Goal: Task Accomplishment & Management: Use online tool/utility

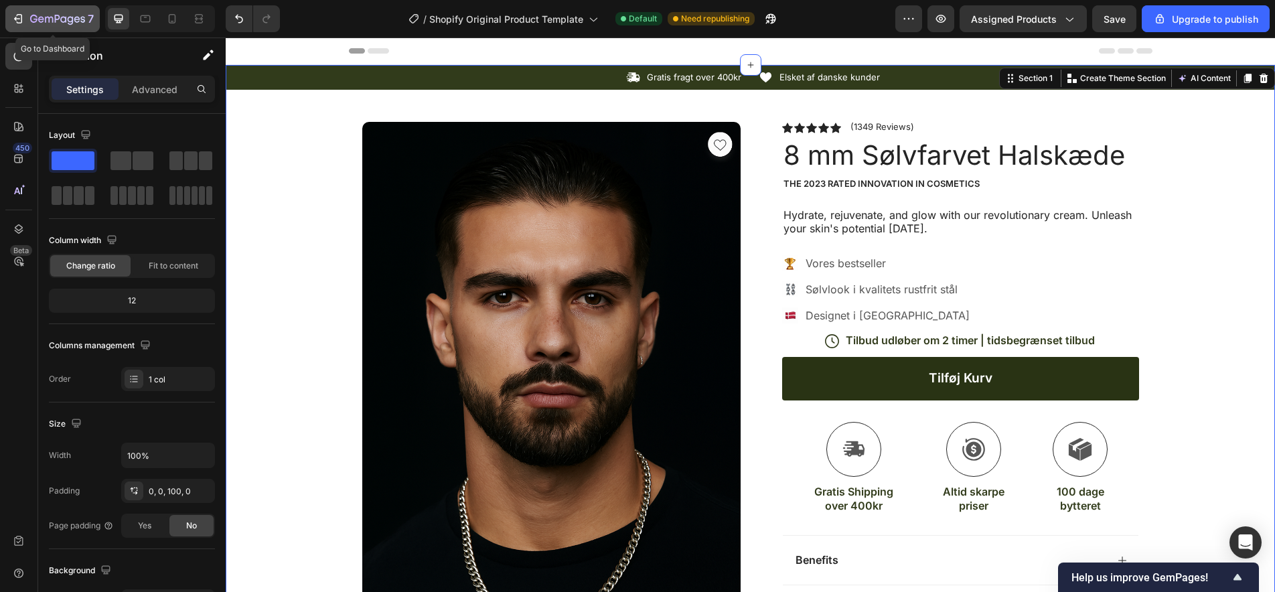
click at [18, 20] on icon "button" at bounding box center [17, 18] width 13 height 13
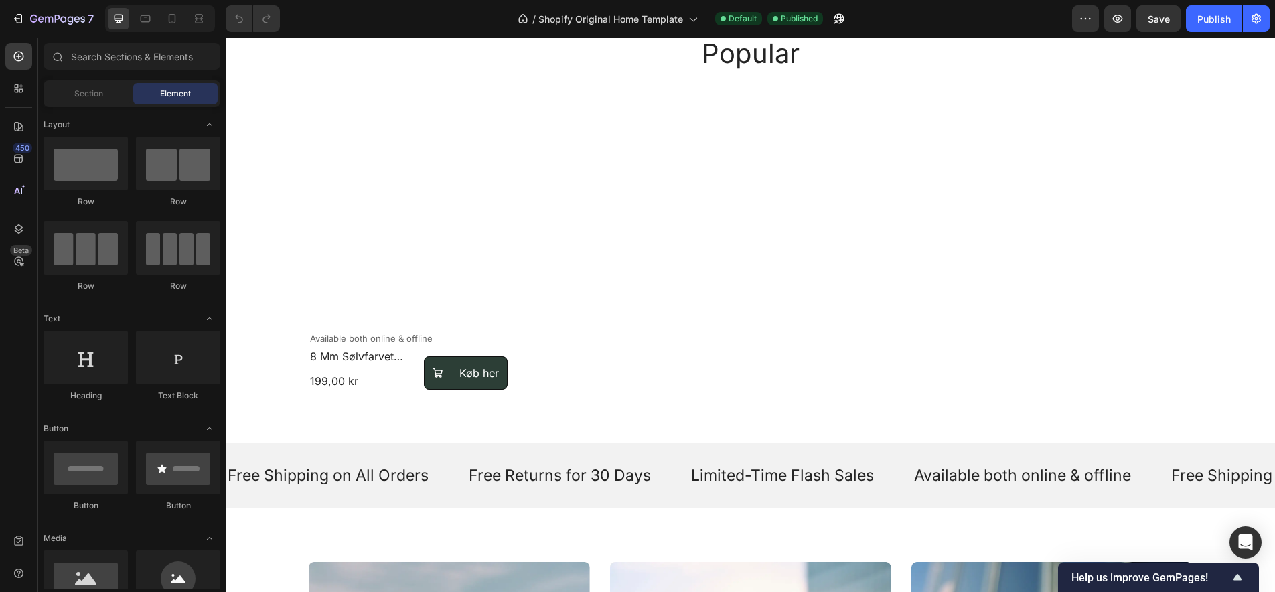
scroll to position [713, 0]
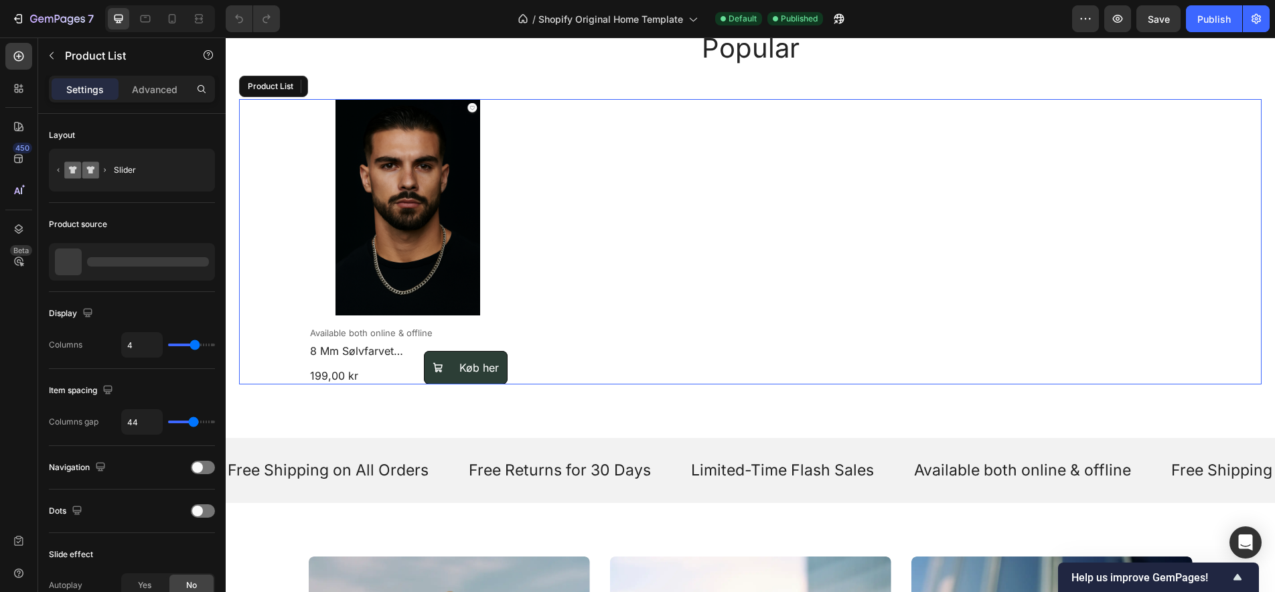
click at [621, 252] on div "Product Images Available both online & offline Text Block 8 mm sølvfarvet halsk…" at bounding box center [751, 241] width 884 height 285
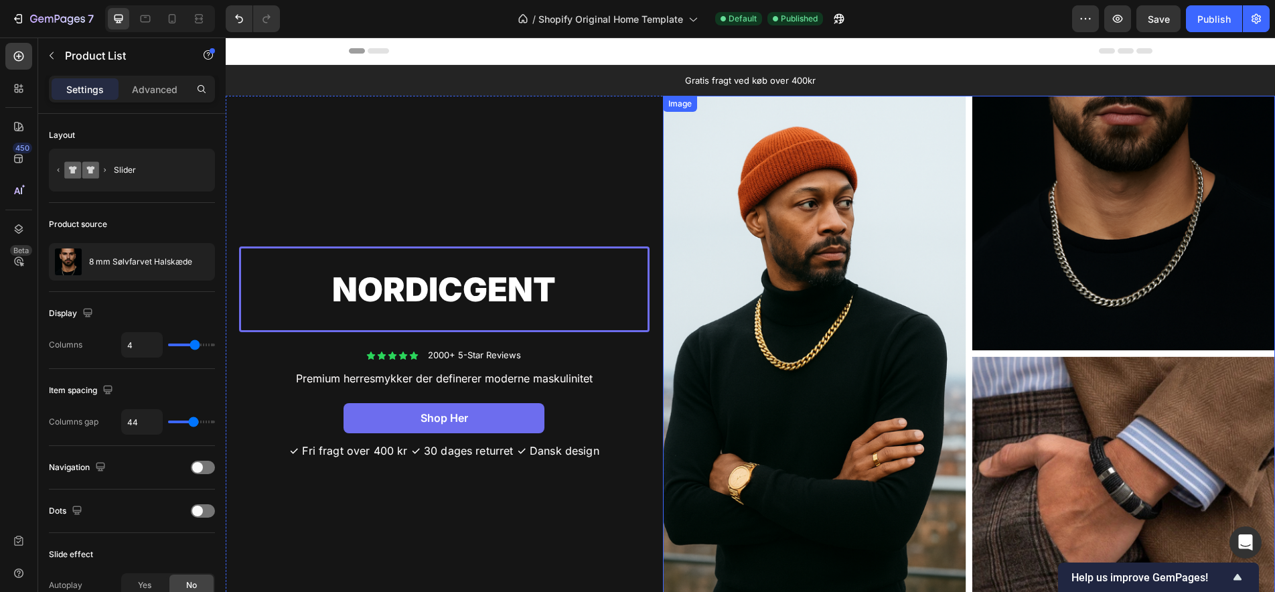
scroll to position [0, 0]
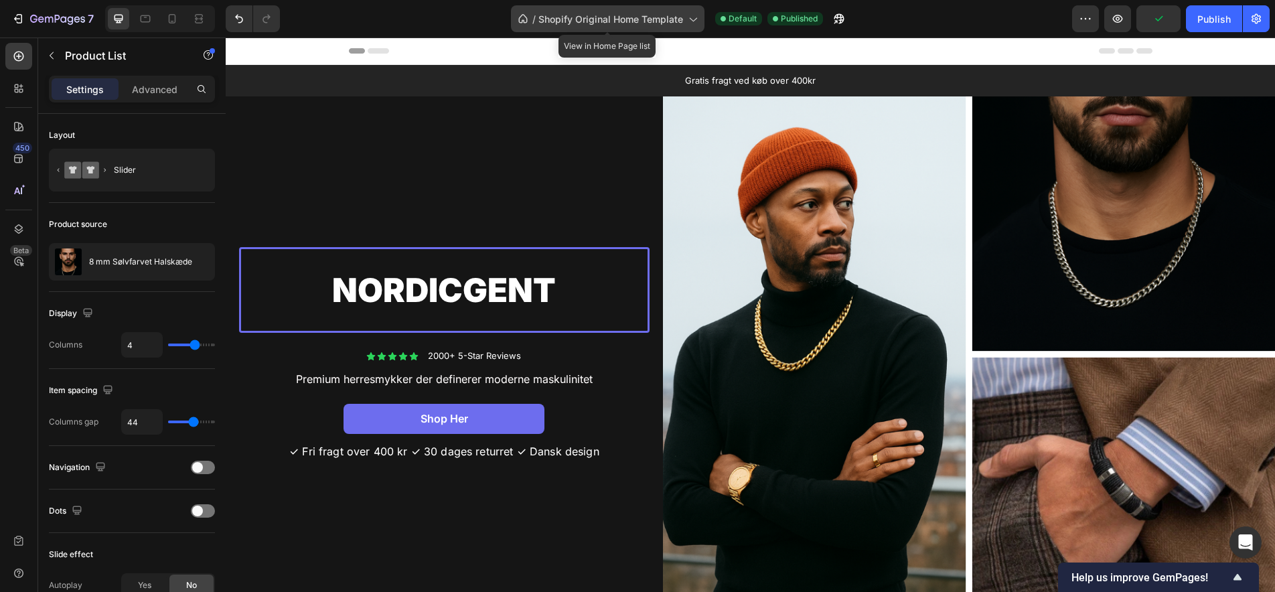
click at [627, 21] on span "Shopify Original Home Template" at bounding box center [610, 19] width 145 height 14
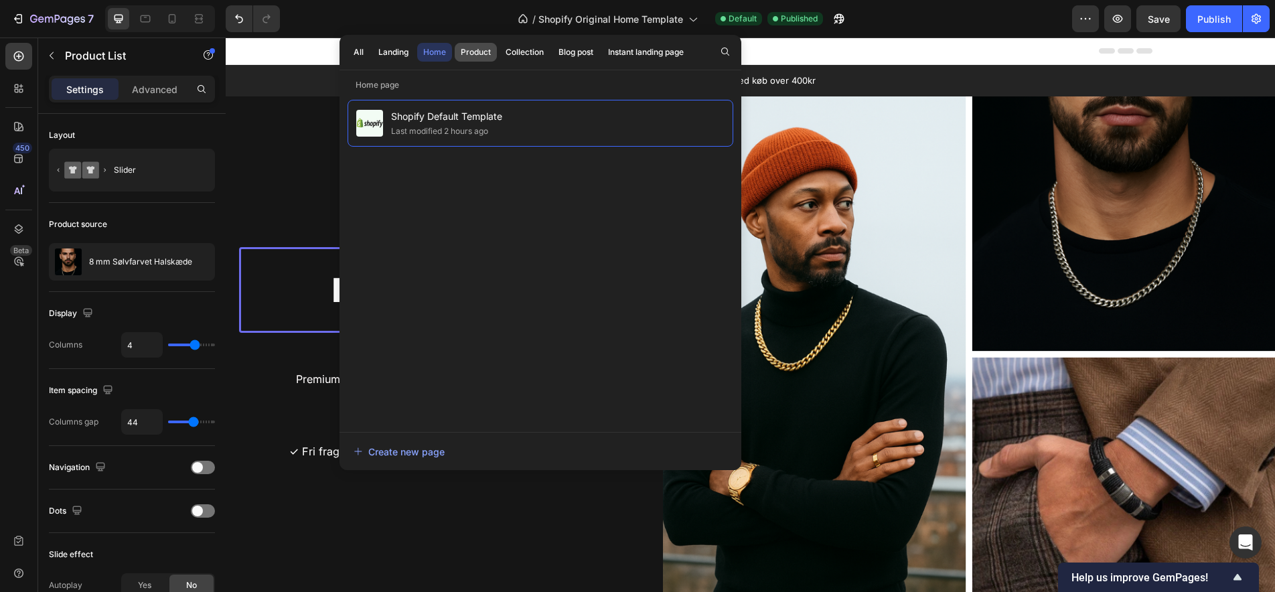
click at [479, 52] on div "Product" at bounding box center [476, 52] width 30 height 12
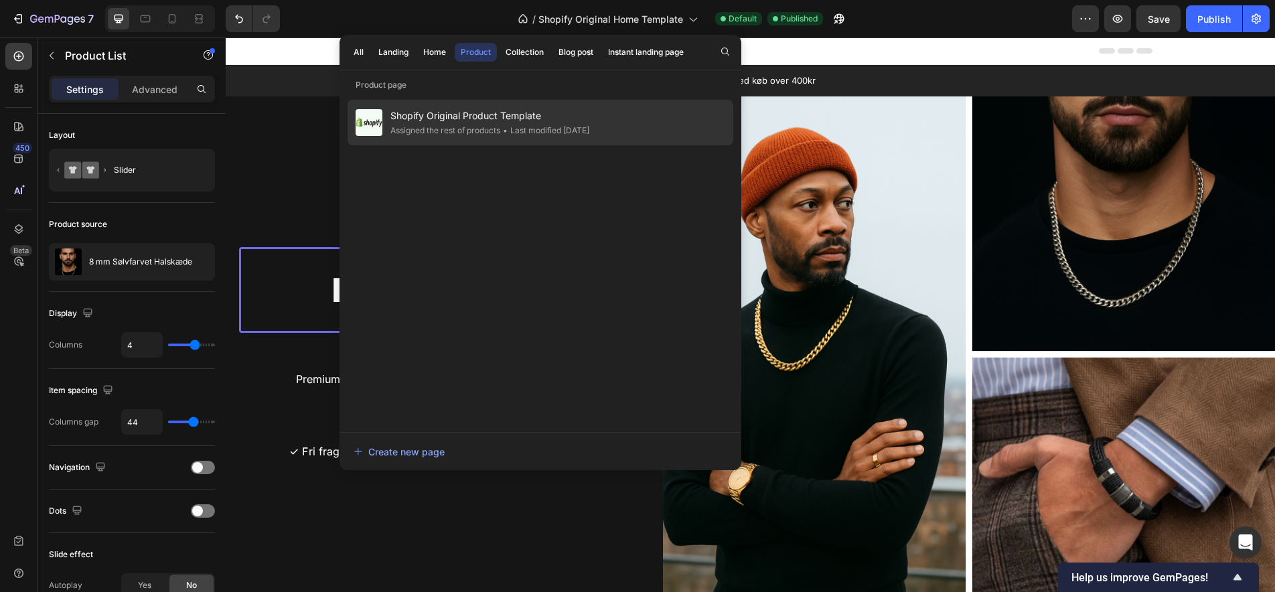
click at [459, 119] on span "Shopify Original Product Template" at bounding box center [489, 116] width 199 height 16
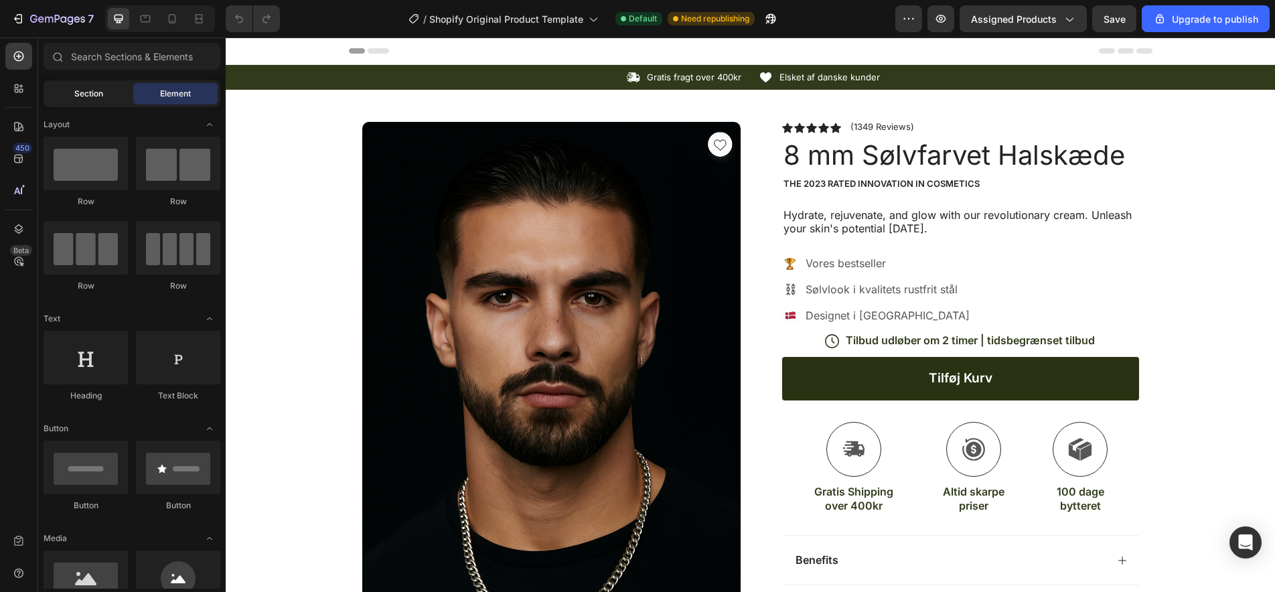
click at [106, 97] on div "Section" at bounding box center [88, 93] width 84 height 21
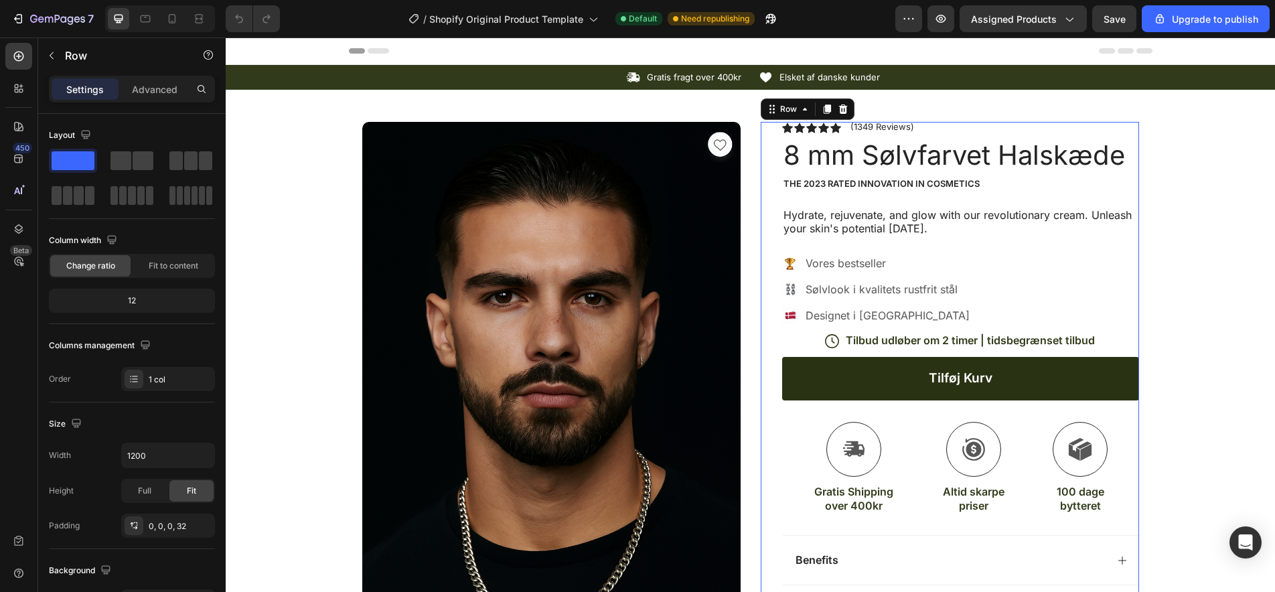
click at [1086, 193] on div "Icon Icon Icon Icon Icon Icon List (1349 Reviews) Text Block Row 8 mm Sølvfarve…" at bounding box center [960, 414] width 357 height 584
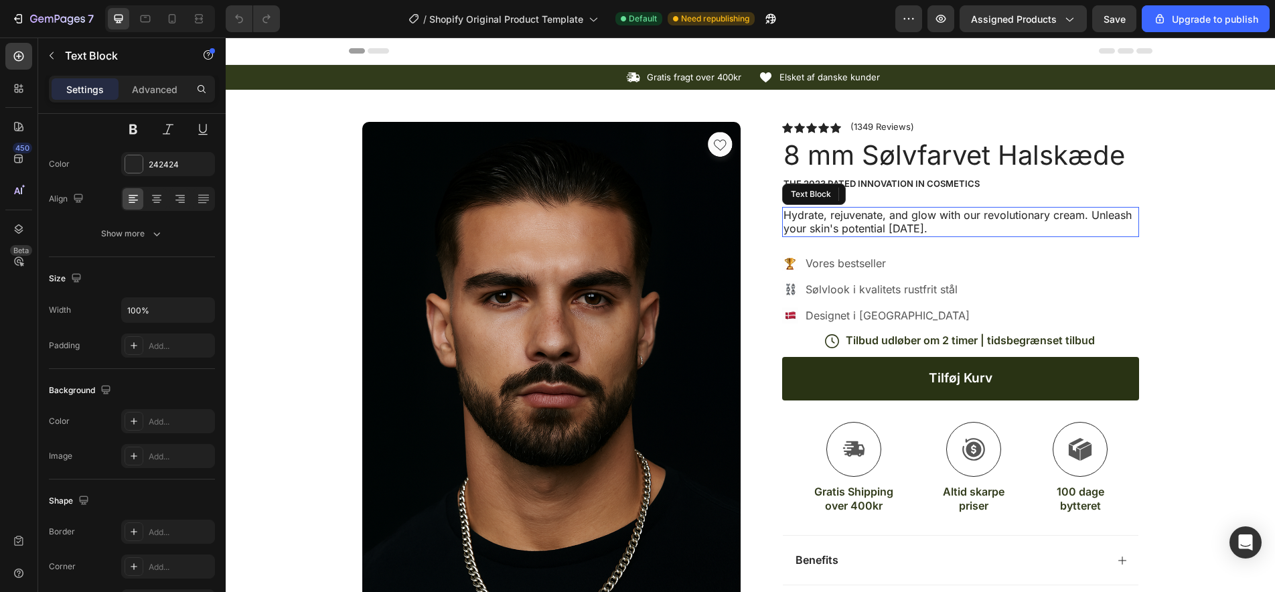
click at [877, 218] on p "Hydrate, rejuvenate, and glow with our revolutionary cream. Unleash your skin's…" at bounding box center [960, 222] width 354 height 28
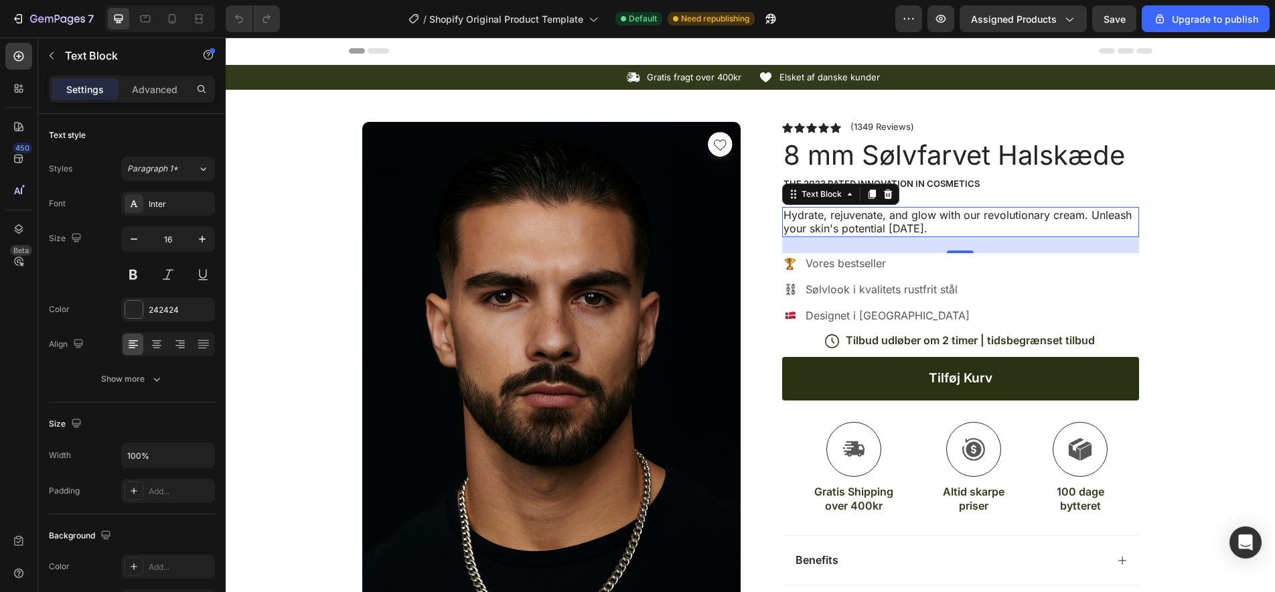
click at [918, 226] on p "Hydrate, rejuvenate, and glow with our revolutionary cream. Unleash your skin's…" at bounding box center [960, 222] width 354 height 28
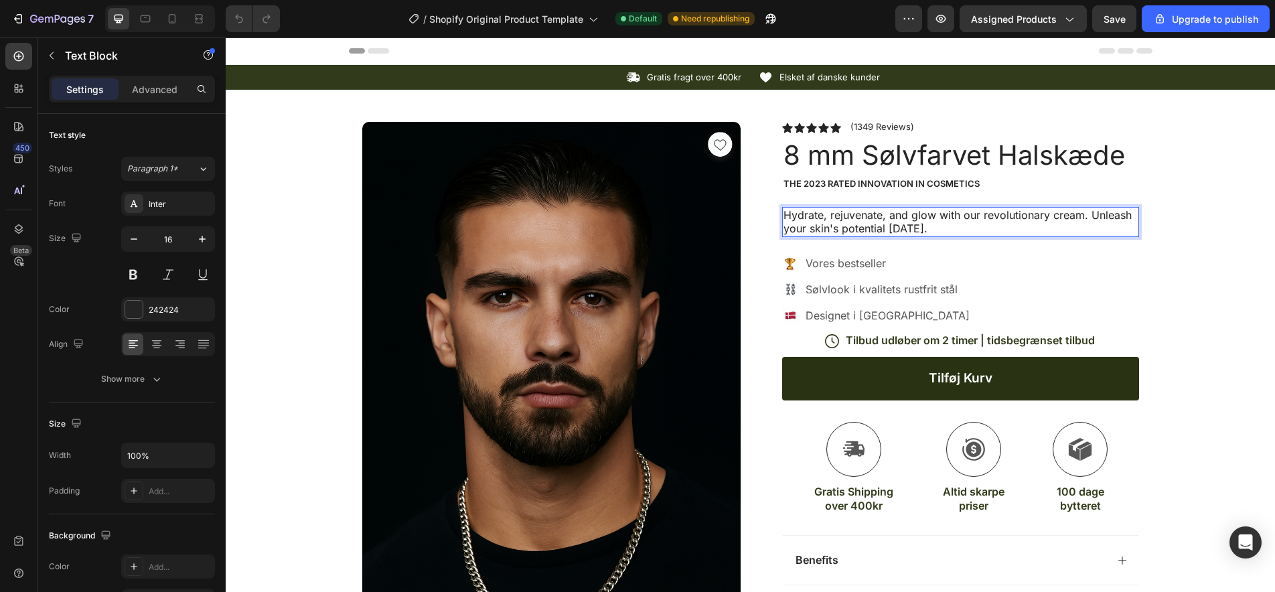
click at [918, 226] on p "Hydrate, rejuvenate, and glow with our revolutionary cream. Unleash your skin's…" at bounding box center [960, 222] width 354 height 28
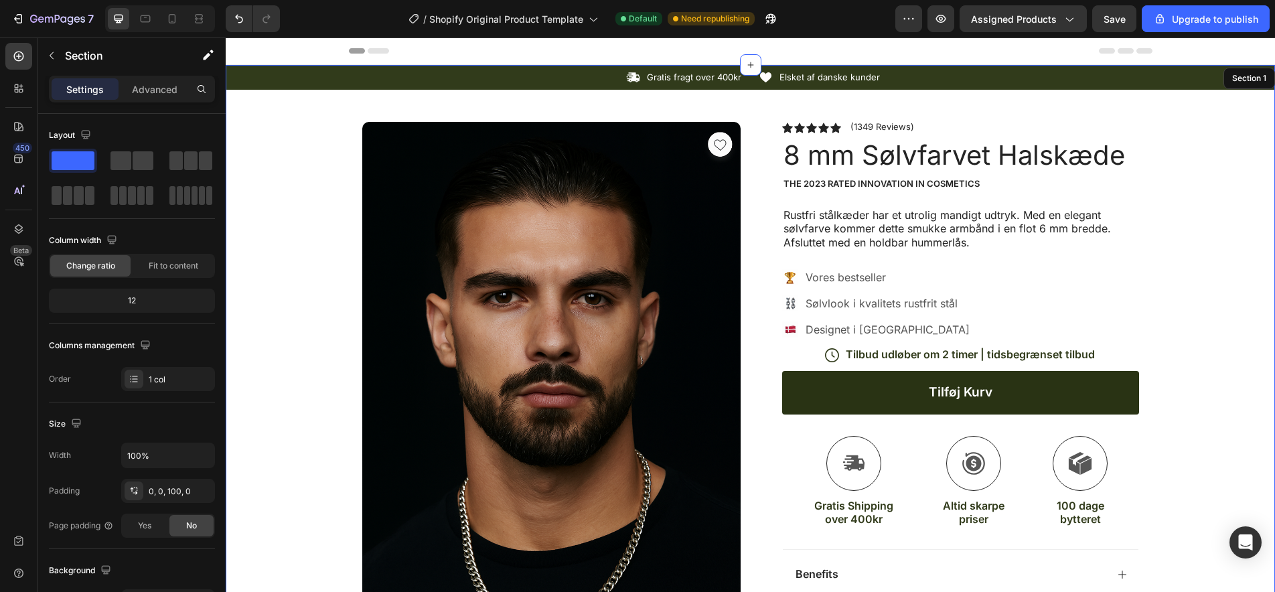
click at [1188, 236] on div "Icon Gratis fragt over 400kr Text Block Row Icon Elsket af danske kunder Text B…" at bounding box center [750, 525] width 1049 height 920
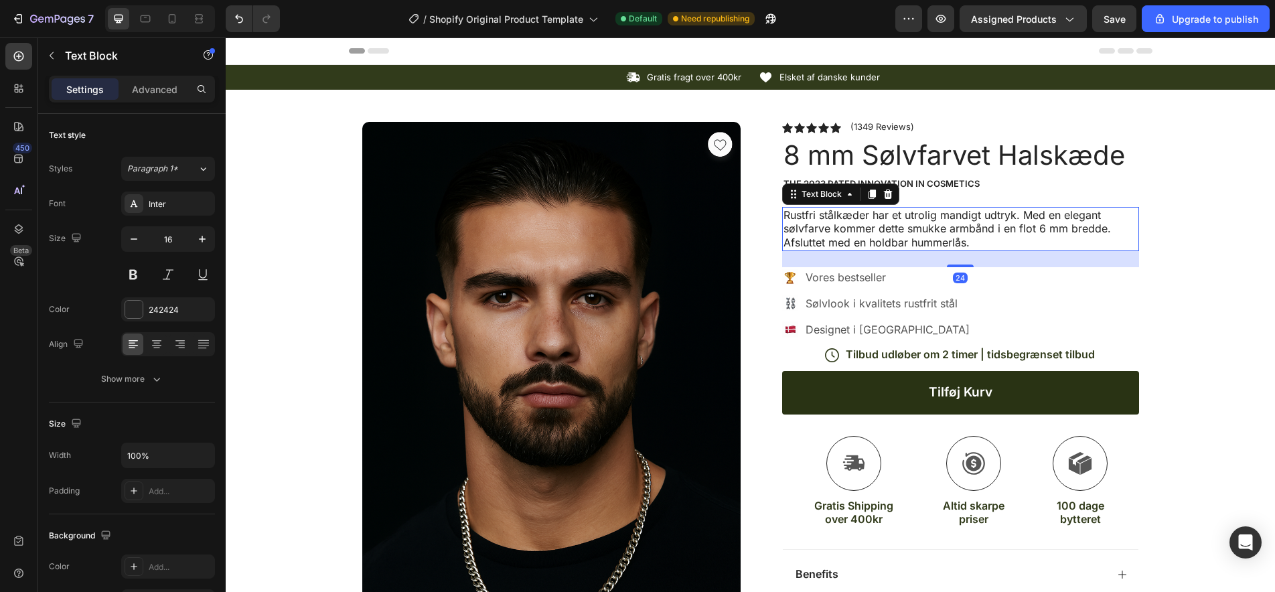
click at [1046, 228] on p "Rustfri stålkæder har et utrolig mandigt udtryk. Med en elegant sølvfarve komme…" at bounding box center [960, 222] width 354 height 28
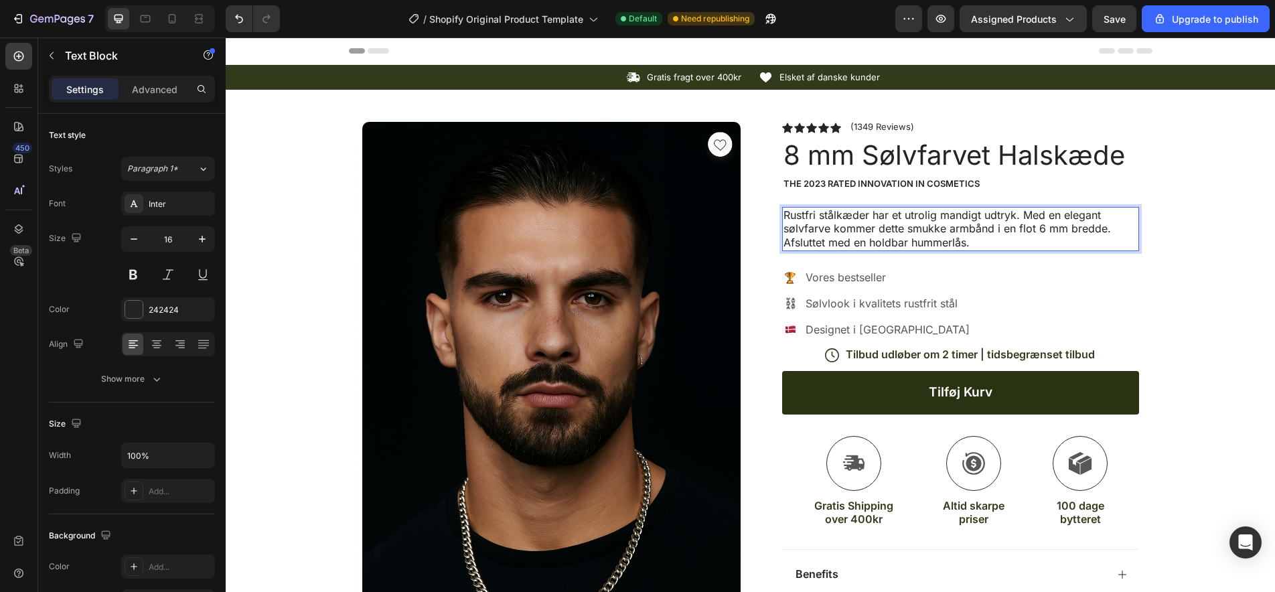
click at [1042, 228] on p "Rustfri stålkæder har et utrolig mandigt udtryk. Med en elegant sølvfarve komme…" at bounding box center [960, 222] width 354 height 28
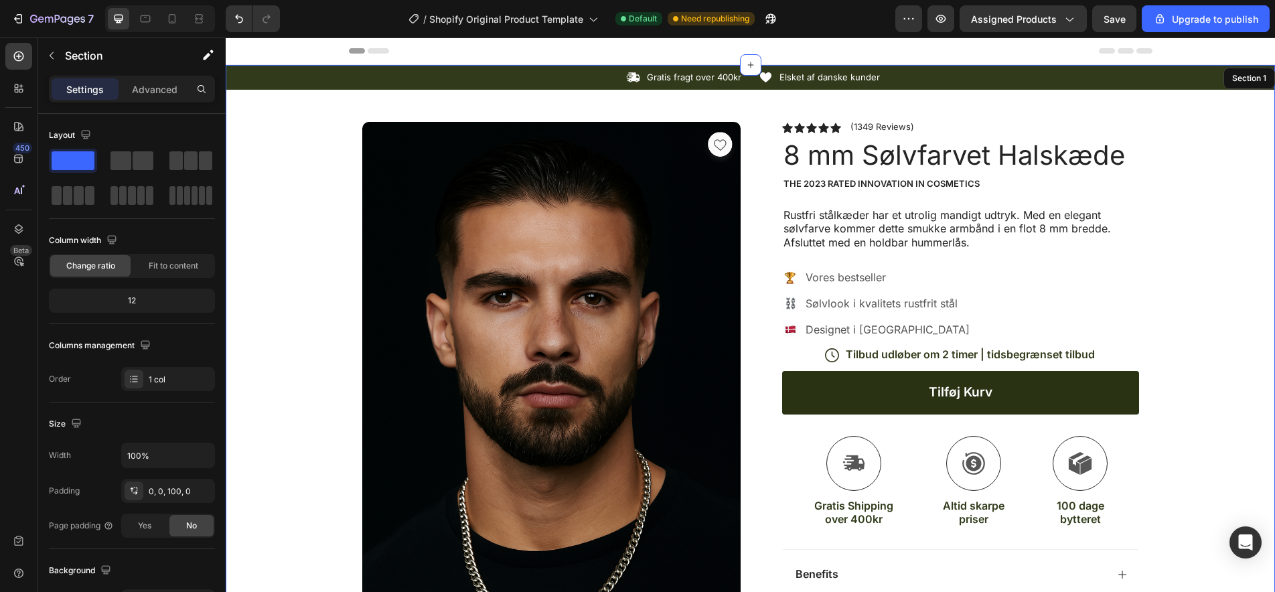
click at [1170, 241] on div "Icon Gratis fragt over 400kr Text Block Row Icon Elsket af danske kunder Text B…" at bounding box center [750, 525] width 1049 height 920
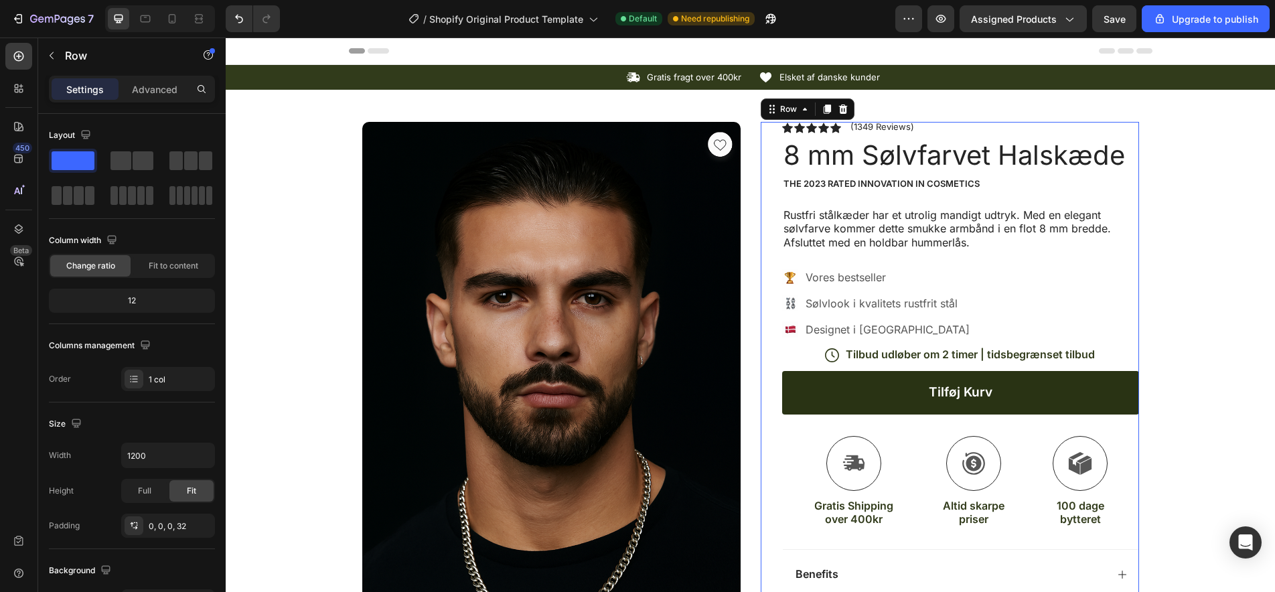
click at [918, 254] on div "Icon Icon Icon Icon Icon Icon List (1349 Reviews) Text Block Row 8 mm Sølvfarve…" at bounding box center [960, 421] width 357 height 598
click at [989, 236] on p "Afsluttet med en holdbar hummerlås." at bounding box center [960, 243] width 354 height 14
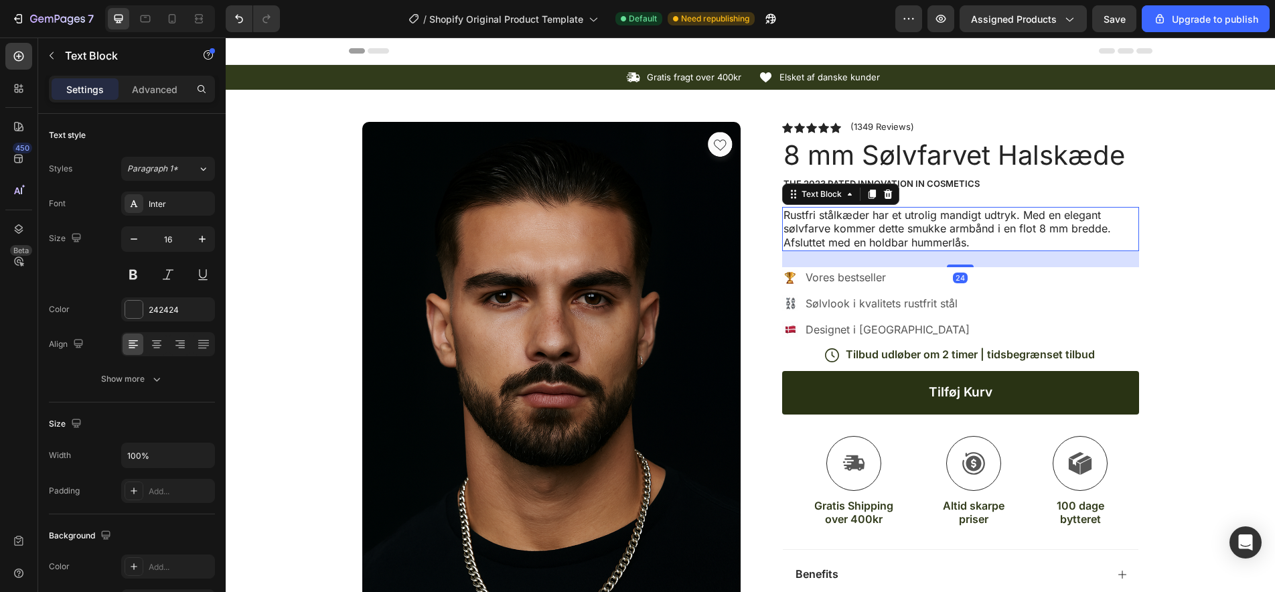
click at [1068, 258] on div "24" at bounding box center [960, 259] width 357 height 16
click at [965, 263] on div at bounding box center [960, 265] width 27 height 4
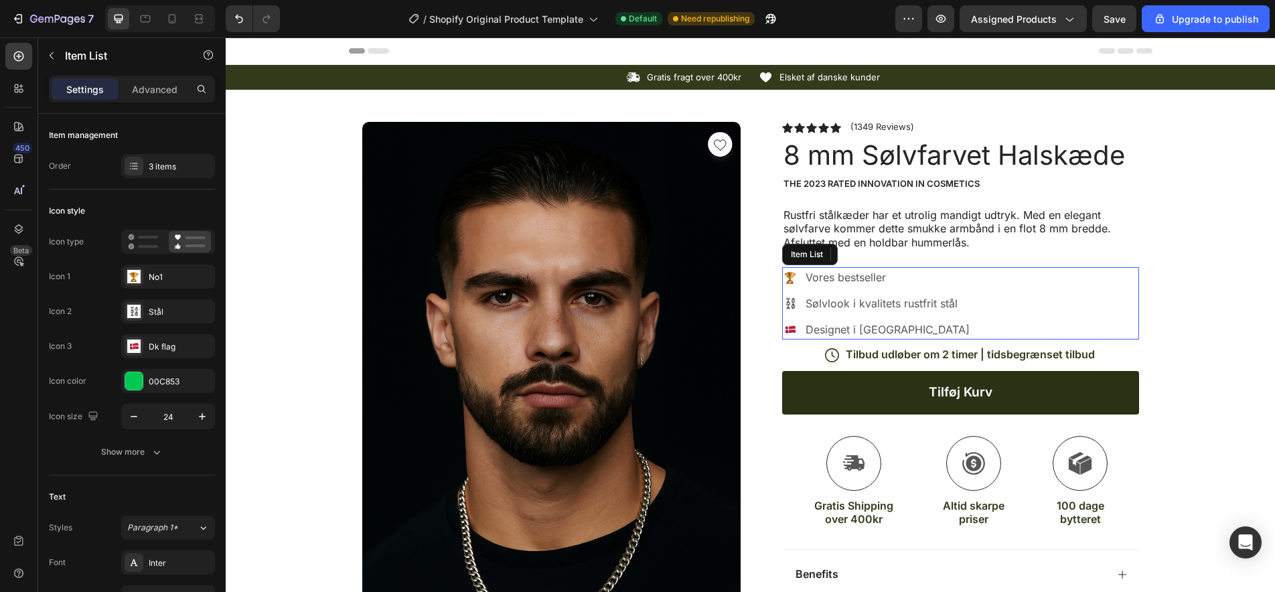
click at [1015, 273] on div "Vores bestseller Sølvlook i kvalitets rustfrit stål Designet i Danmark" at bounding box center [960, 303] width 357 height 72
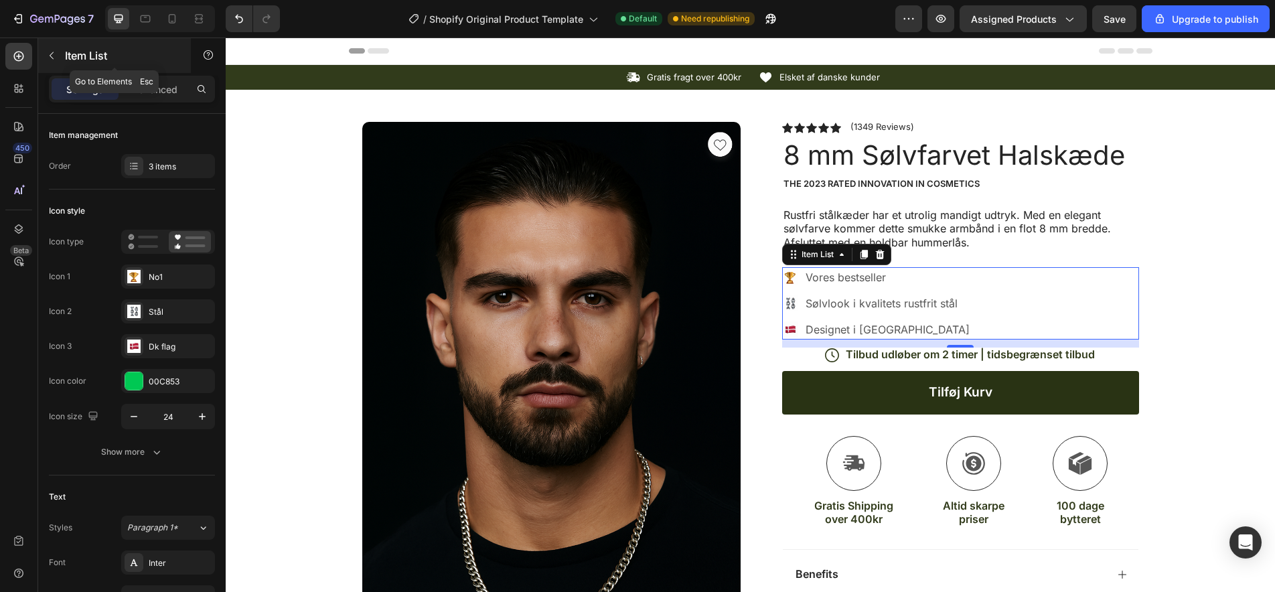
click at [50, 60] on icon "button" at bounding box center [51, 55] width 11 height 11
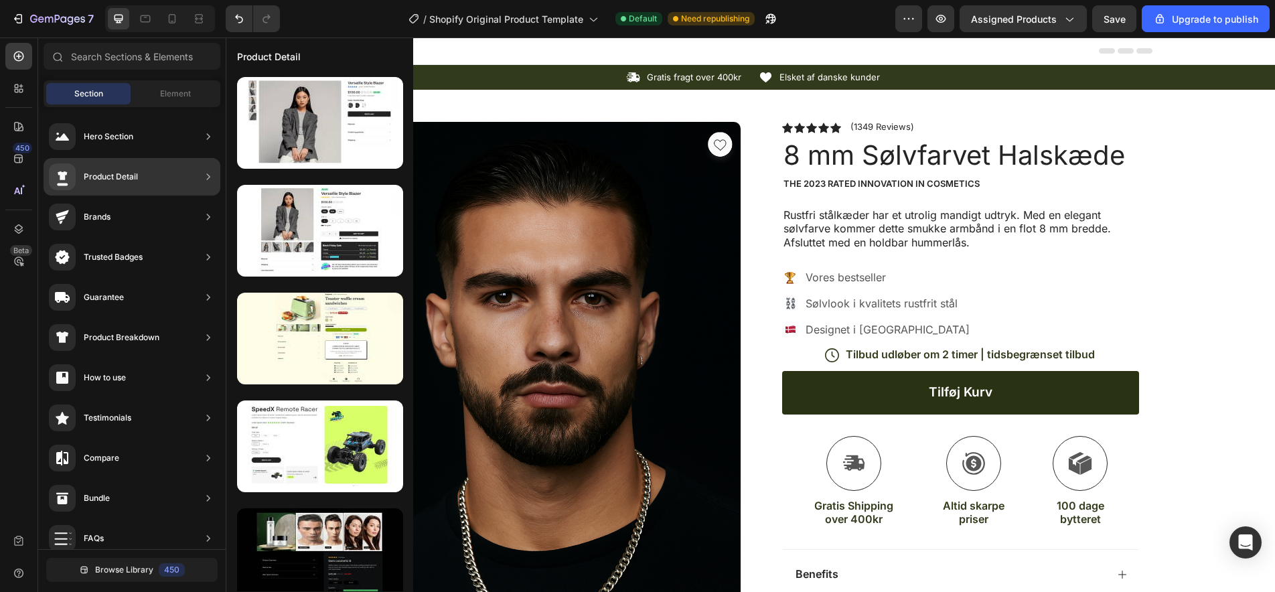
click at [208, 177] on icon at bounding box center [208, 176] width 13 height 13
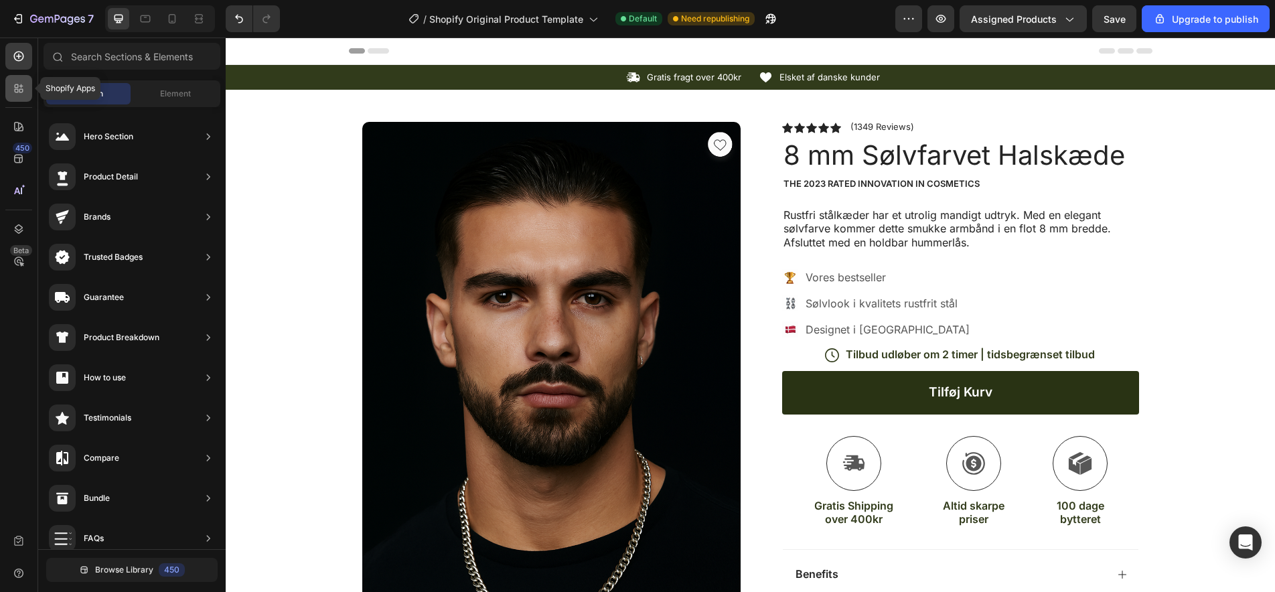
click at [17, 90] on icon at bounding box center [18, 88] width 13 height 13
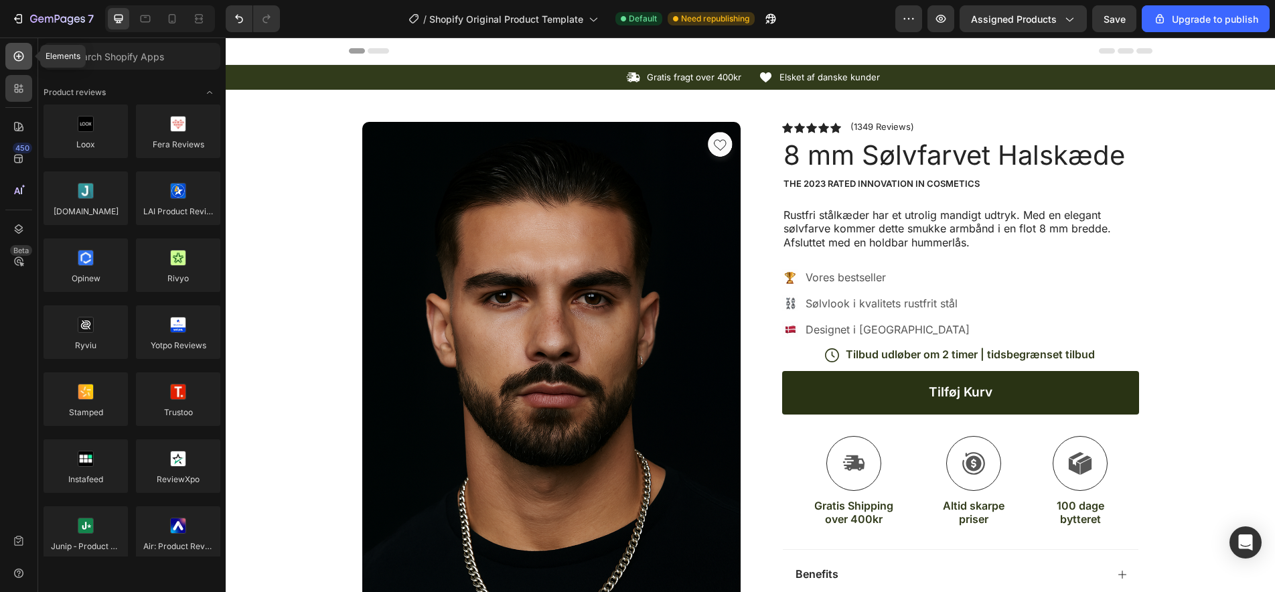
click at [15, 54] on icon at bounding box center [19, 57] width 10 height 10
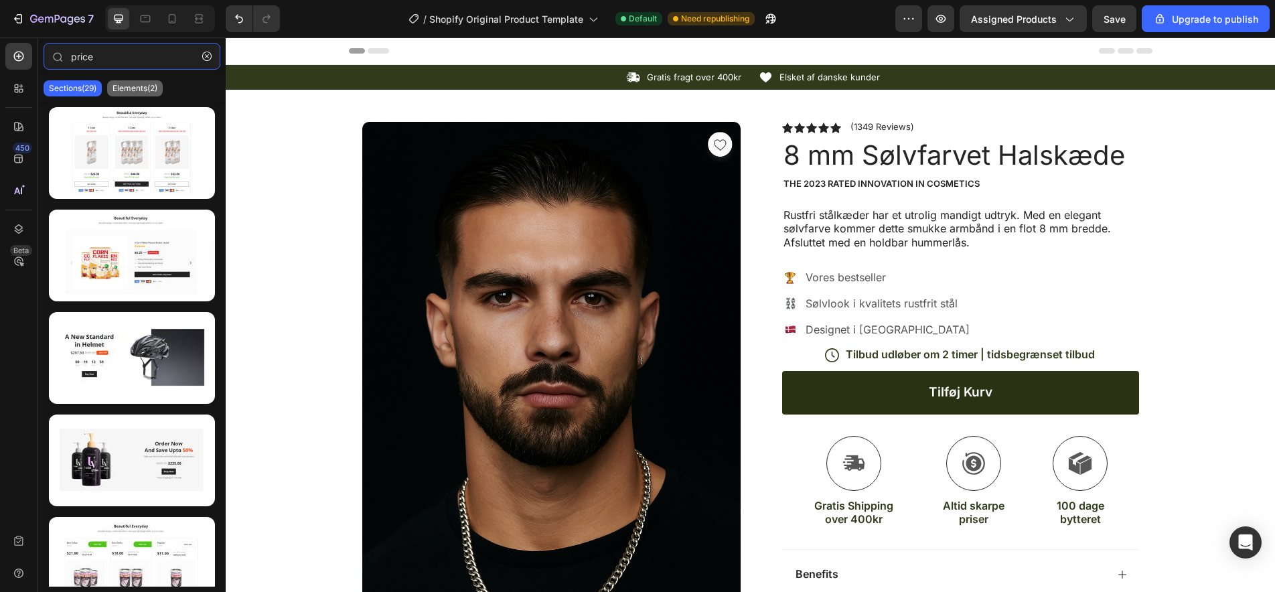
type input "price"
click at [135, 87] on p "Elements(2)" at bounding box center [134, 88] width 45 height 11
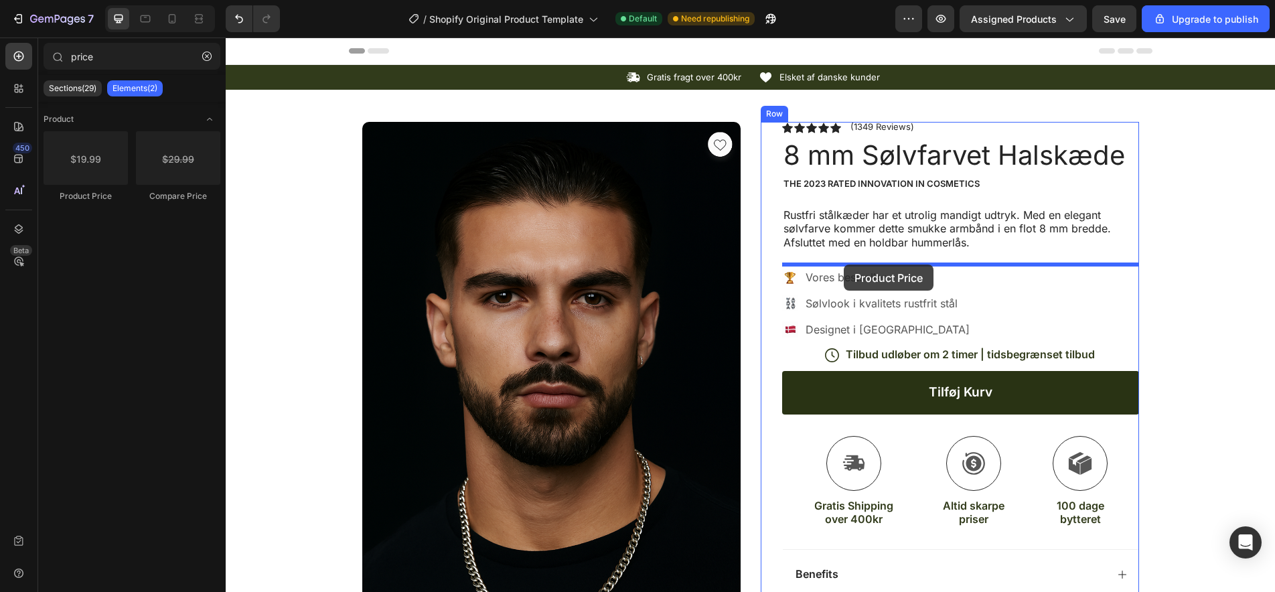
drag, startPoint x: 311, startPoint y: 200, endPoint x: 844, endPoint y: 264, distance: 536.8
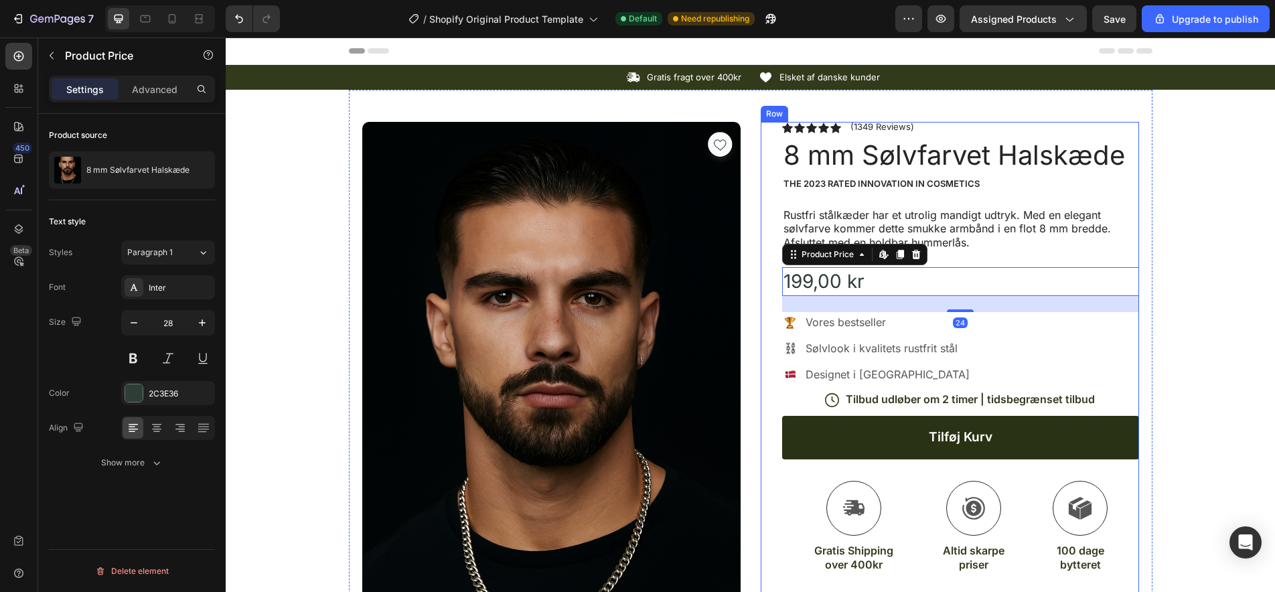
click at [771, 309] on div "Icon Icon Icon Icon Icon Icon List (1349 Reviews) Text Block Row 8 mm Sølvfarve…" at bounding box center [950, 443] width 378 height 643
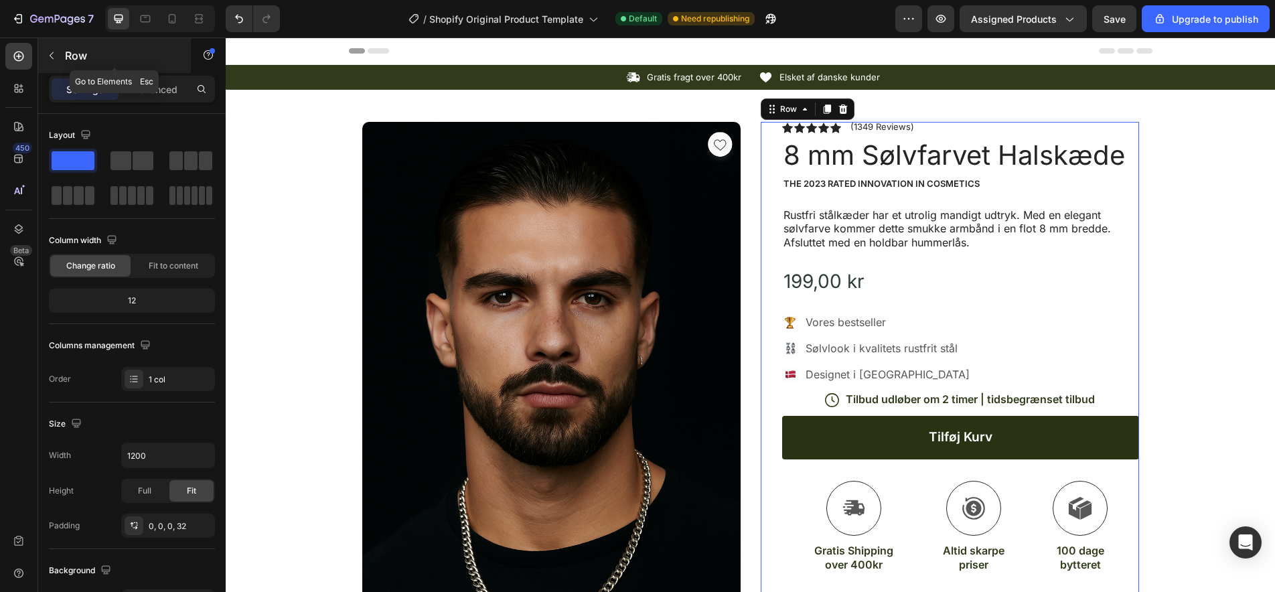
click at [48, 56] on icon "button" at bounding box center [51, 55] width 11 height 11
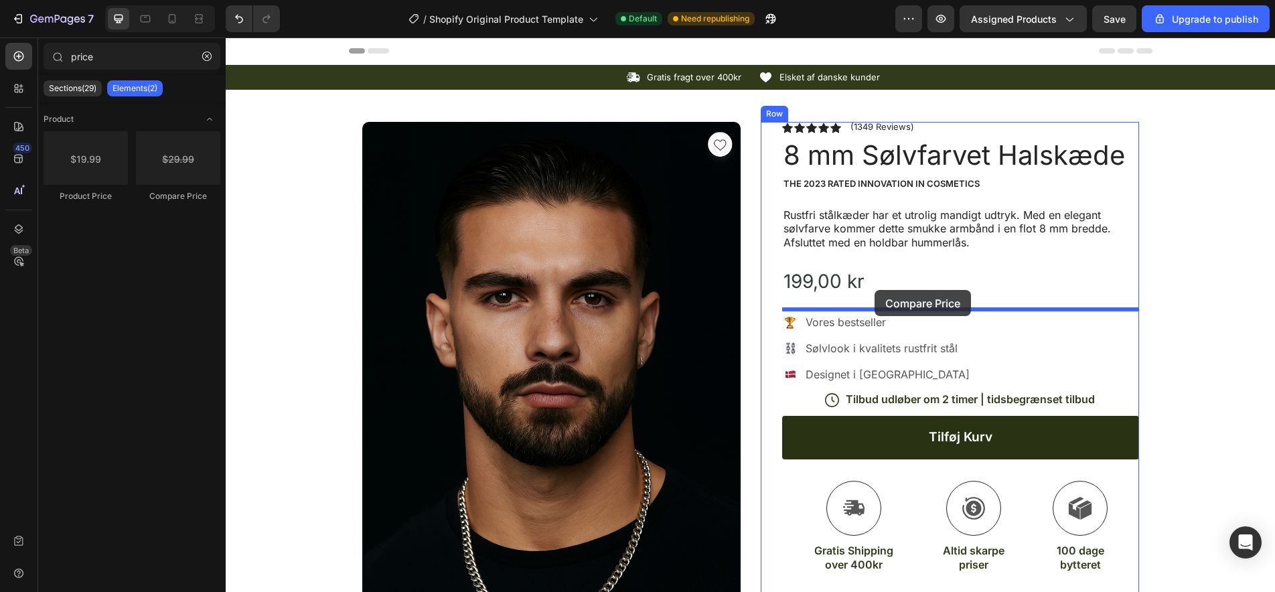
drag, startPoint x: 402, startPoint y: 197, endPoint x: 874, endPoint y: 290, distance: 481.1
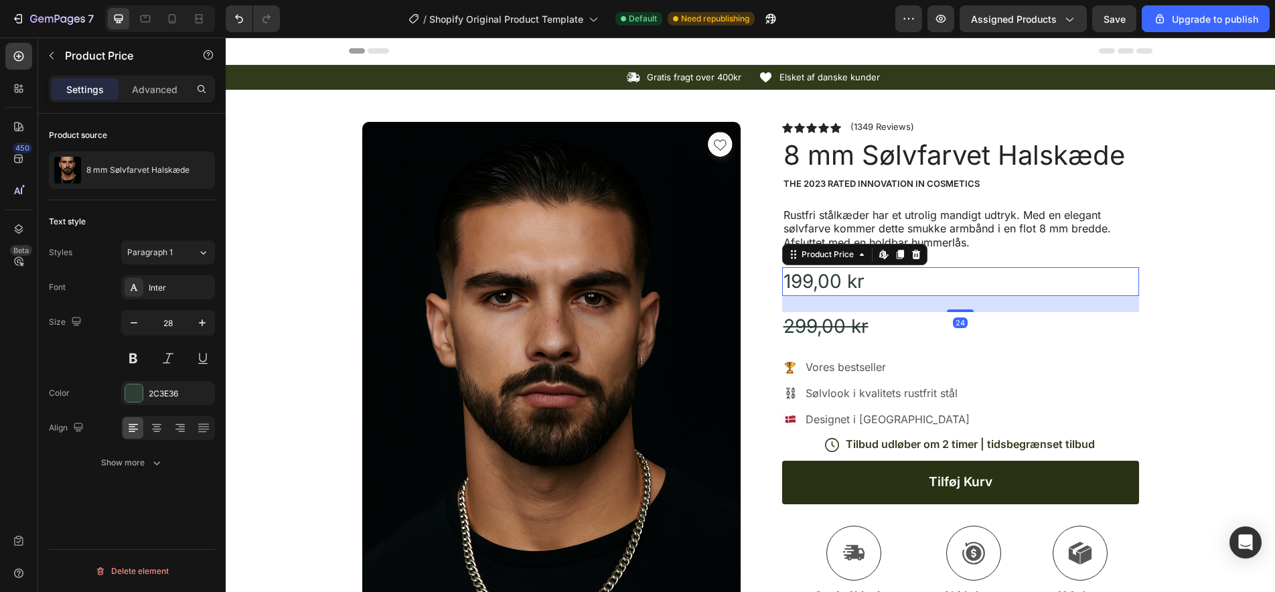
click at [963, 272] on div "199,00 kr" at bounding box center [960, 281] width 357 height 29
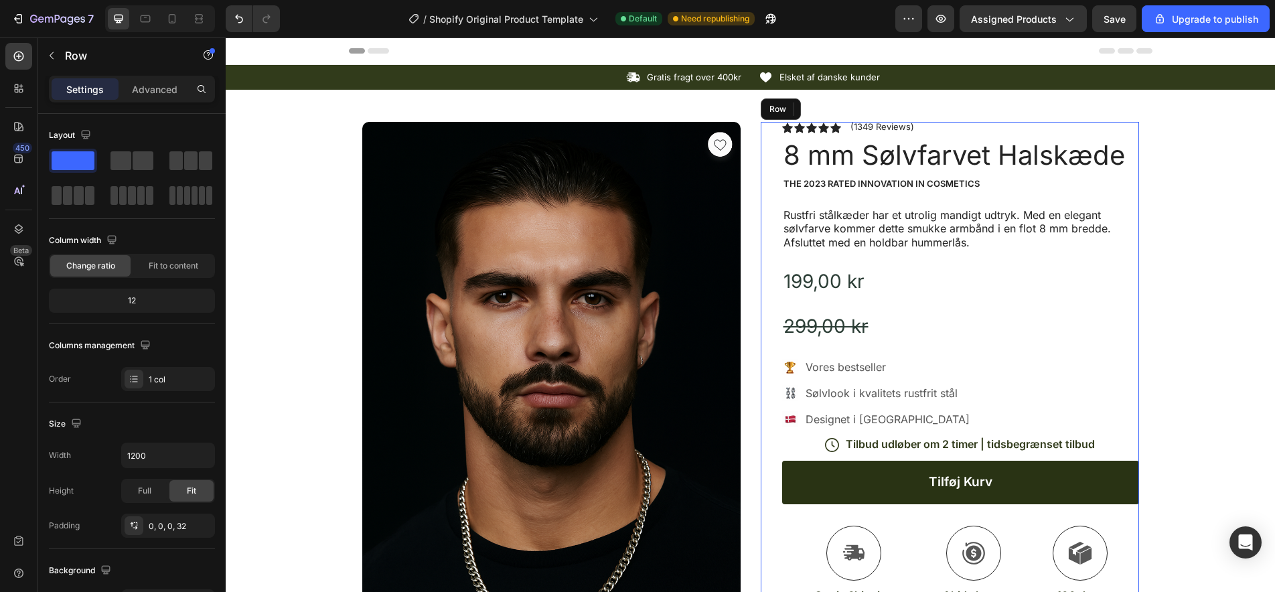
click at [953, 346] on div "Icon Icon Icon Icon Icon Icon List (1349 Reviews) Text Block Row 8 mm Sølvfarve…" at bounding box center [960, 466] width 357 height 688
drag, startPoint x: 356, startPoint y: 197, endPoint x: 878, endPoint y: 276, distance: 527.6
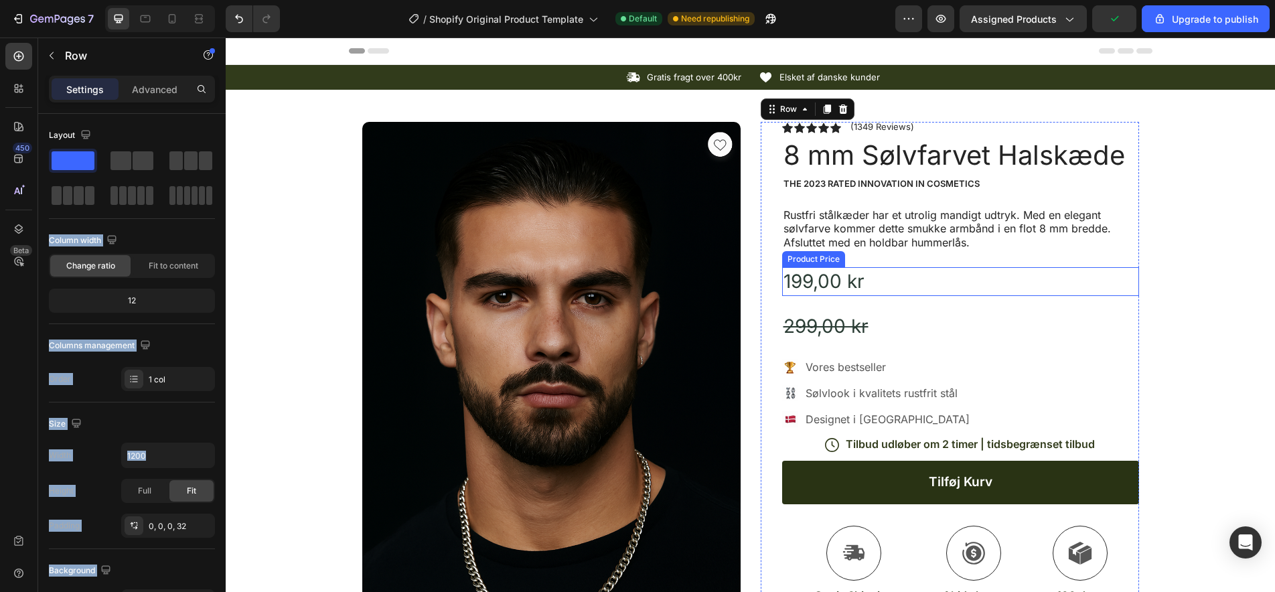
drag, startPoint x: 364, startPoint y: 200, endPoint x: 919, endPoint y: 292, distance: 562.5
click at [872, 276] on div "199,00 kr" at bounding box center [960, 281] width 357 height 29
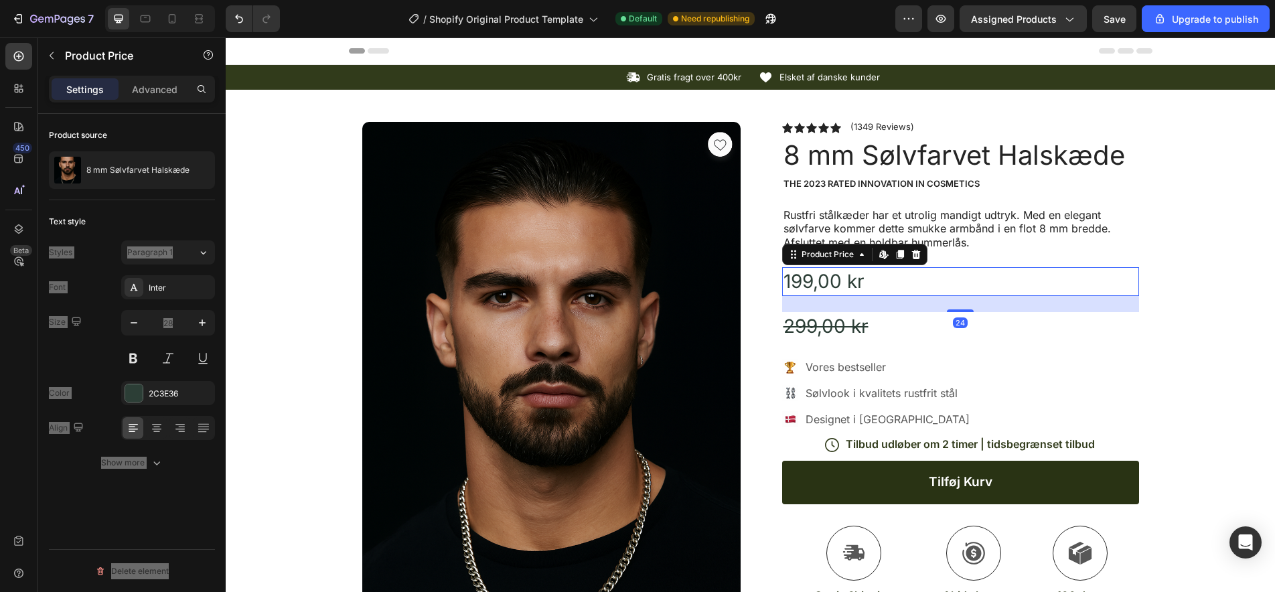
click at [874, 277] on div "199,00 kr" at bounding box center [960, 281] width 357 height 29
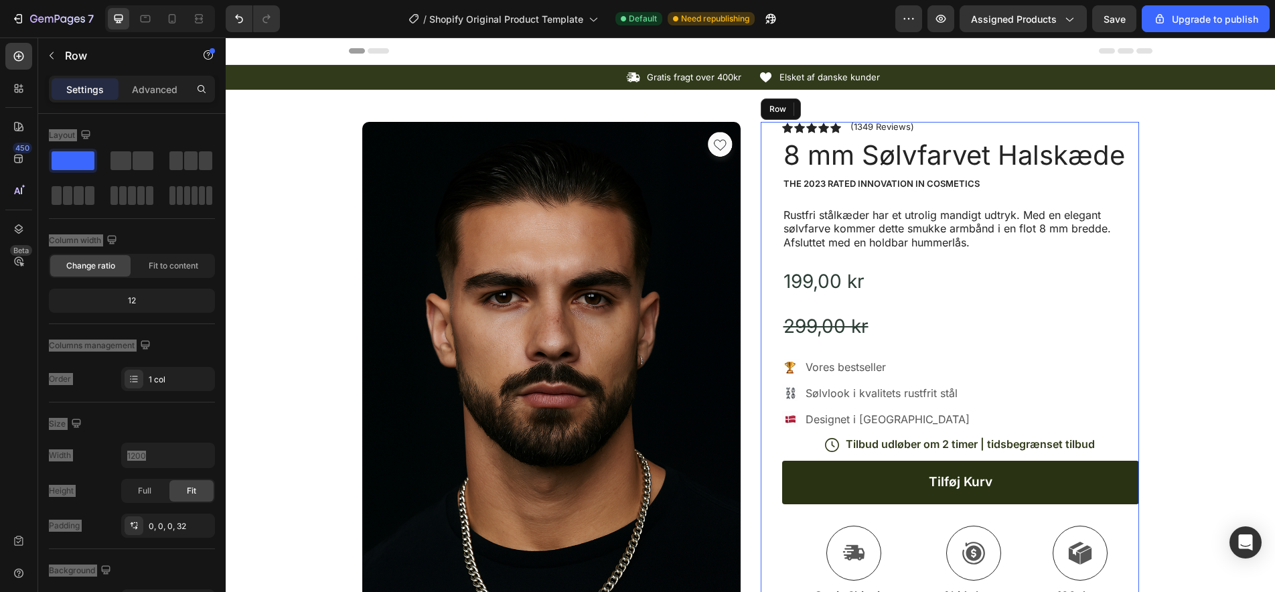
click at [990, 348] on div "Icon Icon Icon Icon Icon Icon List (1349 Reviews) Text Block Row 8 mm Sølvfarve…" at bounding box center [960, 466] width 357 height 688
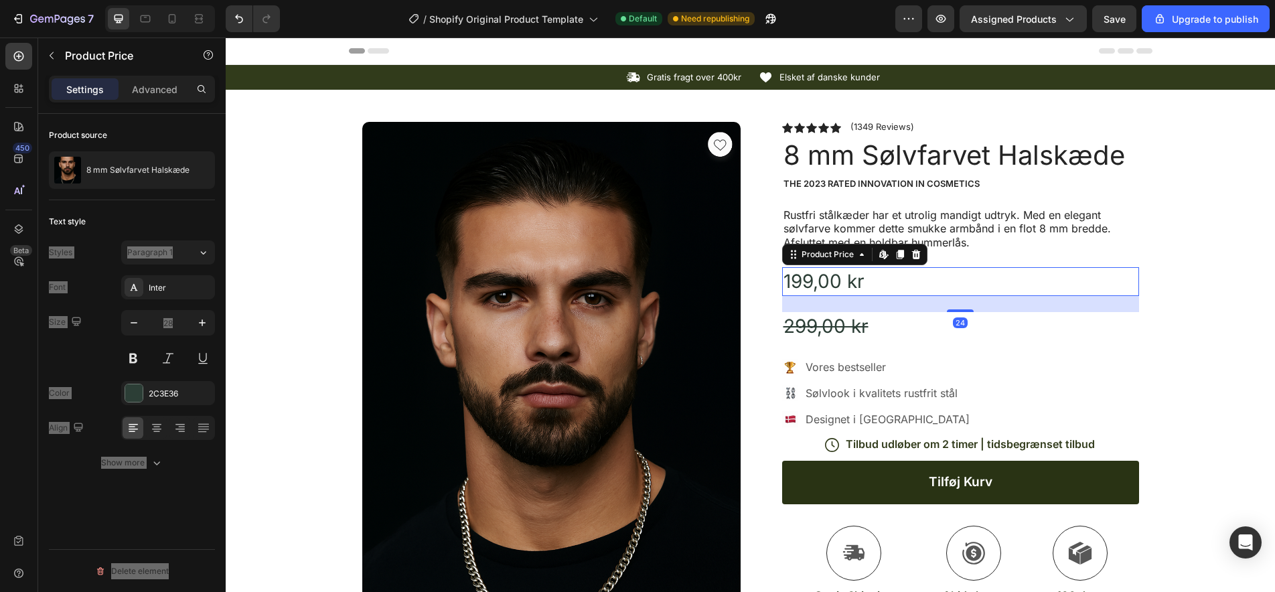
click at [950, 275] on div "199,00 kr" at bounding box center [960, 281] width 357 height 29
click at [835, 252] on div "Product Price" at bounding box center [828, 254] width 58 height 12
click at [873, 272] on div "199,00 kr" at bounding box center [960, 281] width 357 height 29
click at [908, 280] on div "199,00 kr" at bounding box center [960, 281] width 357 height 29
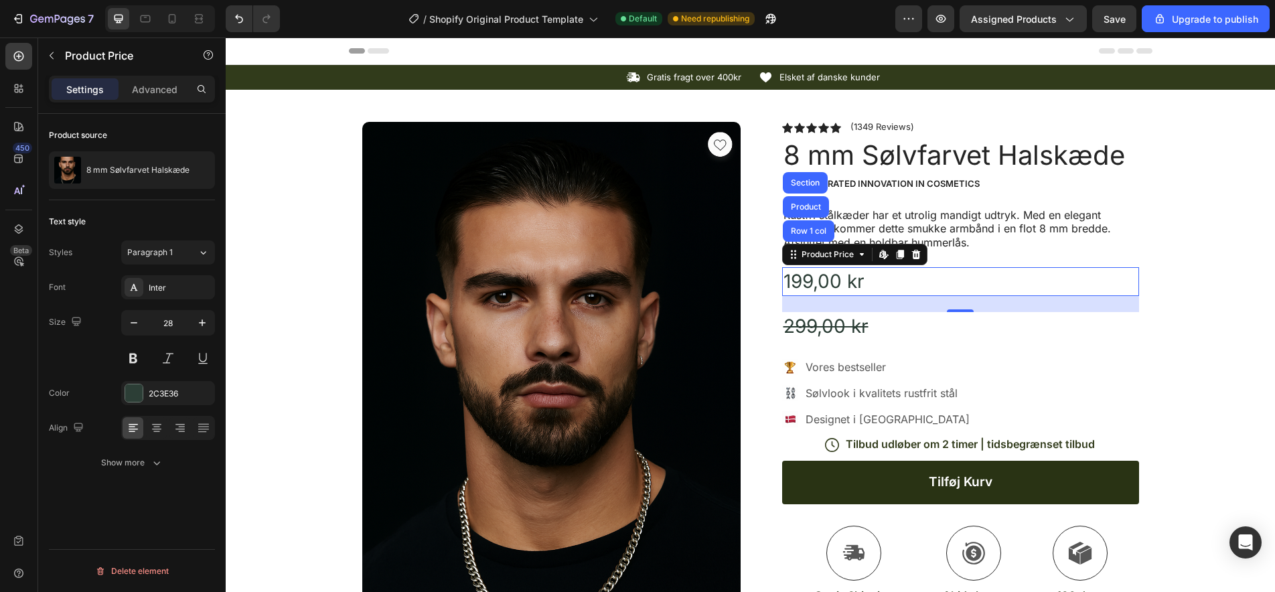
click at [173, 133] on div "Product source" at bounding box center [132, 135] width 166 height 21
click at [163, 93] on p "Advanced" at bounding box center [155, 89] width 46 height 14
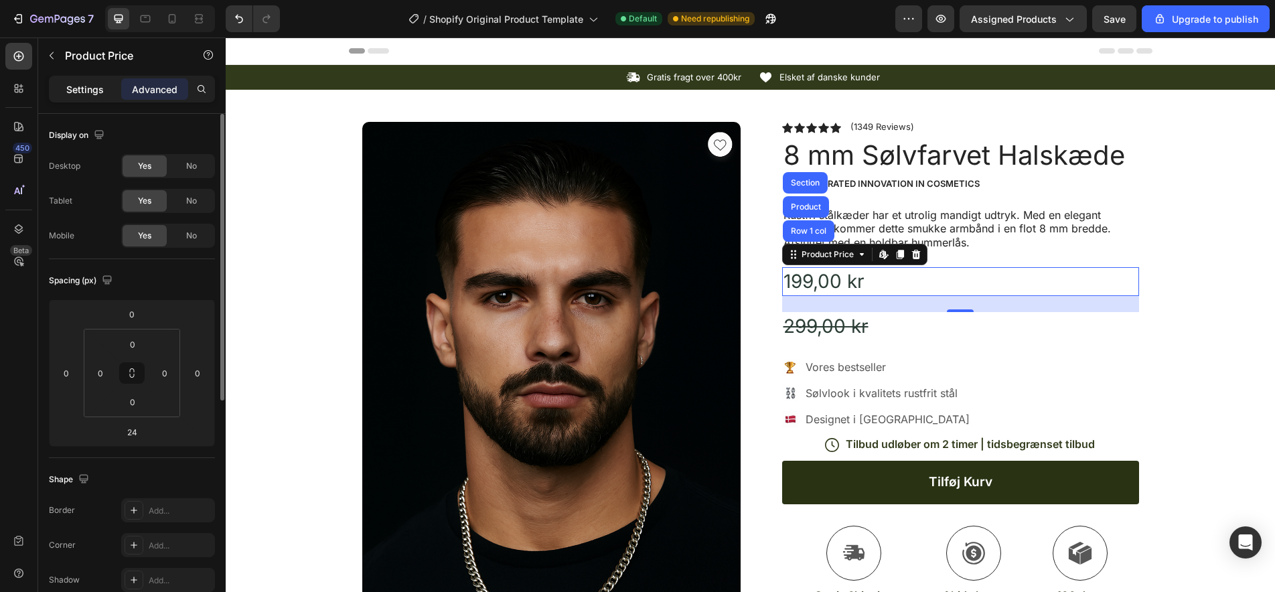
click at [92, 90] on p "Settings" at bounding box center [84, 89] width 37 height 14
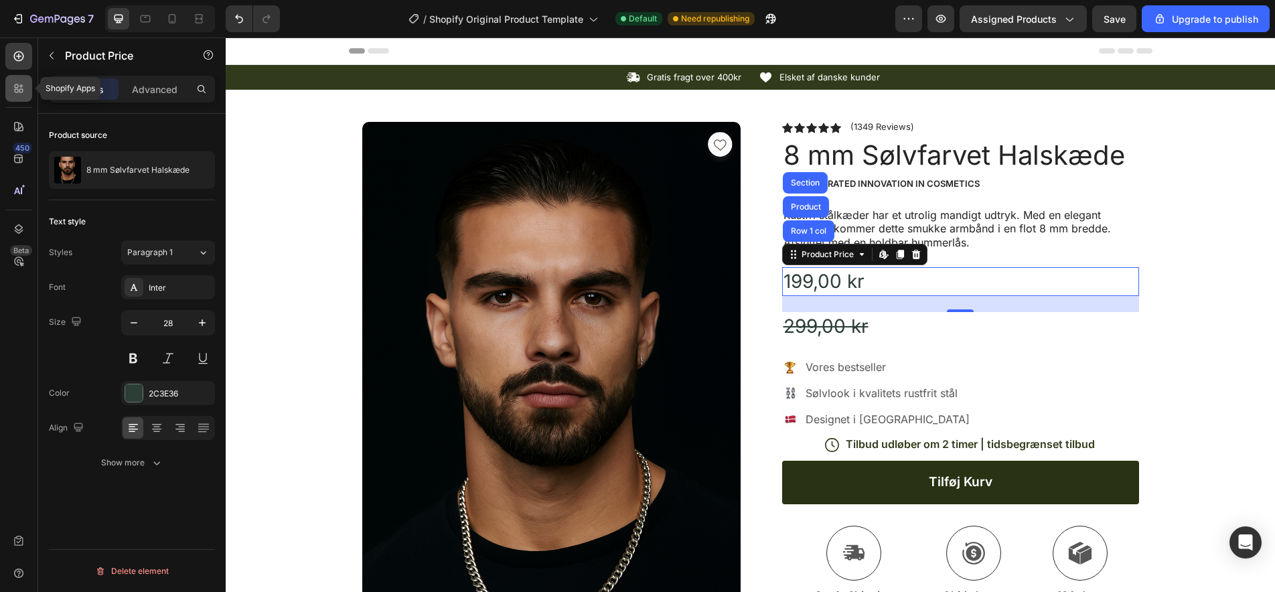
click at [21, 89] on icon at bounding box center [21, 91] width 4 height 4
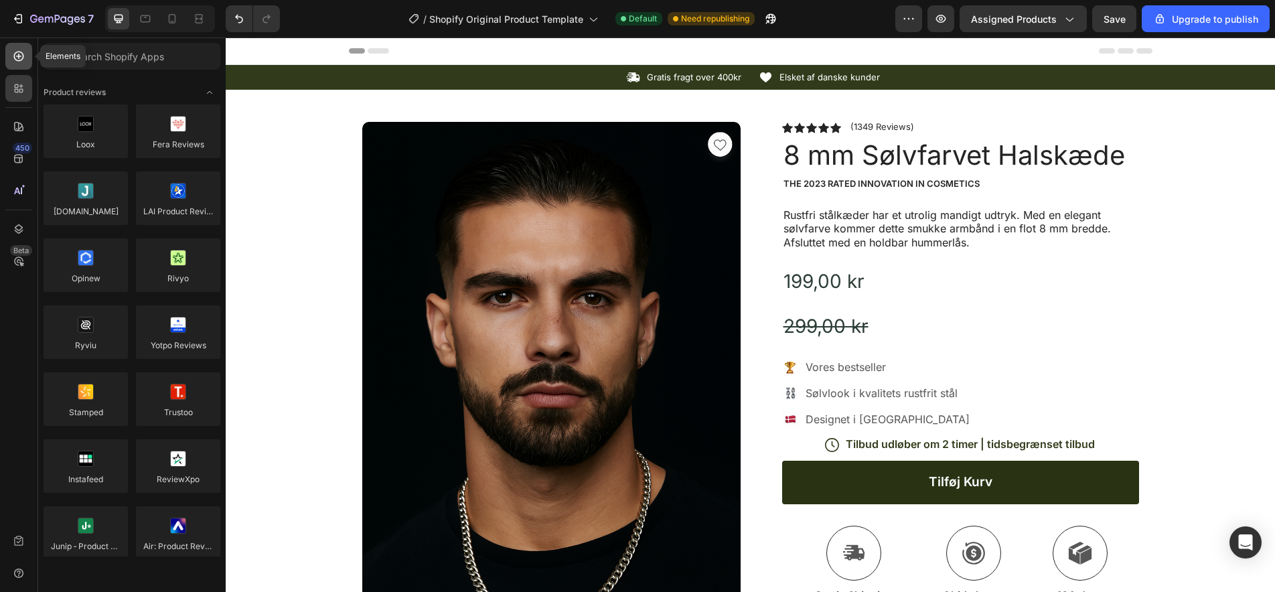
click at [27, 59] on div at bounding box center [18, 56] width 27 height 27
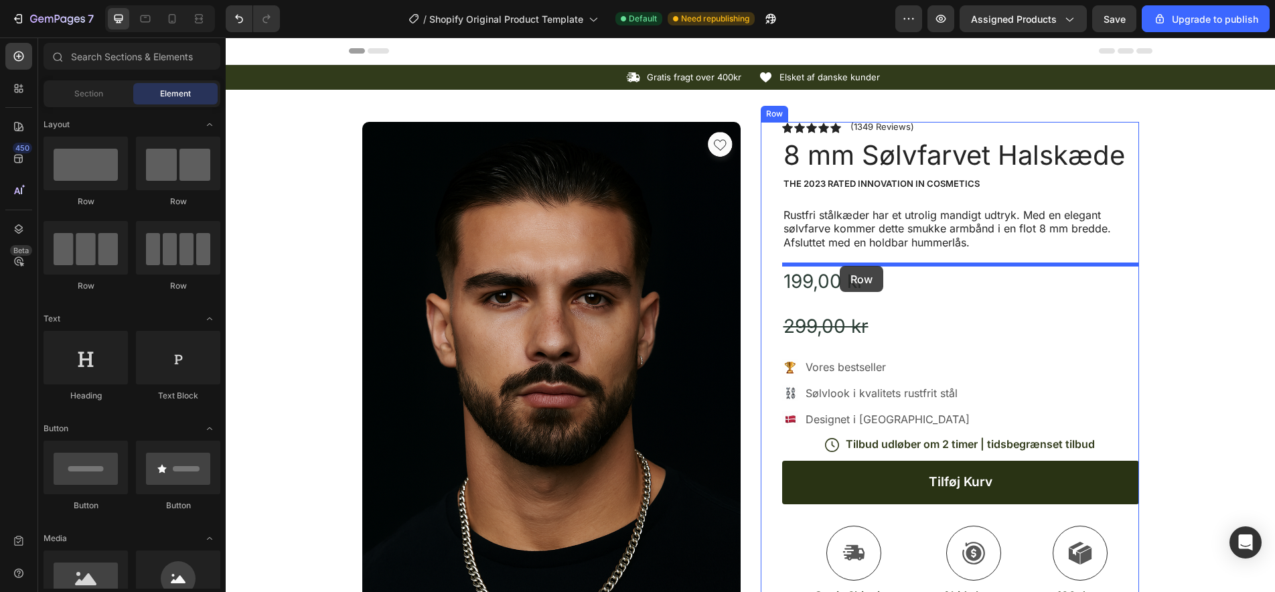
drag, startPoint x: 402, startPoint y: 214, endPoint x: 840, endPoint y: 266, distance: 440.9
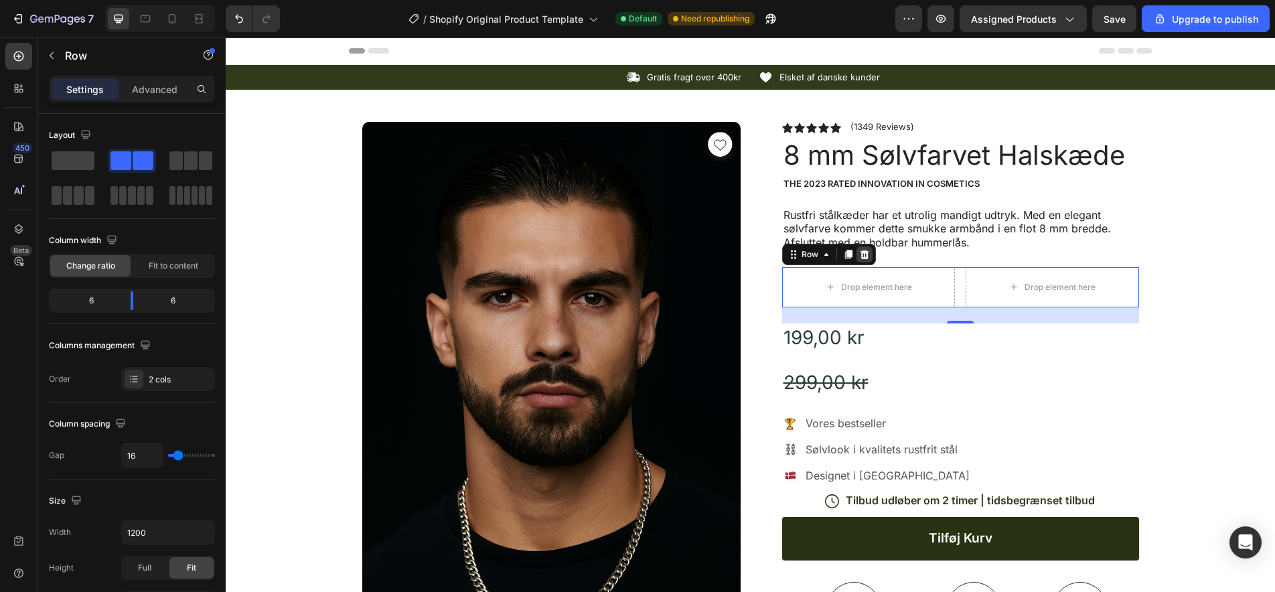
click at [865, 251] on icon at bounding box center [864, 254] width 11 height 11
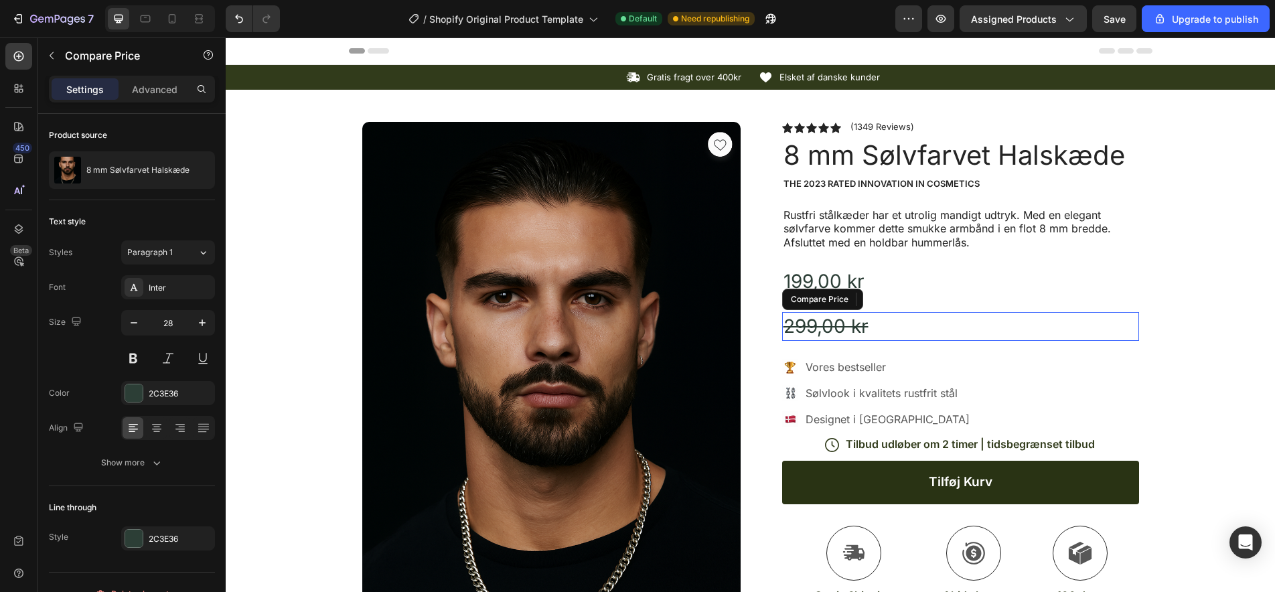
click at [826, 321] on div "299,00 kr" at bounding box center [960, 326] width 357 height 29
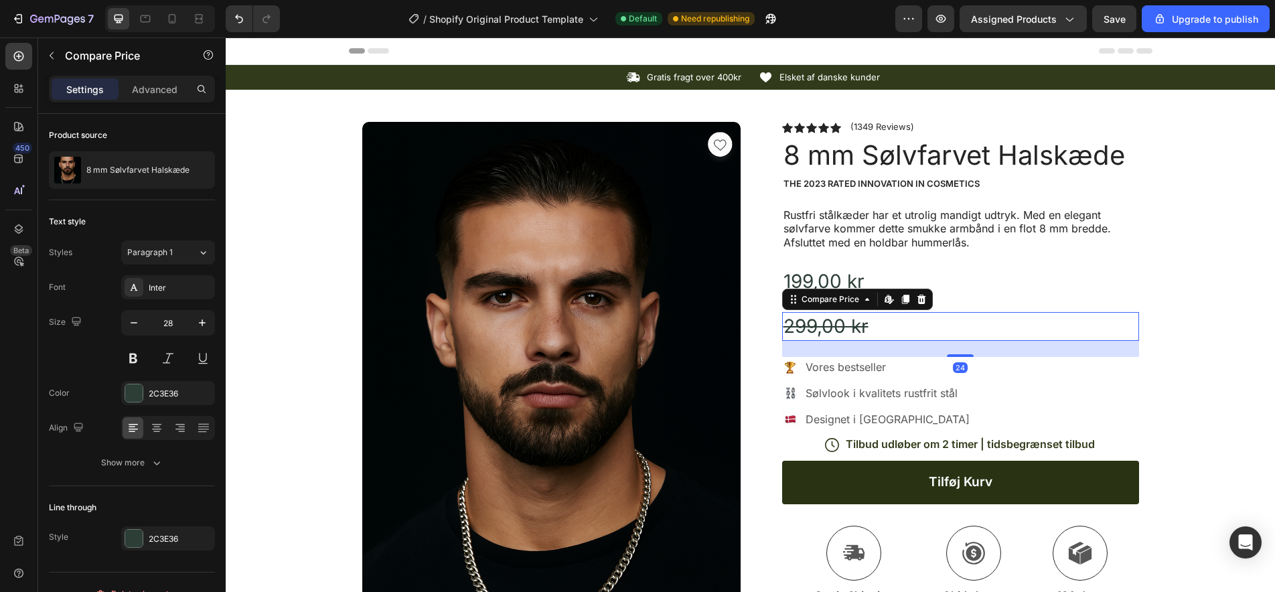
click at [826, 321] on div "299,00 kr" at bounding box center [960, 326] width 357 height 29
click at [882, 325] on div "299,00 kr" at bounding box center [960, 326] width 357 height 29
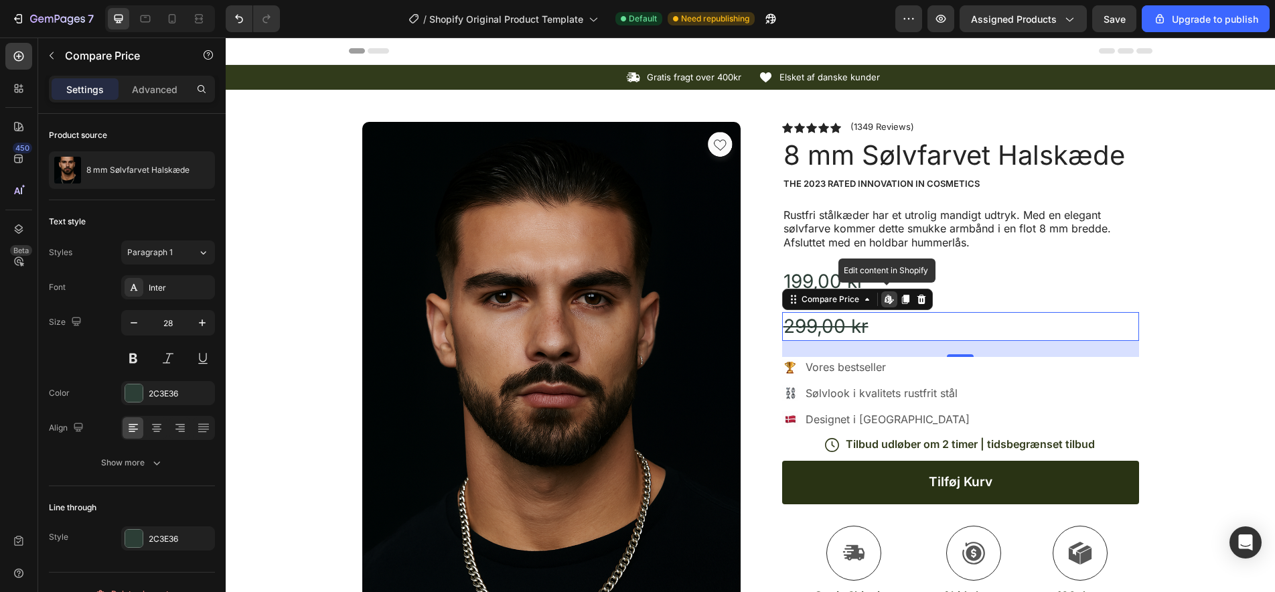
click at [882, 325] on div "299,00 kr" at bounding box center [960, 326] width 357 height 29
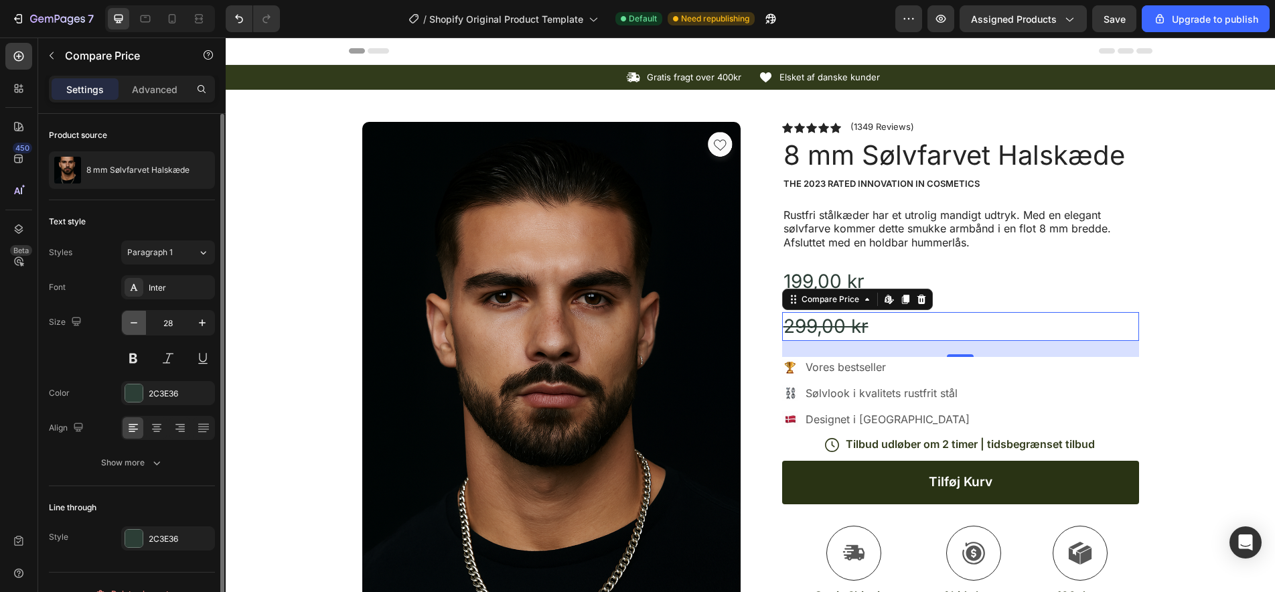
click at [137, 325] on icon "button" at bounding box center [133, 322] width 13 height 13
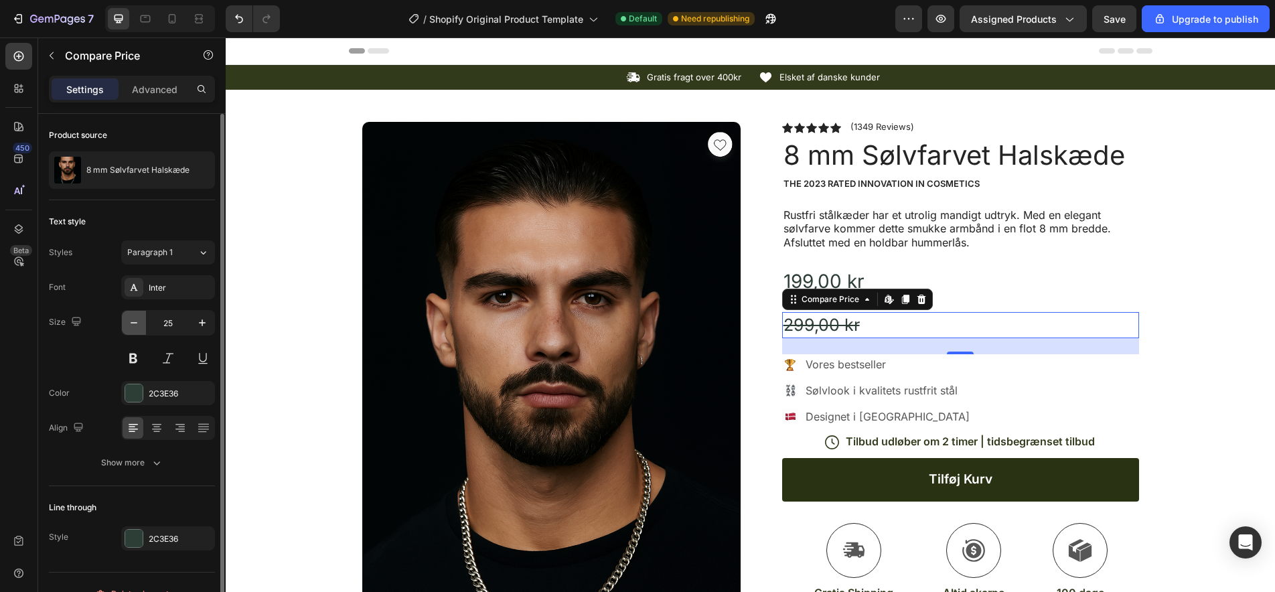
click at [137, 325] on icon "button" at bounding box center [133, 322] width 13 height 13
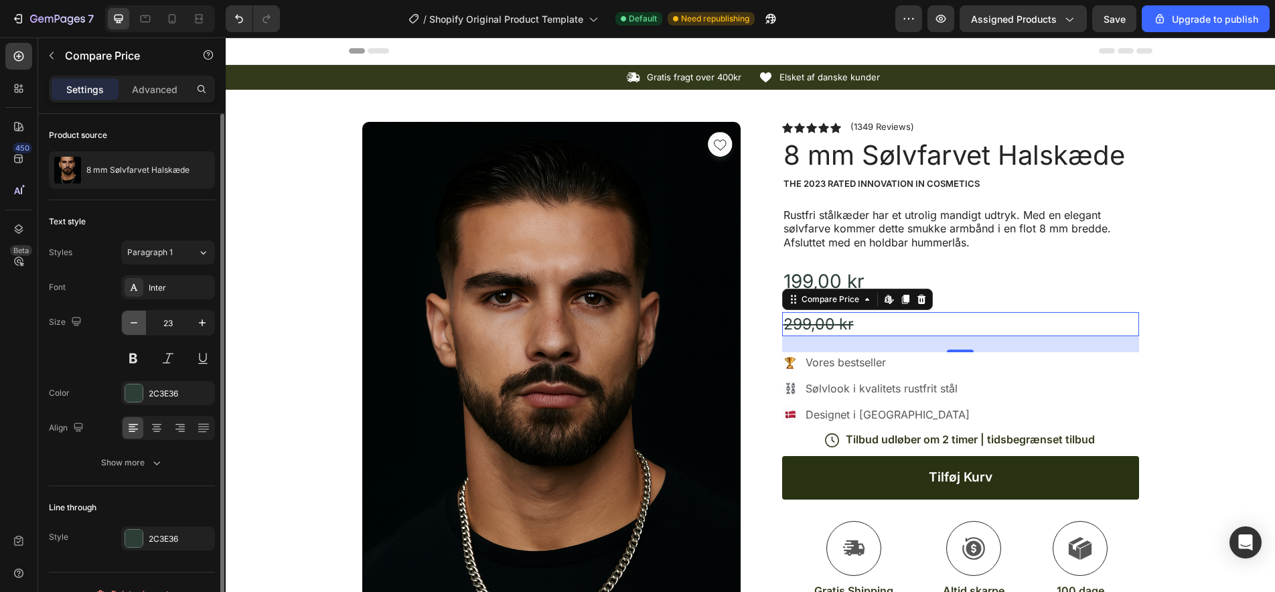
click at [137, 325] on icon "button" at bounding box center [133, 322] width 13 height 13
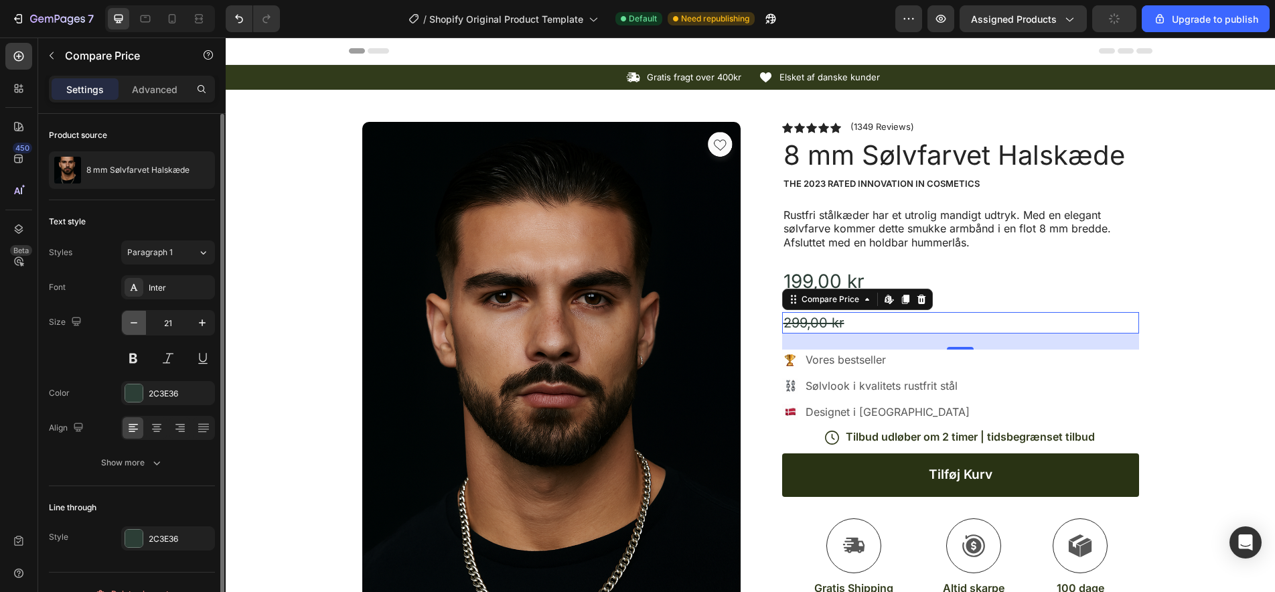
click at [137, 325] on icon "button" at bounding box center [133, 322] width 13 height 13
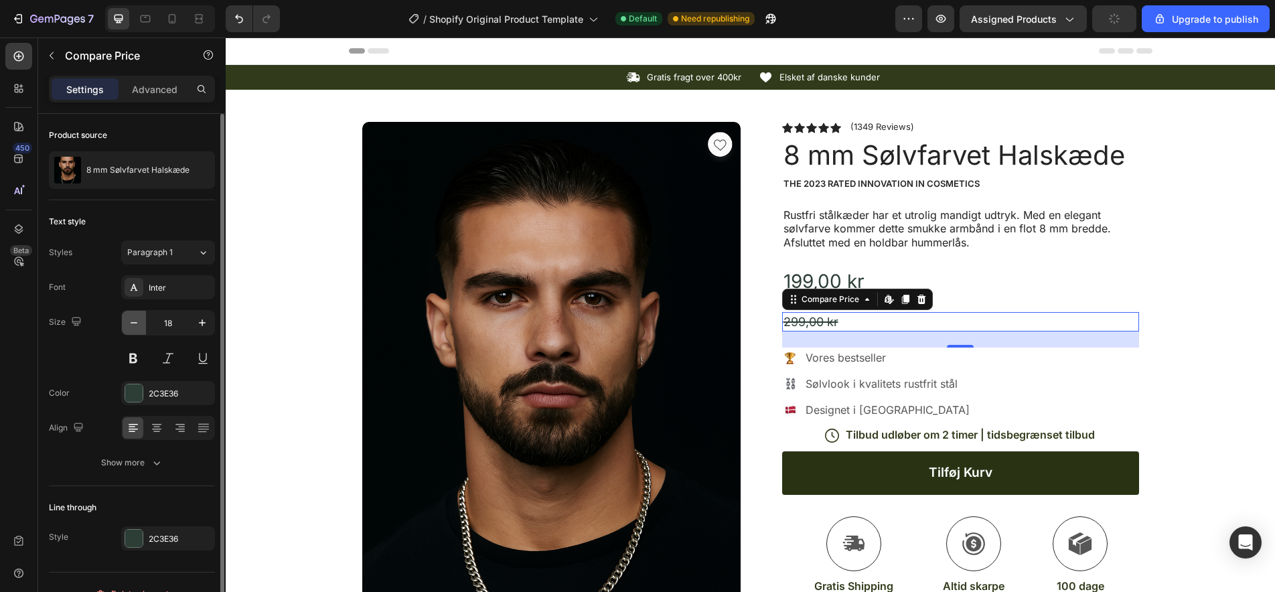
type input "17"
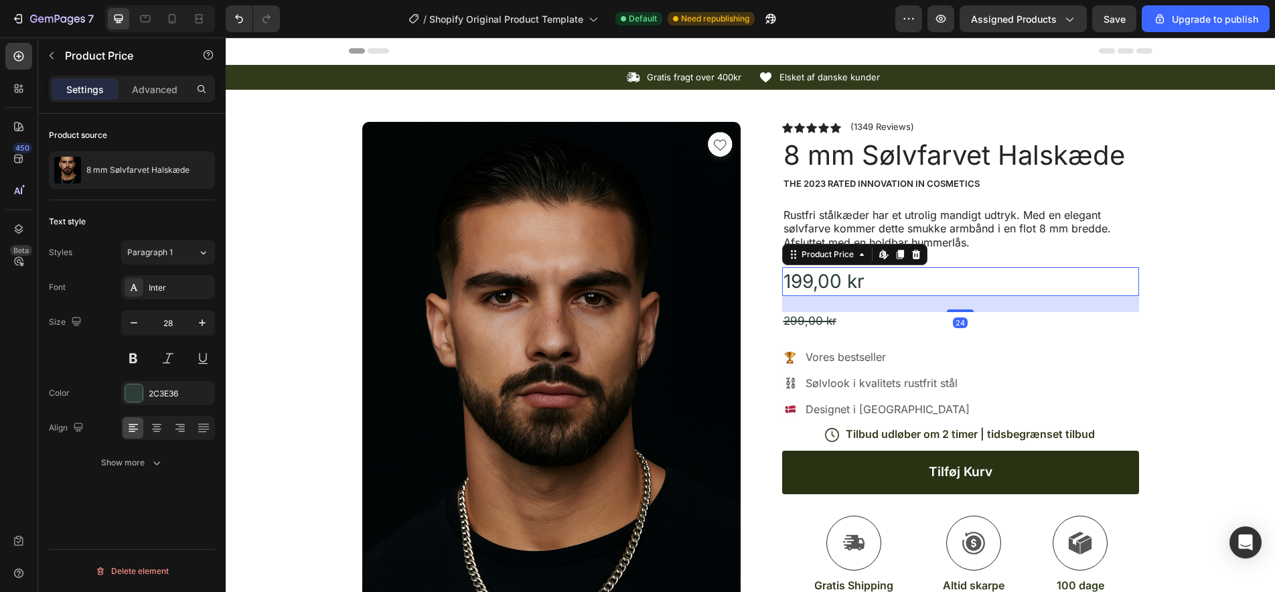
click at [967, 272] on div "199,00 kr" at bounding box center [960, 281] width 357 height 29
click at [787, 281] on div "199,00 kr" at bounding box center [960, 281] width 357 height 29
click at [882, 292] on div "199,00 kr" at bounding box center [960, 281] width 357 height 29
click at [842, 254] on div "Product Price" at bounding box center [828, 254] width 58 height 12
click at [880, 281] on div "199,00 kr" at bounding box center [960, 281] width 357 height 29
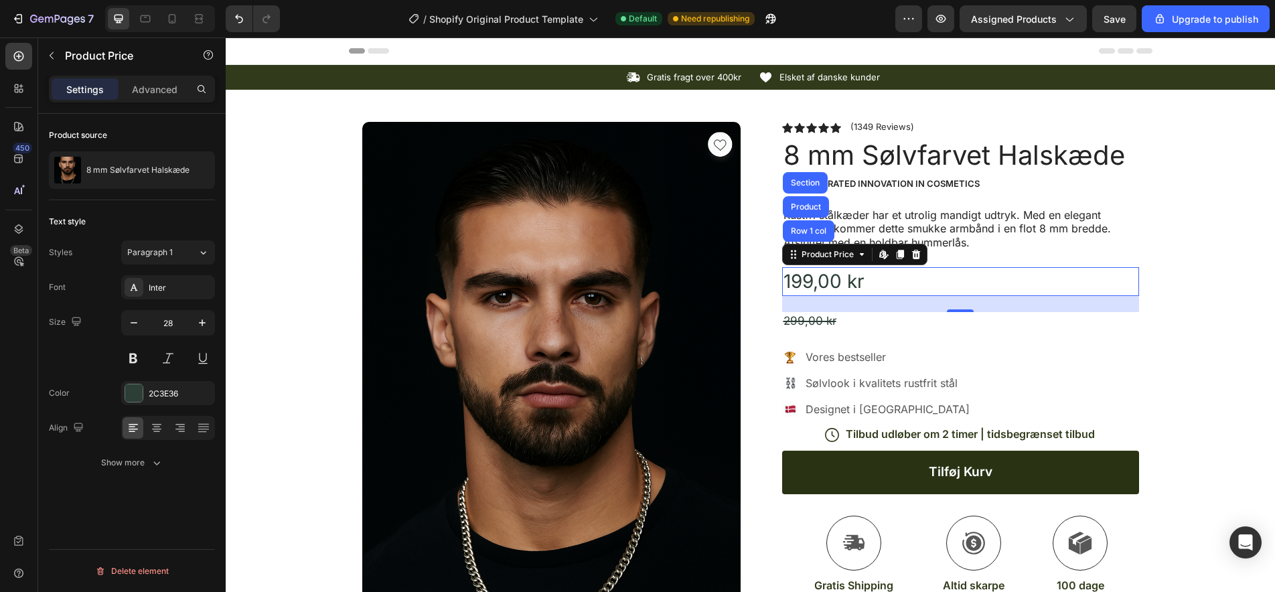
click at [913, 278] on div "199,00 kr" at bounding box center [960, 281] width 357 height 29
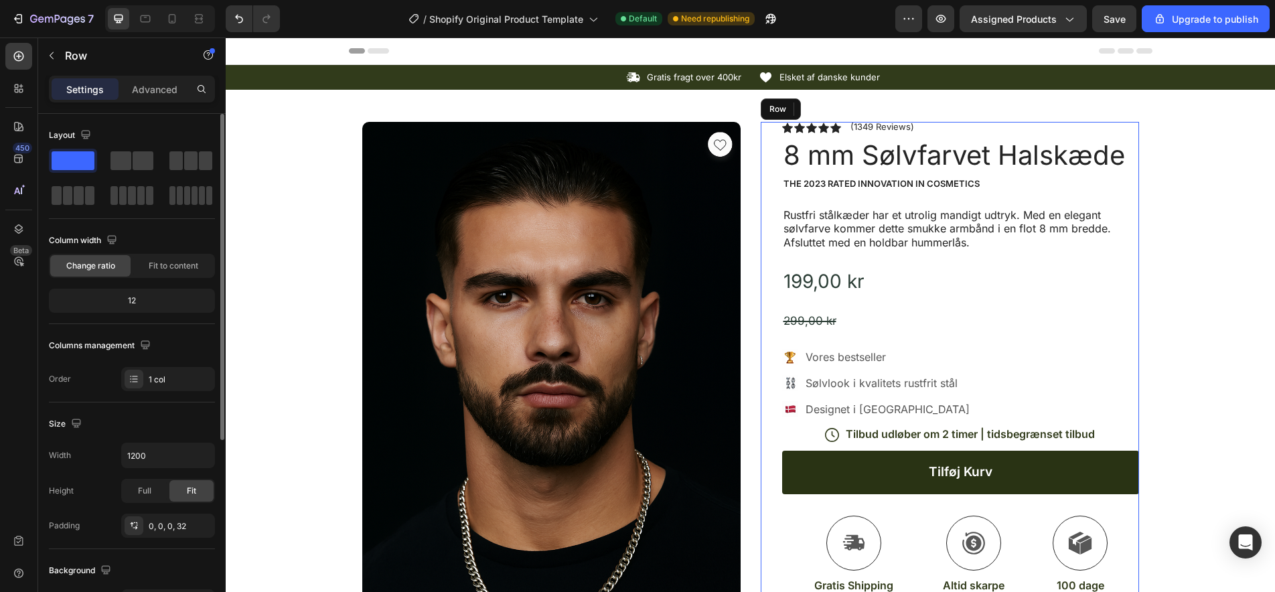
click at [957, 251] on div "Icon Icon Icon Icon Icon Icon List (1349 Reviews) Text Block Row 8 mm Sølvfarve…" at bounding box center [960, 461] width 357 height 678
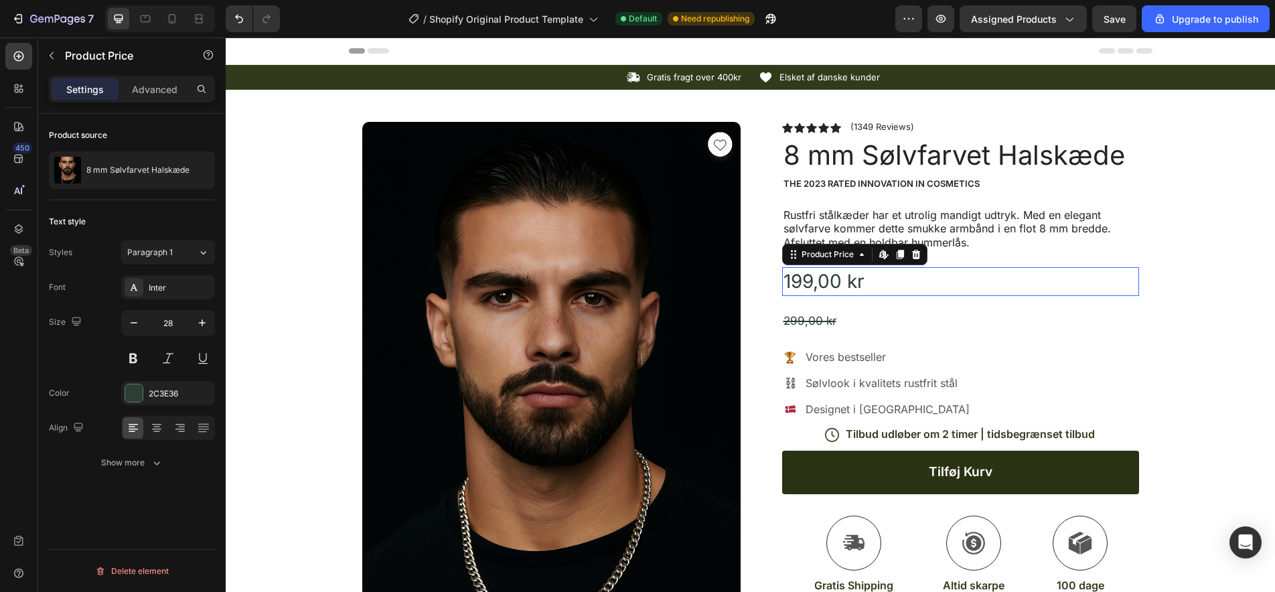
click at [935, 278] on div "199,00 kr" at bounding box center [960, 281] width 357 height 29
click at [843, 276] on div "199,00 kr" at bounding box center [960, 281] width 357 height 29
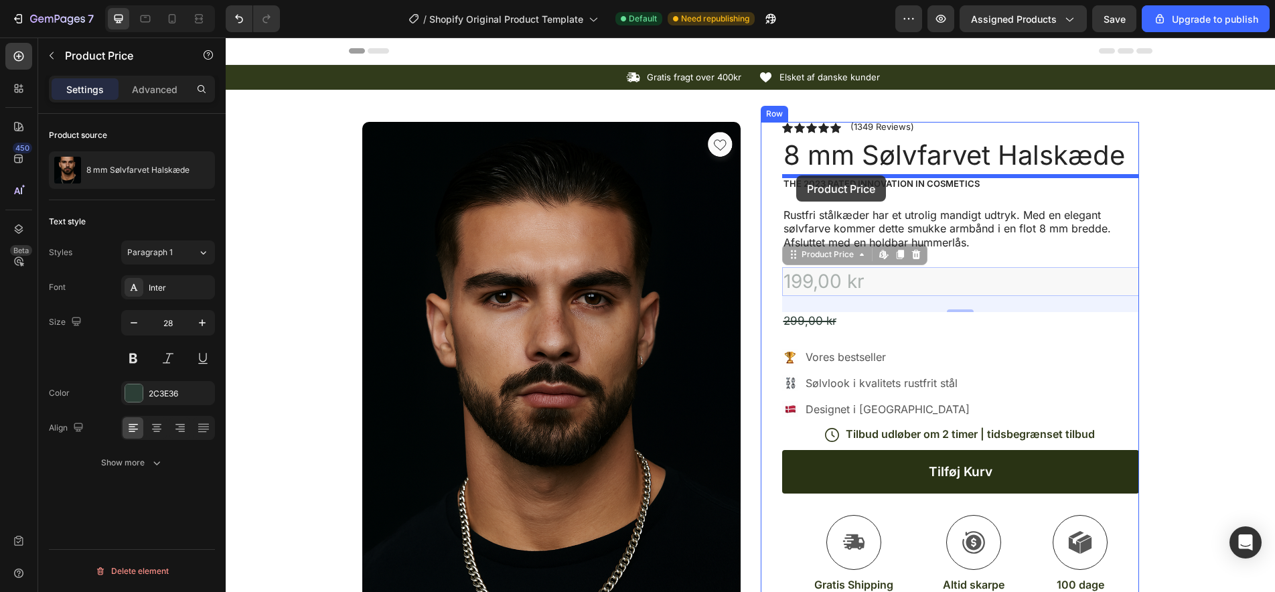
drag, startPoint x: 792, startPoint y: 255, endPoint x: 796, endPoint y: 175, distance: 79.8
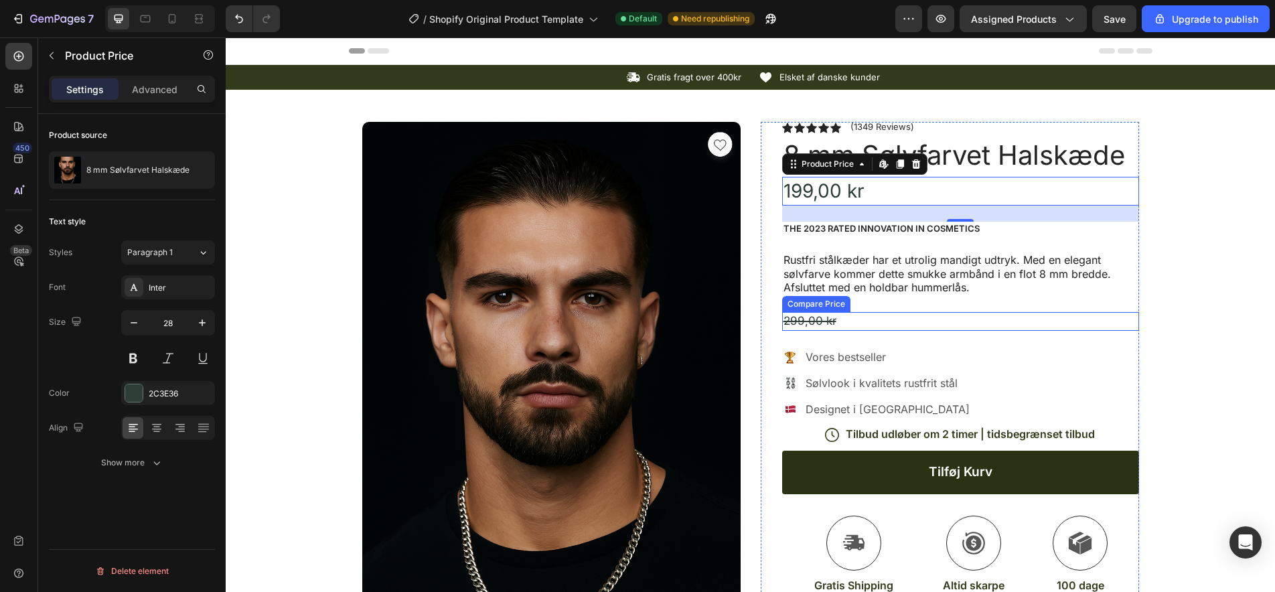
click at [789, 315] on div "299,00 kr" at bounding box center [960, 321] width 357 height 19
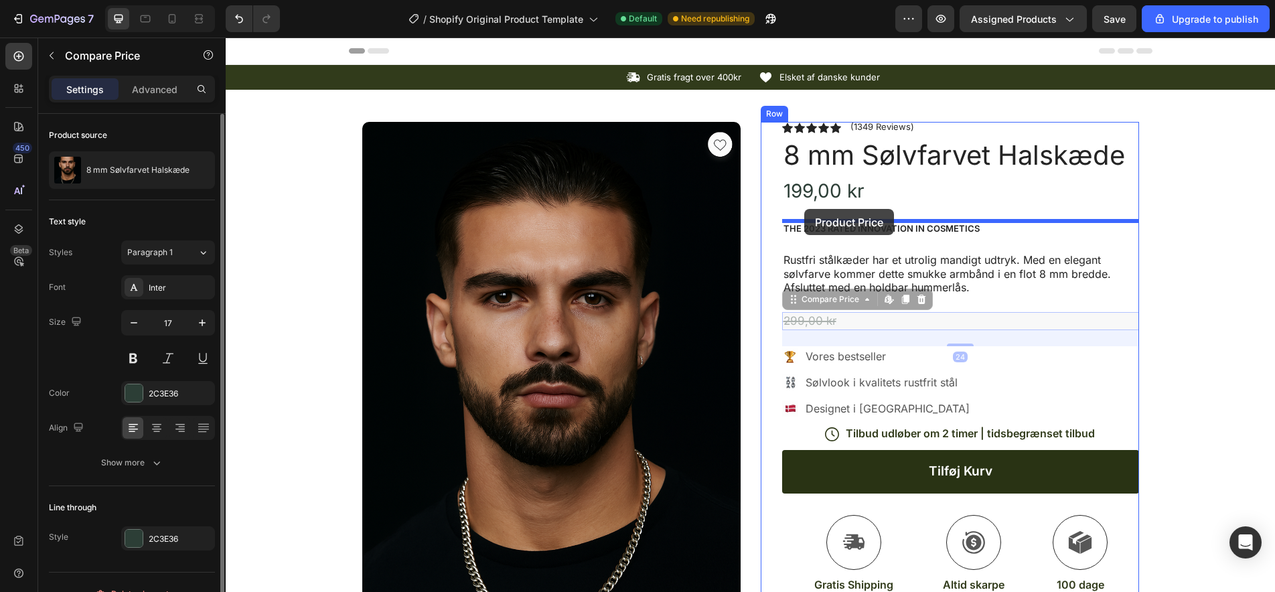
drag, startPoint x: 789, startPoint y: 298, endPoint x: 804, endPoint y: 209, distance: 90.2
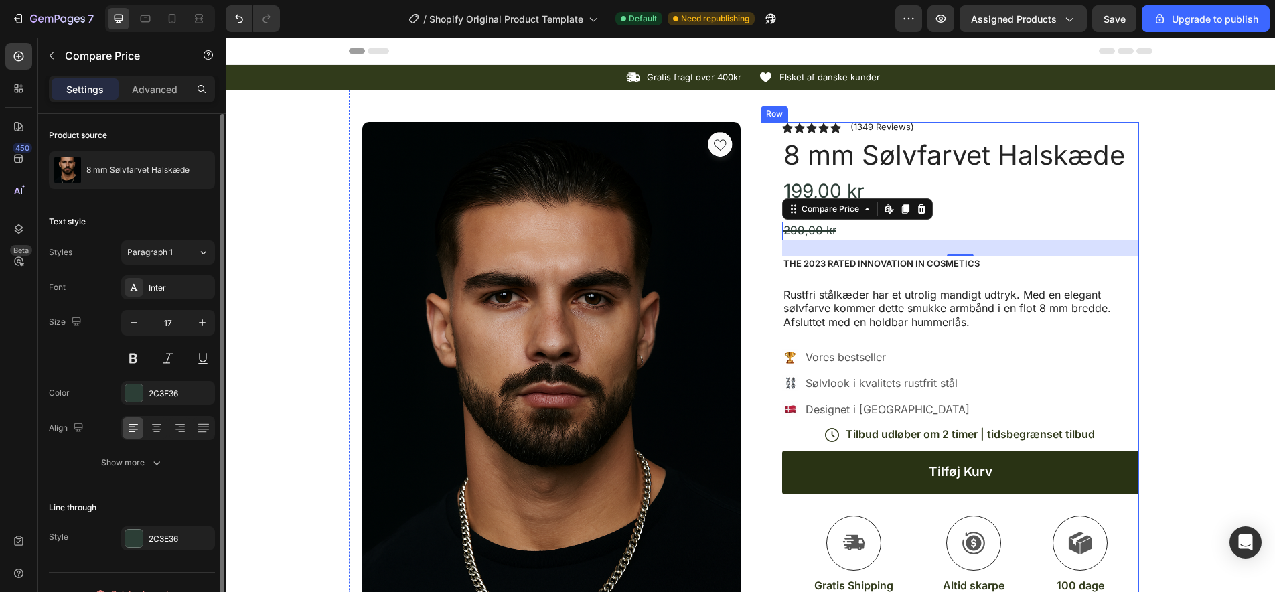
click at [1023, 275] on div "Icon Icon Icon Icon Icon Icon List (1349 Reviews) Text Block Row 8 mm Sølvfarve…" at bounding box center [960, 461] width 357 height 678
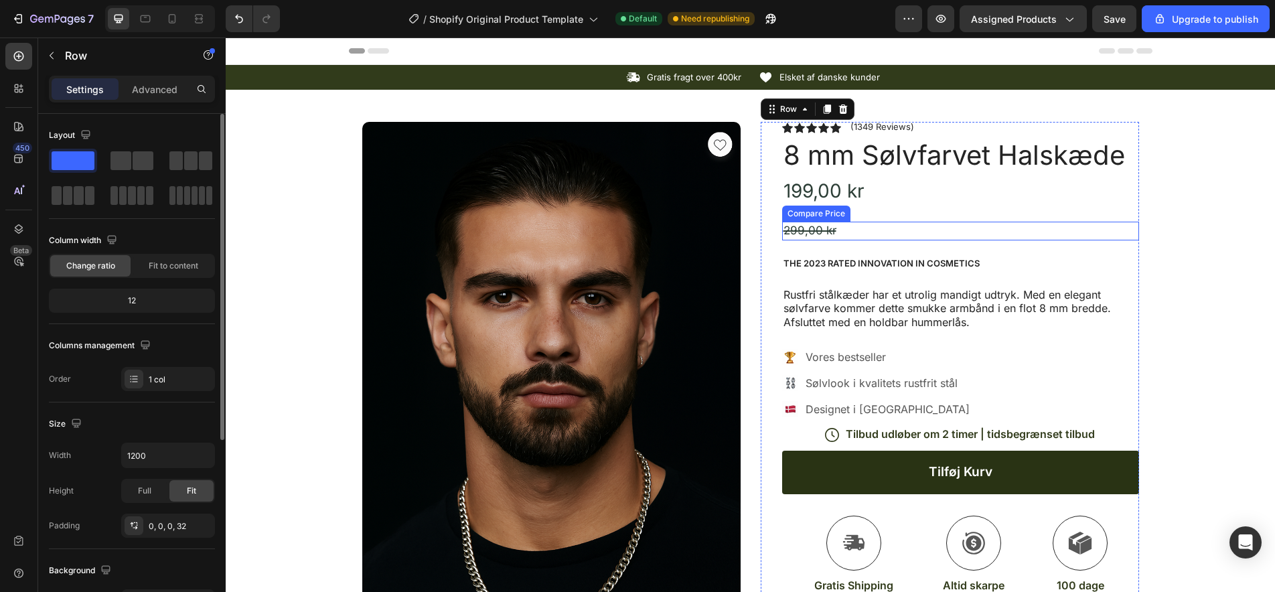
click at [998, 226] on div "299,00 kr" at bounding box center [960, 231] width 357 height 19
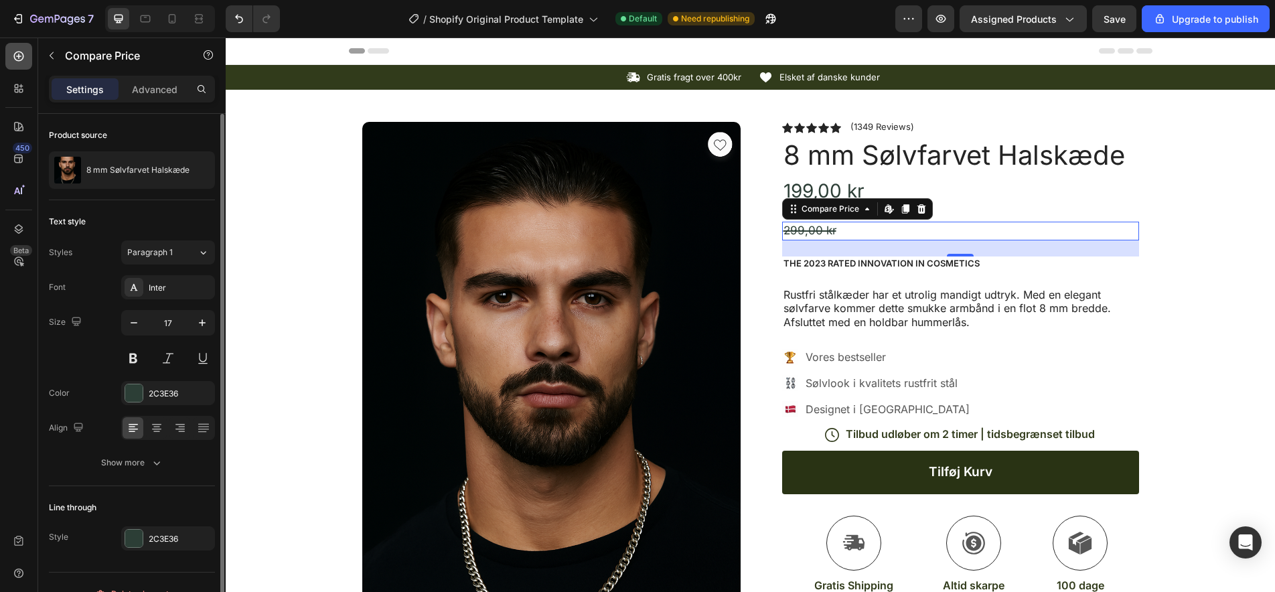
click at [20, 64] on div at bounding box center [18, 56] width 27 height 27
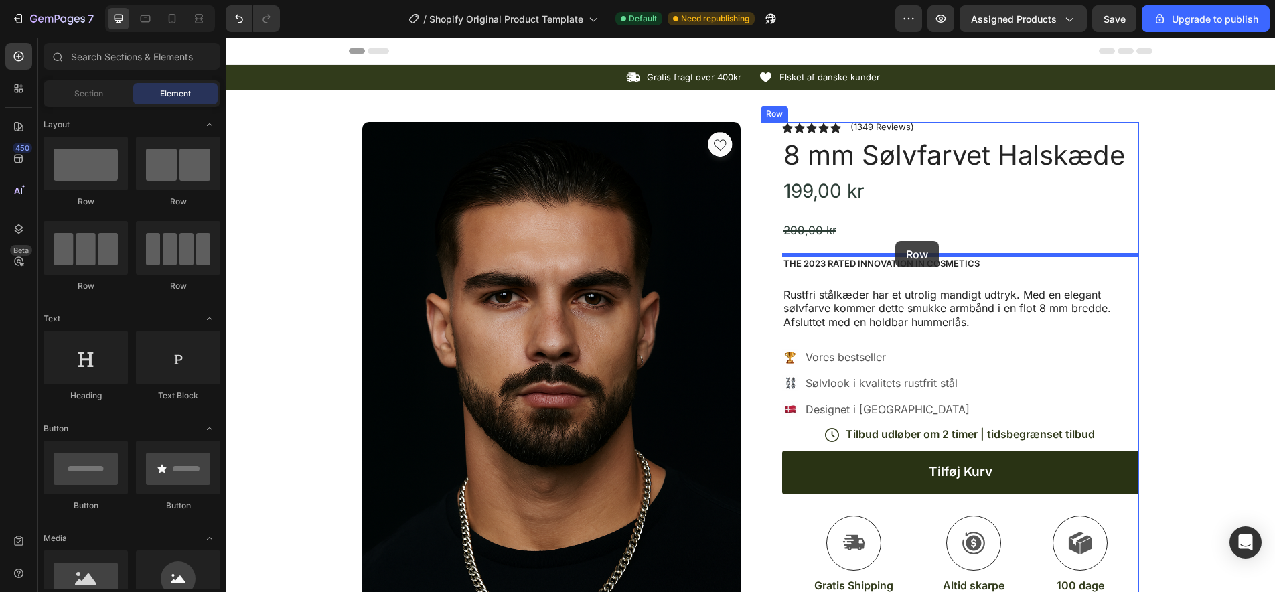
drag, startPoint x: 413, startPoint y: 210, endPoint x: 895, endPoint y: 241, distance: 483.0
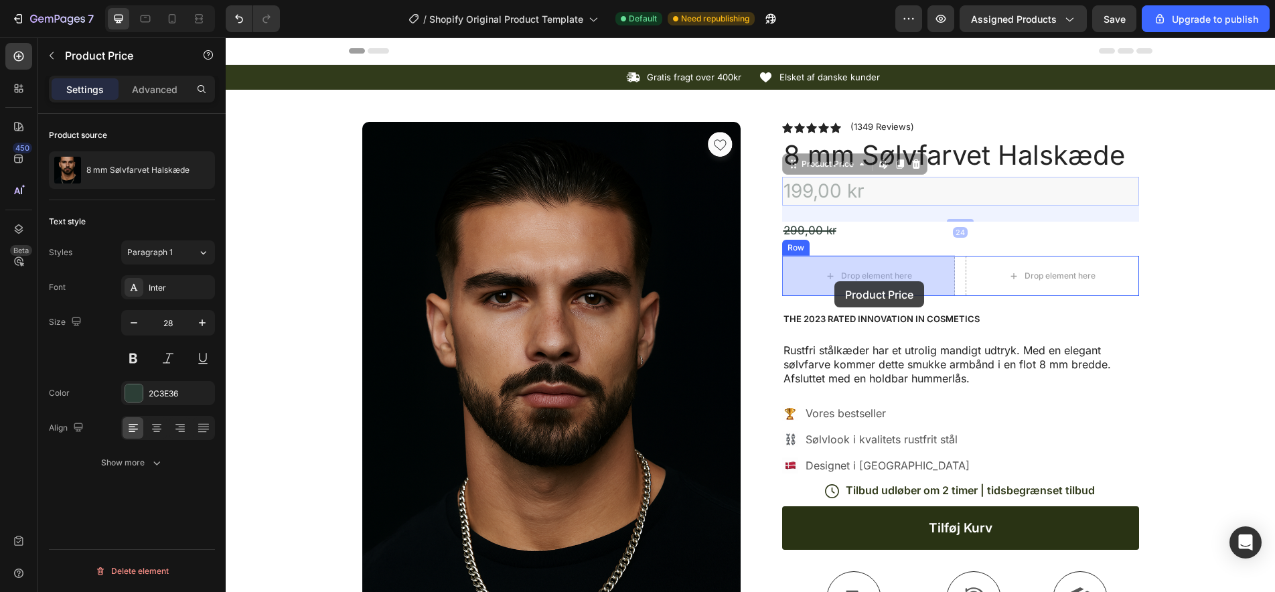
drag, startPoint x: 813, startPoint y: 183, endPoint x: 834, endPoint y: 281, distance: 100.7
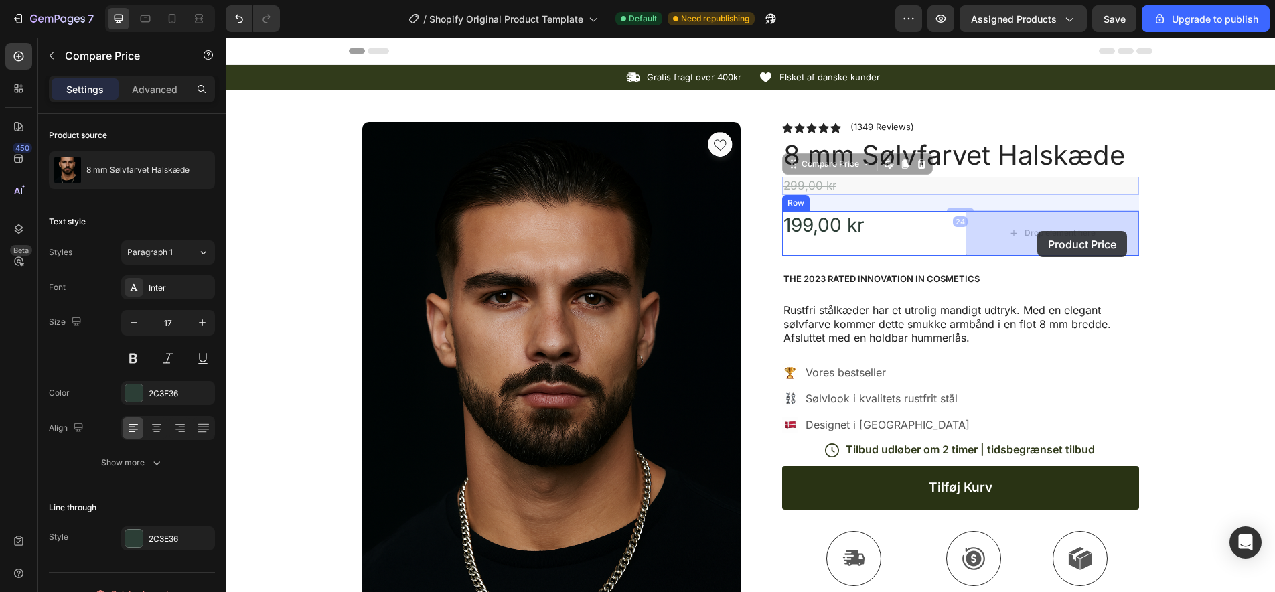
drag, startPoint x: 827, startPoint y: 183, endPoint x: 1037, endPoint y: 231, distance: 215.0
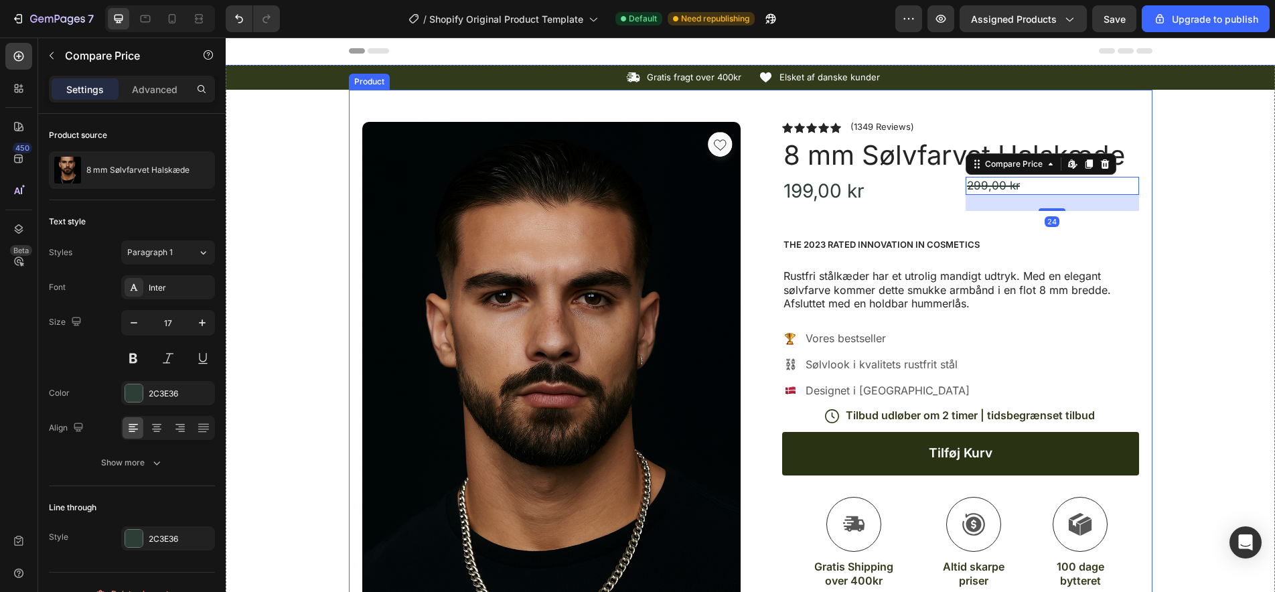
click at [1151, 242] on div "Product Images Image Icon Icon Icon Icon Icon Icon List “This skin cream is a g…" at bounding box center [750, 537] width 803 height 895
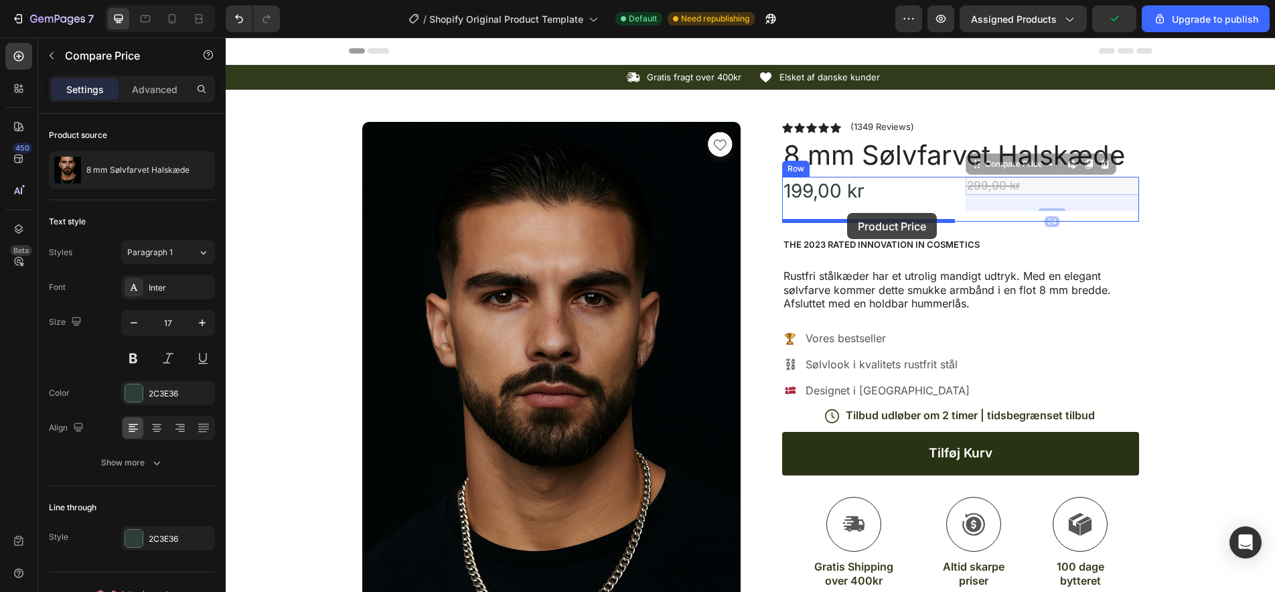
drag, startPoint x: 998, startPoint y: 184, endPoint x: 844, endPoint y: 212, distance: 155.9
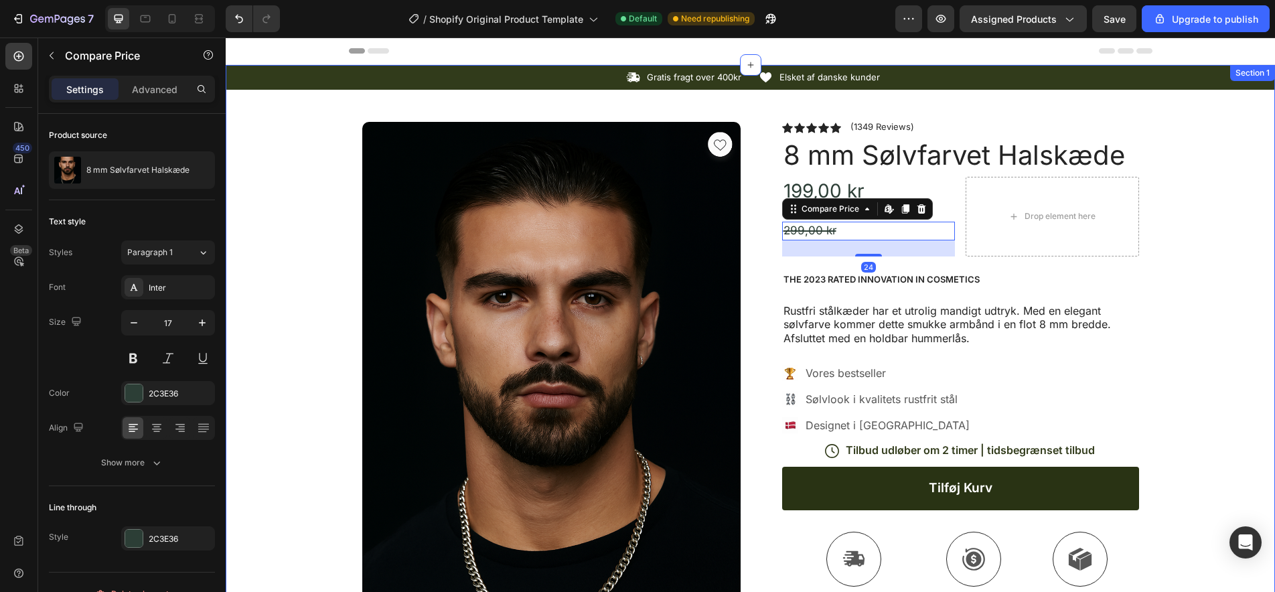
click at [1186, 210] on div "Icon Gratis fragt over 400kr Text Block Row Icon Elsket af danske kunder Text B…" at bounding box center [750, 525] width 1049 height 920
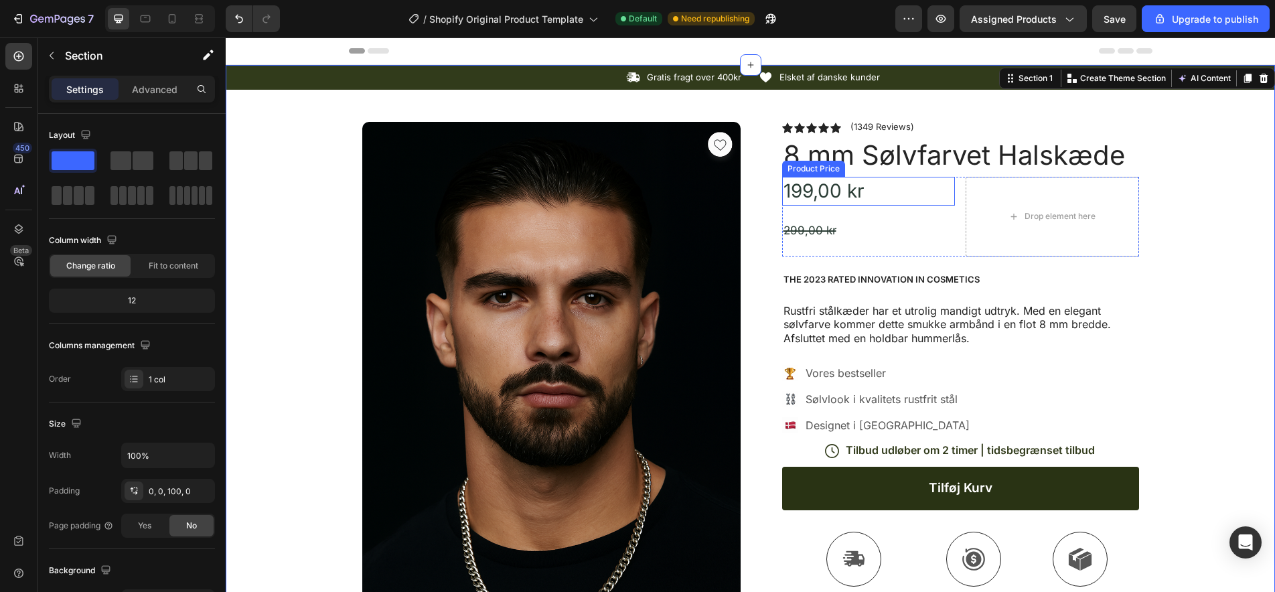
scroll to position [1, 0]
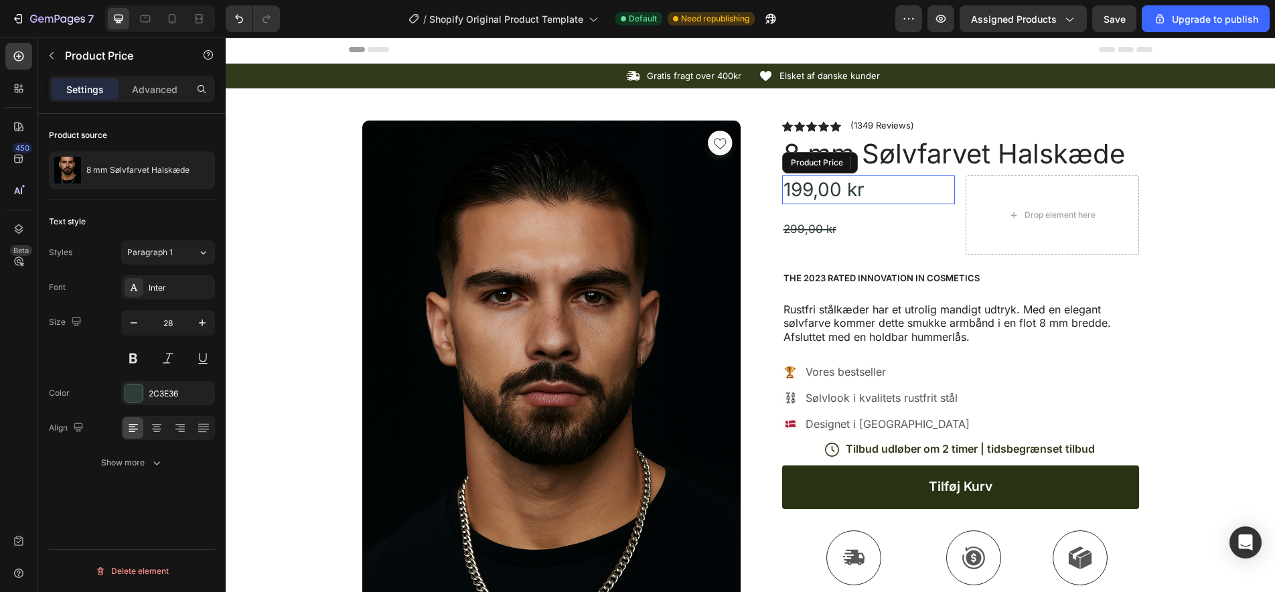
click at [825, 193] on div "199,00 kr" at bounding box center [868, 189] width 173 height 29
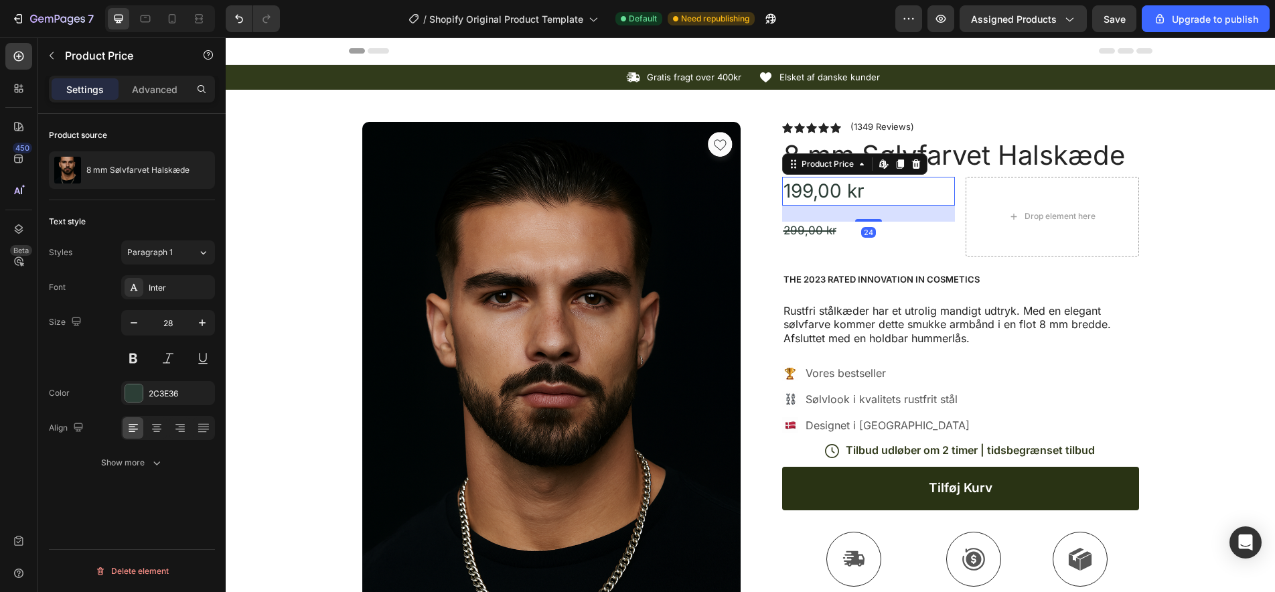
click at [825, 193] on div "199,00 kr" at bounding box center [868, 191] width 173 height 29
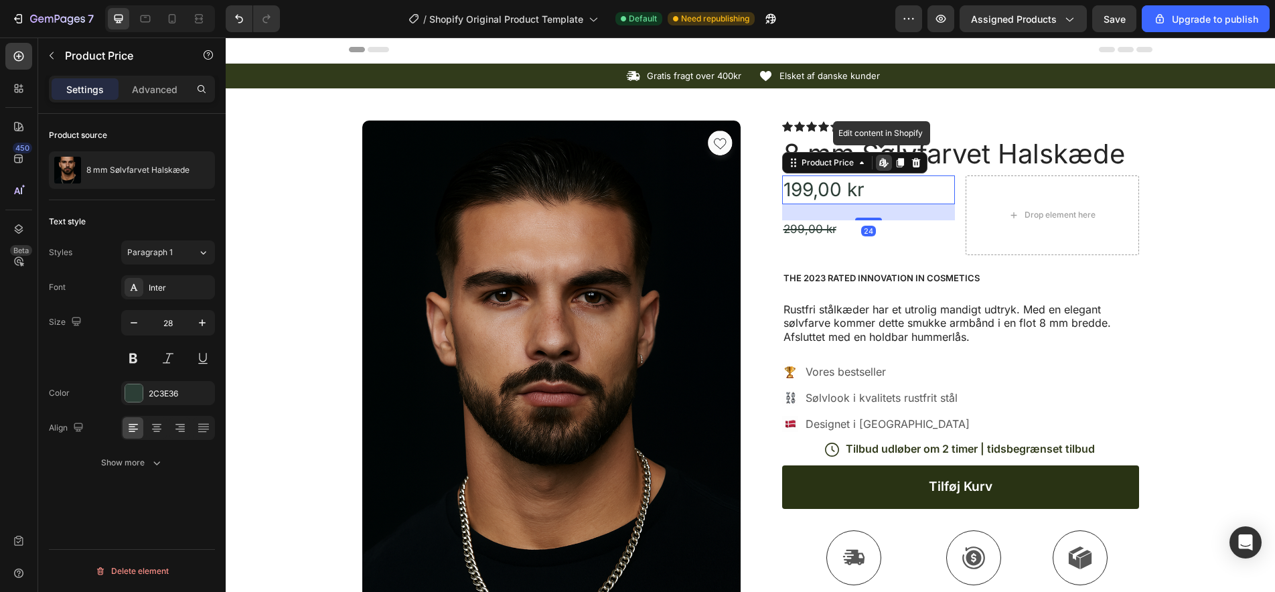
scroll to position [3, 0]
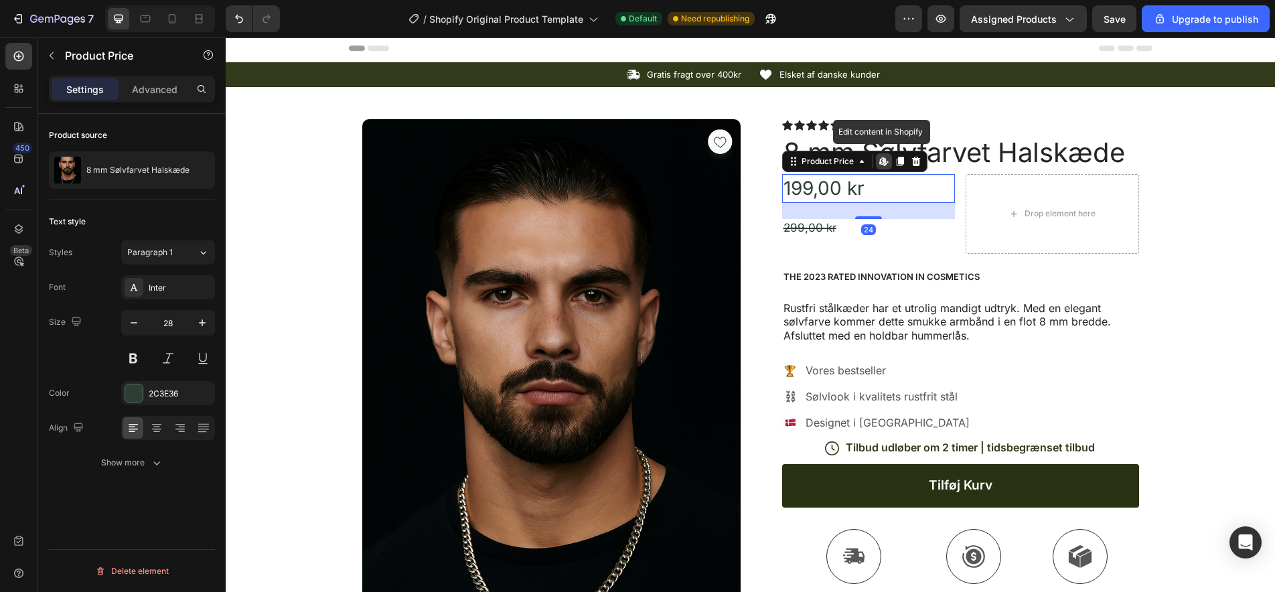
click at [825, 193] on div "199,00 kr" at bounding box center [868, 188] width 173 height 29
click at [202, 254] on icon at bounding box center [202, 252] width 11 height 13
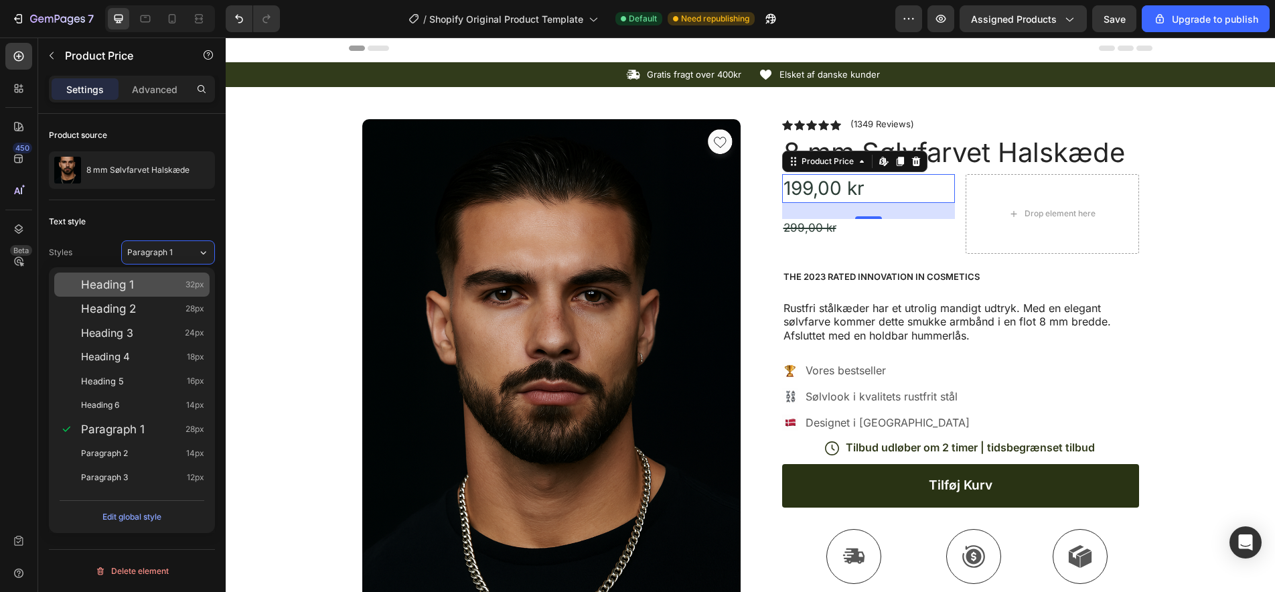
click at [156, 288] on div "Heading 1 32px" at bounding box center [142, 284] width 123 height 13
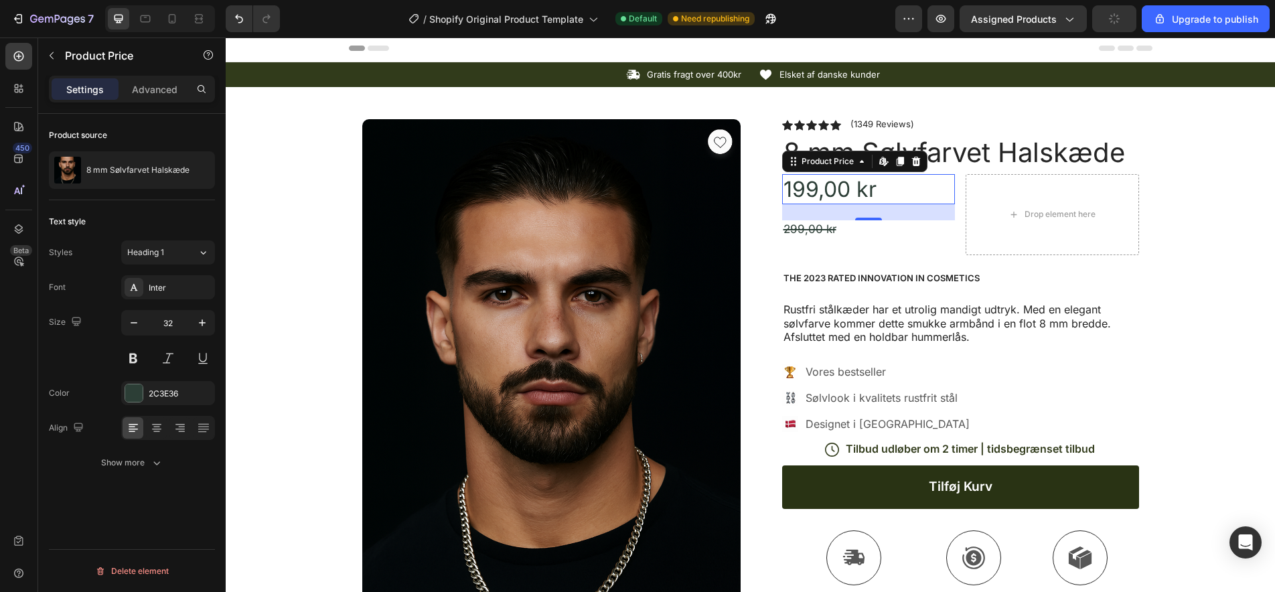
click at [828, 185] on div "199,00 kr" at bounding box center [868, 189] width 173 height 31
click at [167, 251] on div "Heading 1" at bounding box center [154, 252] width 54 height 12
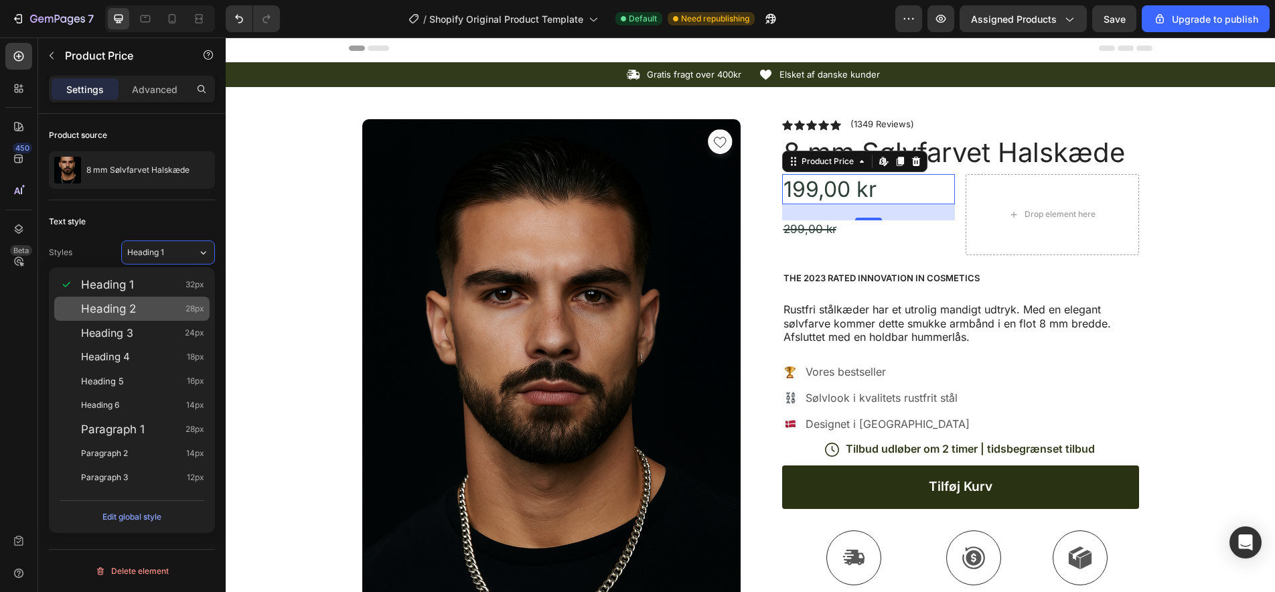
click at [108, 316] on div "Heading 2 28px" at bounding box center [131, 309] width 155 height 24
type input "28"
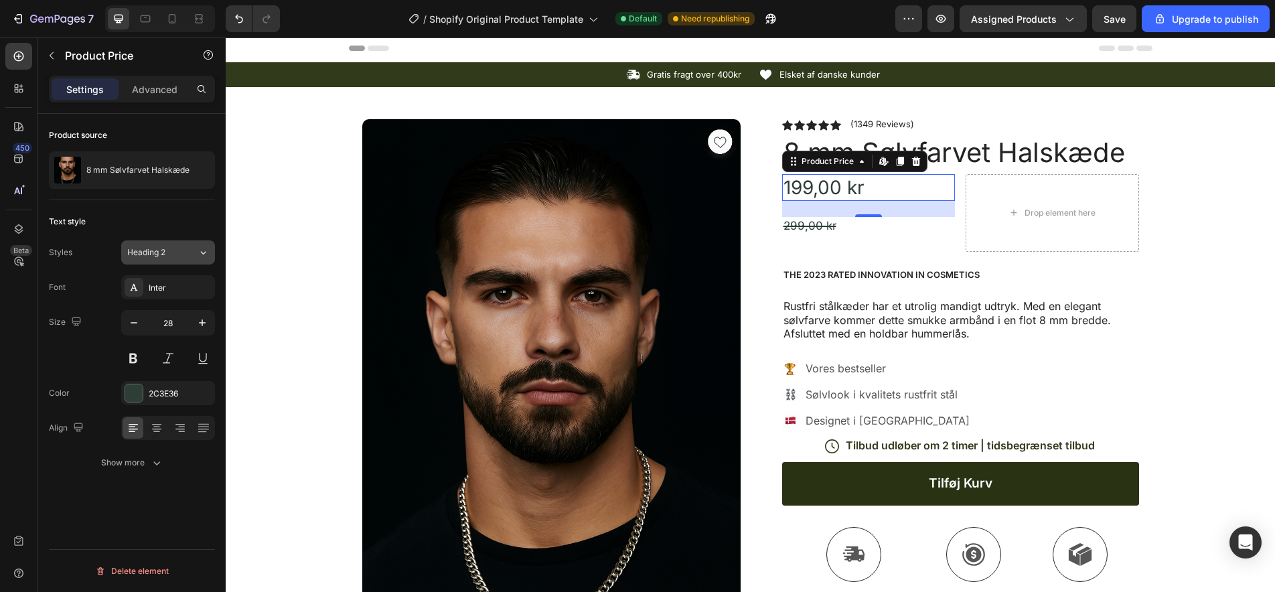
click at [174, 248] on div "Heading 2" at bounding box center [154, 252] width 54 height 12
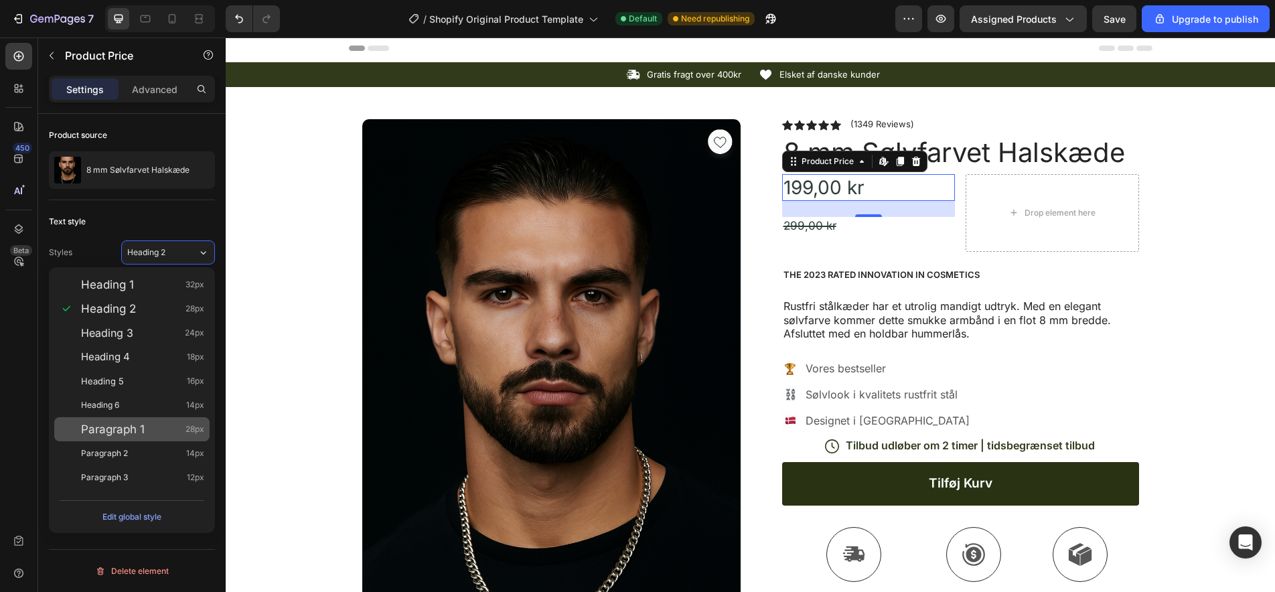
click at [151, 433] on div "Paragraph 1 28px" at bounding box center [142, 428] width 123 height 13
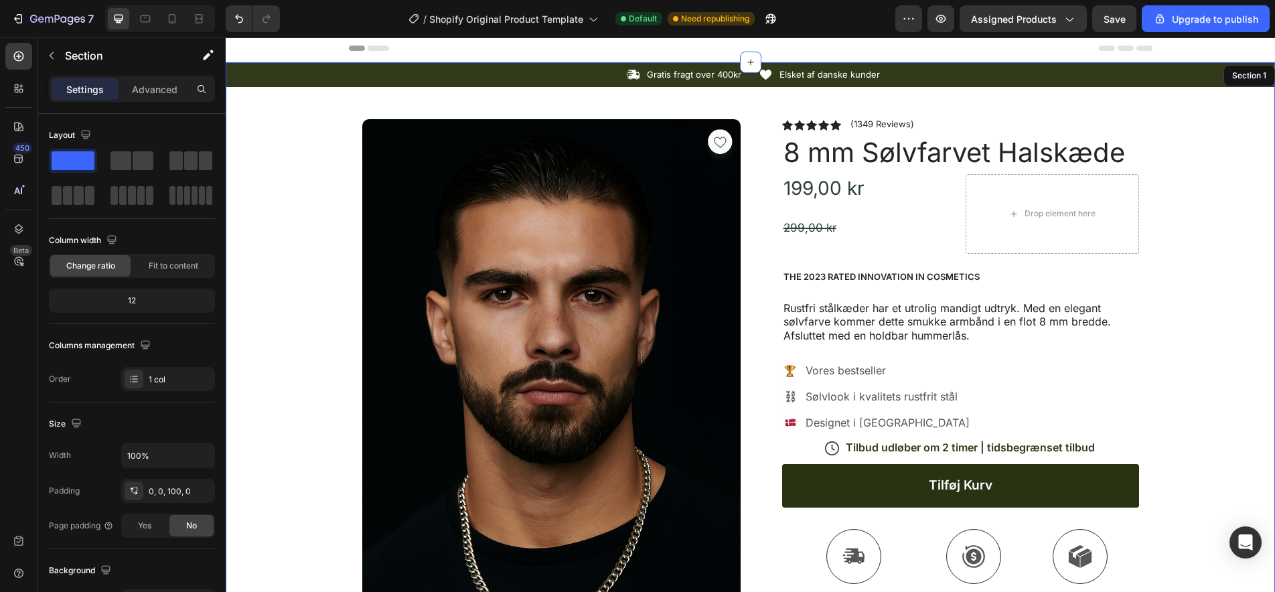
click at [264, 207] on div "Icon Gratis fragt over 400kr Text Block Row Icon Elsket af danske kunder Text B…" at bounding box center [750, 522] width 1049 height 920
click at [1172, 242] on div "Icon Gratis fragt over 400kr Text Block Row Icon Elsket af danske kunder Text B…" at bounding box center [750, 522] width 1049 height 920
click at [16, 54] on icon at bounding box center [18, 56] width 13 height 13
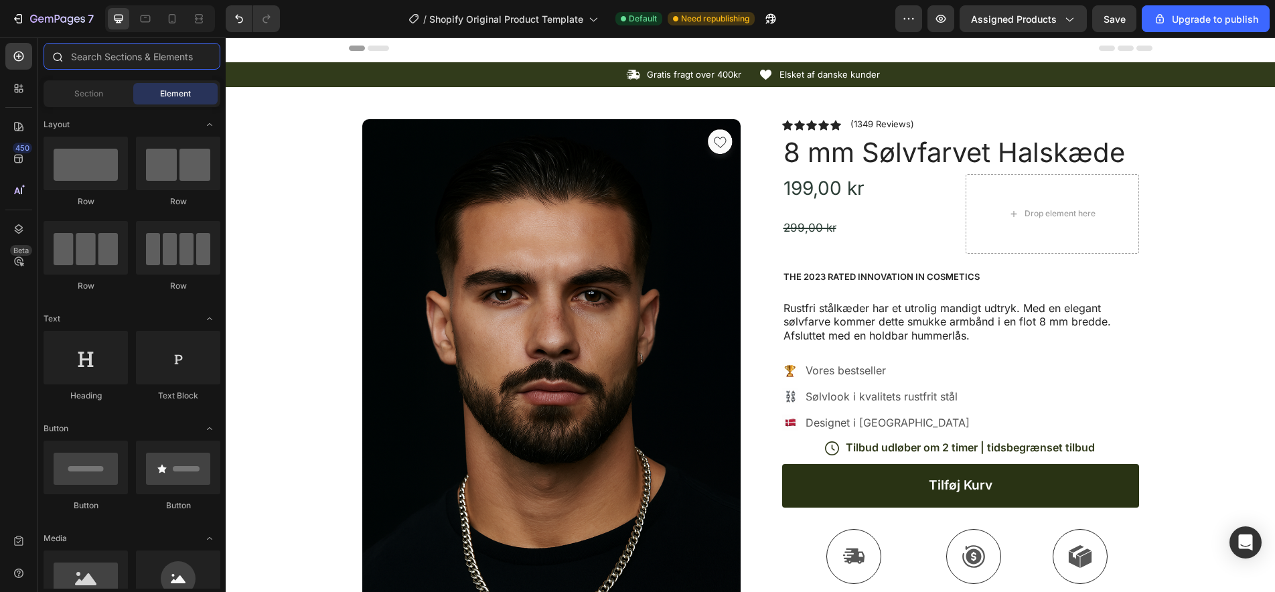
click at [126, 60] on input "text" at bounding box center [132, 56] width 177 height 27
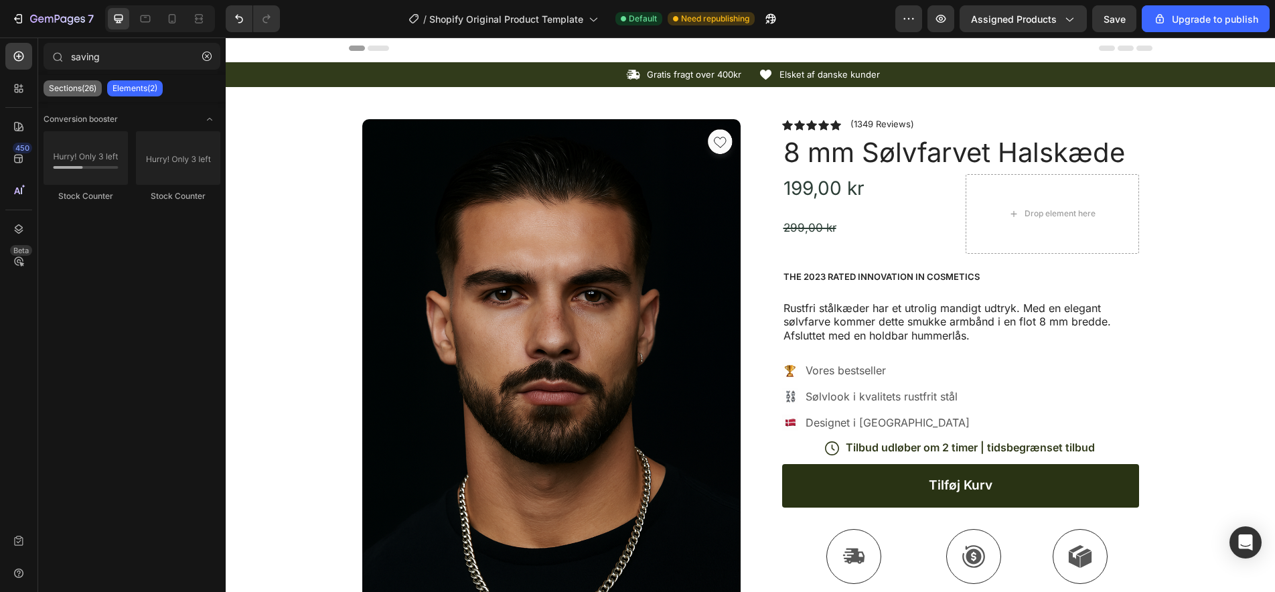
click at [74, 89] on p "Sections(26)" at bounding box center [73, 88] width 48 height 11
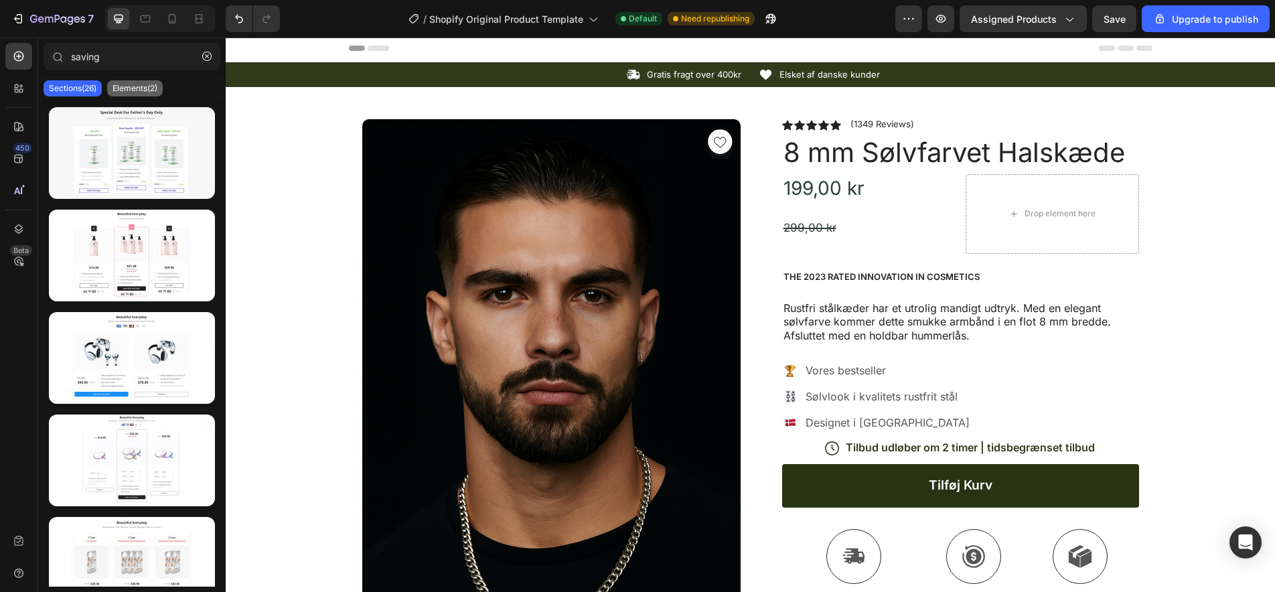
click at [145, 91] on p "Elements(2)" at bounding box center [134, 88] width 45 height 11
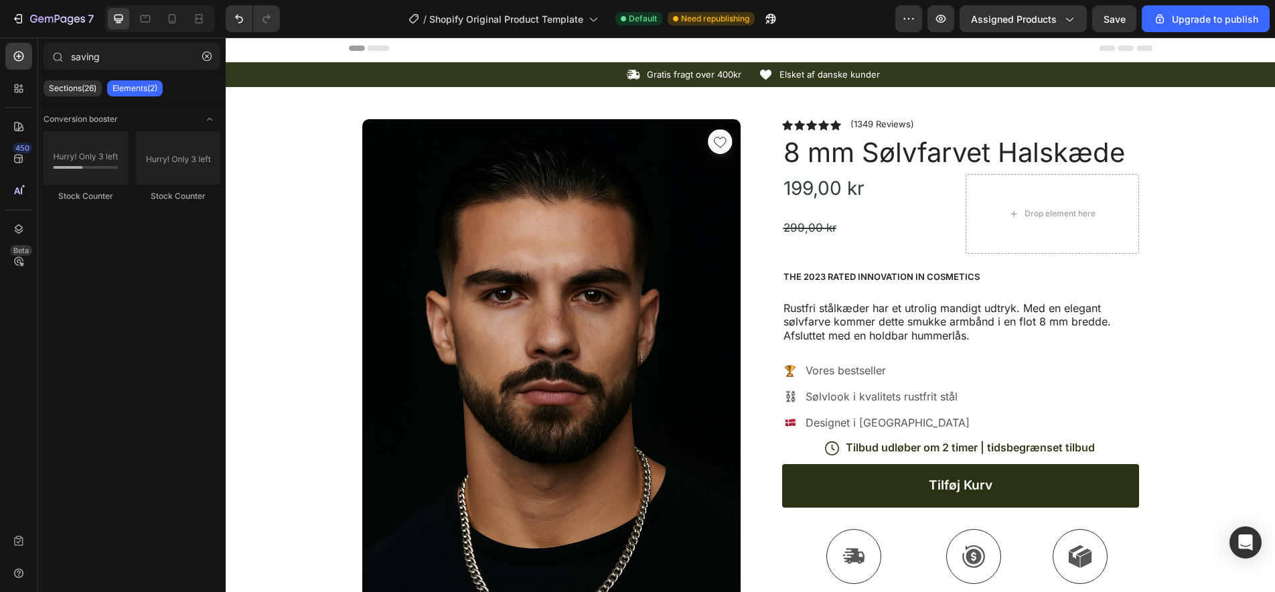
click at [191, 90] on div "Sections(26) Elements(2)" at bounding box center [131, 88] width 187 height 27
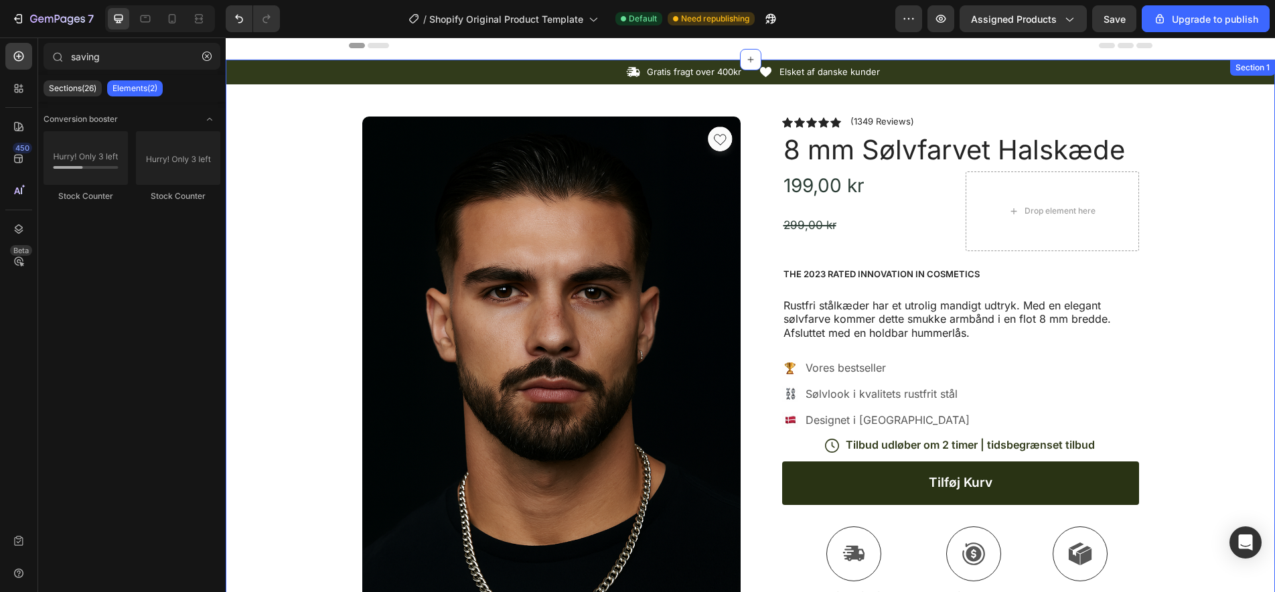
scroll to position [0, 0]
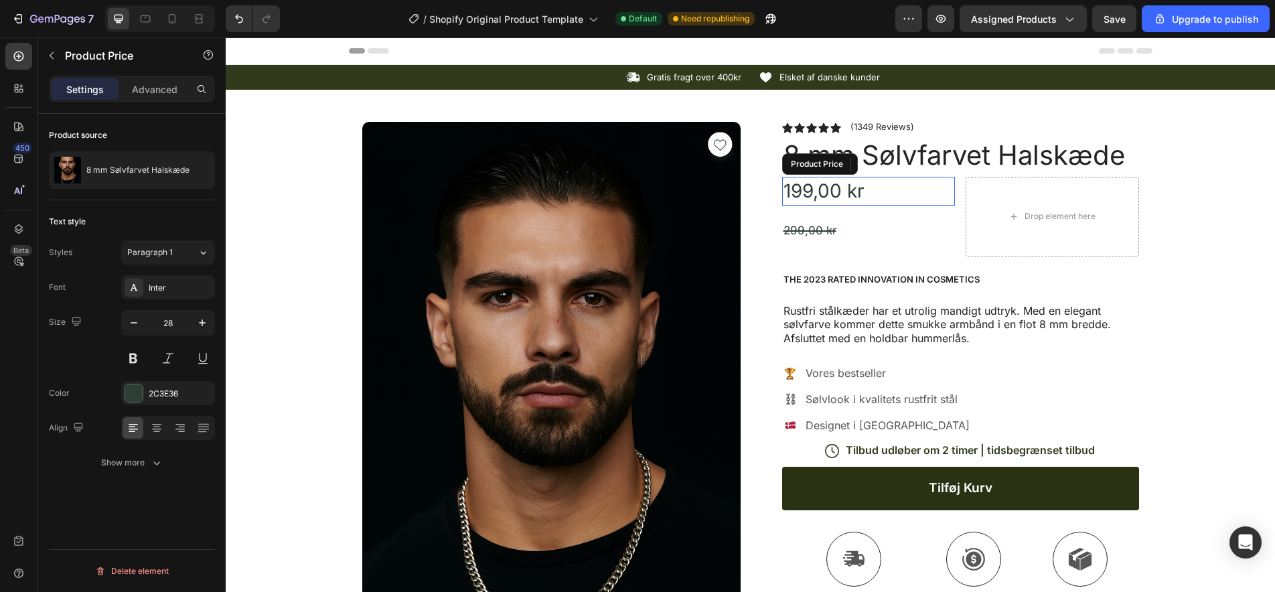
click at [825, 197] on div "199,00 kr" at bounding box center [868, 191] width 173 height 29
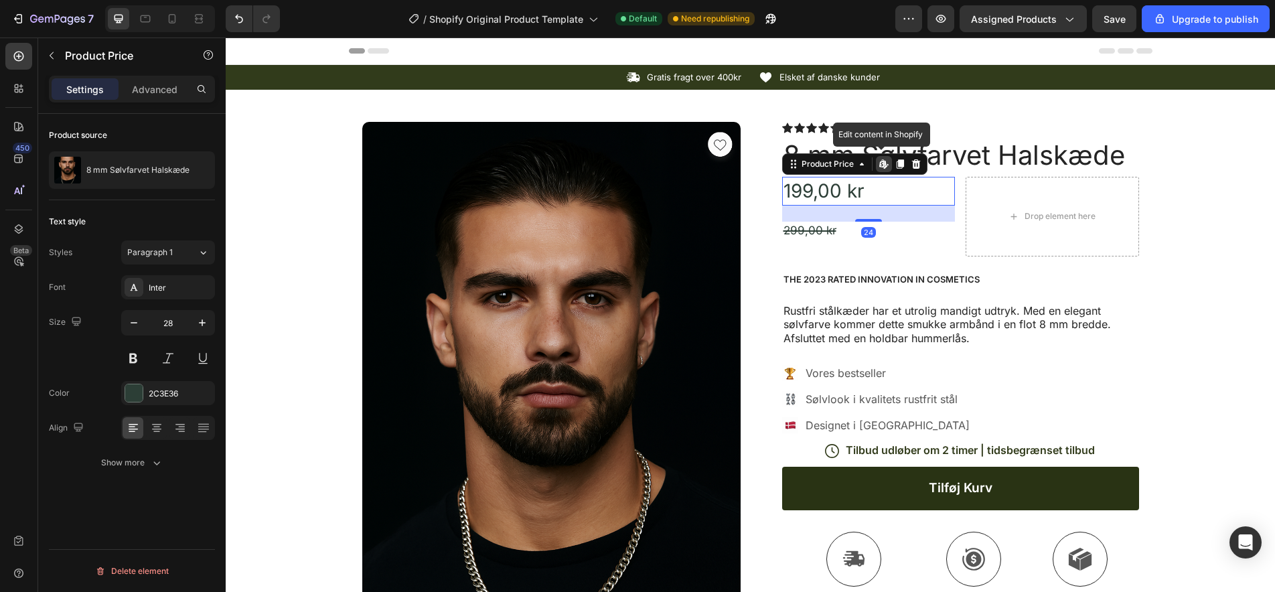
click at [882, 162] on icon at bounding box center [881, 163] width 5 height 8
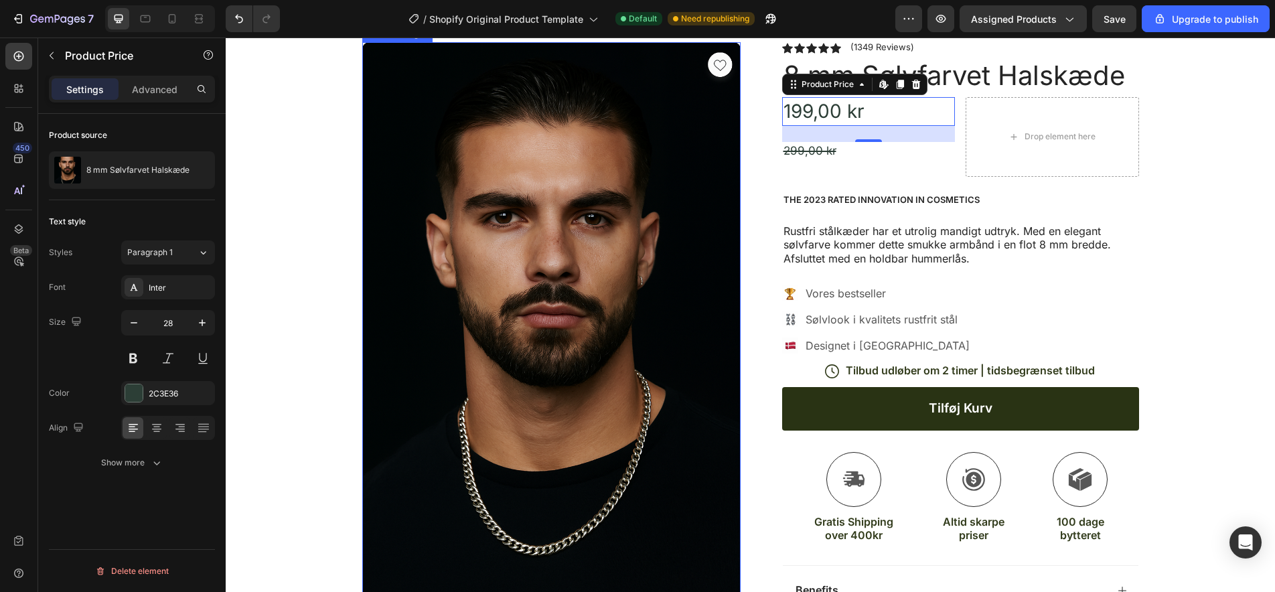
scroll to position [84, 0]
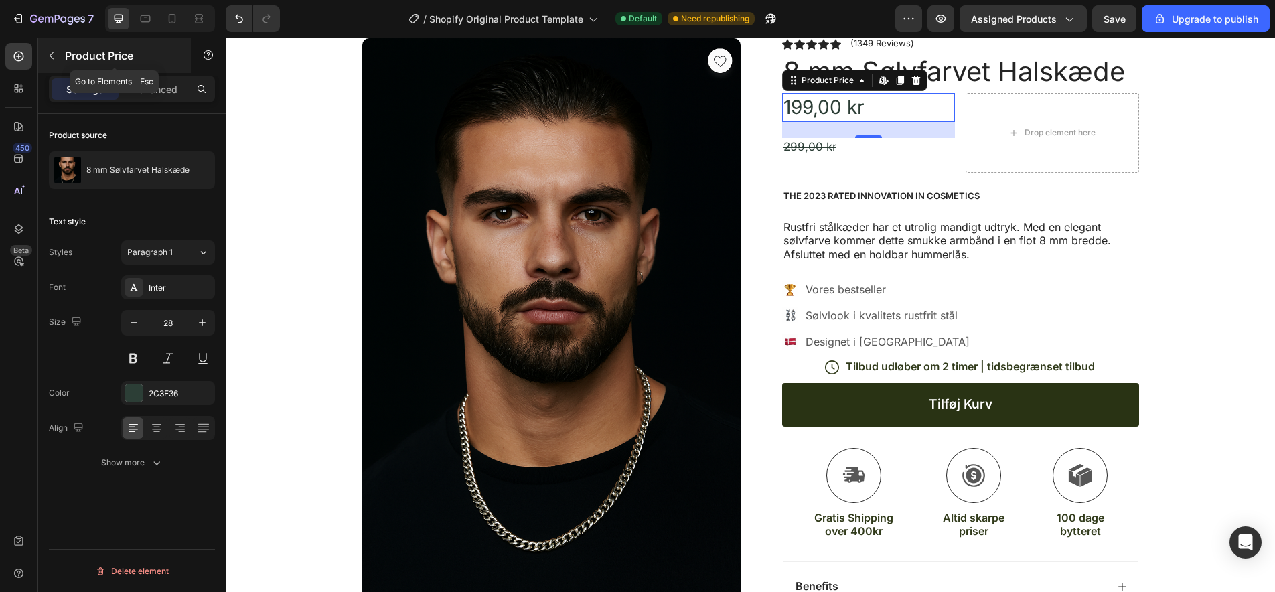
click at [54, 56] on icon "button" at bounding box center [51, 55] width 11 height 11
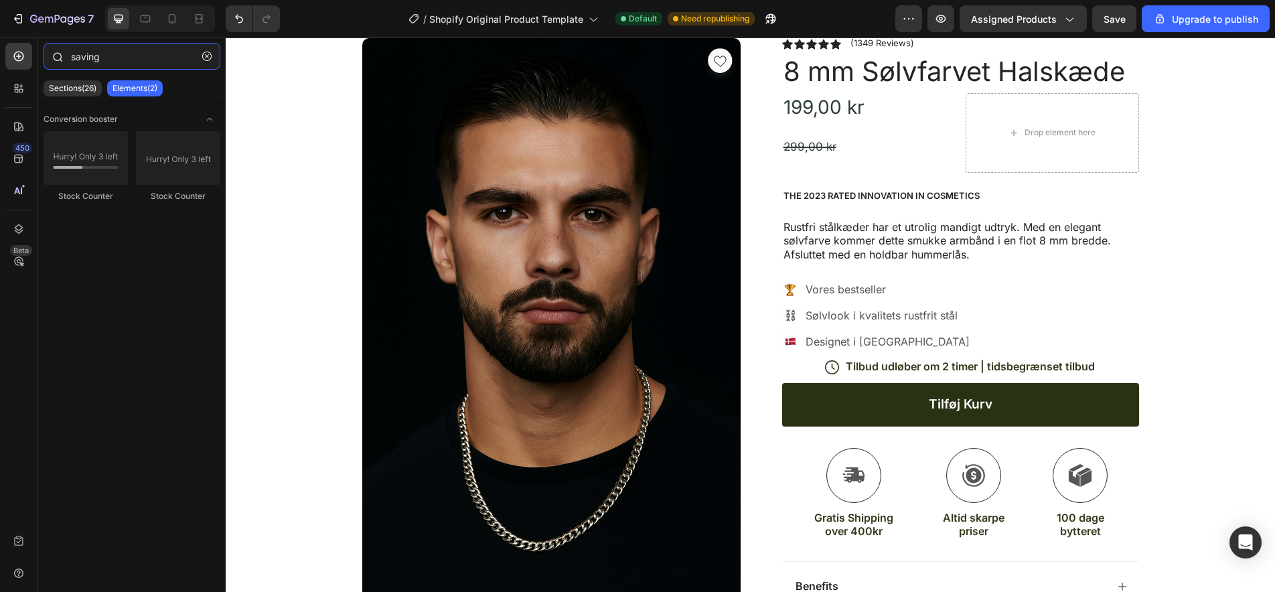
click at [110, 62] on input "saving" at bounding box center [132, 56] width 177 height 27
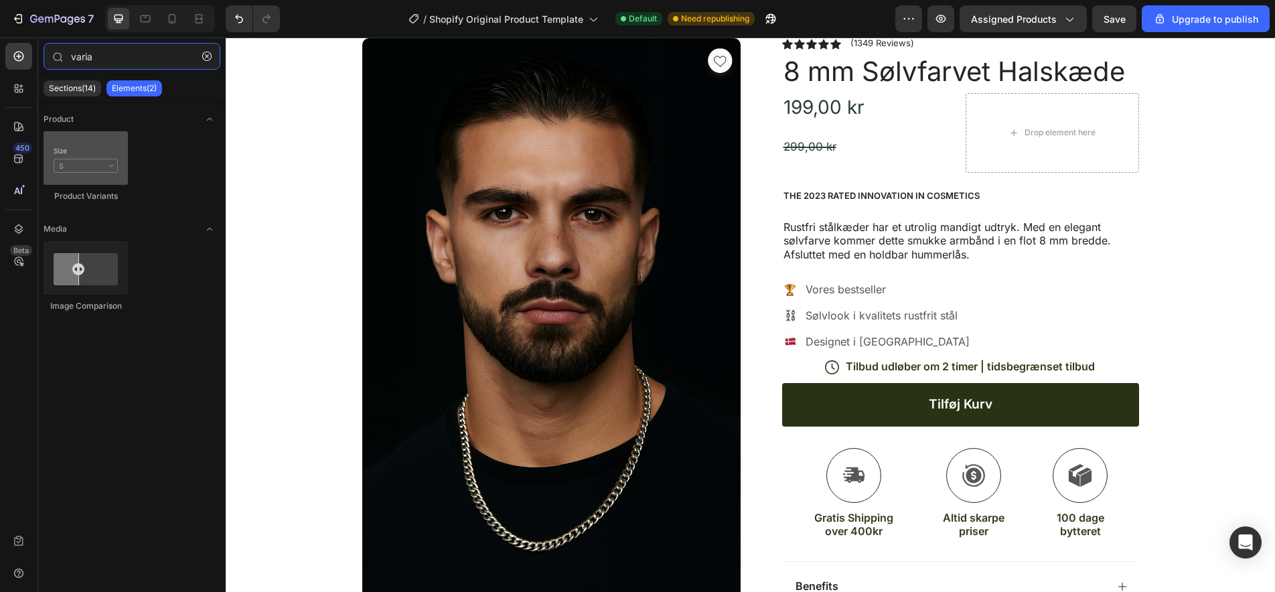
type input "varia"
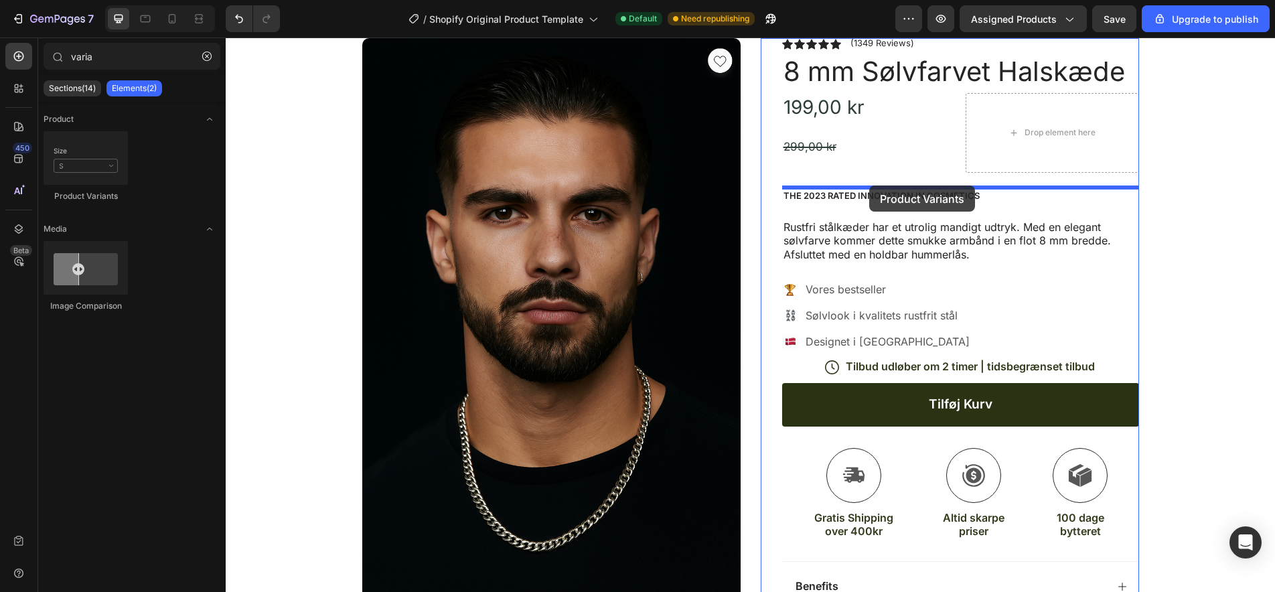
drag, startPoint x: 312, startPoint y: 194, endPoint x: 869, endPoint y: 185, distance: 557.1
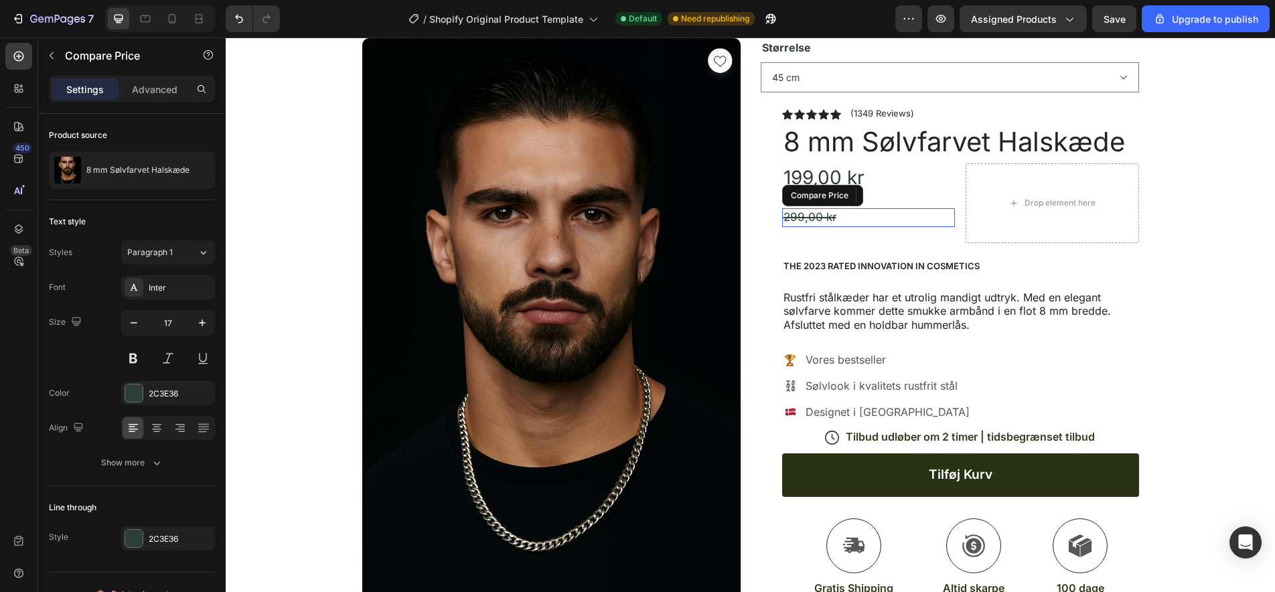
click at [881, 223] on div "299,00 kr" at bounding box center [868, 217] width 173 height 19
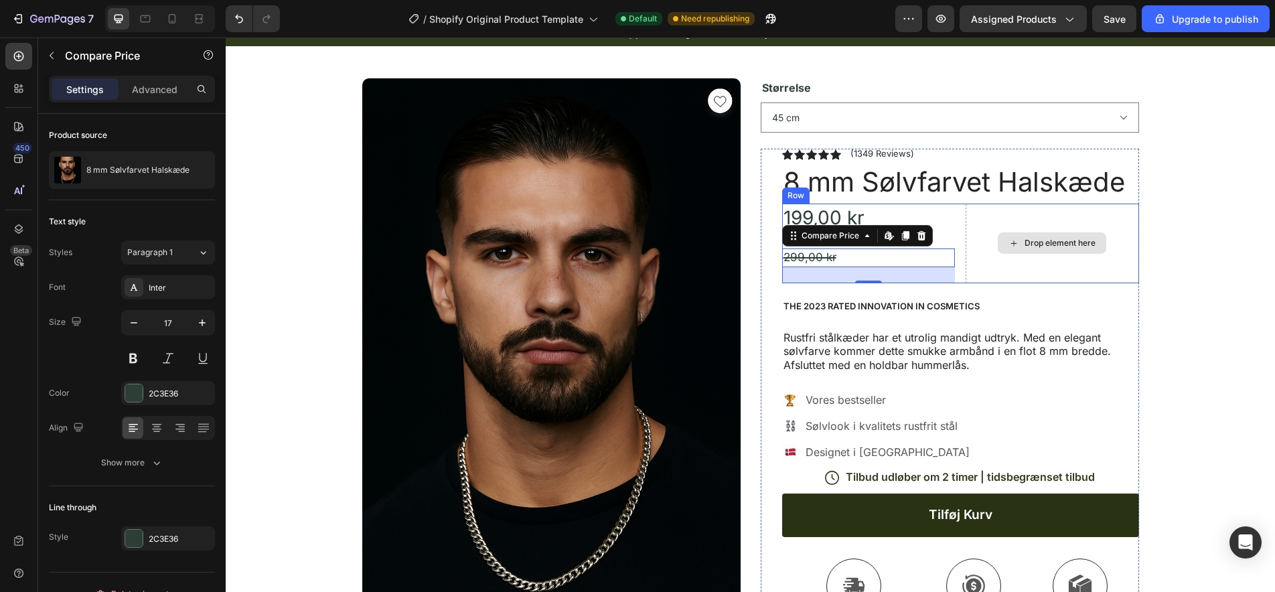
scroll to position [54, 0]
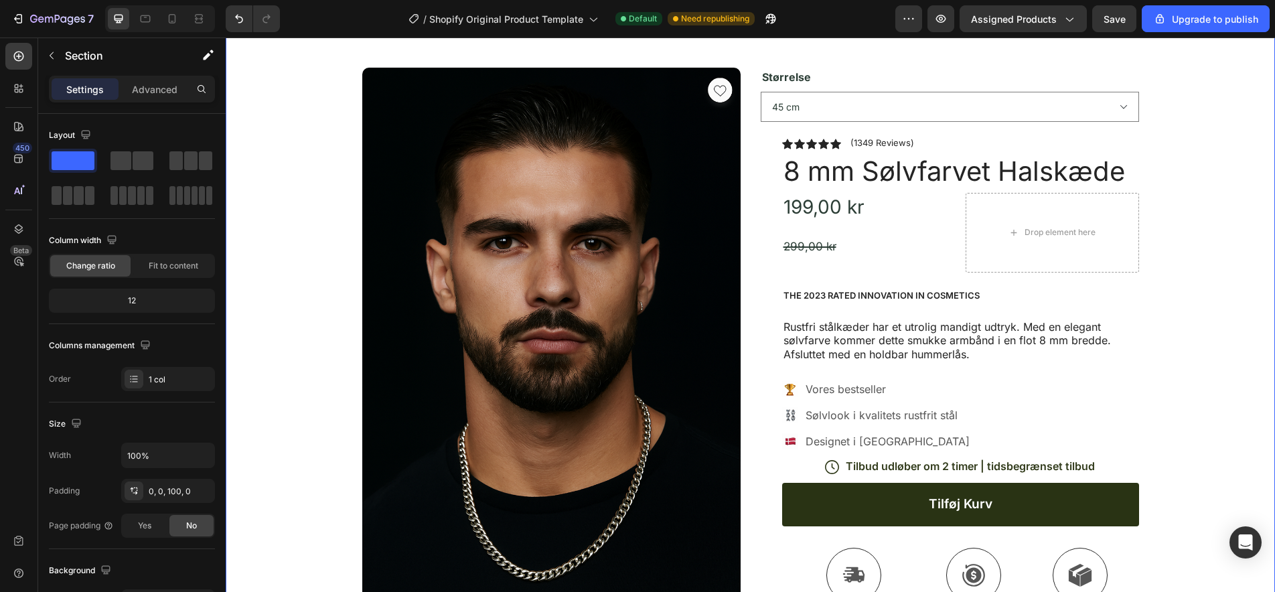
click at [1168, 285] on div "Icon Gratis fragt over 400kr Text Block Row Icon Elsket af danske kunder Text B…" at bounding box center [750, 471] width 1049 height 920
click at [52, 55] on icon "button" at bounding box center [51, 55] width 11 height 11
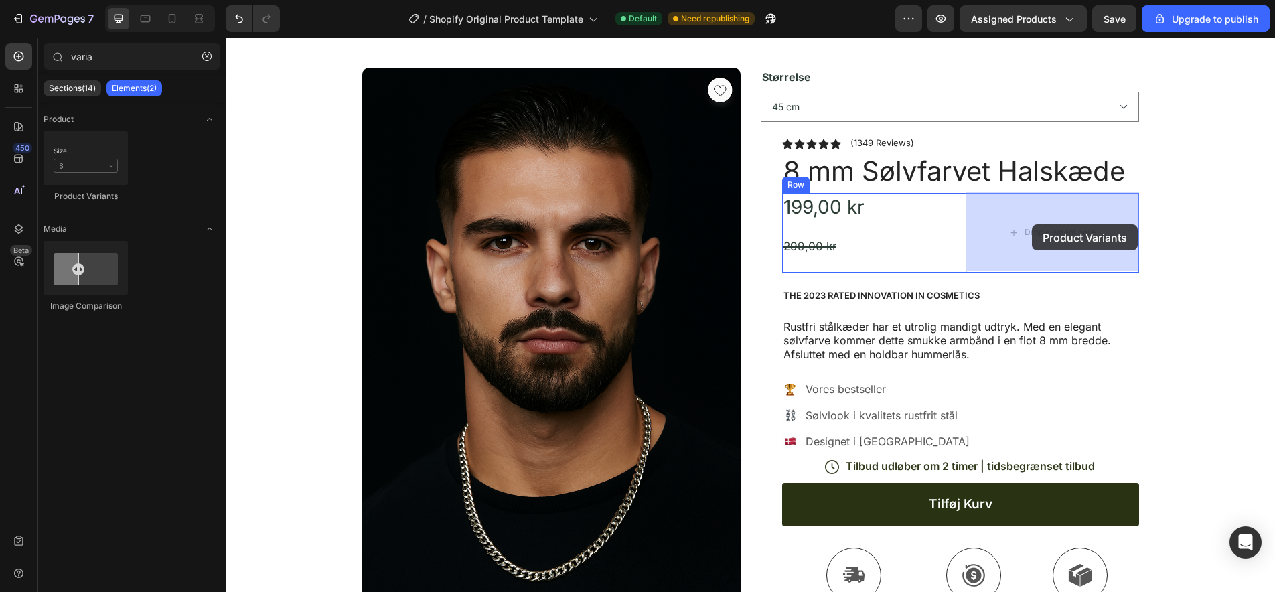
drag, startPoint x: 412, startPoint y: 197, endPoint x: 1032, endPoint y: 224, distance: 619.9
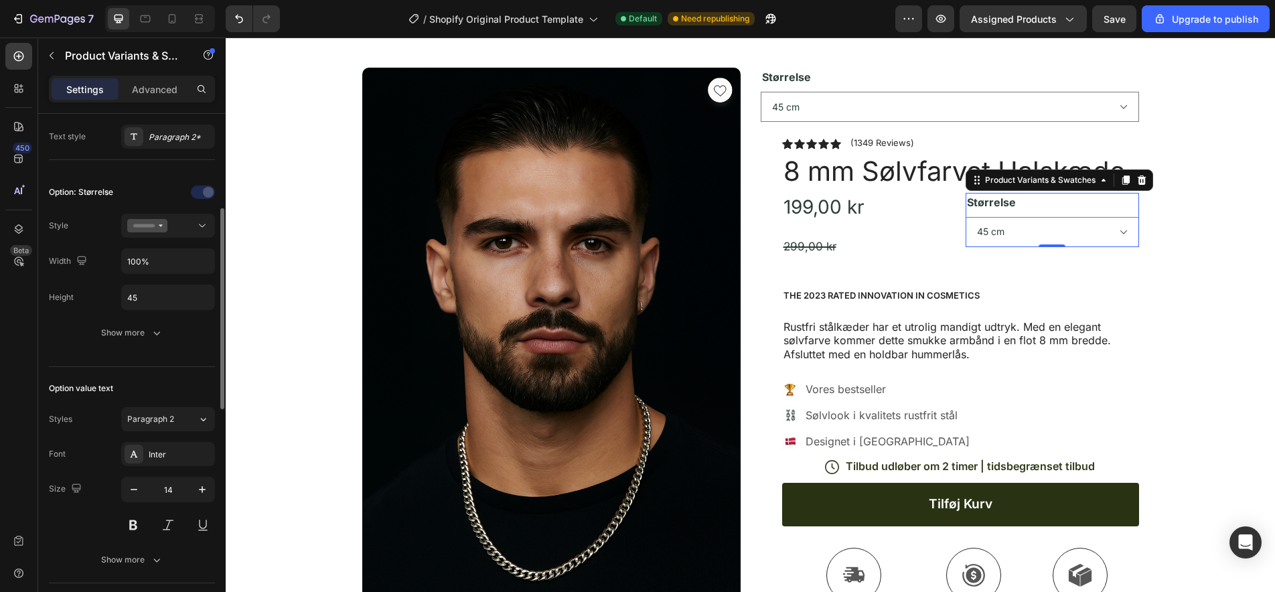
scroll to position [315, 0]
click at [1056, 200] on div "Størrelse 45 cm 50 cm 55 cm" at bounding box center [1051, 220] width 173 height 54
click at [204, 220] on icon at bounding box center [201, 219] width 13 height 13
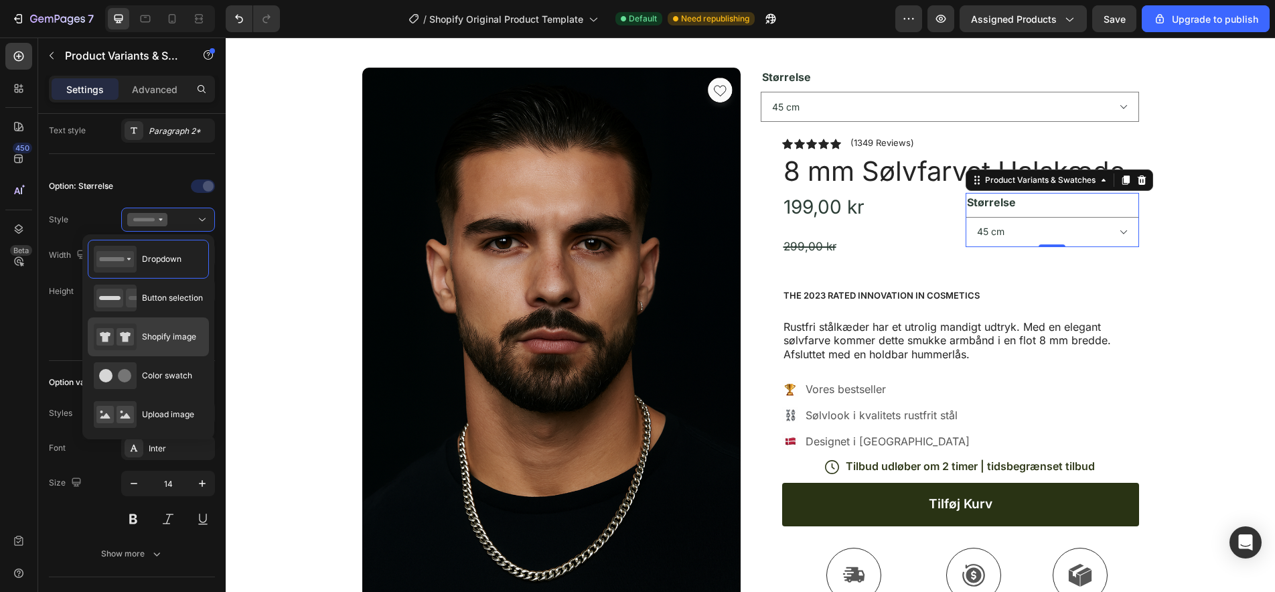
click at [167, 341] on span "Shopify image" at bounding box center [169, 337] width 54 height 12
type input "64"
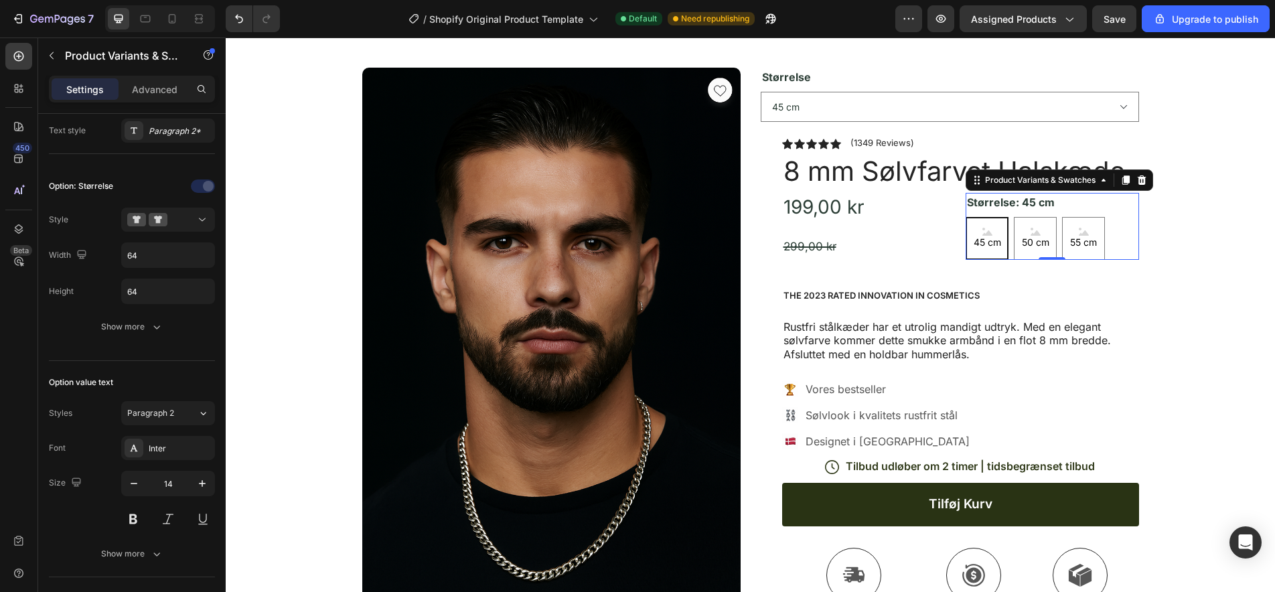
click at [982, 232] on icon at bounding box center [987, 232] width 10 height 8
click at [965, 217] on input "45 cm 45 cm 45 cm" at bounding box center [965, 216] width 1 height 1
click at [200, 216] on icon at bounding box center [201, 219] width 13 height 13
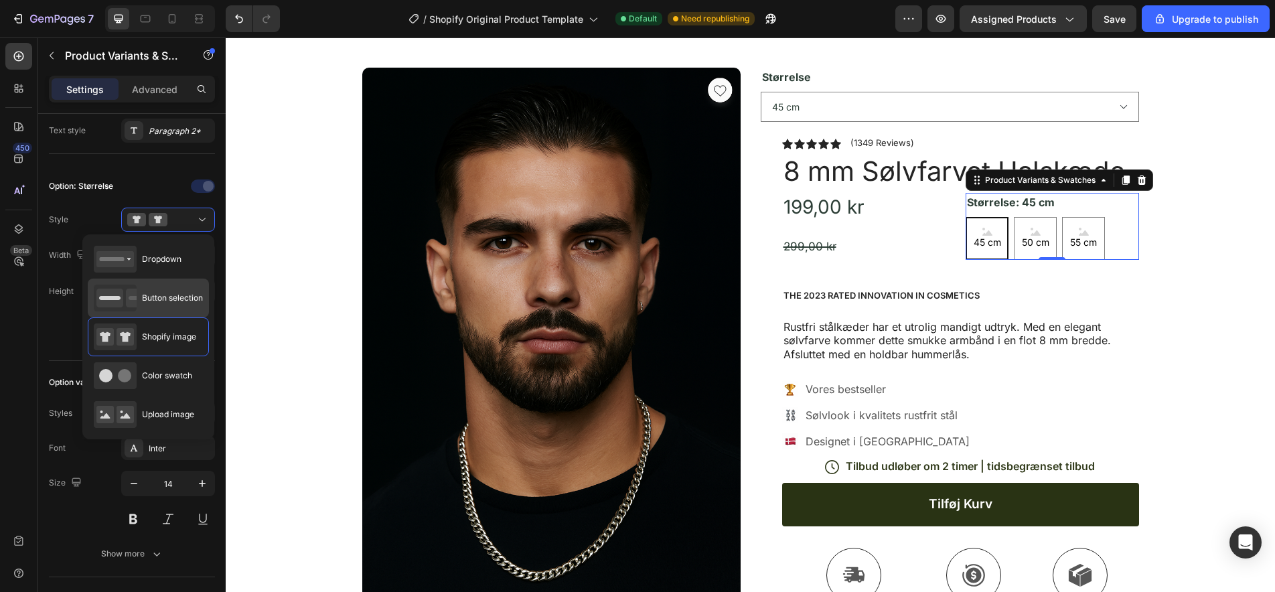
click at [173, 308] on div "Button selection" at bounding box center [148, 298] width 109 height 27
type input "45"
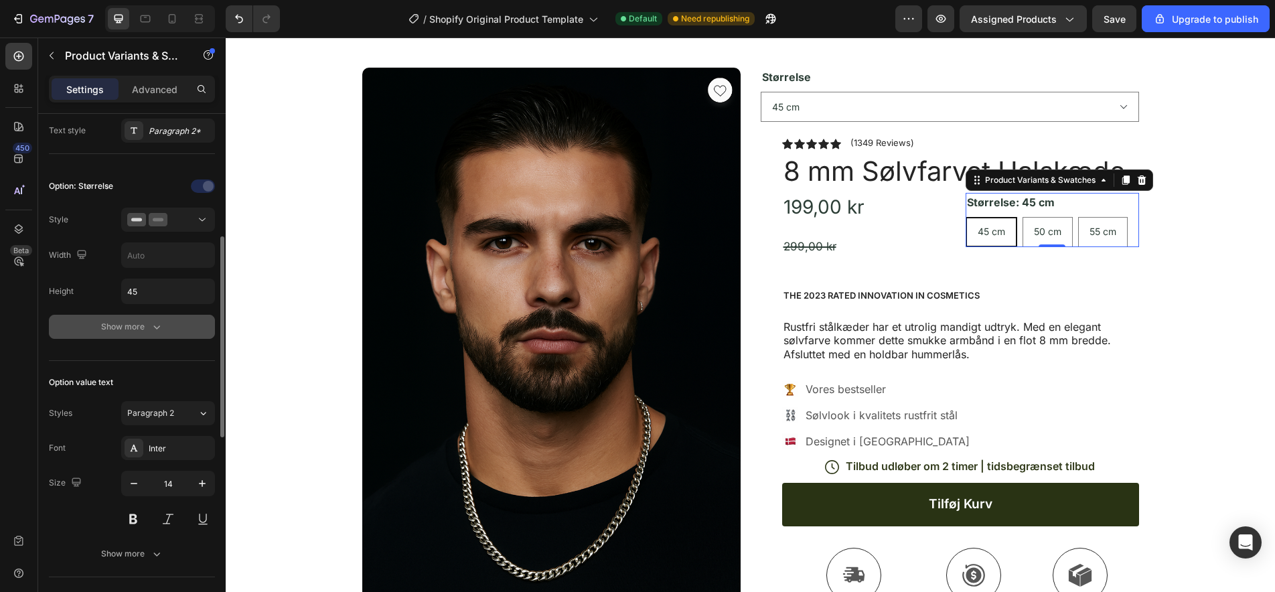
click at [158, 327] on icon "button" at bounding box center [156, 327] width 7 height 4
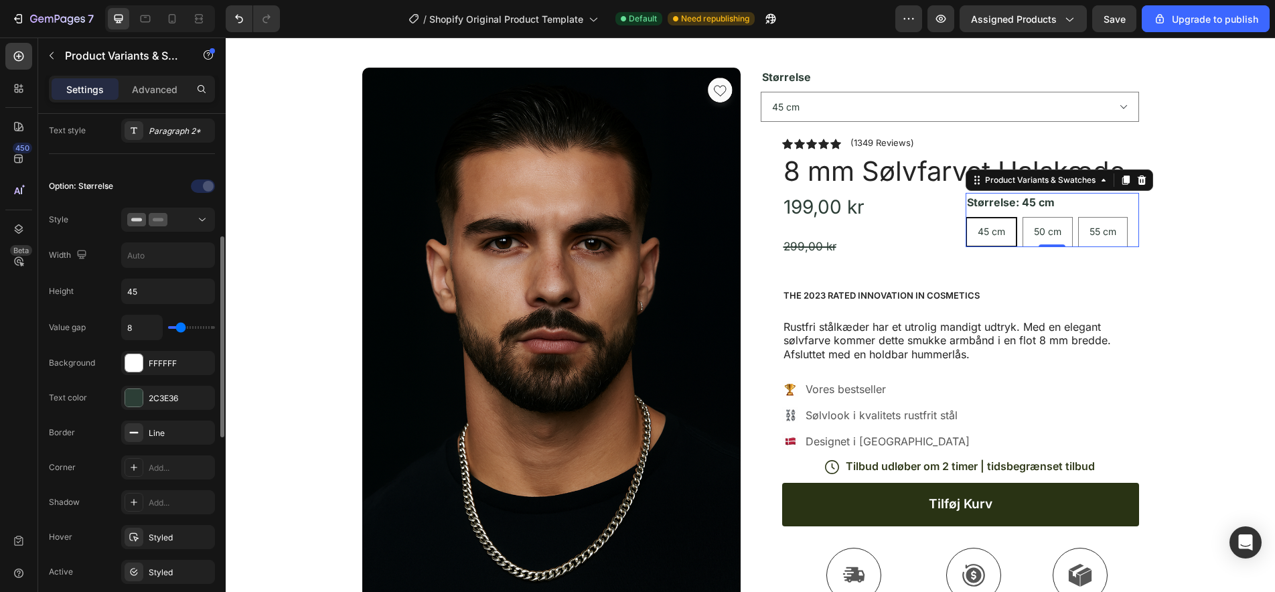
click at [1084, 199] on div "Størrelse: 45 cm 45 cm 45 cm 45 cm 50 cm 50 cm 50 cm 55 cm 55 cm 55 cm" at bounding box center [1051, 220] width 173 height 54
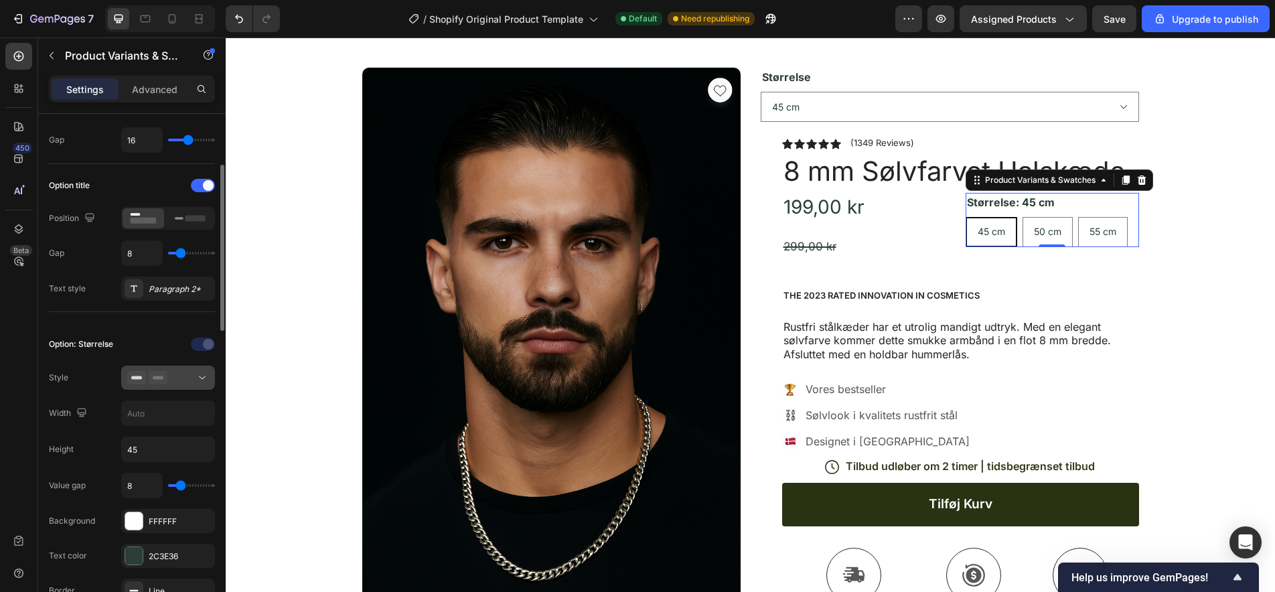
scroll to position [157, 0]
click at [201, 346] on div at bounding box center [204, 343] width 94 height 21
click at [200, 374] on icon at bounding box center [201, 376] width 13 height 13
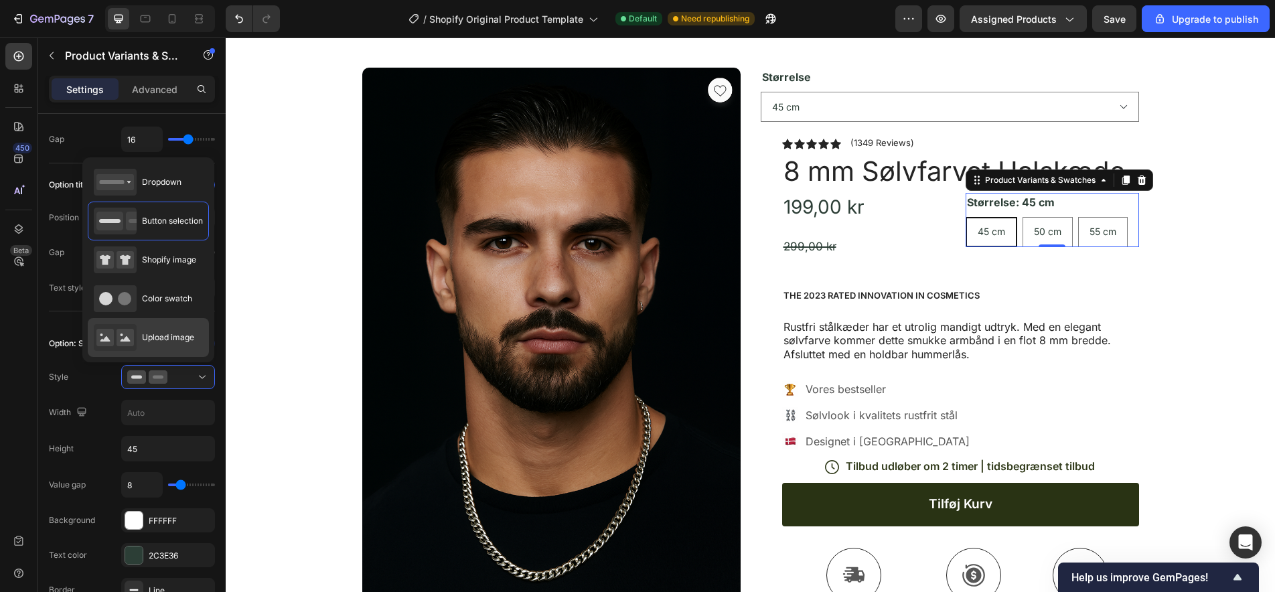
click at [177, 339] on span "Upload image" at bounding box center [168, 337] width 52 height 12
type input "64"
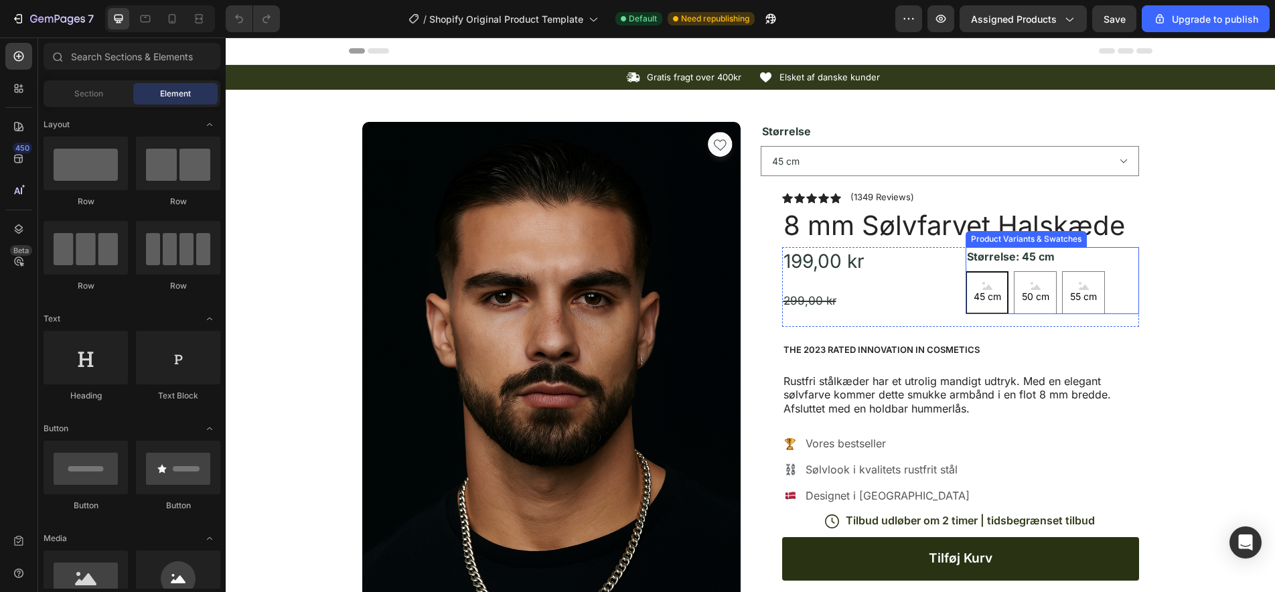
click at [1089, 258] on div "Størrelse: 45 cm 45 cm 45 cm 45 cm 50 cm 50 cm 50 cm 55 cm 55 cm 55 cm" at bounding box center [1051, 280] width 173 height 67
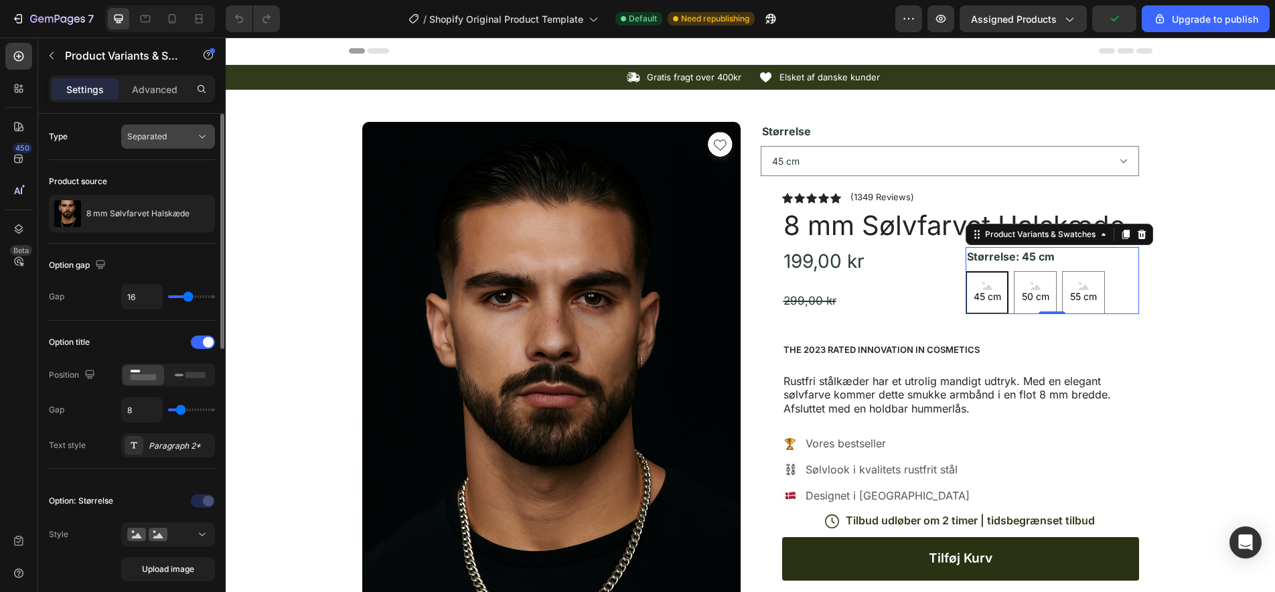
click at [207, 139] on icon at bounding box center [201, 136] width 13 height 13
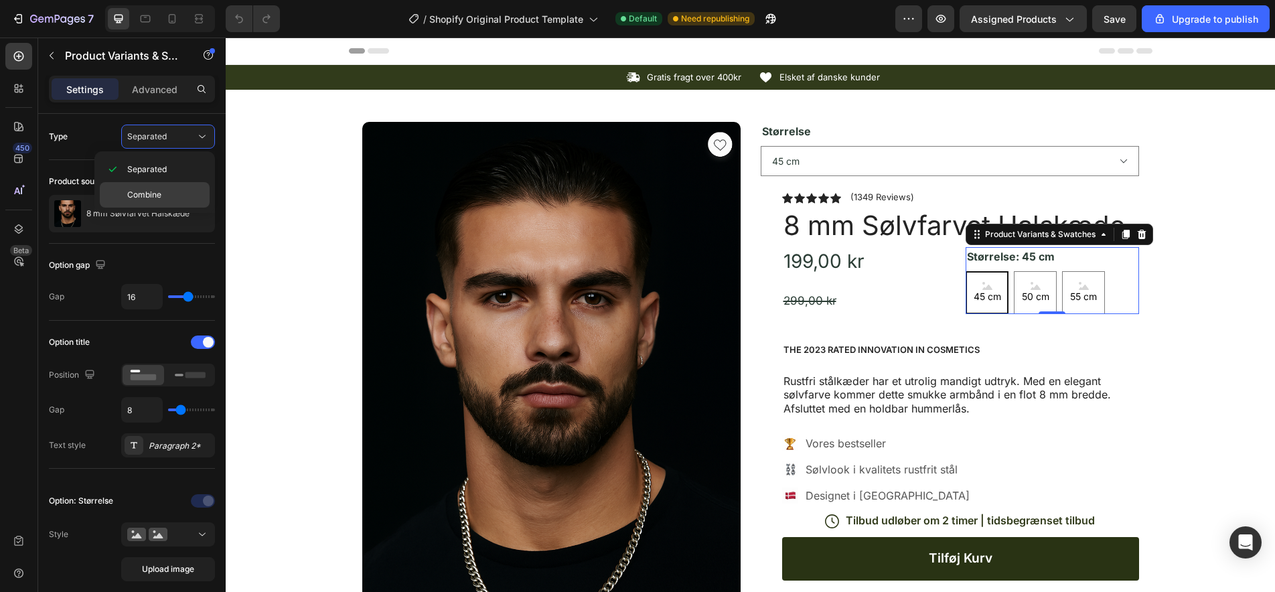
click at [167, 190] on p "Combine" at bounding box center [165, 195] width 76 height 12
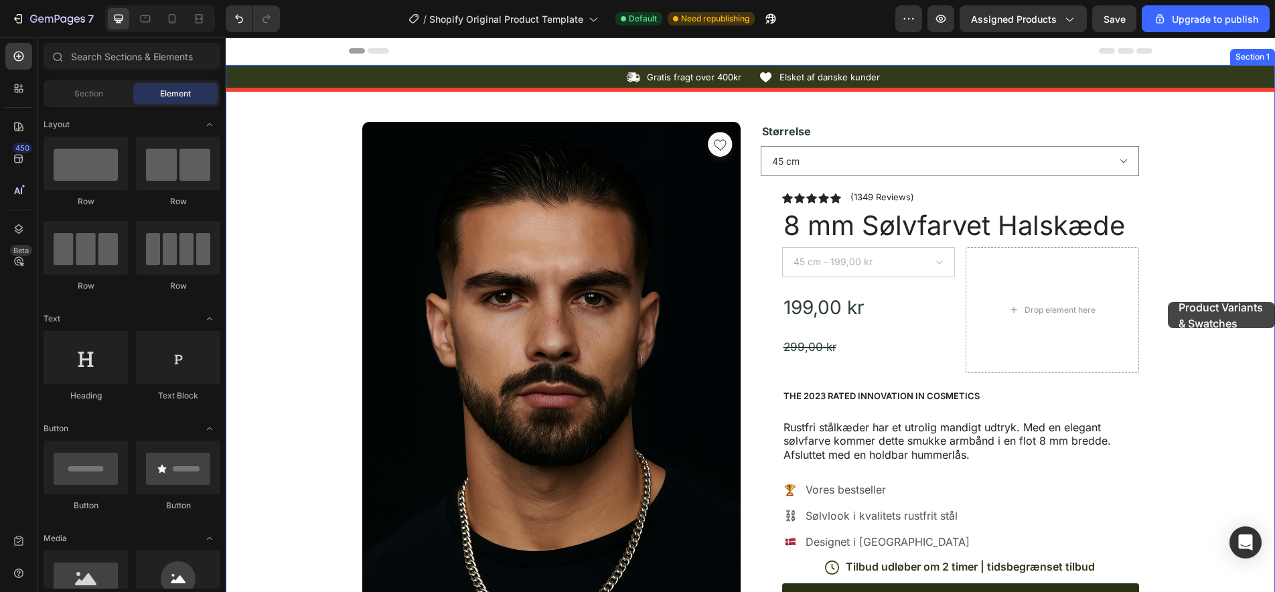
drag, startPoint x: 1168, startPoint y: 302, endPoint x: 1059, endPoint y: 312, distance: 108.9
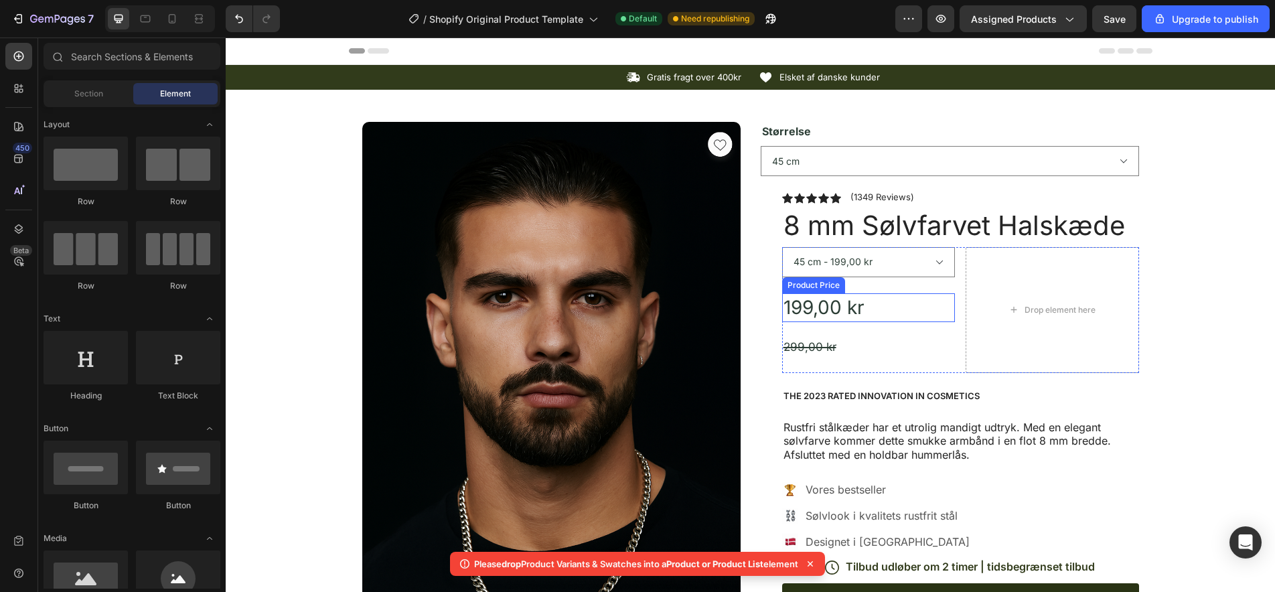
click at [836, 309] on div "199,00 kr" at bounding box center [868, 307] width 173 height 29
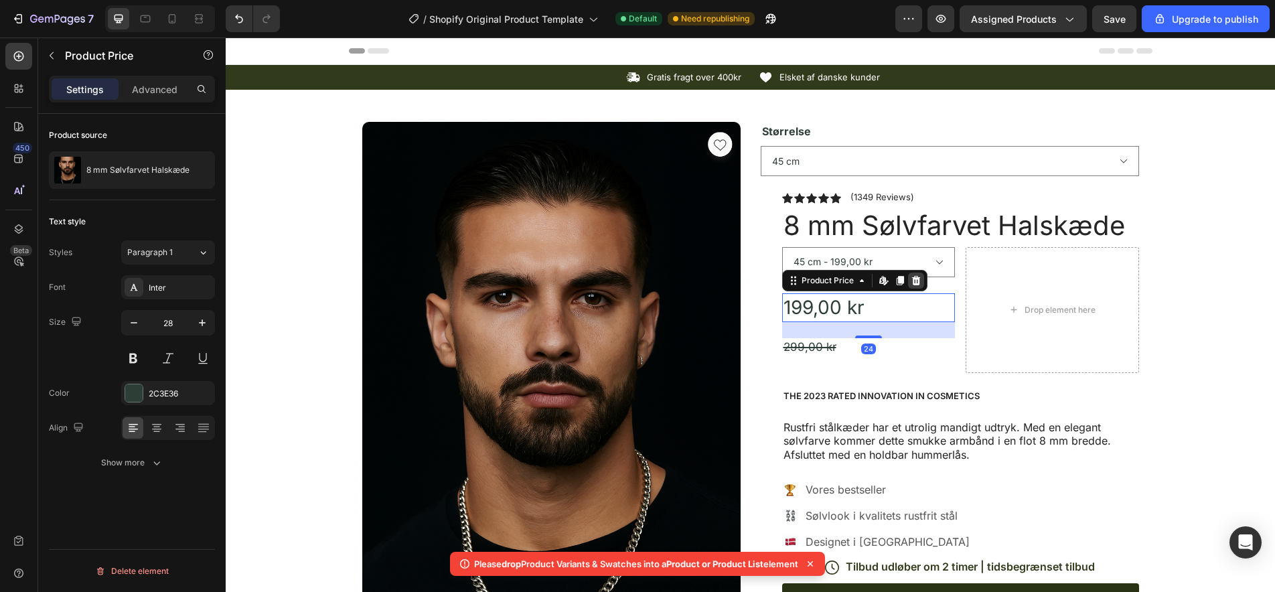
click at [918, 282] on icon at bounding box center [915, 279] width 9 height 9
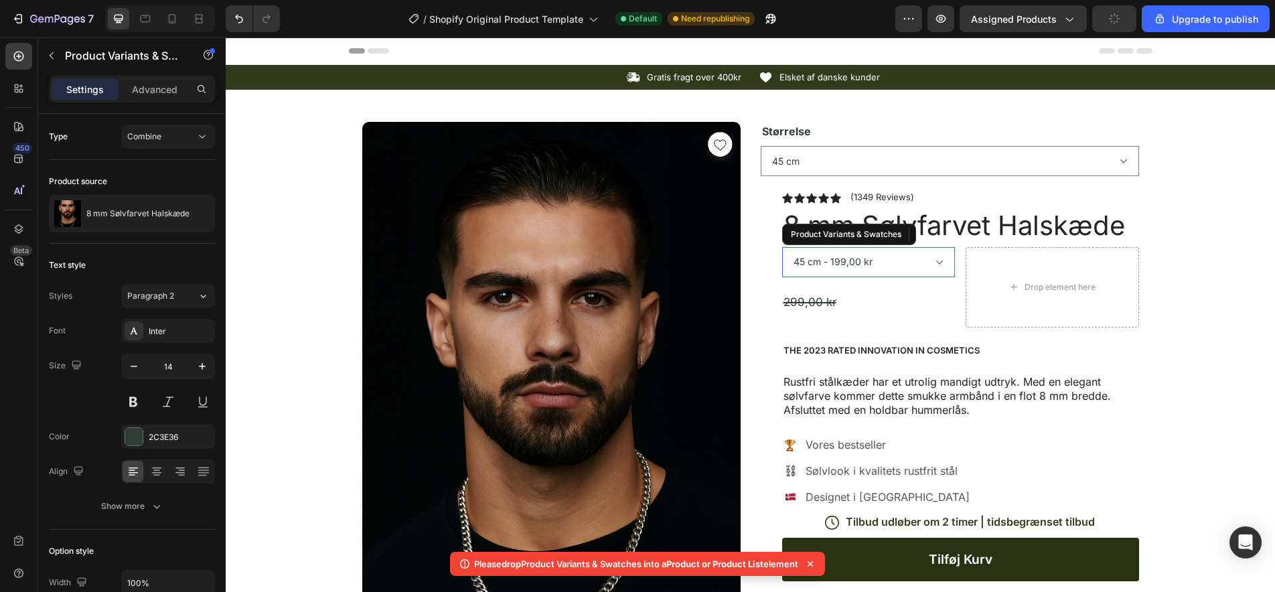
click at [939, 263] on select "45 cm - 199,00 kr 50 cm - 199,00 kr 55 cm - 199,00 kr" at bounding box center [868, 262] width 173 height 30
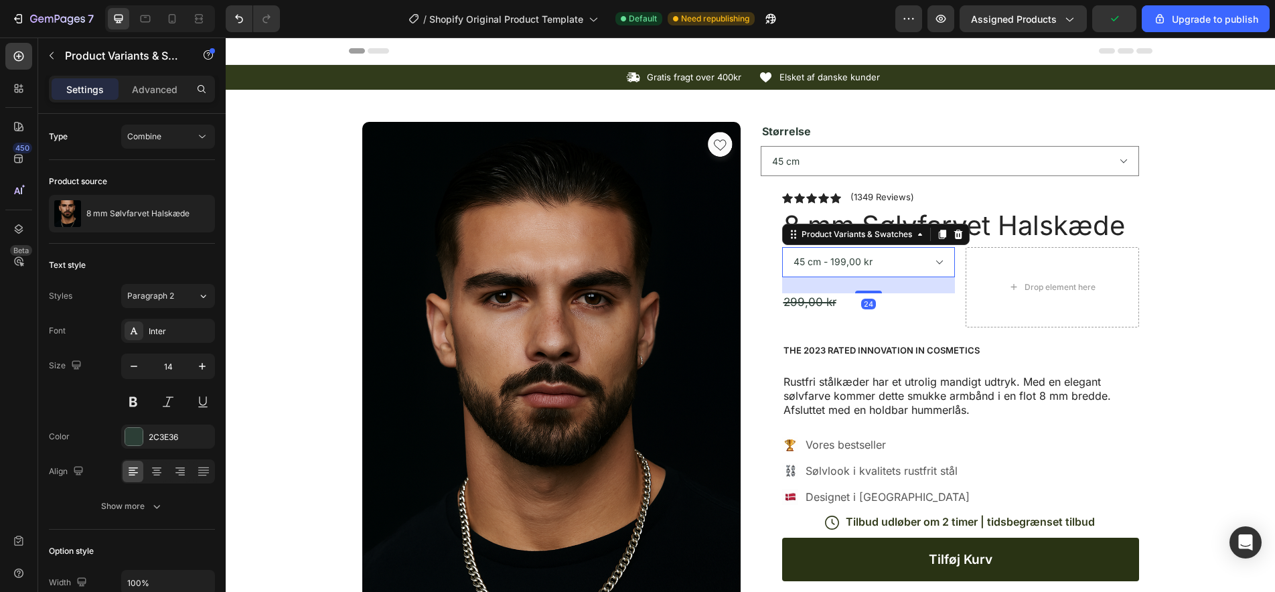
select select "585886651360805779"
select select "50 cm"
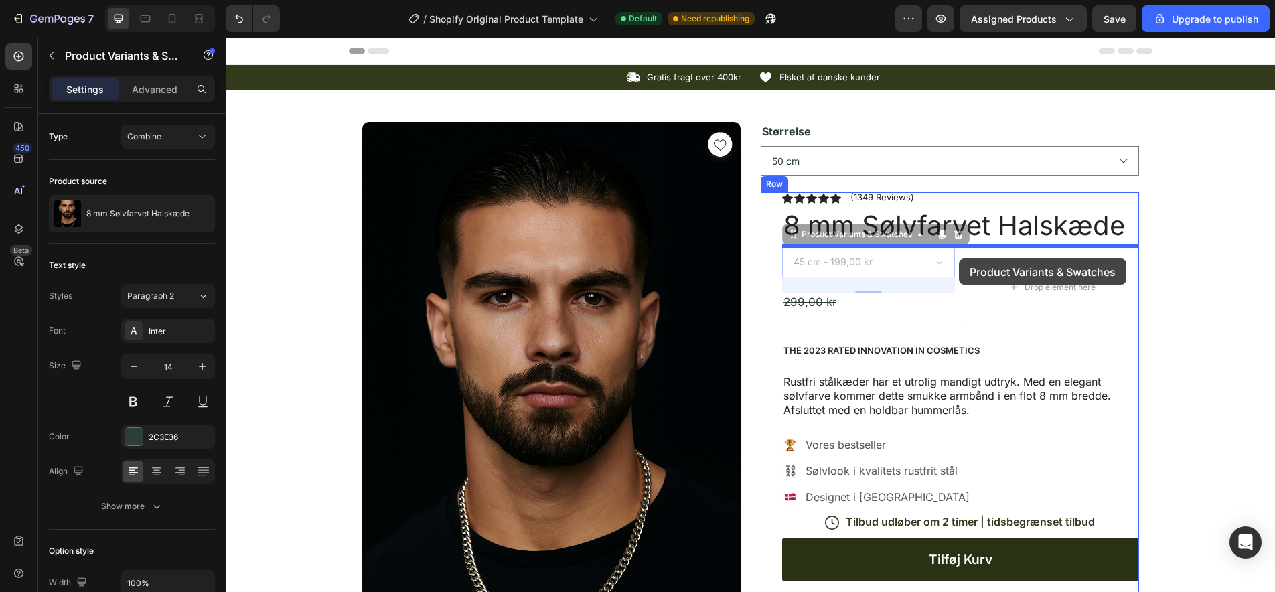
select select "585886651360805779"
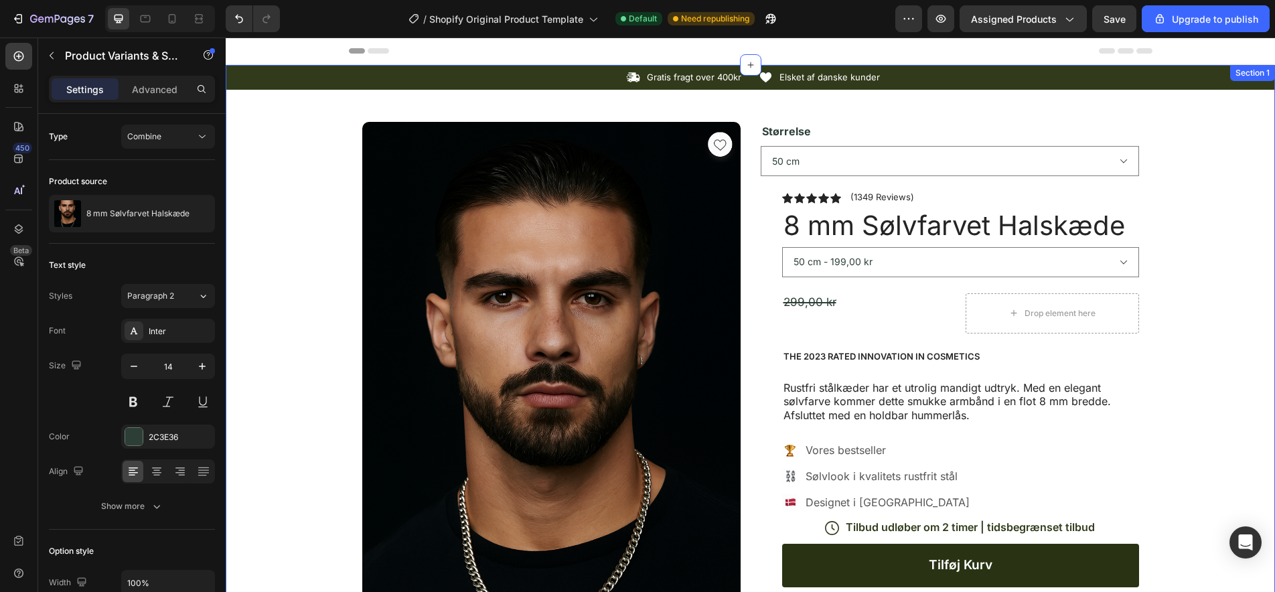
click at [1180, 317] on div "Icon Gratis fragt over 400kr Text Block Row Icon Elsket af danske kunder Text B…" at bounding box center [750, 525] width 1049 height 920
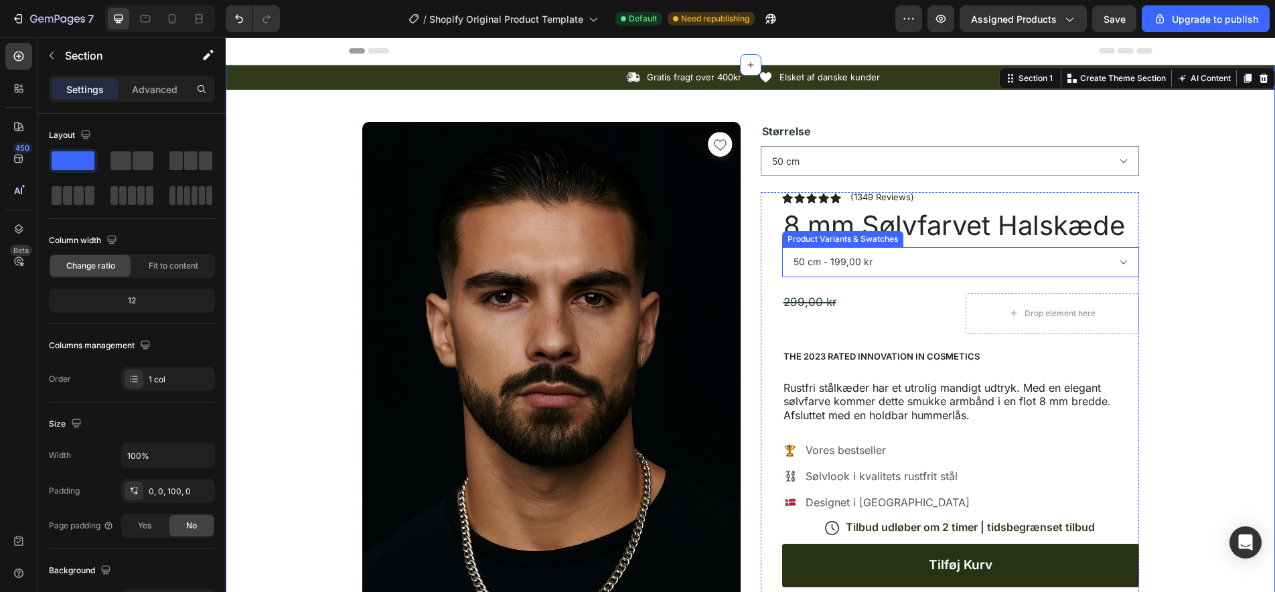
click at [1078, 264] on select "45 cm - 199,00 kr 50 cm - 199,00 kr 55 cm - 199,00 kr" at bounding box center [960, 262] width 357 height 30
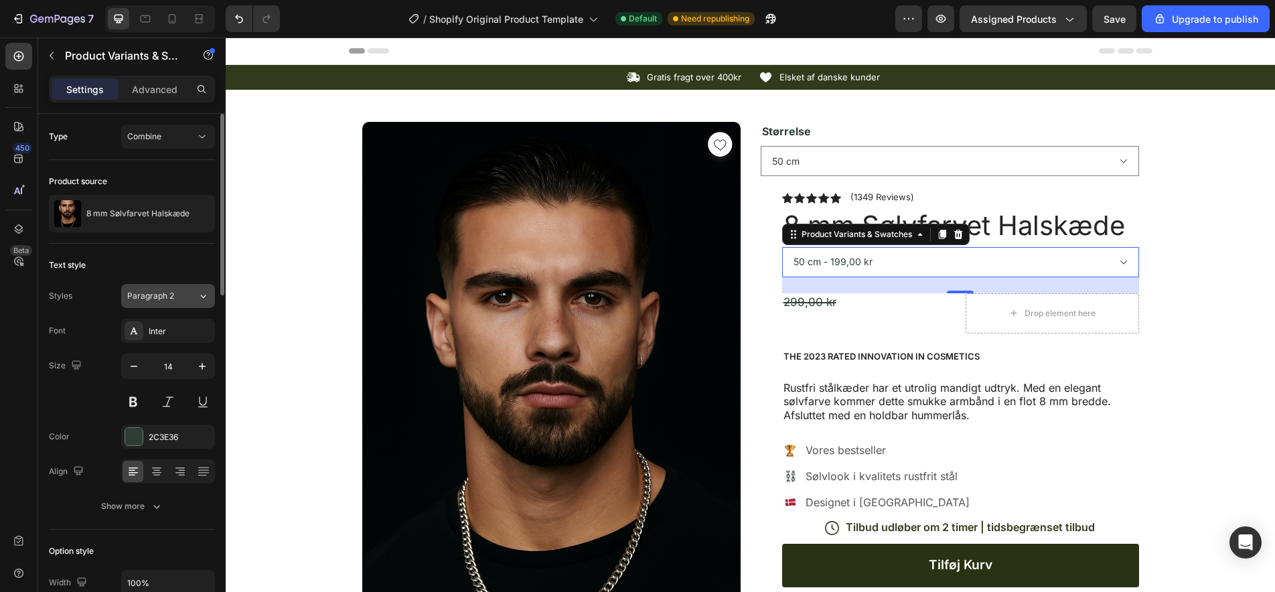
click at [177, 299] on div "Paragraph 2" at bounding box center [154, 296] width 54 height 12
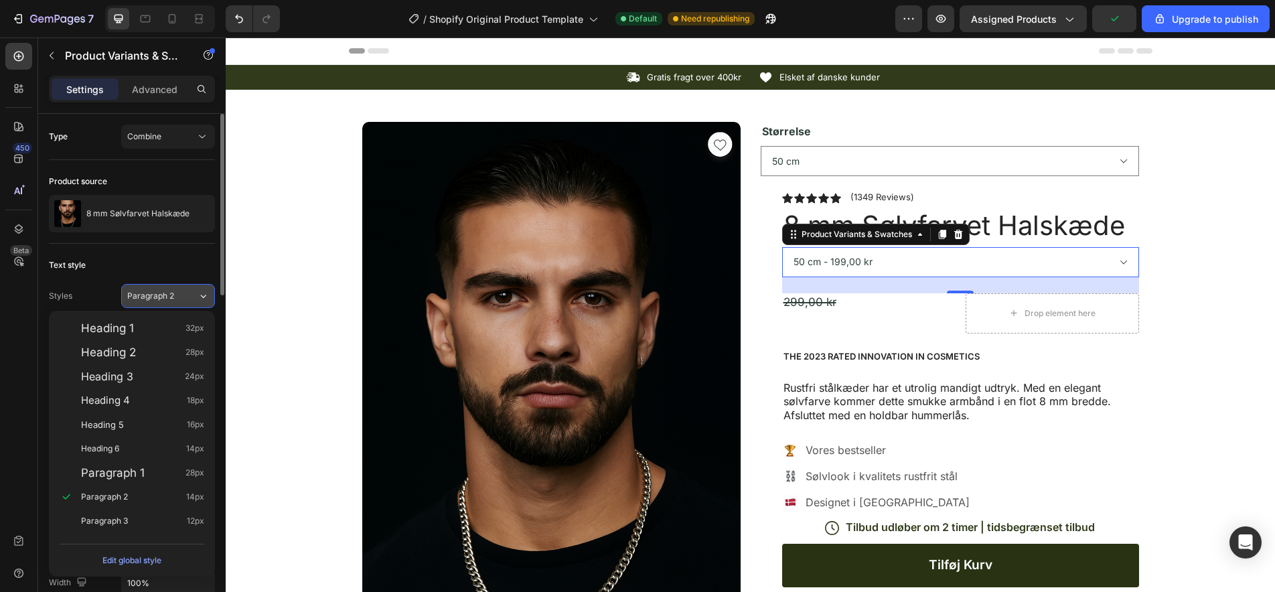
click at [177, 299] on div "Paragraph 2" at bounding box center [154, 296] width 54 height 12
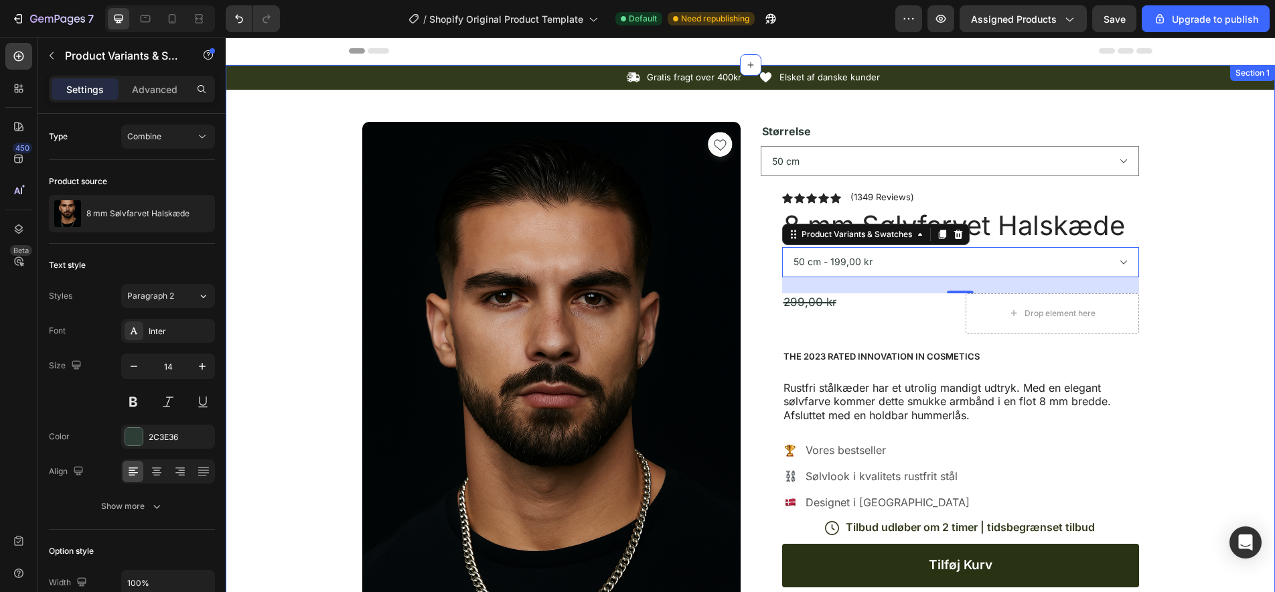
click at [321, 254] on div "Icon Gratis fragt over 400kr Text Block Row Icon Elsket af danske kunder Text B…" at bounding box center [750, 525] width 1049 height 920
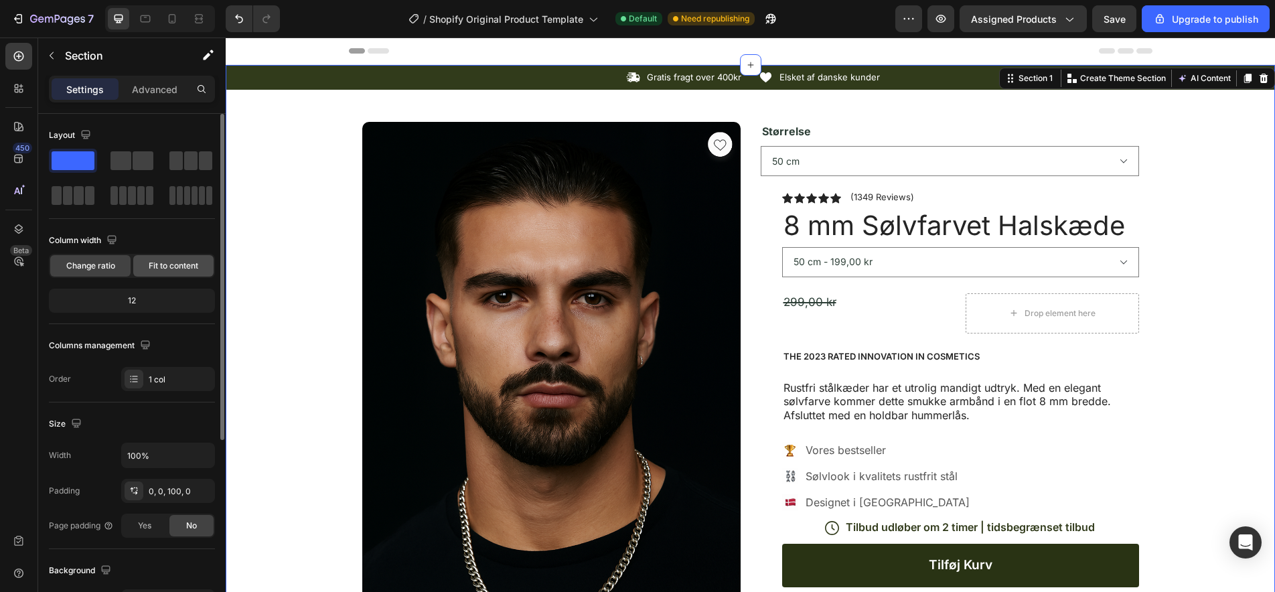
click at [175, 266] on span "Fit to content" at bounding box center [174, 266] width 50 height 12
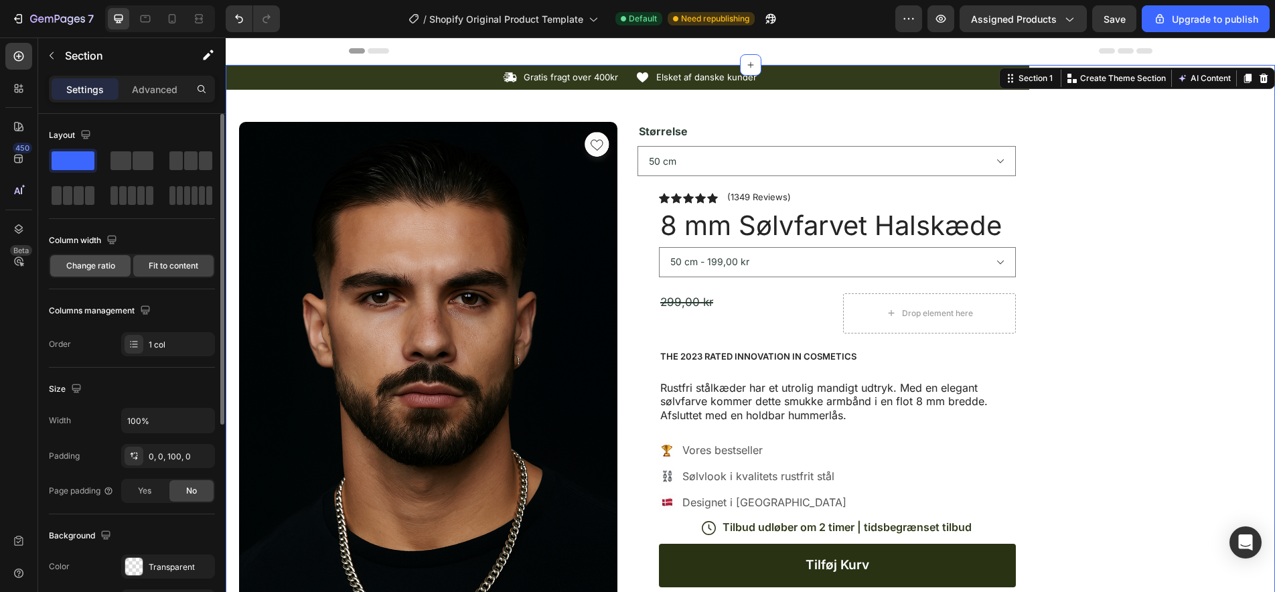
click at [89, 265] on span "Change ratio" at bounding box center [90, 266] width 49 height 12
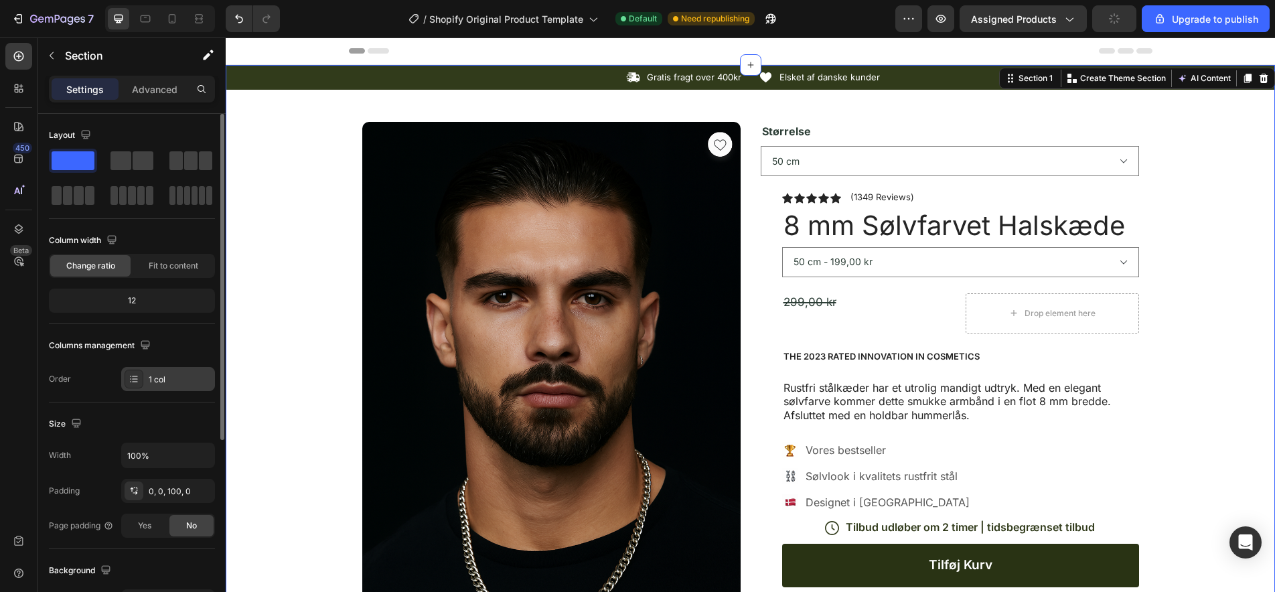
click at [175, 380] on div "1 col" at bounding box center [180, 380] width 63 height 12
click at [327, 286] on div "Icon Gratis fragt over 400kr Text Block Row Icon Elsket af danske kunder Text B…" at bounding box center [750, 525] width 1049 height 920
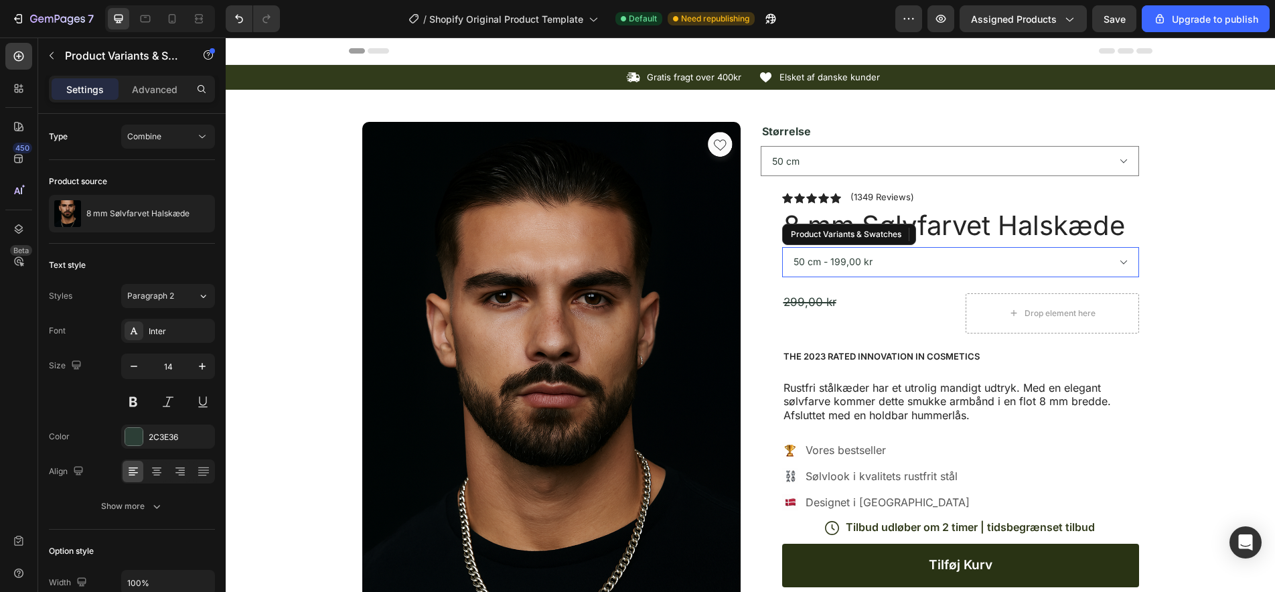
click at [929, 264] on select "45 cm - 199,00 kr 50 cm - 199,00 kr 55 cm - 199,00 kr" at bounding box center [960, 262] width 357 height 30
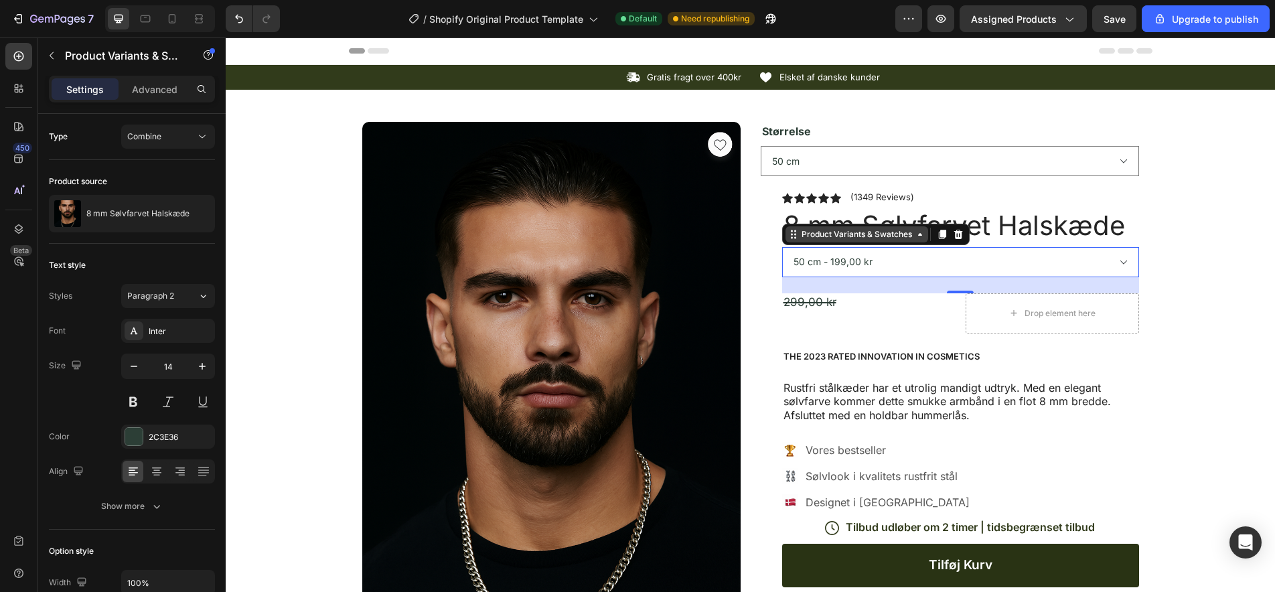
click at [850, 233] on div "Product Variants & Swatches" at bounding box center [857, 234] width 116 height 12
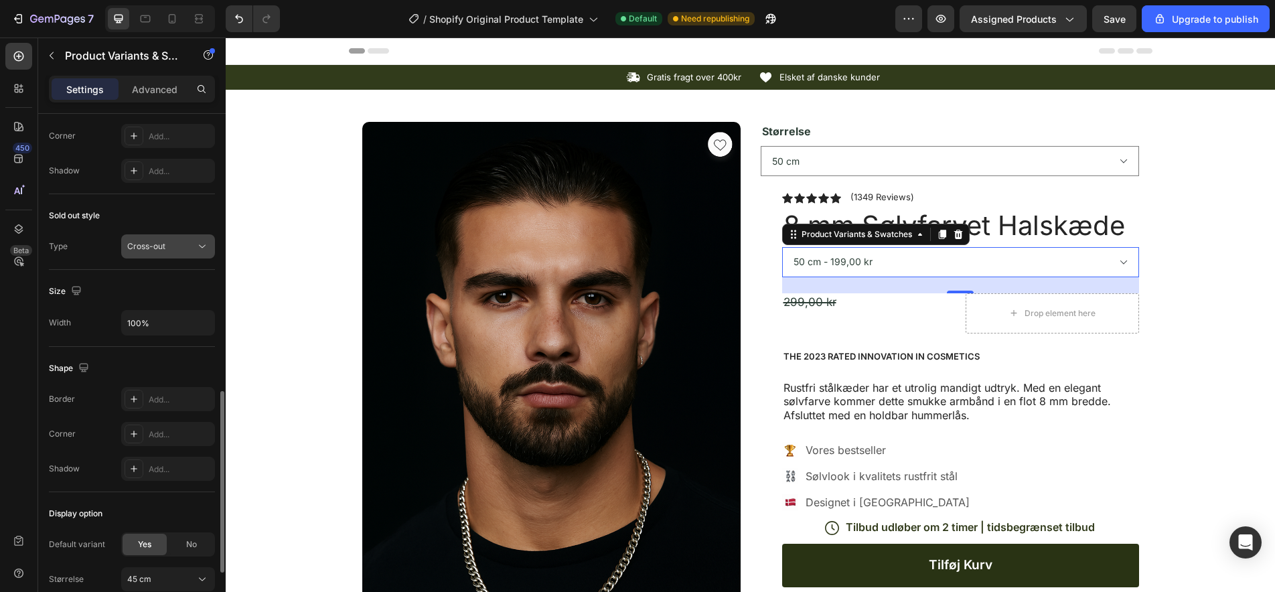
scroll to position [804, 0]
click at [187, 246] on div "Cross-out" at bounding box center [161, 245] width 68 height 12
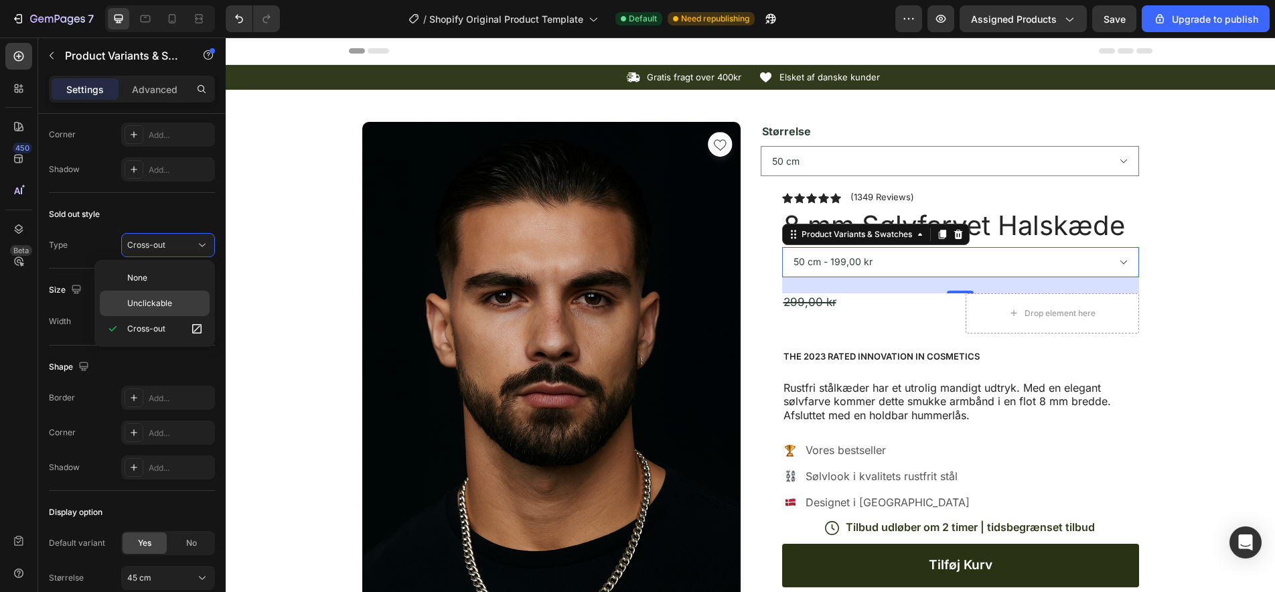
click at [173, 299] on p "Unclickable" at bounding box center [165, 303] width 76 height 12
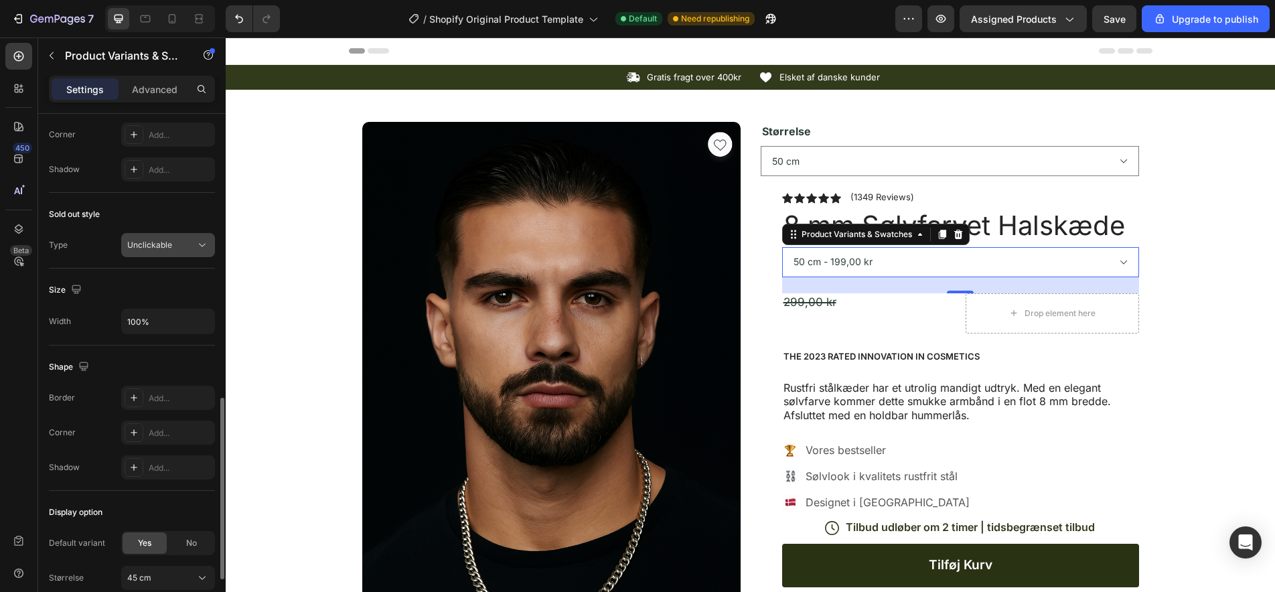
click at [178, 244] on div "Unclickable" at bounding box center [161, 245] width 68 height 12
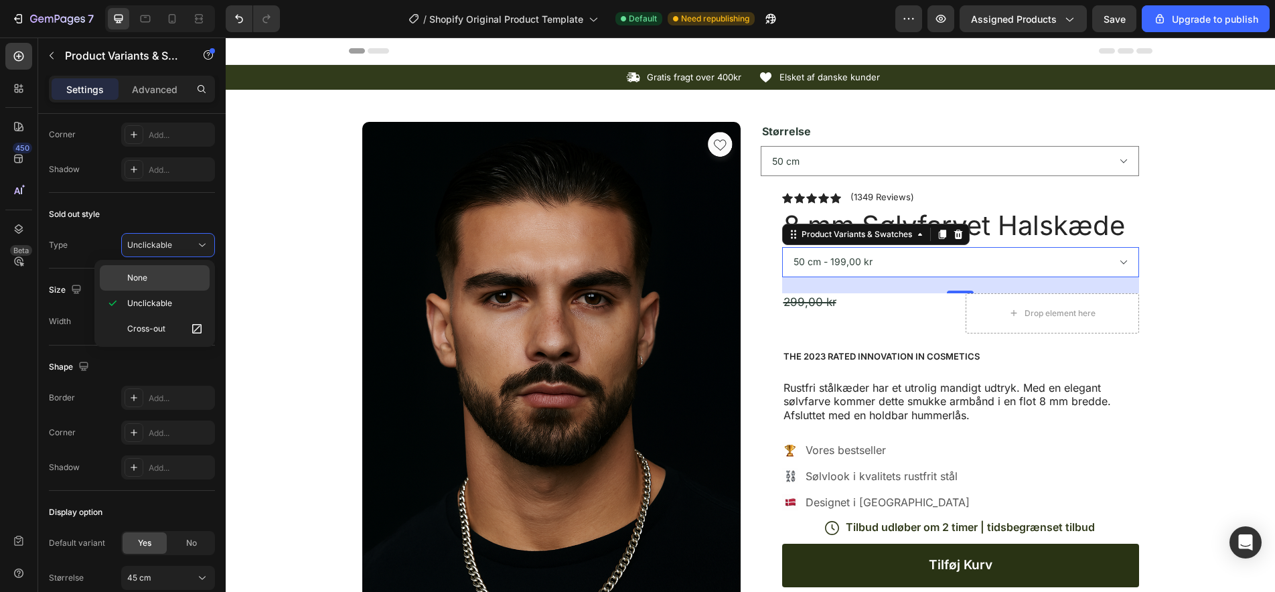
click at [165, 284] on div "None" at bounding box center [155, 277] width 110 height 25
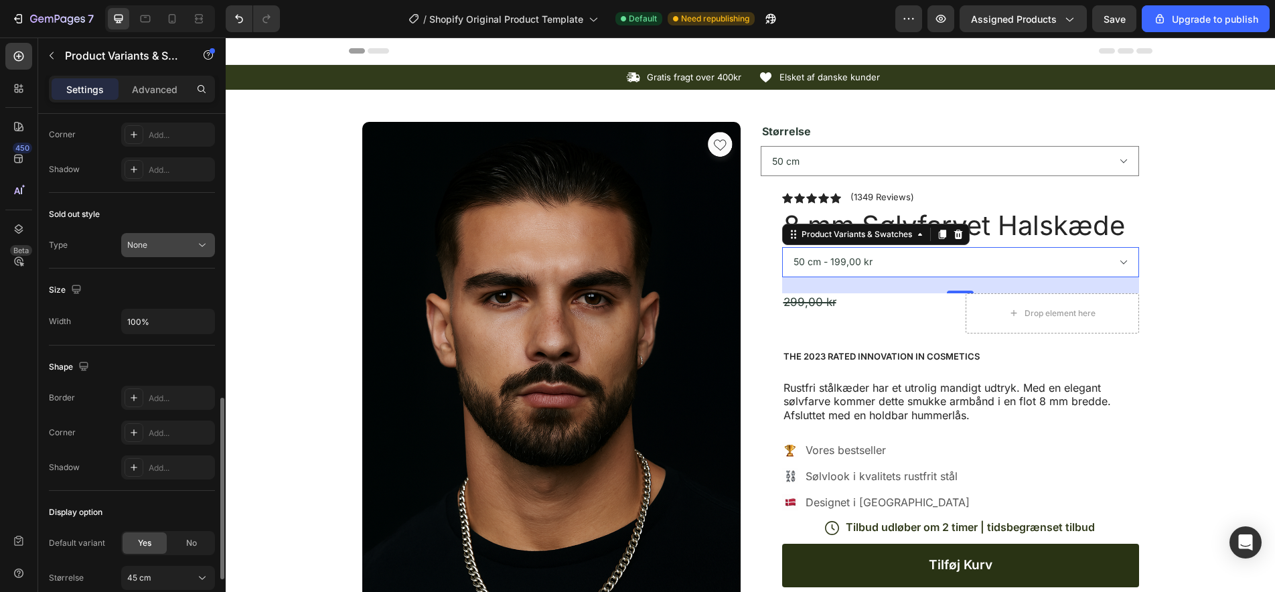
click at [173, 242] on div "None" at bounding box center [161, 245] width 68 height 12
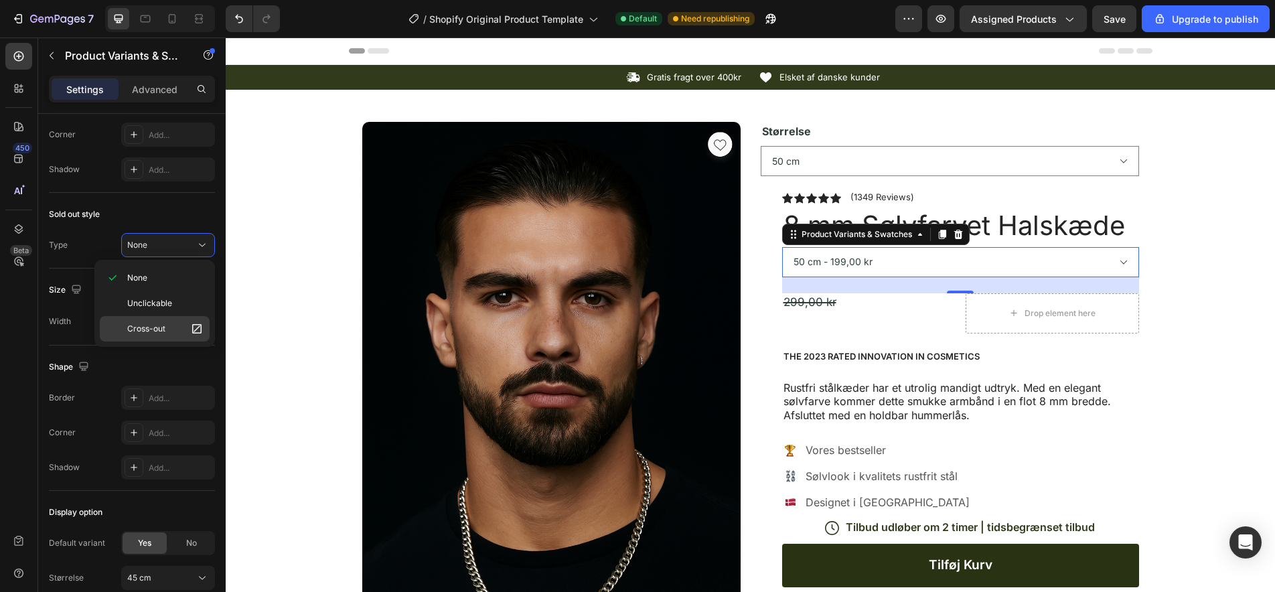
click at [163, 328] on span "Cross-out" at bounding box center [146, 329] width 38 height 12
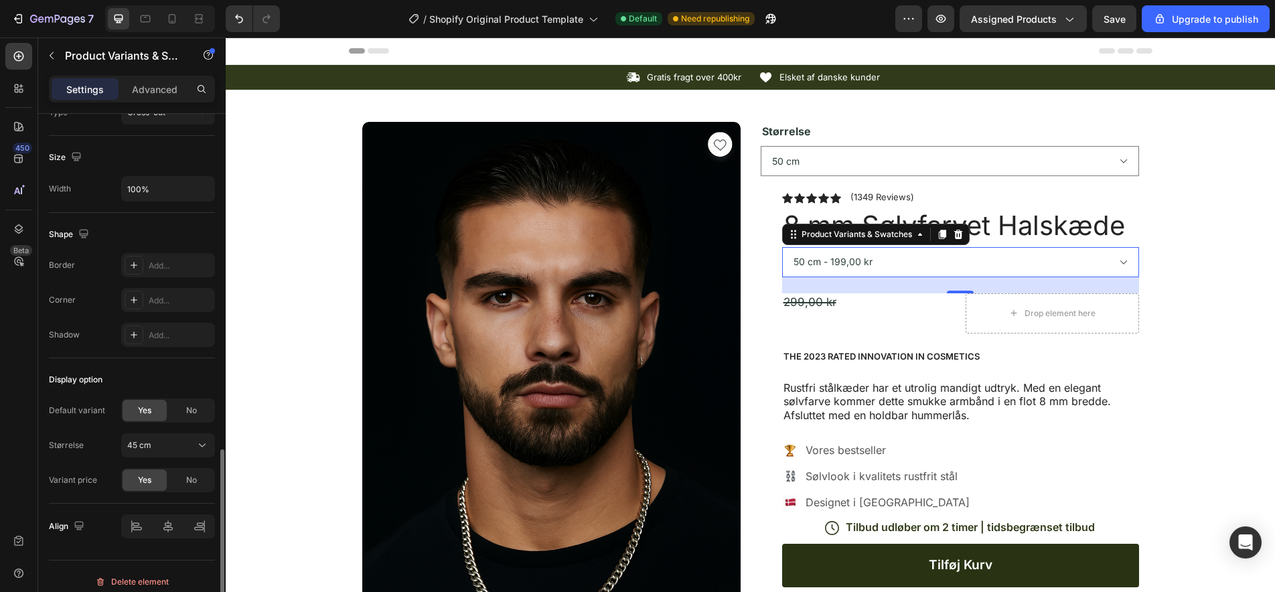
scroll to position [947, 0]
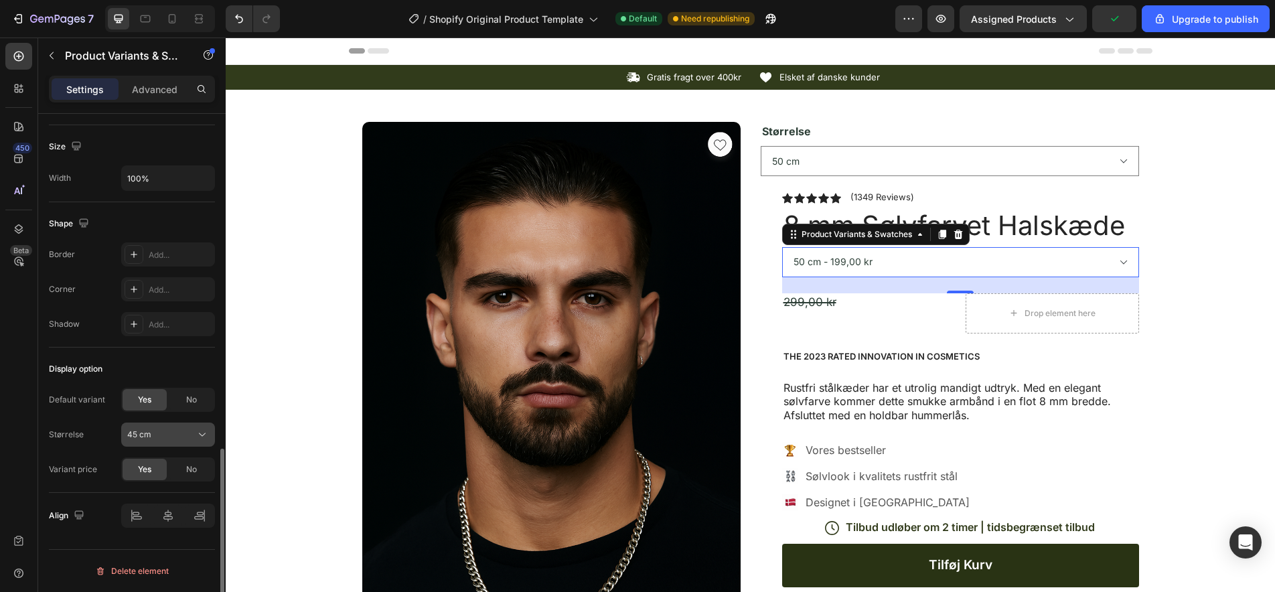
click at [193, 436] on div "45 cm" at bounding box center [168, 434] width 82 height 13
click at [131, 489] on span "50 cm" at bounding box center [139, 491] width 24 height 12
select select "50 cm"
select select "585886651360805779"
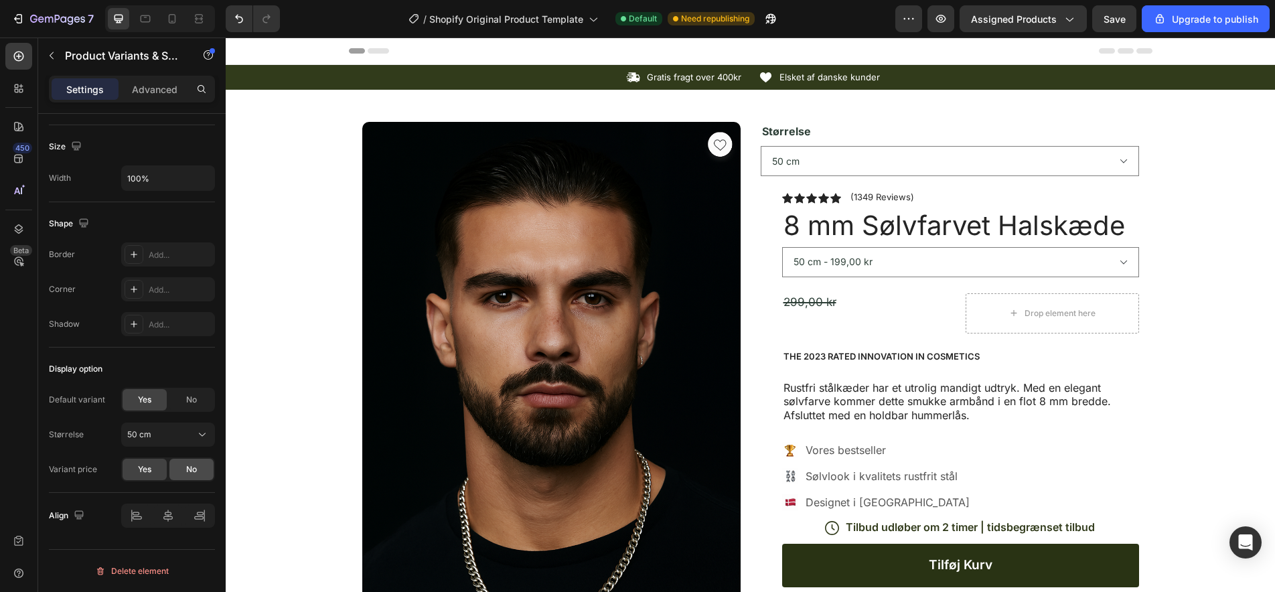
click at [188, 470] on span "No" at bounding box center [191, 469] width 11 height 12
click at [140, 469] on span "Yes" at bounding box center [144, 469] width 13 height 12
click at [191, 401] on span "No" at bounding box center [191, 400] width 11 height 12
select select "blank"
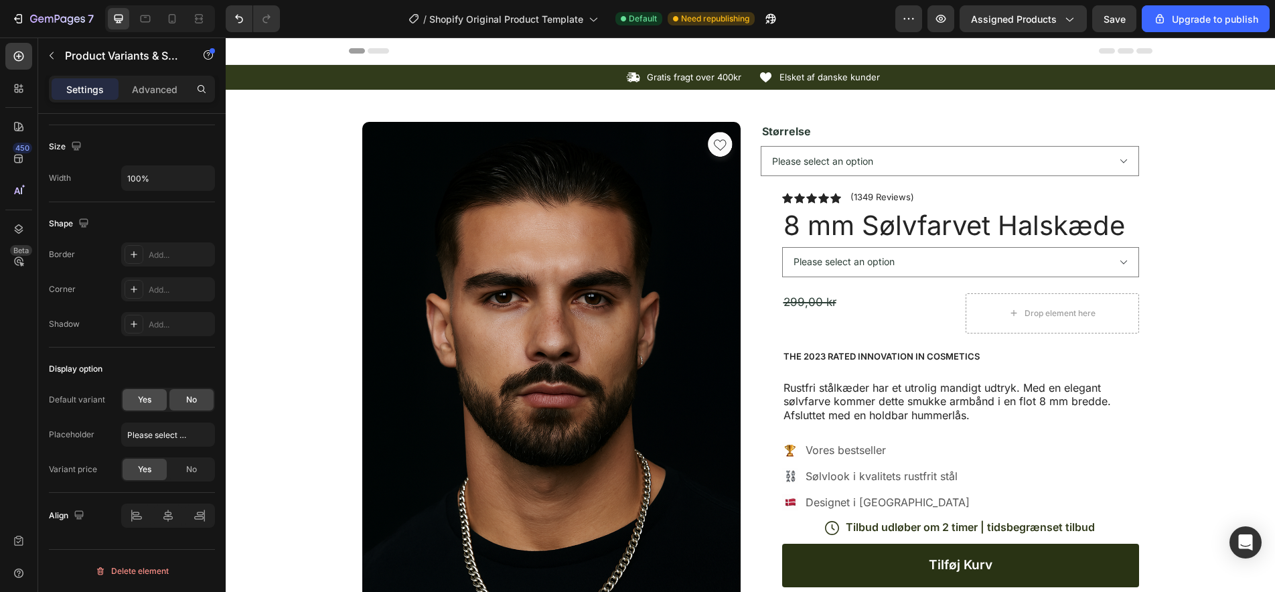
click at [150, 398] on span "Yes" at bounding box center [144, 400] width 13 height 12
select select "50 cm"
select select "585886651360805779"
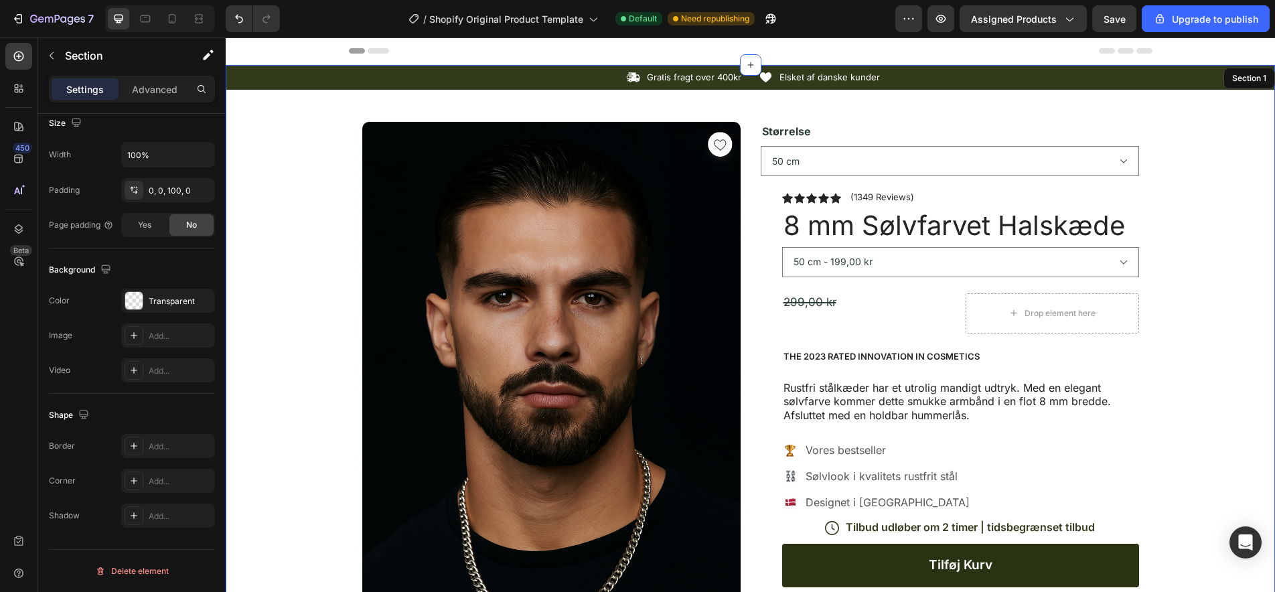
click at [300, 349] on div "Icon Gratis fragt over 400kr Text Block Row Icon Elsket af danske kunder Text B…" at bounding box center [750, 525] width 1049 height 920
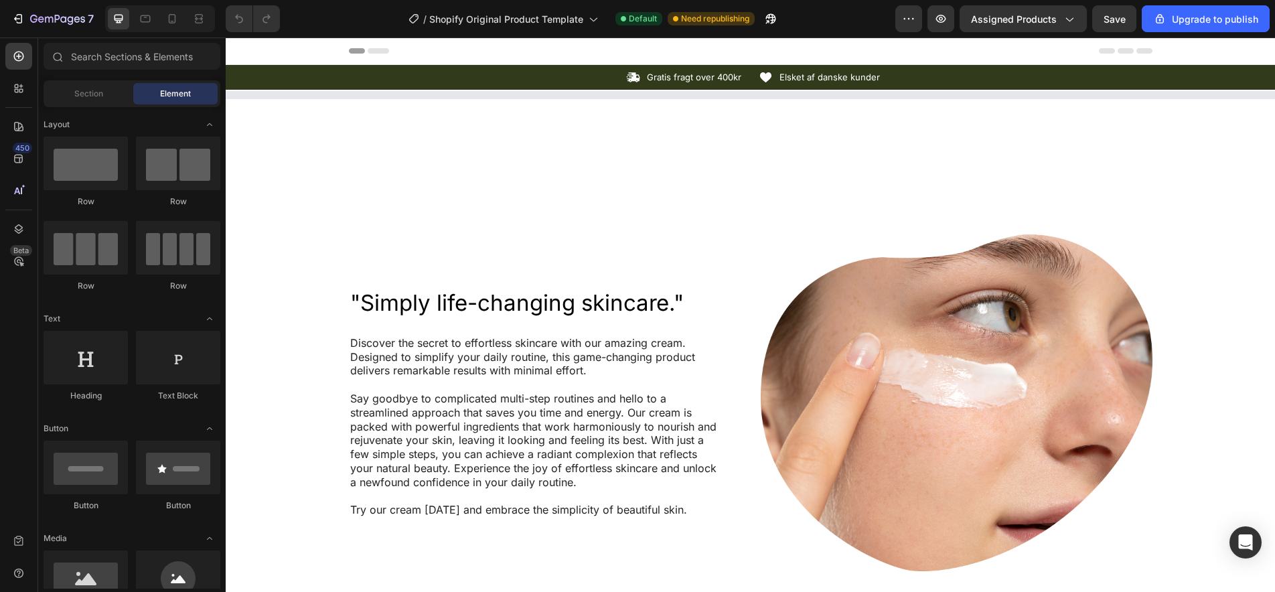
select select "50 cm"
select select "585886651360805779"
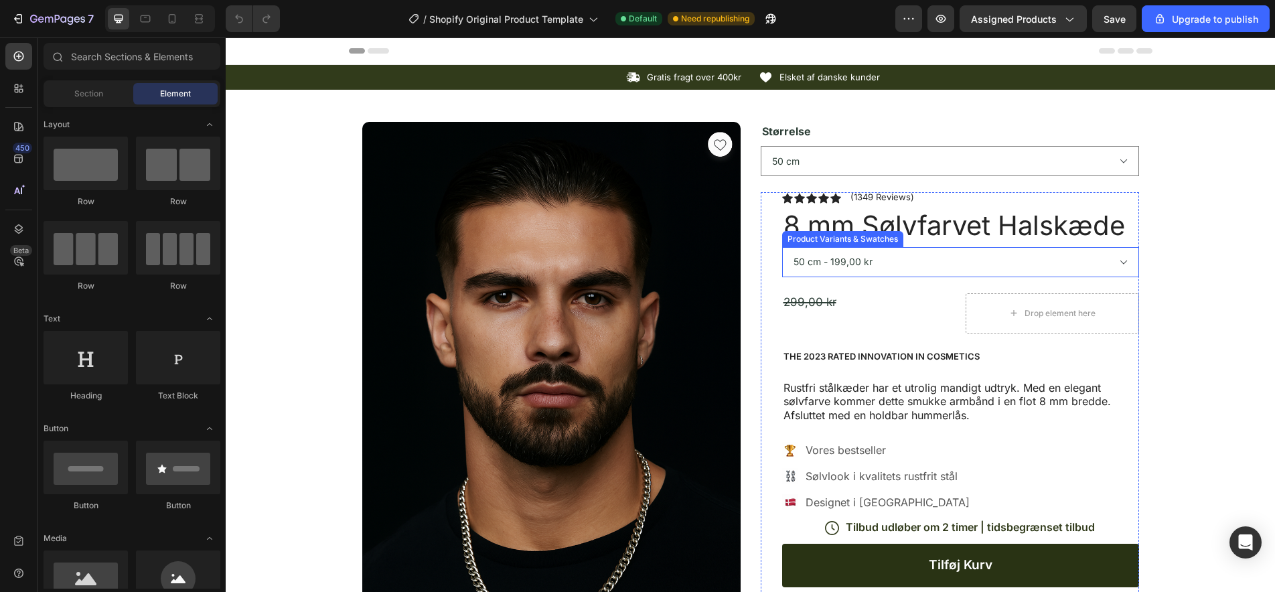
click at [900, 266] on select "45 cm - 199,00 kr 50 cm - 199,00 kr 55 cm - 199,00 kr" at bounding box center [960, 262] width 357 height 30
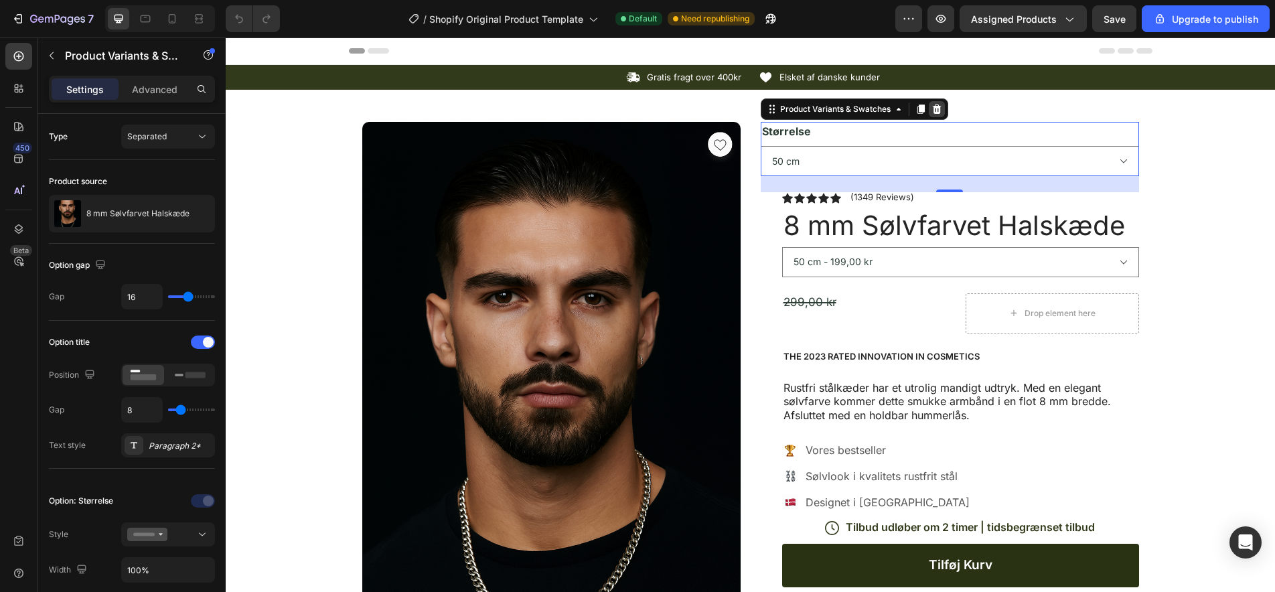
click at [937, 108] on icon at bounding box center [936, 108] width 9 height 9
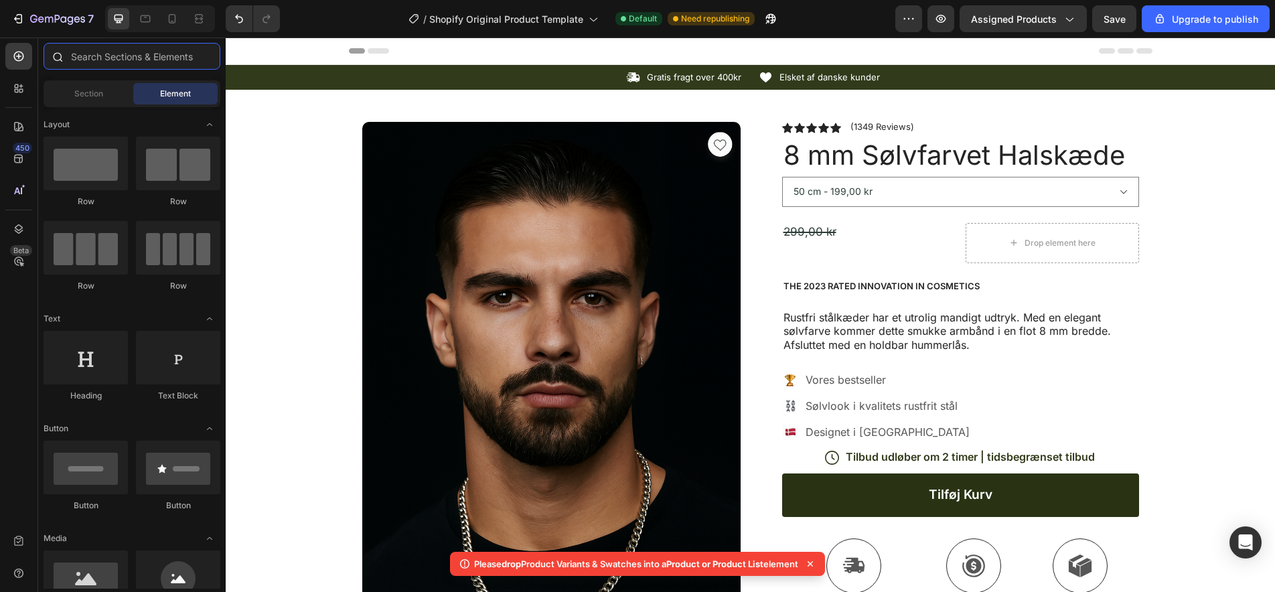
click at [112, 62] on input "text" at bounding box center [132, 56] width 177 height 27
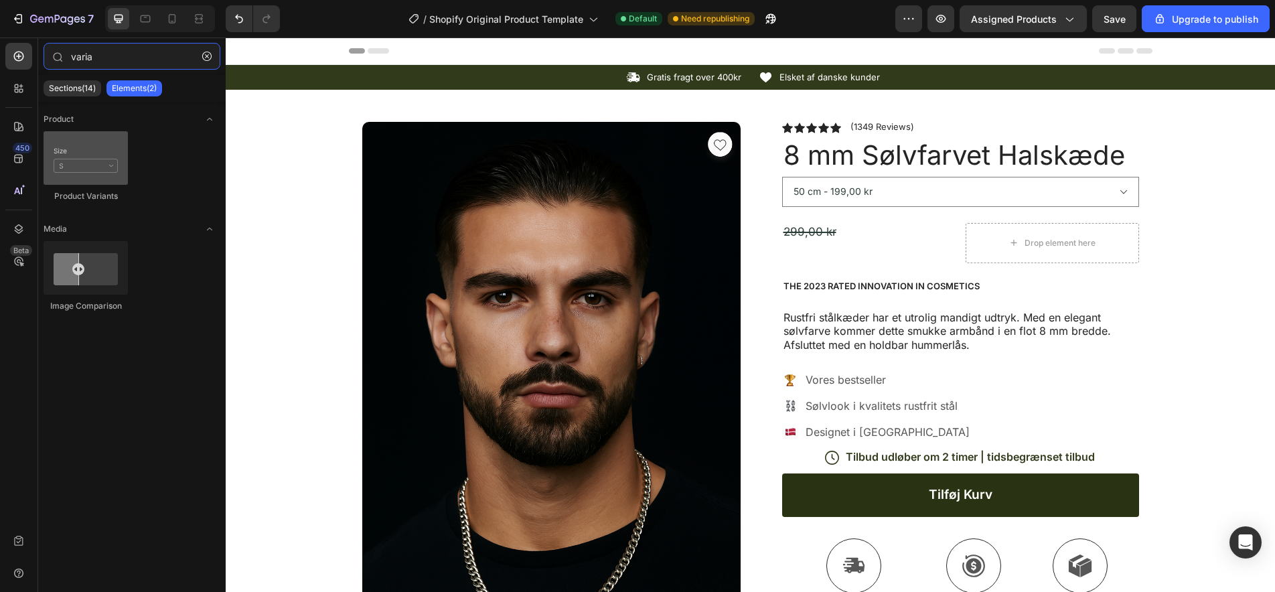
type input "varia"
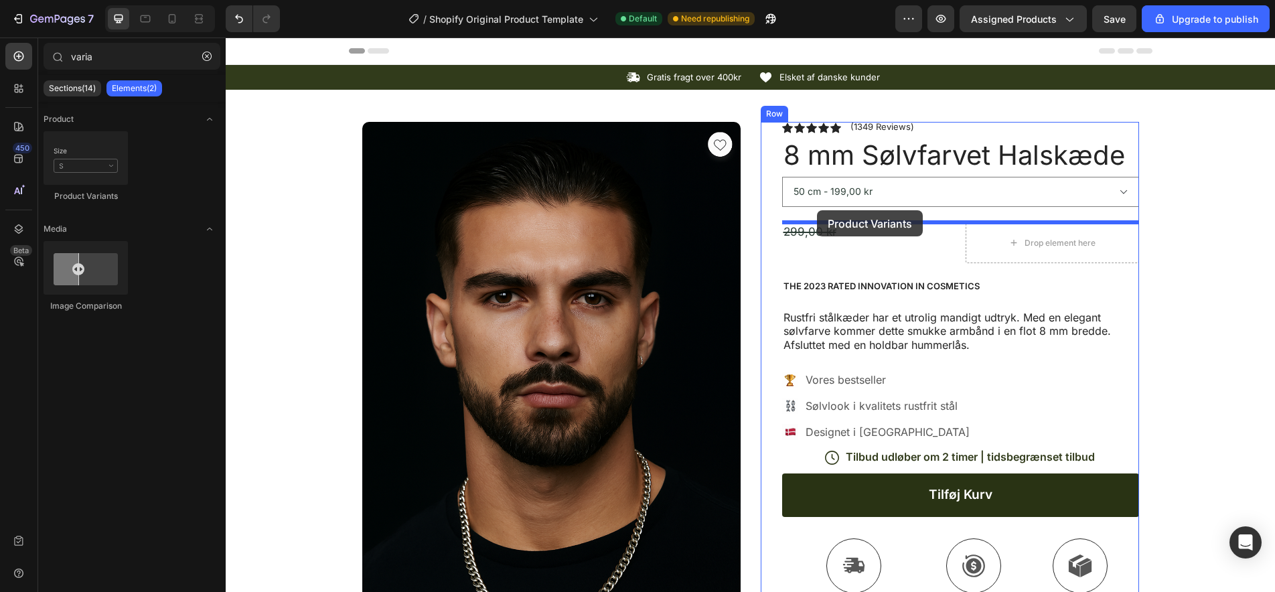
drag, startPoint x: 310, startPoint y: 183, endPoint x: 817, endPoint y: 210, distance: 507.5
select select "50 cm"
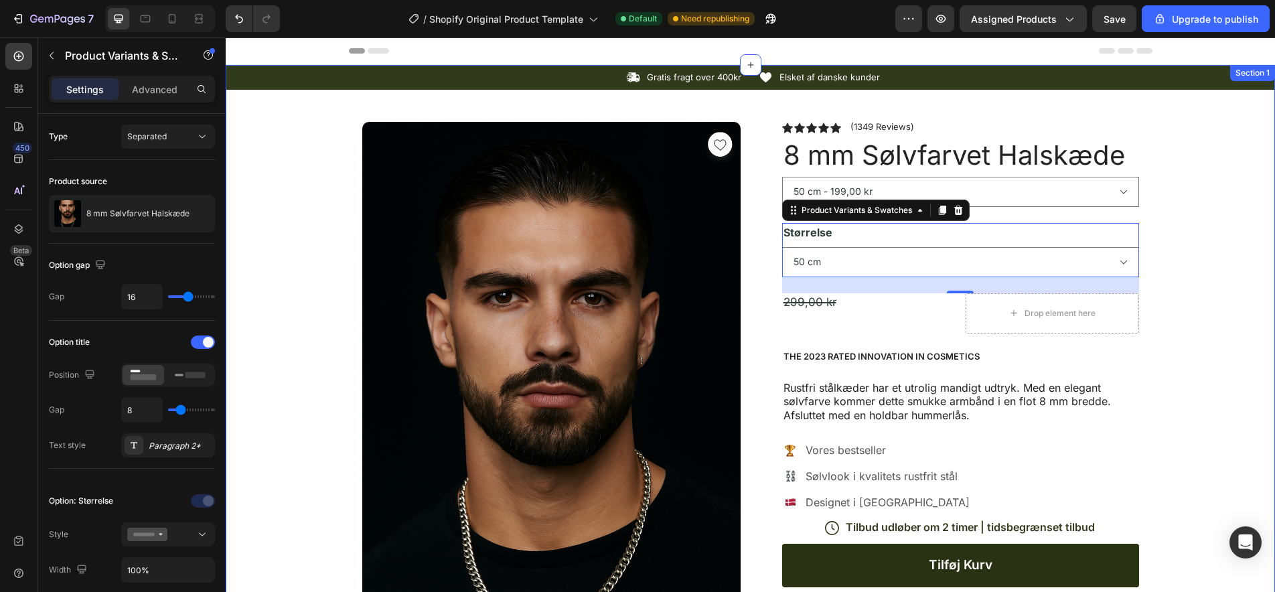
click at [1236, 234] on div "Icon Gratis fragt over 400kr Text Block Row Icon Elsket af danske kunder Text B…" at bounding box center [750, 525] width 1049 height 920
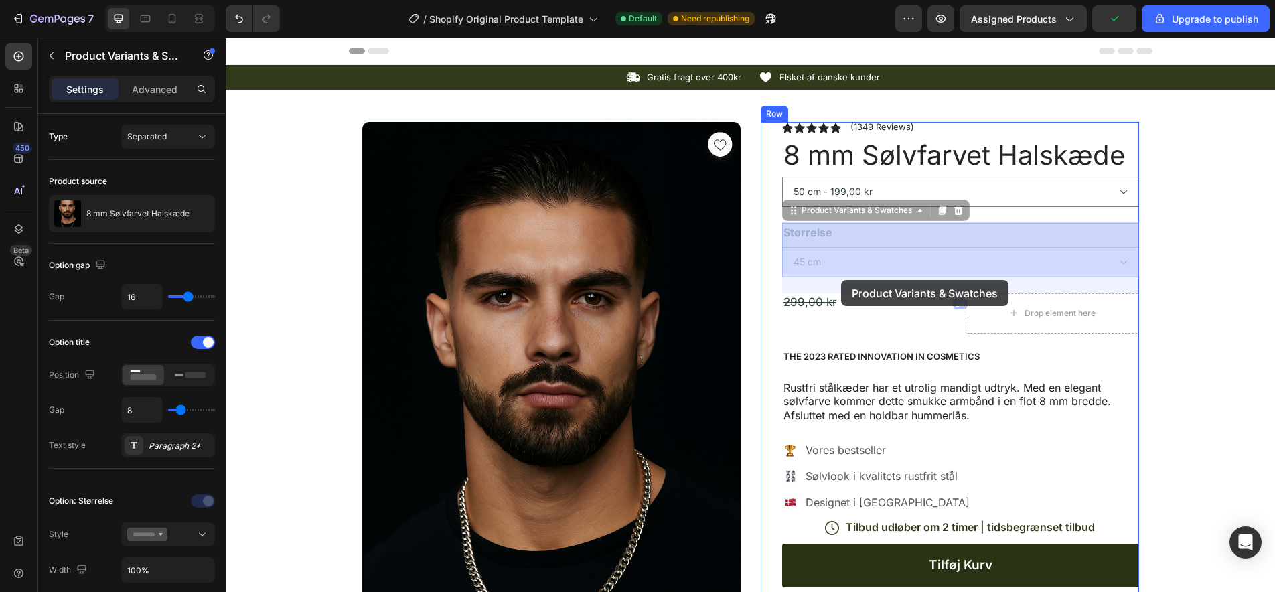
click at [201, 137] on icon at bounding box center [201, 136] width 13 height 13
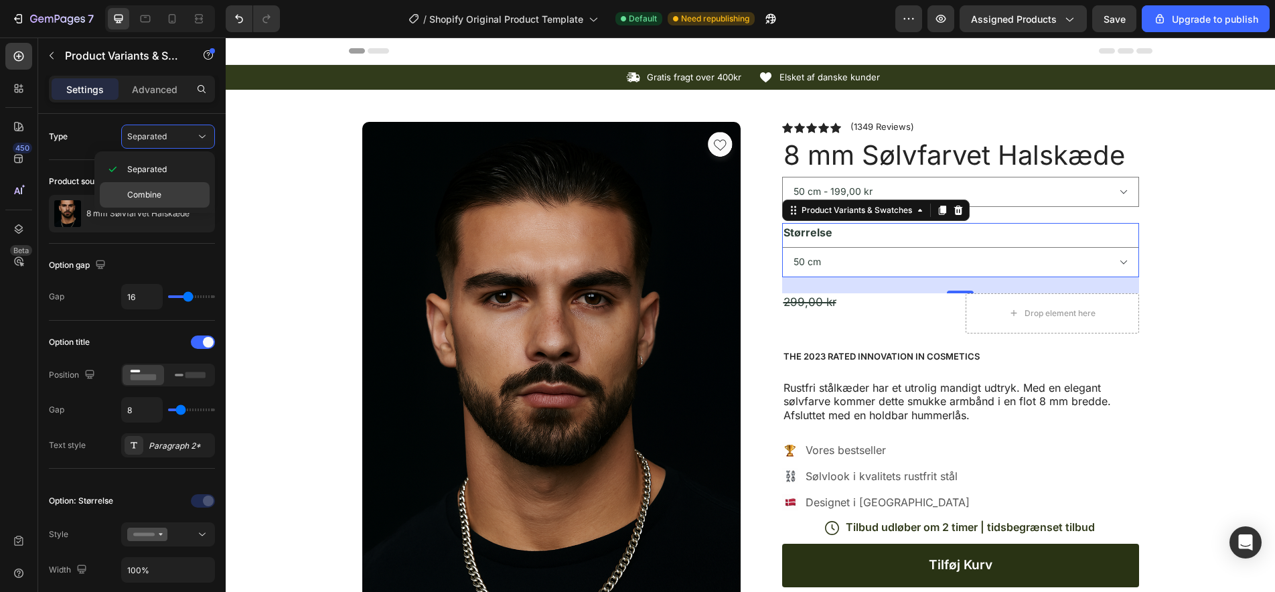
click at [156, 194] on span "Combine" at bounding box center [144, 195] width 34 height 12
select select "585886651360805779"
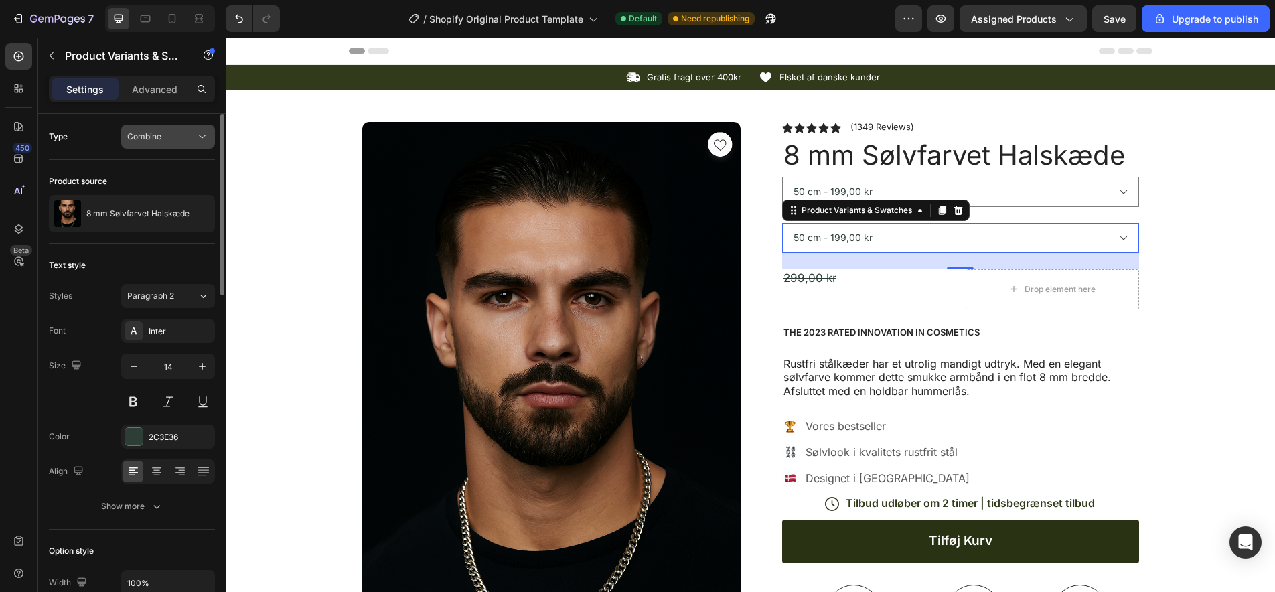
click at [201, 133] on icon at bounding box center [201, 136] width 13 height 13
click at [160, 172] on span "Separated" at bounding box center [146, 169] width 39 height 12
select select "50 cm"
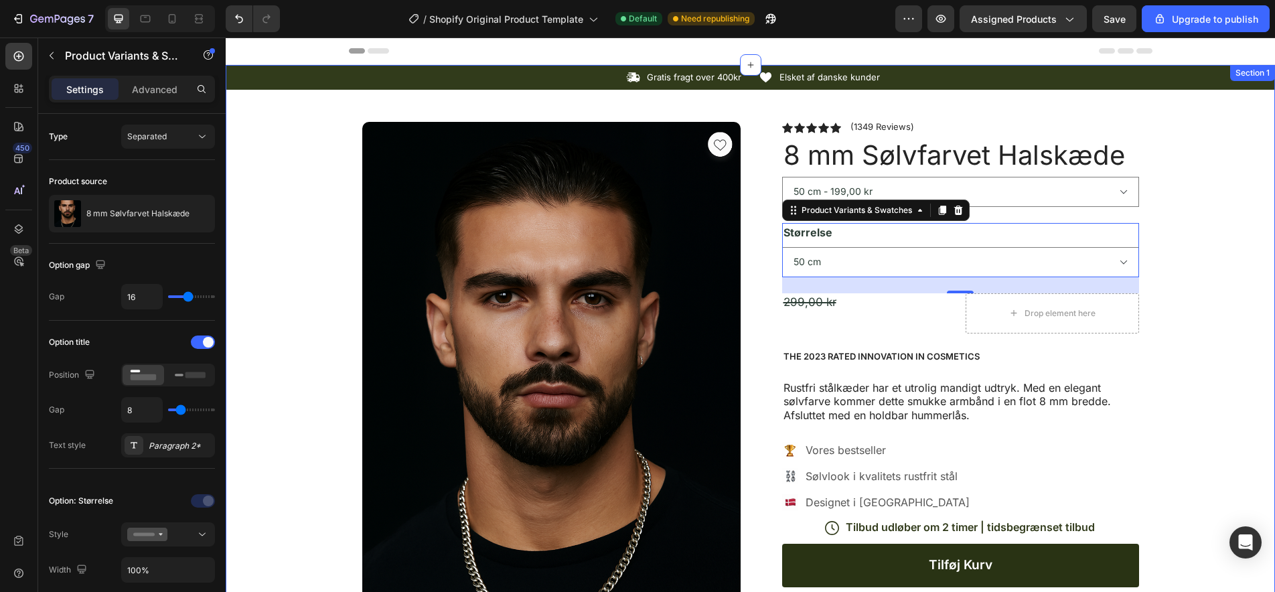
click at [320, 189] on div "Icon Gratis fragt over 400kr Text Block Row Icon Elsket af danske kunder Text B…" at bounding box center [750, 525] width 1049 height 920
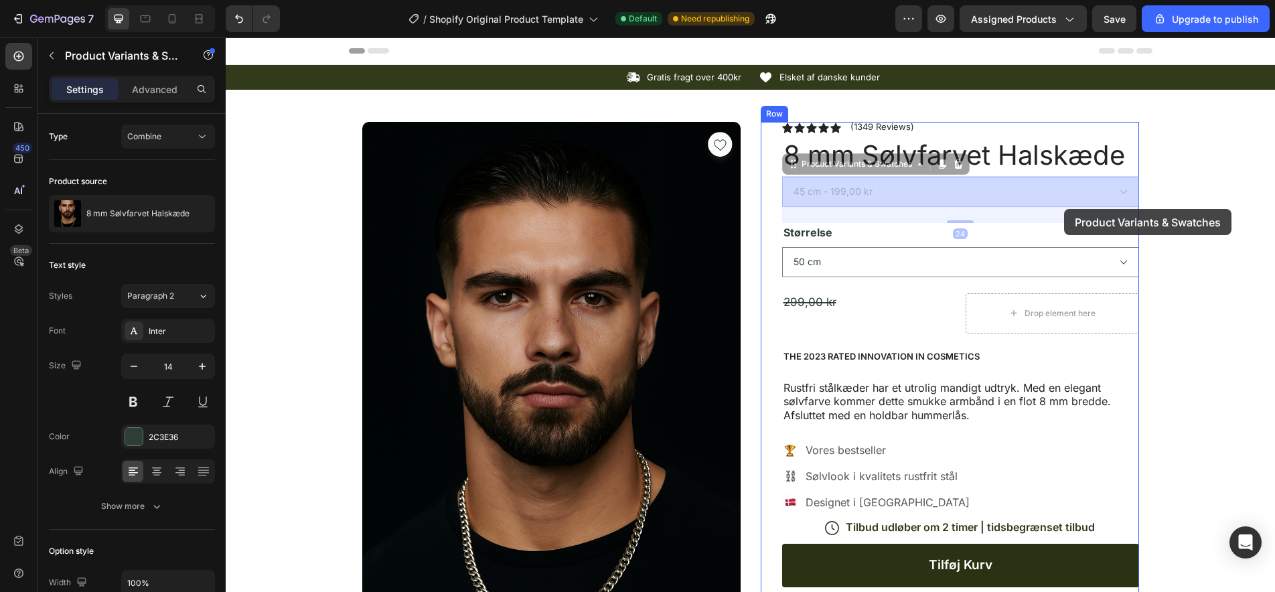
click at [173, 133] on div "Combine" at bounding box center [161, 137] width 68 height 12
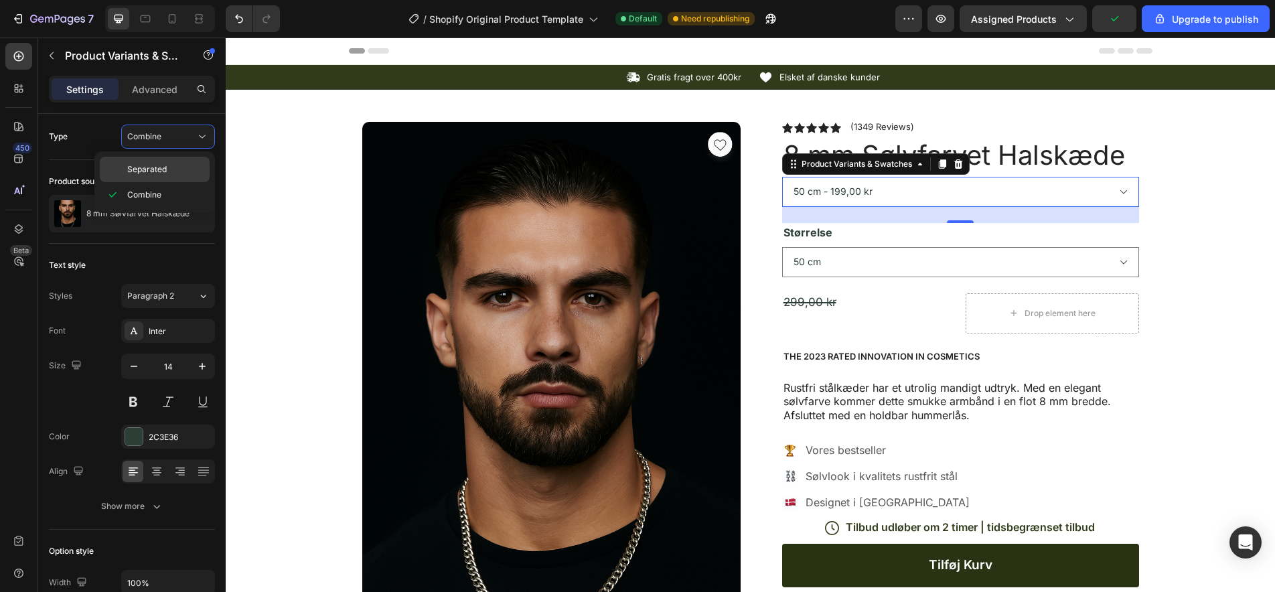
click at [155, 165] on span "Separated" at bounding box center [146, 169] width 39 height 12
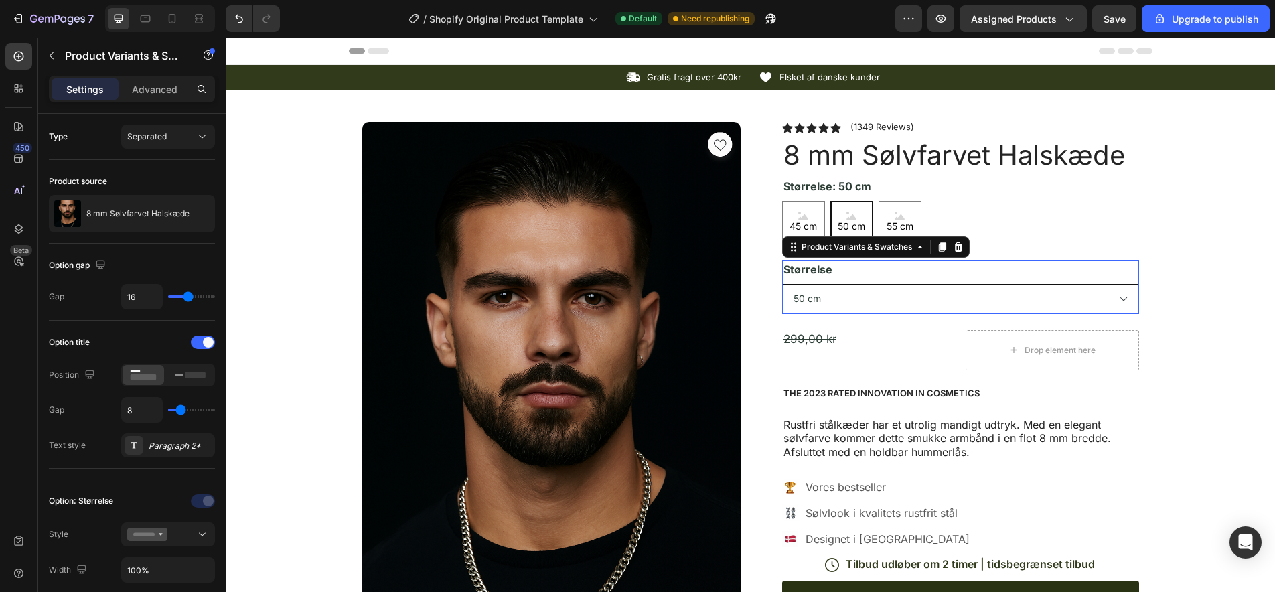
click at [839, 298] on select "45 cm 50 cm 55 cm" at bounding box center [960, 299] width 357 height 30
click at [884, 247] on div "Product Variants & Swatches" at bounding box center [857, 247] width 116 height 12
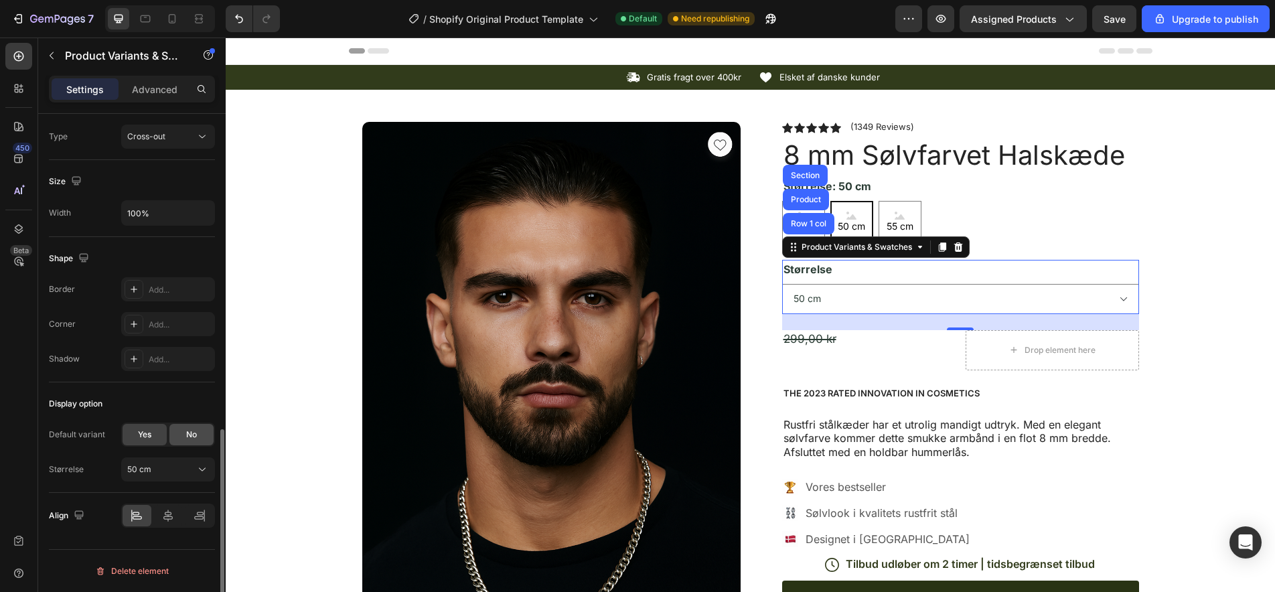
scroll to position [807, 0]
click at [138, 434] on span "Yes" at bounding box center [144, 434] width 13 height 12
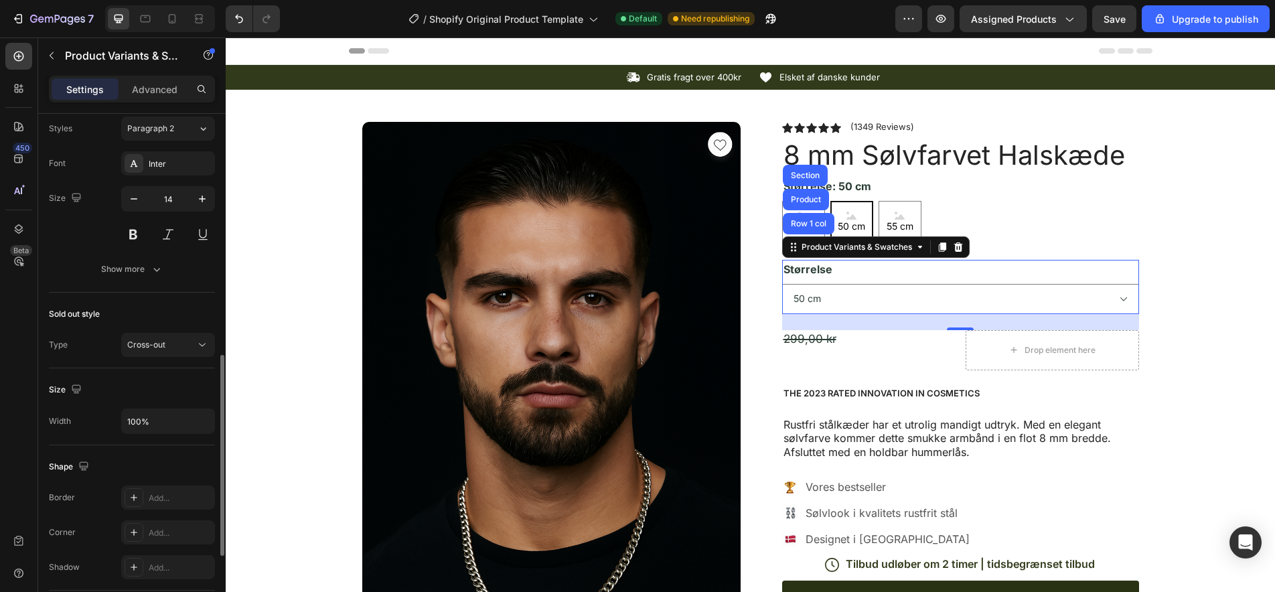
scroll to position [598, 0]
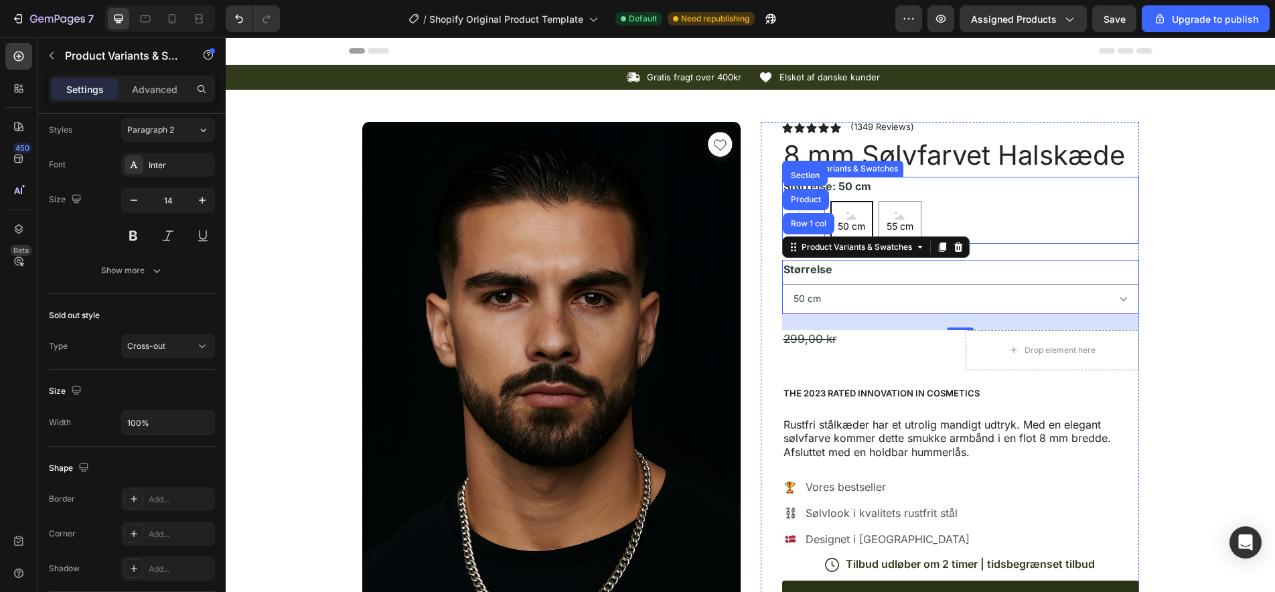
click at [1016, 218] on div "45 cm 45 cm 45 cm 50 cm 50 cm 50 cm 55 cm 55 cm 55 cm" at bounding box center [960, 222] width 357 height 43
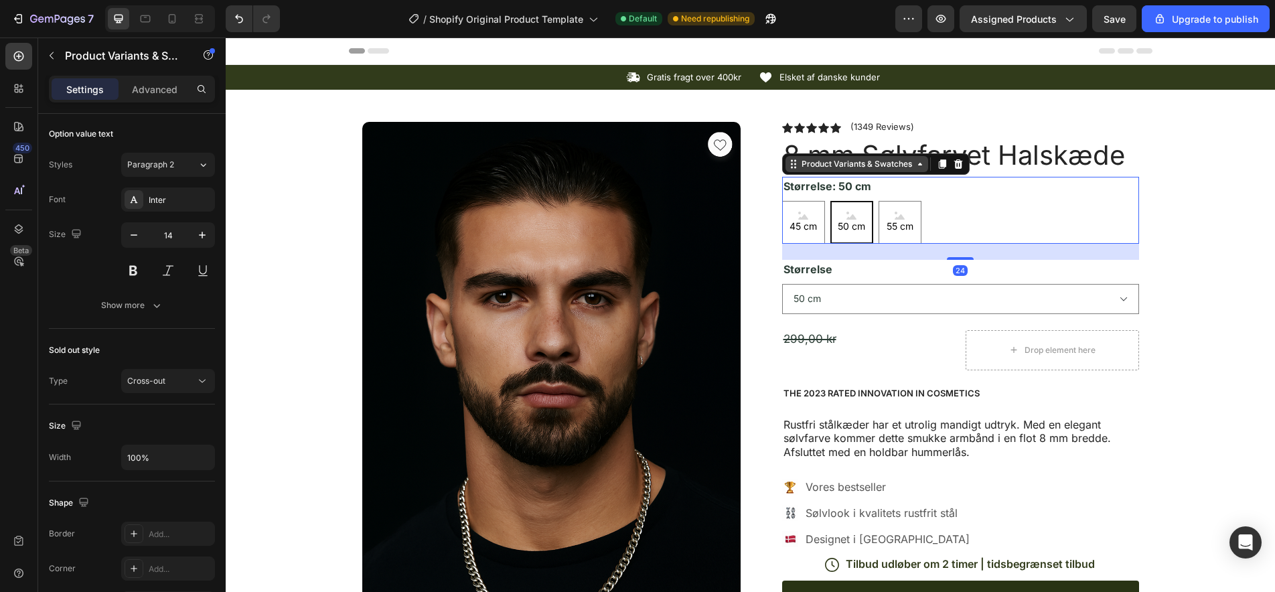
click at [878, 164] on div "Product Variants & Swatches" at bounding box center [857, 164] width 116 height 12
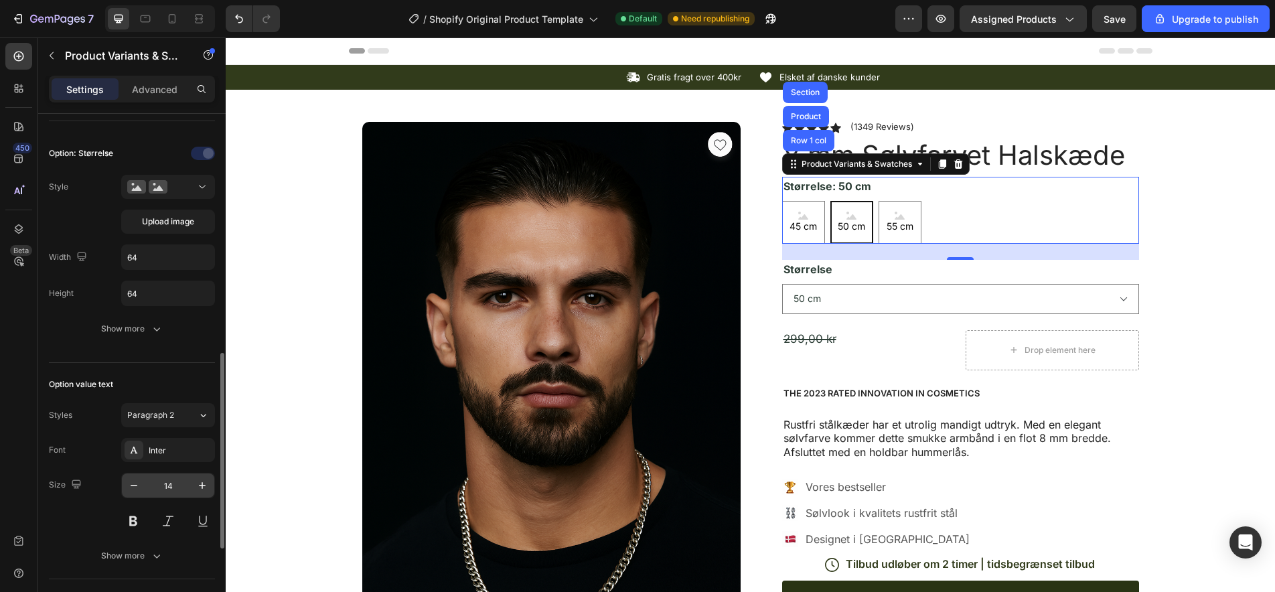
scroll to position [0, 0]
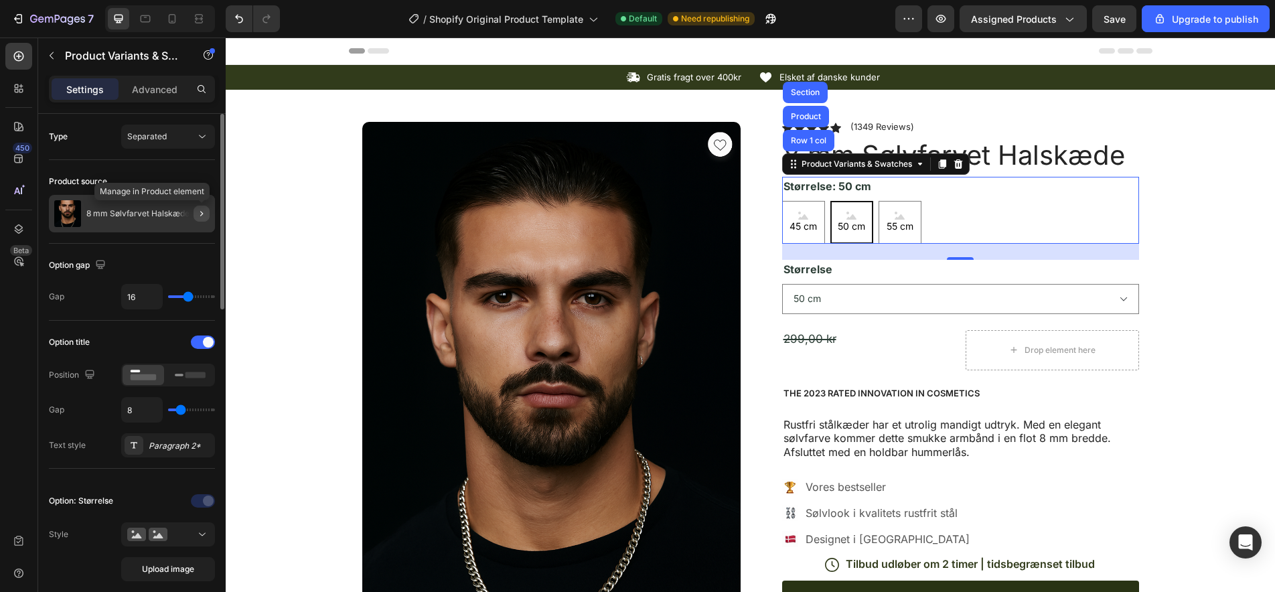
click at [205, 214] on icon "button" at bounding box center [201, 213] width 11 height 11
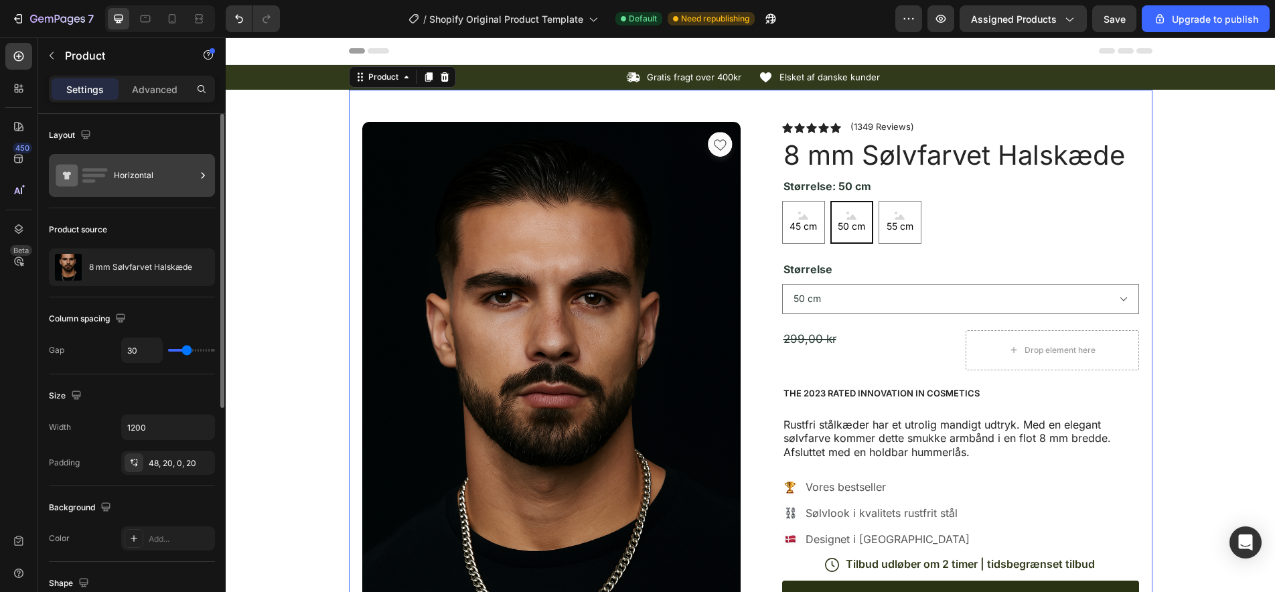
click at [196, 174] on icon at bounding box center [202, 175] width 13 height 13
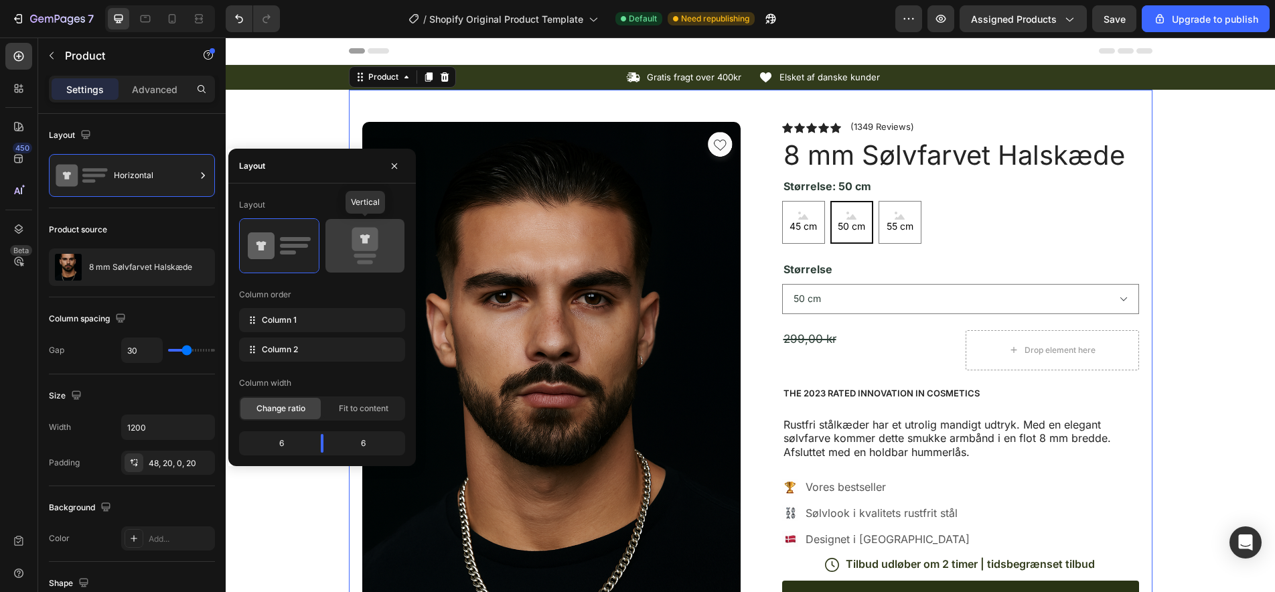
click at [347, 240] on icon at bounding box center [364, 245] width 63 height 37
type input "0"
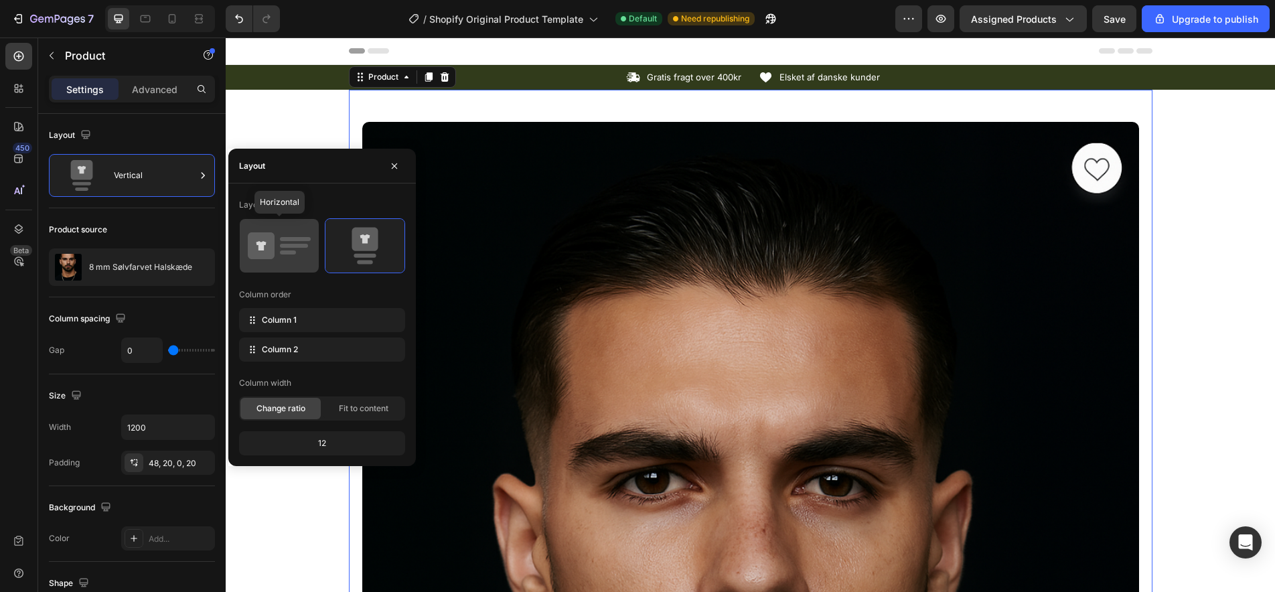
click at [255, 242] on icon at bounding box center [261, 245] width 27 height 27
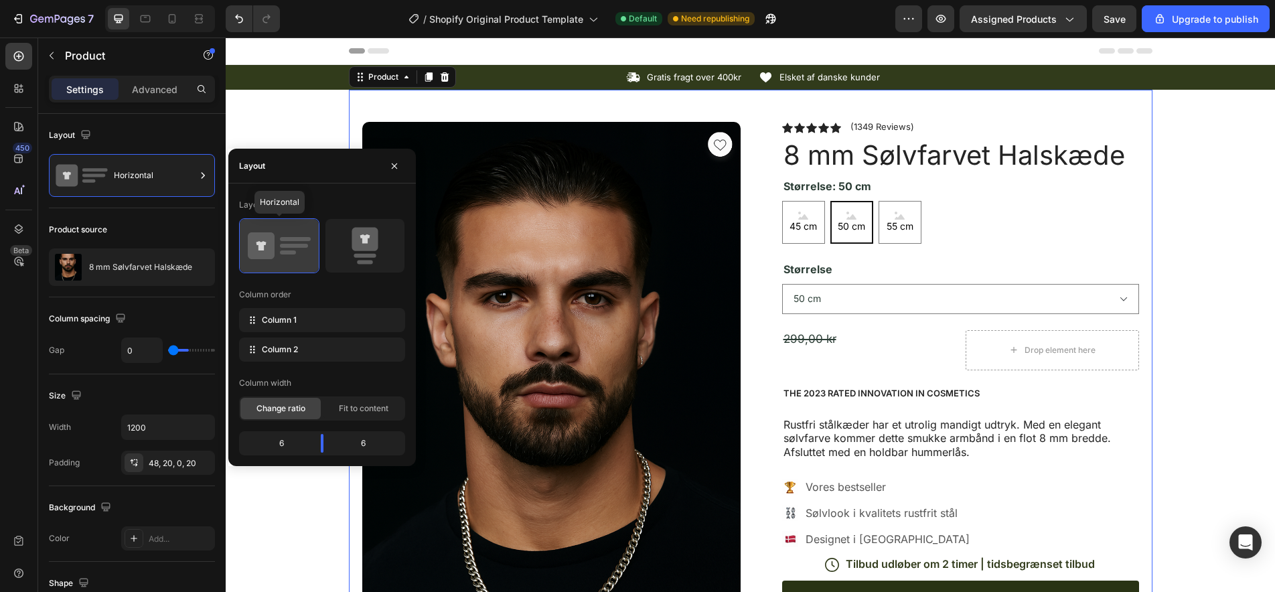
type input "30"
click at [148, 206] on div "Layout Horizontal" at bounding box center [132, 161] width 166 height 94
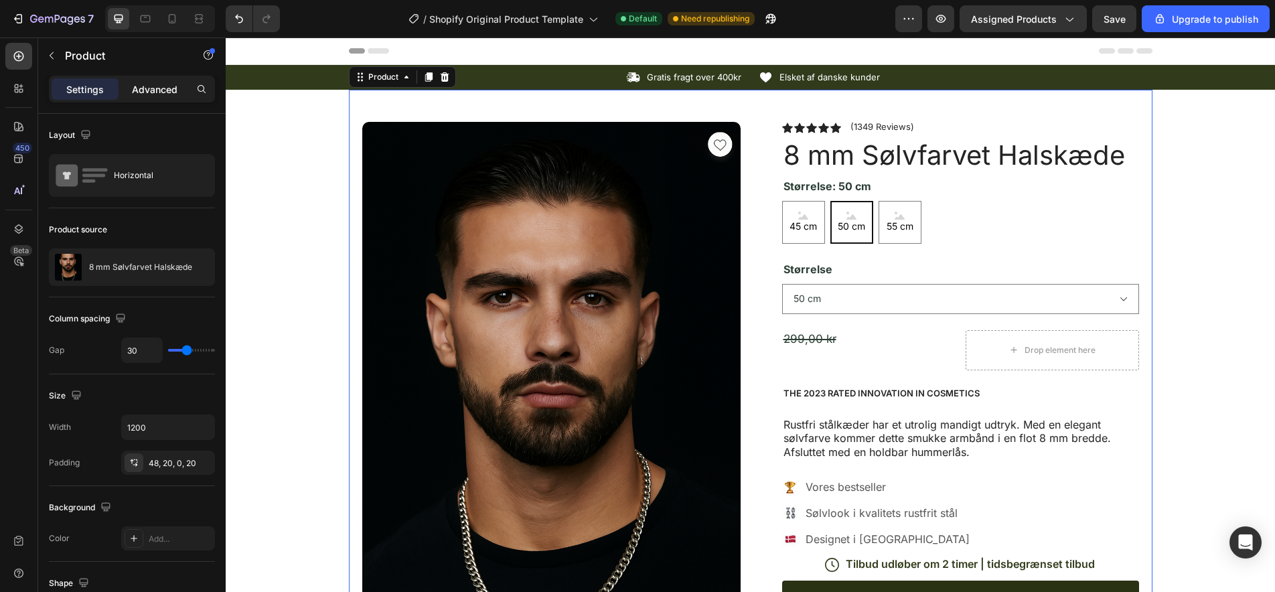
click at [151, 92] on p "Advanced" at bounding box center [155, 89] width 46 height 14
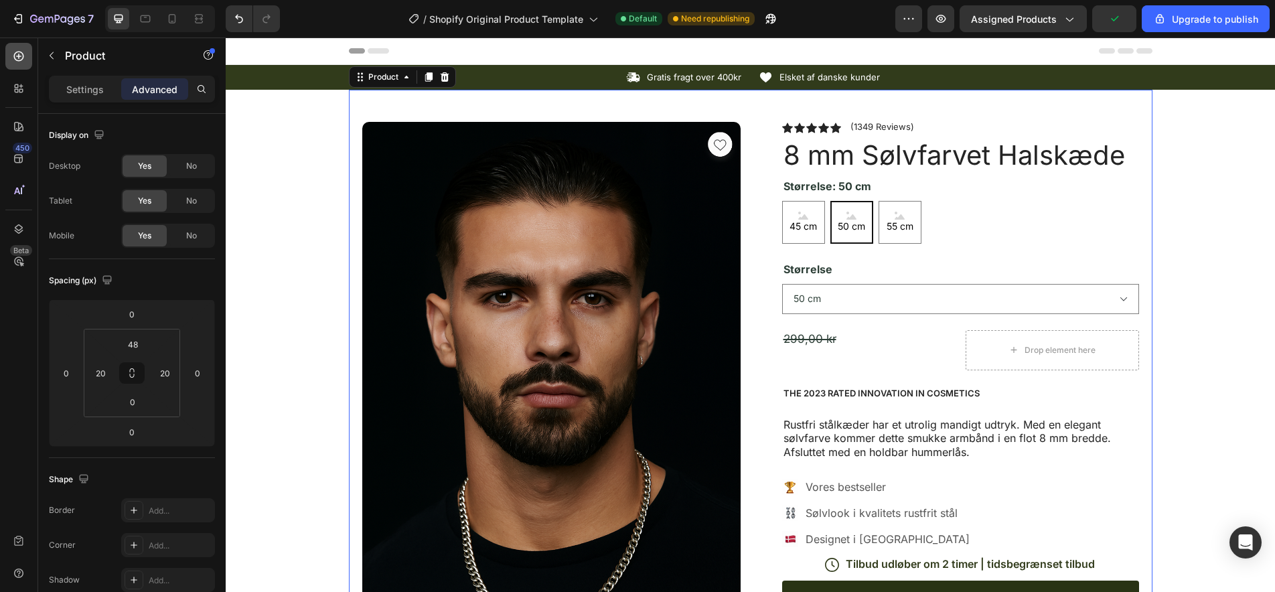
click at [22, 58] on icon at bounding box center [18, 56] width 13 height 13
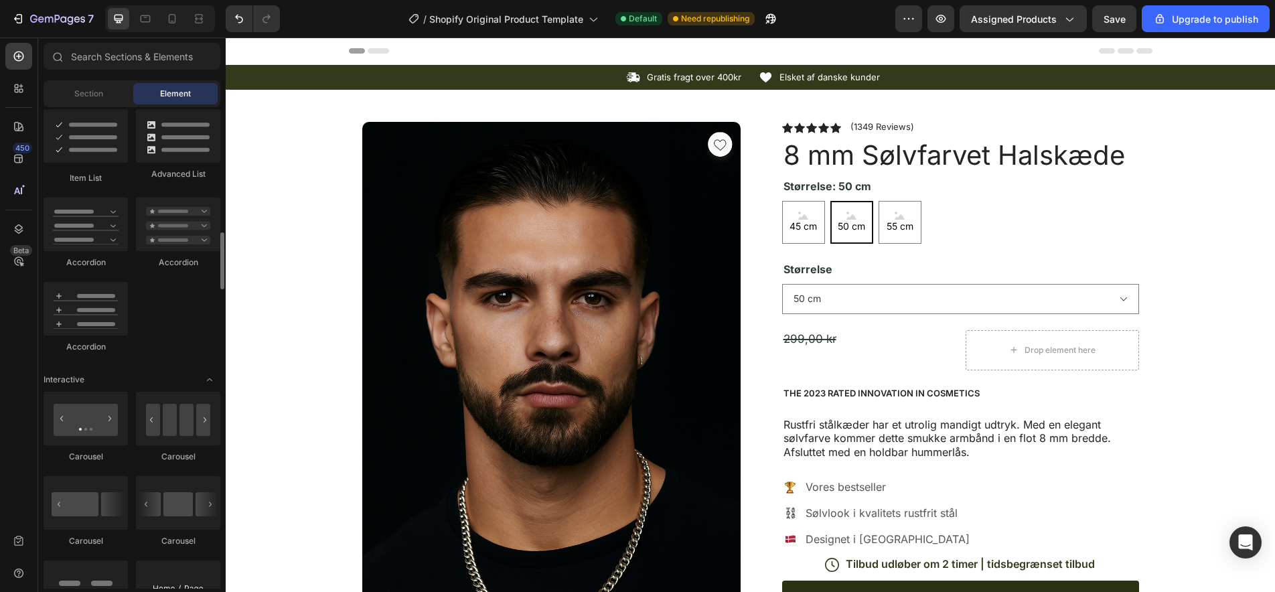
scroll to position [1079, 0]
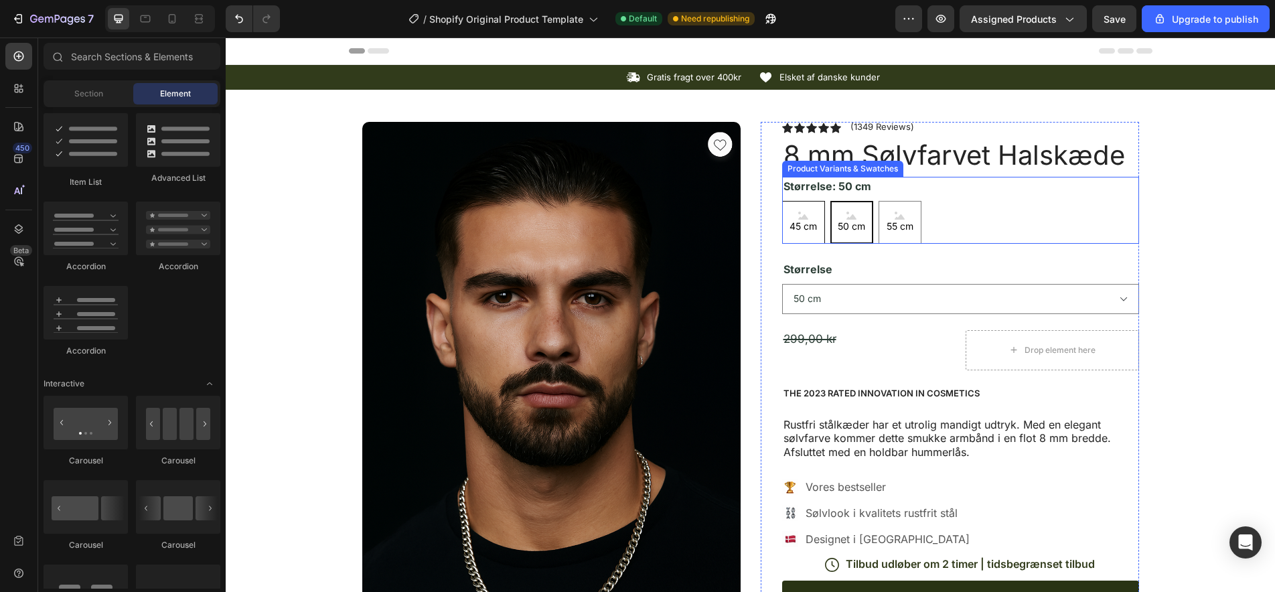
click at [813, 229] on span "45 cm" at bounding box center [803, 226] width 33 height 13
click at [782, 201] on input "45 cm 45 cm 45 cm" at bounding box center [781, 200] width 1 height 1
radio input "true"
select select "45 cm"
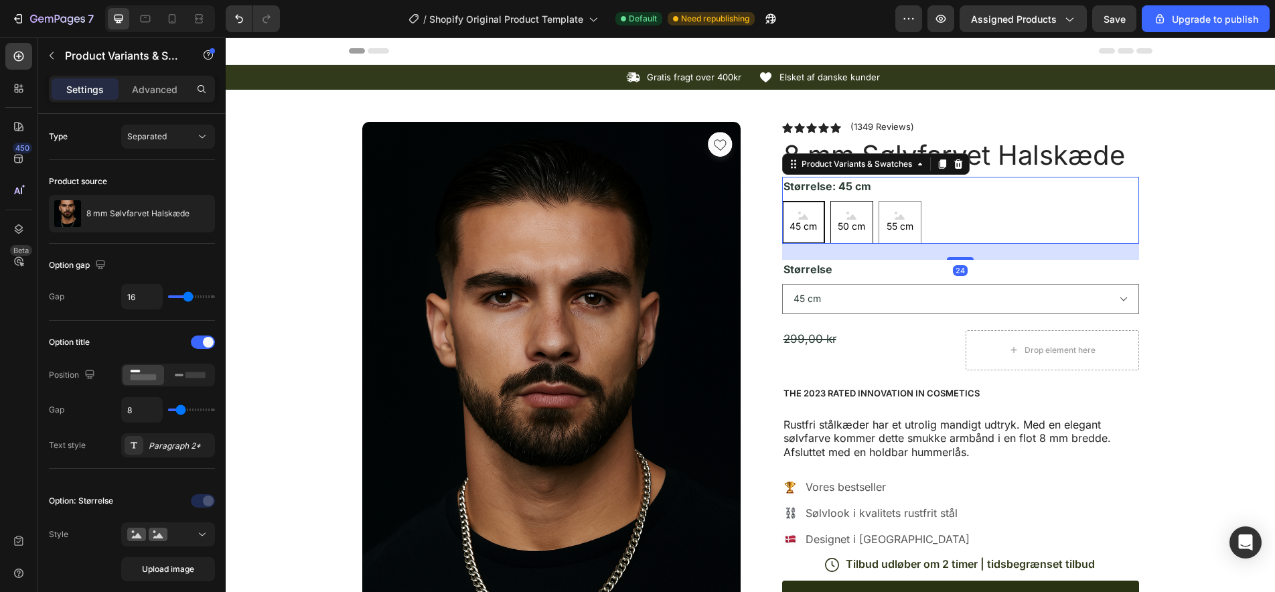
click at [864, 223] on span "50 cm" at bounding box center [851, 226] width 33 height 13
click at [830, 201] on input "50 cm 50 cm 50 cm" at bounding box center [829, 200] width 1 height 1
radio input "true"
select select "50 cm"
click at [1087, 294] on select "45 cm 50 cm 55 cm" at bounding box center [960, 299] width 357 height 30
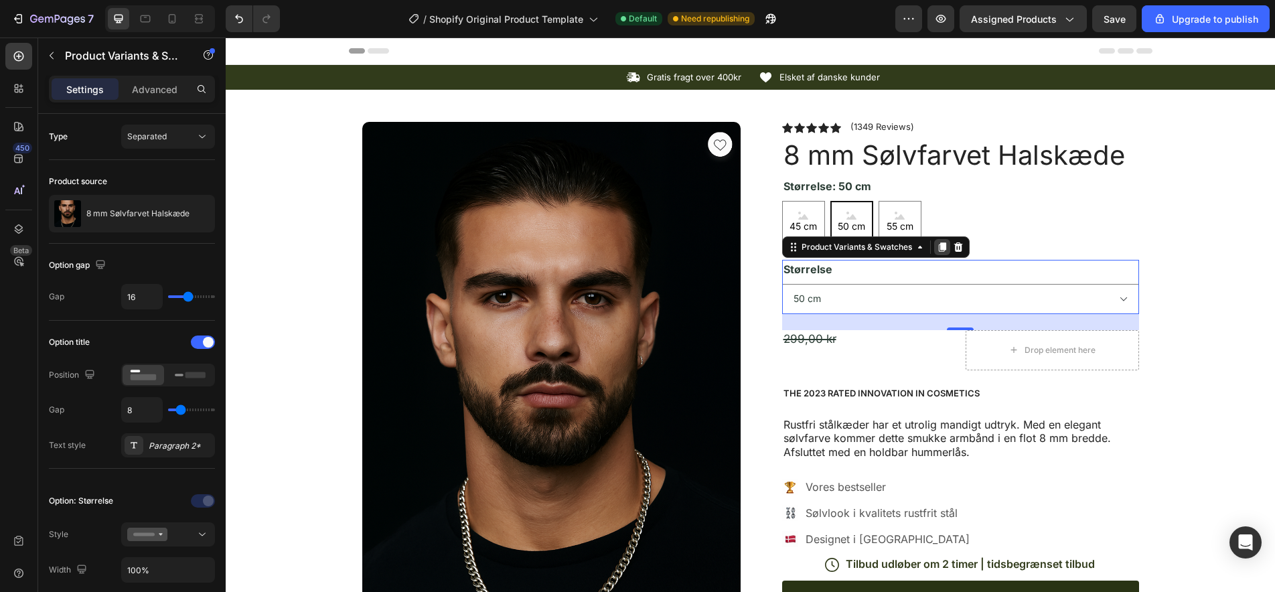
click at [943, 246] on icon at bounding box center [941, 246] width 7 height 9
select select "50 cm"
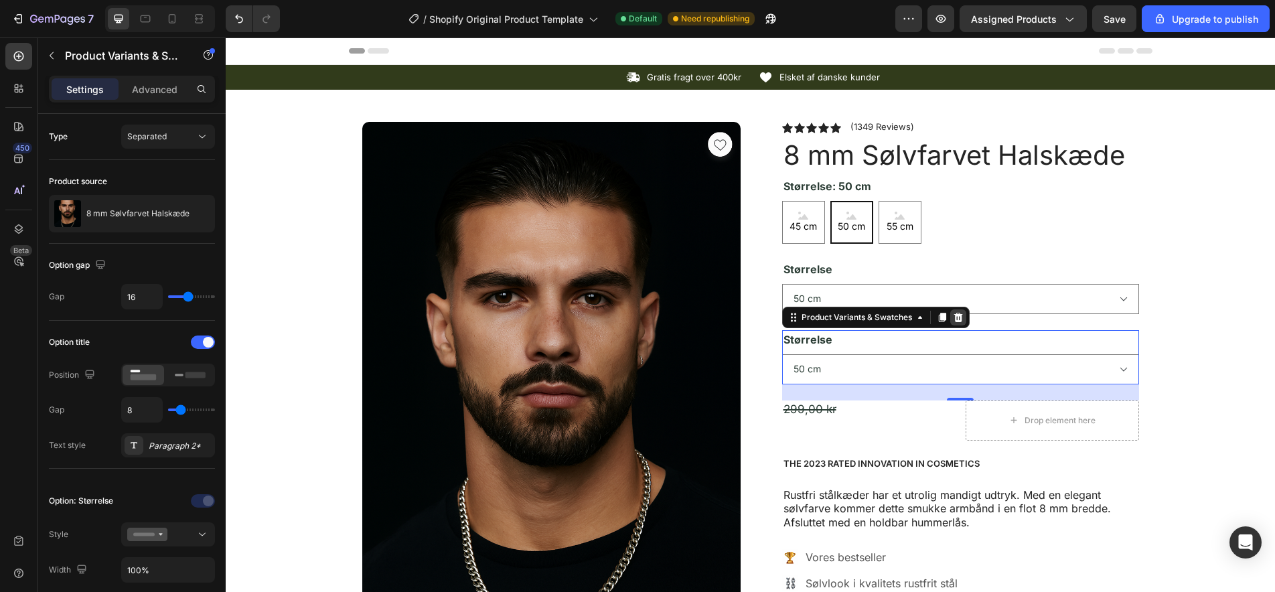
click at [957, 315] on icon at bounding box center [957, 316] width 9 height 9
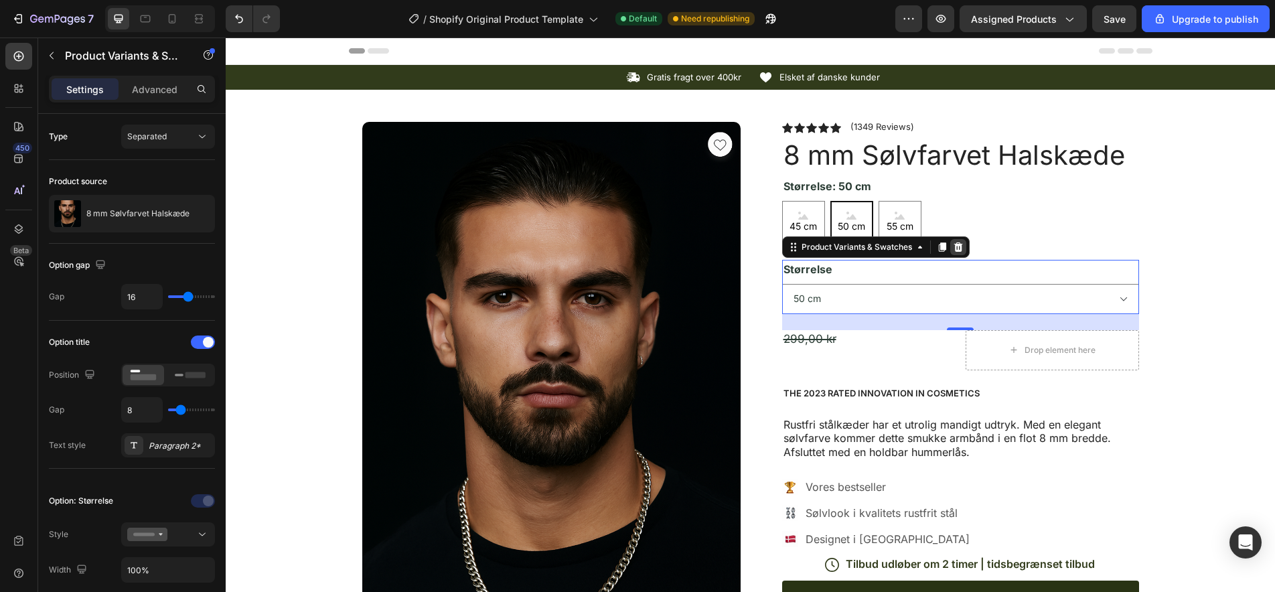
click at [957, 249] on icon at bounding box center [958, 247] width 11 height 11
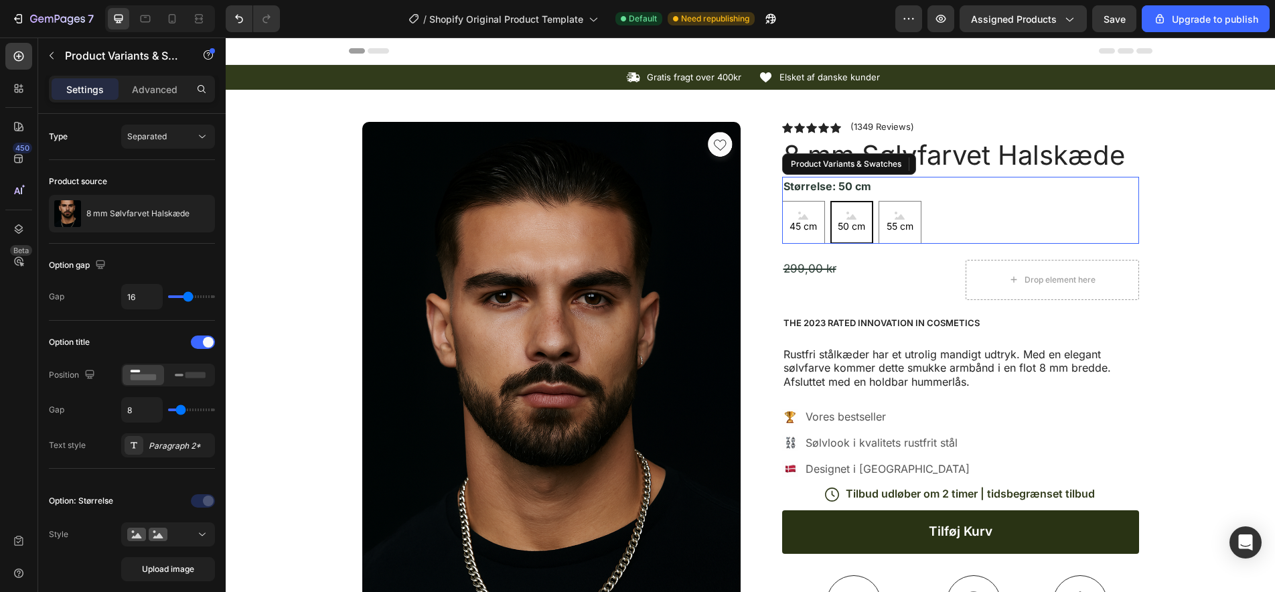
click at [829, 189] on legend "Størrelse: 50 cm" at bounding box center [827, 186] width 90 height 19
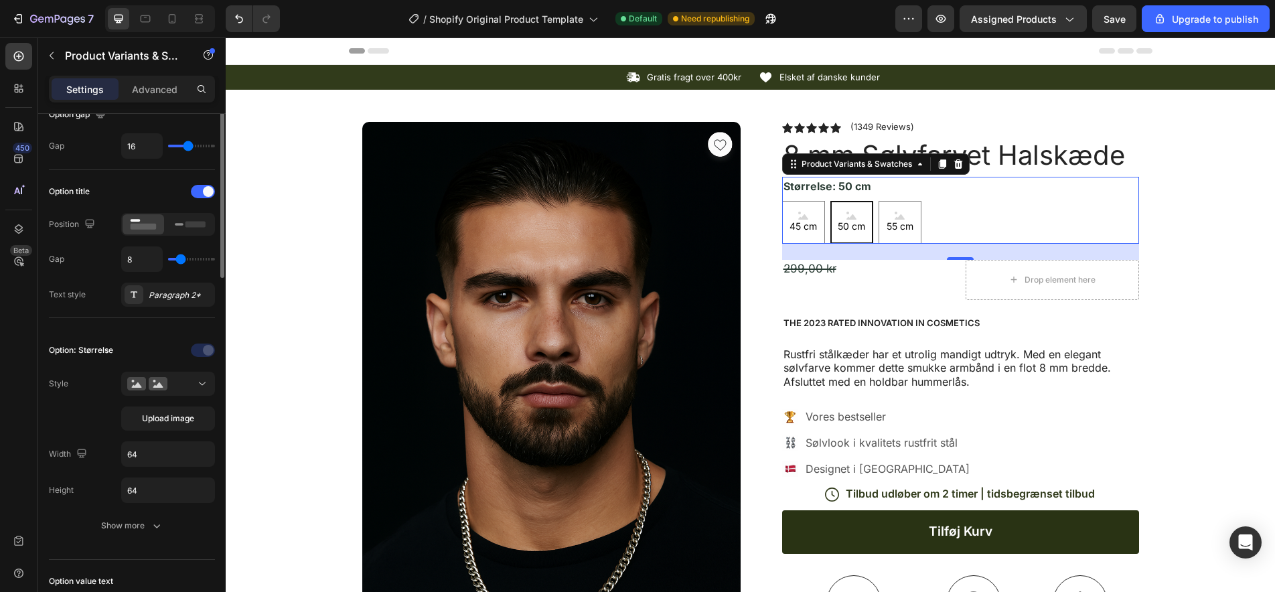
scroll to position [0, 0]
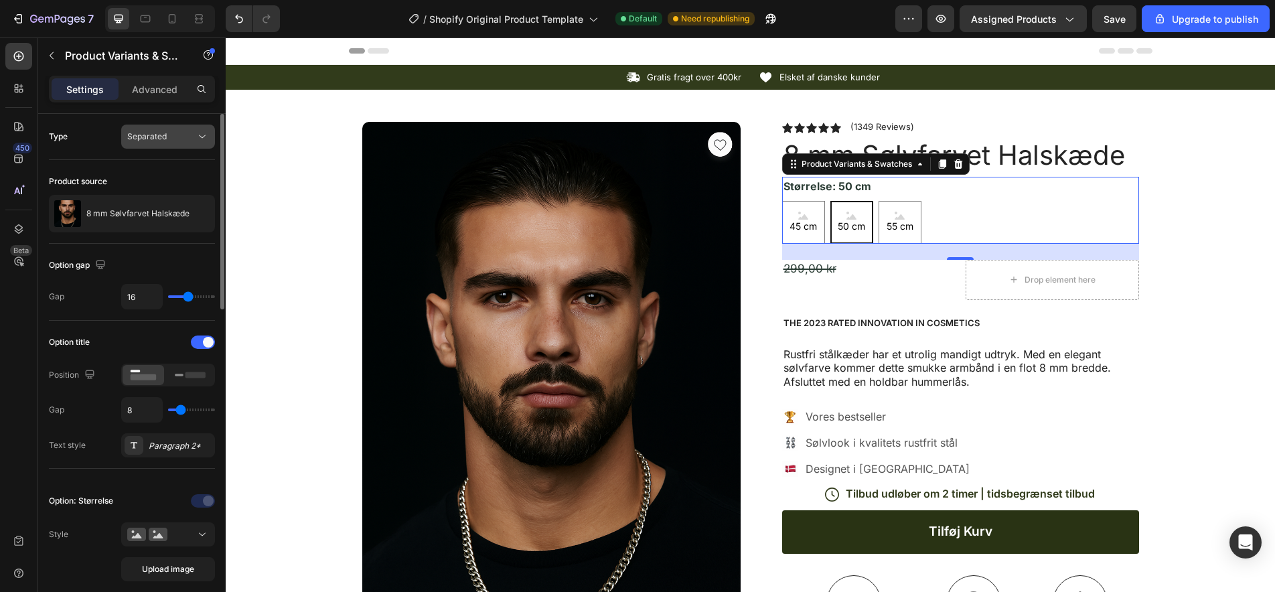
click at [165, 141] on span "Separated" at bounding box center [146, 137] width 39 height 12
click at [163, 195] on p "Combine" at bounding box center [165, 195] width 76 height 12
select select "585886651360805779"
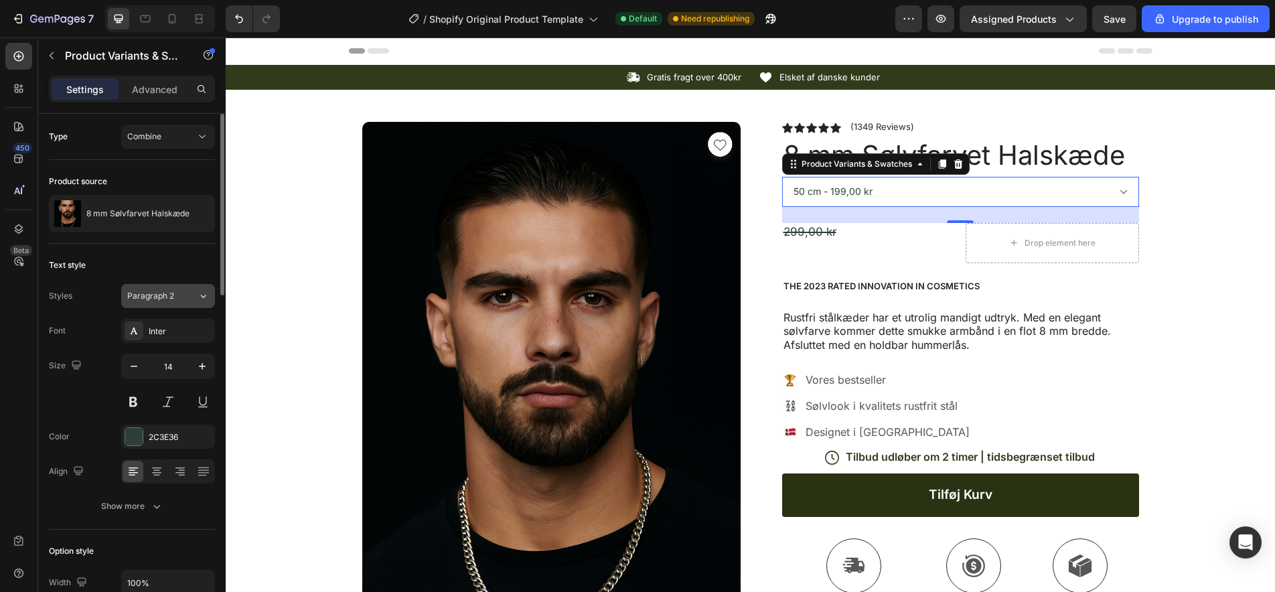
click at [151, 293] on span "Paragraph 2" at bounding box center [150, 296] width 47 height 12
click at [103, 288] on div "Styles Paragraph 2" at bounding box center [132, 296] width 166 height 24
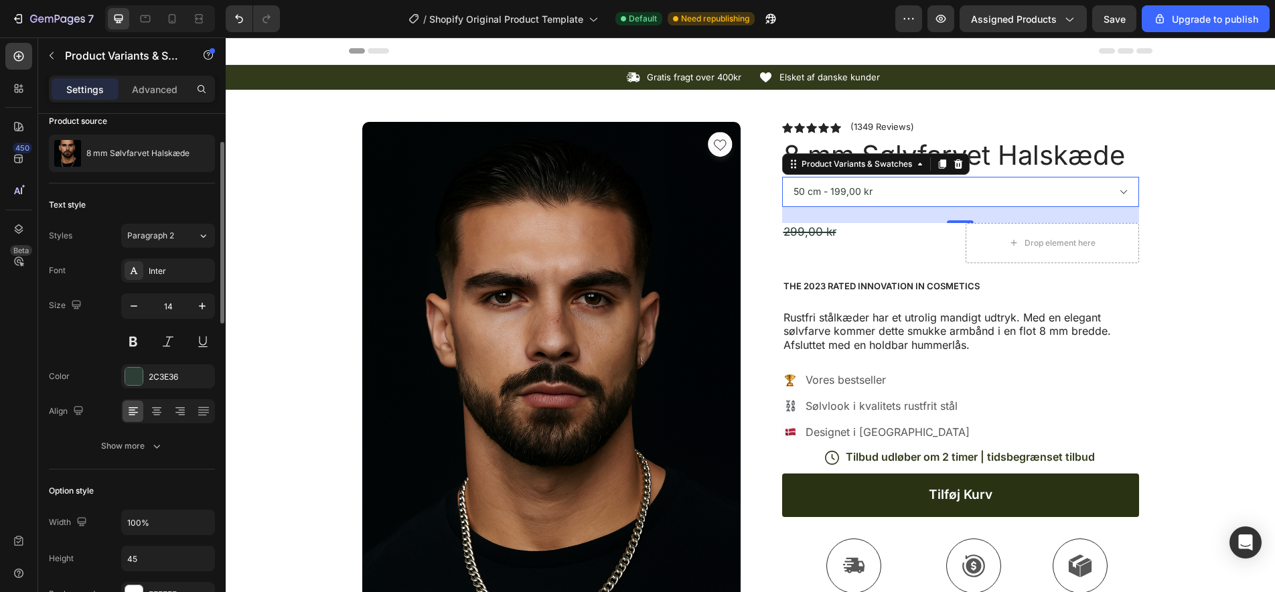
scroll to position [66, 0]
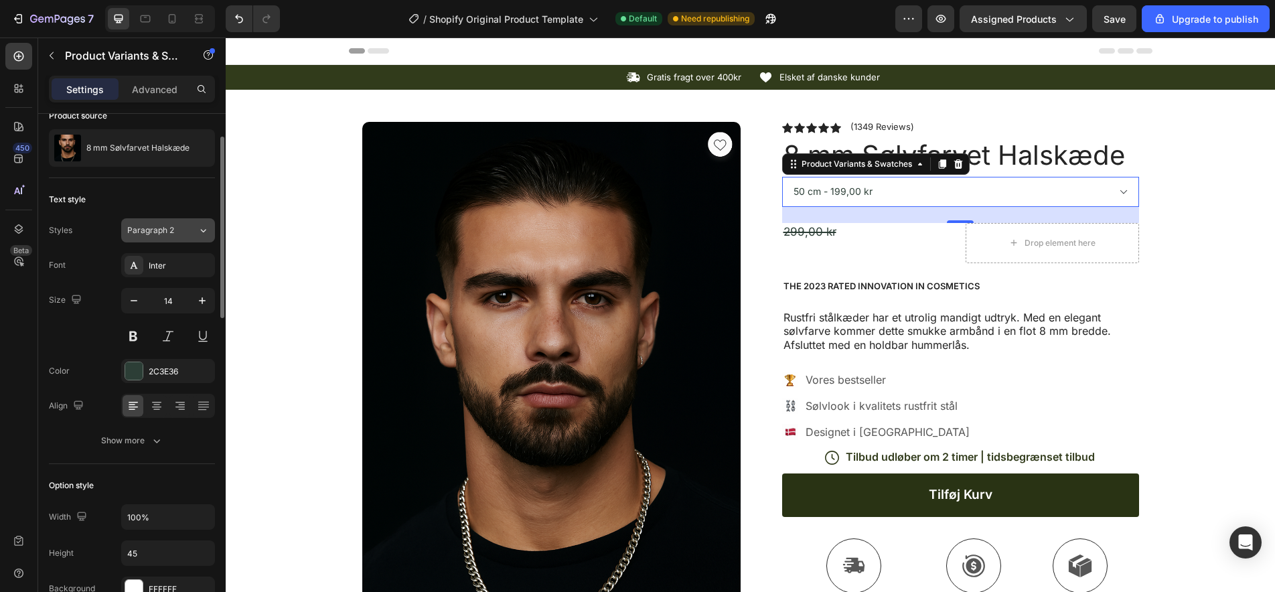
click at [167, 228] on span "Paragraph 2" at bounding box center [150, 230] width 47 height 12
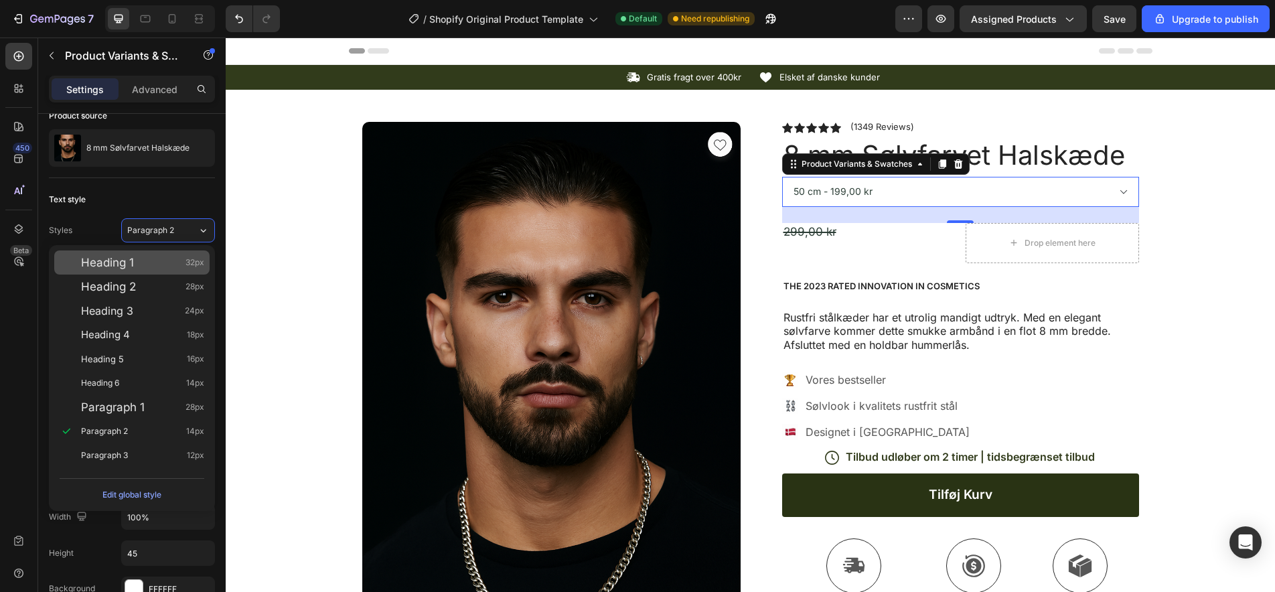
click at [147, 264] on div "Heading 1 32px" at bounding box center [142, 262] width 123 height 13
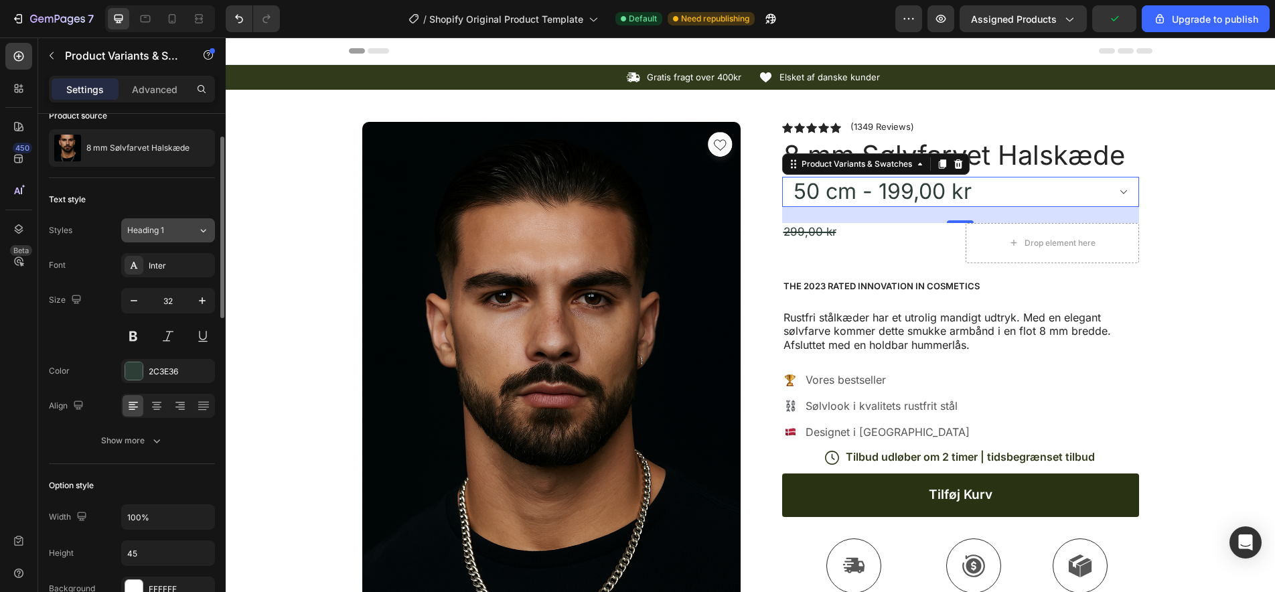
click at [177, 232] on div "Heading 1" at bounding box center [154, 230] width 54 height 12
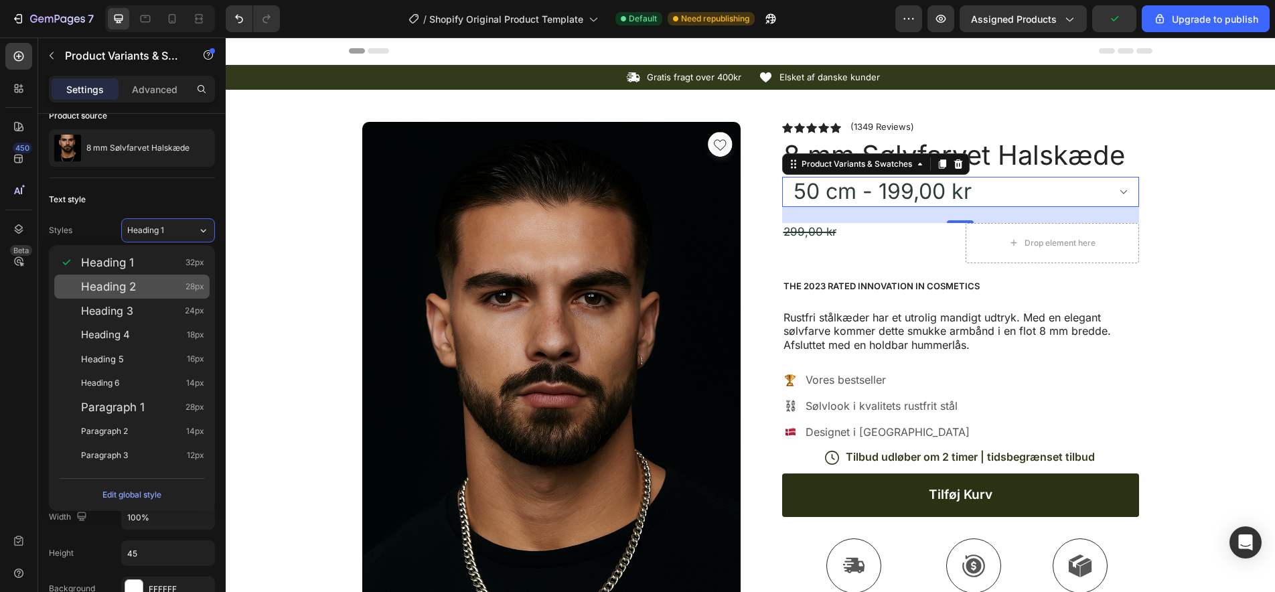
click at [157, 293] on div "Heading 2 28px" at bounding box center [142, 286] width 123 height 13
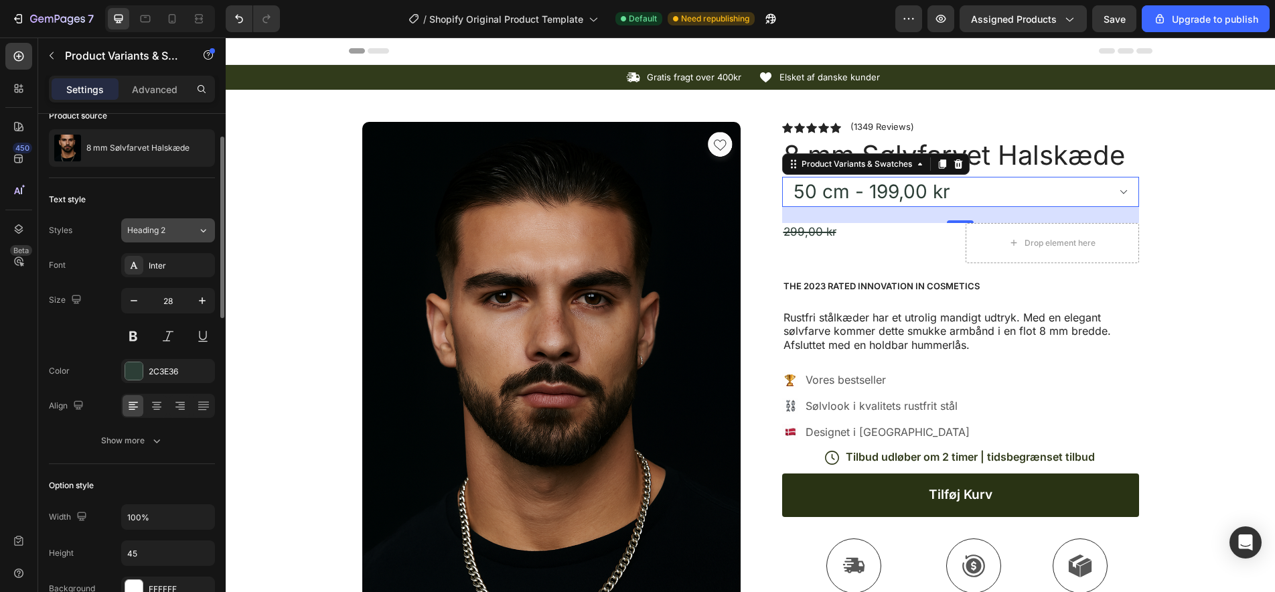
click at [172, 234] on div "Heading 2" at bounding box center [154, 230] width 54 height 12
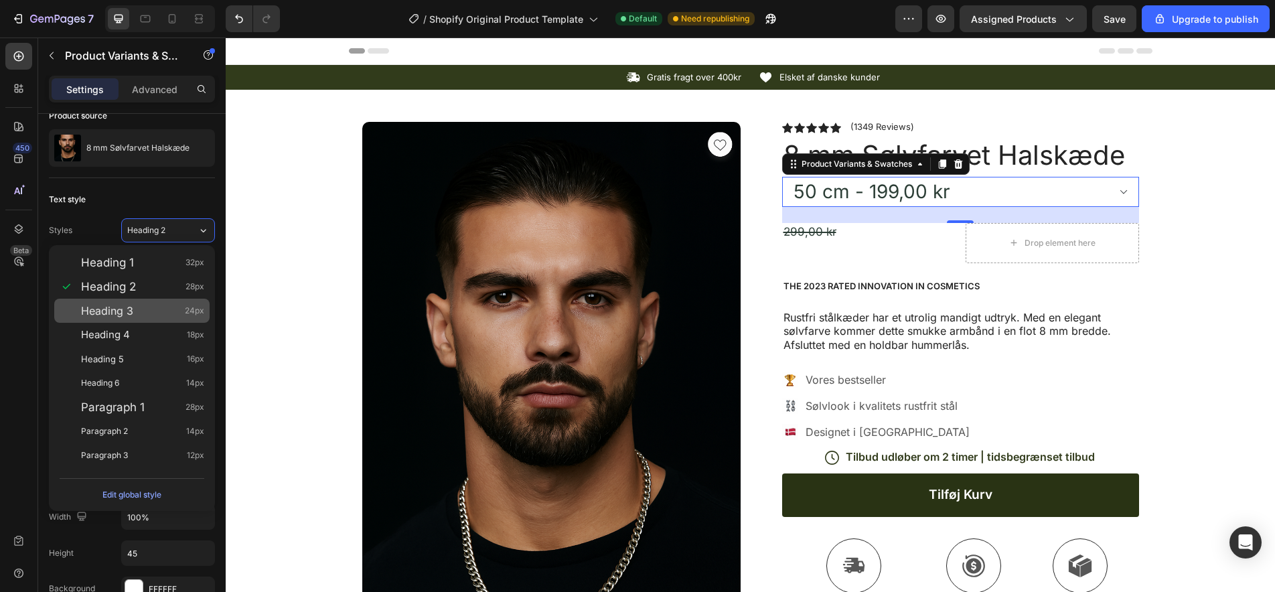
click at [150, 313] on div "Heading 3 24px" at bounding box center [142, 310] width 123 height 13
type input "24"
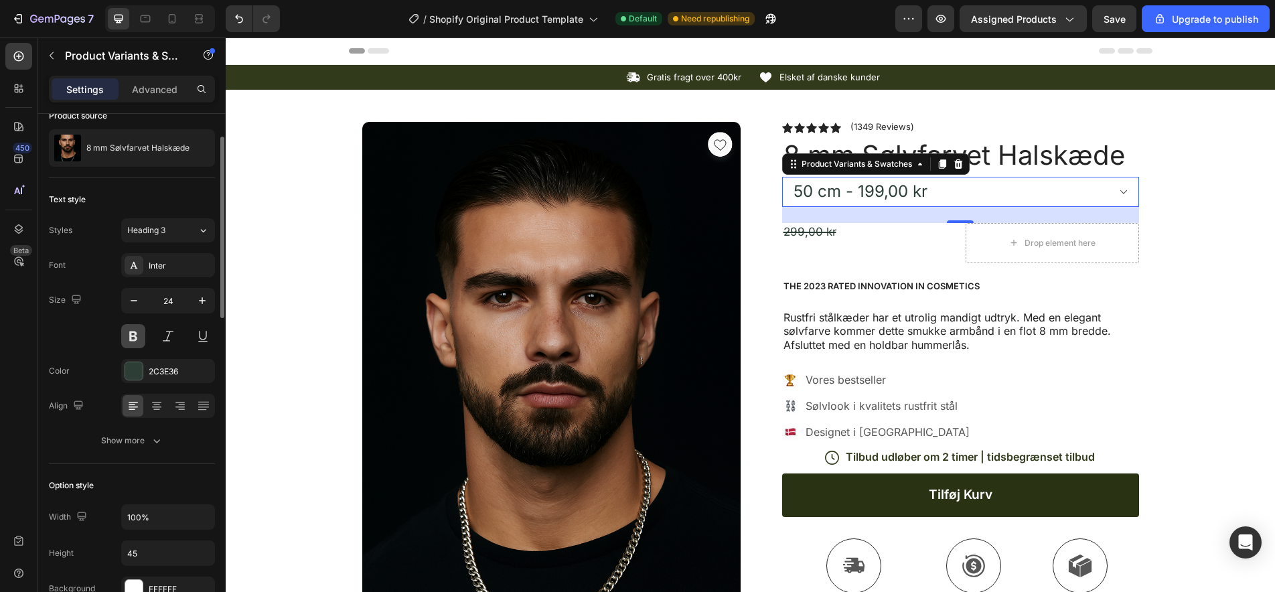
click at [133, 335] on button at bounding box center [133, 336] width 24 height 24
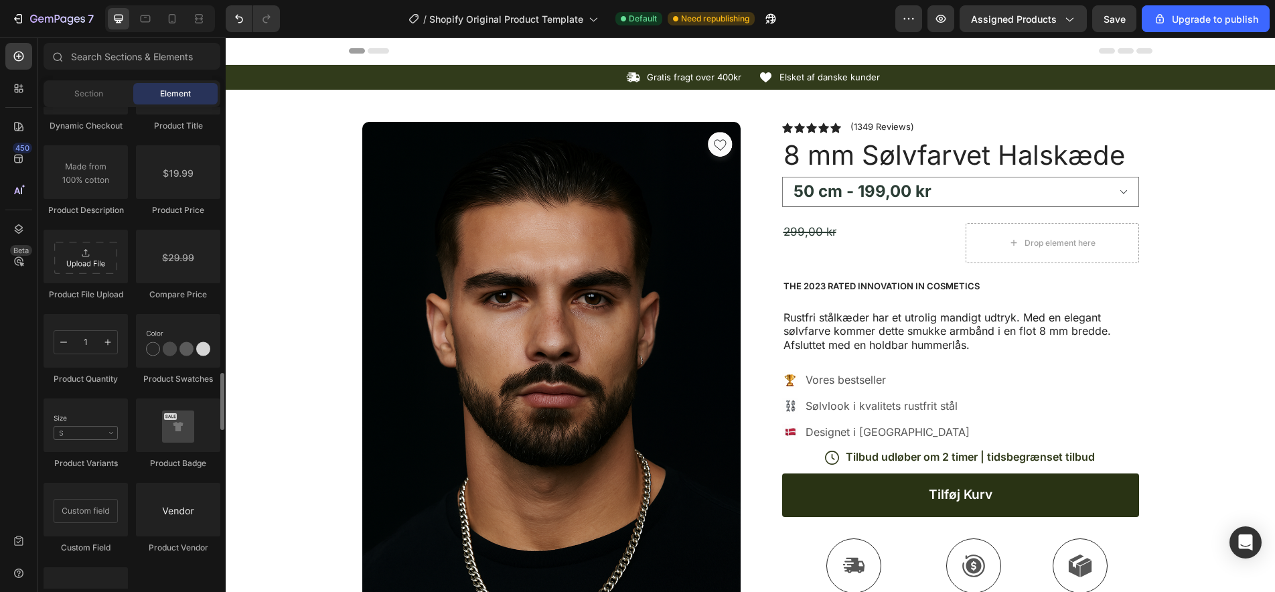
scroll to position [2211, 0]
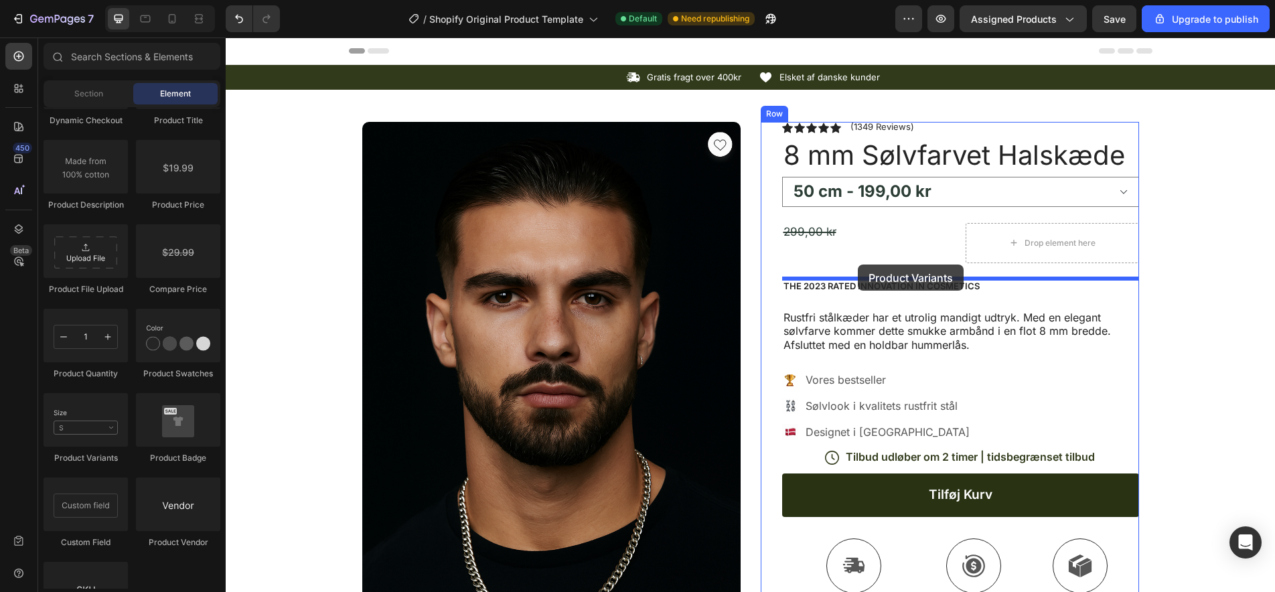
drag, startPoint x: 305, startPoint y: 449, endPoint x: 858, endPoint y: 264, distance: 582.8
select select "50 cm"
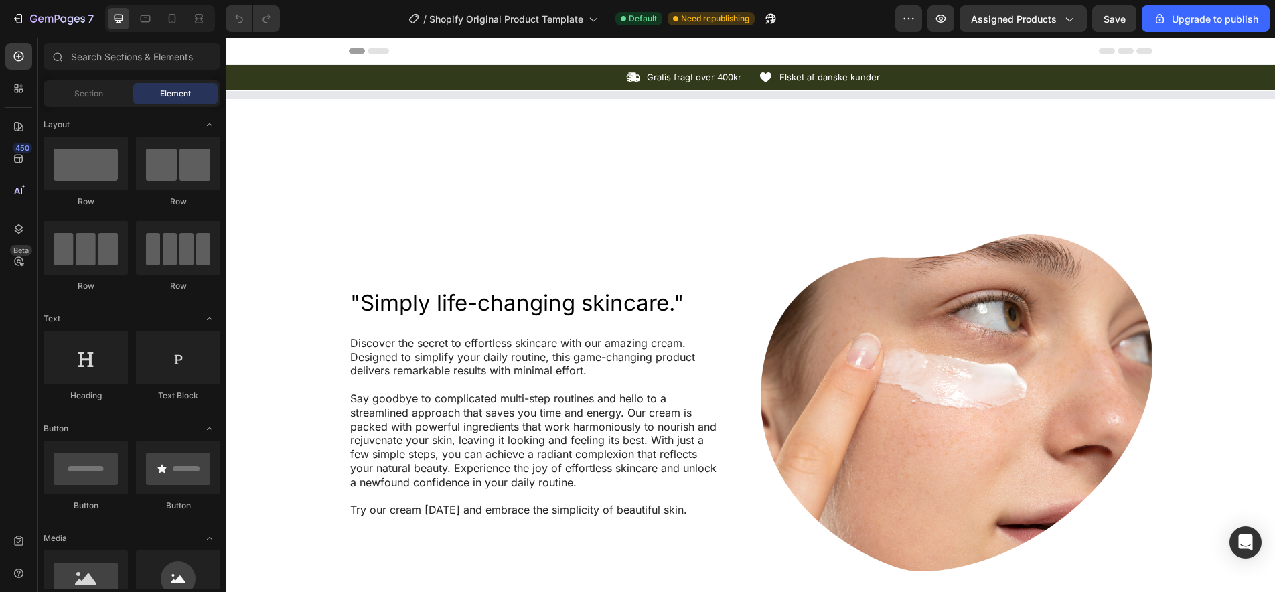
select select "585886651360805779"
select select "50 cm"
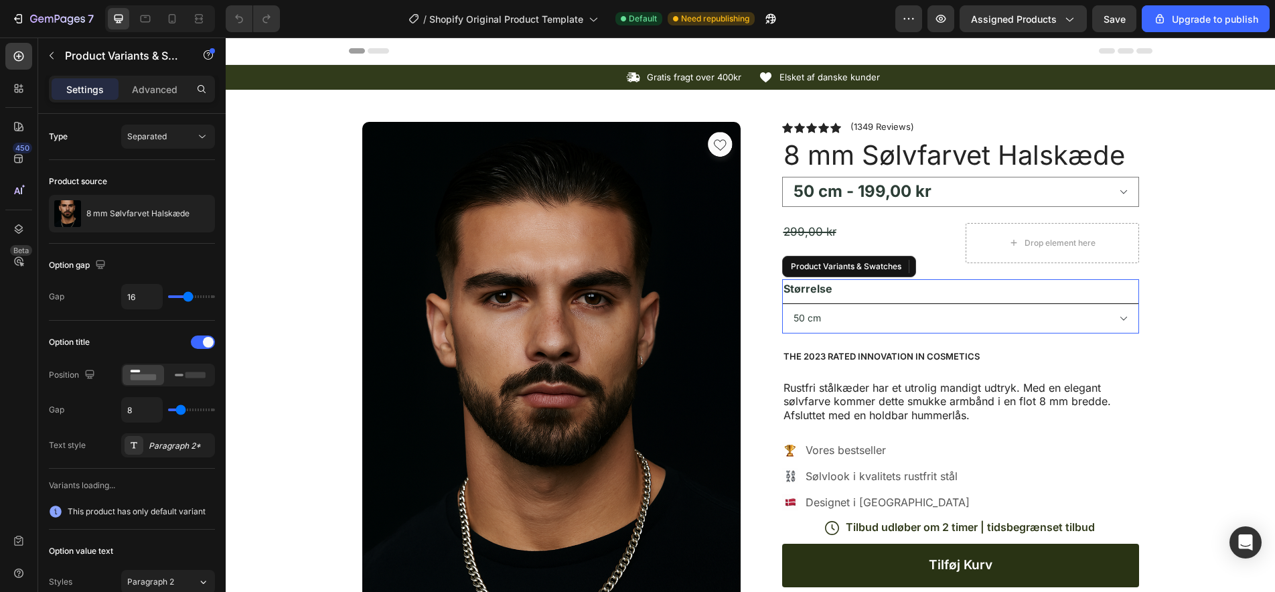
click at [991, 320] on select "45 cm 50 cm 55 cm" at bounding box center [960, 318] width 357 height 30
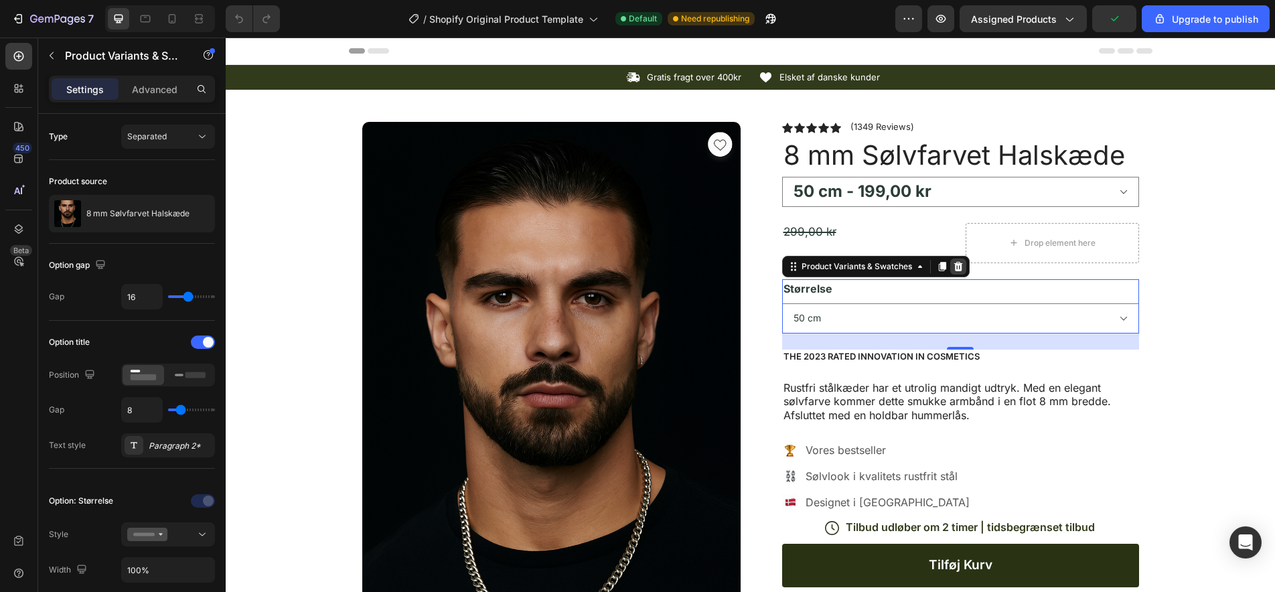
click at [960, 267] on icon at bounding box center [957, 265] width 9 height 9
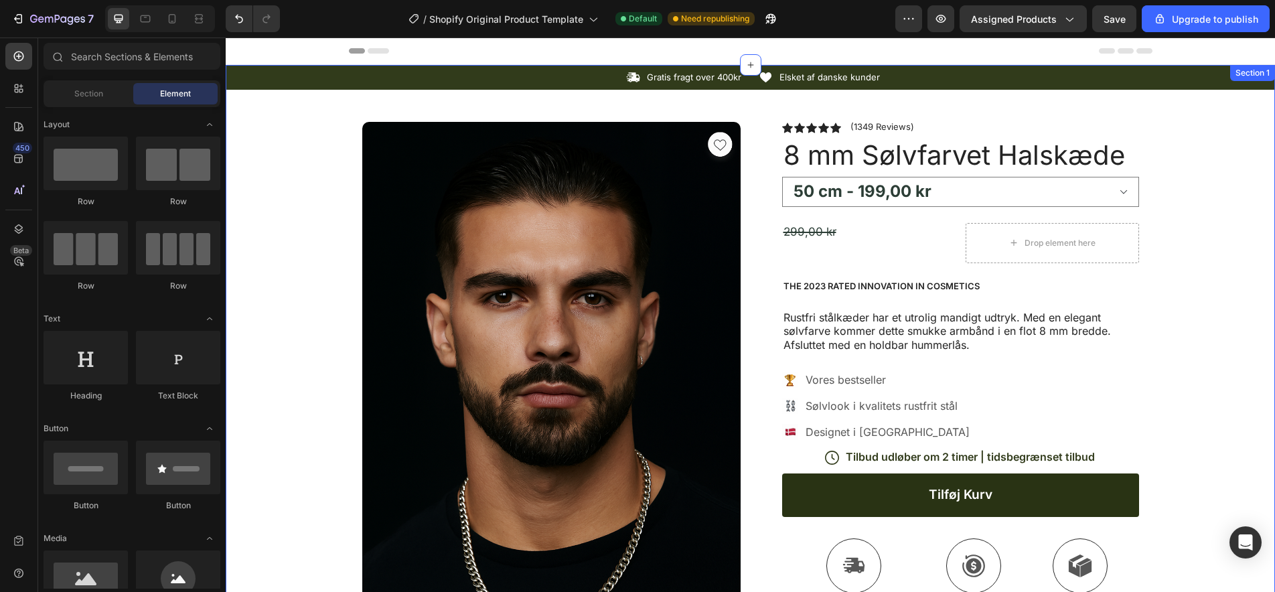
click at [312, 279] on div "Icon Gratis fragt over 400kr Text Block Row Icon Elsket af danske kunder Text B…" at bounding box center [750, 525] width 1049 height 920
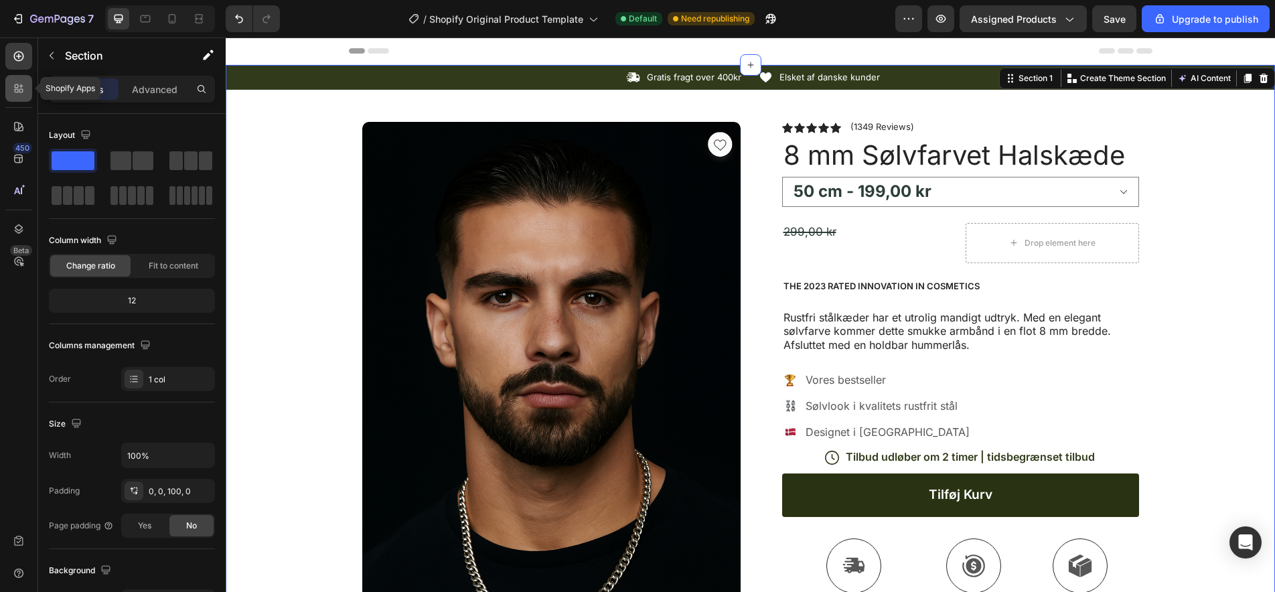
click at [19, 89] on icon at bounding box center [18, 88] width 13 height 13
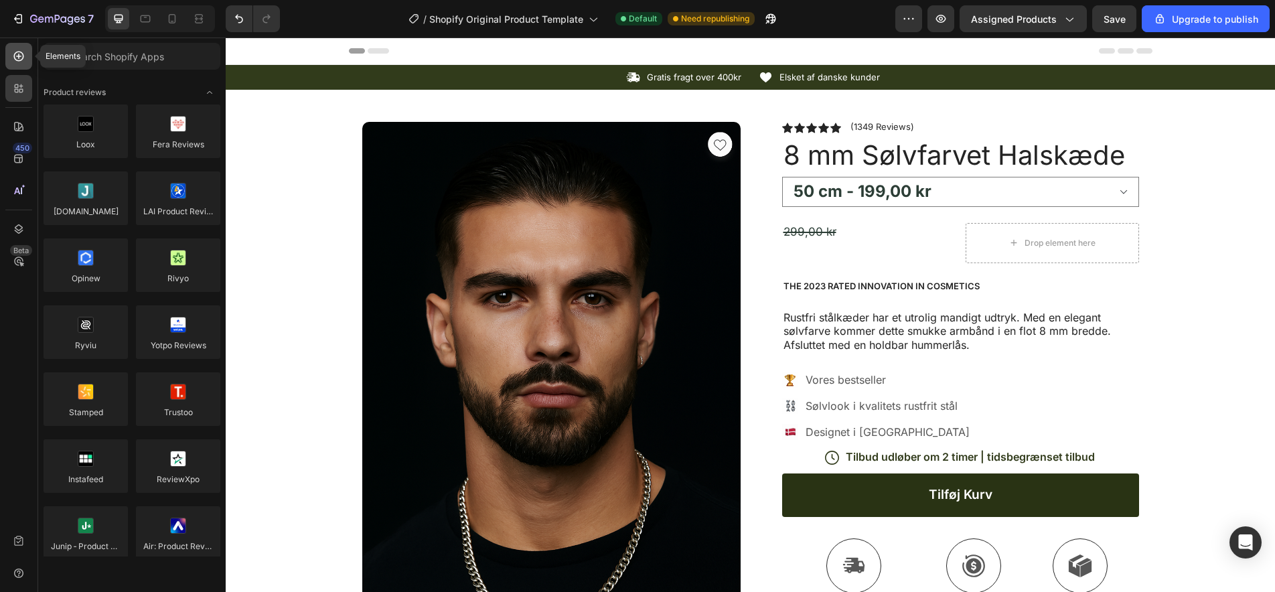
click at [21, 58] on icon at bounding box center [18, 56] width 13 height 13
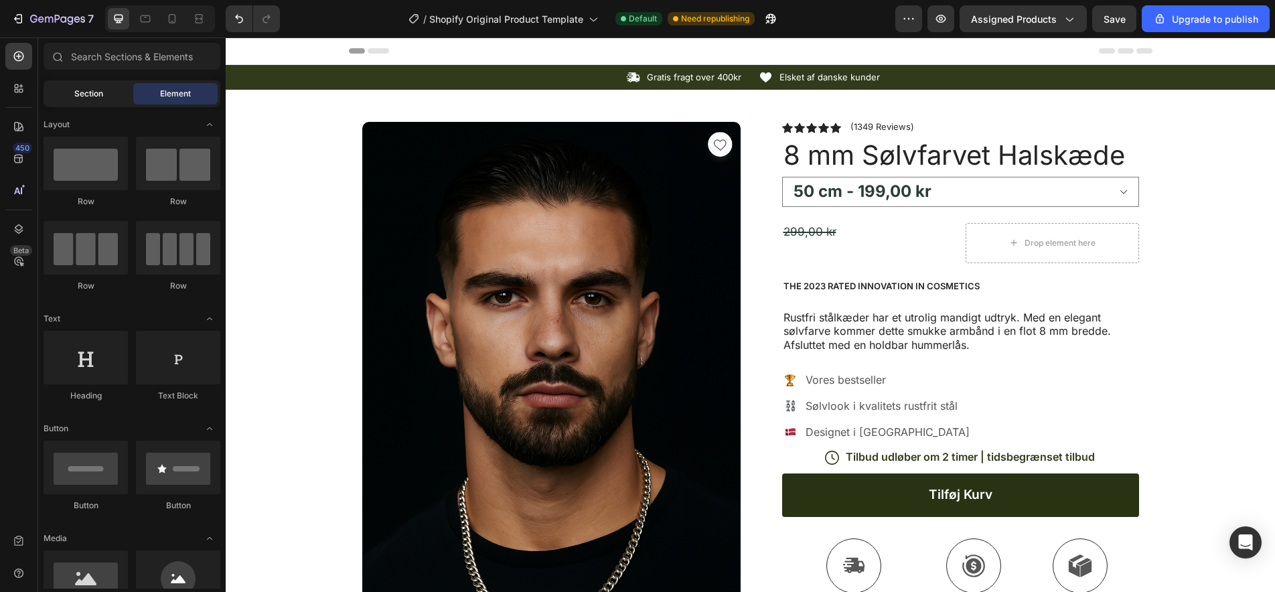
click at [97, 94] on span "Section" at bounding box center [88, 94] width 29 height 12
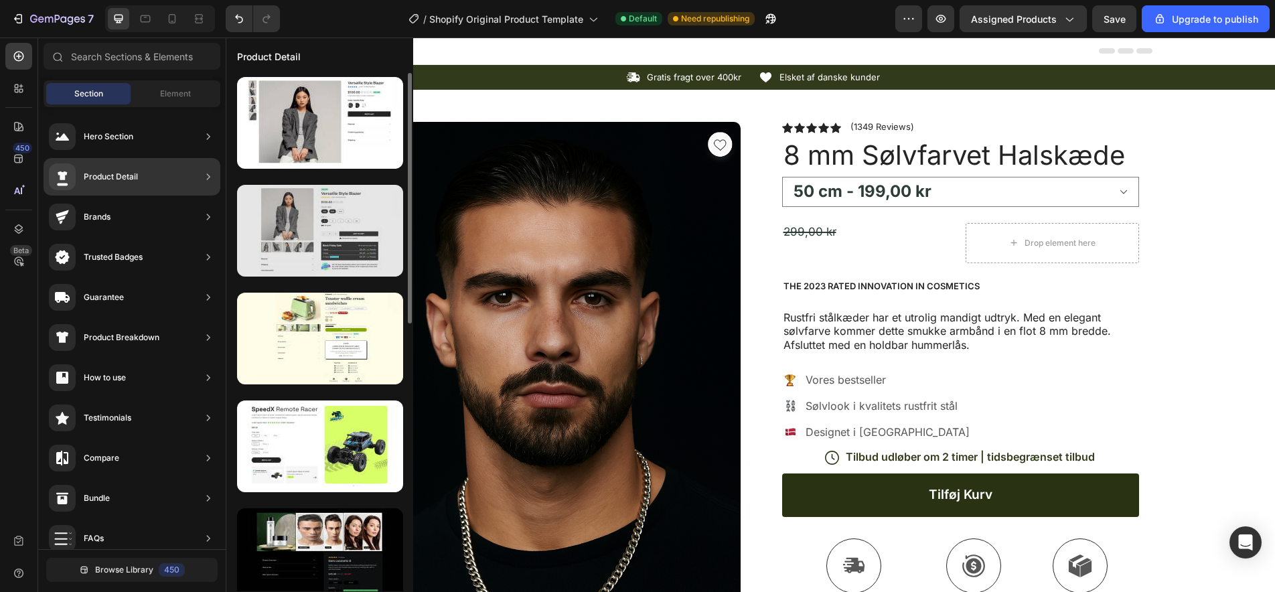
click at [291, 215] on div at bounding box center [320, 231] width 166 height 92
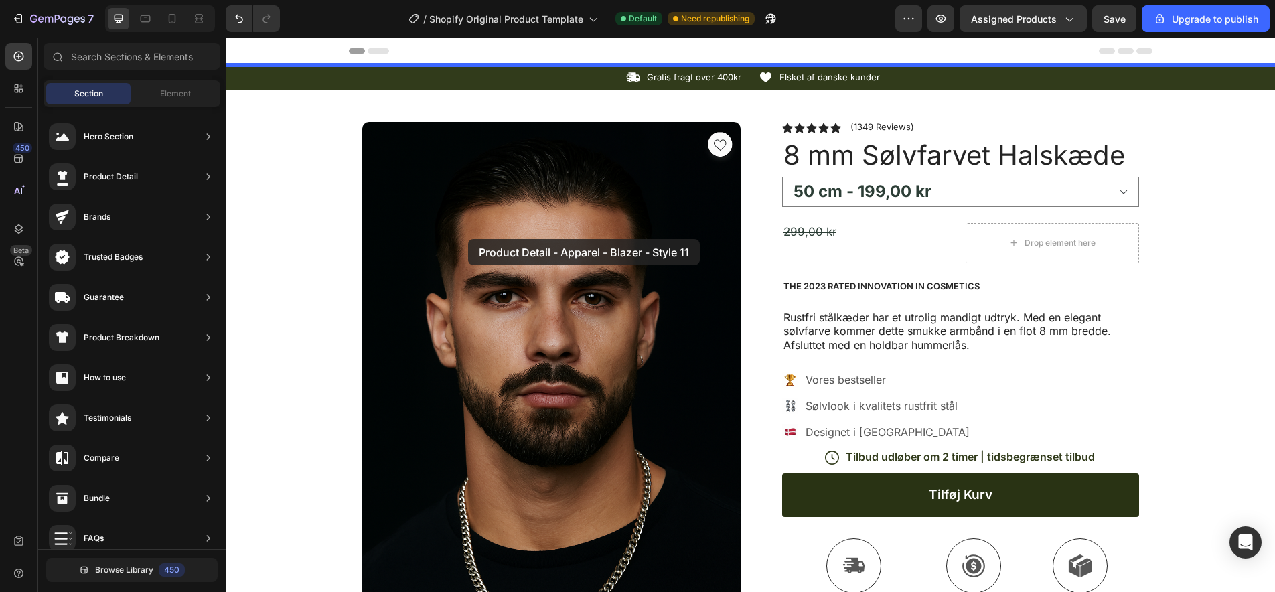
drag, startPoint x: 541, startPoint y: 262, endPoint x: 468, endPoint y: 239, distance: 76.6
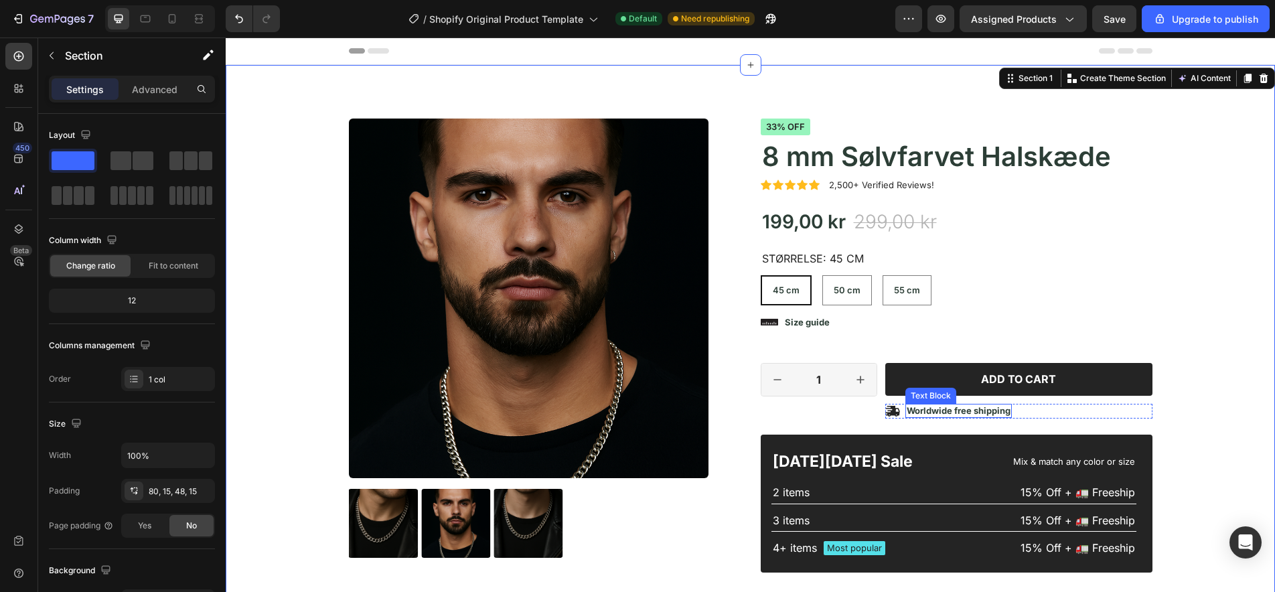
click at [947, 408] on p "Worldwide free shipping" at bounding box center [958, 410] width 104 height 11
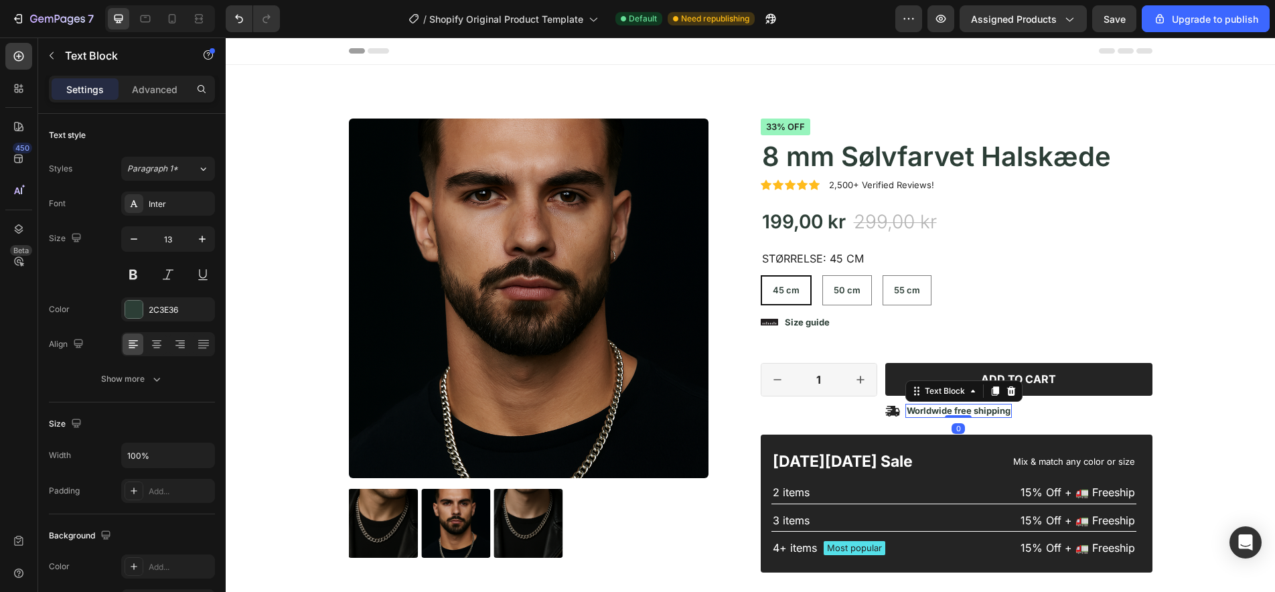
click at [947, 408] on p "Worldwide free shipping" at bounding box center [958, 410] width 104 height 11
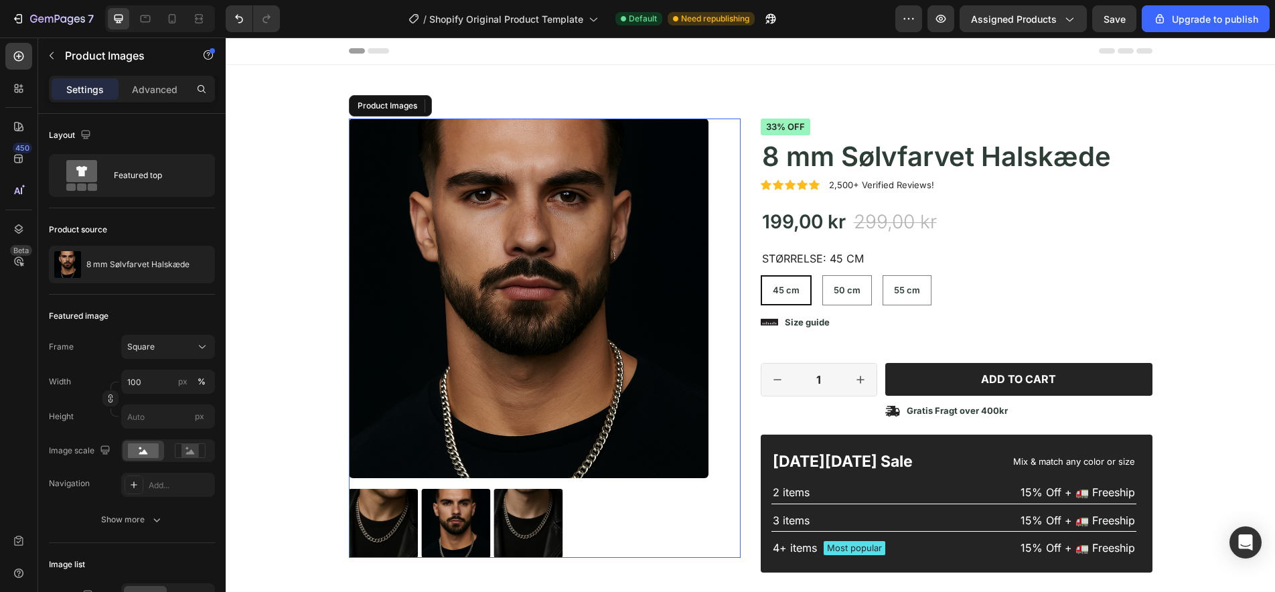
click at [736, 405] on div "Product Images" at bounding box center [545, 337] width 392 height 439
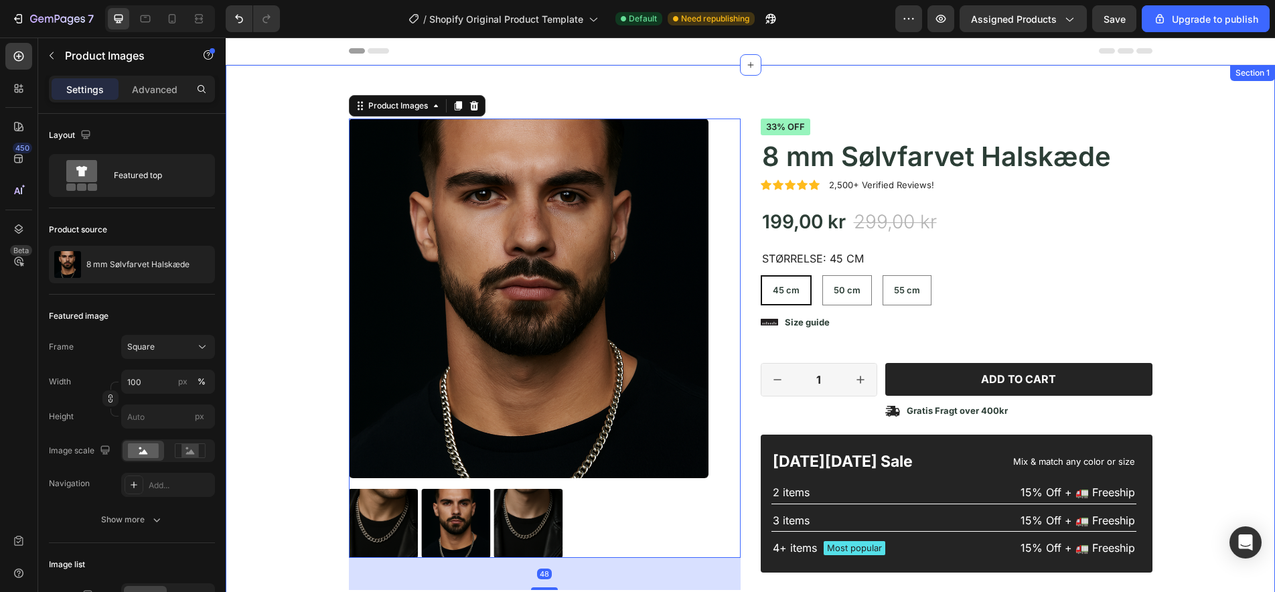
click at [1181, 379] on div "Product Images 48 Material Shipping Care instruction Accordion Icon Icon Icon I…" at bounding box center [750, 419] width 1029 height 603
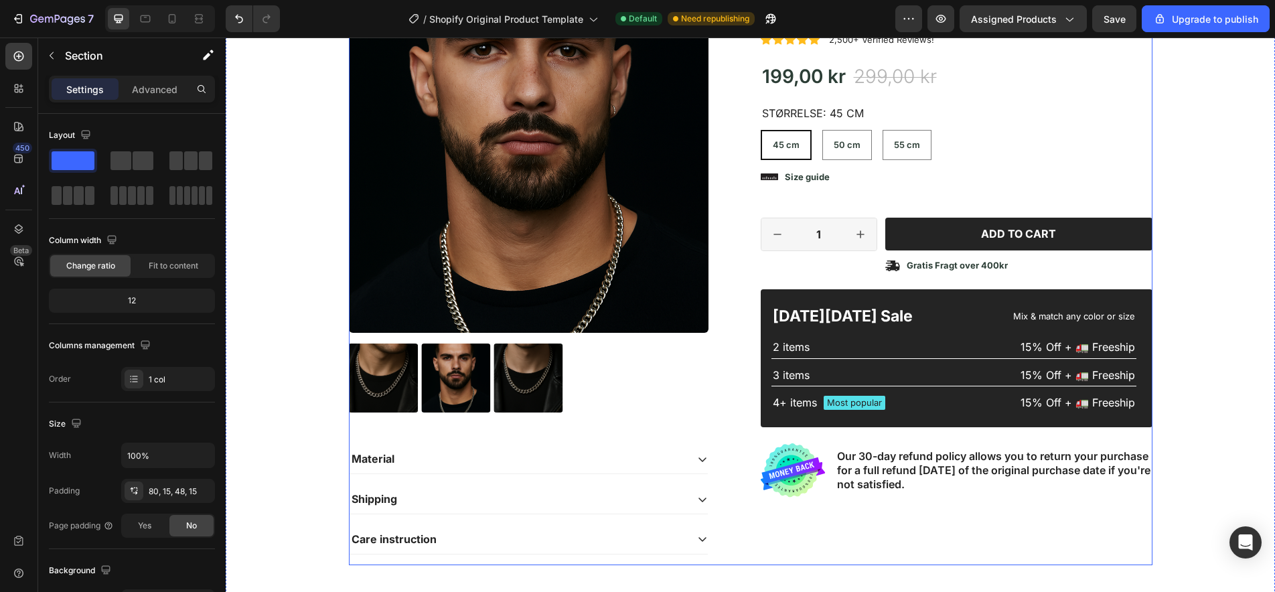
select select "585886651360805779"
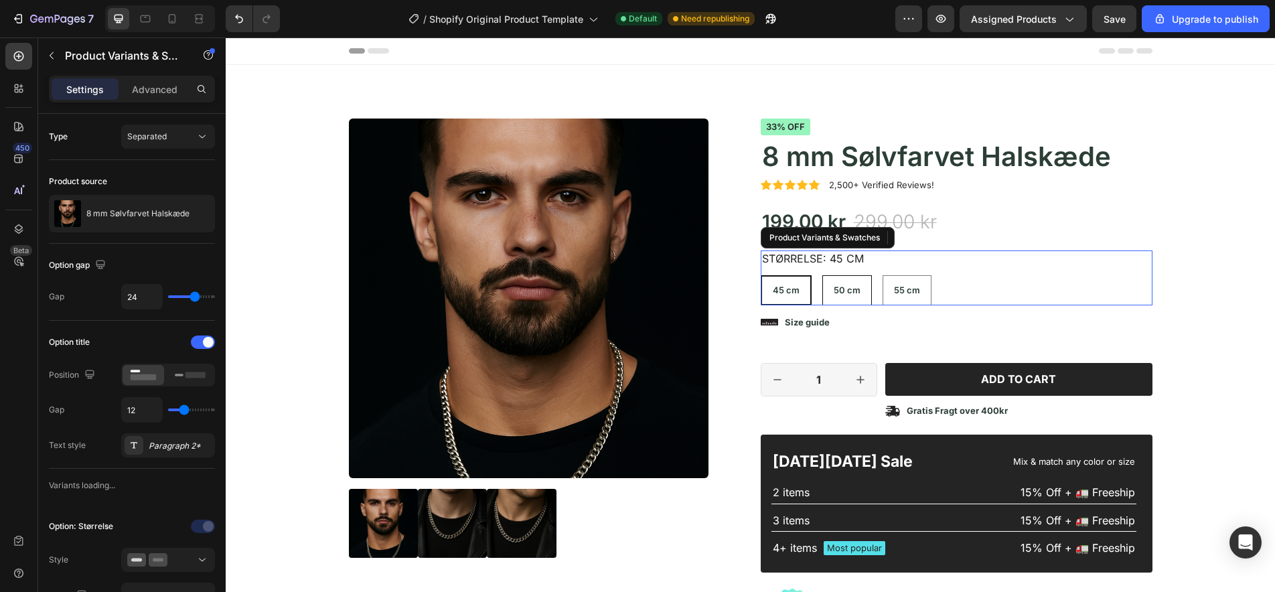
click at [843, 289] on span "50 cm" at bounding box center [846, 290] width 27 height 11
click at [822, 275] on input "50 cm 50 cm 50 cm" at bounding box center [821, 274] width 1 height 1
radio input "false"
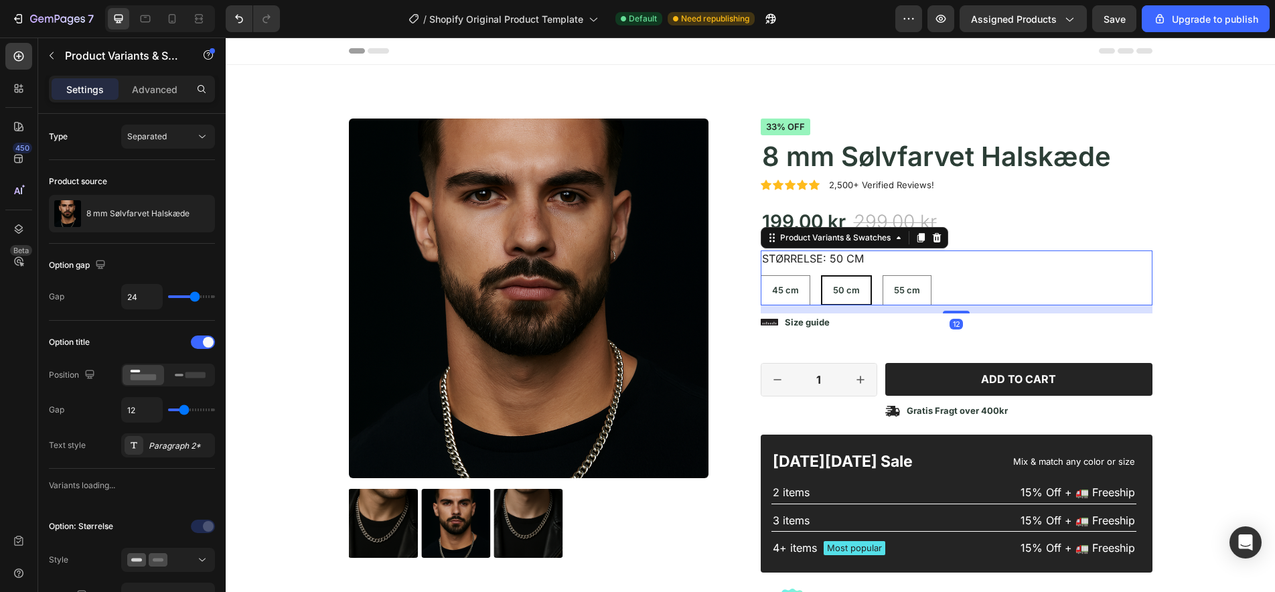
radio input "false"
click at [908, 292] on span "55 cm" at bounding box center [907, 290] width 26 height 11
click at [882, 275] on input "55 cm 55 cm 55 cm" at bounding box center [882, 274] width 1 height 1
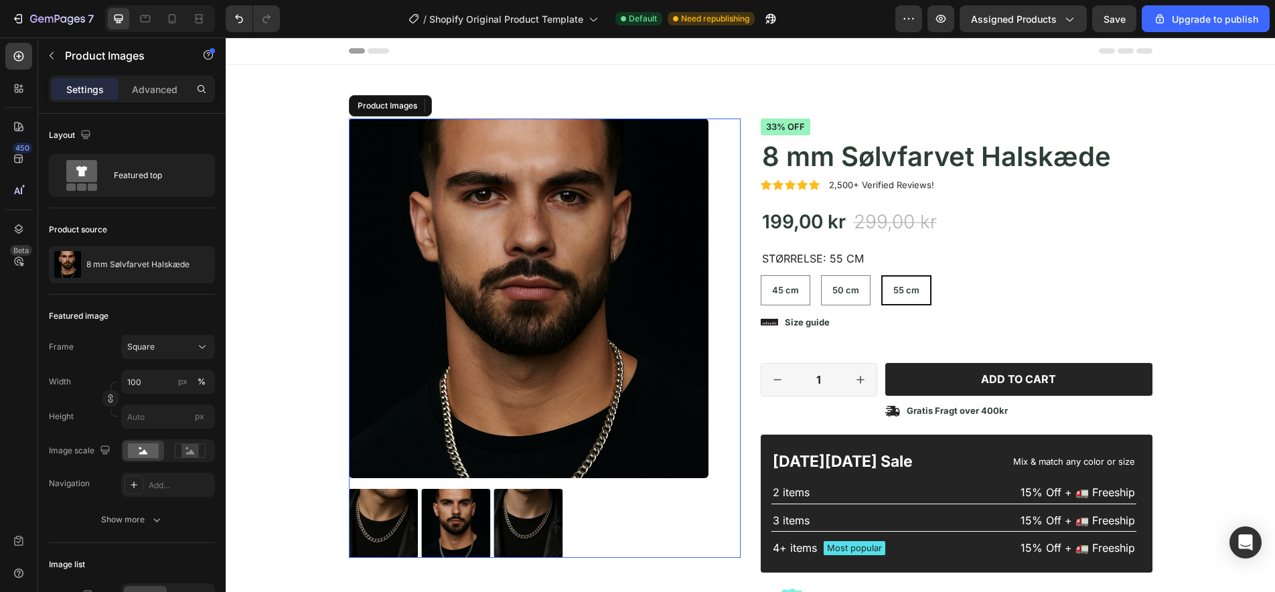
click at [734, 295] on div "Product Images" at bounding box center [545, 337] width 392 height 439
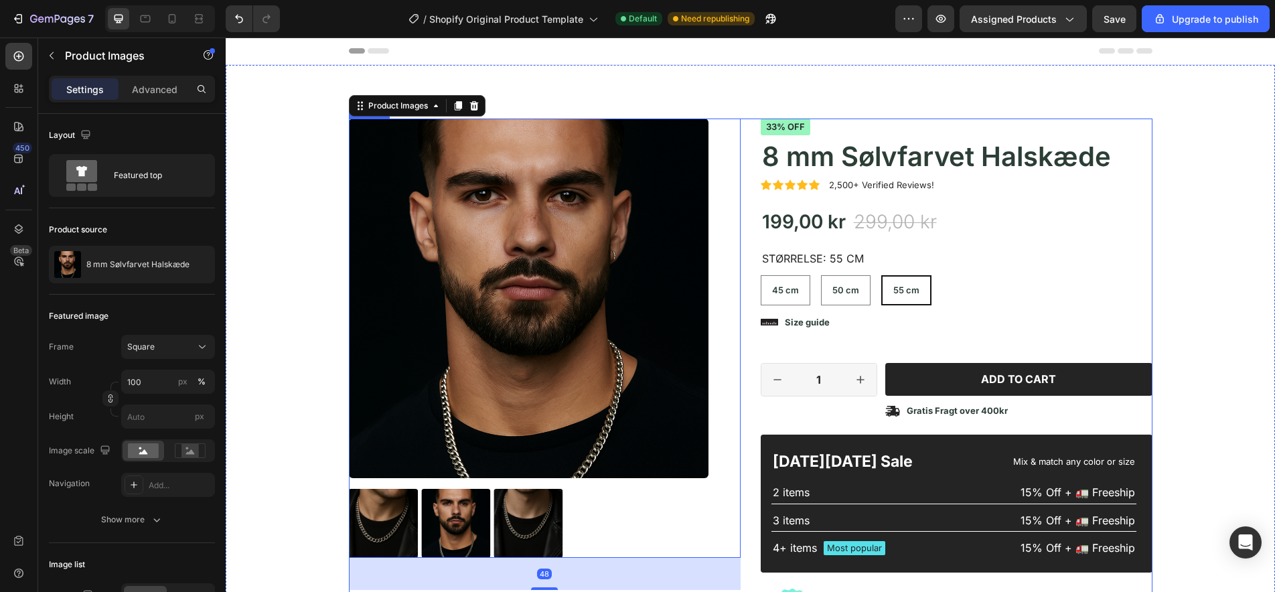
radio input "false"
click at [748, 291] on div "Product Images 48 Material Shipping Care instruction Accordion Icon Icon Icon I…" at bounding box center [750, 414] width 803 height 592
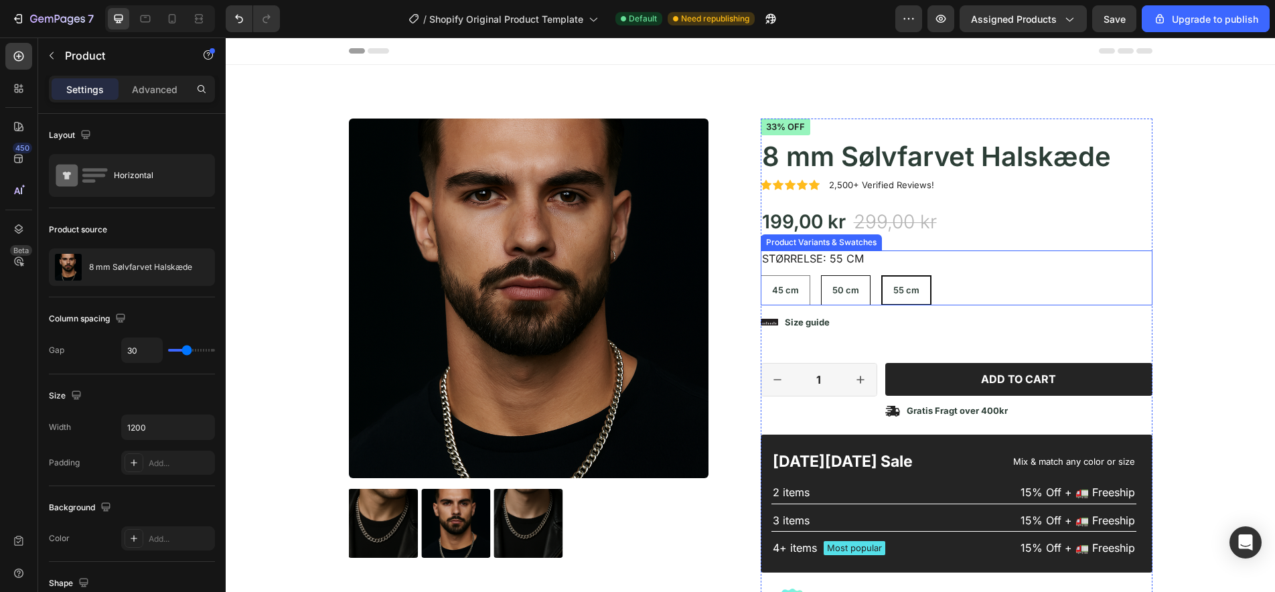
radio input "false"
click at [851, 301] on cm "50 cm" at bounding box center [846, 290] width 50 height 30
click at [821, 275] on input "50 cm 50 cm 50 cm" at bounding box center [820, 274] width 1 height 1
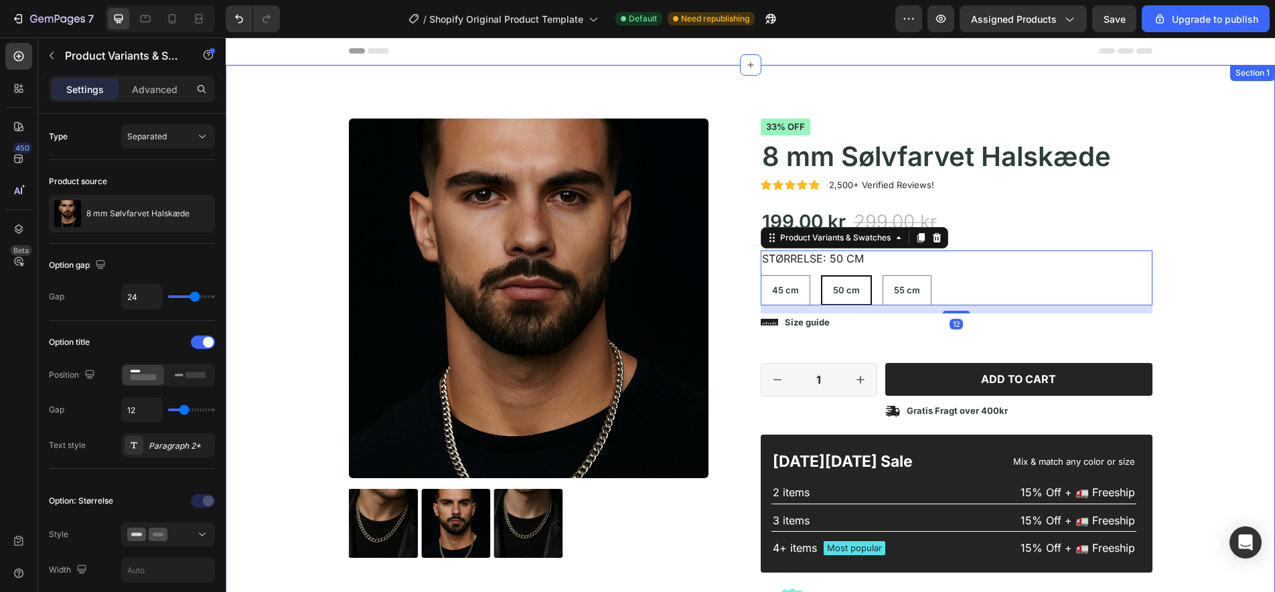
radio input "false"
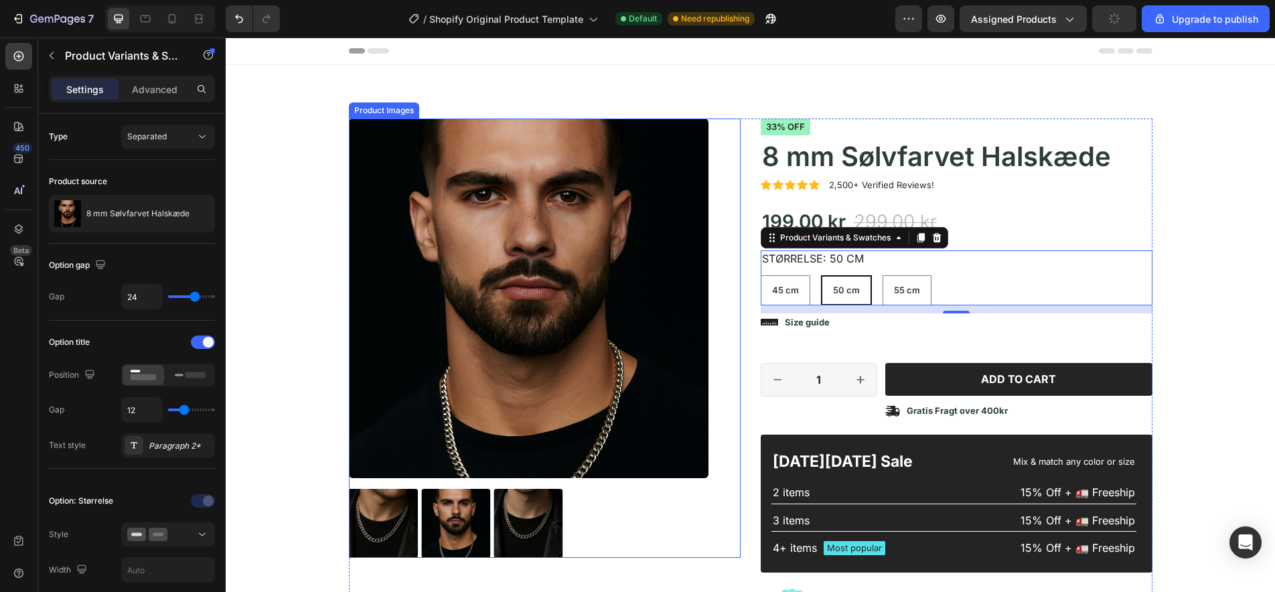
scroll to position [1, 0]
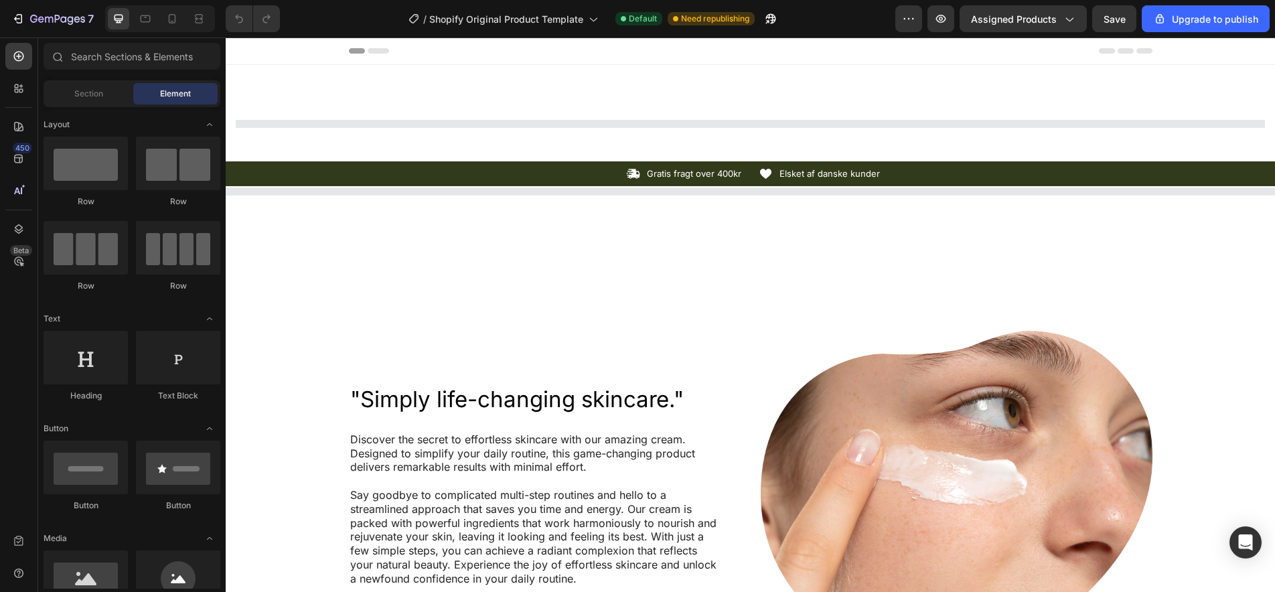
select select "585886651360805779"
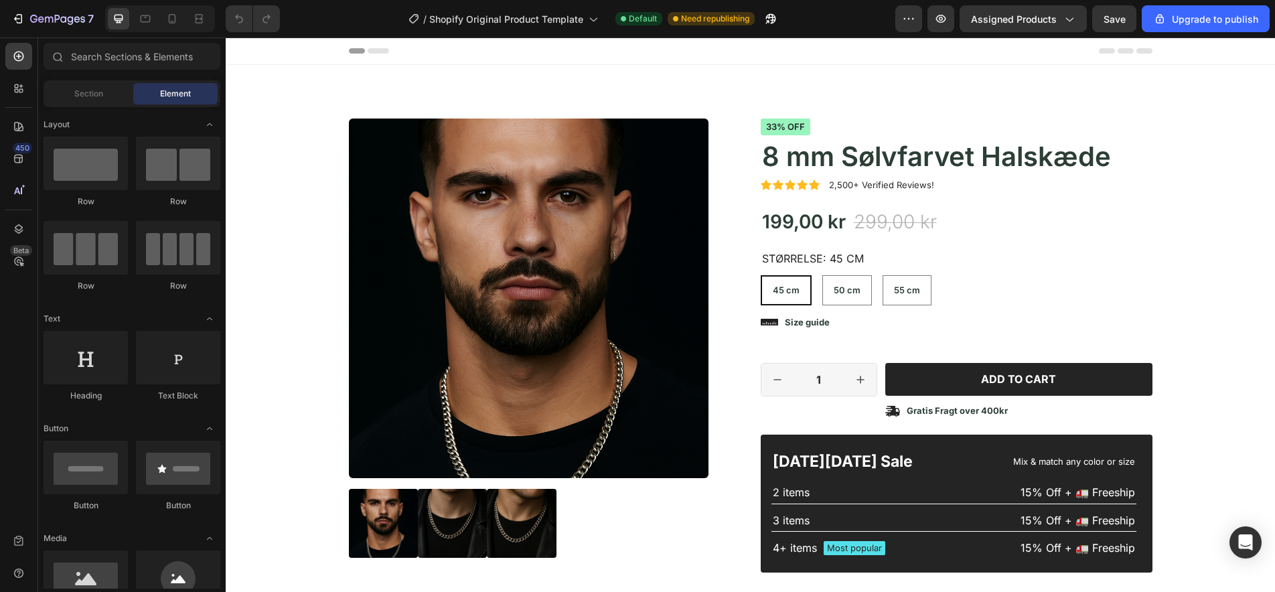
radio input "false"
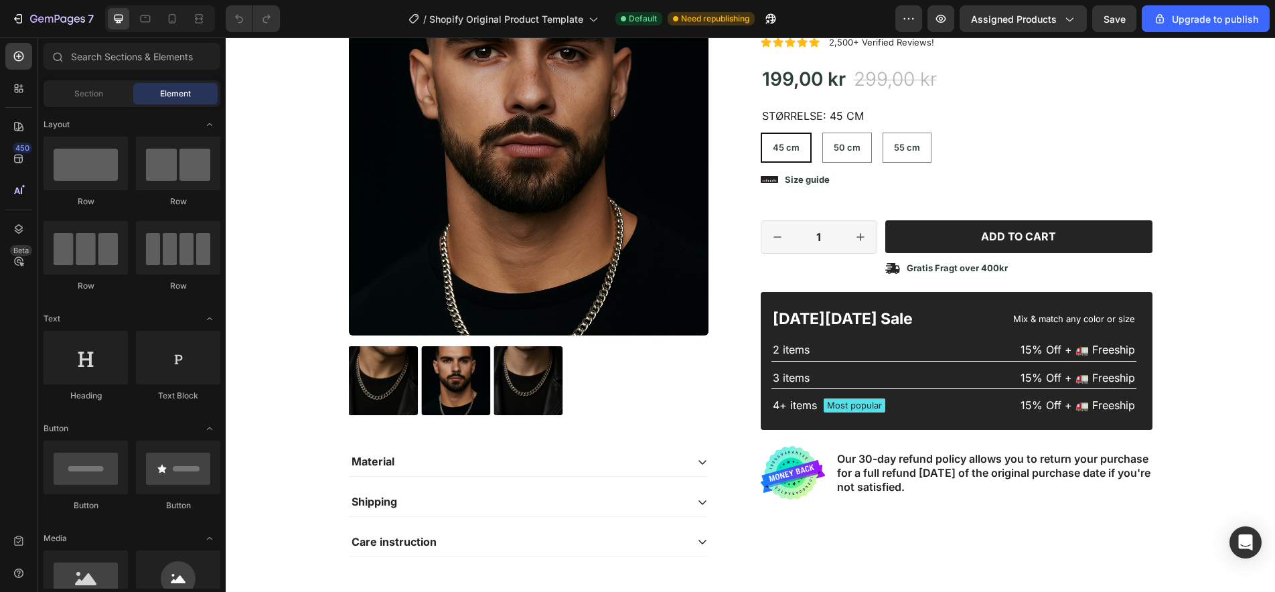
select select "585886651360805779"
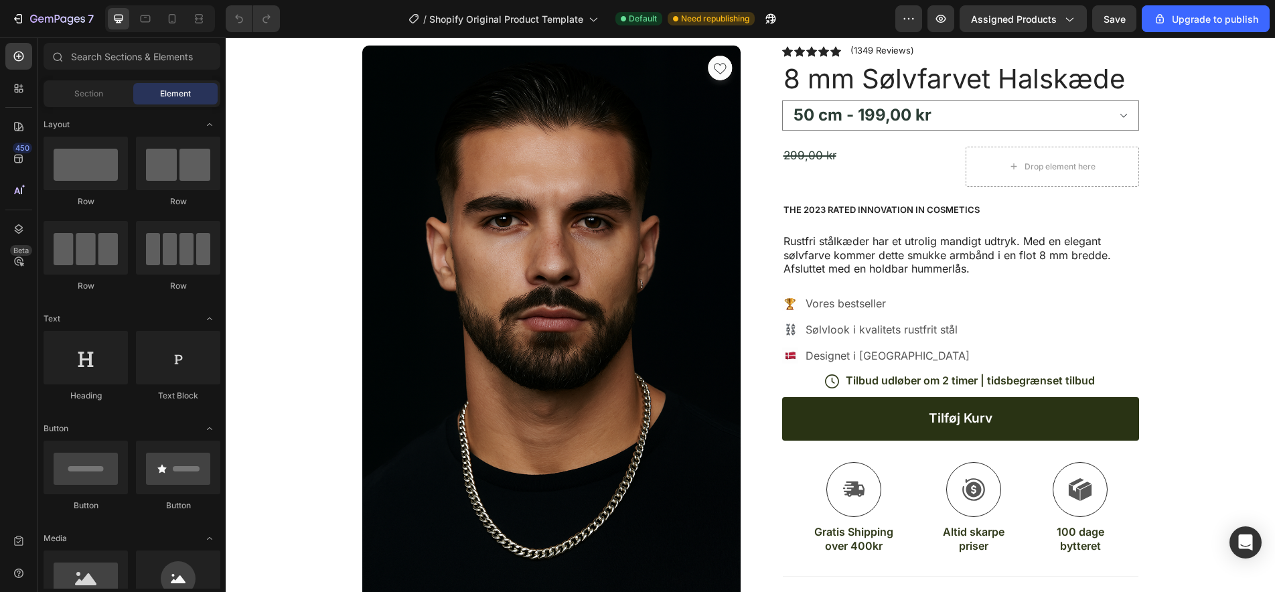
scroll to position [765, 0]
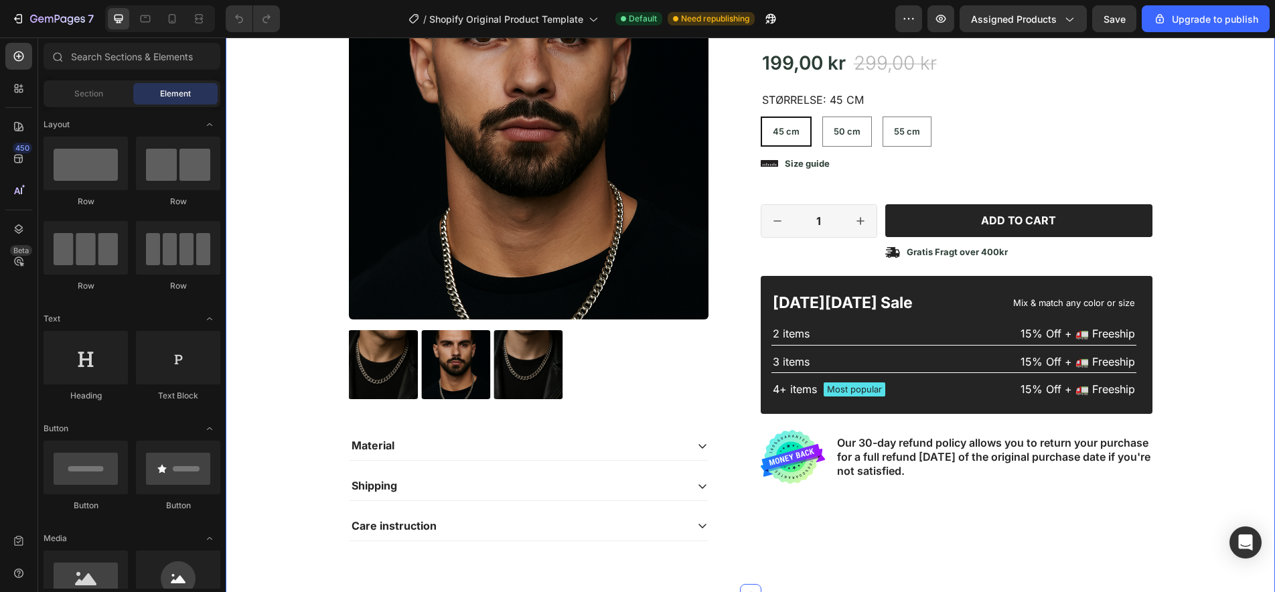
select select "585886651360805779"
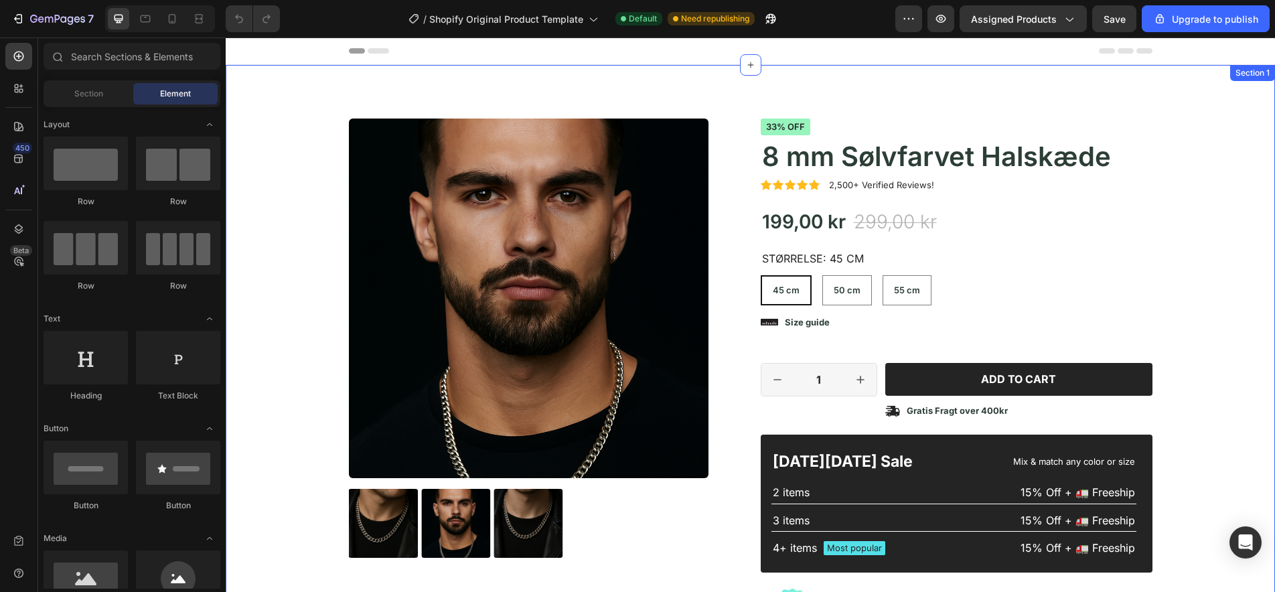
scroll to position [0, 0]
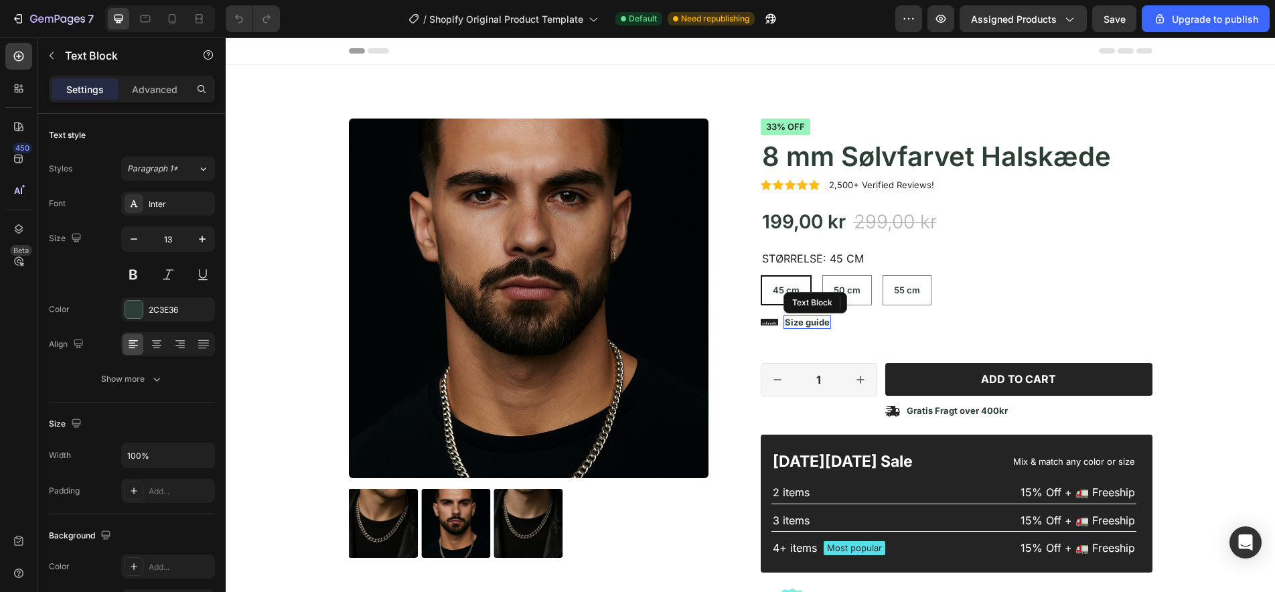
click at [800, 321] on p "Size guide" at bounding box center [807, 322] width 45 height 11
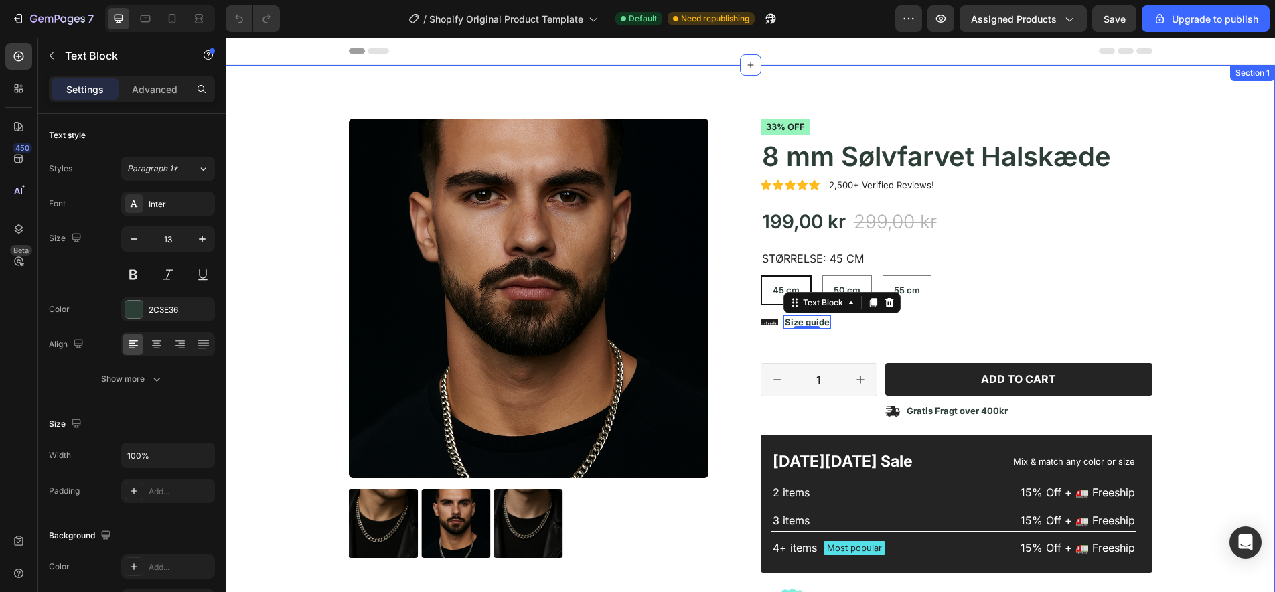
click at [1208, 244] on div "Product Images Material Shipping Care instruction Accordion Icon Icon Icon Icon…" at bounding box center [750, 419] width 1029 height 603
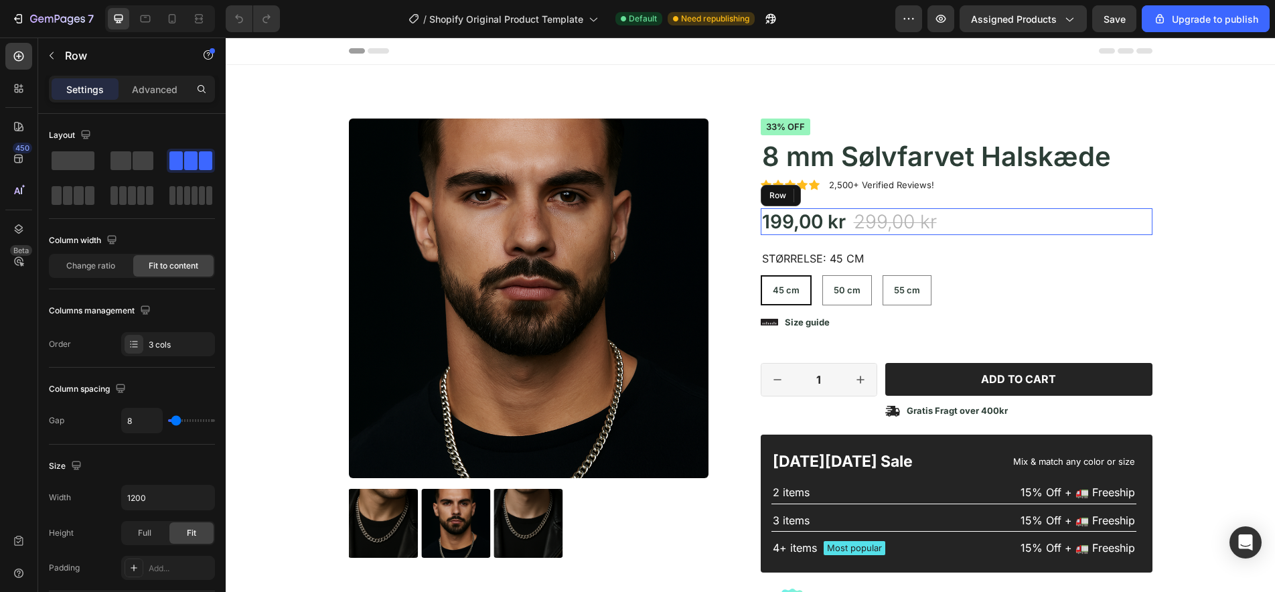
click at [1004, 222] on div "199,00 kr Product Price Product Price 299,00 kr Product Price Product Price 33%…" at bounding box center [957, 221] width 392 height 27
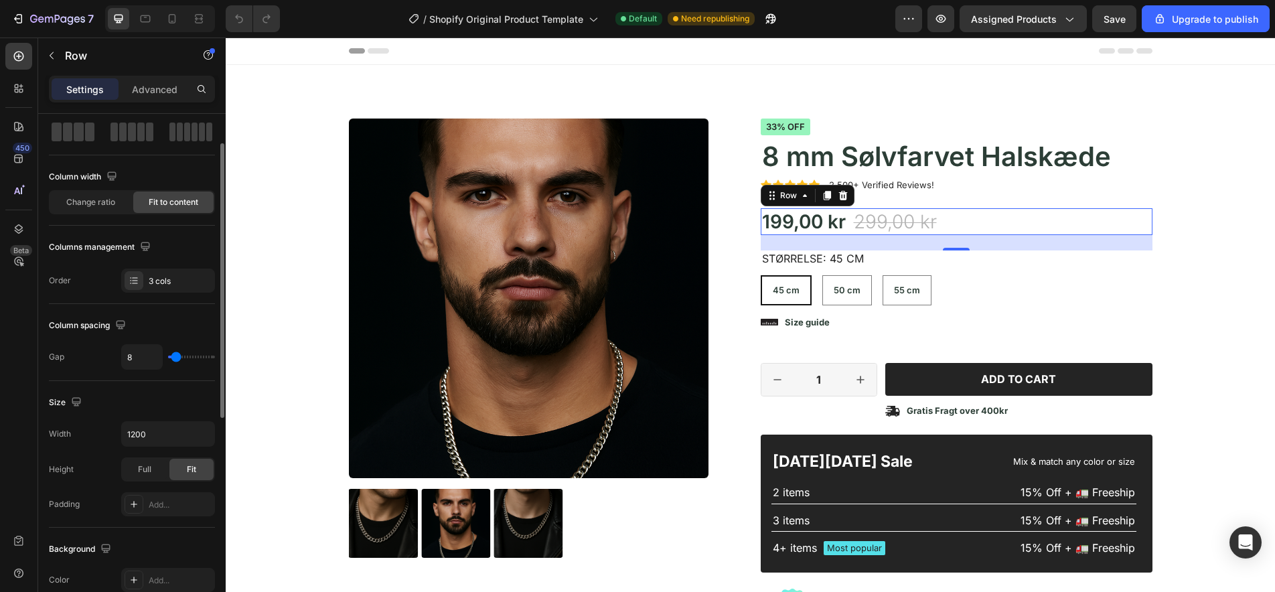
scroll to position [65, 0]
click at [92, 200] on span "Change ratio" at bounding box center [90, 201] width 49 height 12
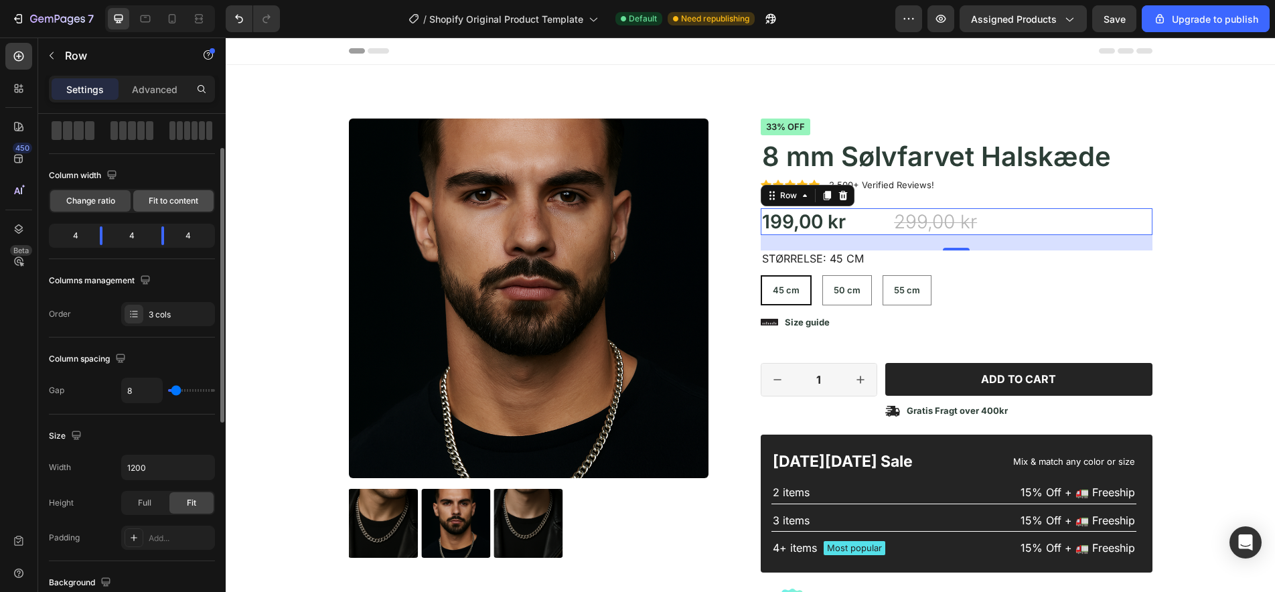
click at [173, 202] on span "Fit to content" at bounding box center [174, 201] width 50 height 12
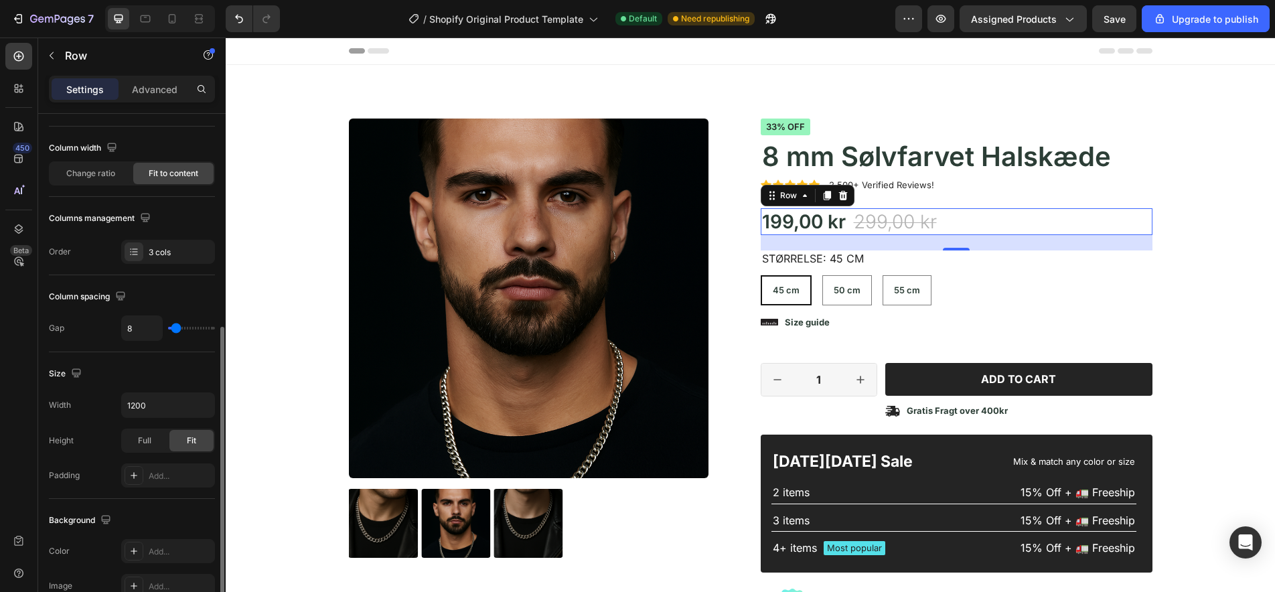
scroll to position [0, 0]
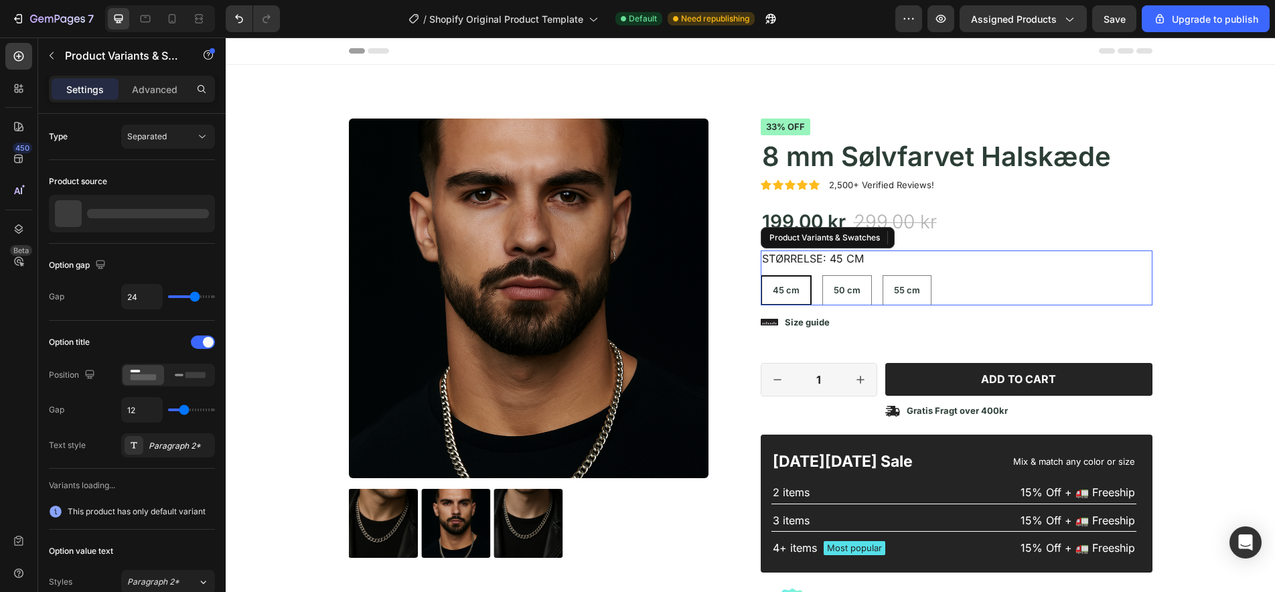
click at [965, 275] on div "45 cm 45 cm 45 cm 50 cm 50 cm 50 cm 55 cm 55 cm 55 cm" at bounding box center [957, 290] width 392 height 30
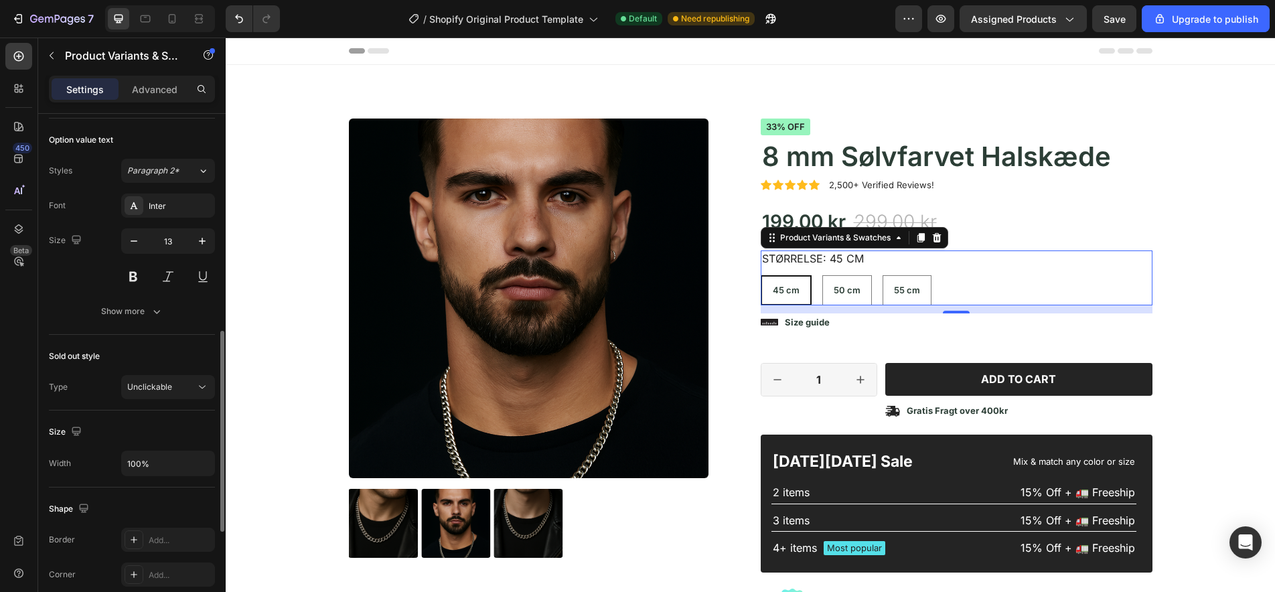
scroll to position [558, 0]
click at [197, 385] on icon at bounding box center [201, 385] width 13 height 13
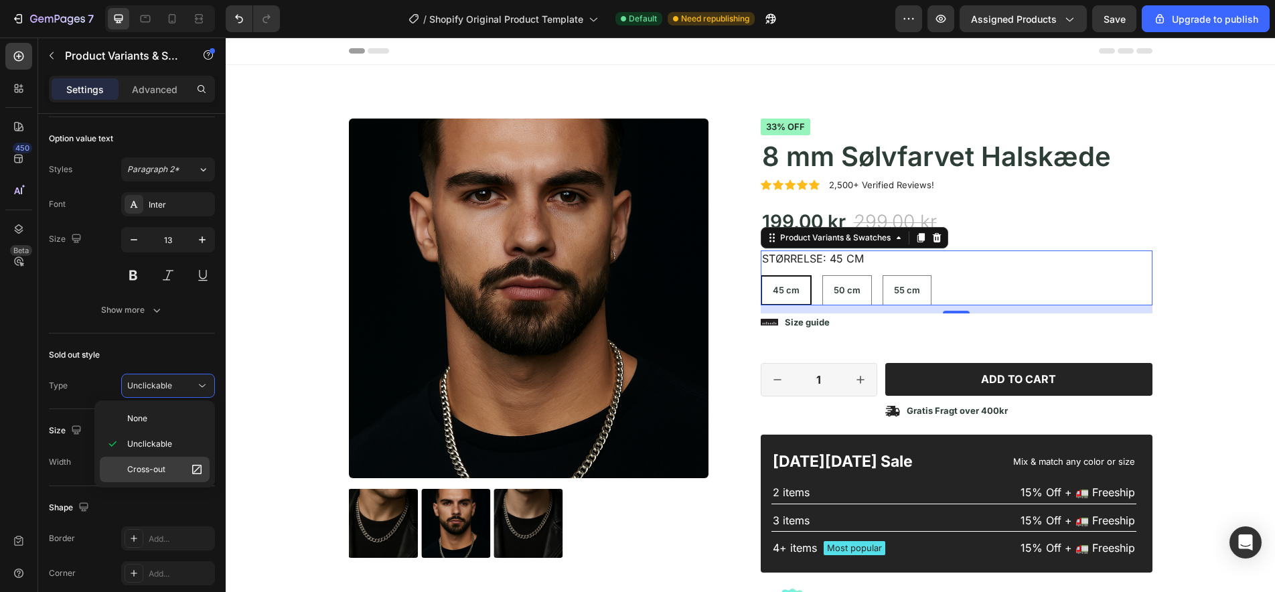
click at [165, 471] on p "Cross-out" at bounding box center [165, 469] width 76 height 13
radio input "true"
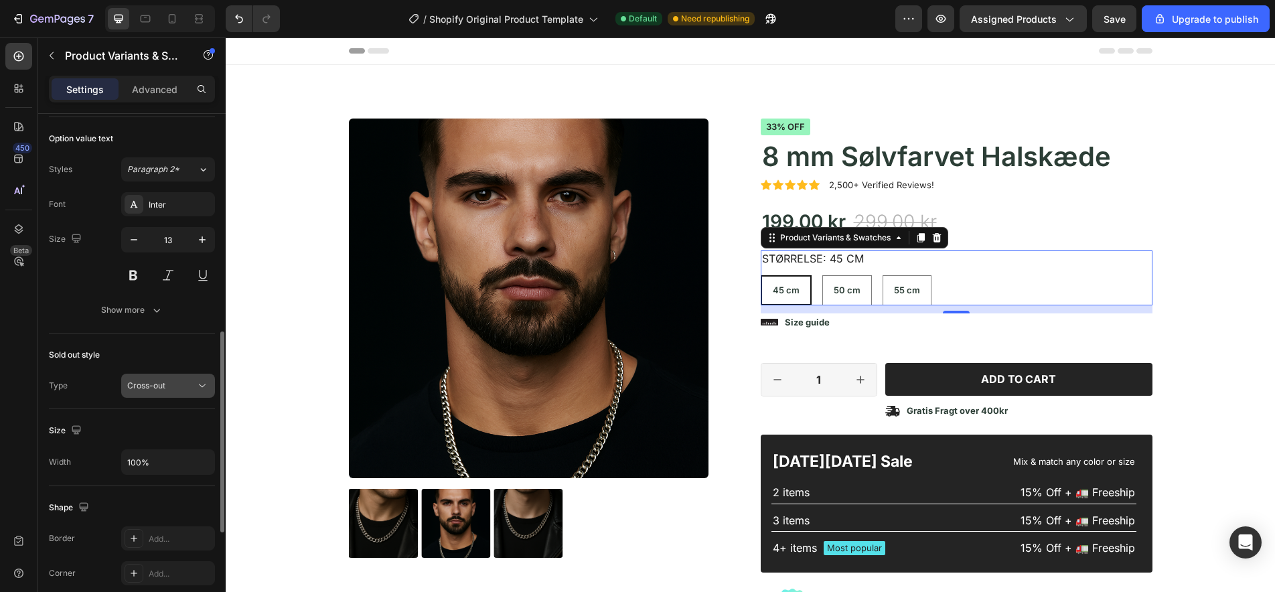
click at [183, 385] on div "Cross-out" at bounding box center [161, 386] width 68 height 12
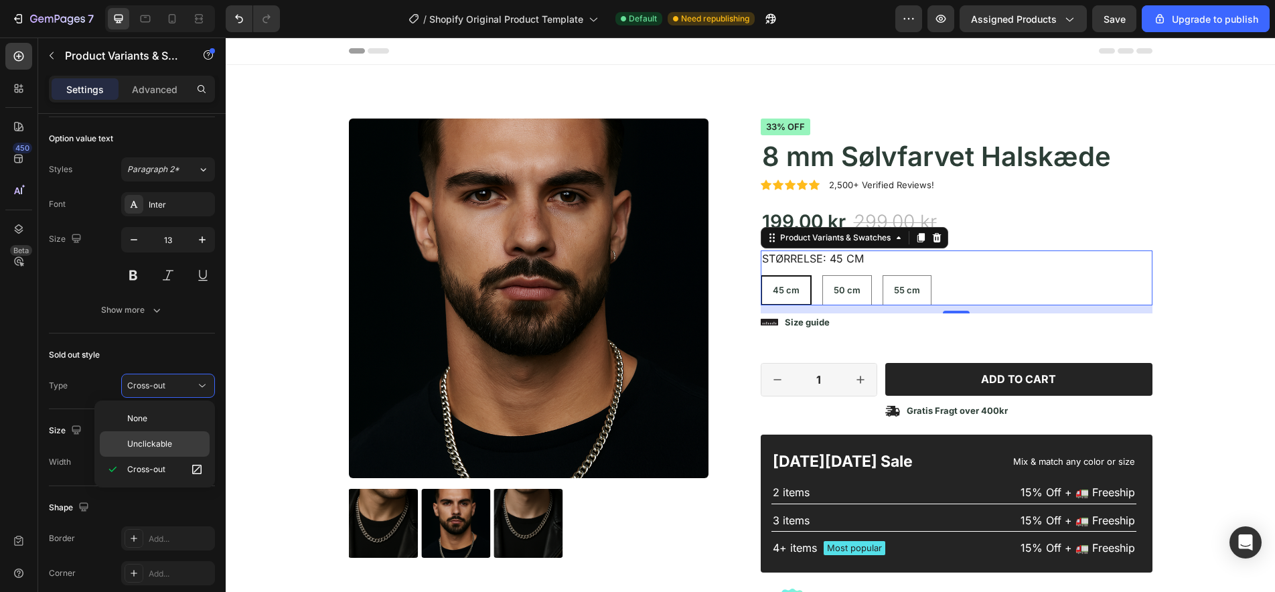
click at [162, 442] on span "Unclickable" at bounding box center [149, 444] width 45 height 12
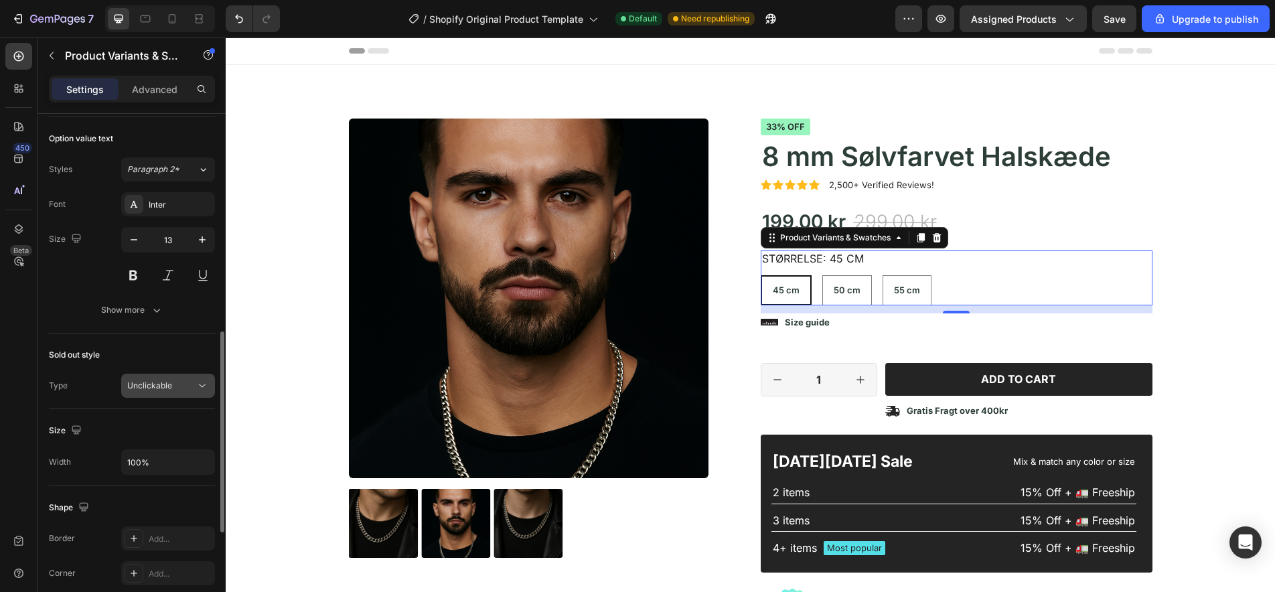
click at [177, 384] on div "Unclickable" at bounding box center [161, 386] width 68 height 12
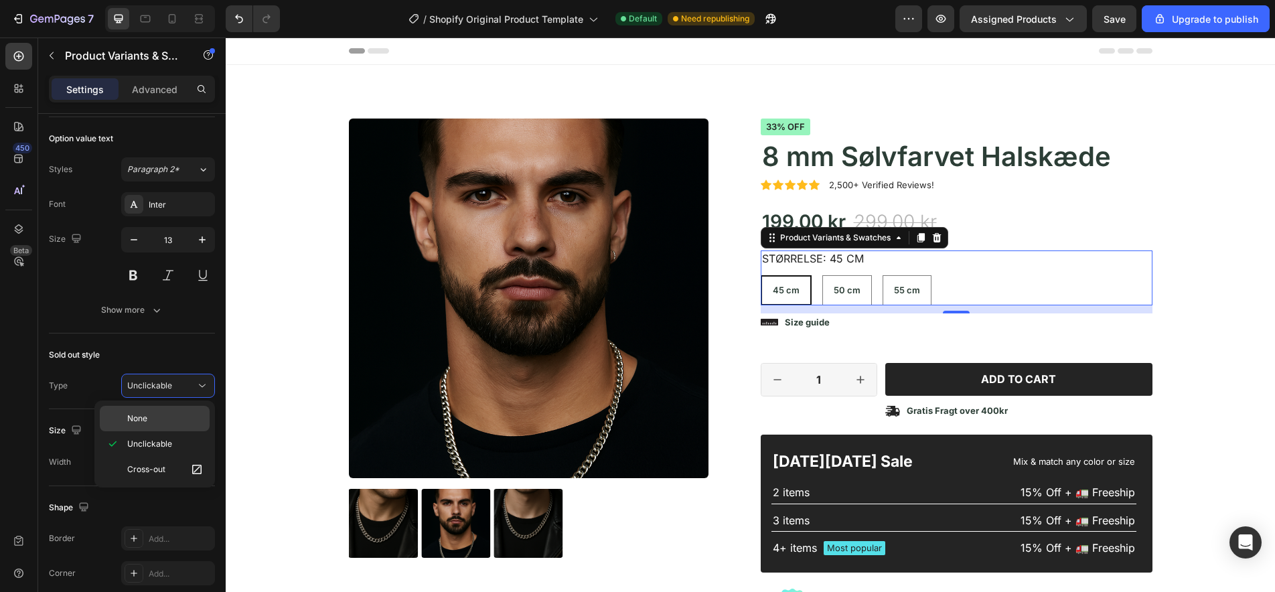
click at [159, 424] on p "None" at bounding box center [165, 418] width 76 height 12
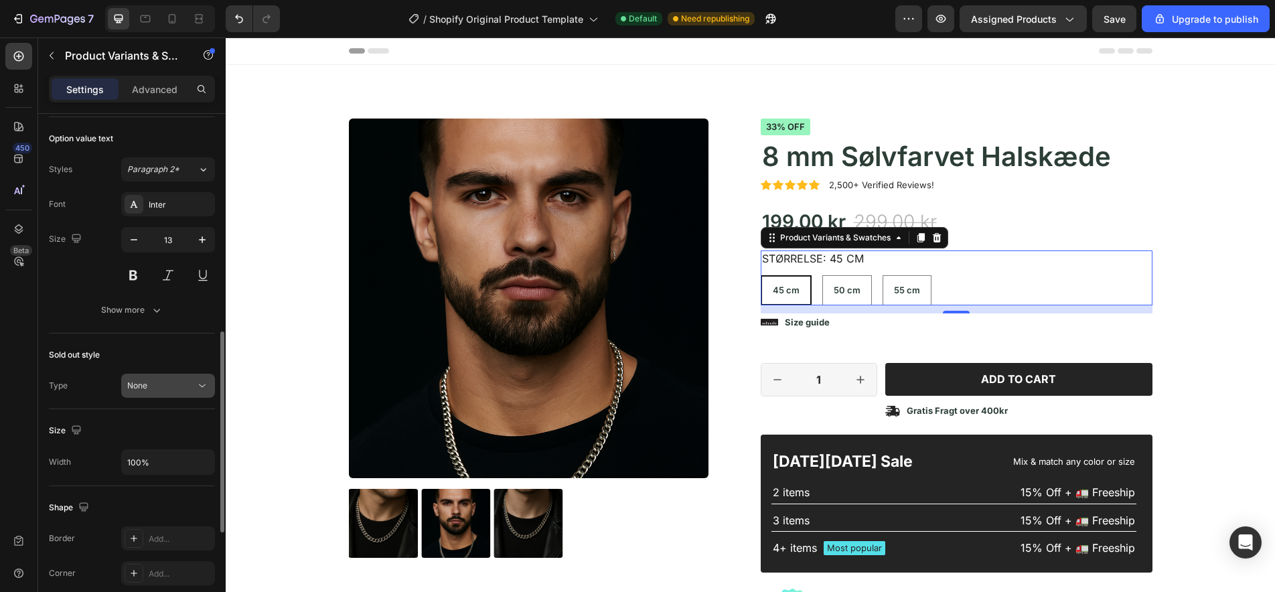
click at [175, 388] on div "None" at bounding box center [161, 386] width 68 height 12
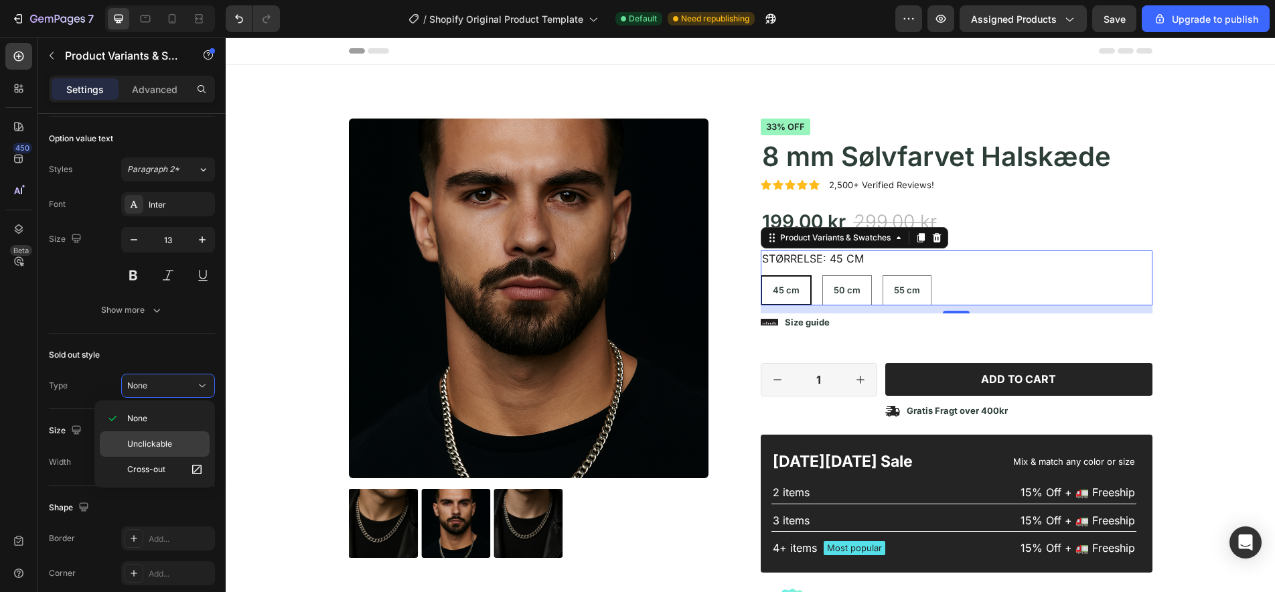
click at [175, 445] on p "Unclickable" at bounding box center [165, 444] width 76 height 12
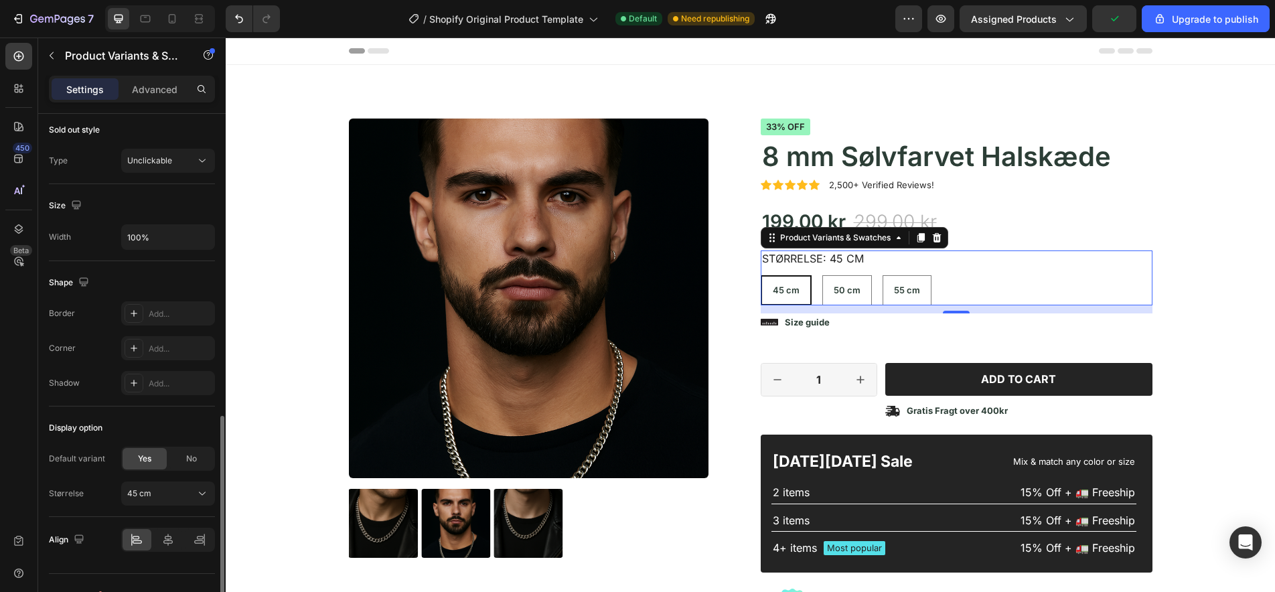
scroll to position [807, 0]
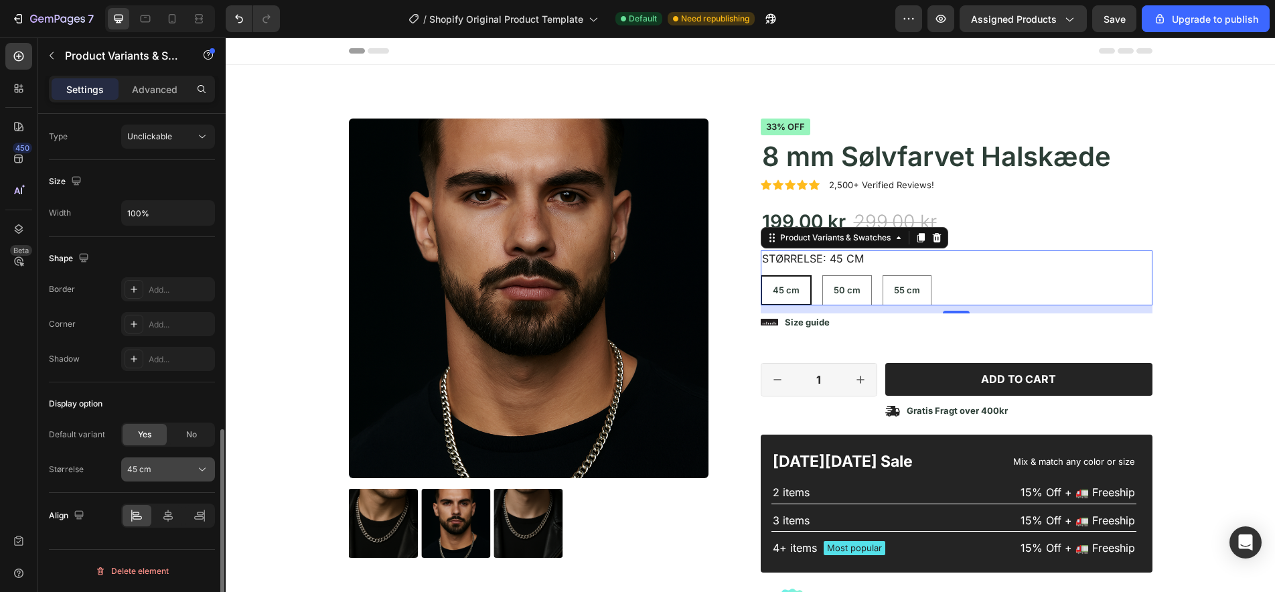
click at [177, 477] on button "45 cm" at bounding box center [168, 469] width 94 height 24
click at [135, 528] on span "50 cm" at bounding box center [139, 526] width 24 height 12
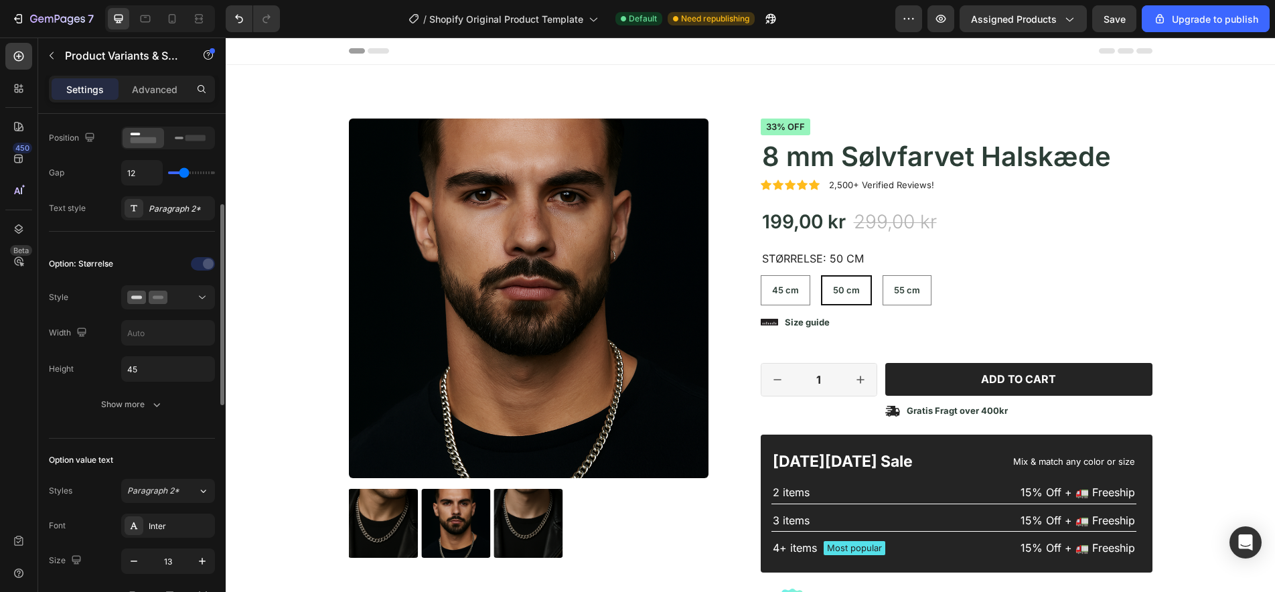
scroll to position [232, 0]
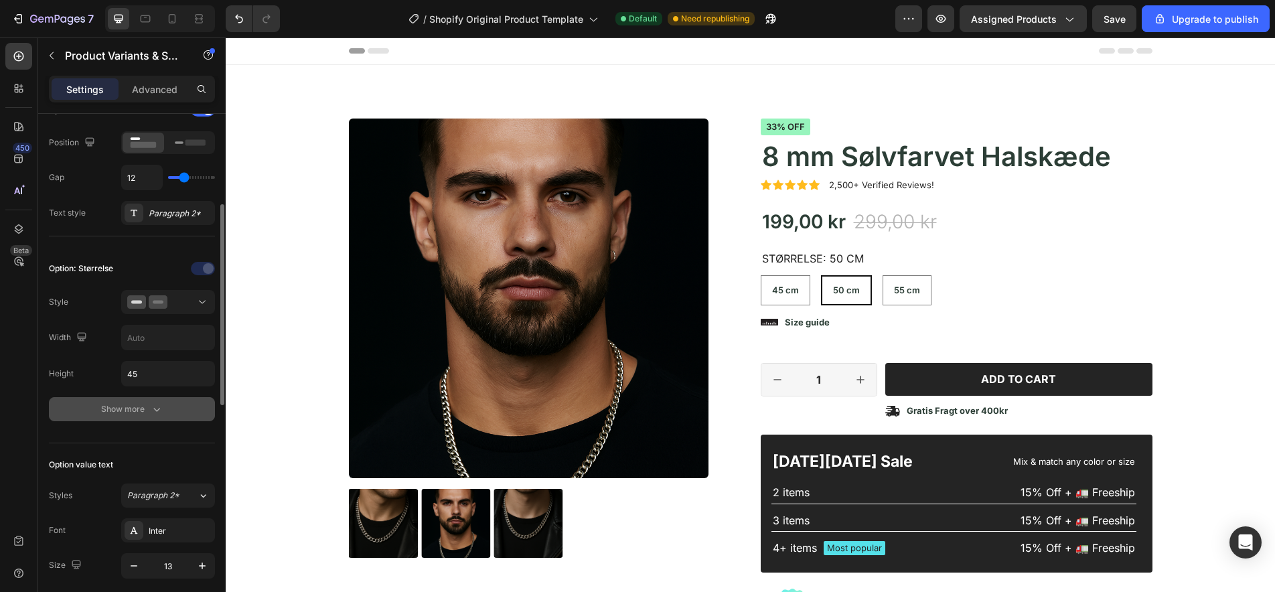
click at [157, 410] on icon "button" at bounding box center [156, 410] width 7 height 4
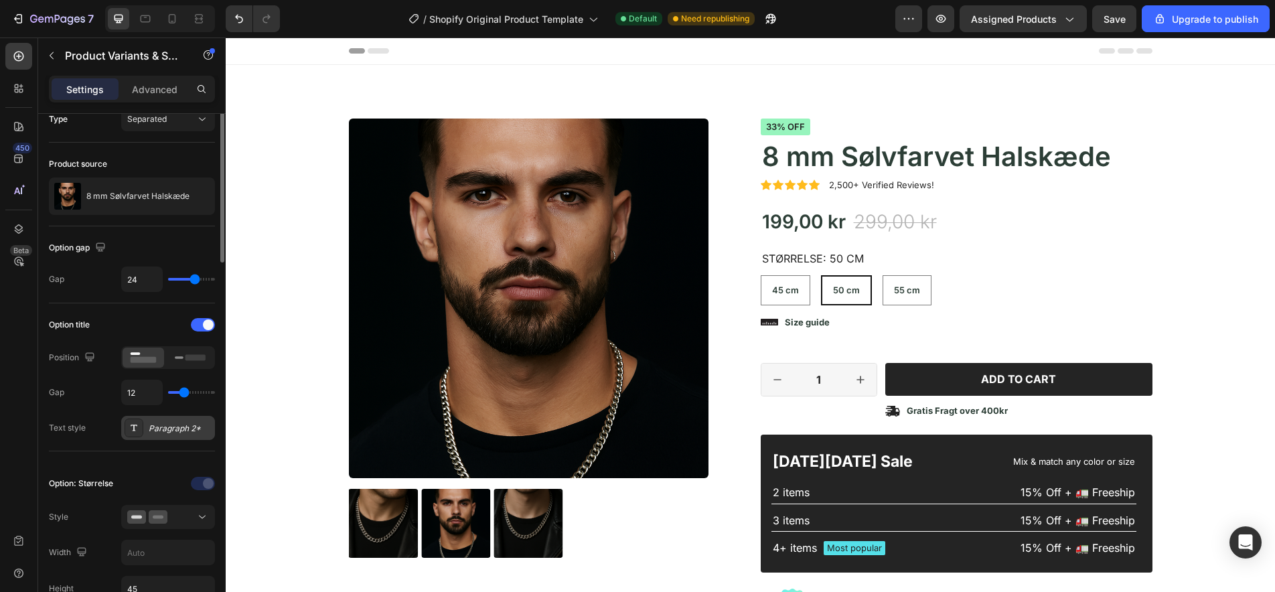
scroll to position [0, 0]
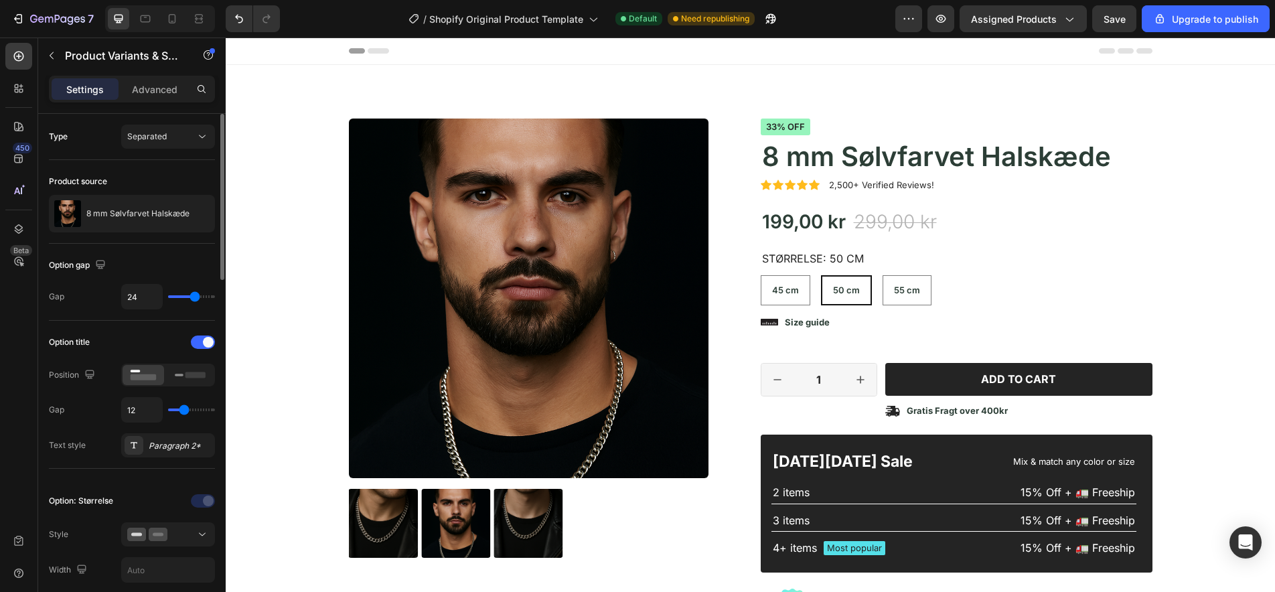
type input "23"
radio input "true"
type input "24"
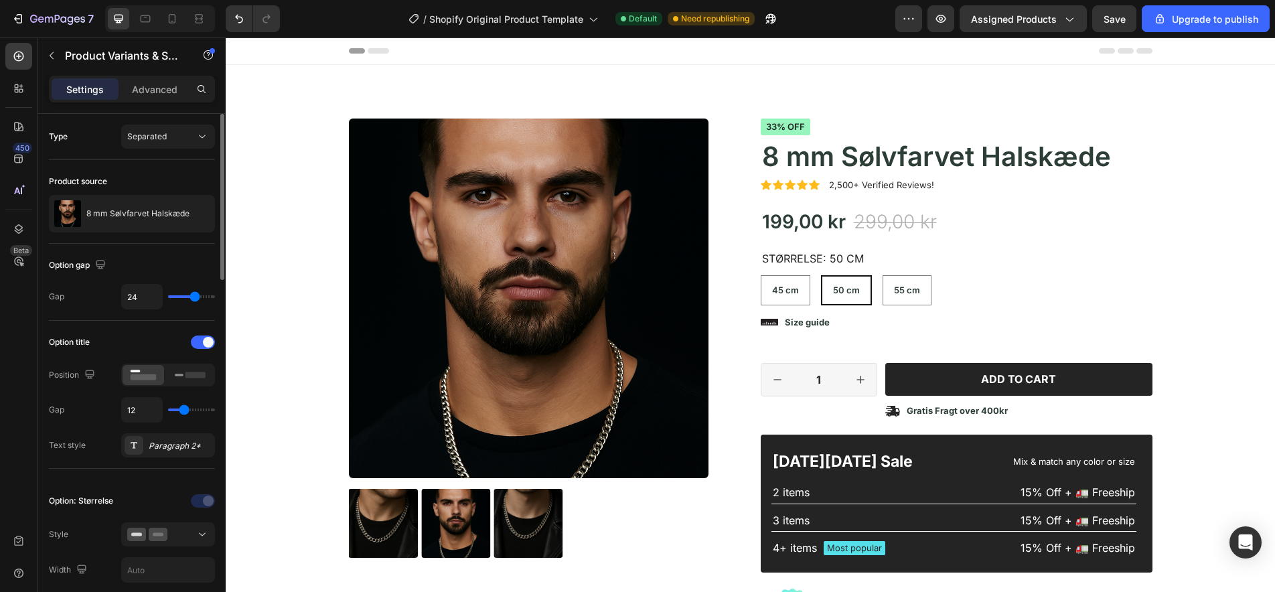
type input "25"
type input "26"
type input "27"
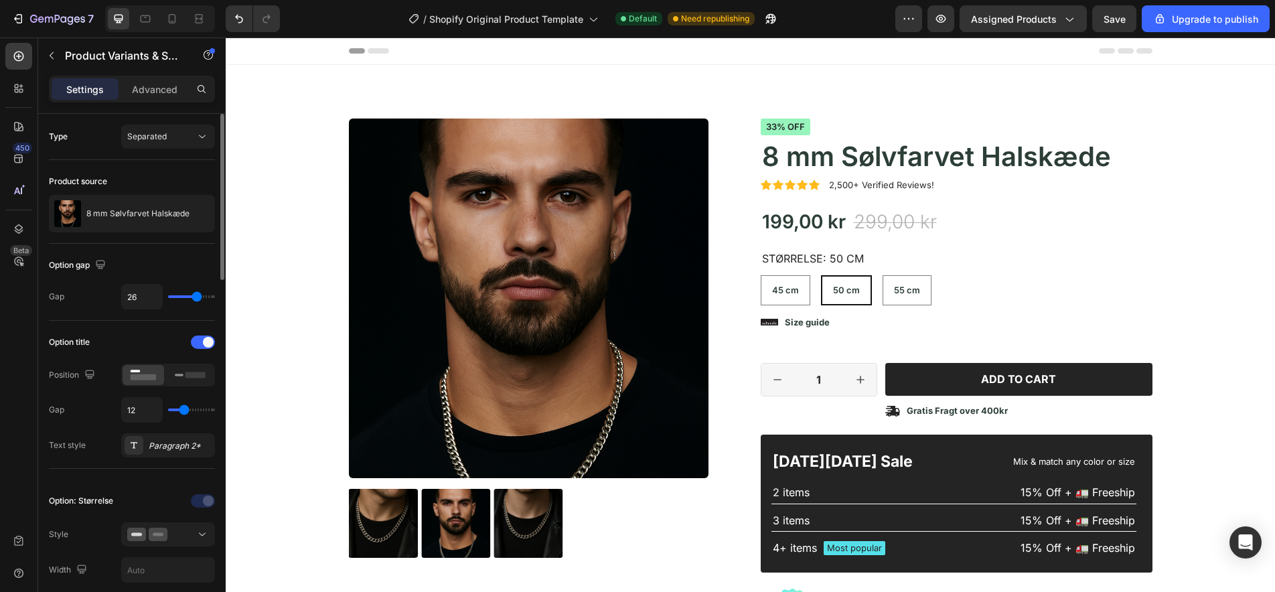
type input "27"
type input "28"
type input "32"
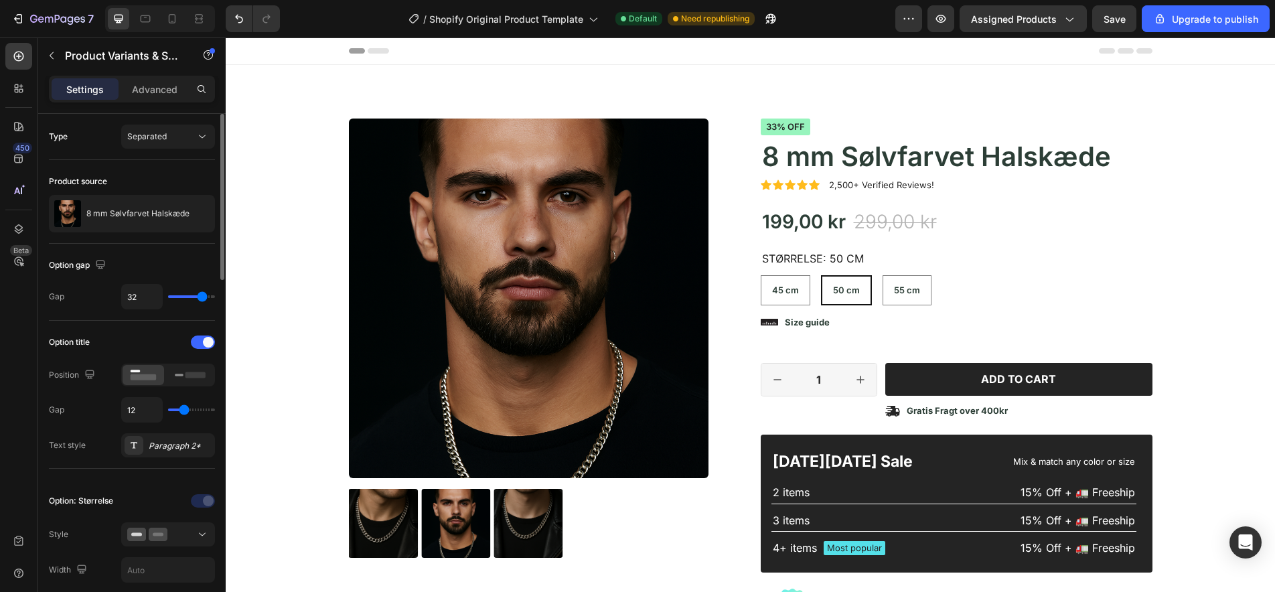
type input "33"
type input "34"
type input "35"
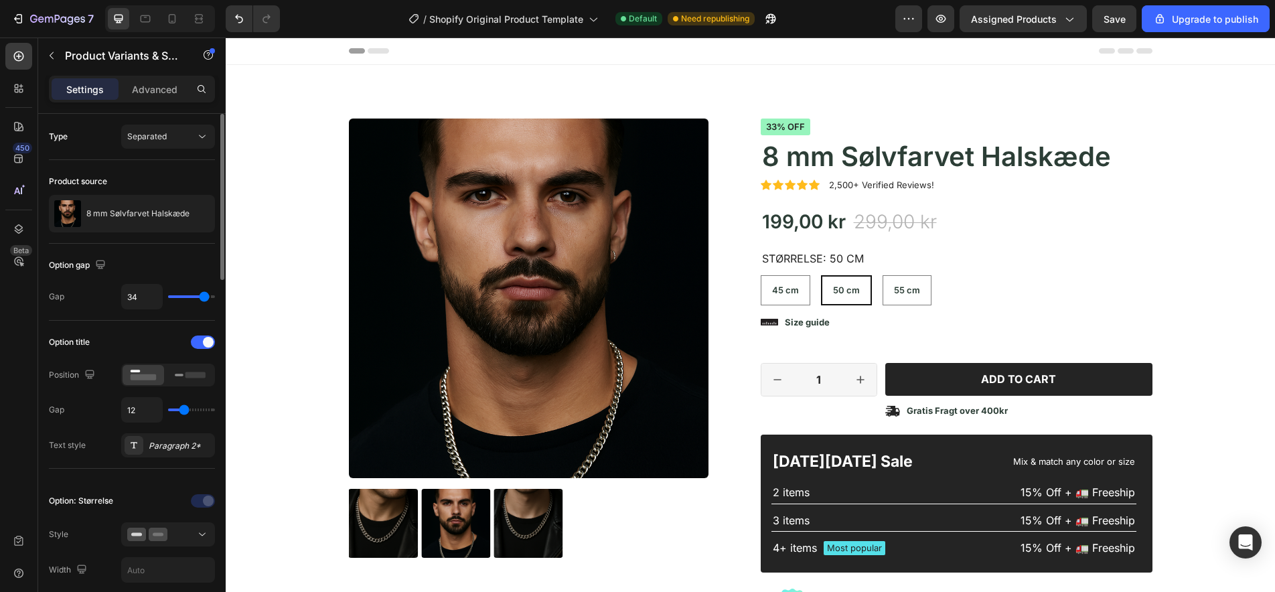
type input "35"
type input "36"
type input "35"
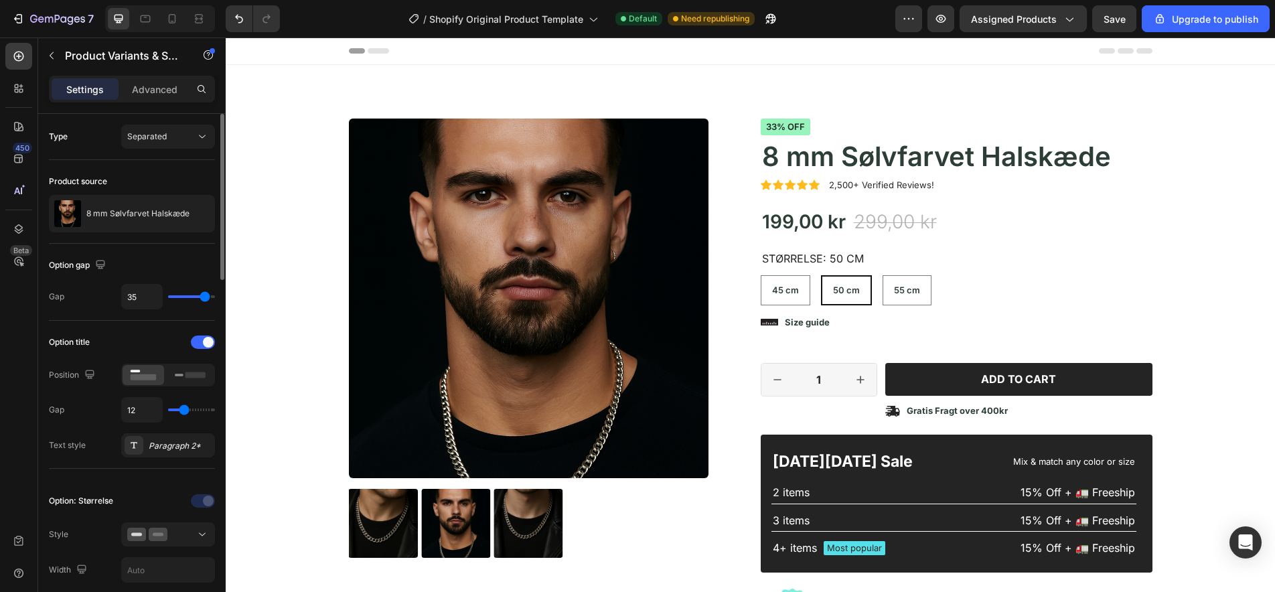
type input "34"
type input "33"
type input "31"
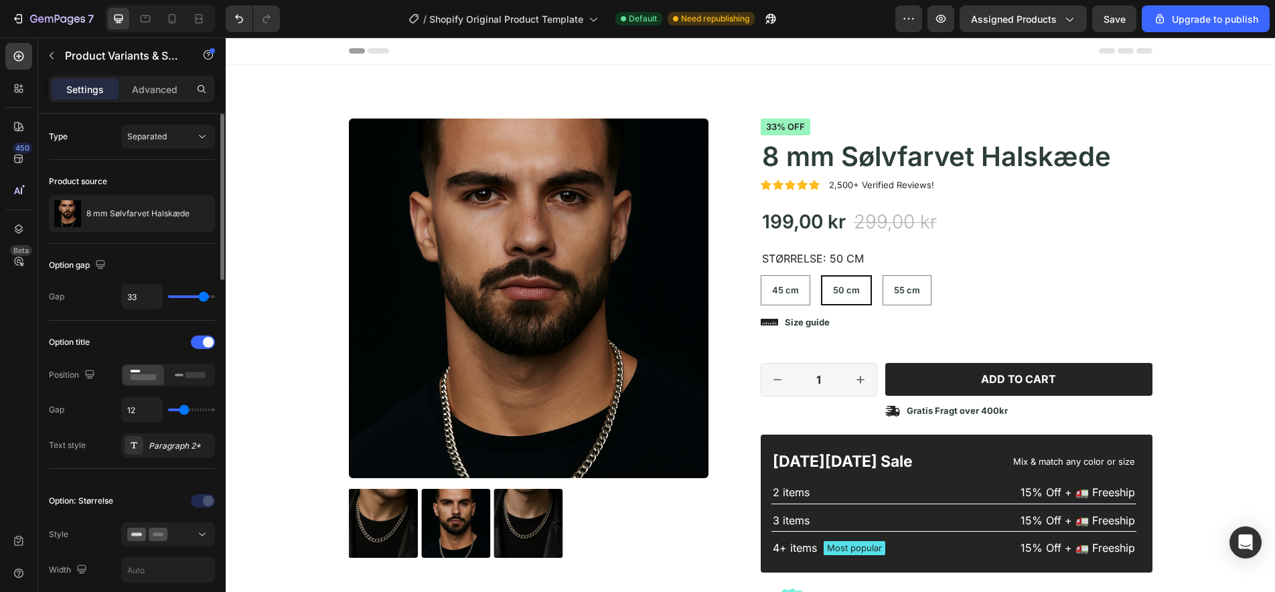
type input "31"
type input "30"
type input "29"
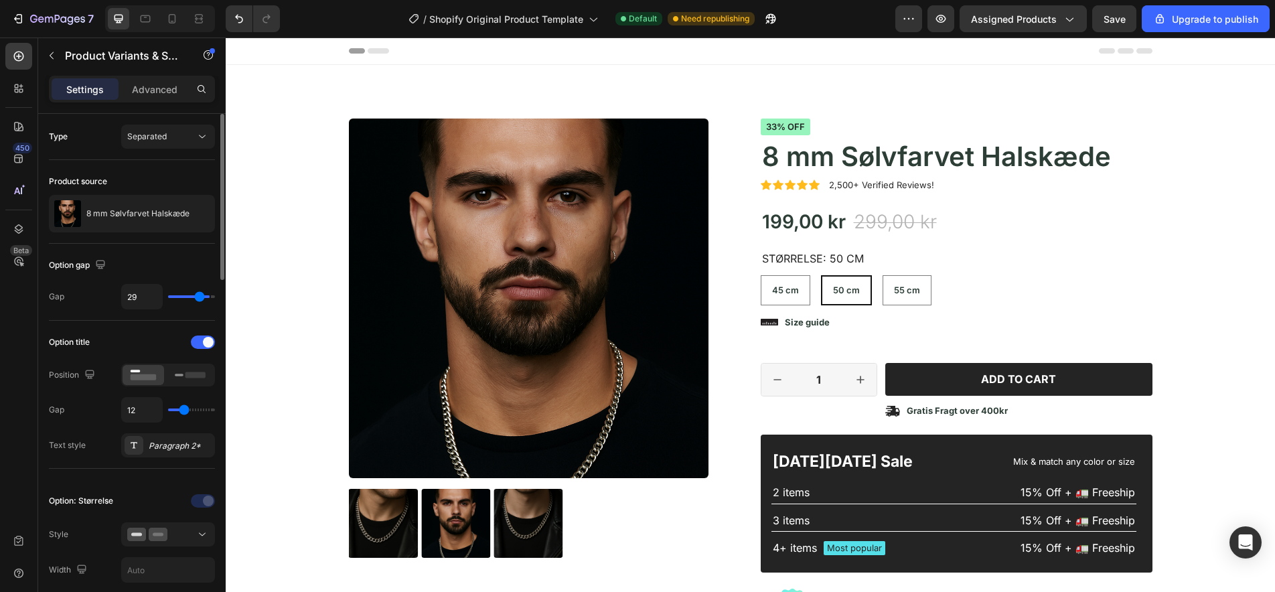
type input "28"
type input "27"
type input "26"
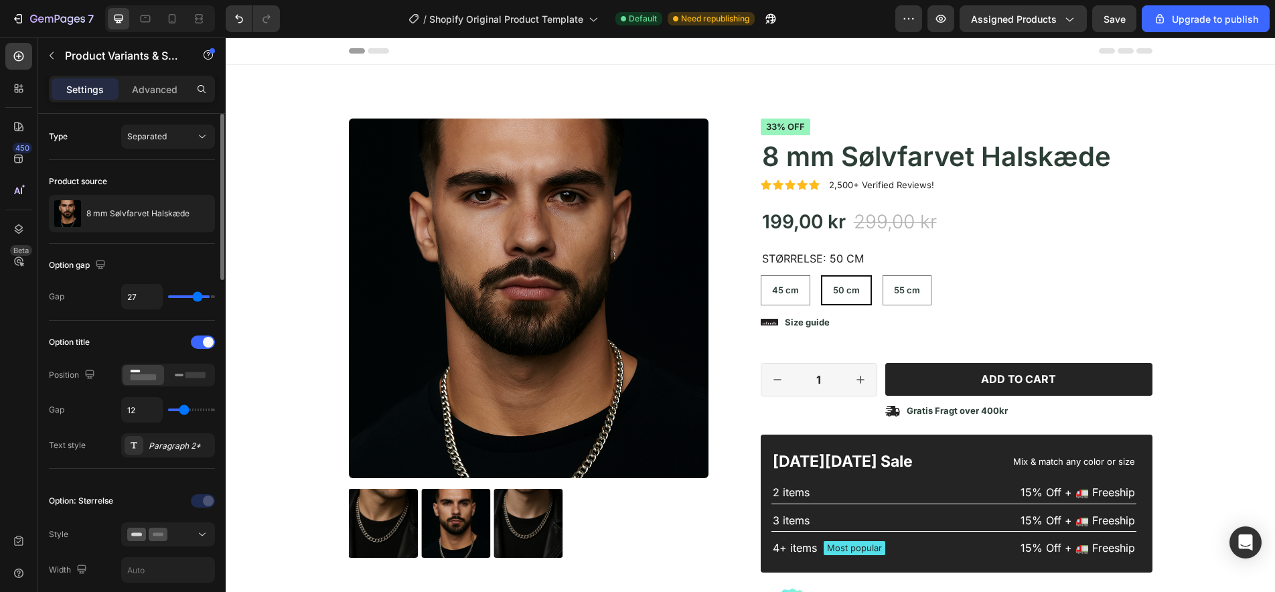
type input "26"
type input "24"
type input "23"
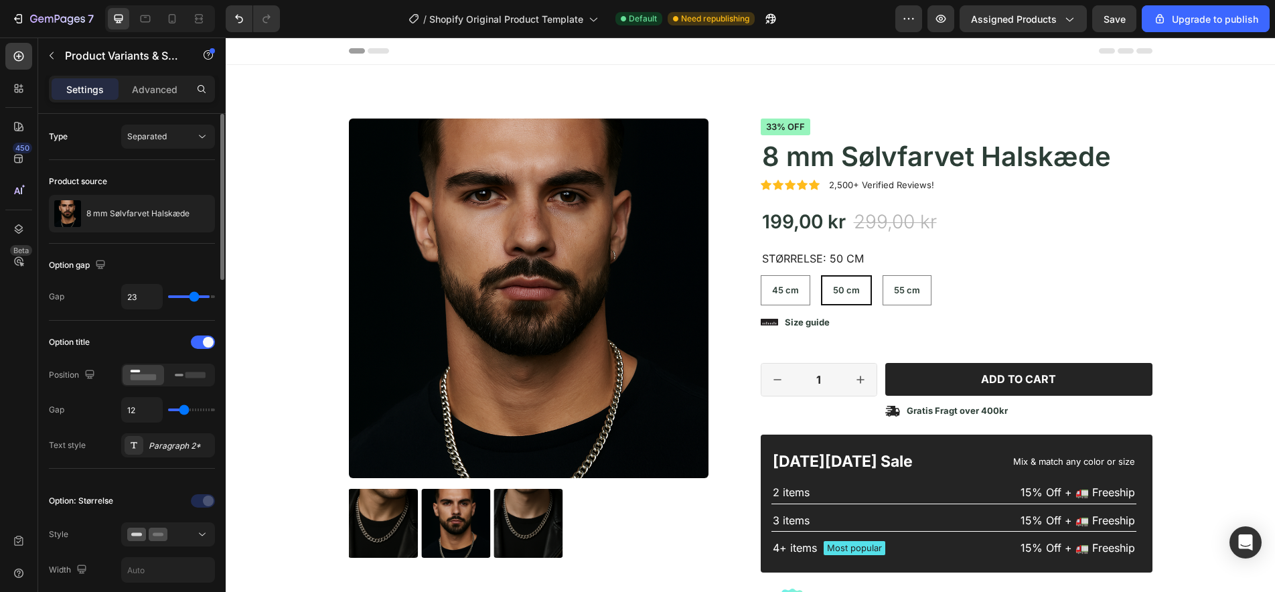
type input "22"
type input "21"
type input "20"
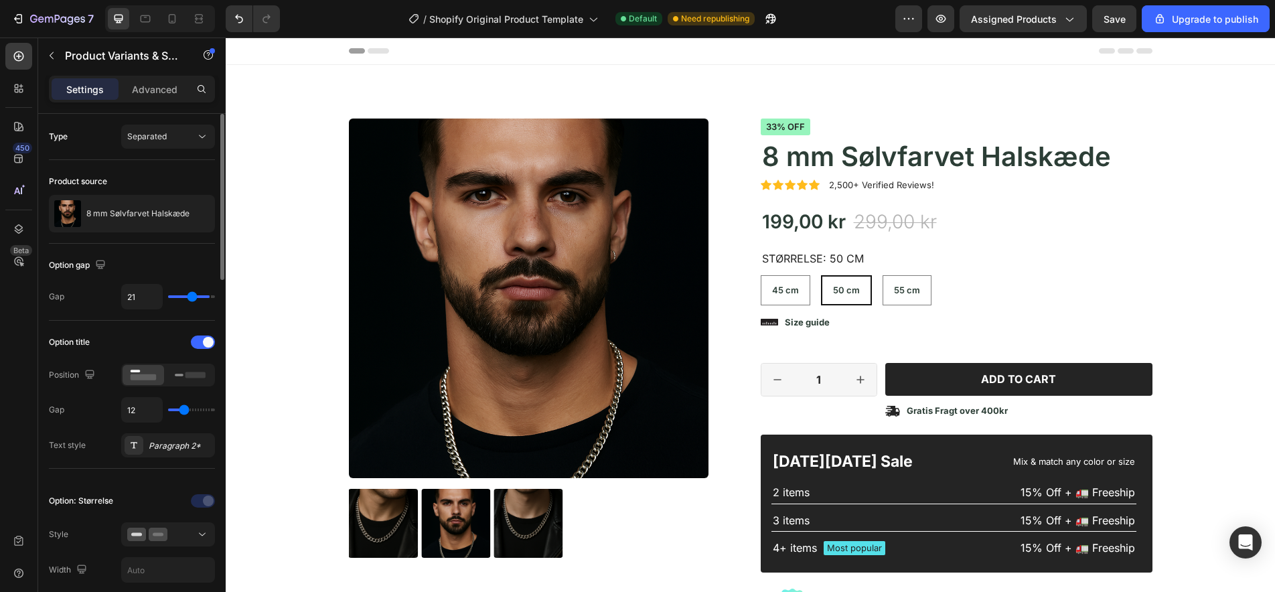
type input "20"
type input "19"
type input "17"
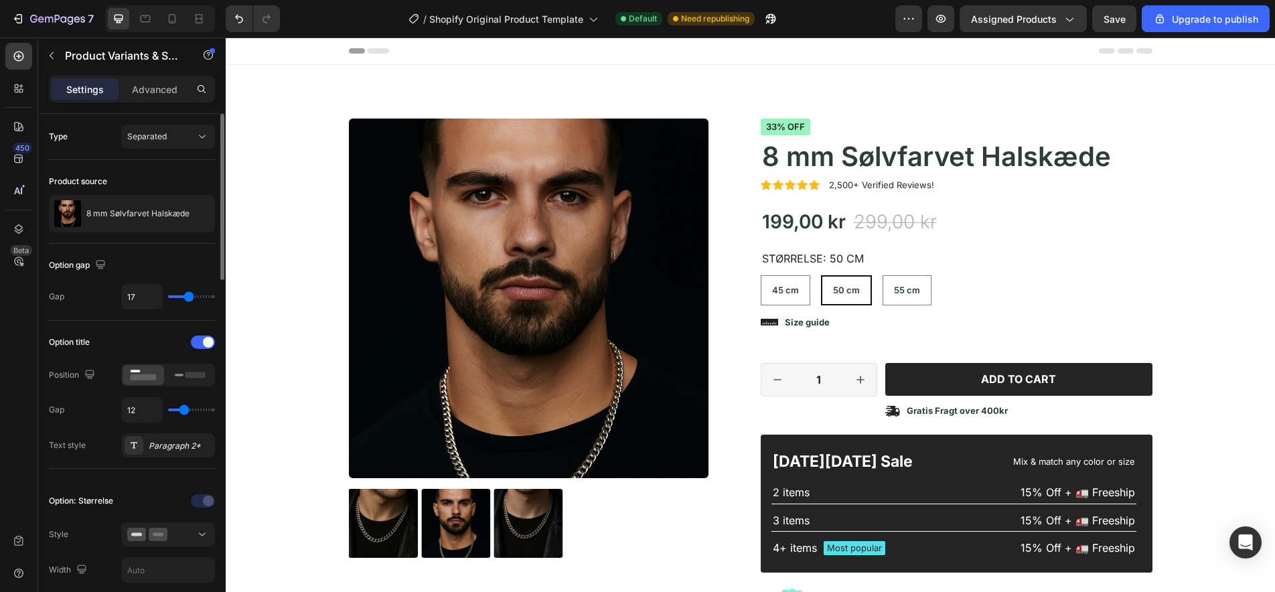
type input "16"
type input "15"
type input "14"
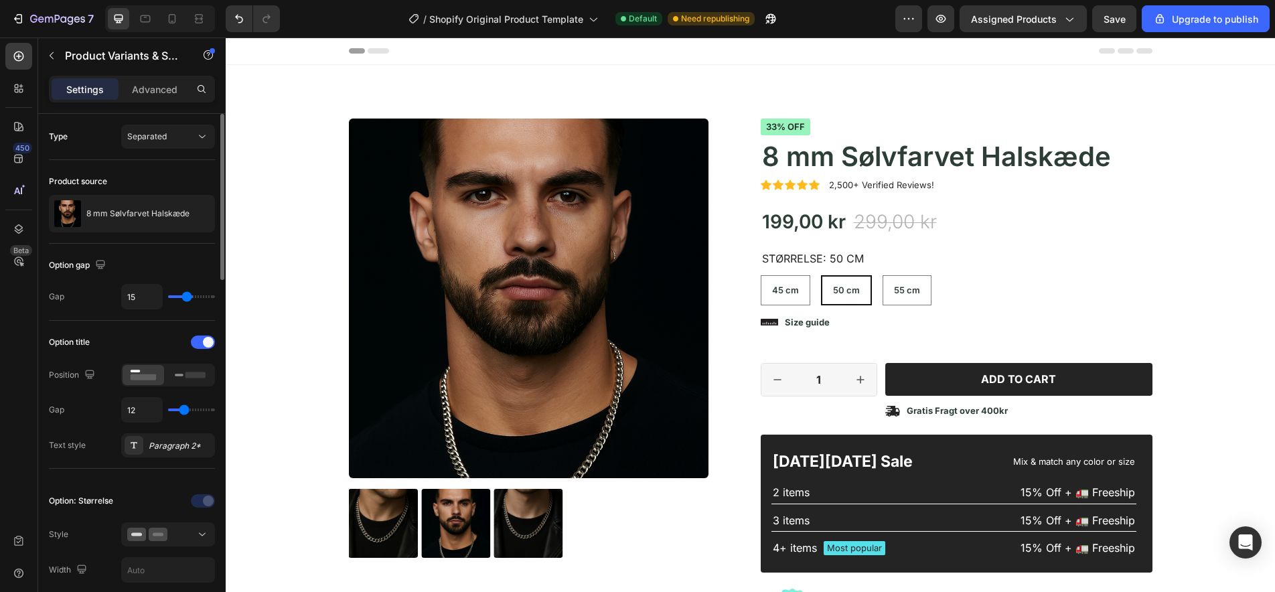
type input "14"
type input "12"
type input "10"
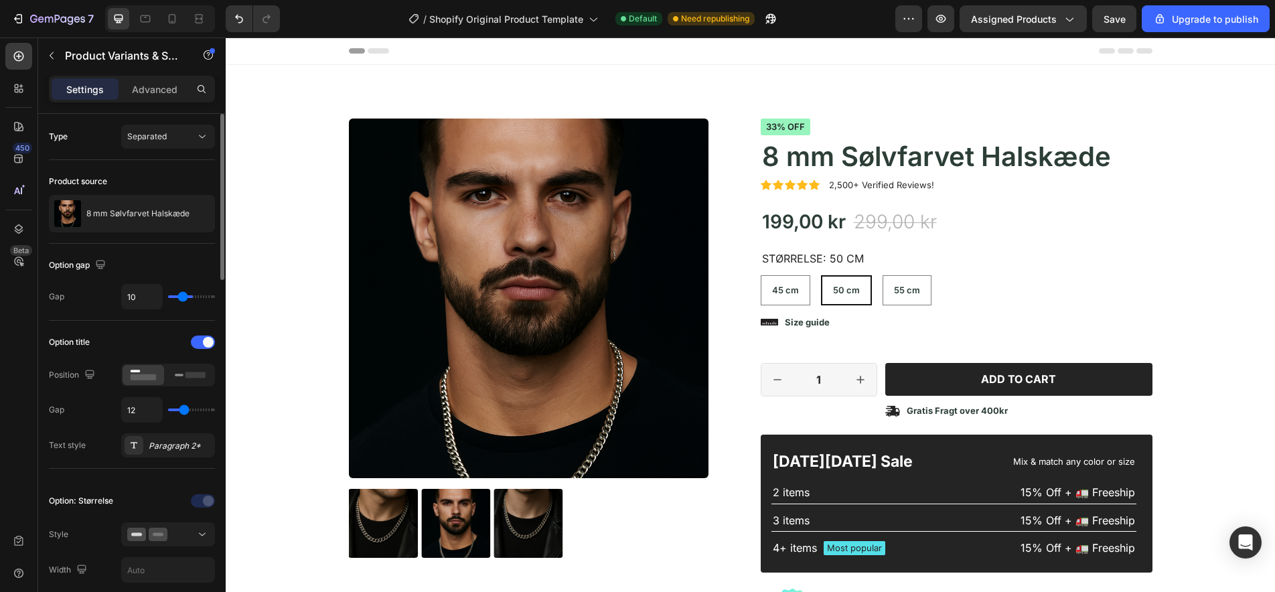
type input "9"
type input "8"
type input "7"
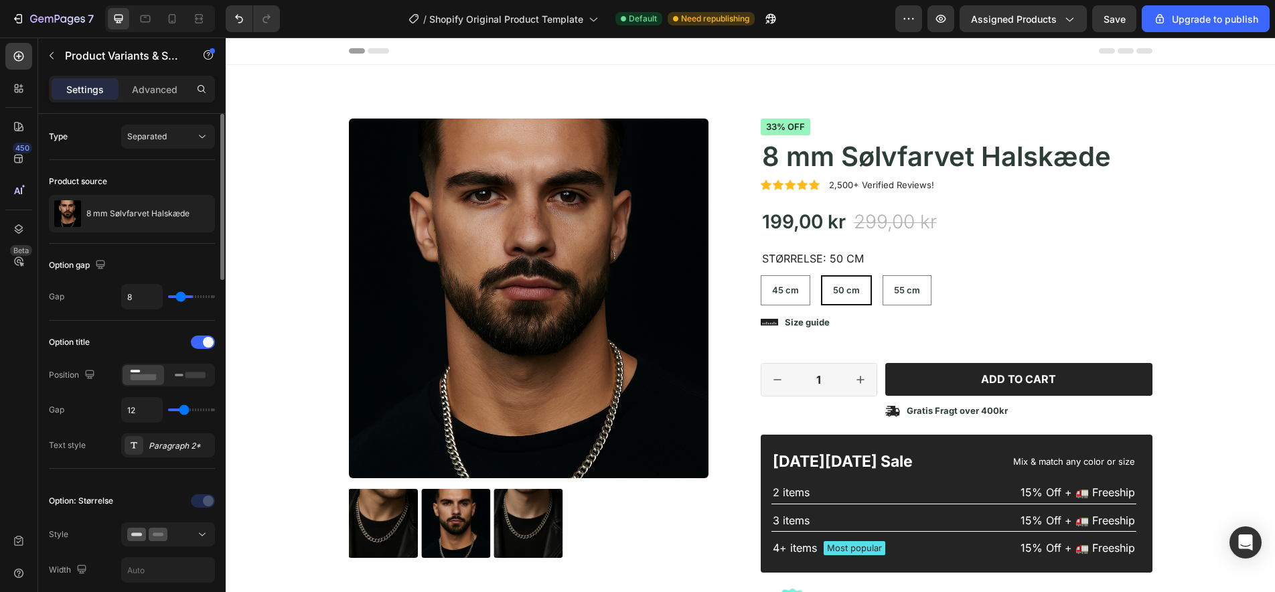
type input "7"
type input "6"
type input "5"
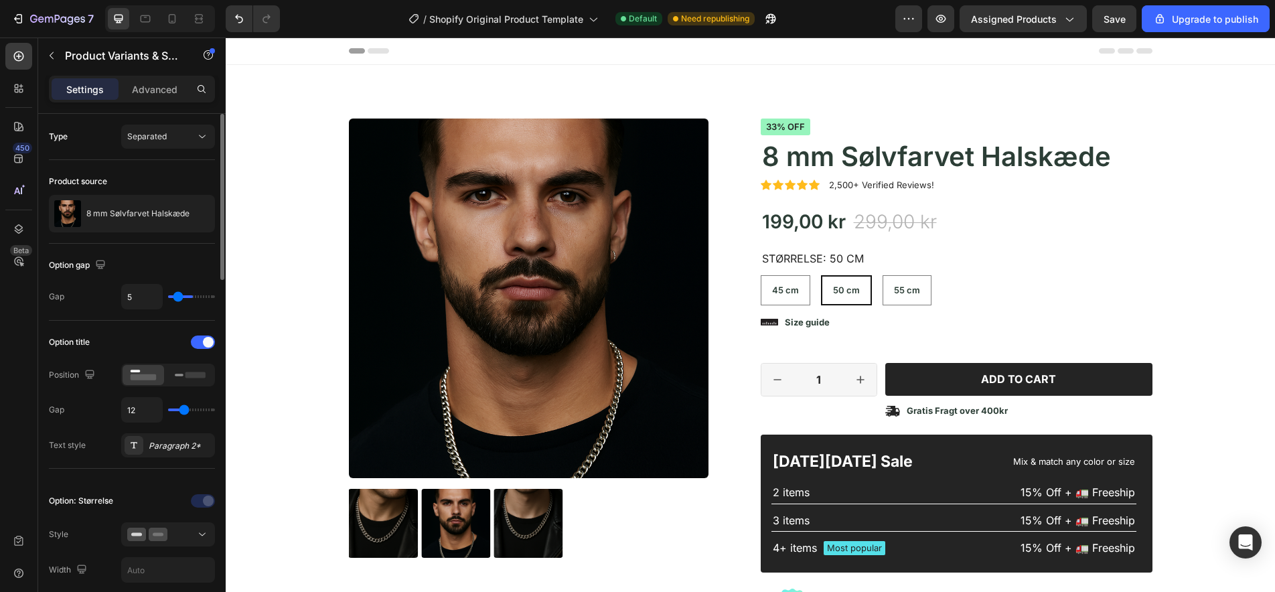
type input "4"
type input "3"
type input "2"
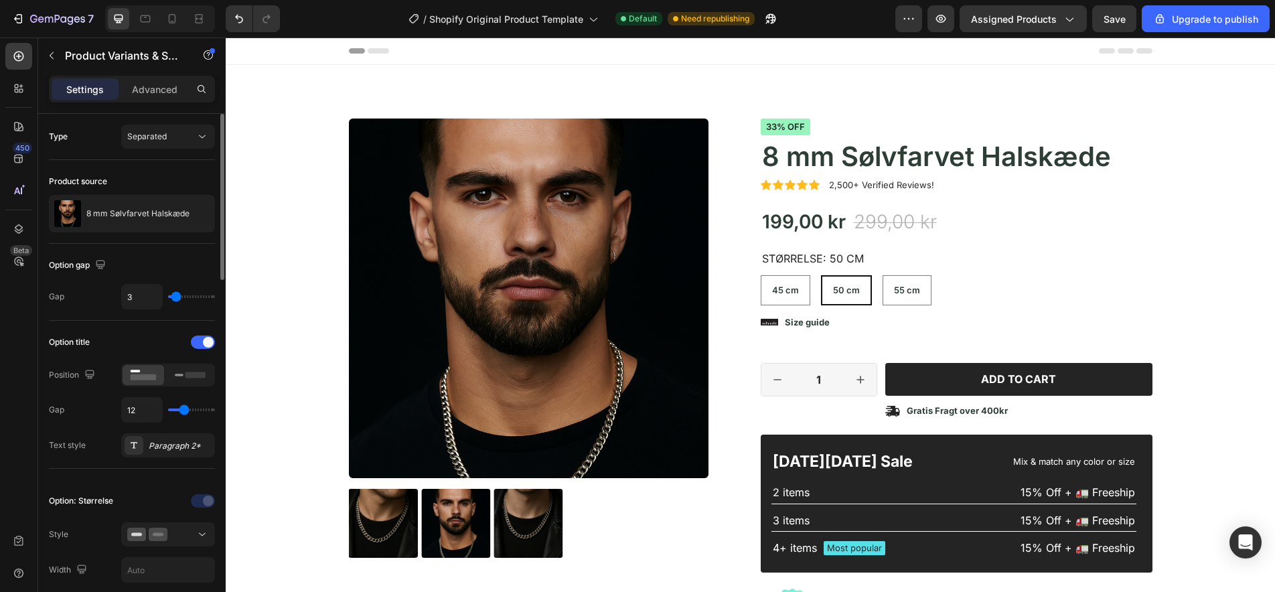
type input "2"
type input "1"
type input "0"
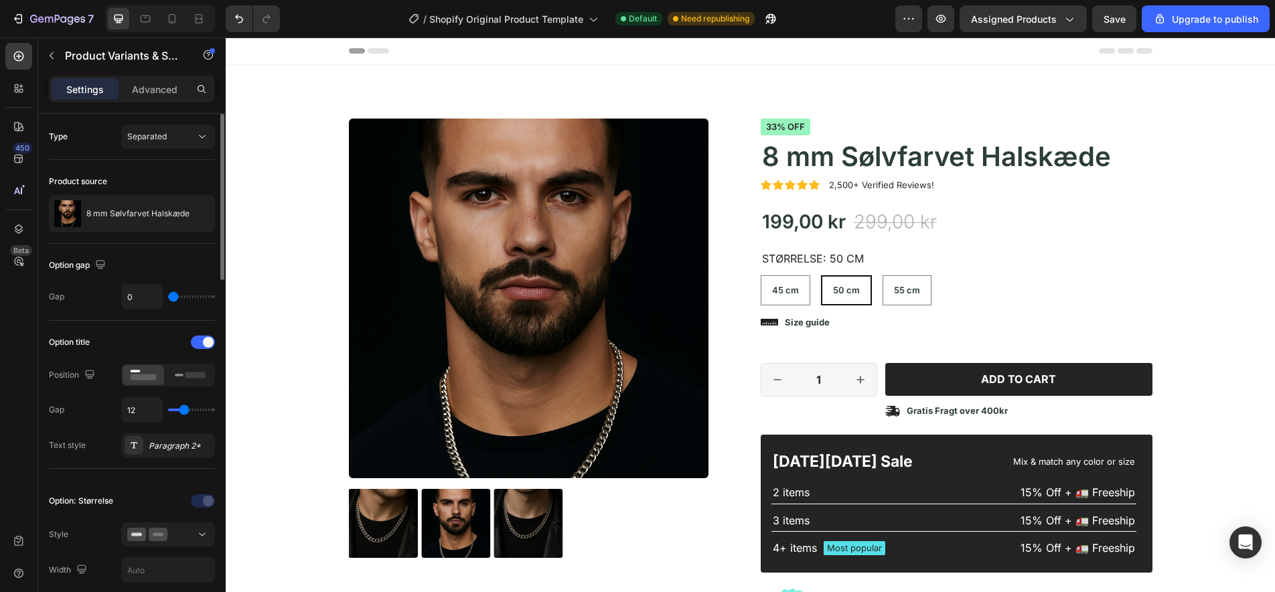
type input "1"
type input "2"
type input "3"
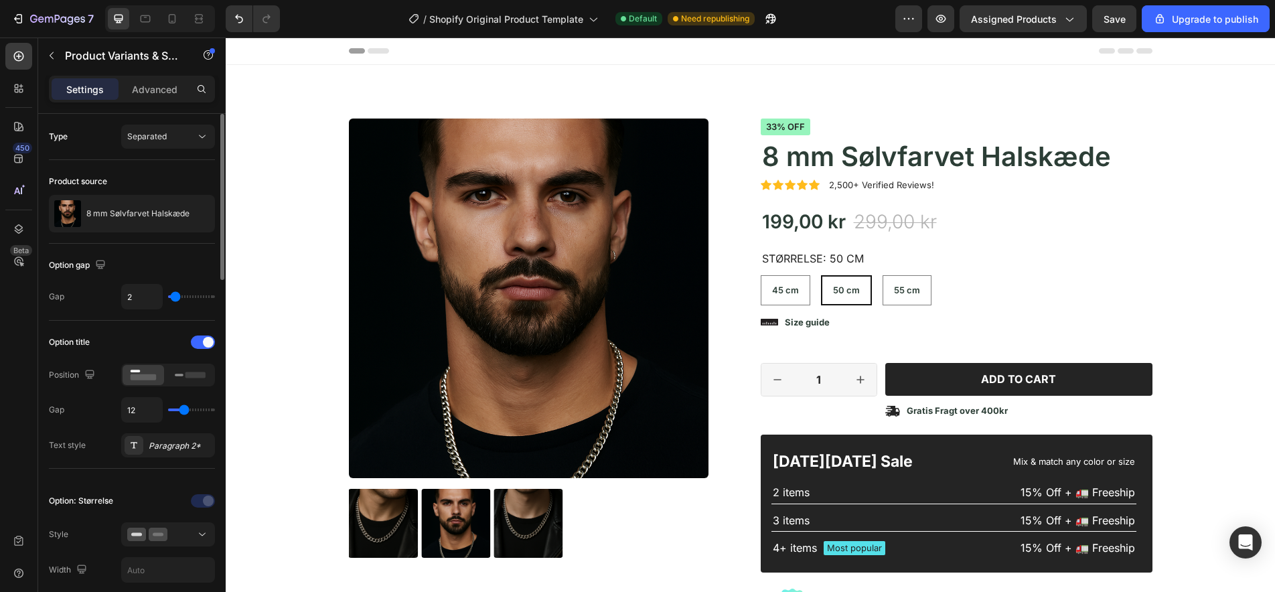
type input "3"
type input "4"
type input "5"
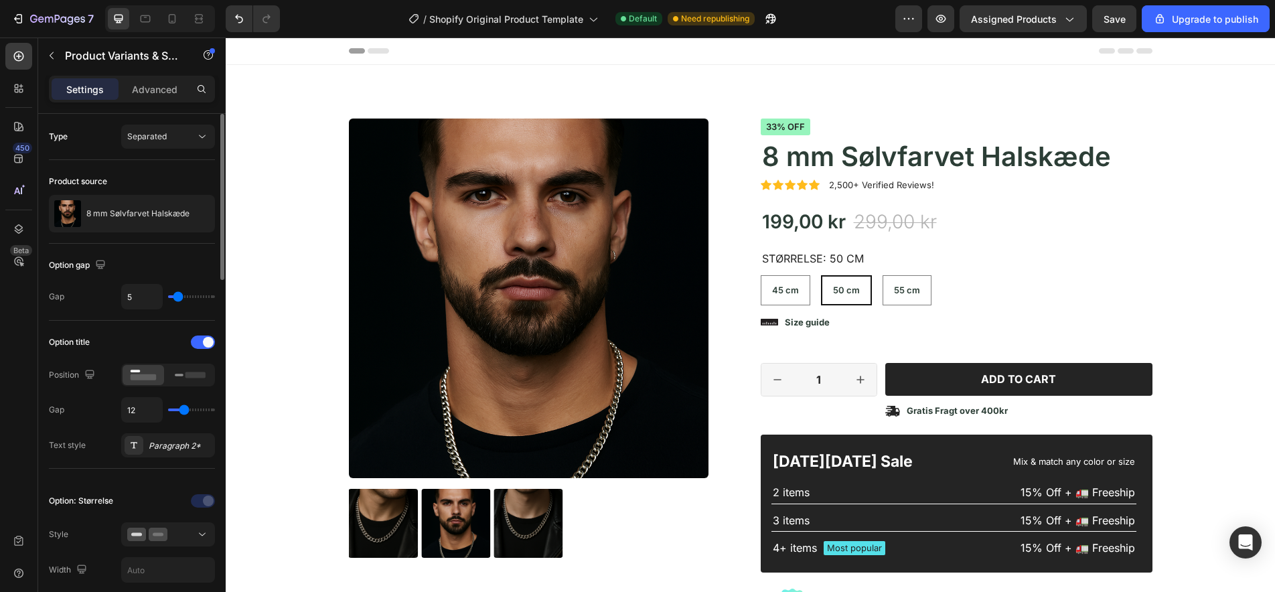
type input "6"
type input "7"
type input "8"
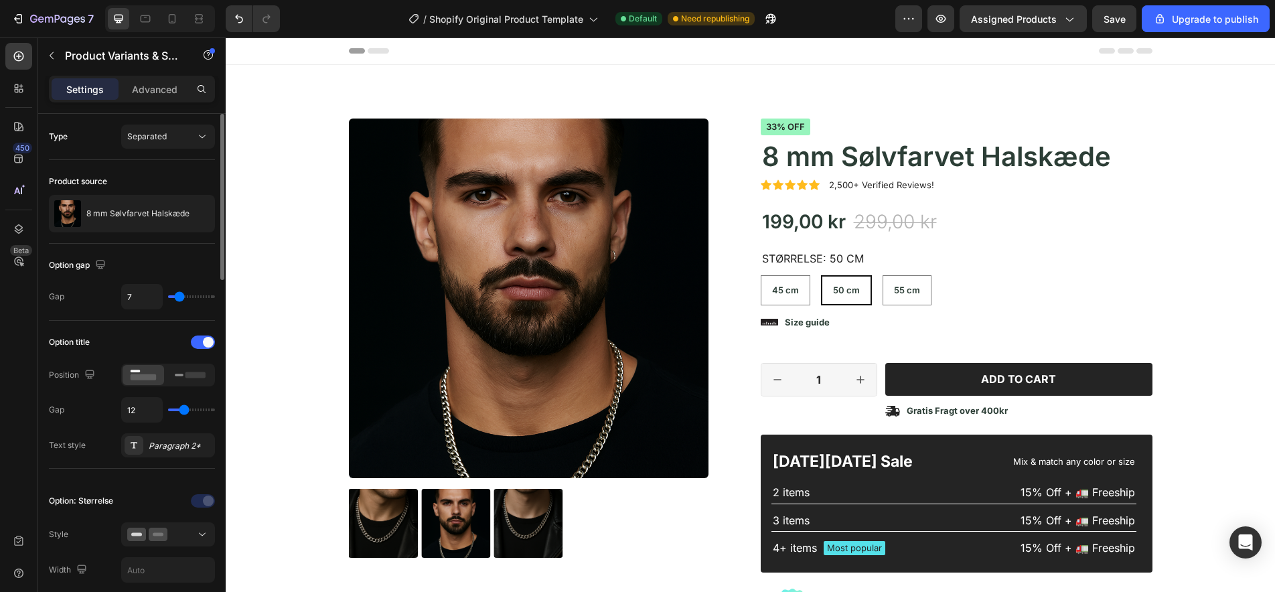
type input "8"
type input "10"
type input "12"
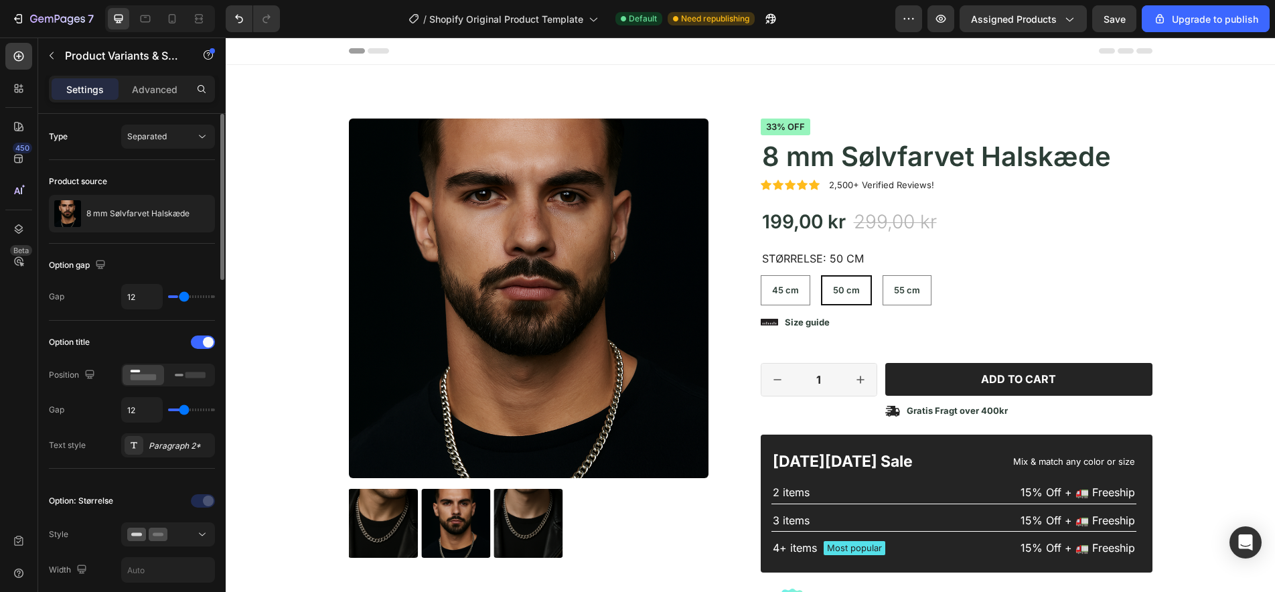
type input "14"
type input "15"
type input "16"
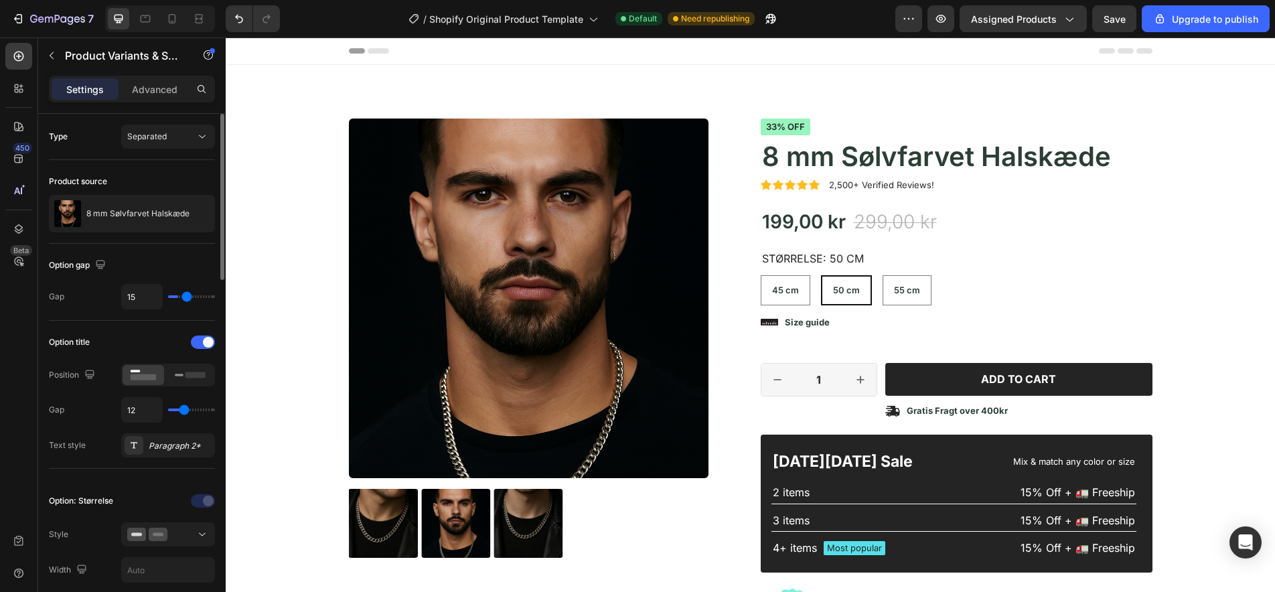
type input "16"
type input "17"
type input "18"
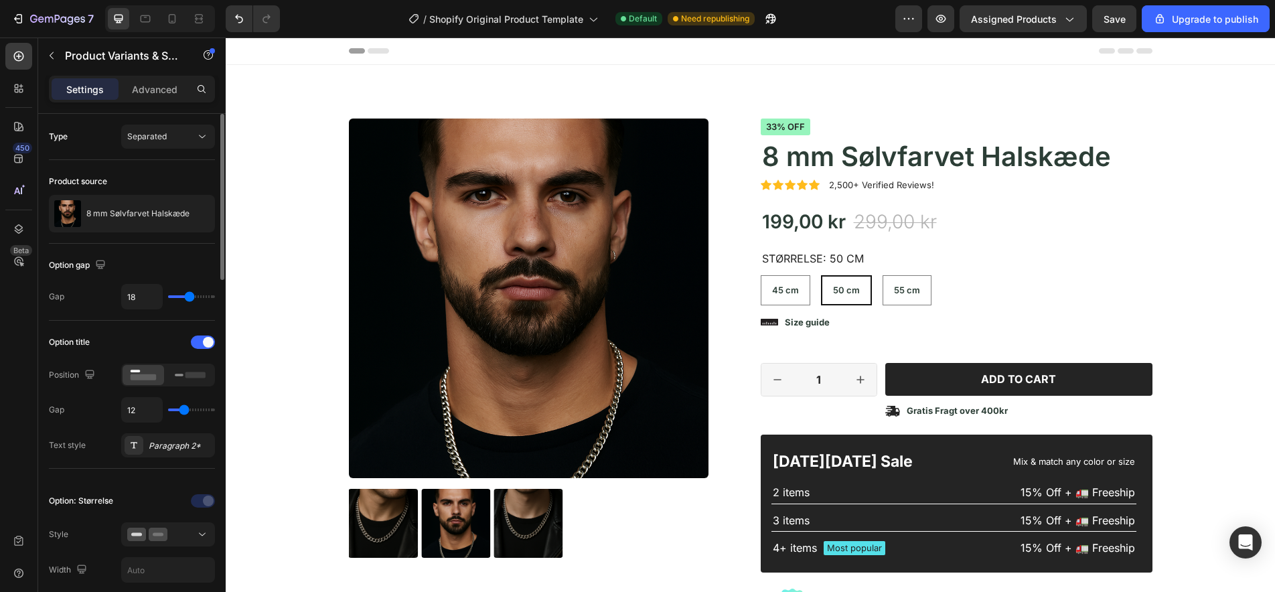
type input "19"
type input "20"
type input "21"
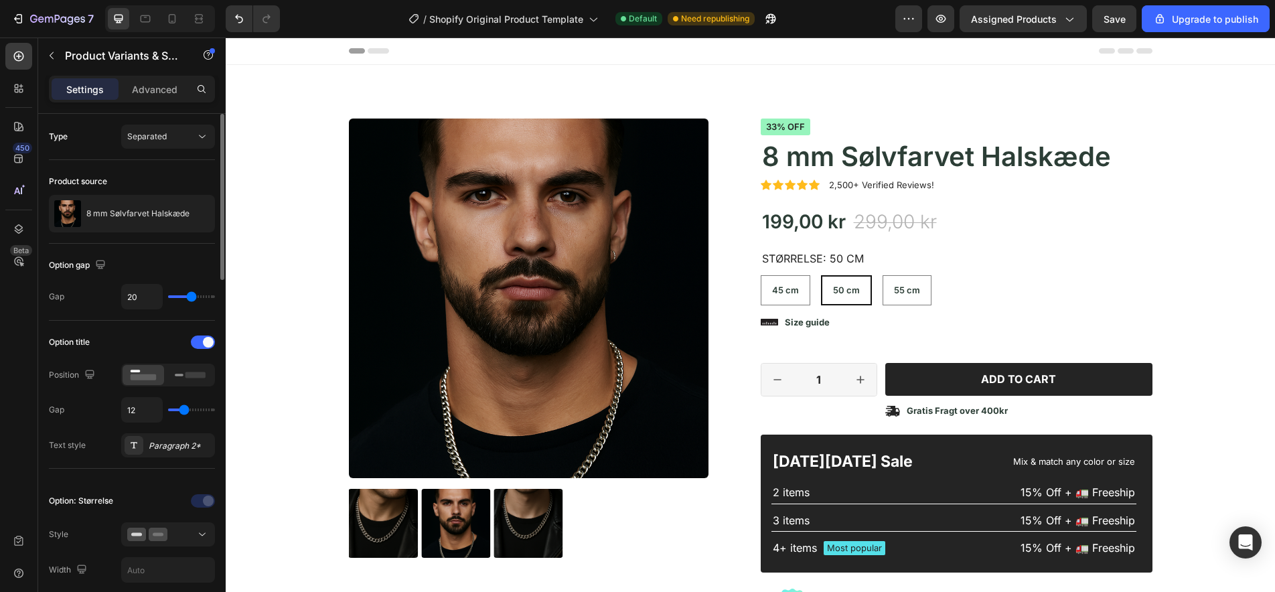
type input "21"
type input "22"
type input "23"
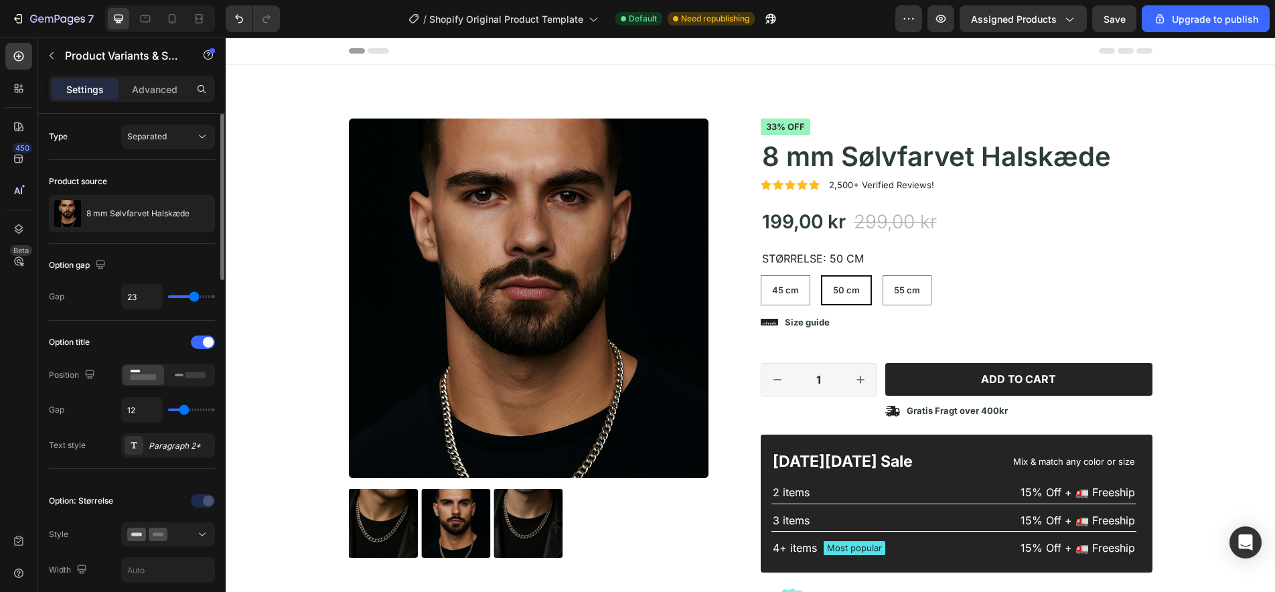
type input "24"
type input "25"
type input "24"
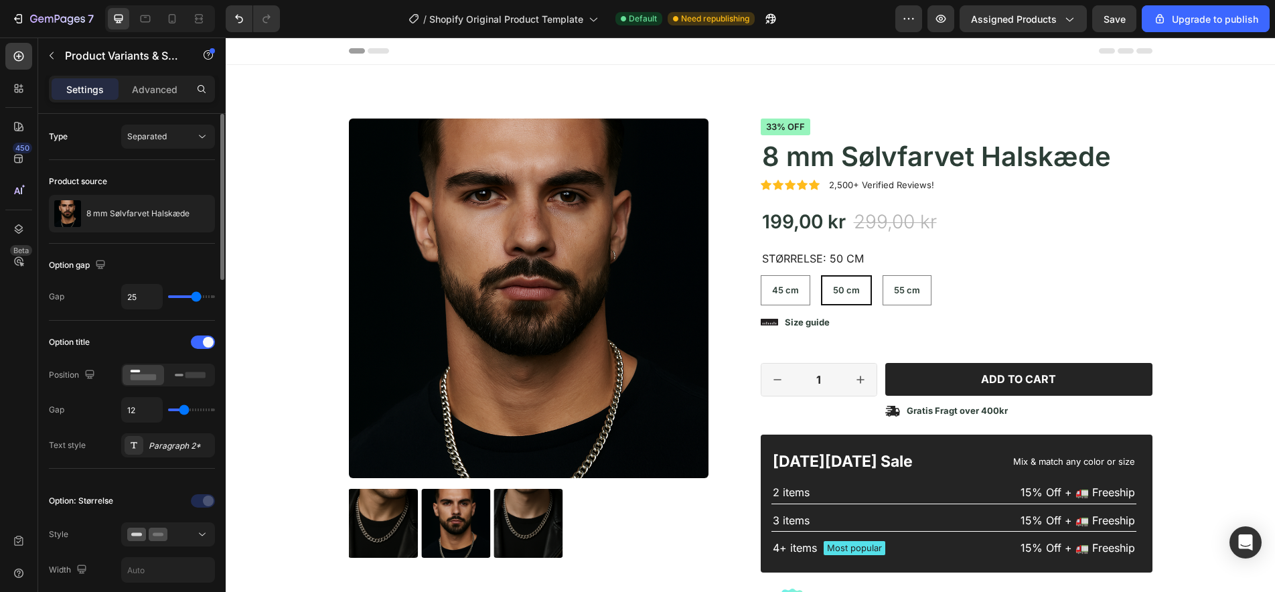
type input "24"
type input "23"
type input "24"
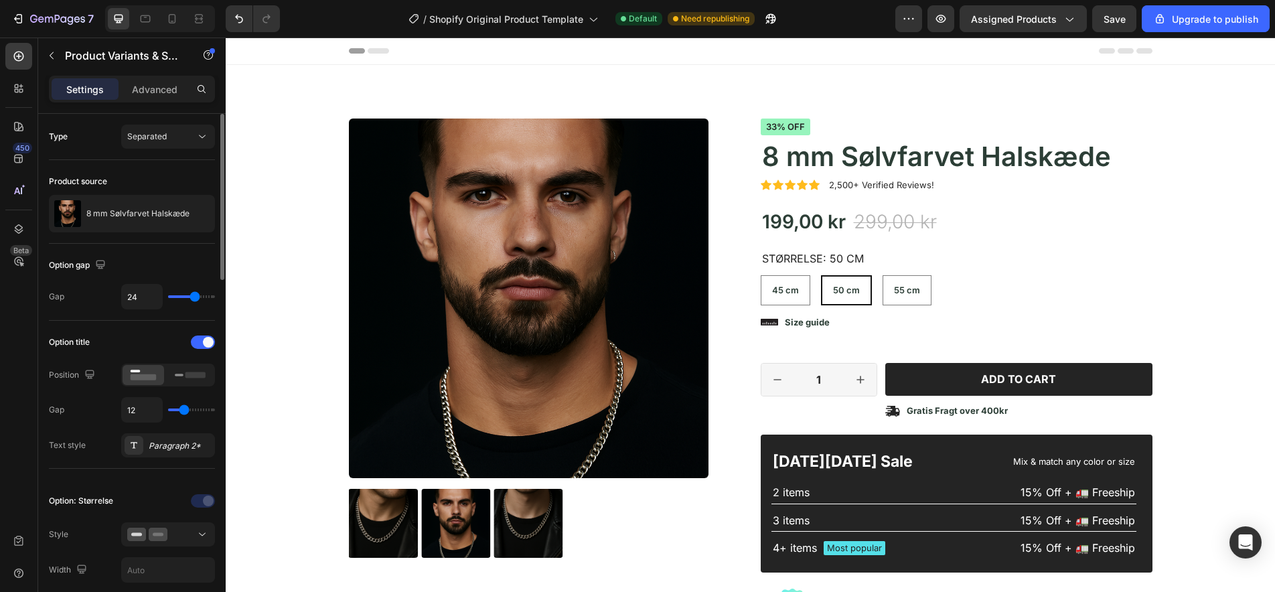
click at [194, 295] on input "range" at bounding box center [191, 296] width 47 height 3
click at [196, 132] on icon at bounding box center [201, 136] width 13 height 13
click at [173, 191] on p "Combine" at bounding box center [165, 195] width 76 height 12
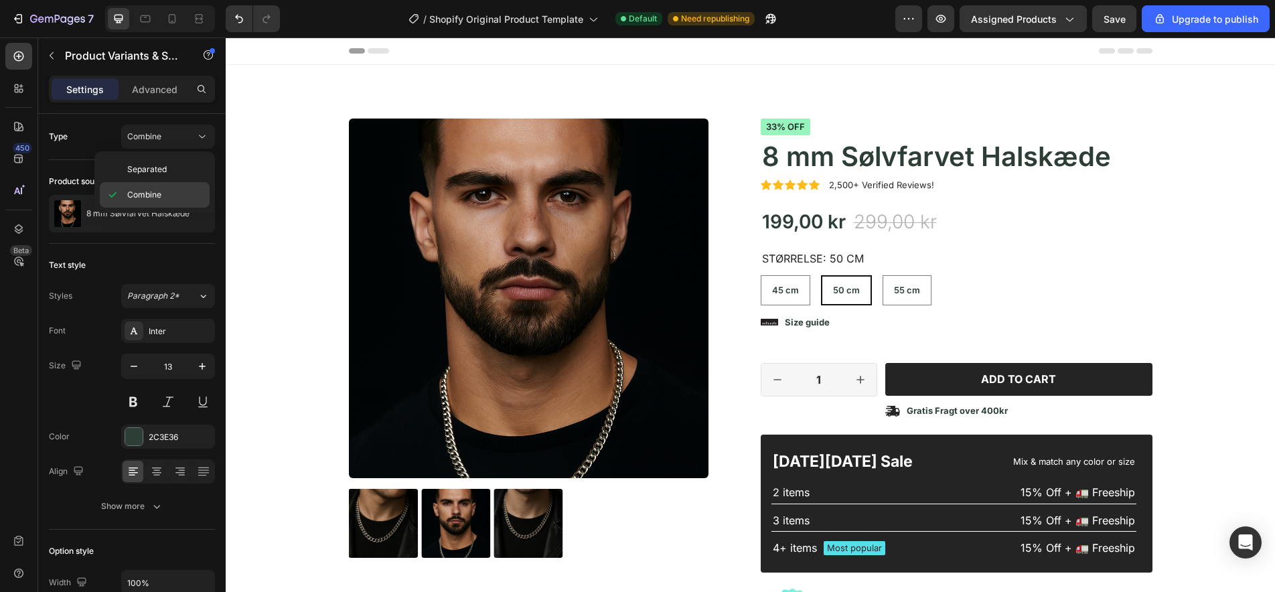
select select "585886651360805779"
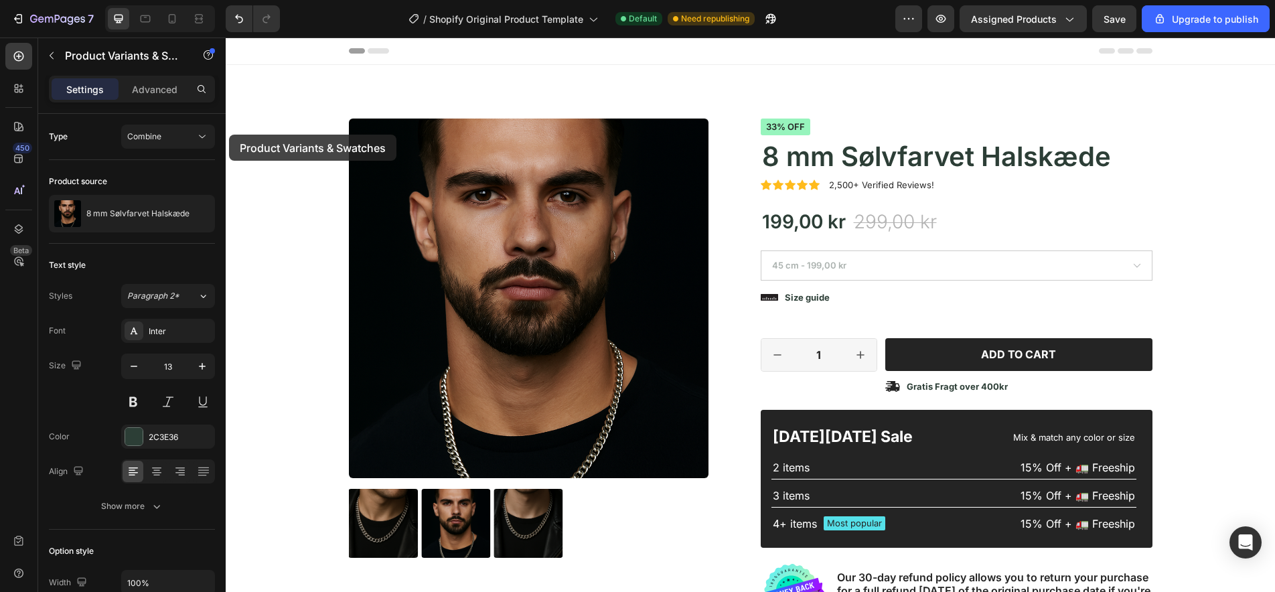
click at [185, 133] on div "Combine" at bounding box center [161, 137] width 68 height 12
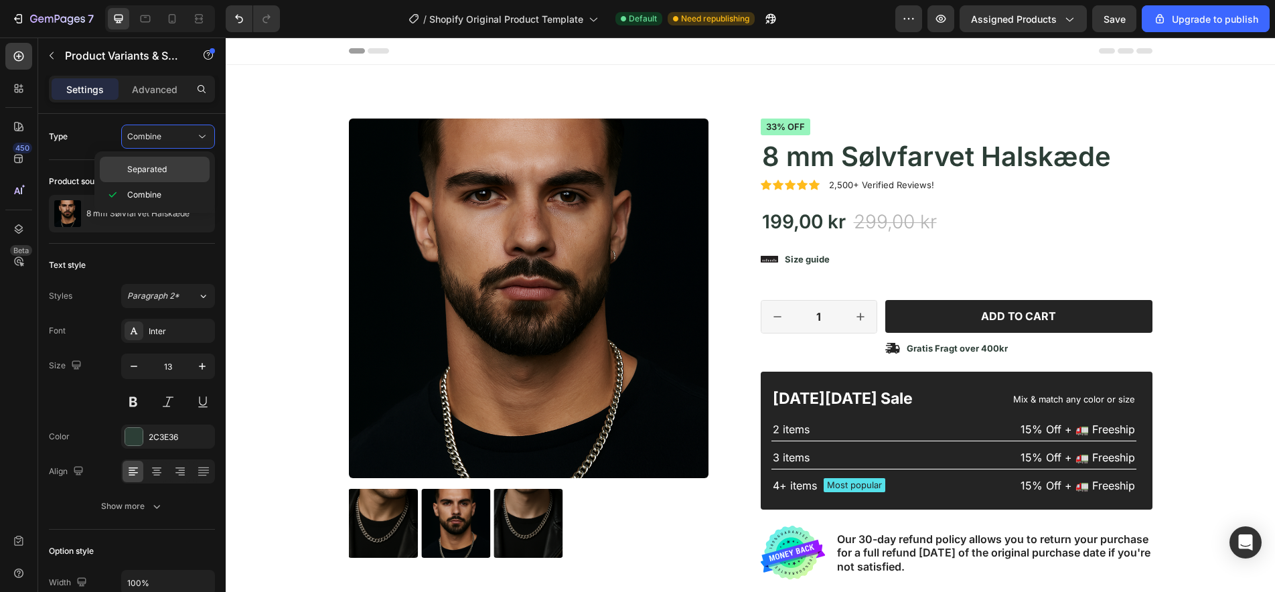
click at [173, 172] on p "Separated" at bounding box center [165, 169] width 76 height 12
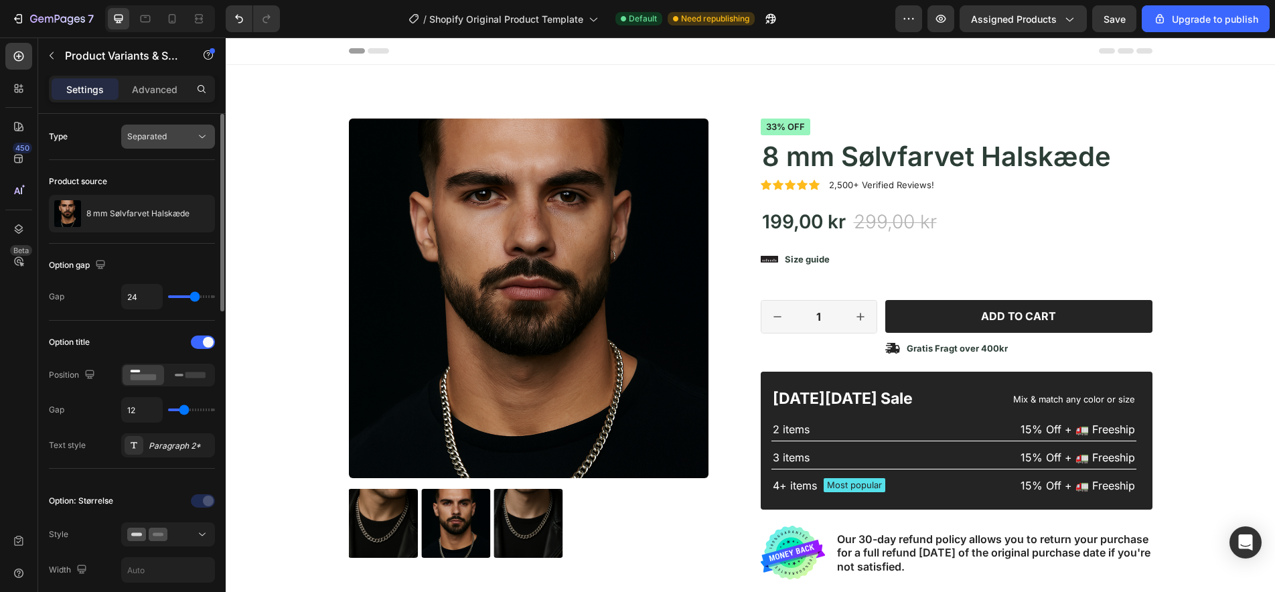
click at [180, 134] on div "Separated" at bounding box center [161, 137] width 68 height 12
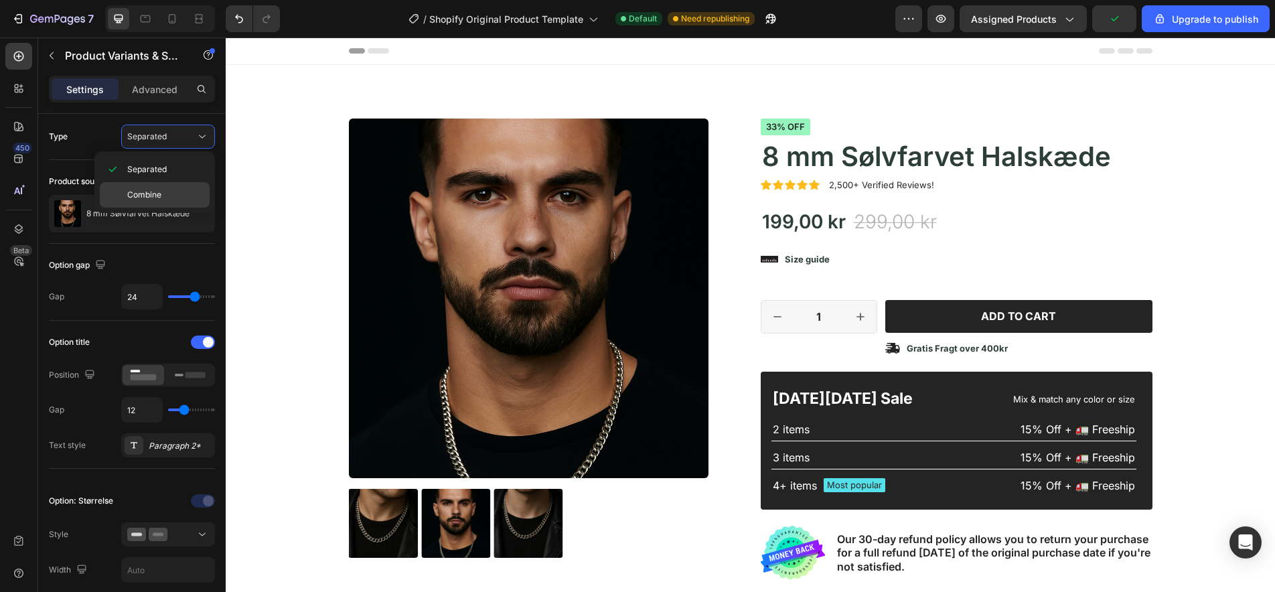
click at [151, 194] on span "Combine" at bounding box center [144, 195] width 34 height 12
click at [242, 18] on icon "Undo/Redo" at bounding box center [239, 19] width 8 height 9
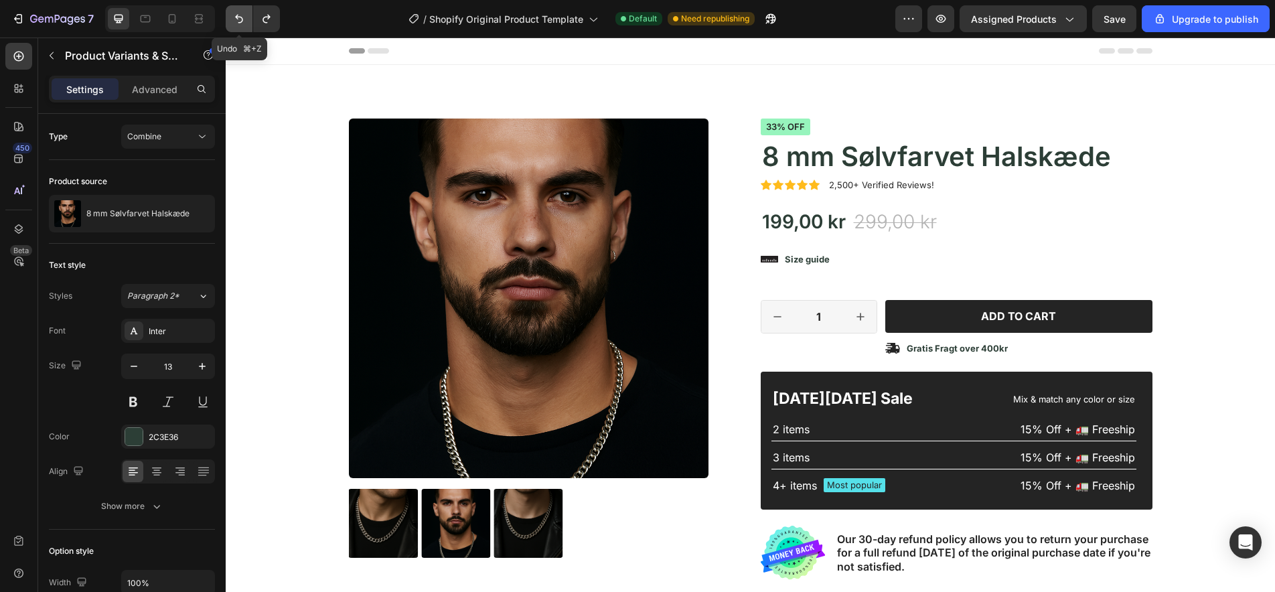
click at [241, 18] on icon "Undo/Redo" at bounding box center [238, 18] width 13 height 13
select select "585886651360805779"
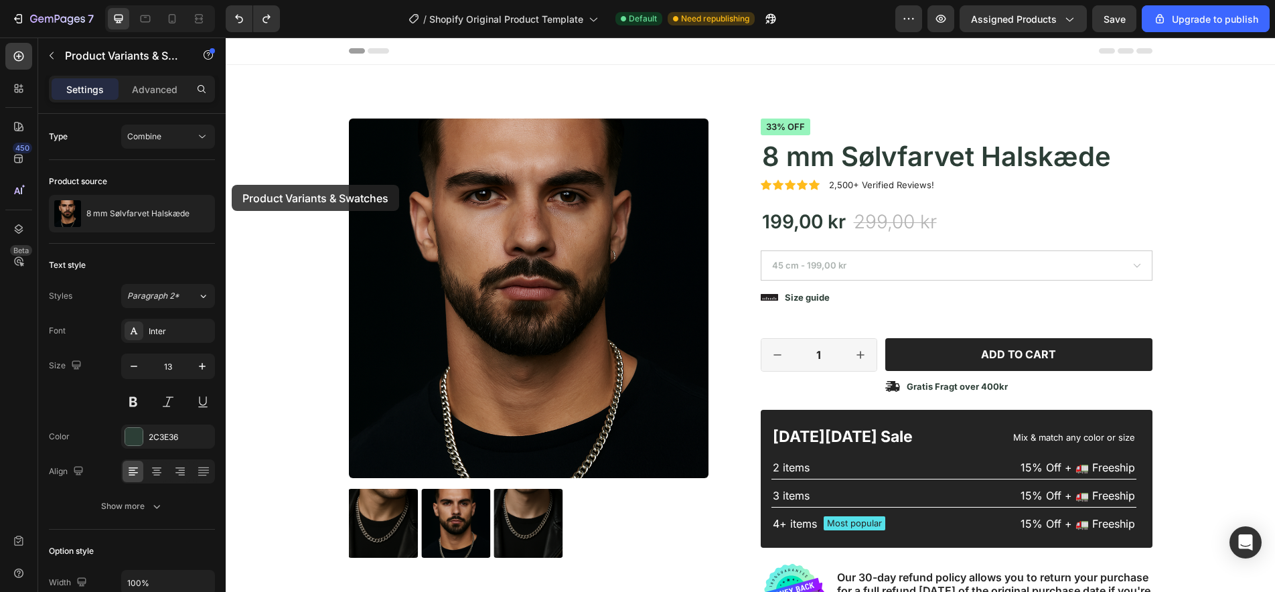
click at [192, 141] on div "Combine" at bounding box center [161, 137] width 68 height 12
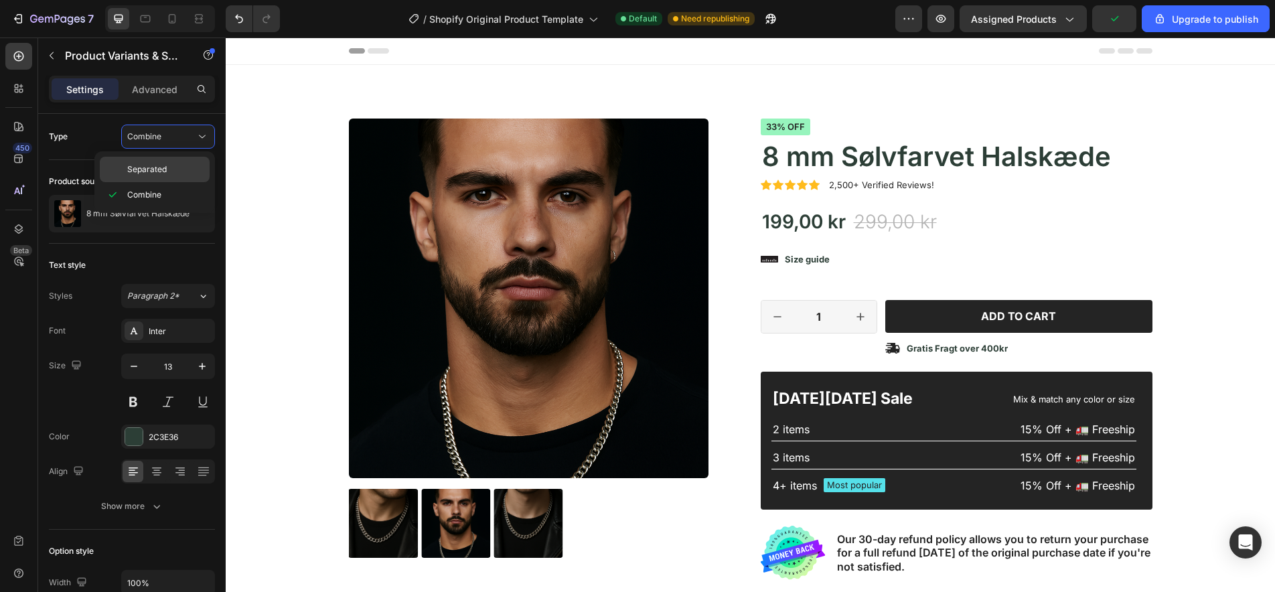
click at [168, 171] on p "Separated" at bounding box center [165, 169] width 76 height 12
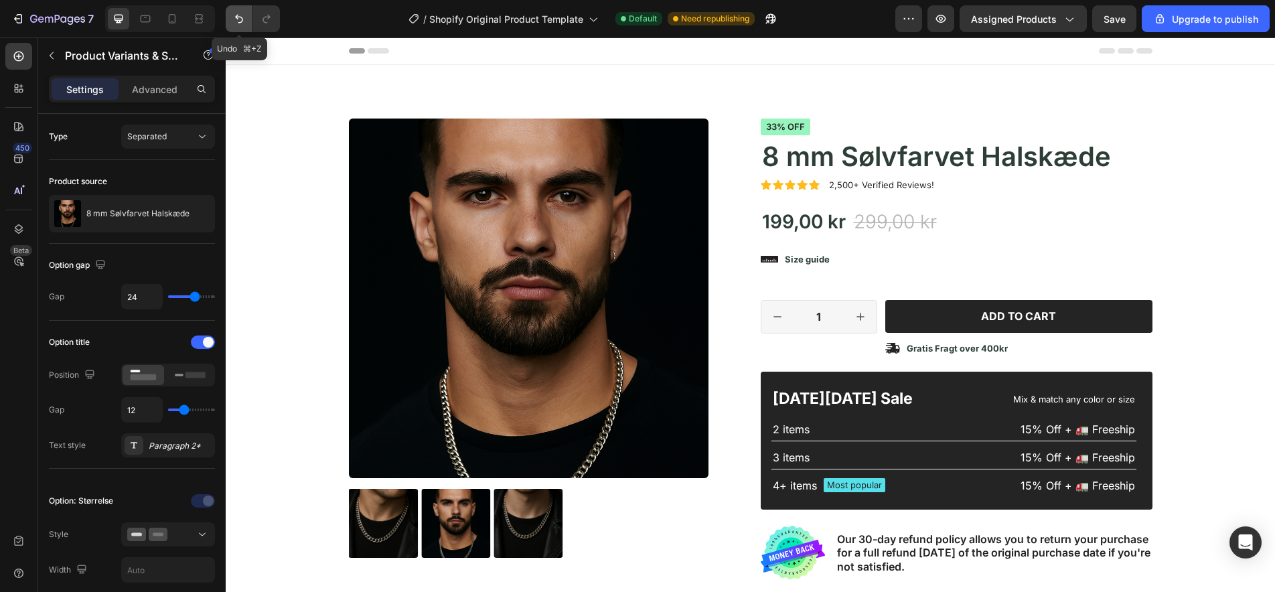
click at [235, 18] on icon "Undo/Redo" at bounding box center [238, 18] width 13 height 13
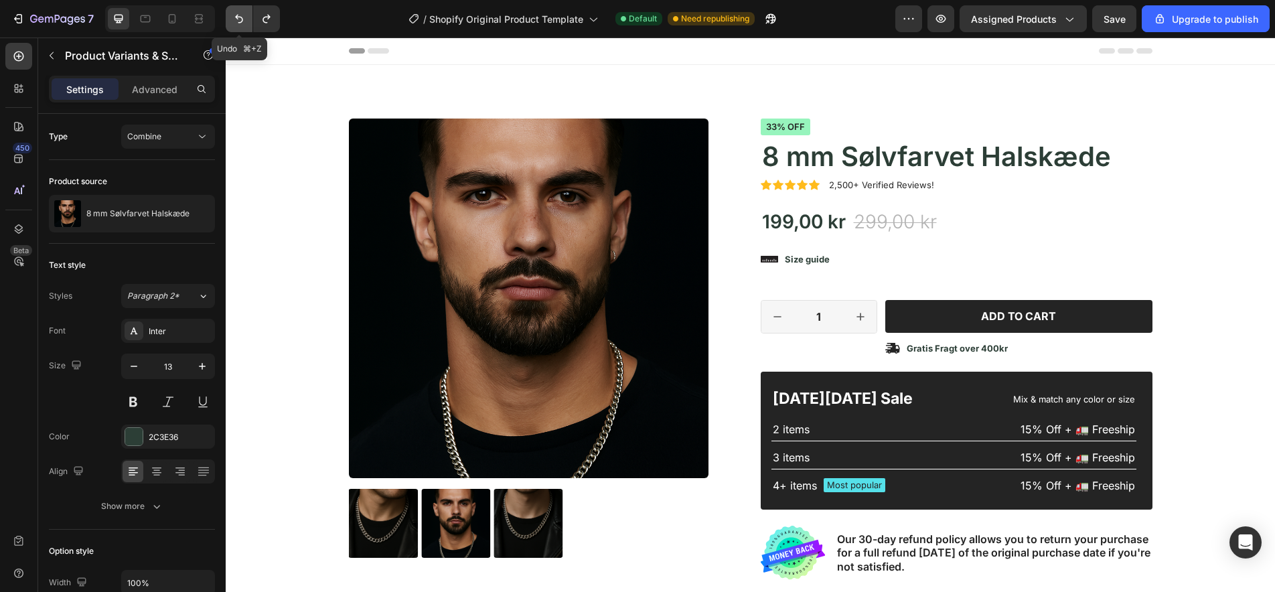
click at [236, 21] on icon "Undo/Redo" at bounding box center [238, 18] width 13 height 13
select select "585886651360805779"
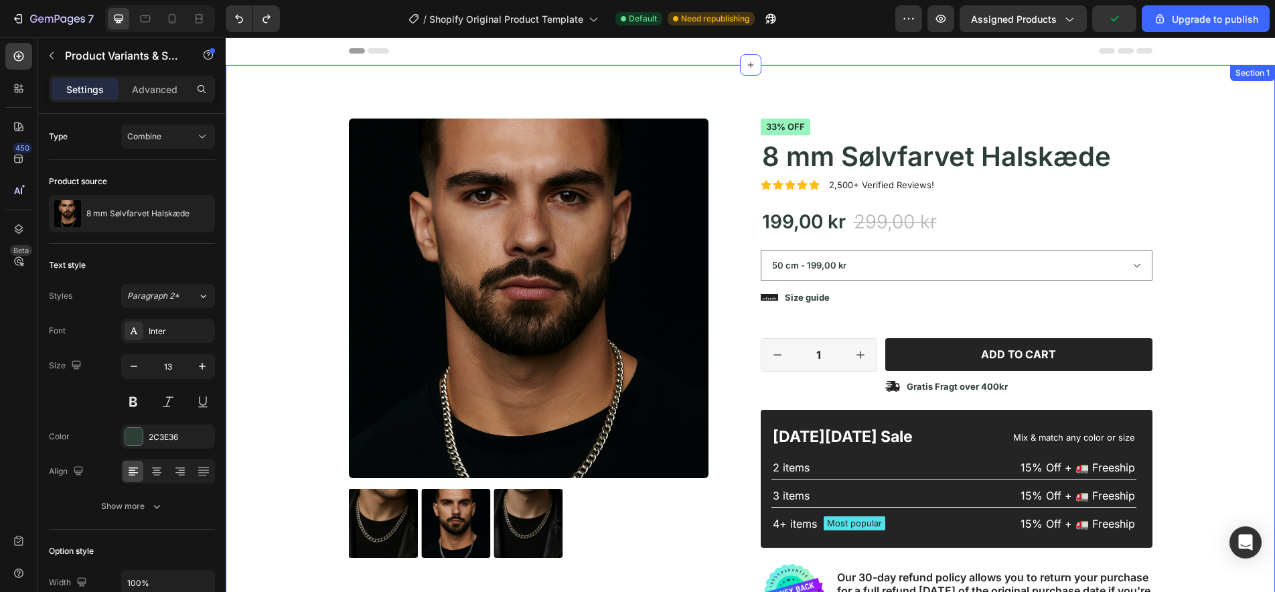
click at [1226, 227] on div "Product Images Material Shipping Care instruction Accordion Icon Icon Icon Icon…" at bounding box center [750, 419] width 1029 height 603
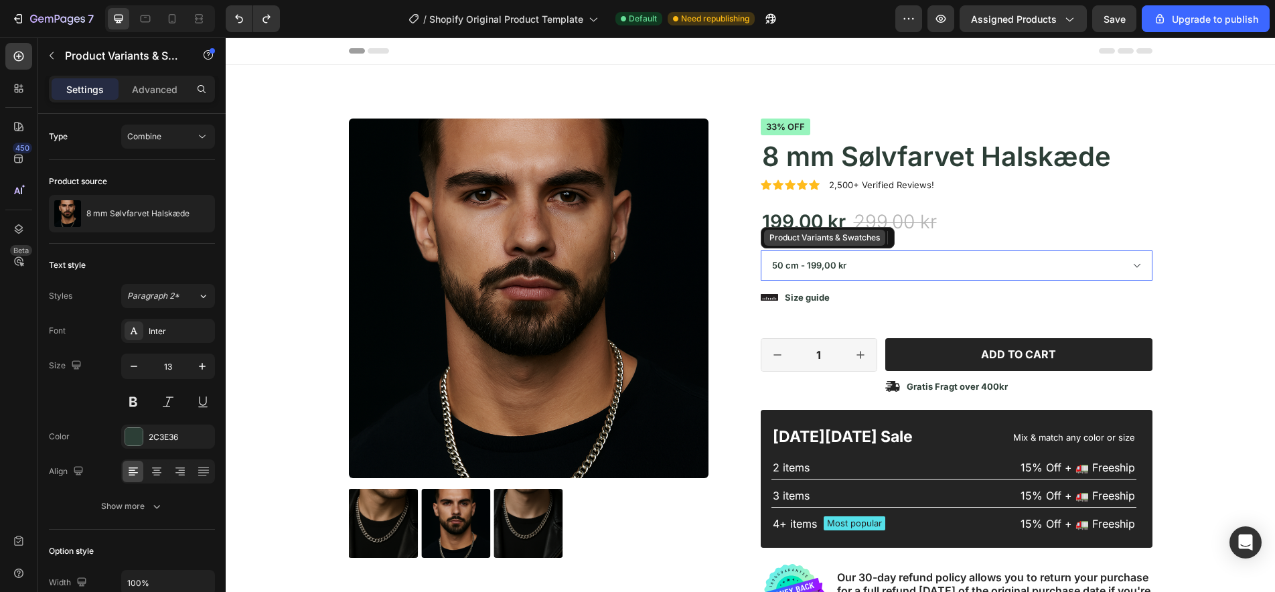
click at [817, 242] on div "Product Variants & Swatches" at bounding box center [825, 238] width 116 height 12
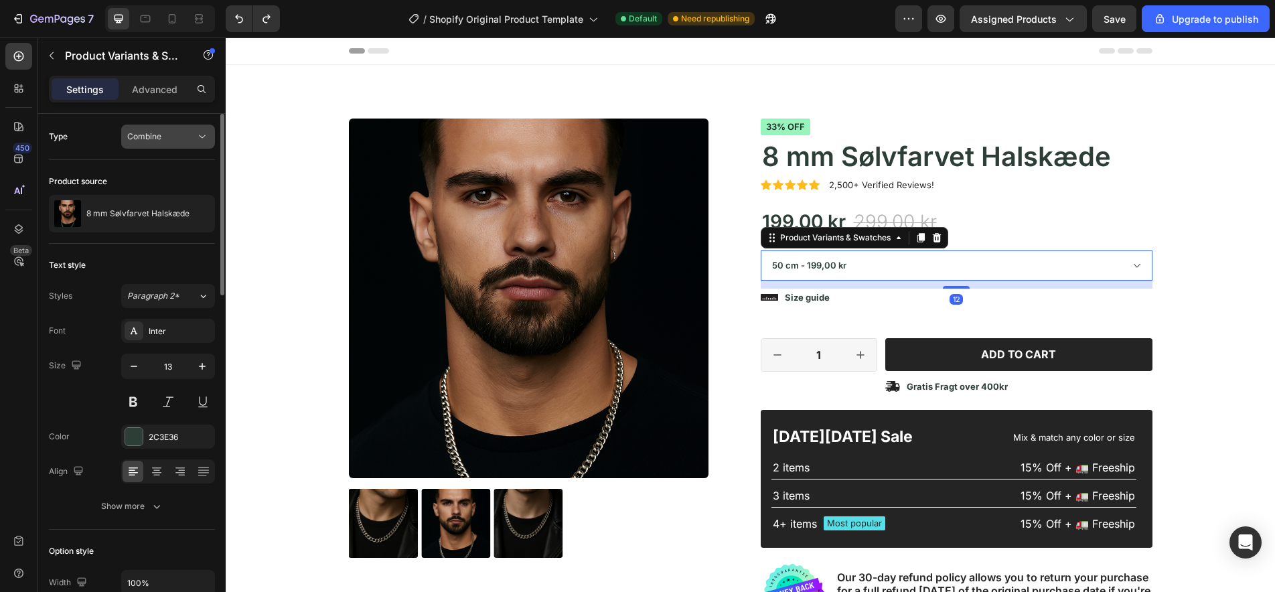
click at [184, 133] on div "Combine" at bounding box center [161, 137] width 68 height 12
click at [175, 170] on p "Separated" at bounding box center [165, 169] width 76 height 12
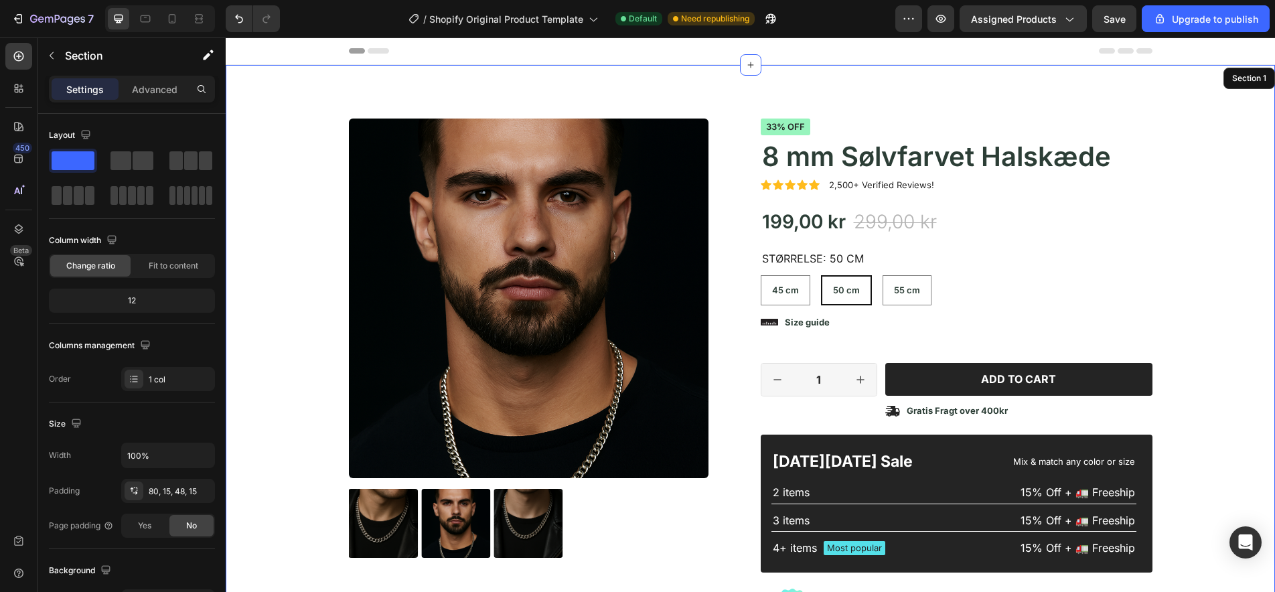
click at [336, 195] on div "Product Images Material Shipping Care instruction Accordion Icon Icon Icon Icon…" at bounding box center [750, 419] width 1029 height 603
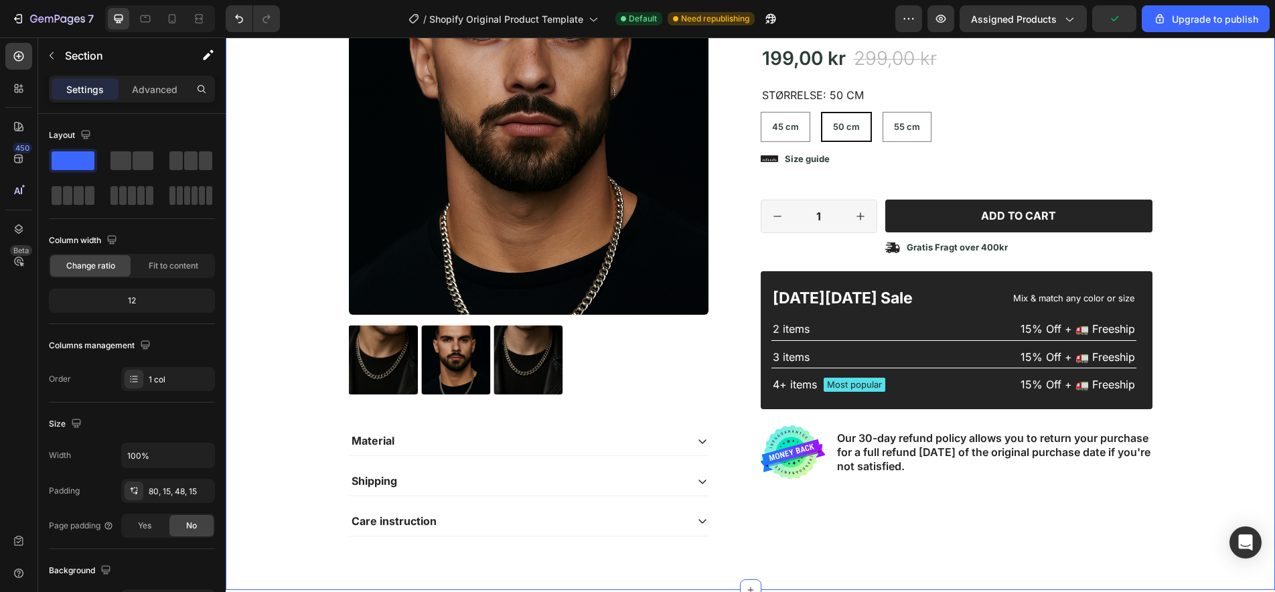
select select "585886651360805779"
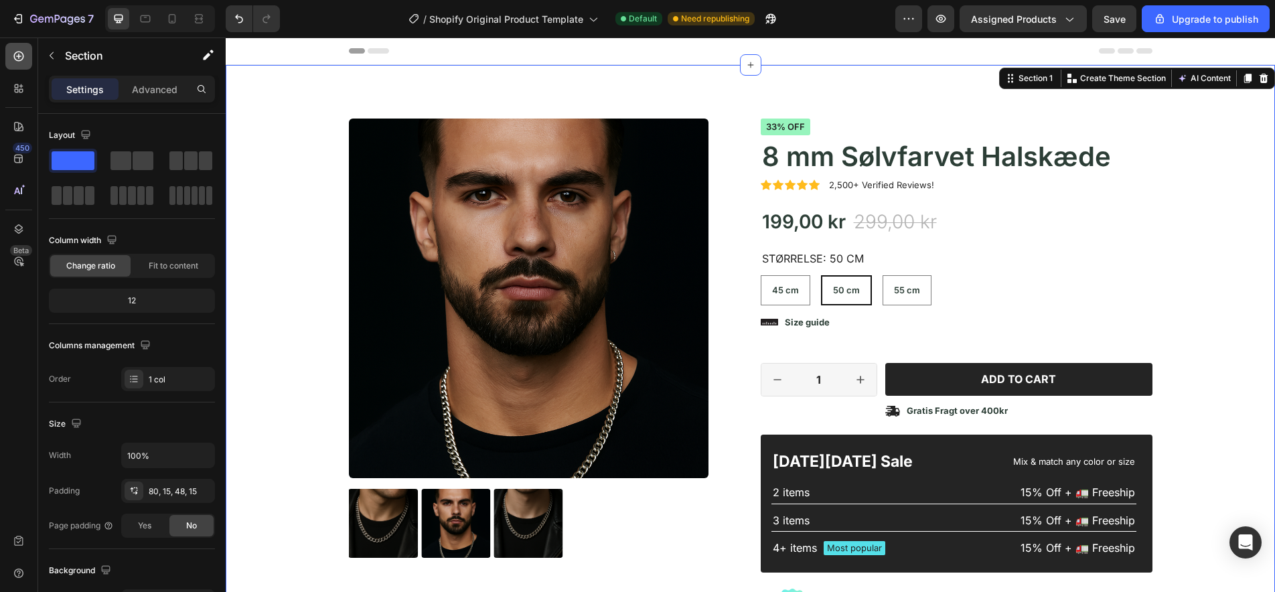
click at [15, 51] on icon at bounding box center [18, 56] width 13 height 13
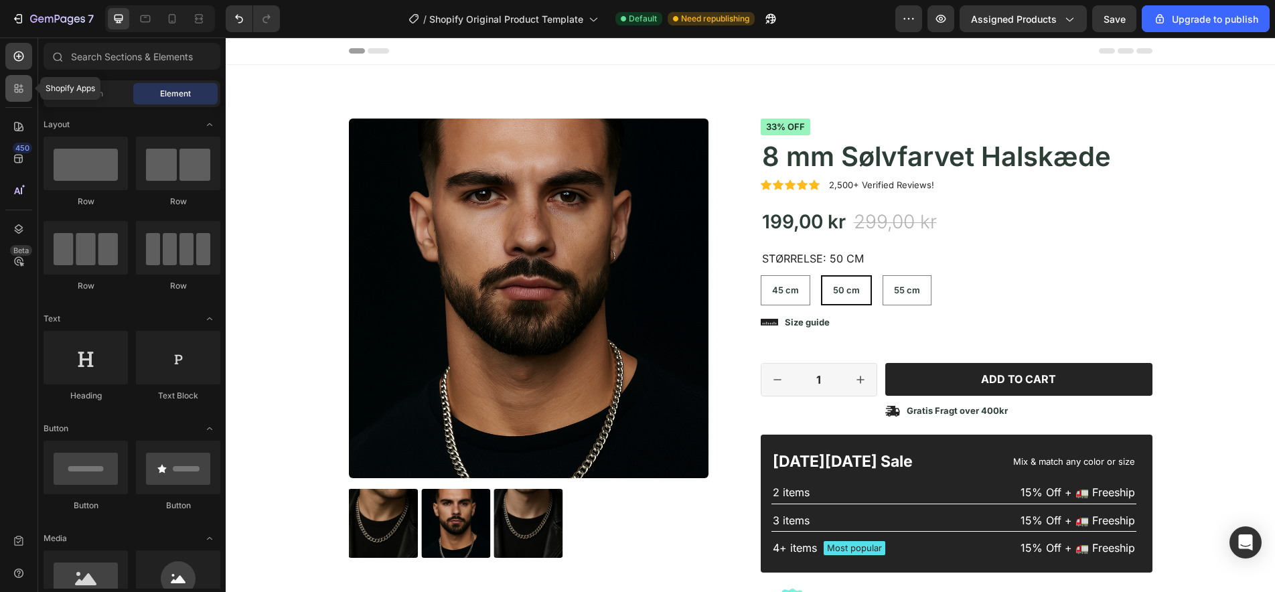
click at [16, 86] on icon at bounding box center [18, 88] width 13 height 13
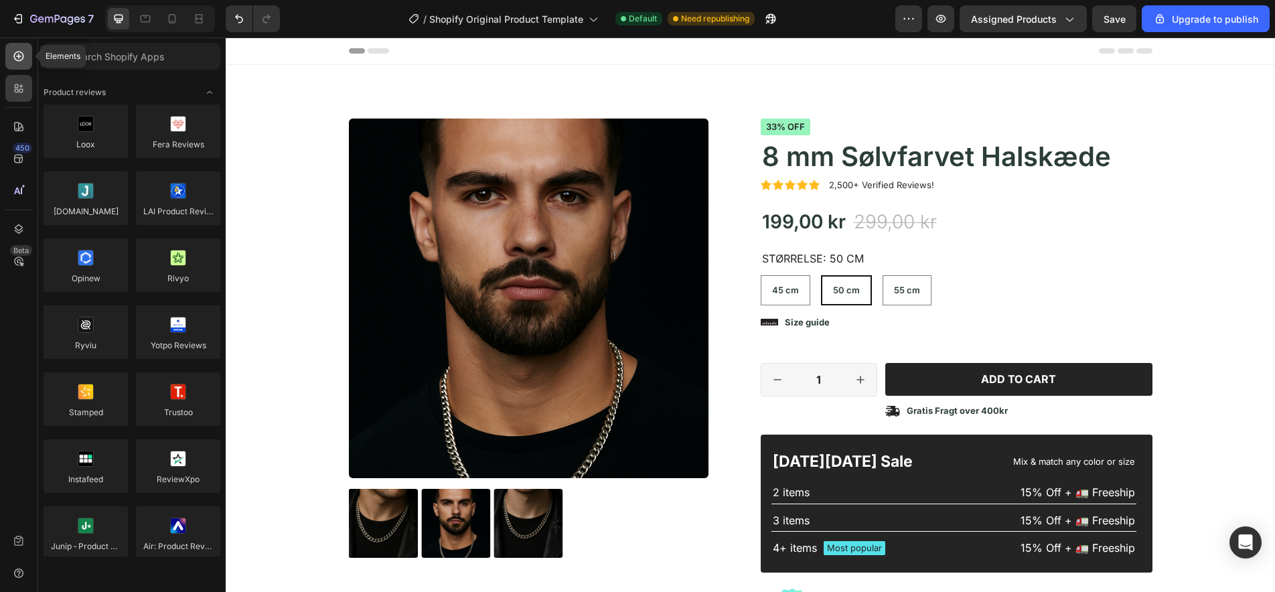
click at [21, 58] on icon at bounding box center [18, 56] width 13 height 13
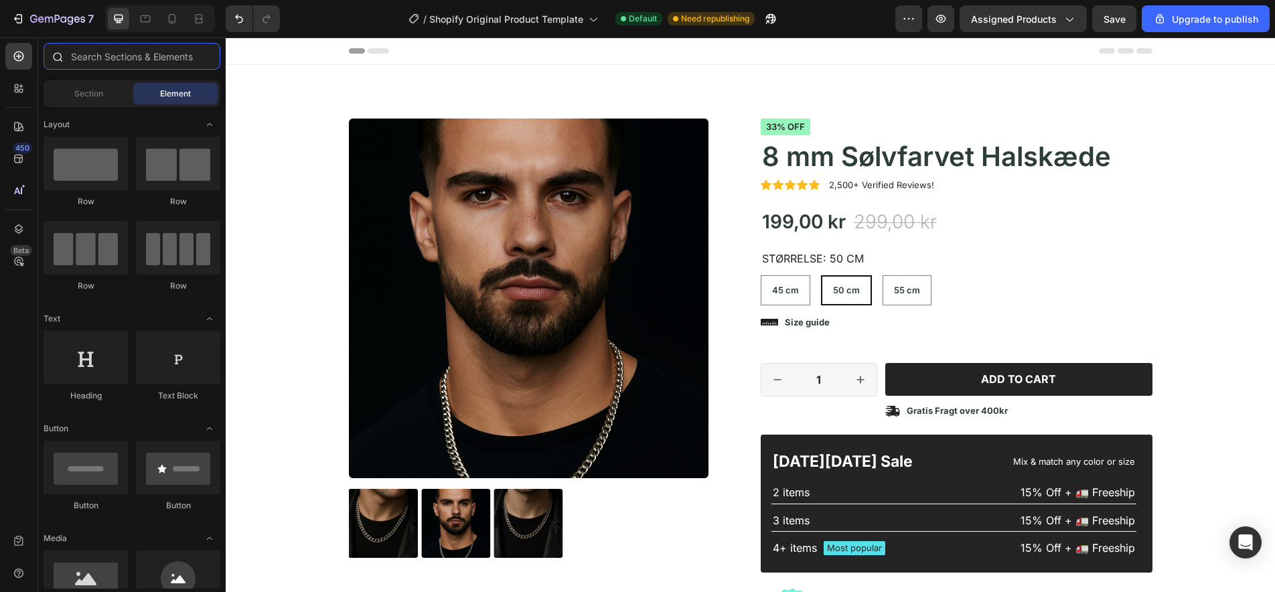
radio input "false"
click at [90, 93] on span "Section" at bounding box center [88, 94] width 29 height 12
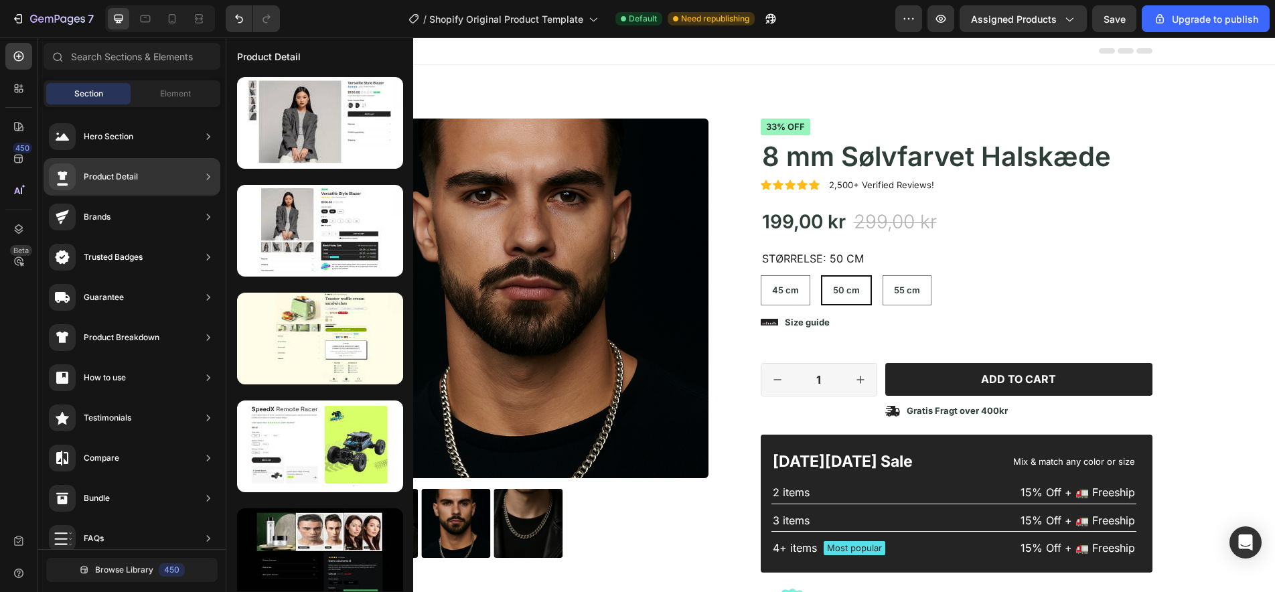
click at [120, 175] on div "Product Detail" at bounding box center [111, 176] width 54 height 13
click at [210, 179] on icon at bounding box center [208, 176] width 13 height 13
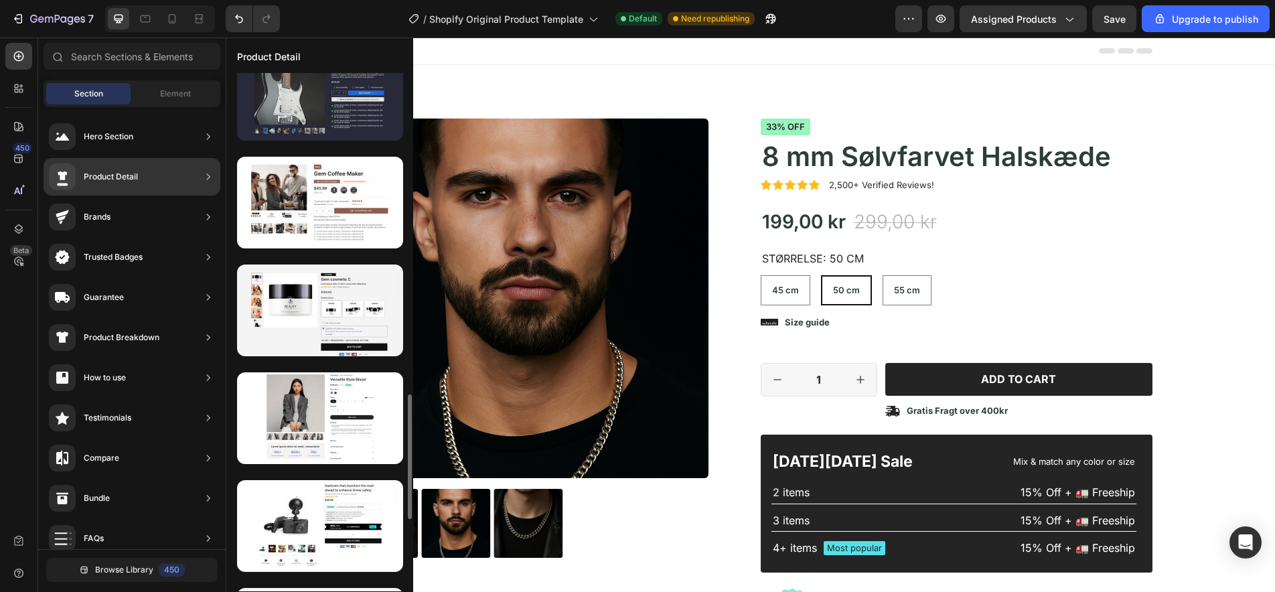
scroll to position [1324, 0]
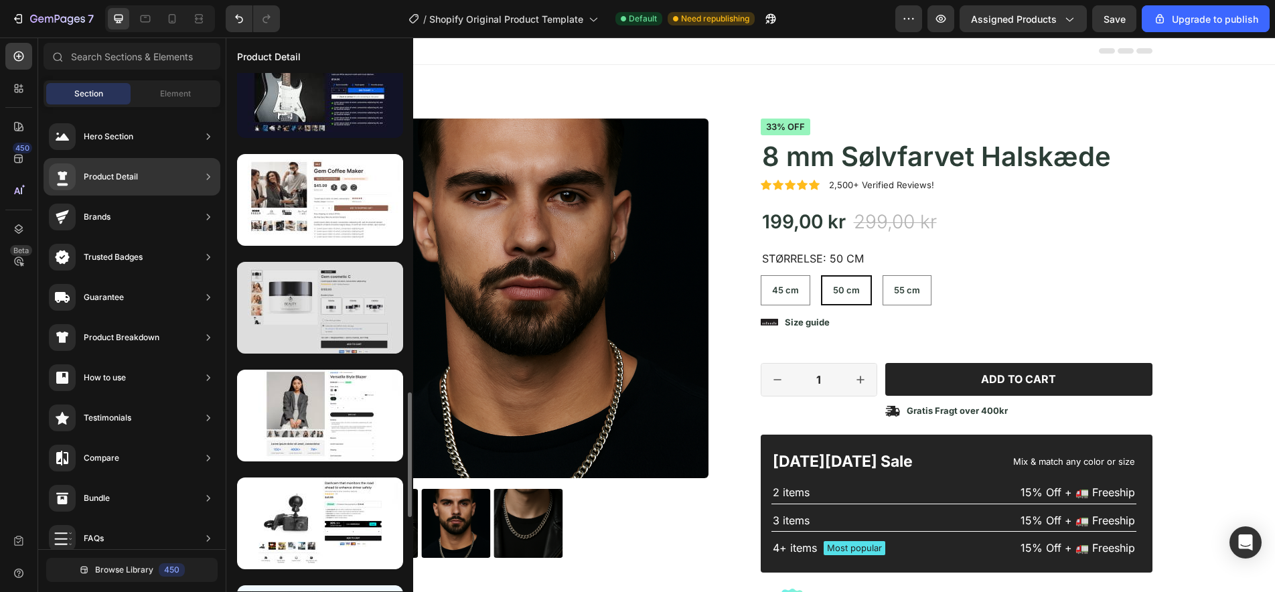
click at [355, 287] on div at bounding box center [320, 308] width 166 height 92
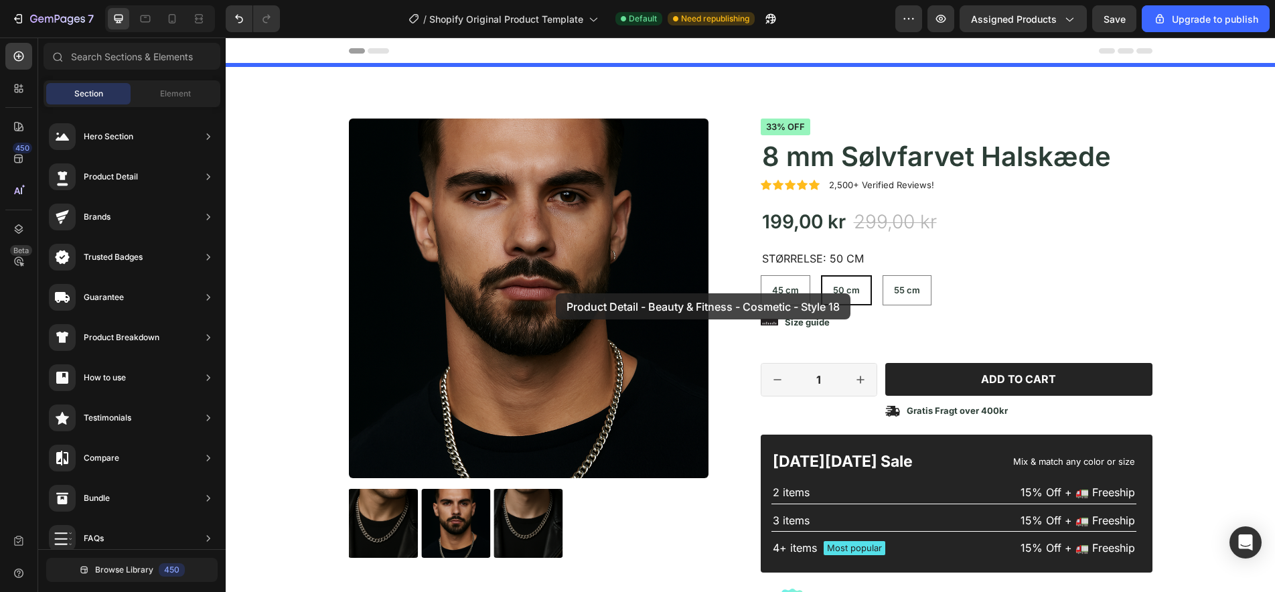
drag, startPoint x: 580, startPoint y: 324, endPoint x: 556, endPoint y: 293, distance: 39.5
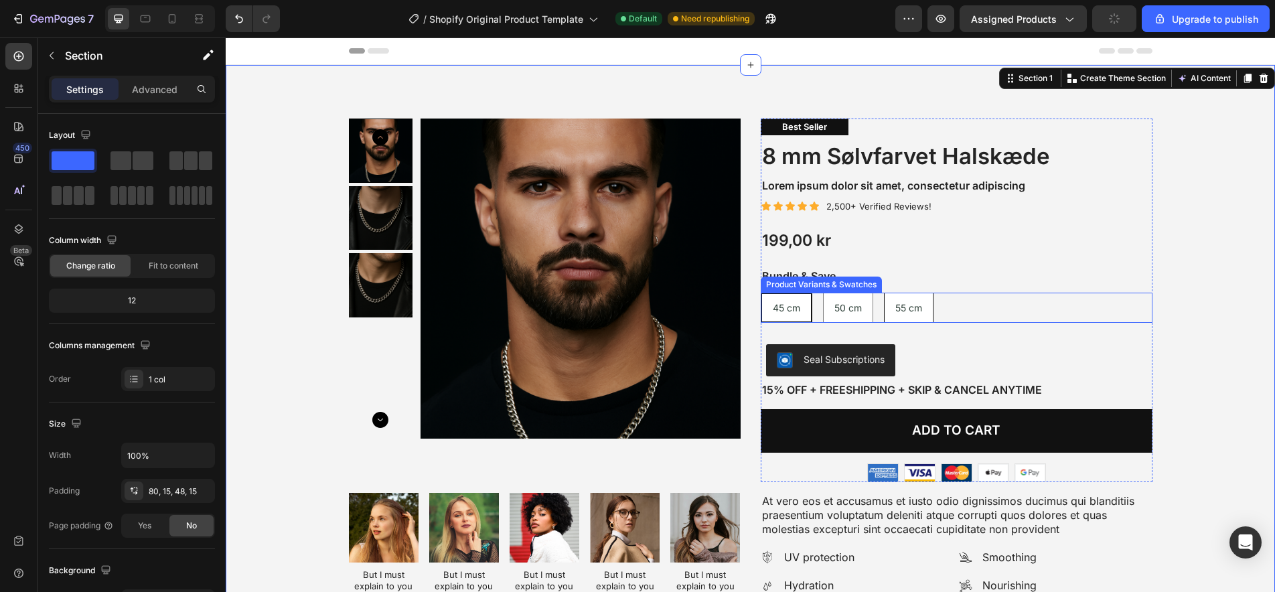
scroll to position [0, 0]
click at [1263, 79] on icon at bounding box center [1263, 78] width 9 height 9
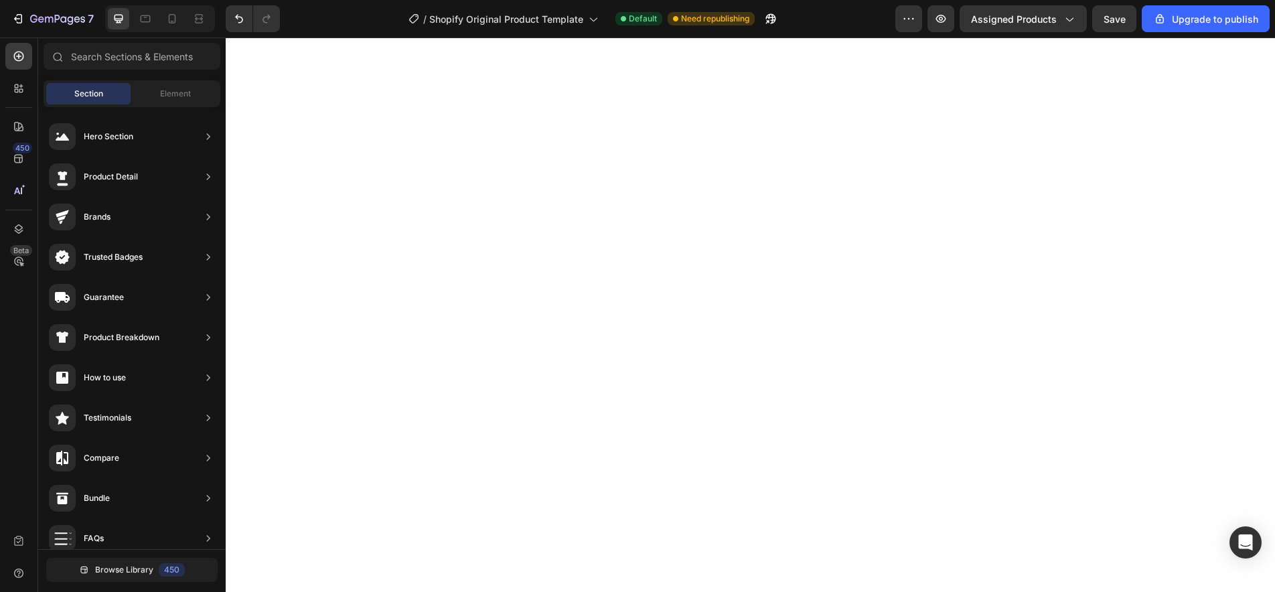
select select "585886651360805779"
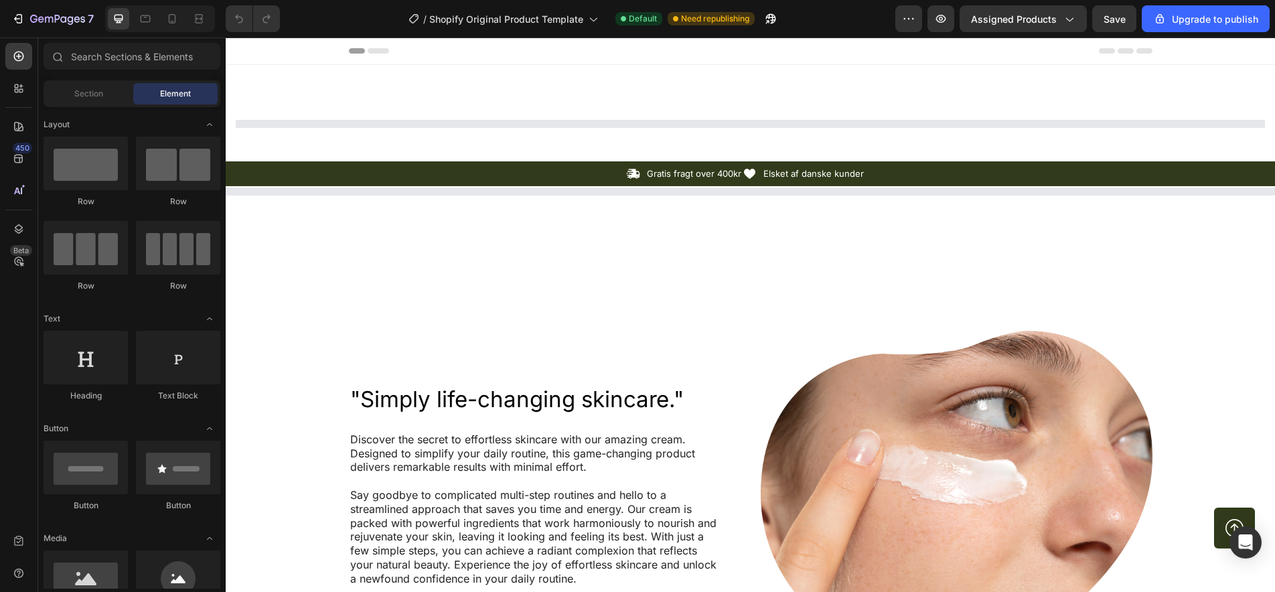
select select "585886651360805779"
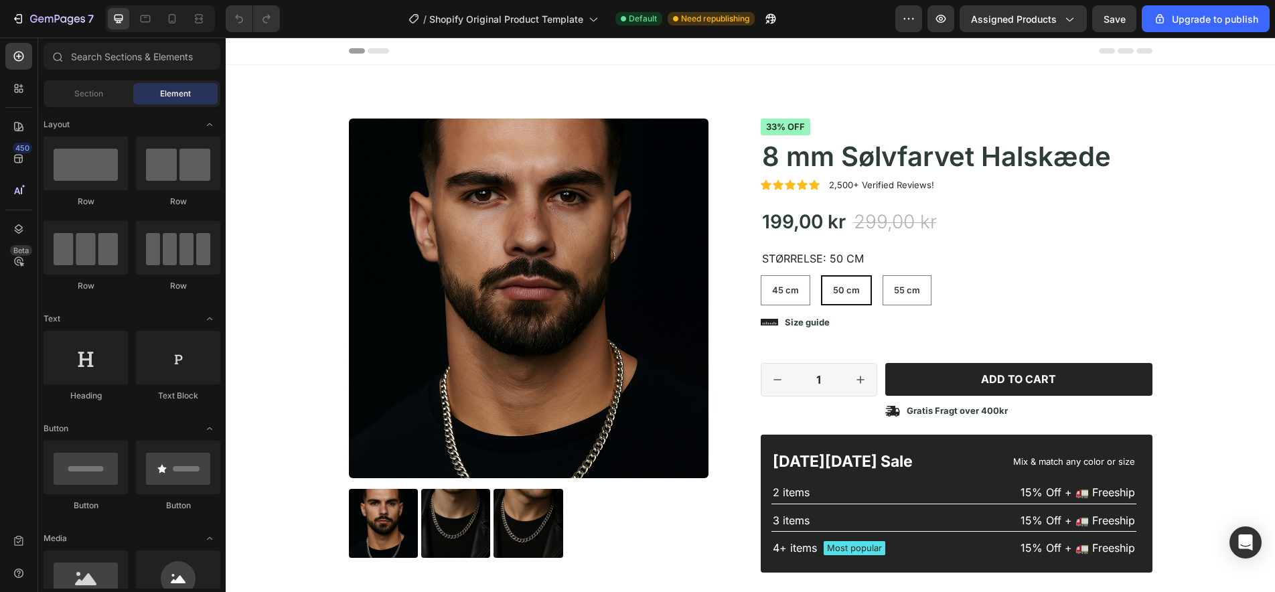
radio input "false"
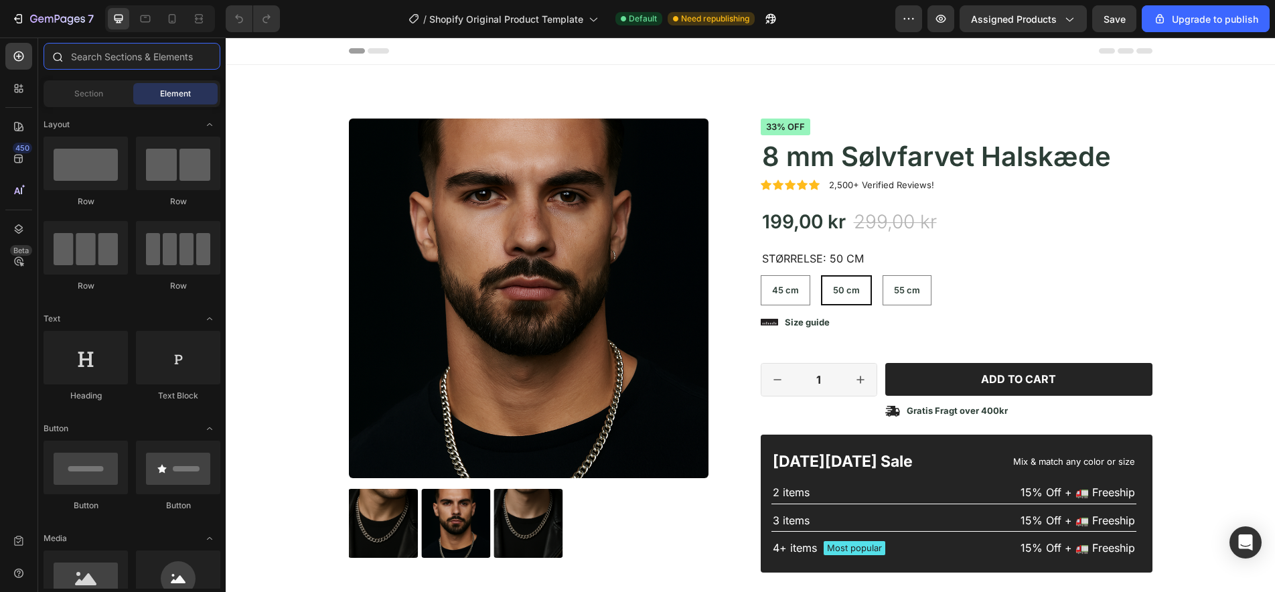
click at [149, 62] on input "text" at bounding box center [132, 56] width 177 height 27
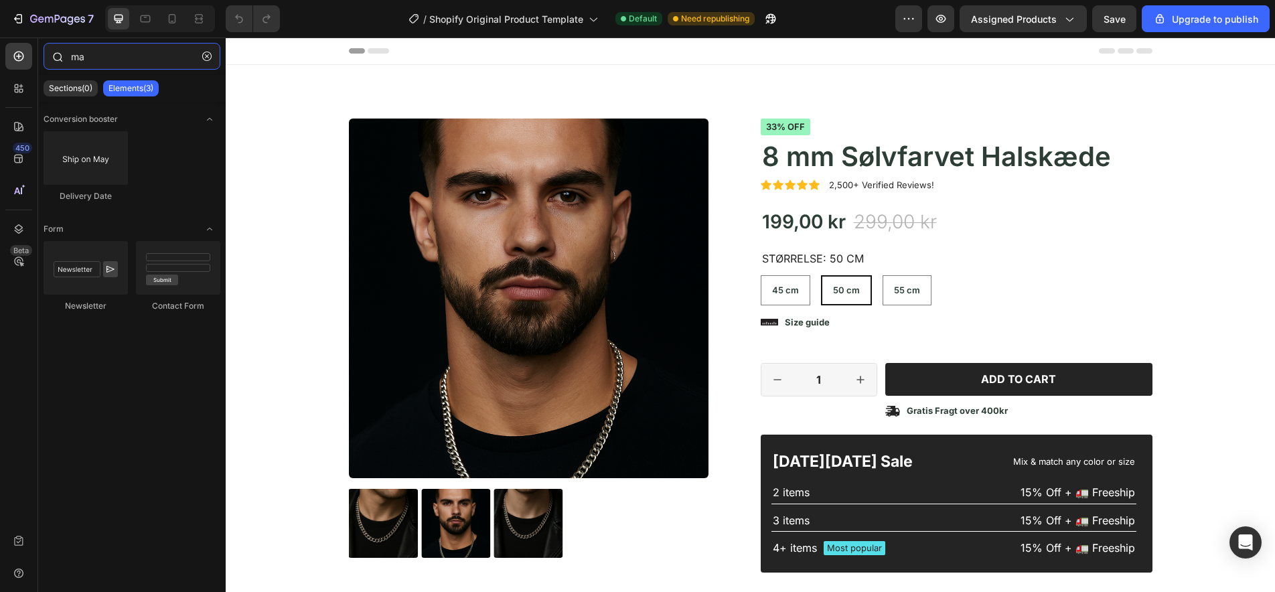
type input "m"
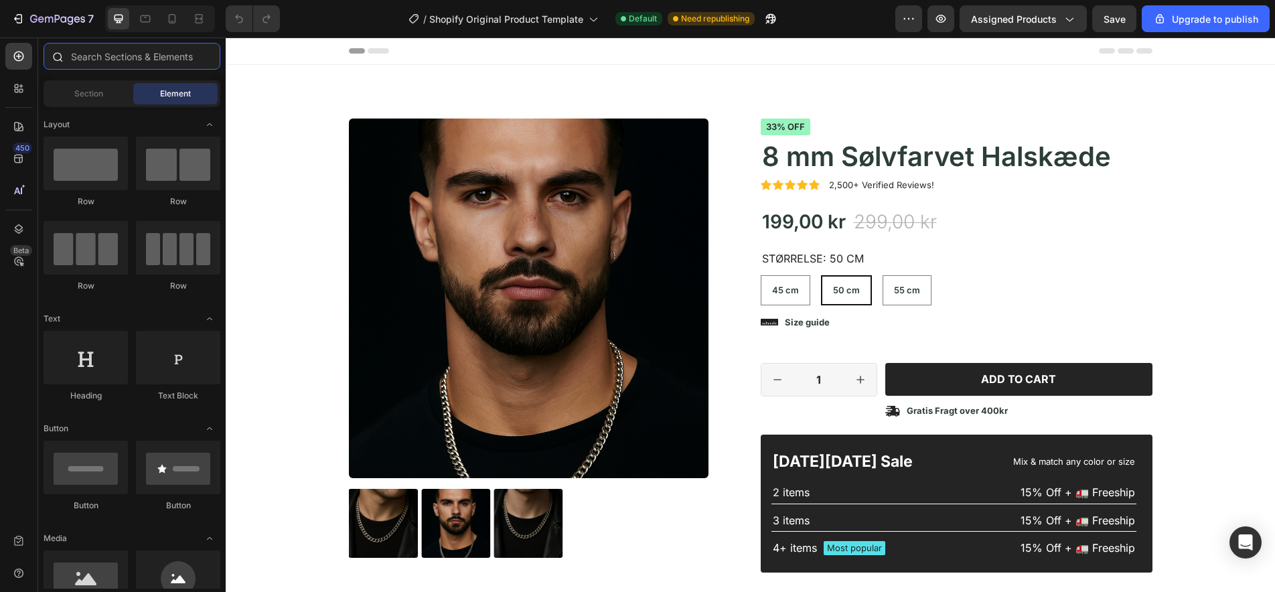
click at [92, 58] on input "text" at bounding box center [132, 56] width 177 height 27
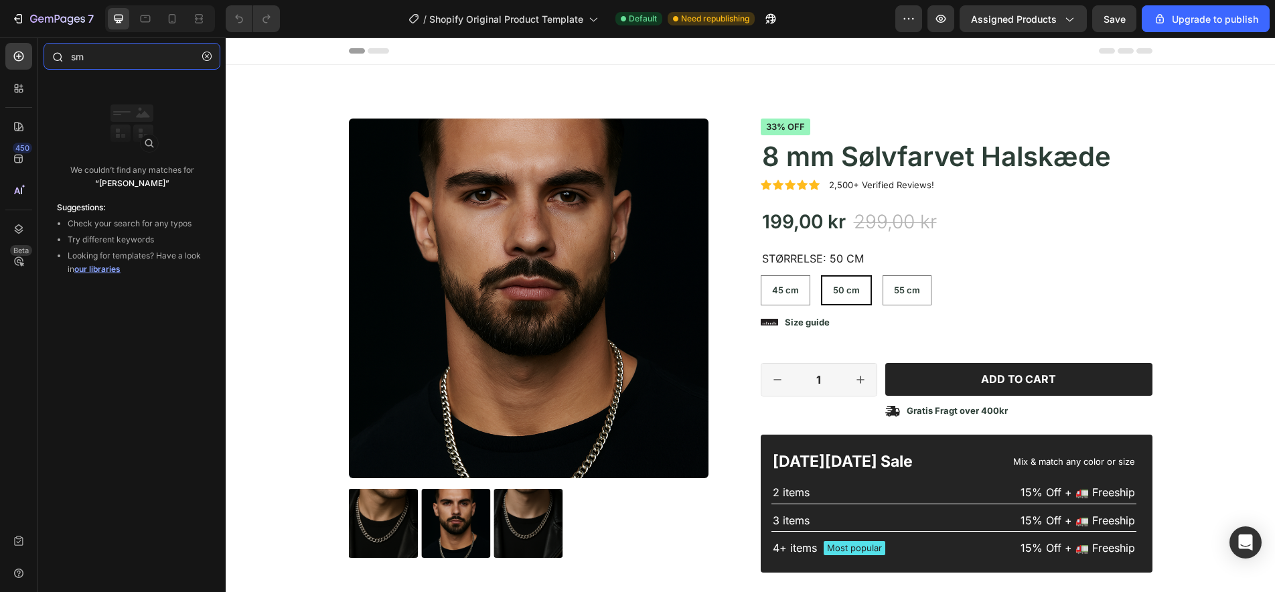
type input "s"
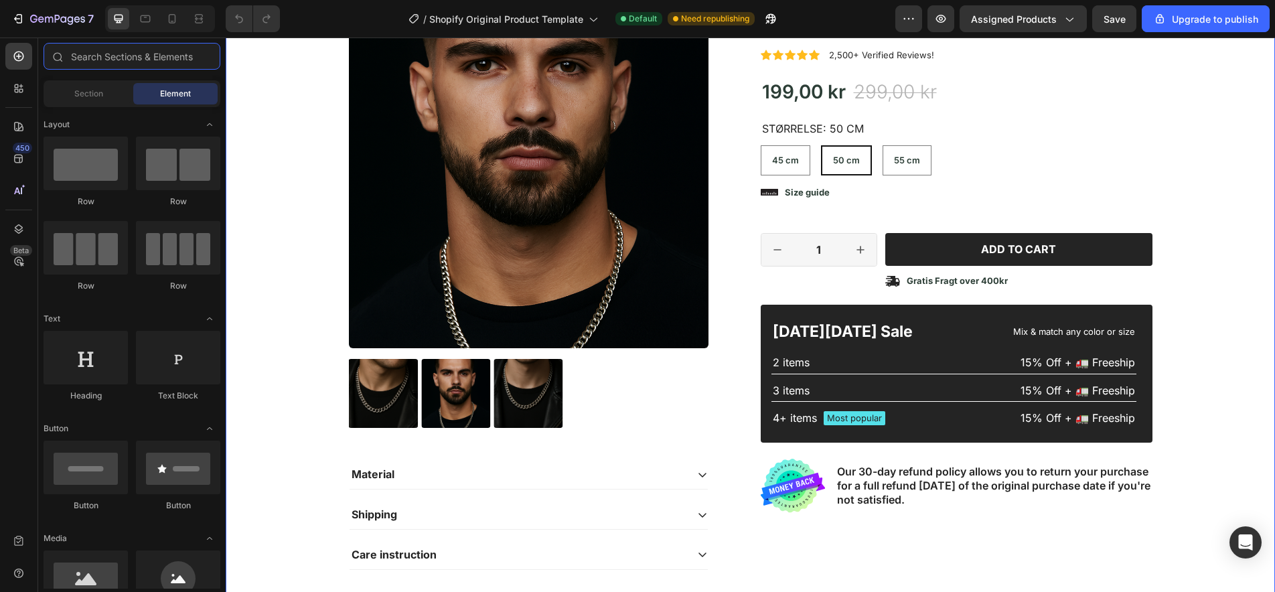
select select "585886651360805779"
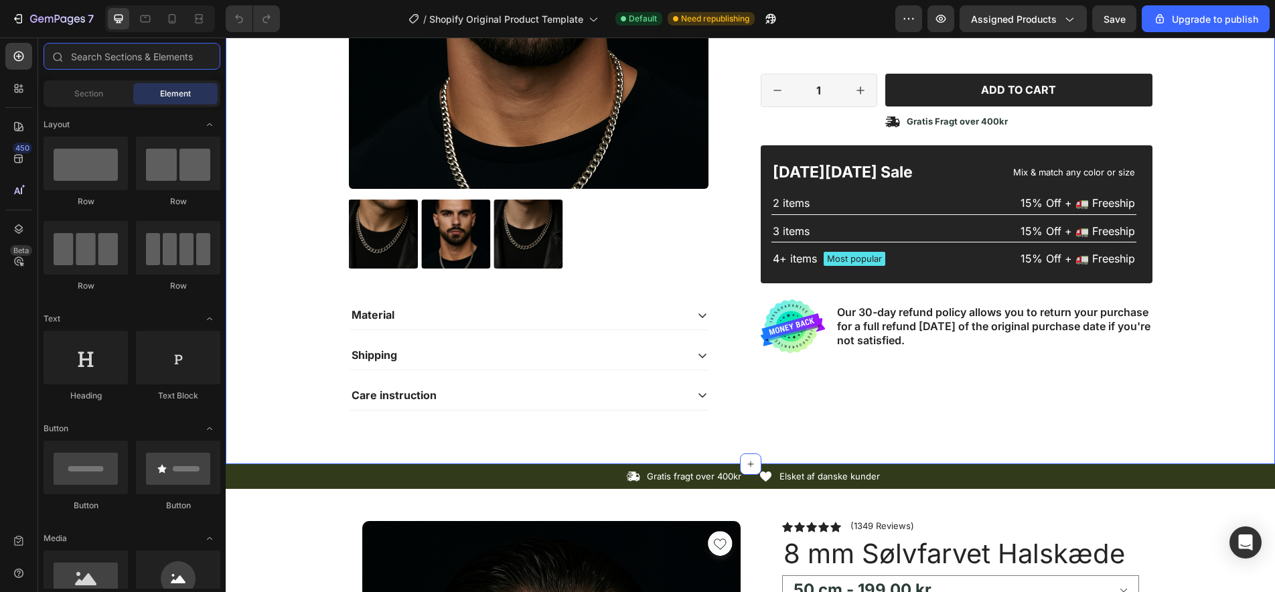
scroll to position [321, 0]
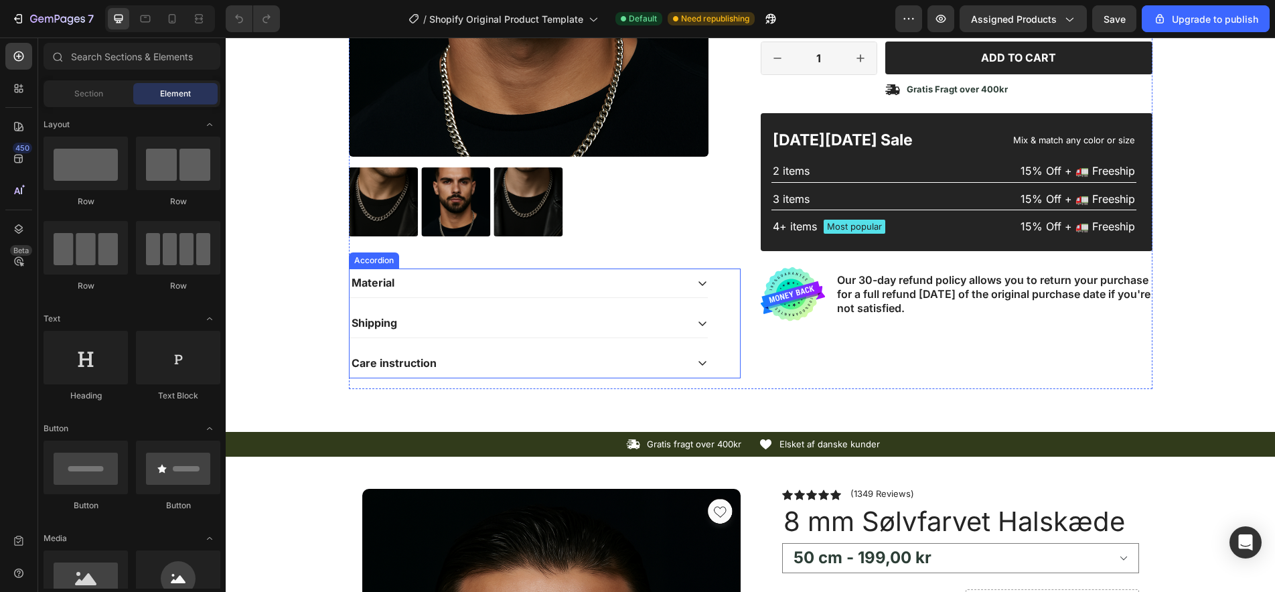
click at [703, 280] on icon at bounding box center [702, 283] width 11 height 11
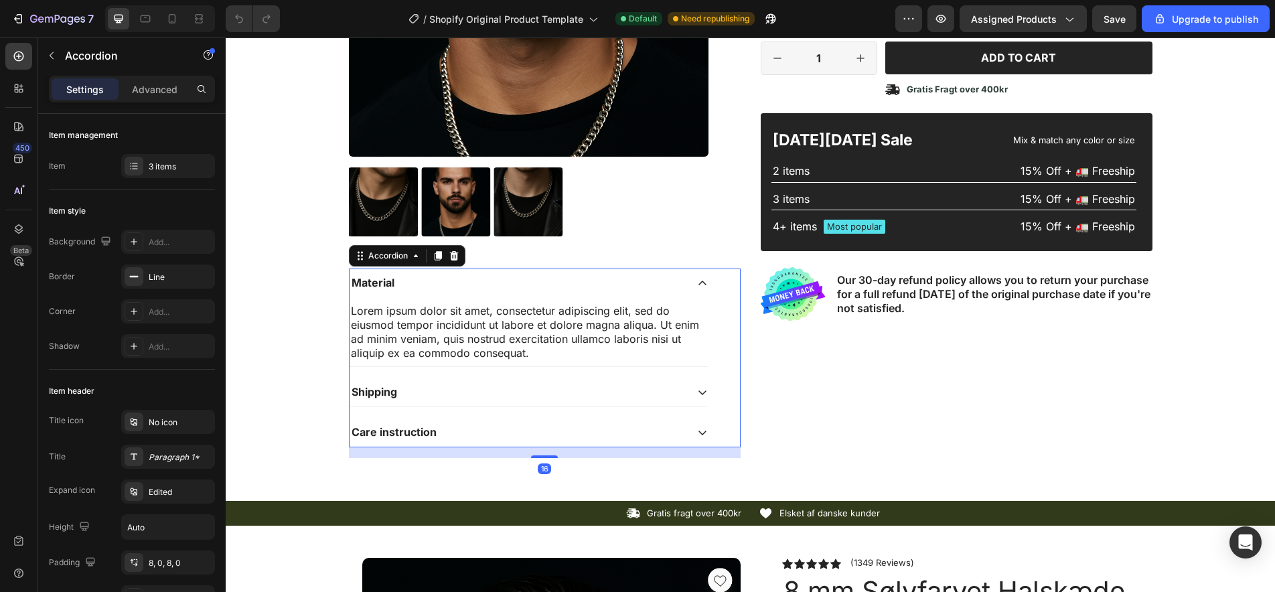
click at [702, 283] on icon at bounding box center [702, 283] width 11 height 11
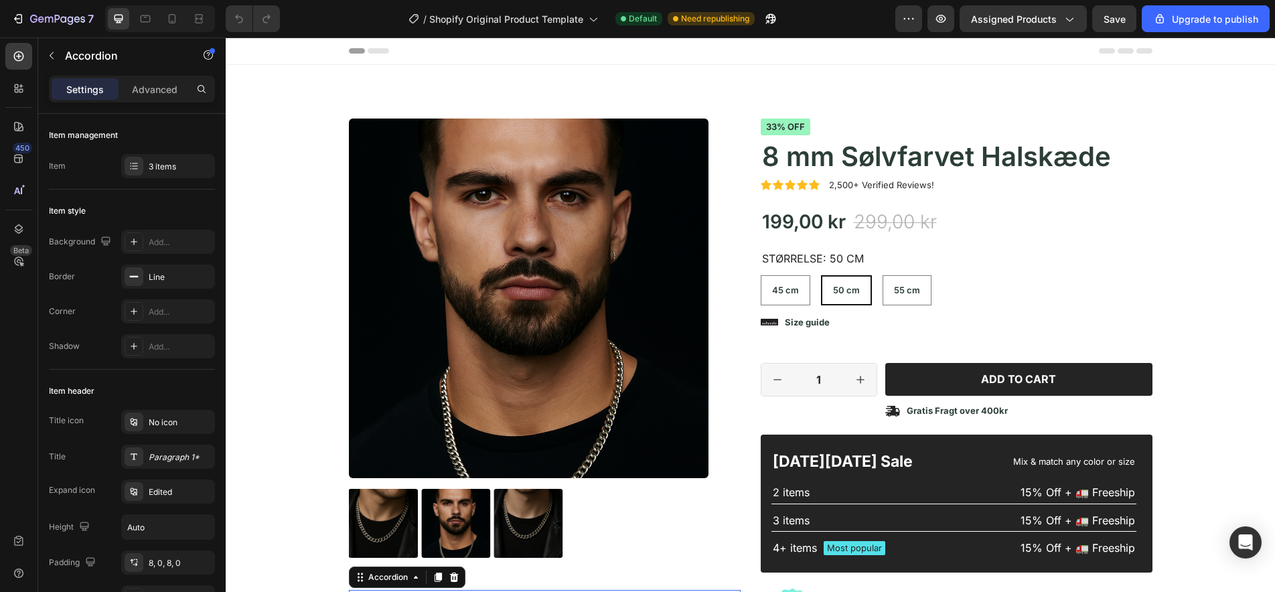
scroll to position [0, 0]
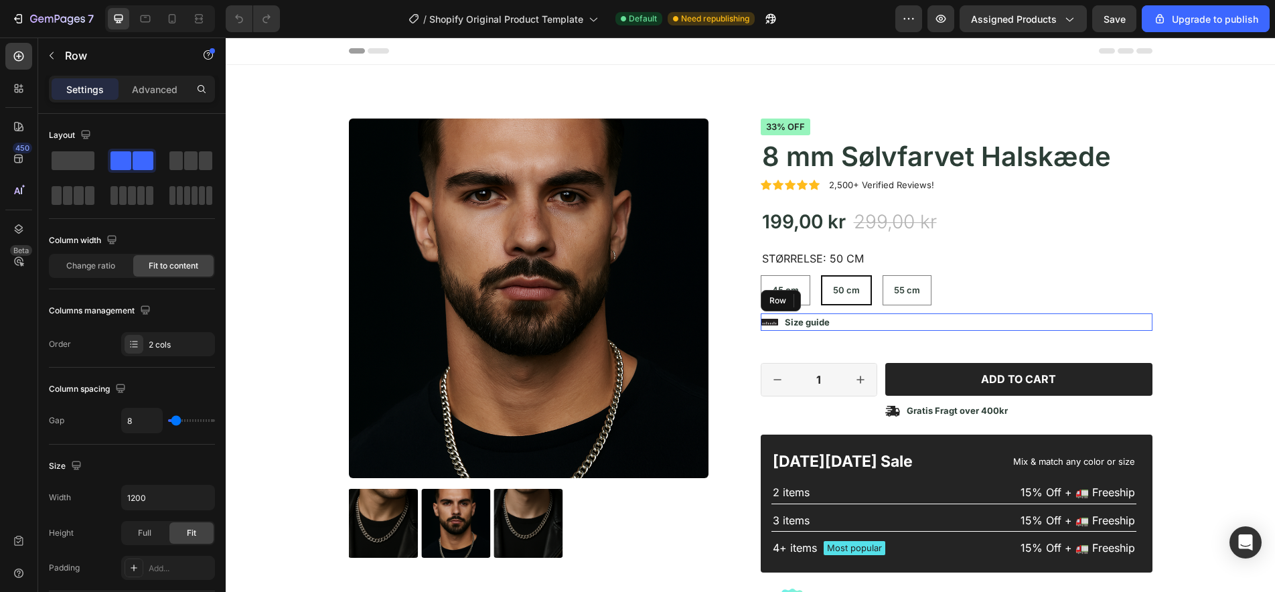
click at [862, 321] on div "Icon Size guide Text Block Row" at bounding box center [957, 321] width 392 height 17
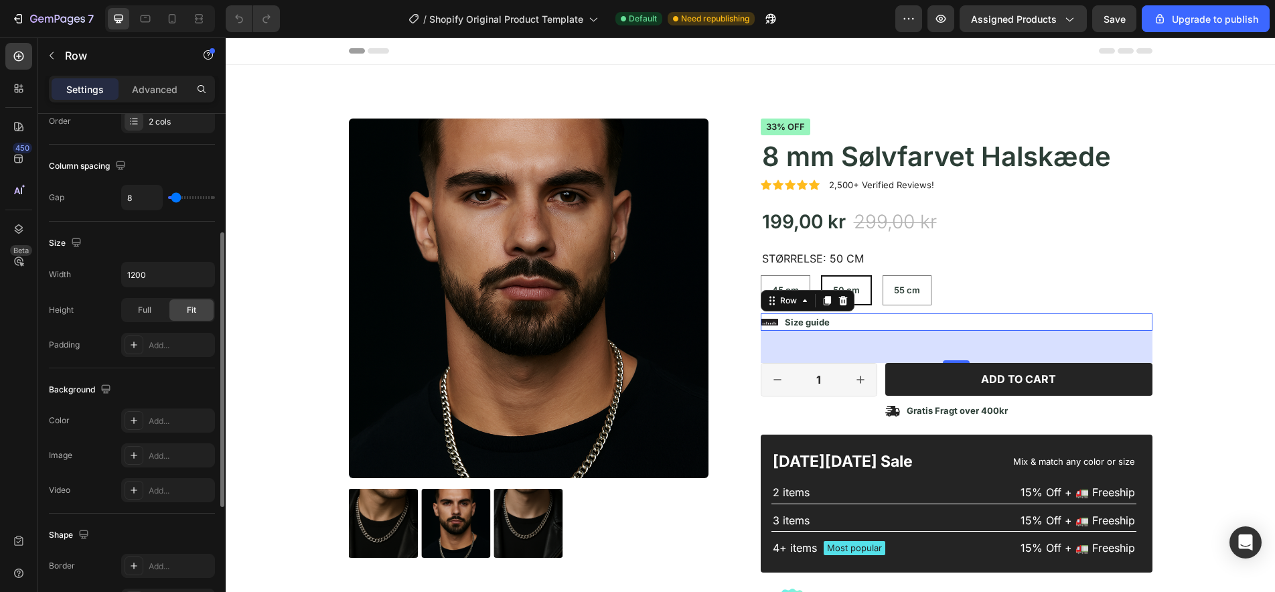
scroll to position [224, 0]
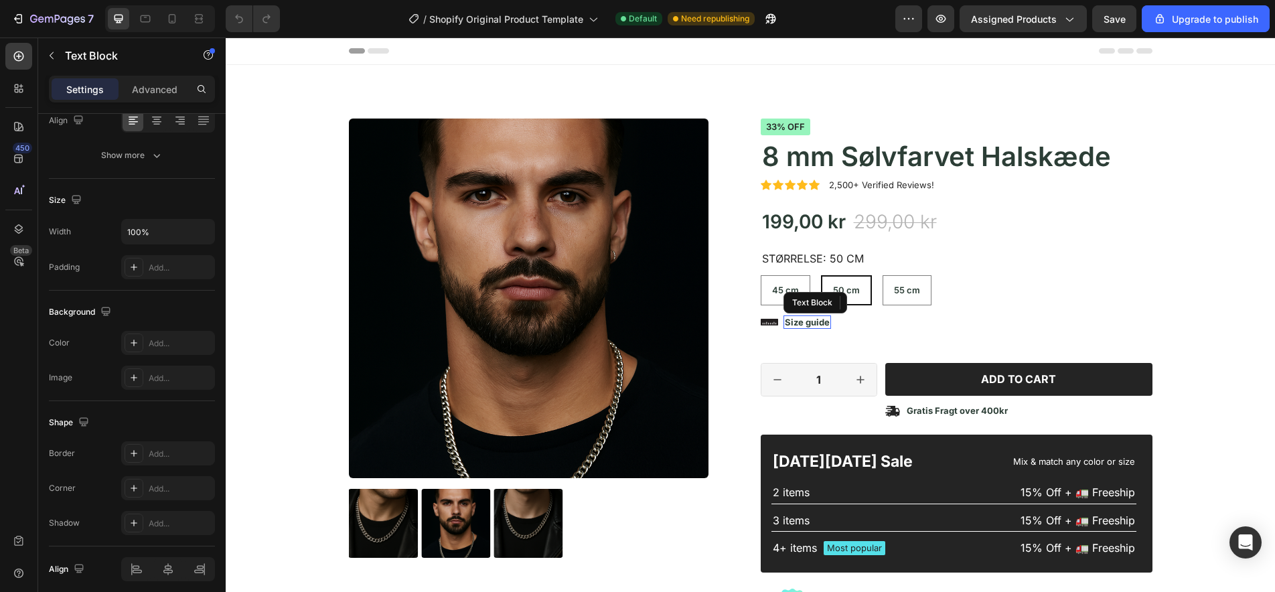
click at [805, 322] on p "Size guide" at bounding box center [807, 322] width 45 height 11
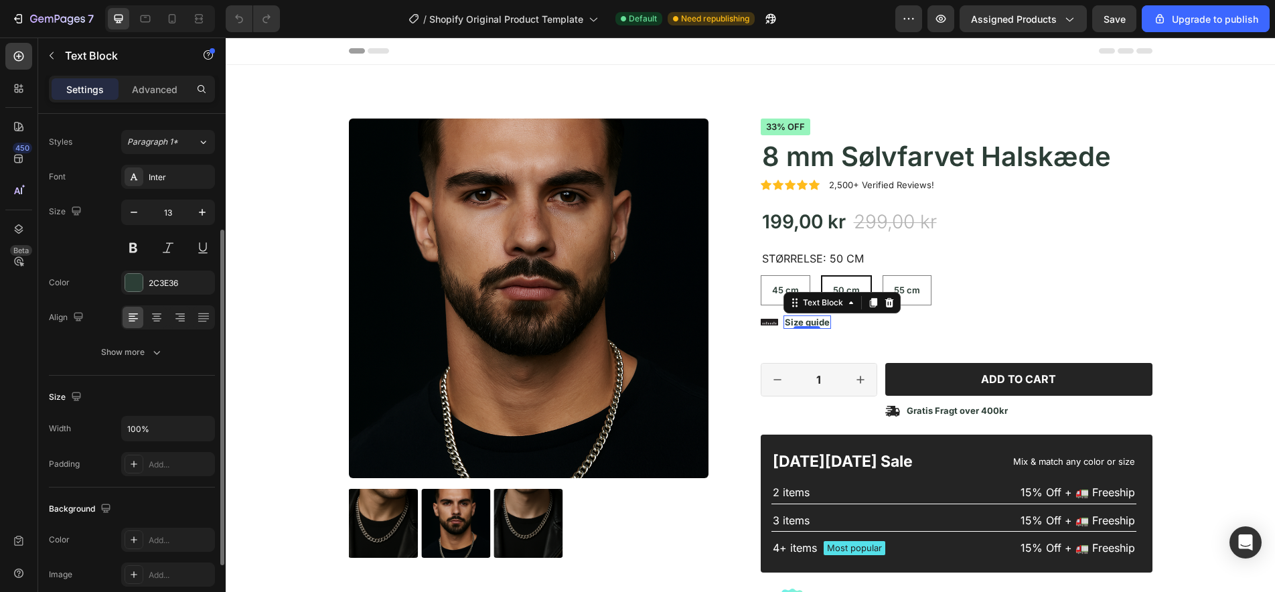
scroll to position [0, 0]
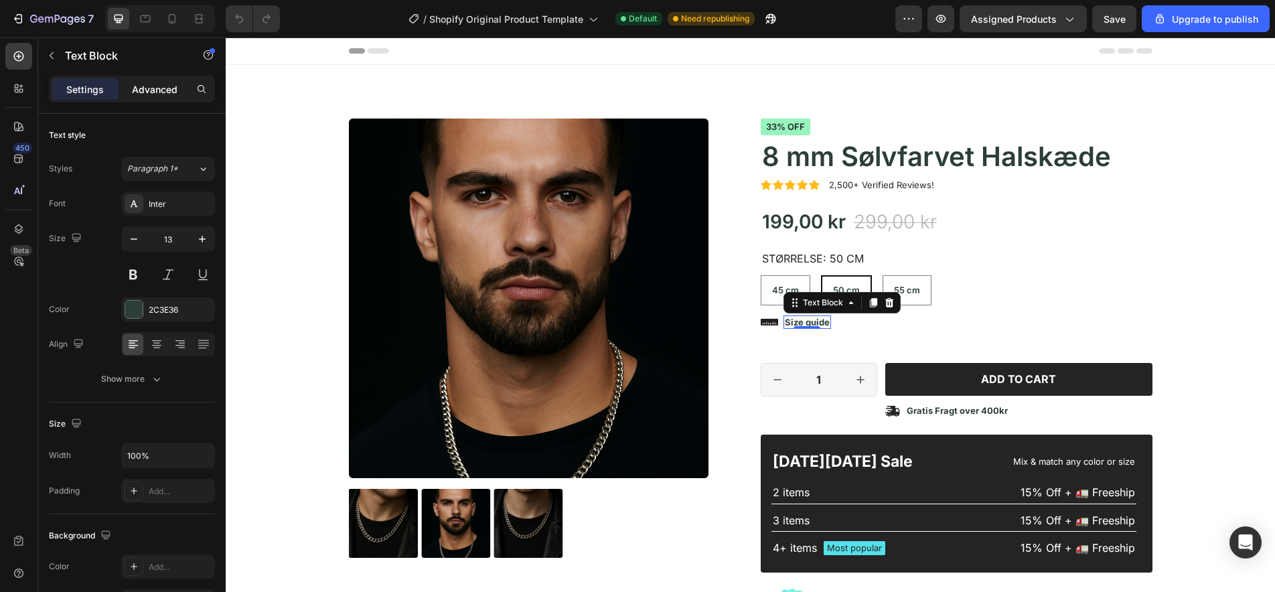
click at [151, 88] on p "Advanced" at bounding box center [155, 89] width 46 height 14
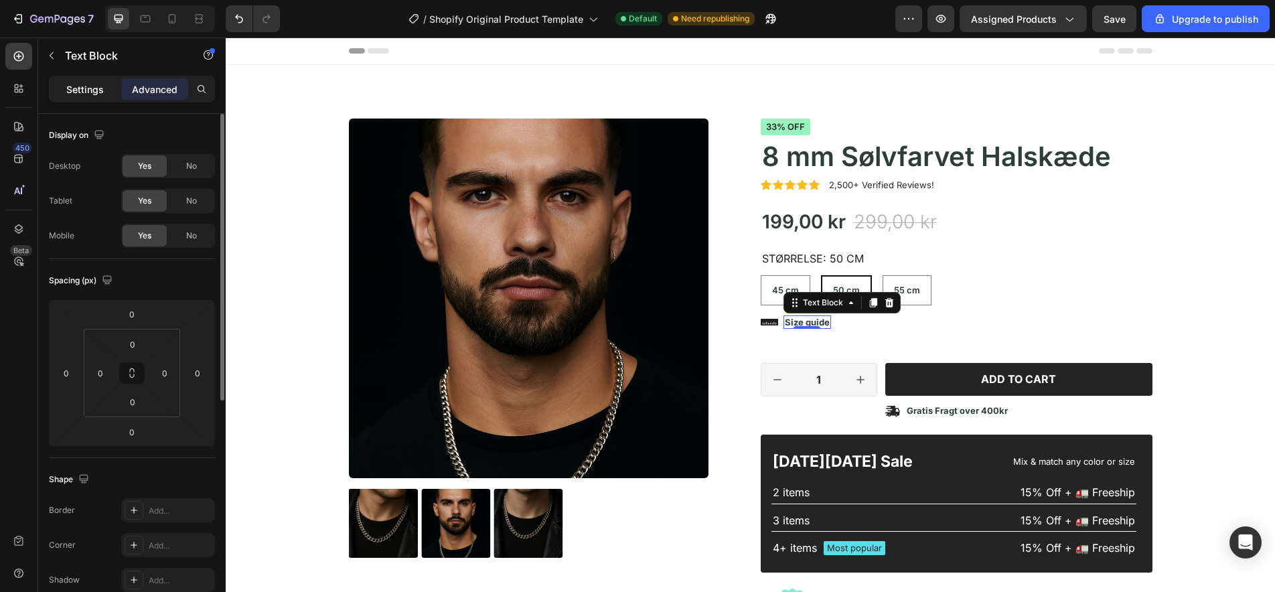
click at [87, 94] on p "Settings" at bounding box center [84, 89] width 37 height 14
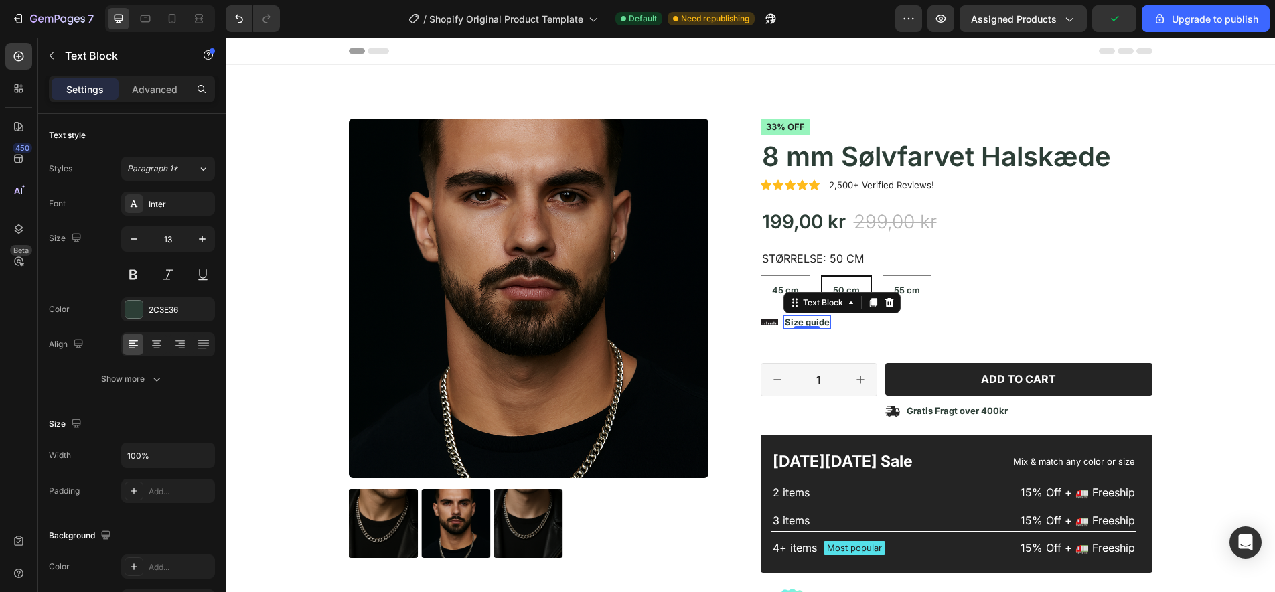
click at [807, 320] on p "Size guide" at bounding box center [807, 322] width 45 height 11
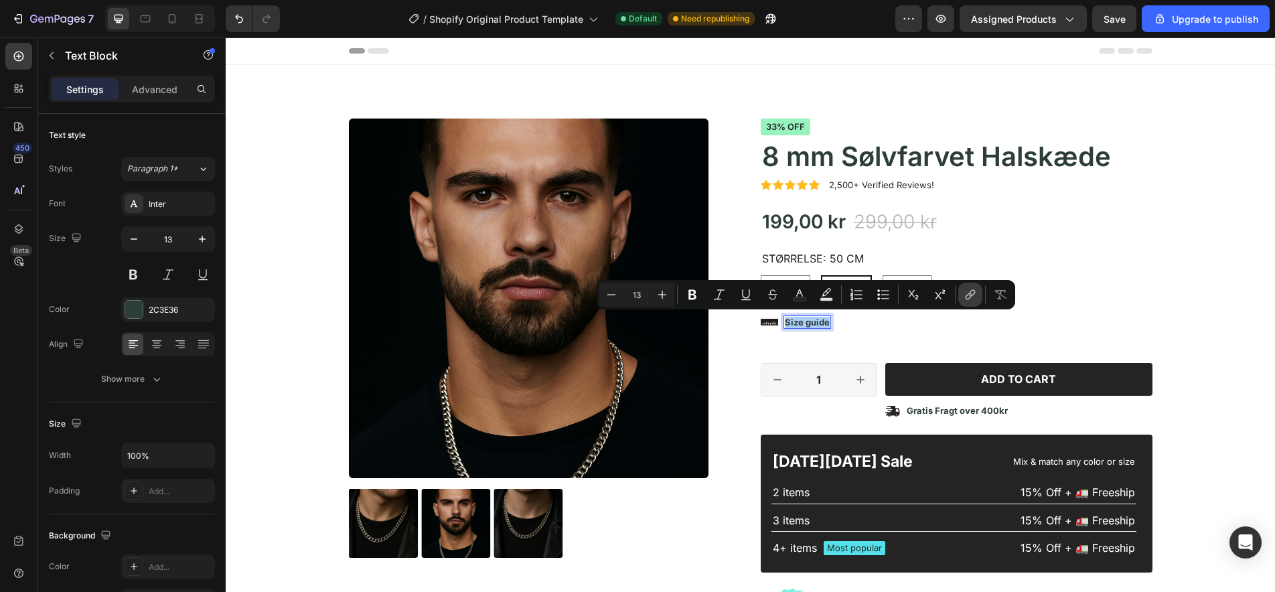
click at [969, 294] on icon "Editor contextual toolbar" at bounding box center [969, 294] width 13 height 13
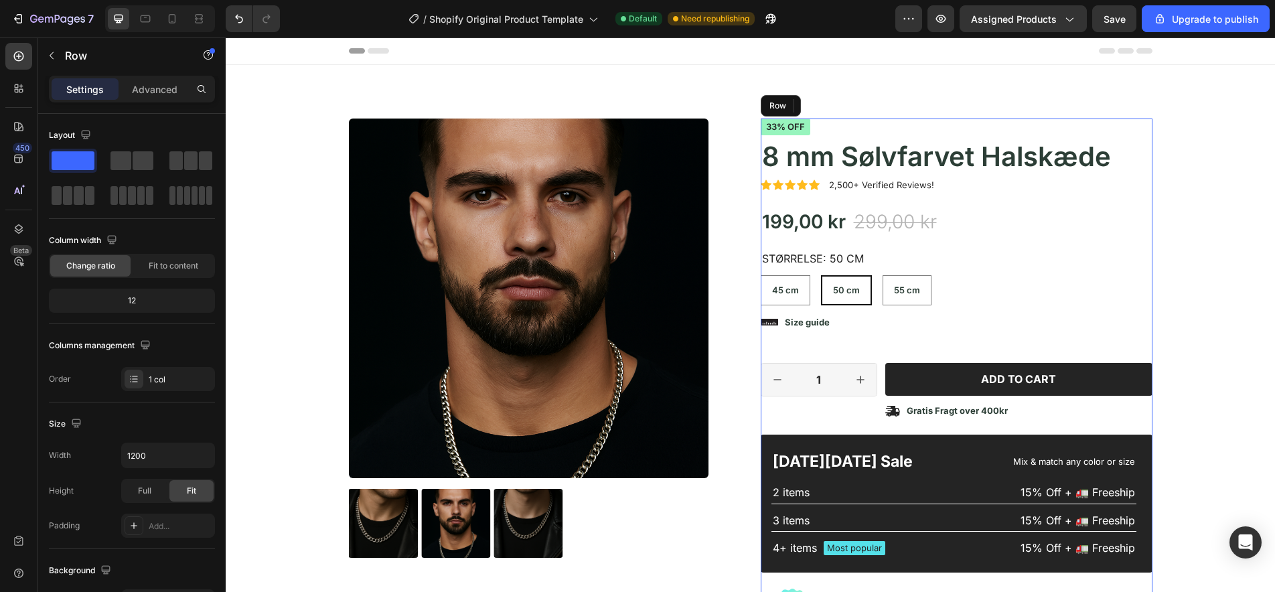
click at [983, 335] on div "Icon Icon Icon Icon Icon Icon List 2,500+ Verified Reviews! Text Block Row 33% …" at bounding box center [957, 380] width 392 height 524
click at [861, 380] on icon "increment" at bounding box center [860, 379] width 13 height 13
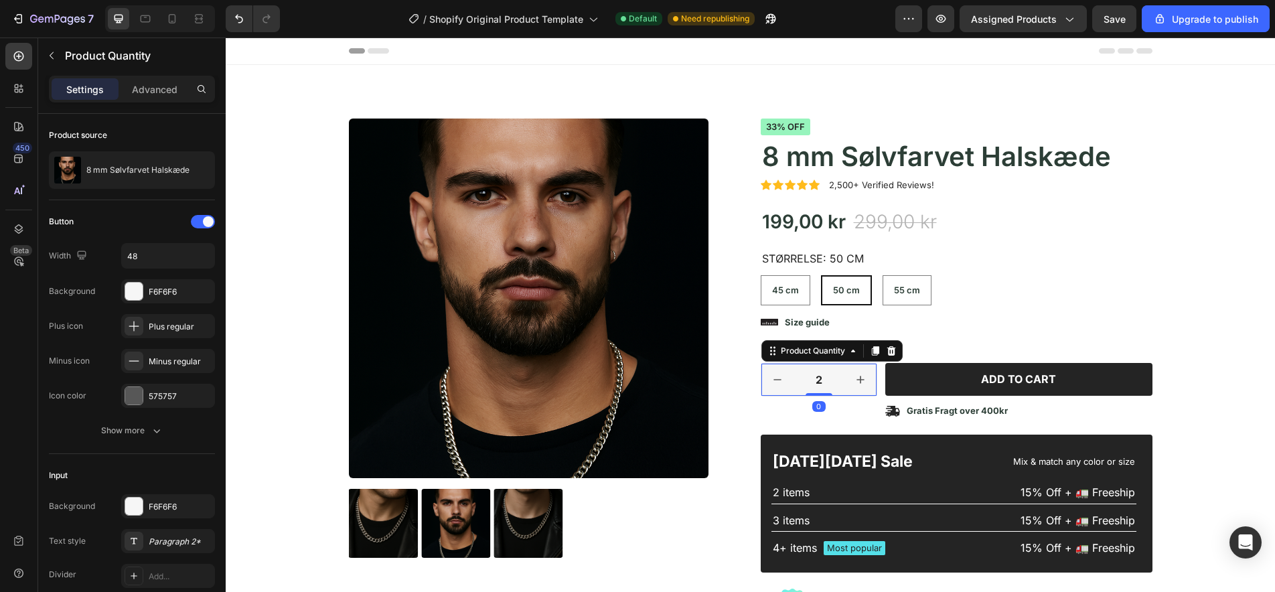
click at [776, 380] on icon "decrement" at bounding box center [777, 379] width 13 height 13
type input "1"
click at [201, 222] on div at bounding box center [203, 221] width 24 height 13
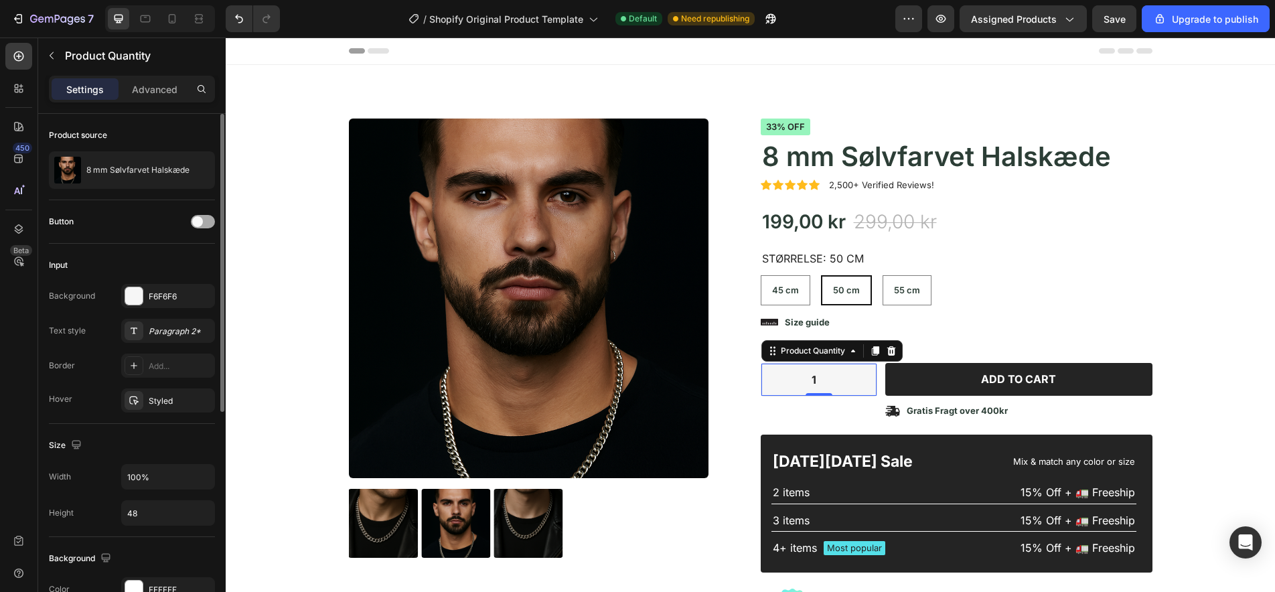
click at [201, 222] on span at bounding box center [197, 221] width 11 height 11
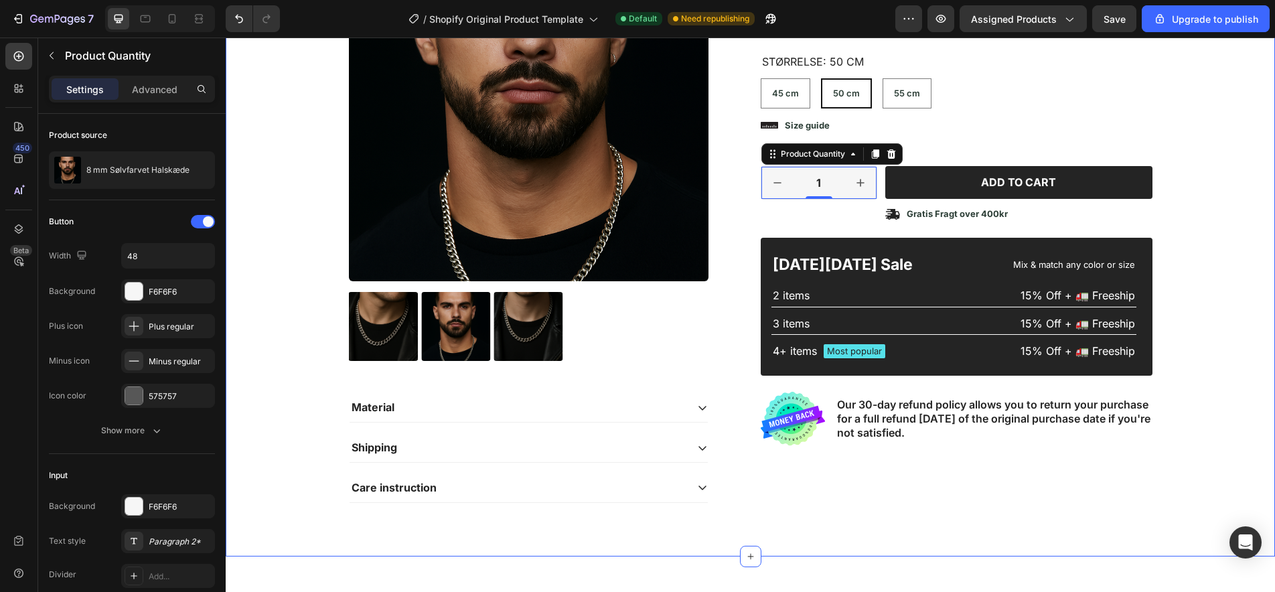
select select "585886651360805779"
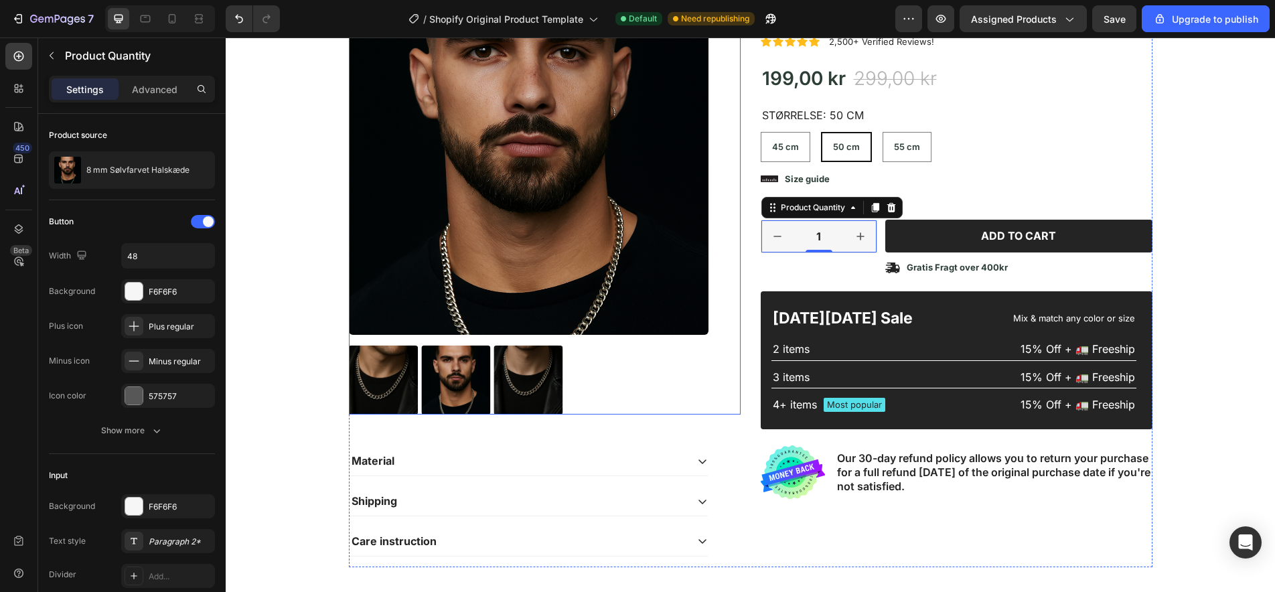
select select "585886651360805779"
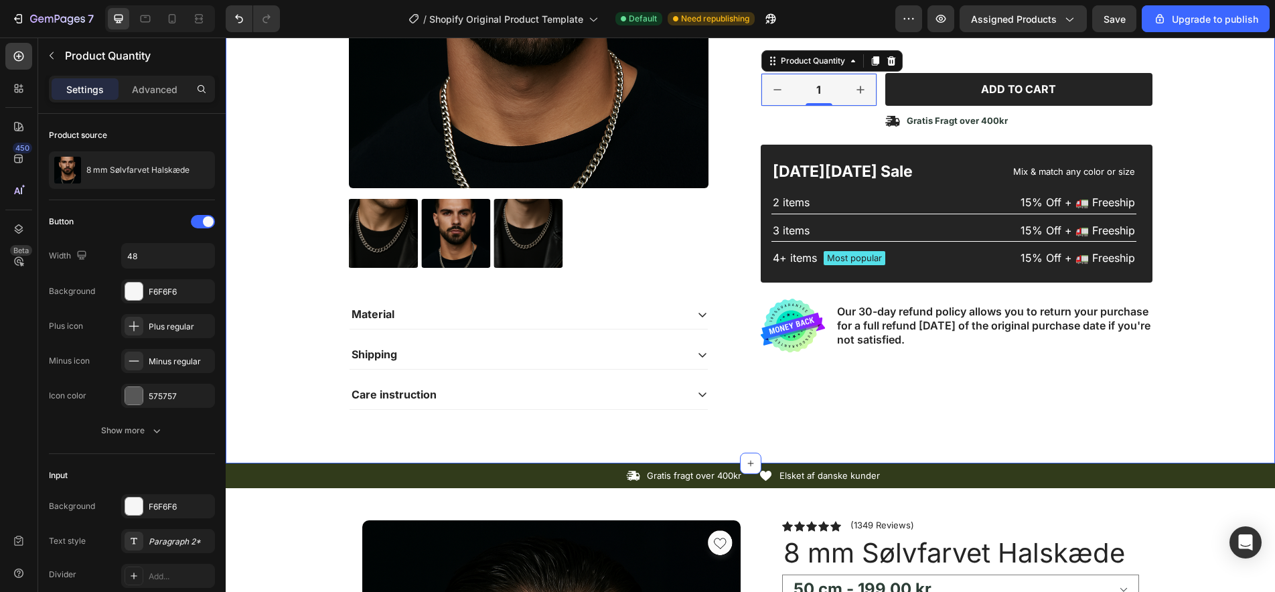
scroll to position [292, 0]
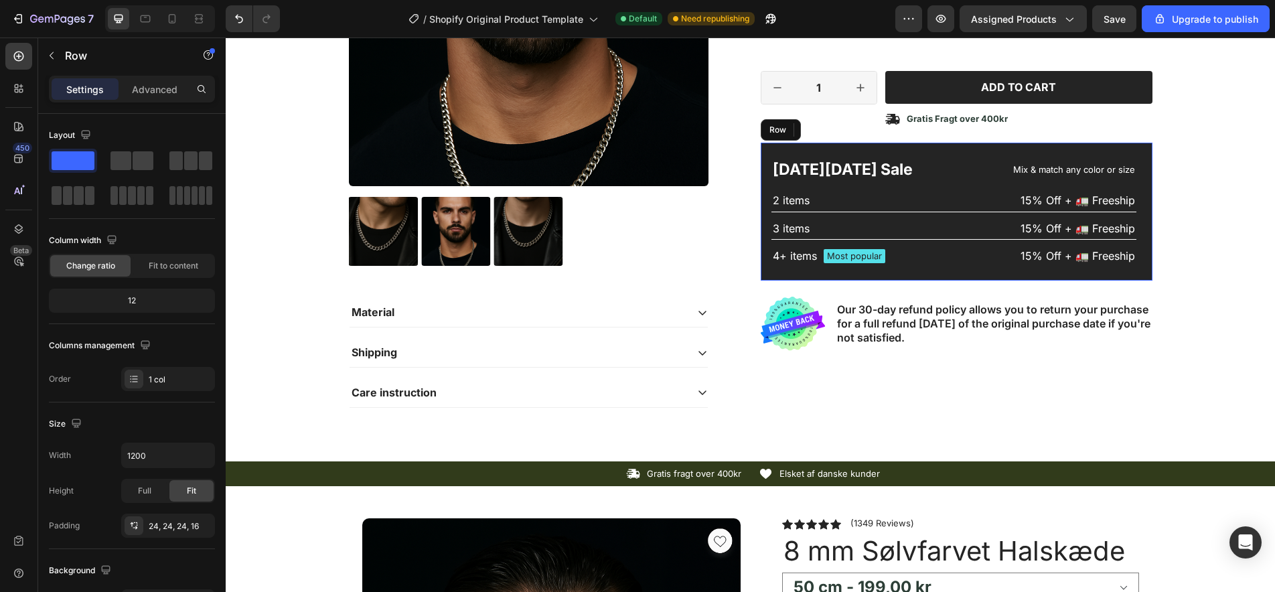
click at [795, 153] on div "[DATE][DATE] Sale Text Block Mix & match any color or size Text Block Row 2 ite…" at bounding box center [957, 212] width 392 height 138
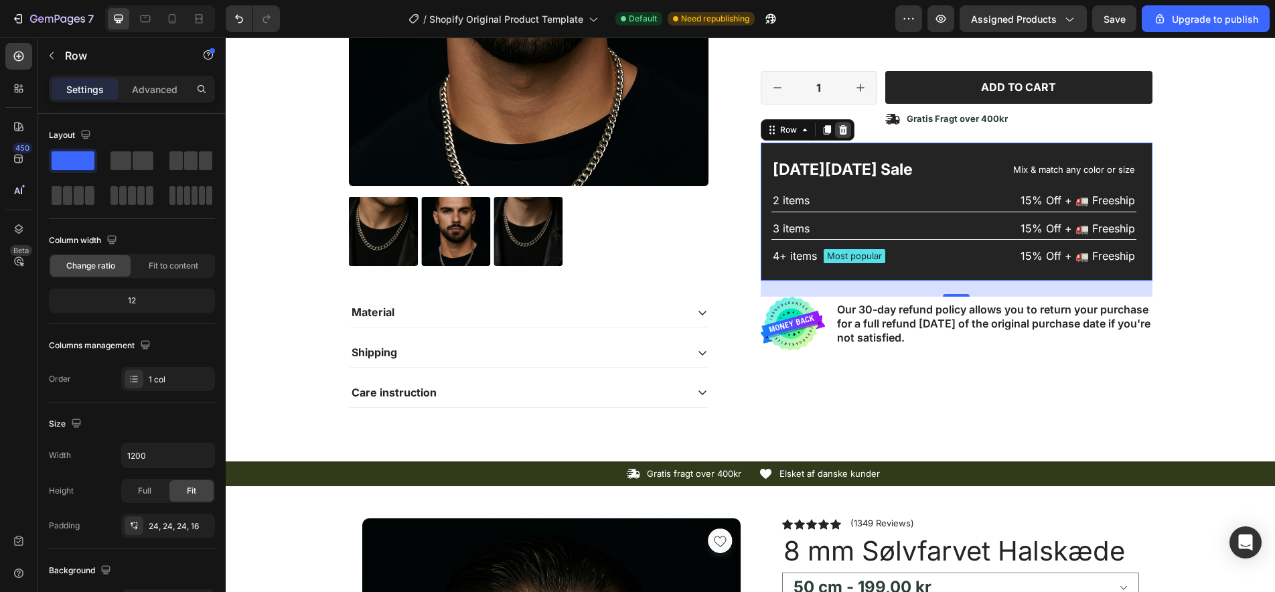
click at [846, 125] on icon at bounding box center [842, 129] width 9 height 9
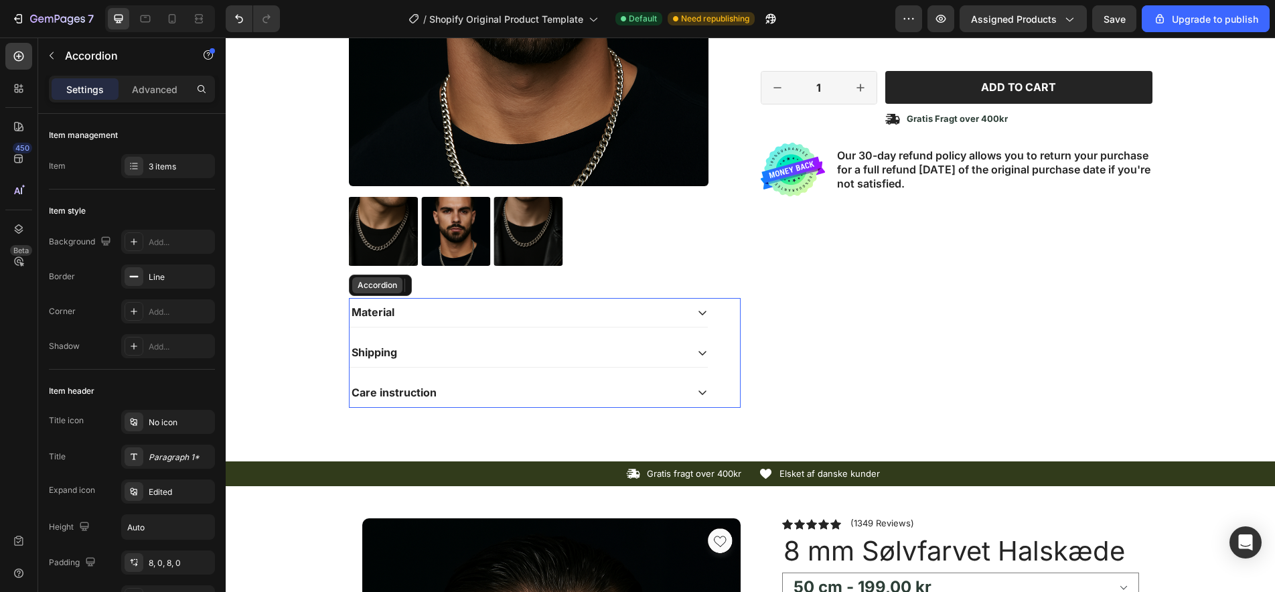
click at [386, 293] on div "Accordion" at bounding box center [377, 285] width 50 height 16
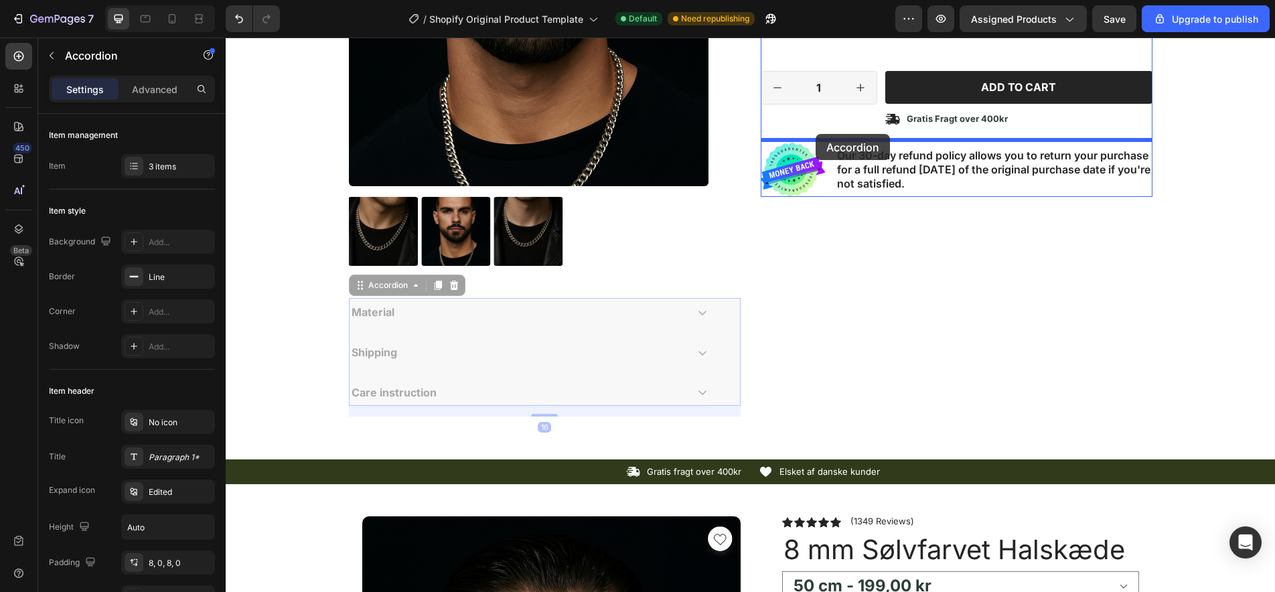
drag, startPoint x: 361, startPoint y: 286, endPoint x: 815, endPoint y: 135, distance: 479.1
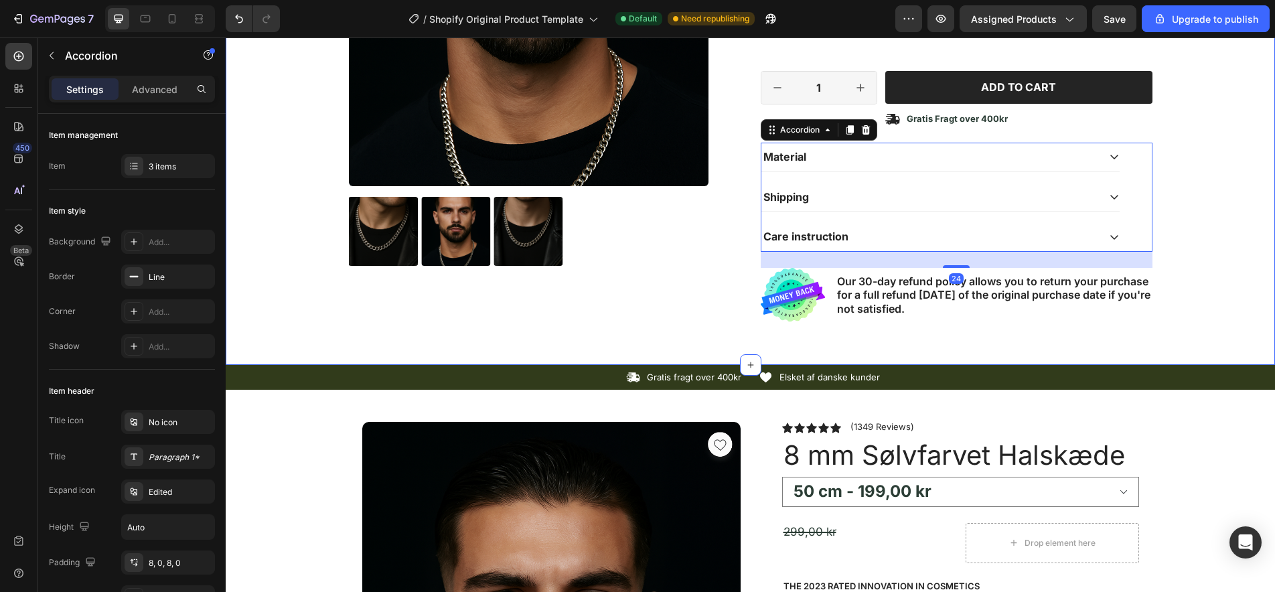
click at [1196, 244] on div "Product Images Icon Icon Icon Icon Icon Icon List 2,500+ Verified Reviews! Text…" at bounding box center [750, 80] width 1029 height 506
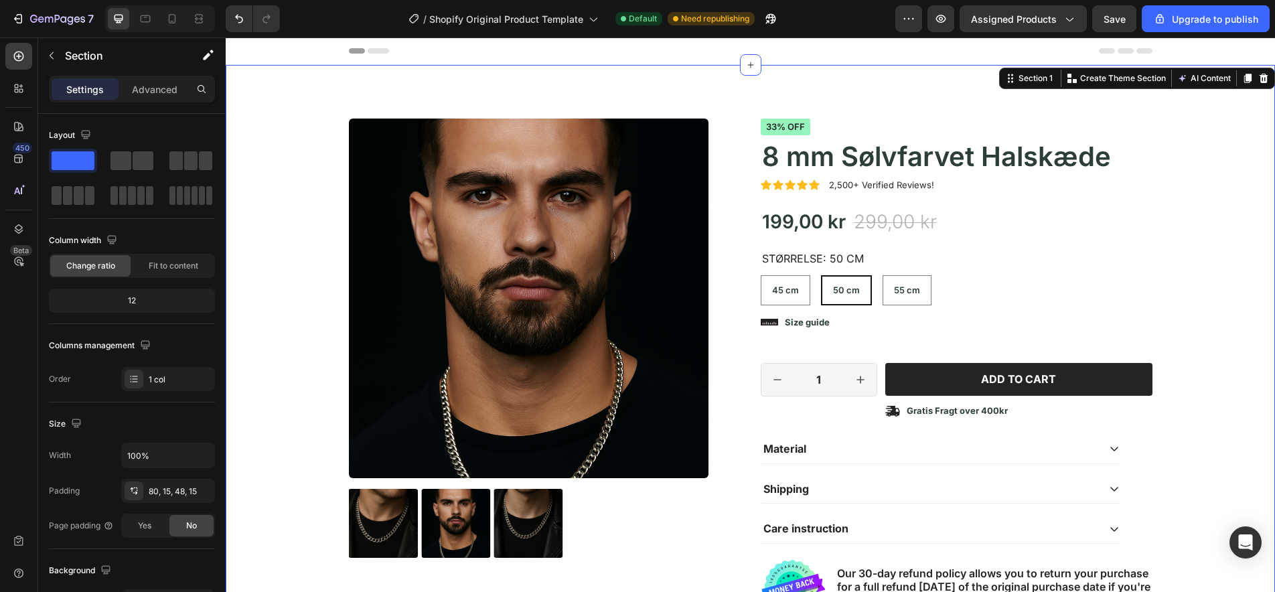
scroll to position [0, 0]
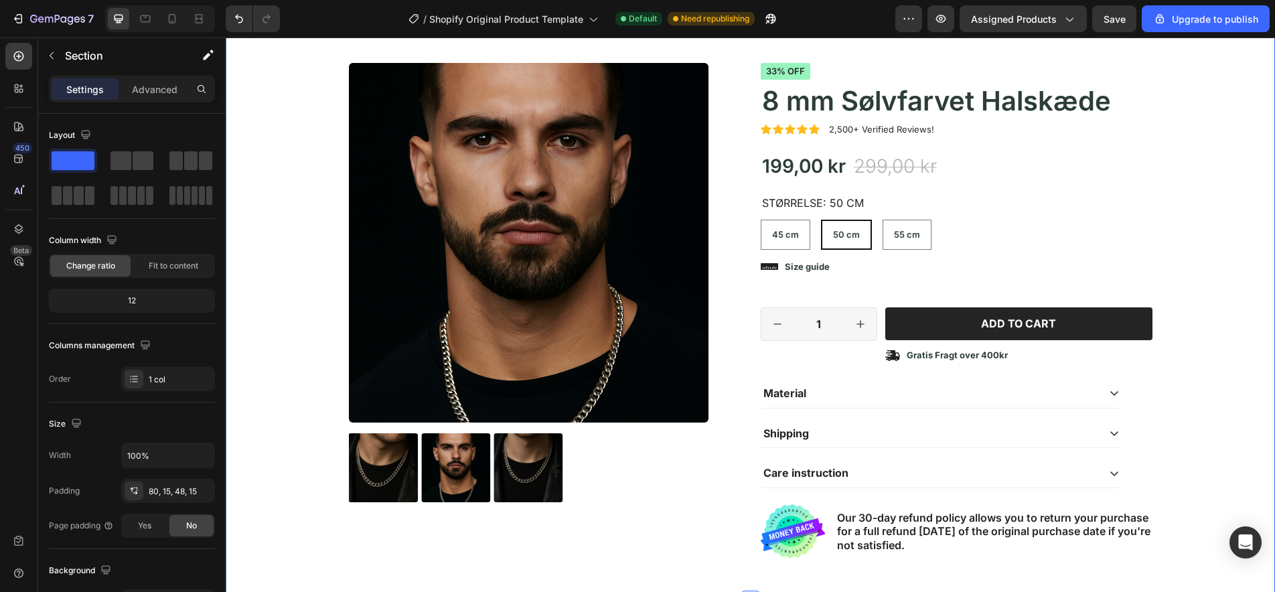
select select "585886651360805779"
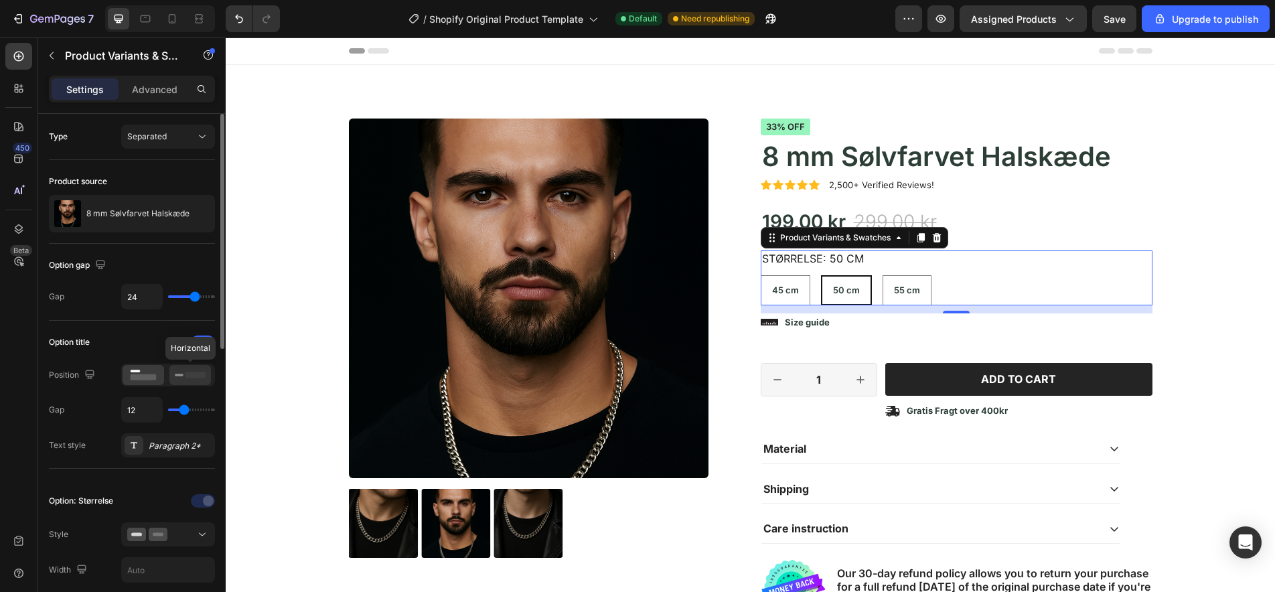
click at [196, 375] on rect at bounding box center [195, 375] width 20 height 6
radio input "true"
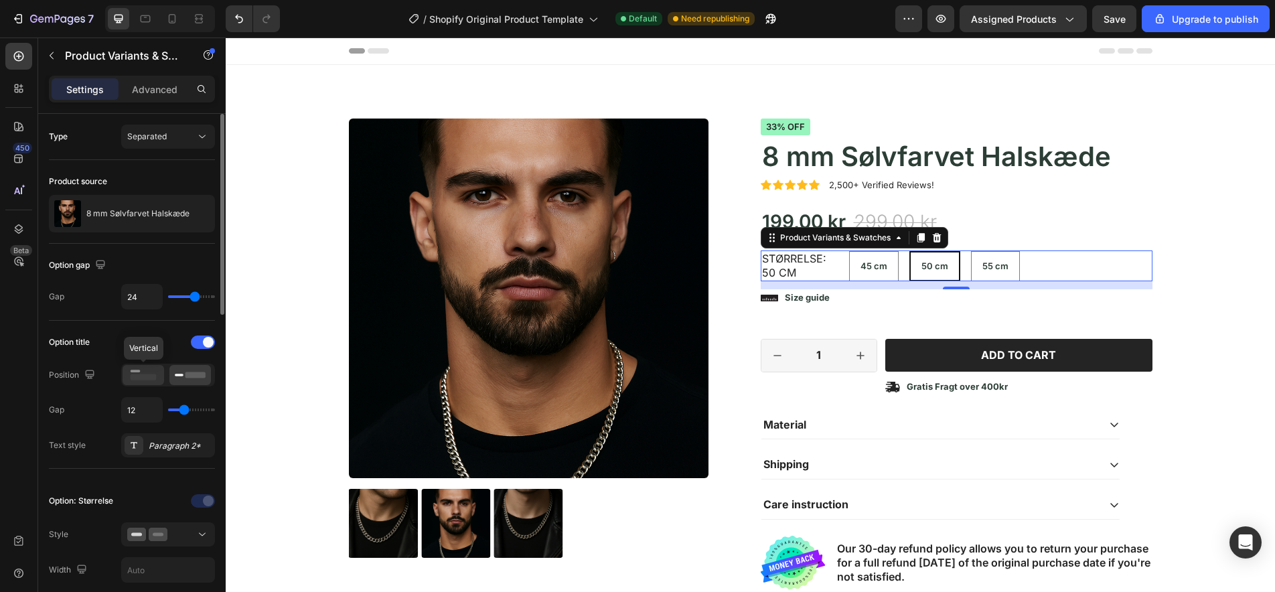
click at [135, 374] on icon at bounding box center [143, 375] width 31 height 15
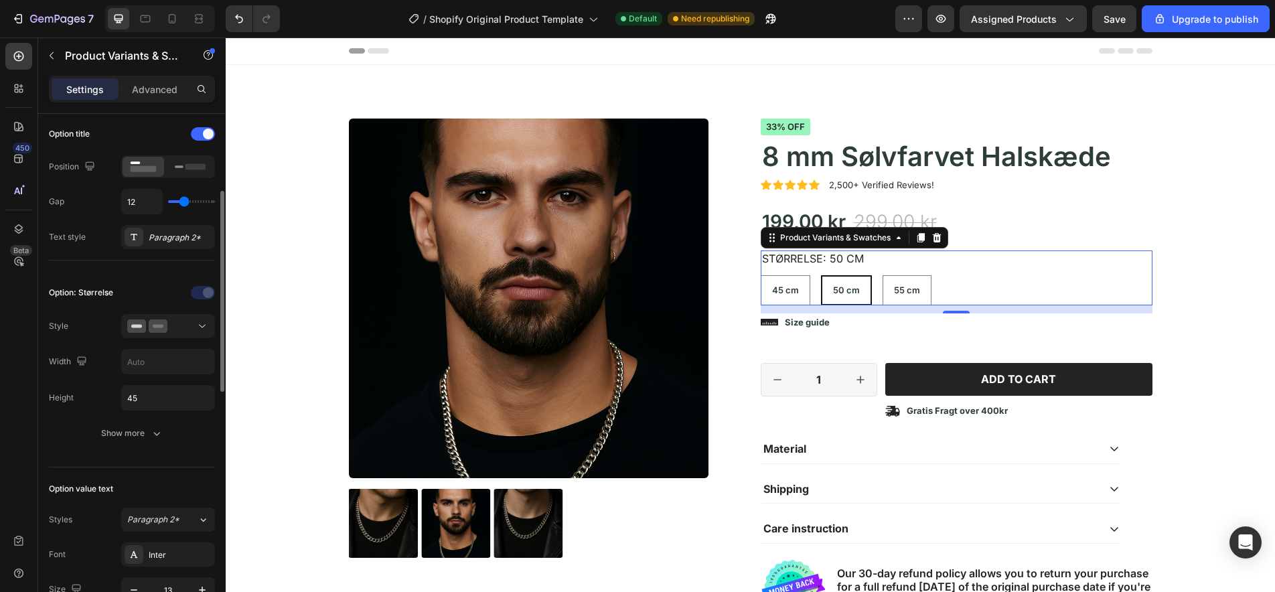
scroll to position [210, 0]
click at [159, 435] on icon "button" at bounding box center [156, 431] width 13 height 13
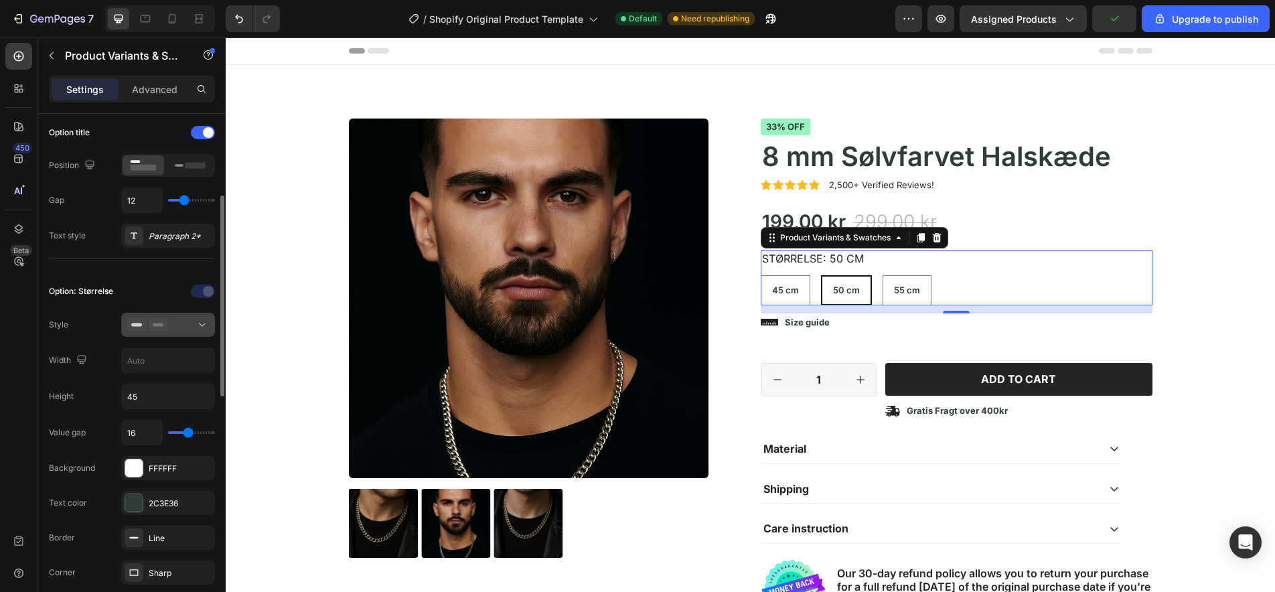
click at [200, 321] on icon at bounding box center [201, 324] width 13 height 13
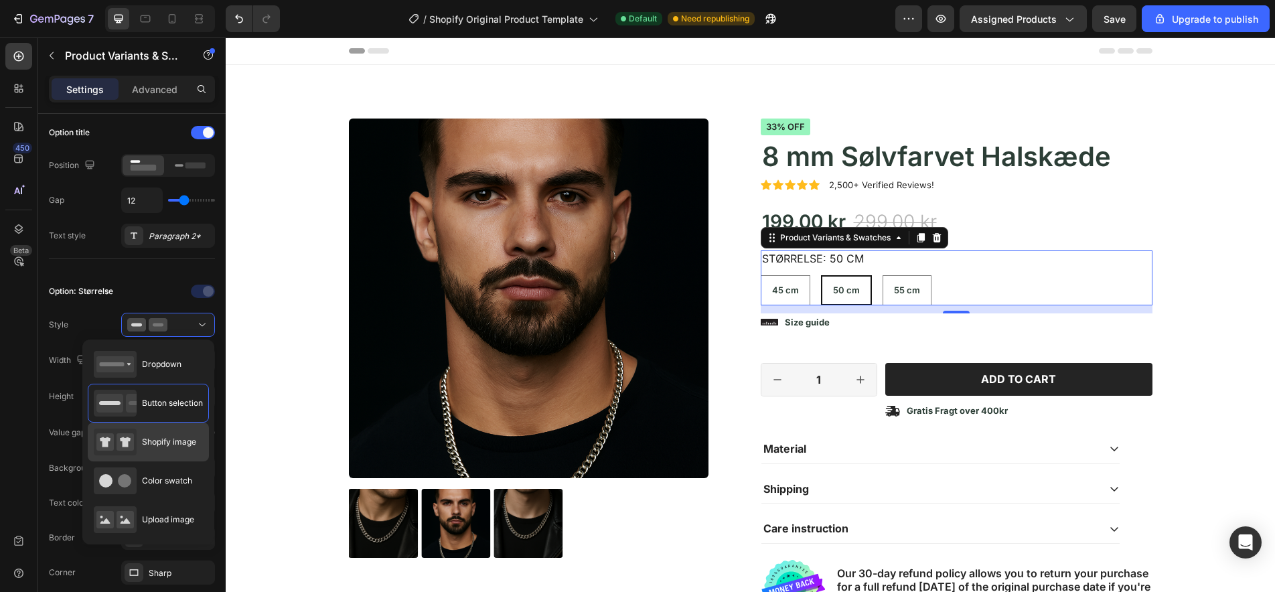
click at [160, 436] on span "Shopify image" at bounding box center [169, 442] width 54 height 12
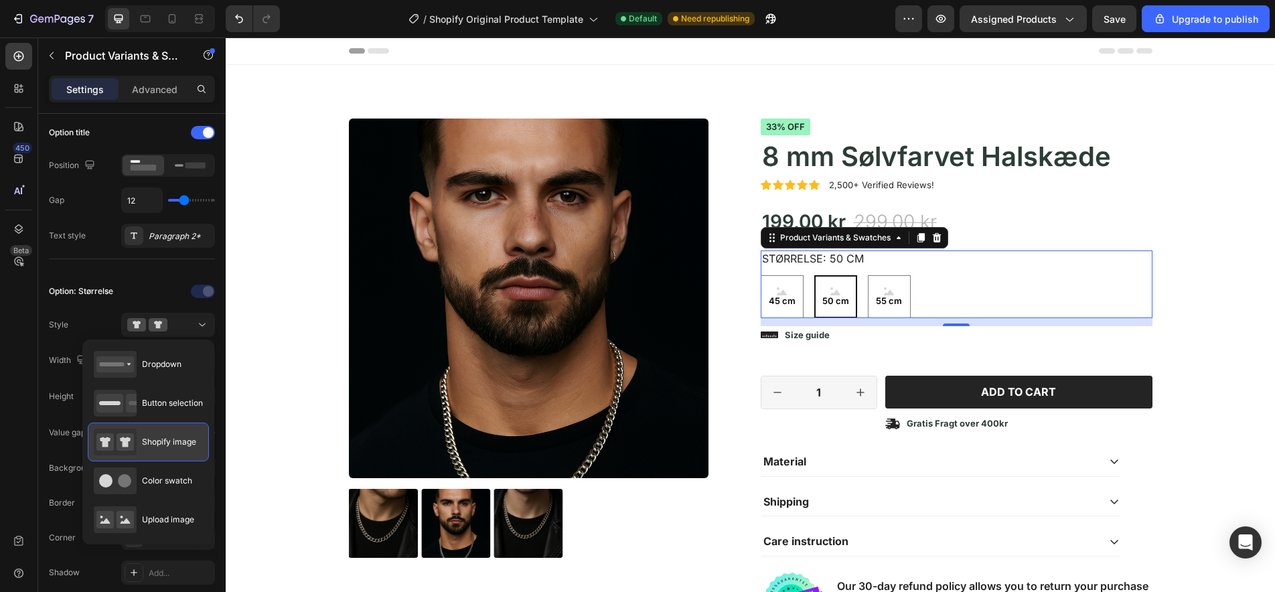
type input "64"
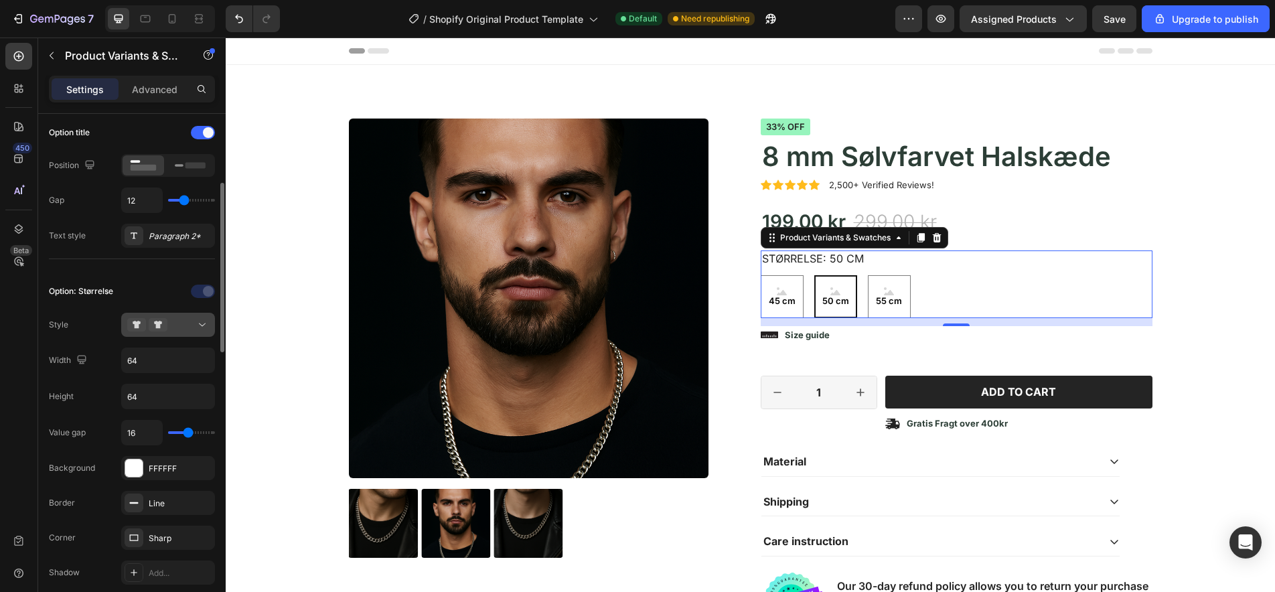
click at [203, 320] on icon at bounding box center [201, 324] width 13 height 13
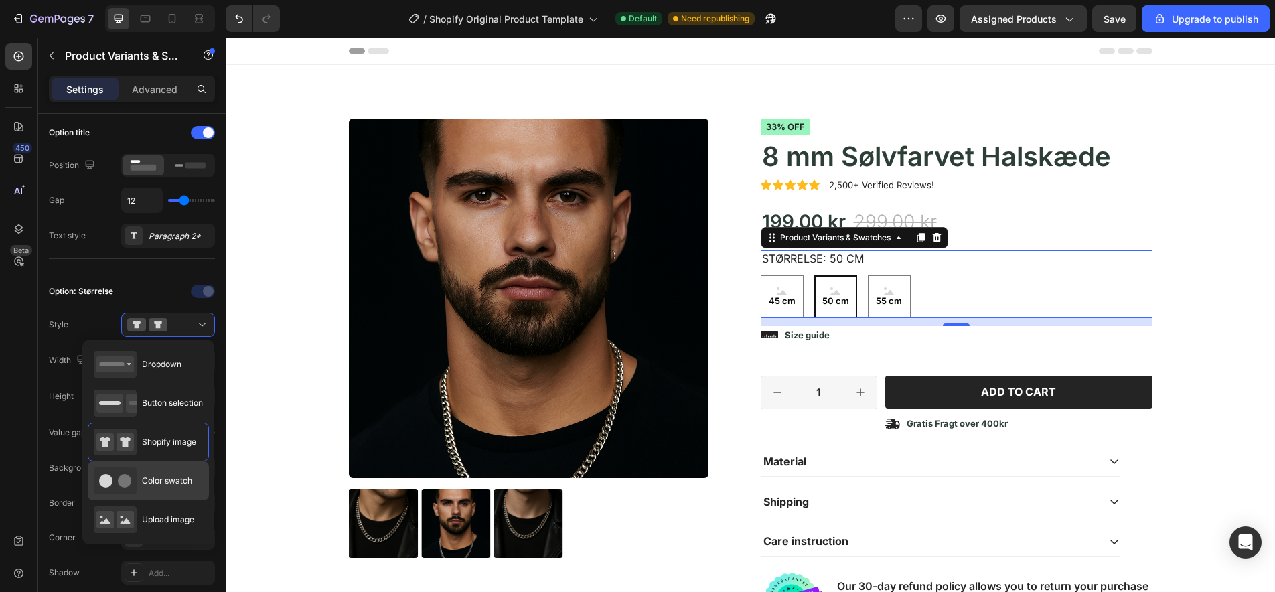
click at [162, 487] on div "Color swatch" at bounding box center [143, 480] width 98 height 27
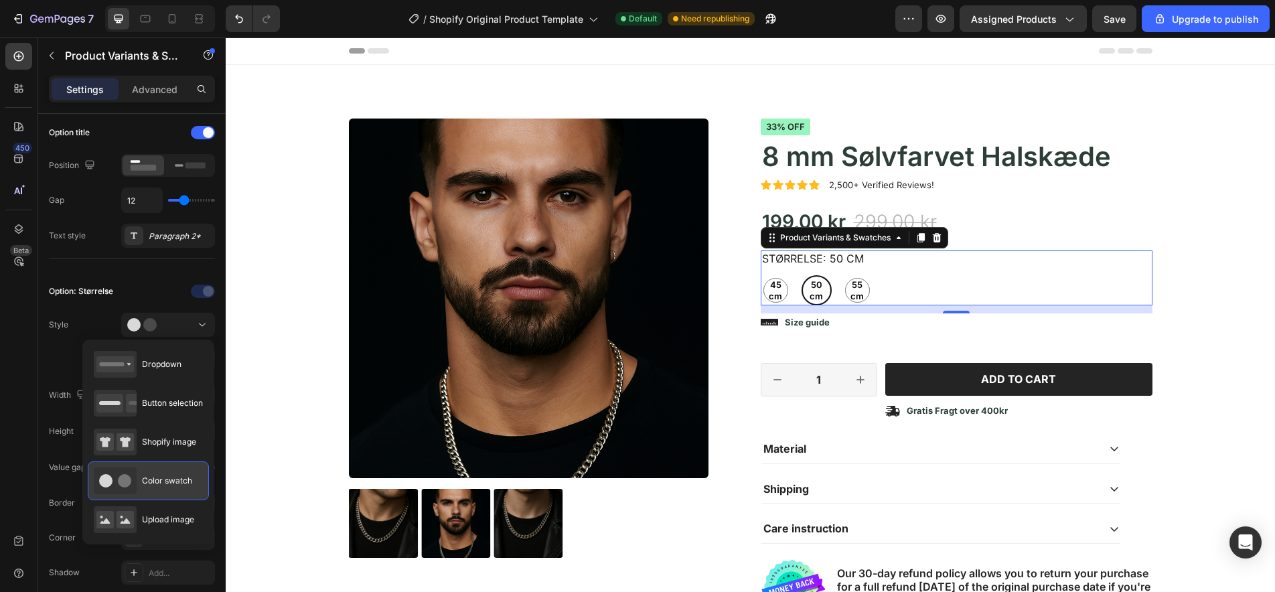
type input "45"
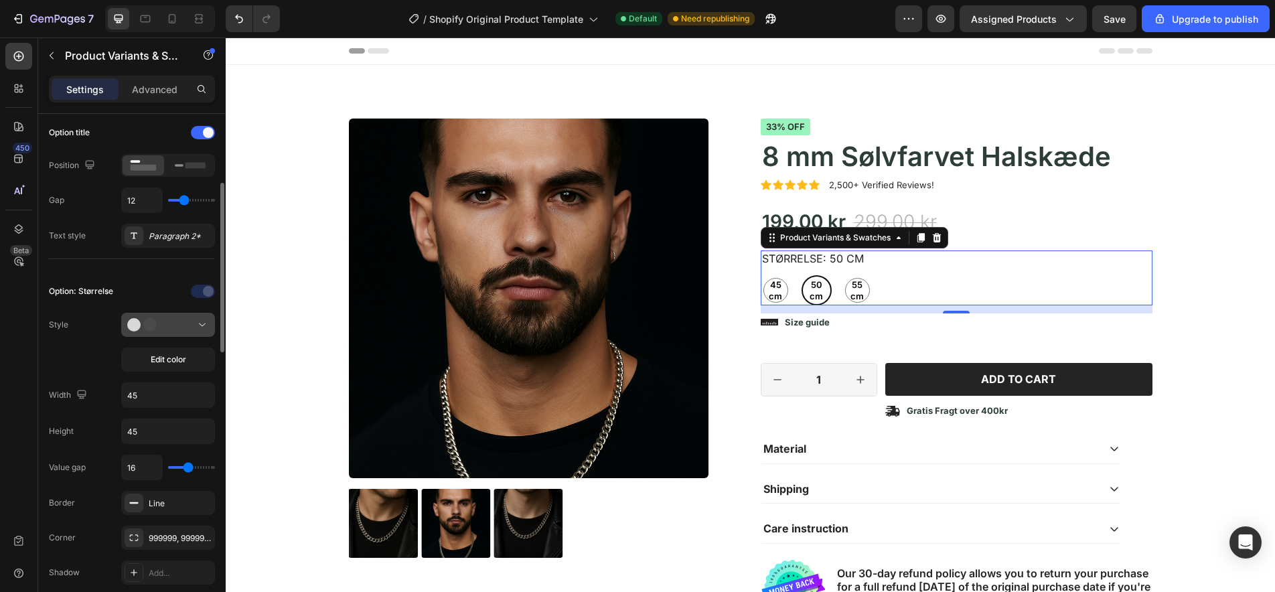
click at [200, 325] on icon at bounding box center [201, 324] width 13 height 13
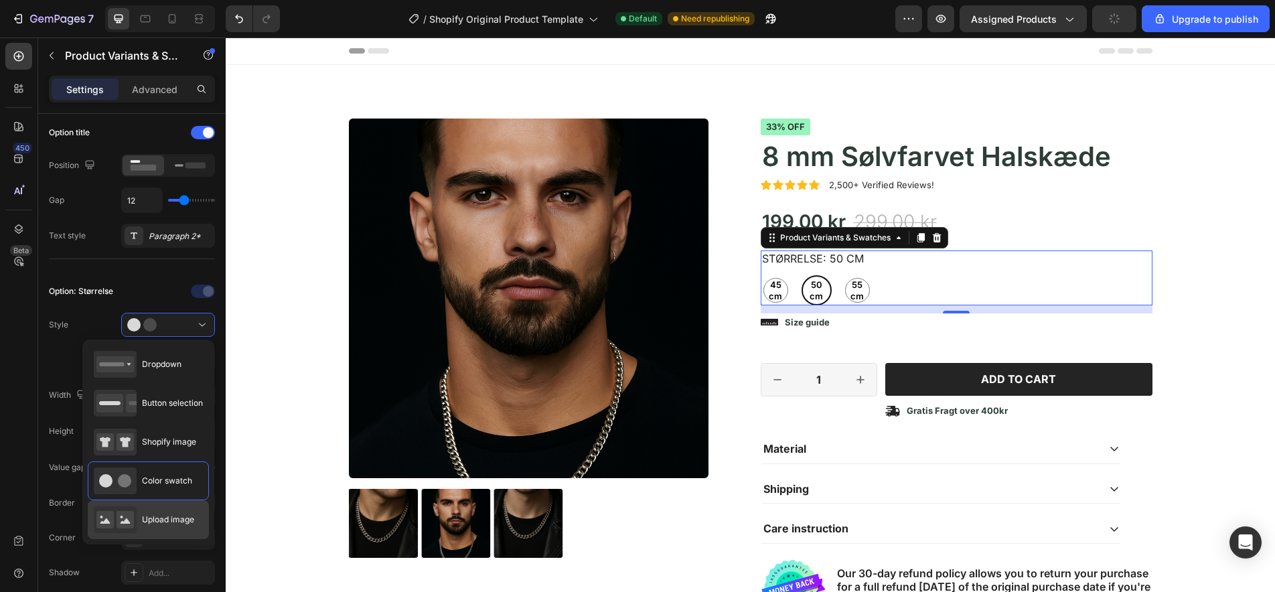
click at [160, 522] on span "Upload image" at bounding box center [168, 519] width 52 height 12
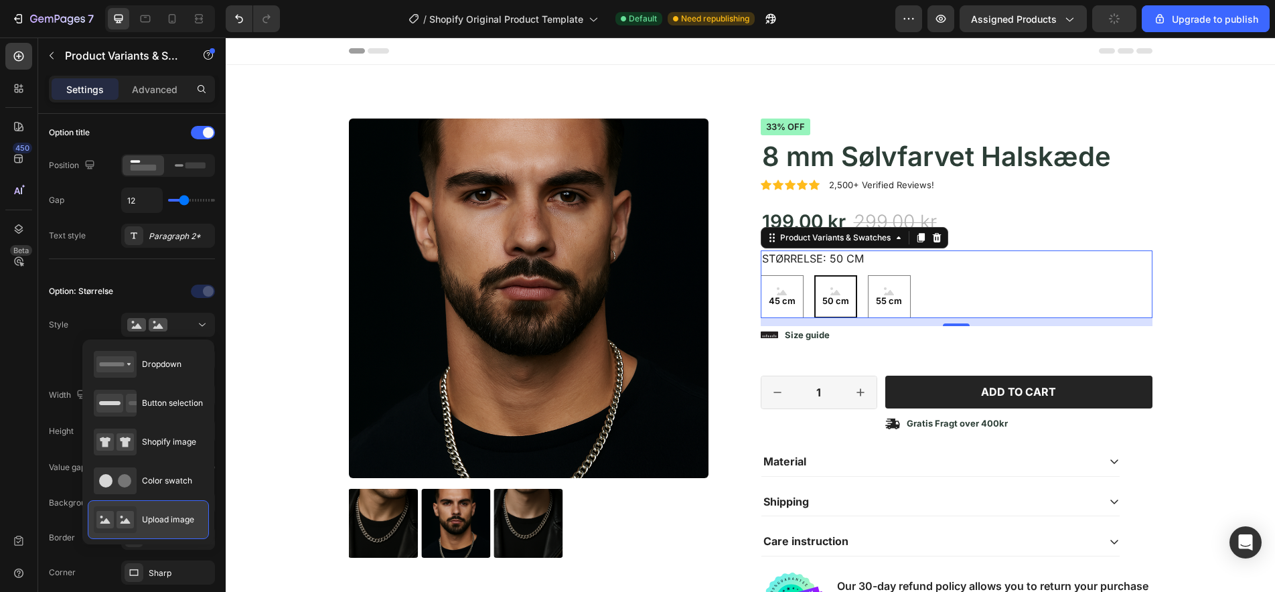
type input "64"
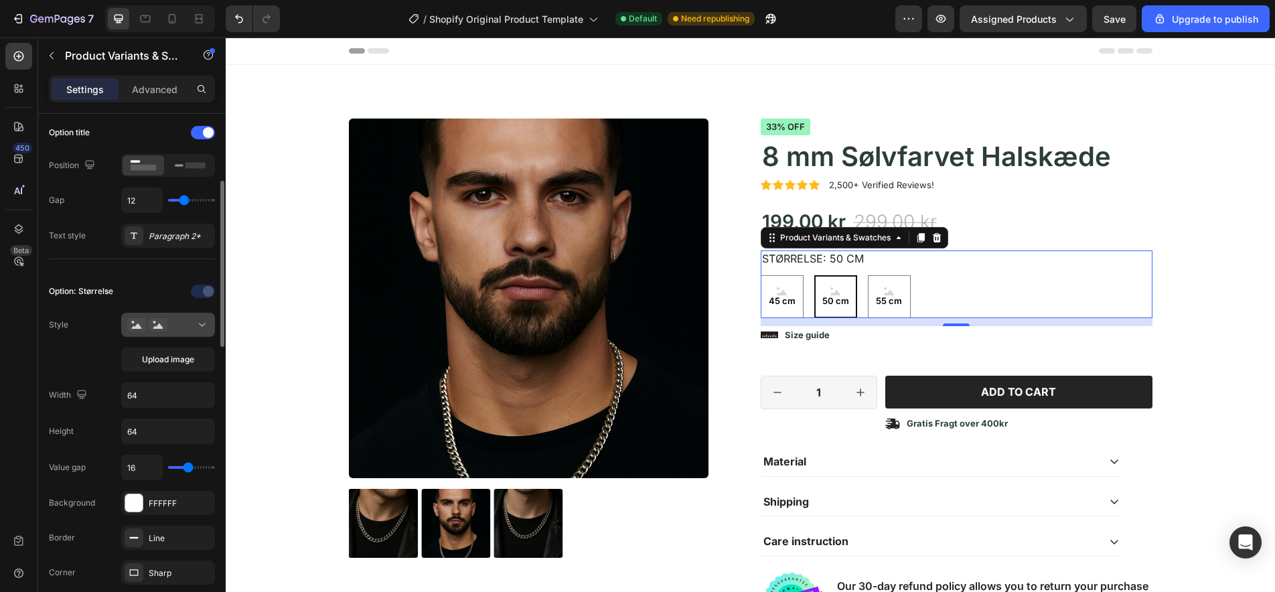
click at [197, 327] on icon at bounding box center [201, 324] width 13 height 13
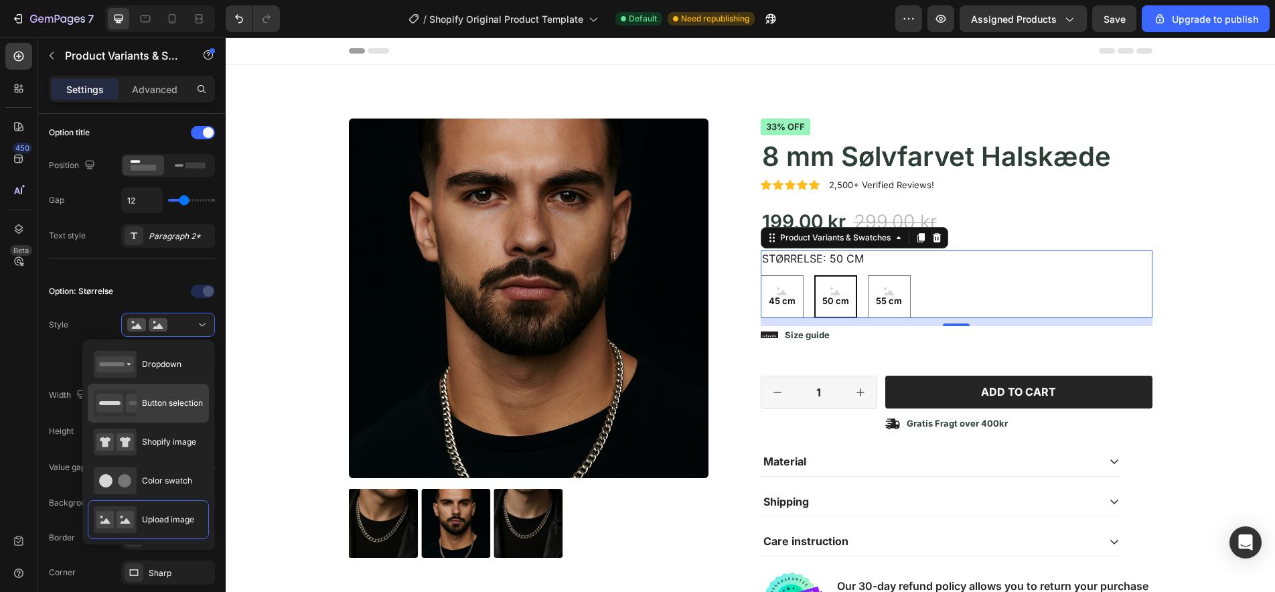
click at [172, 406] on span "Button selection" at bounding box center [172, 403] width 61 height 12
type input "45"
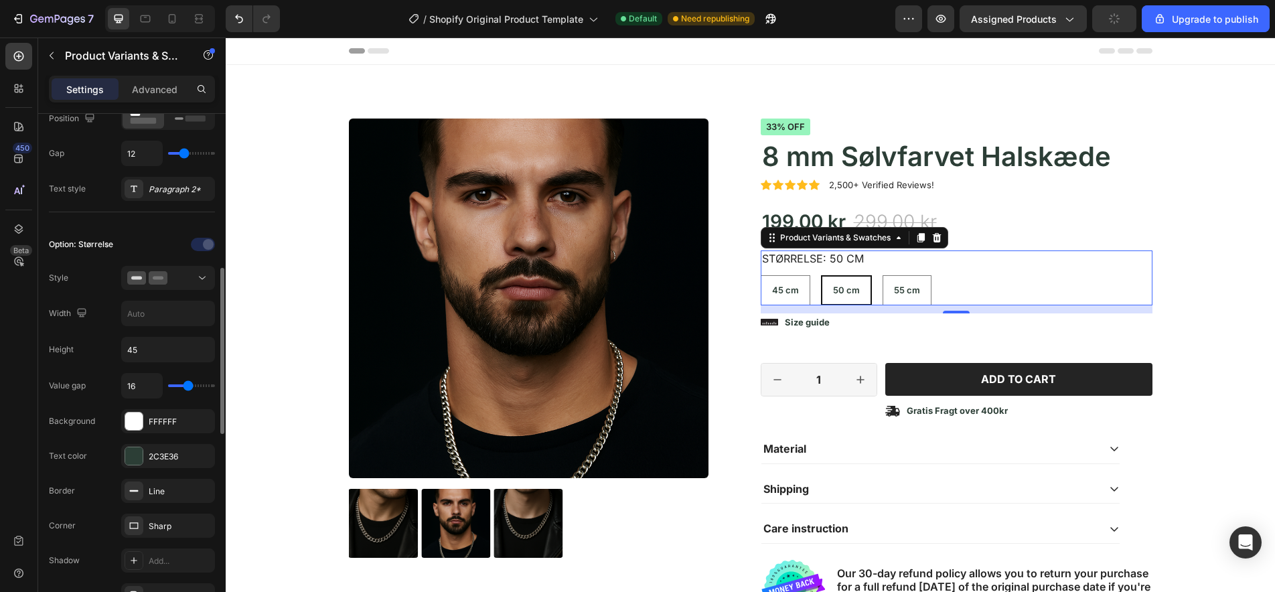
scroll to position [311, 0]
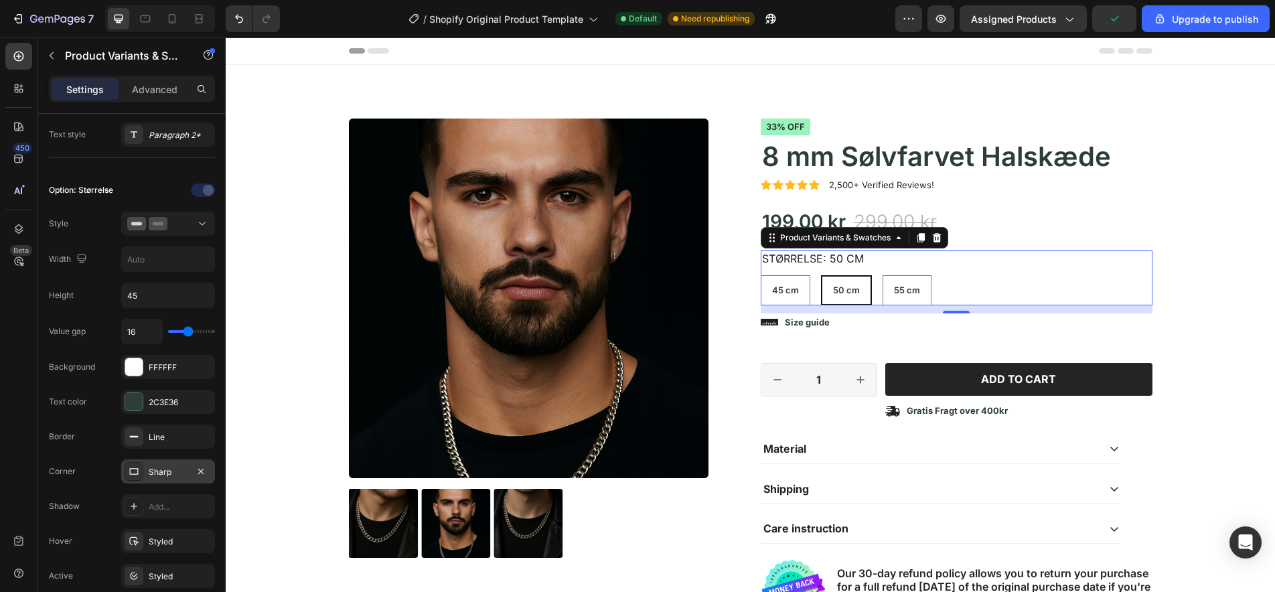
click at [165, 474] on div "Sharp" at bounding box center [168, 472] width 39 height 12
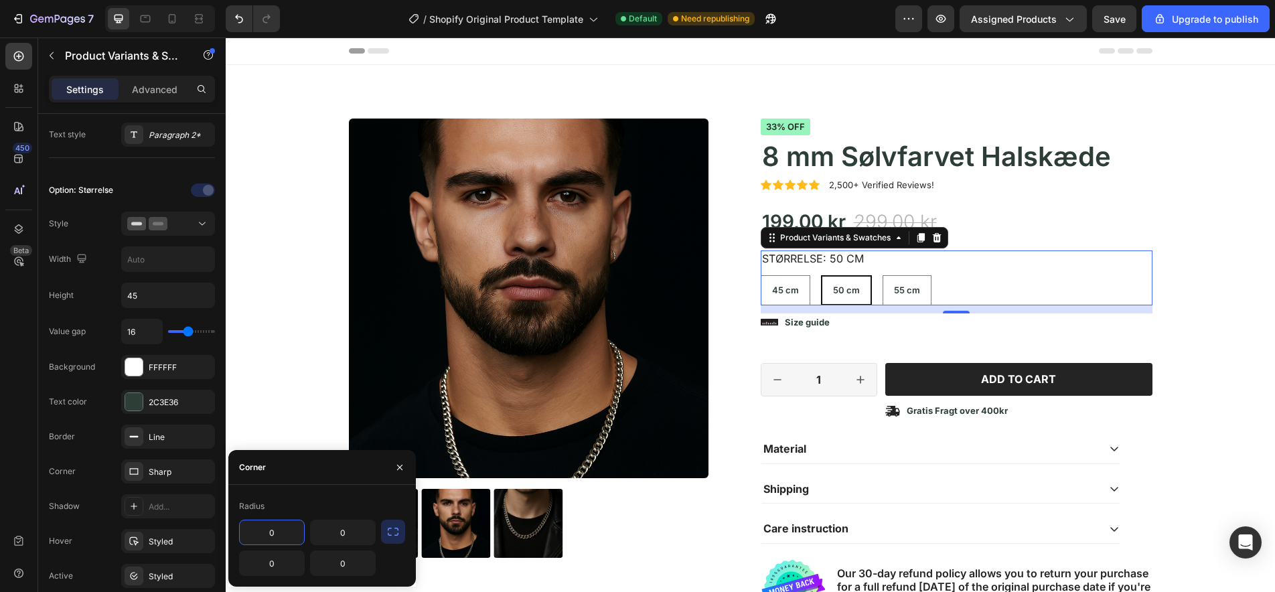
click at [269, 534] on input "0" at bounding box center [272, 532] width 64 height 24
type input "4"
click at [390, 532] on icon "button" at bounding box center [392, 531] width 13 height 13
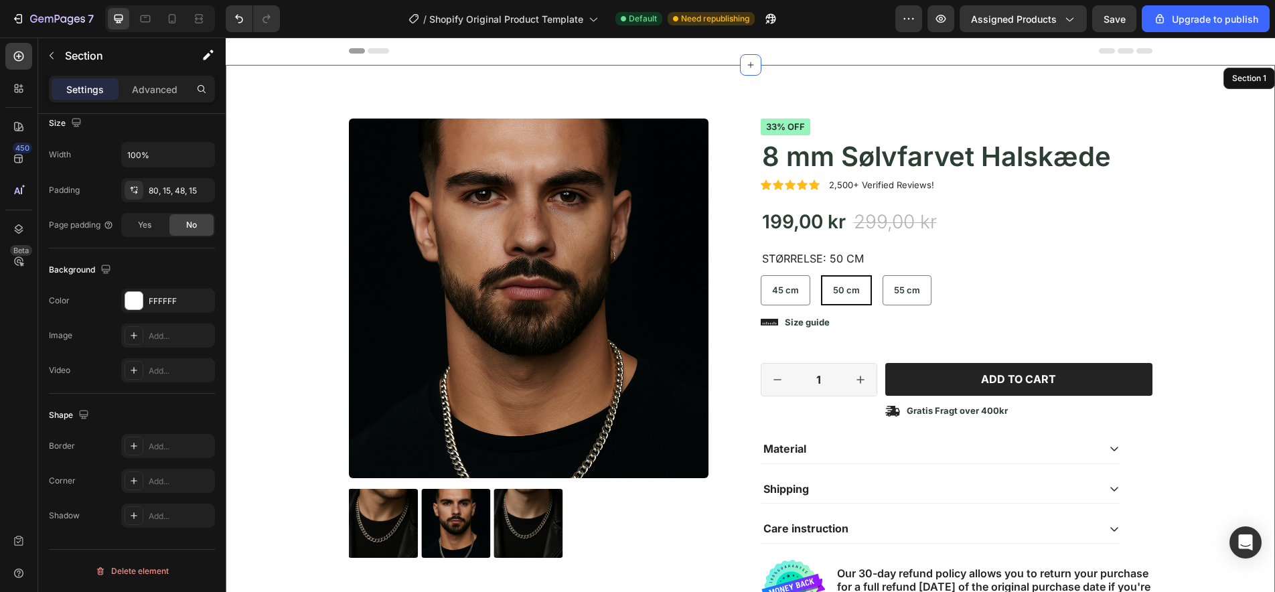
click at [266, 410] on div "Product Images Icon Icon Icon Icon Icon Icon List 2,500+ Verified Reviews! Text…" at bounding box center [750, 371] width 1029 height 506
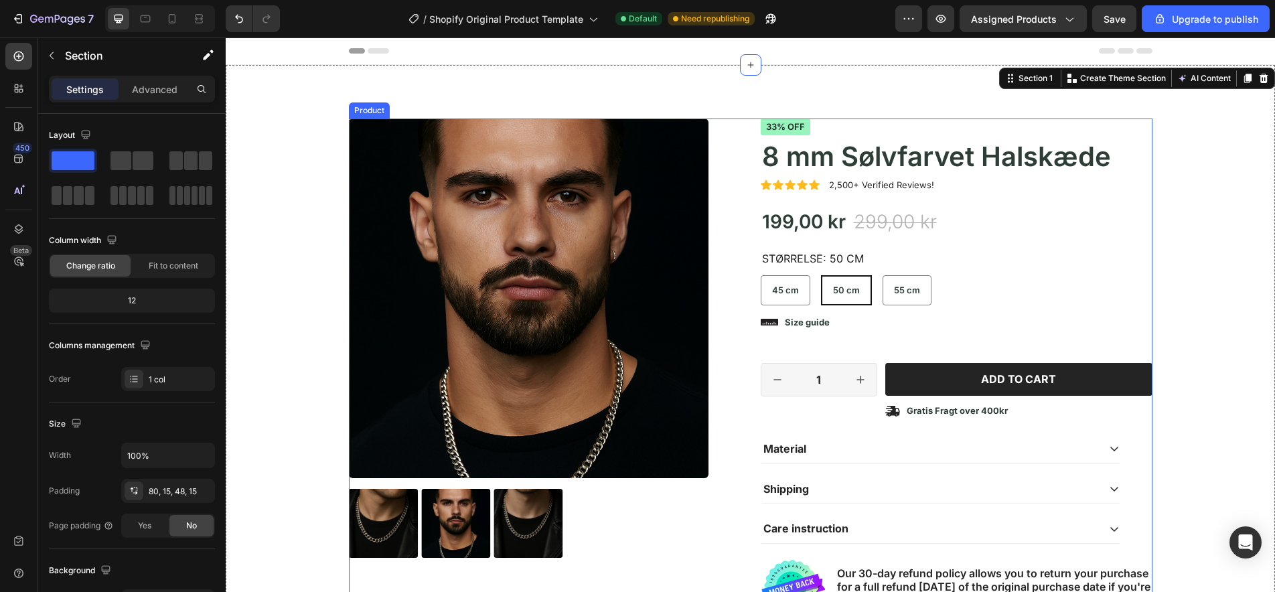
click at [740, 289] on div "Product Images Icon Icon Icon Icon Icon Icon List 2,500+ Verified Reviews! Text…" at bounding box center [750, 365] width 803 height 495
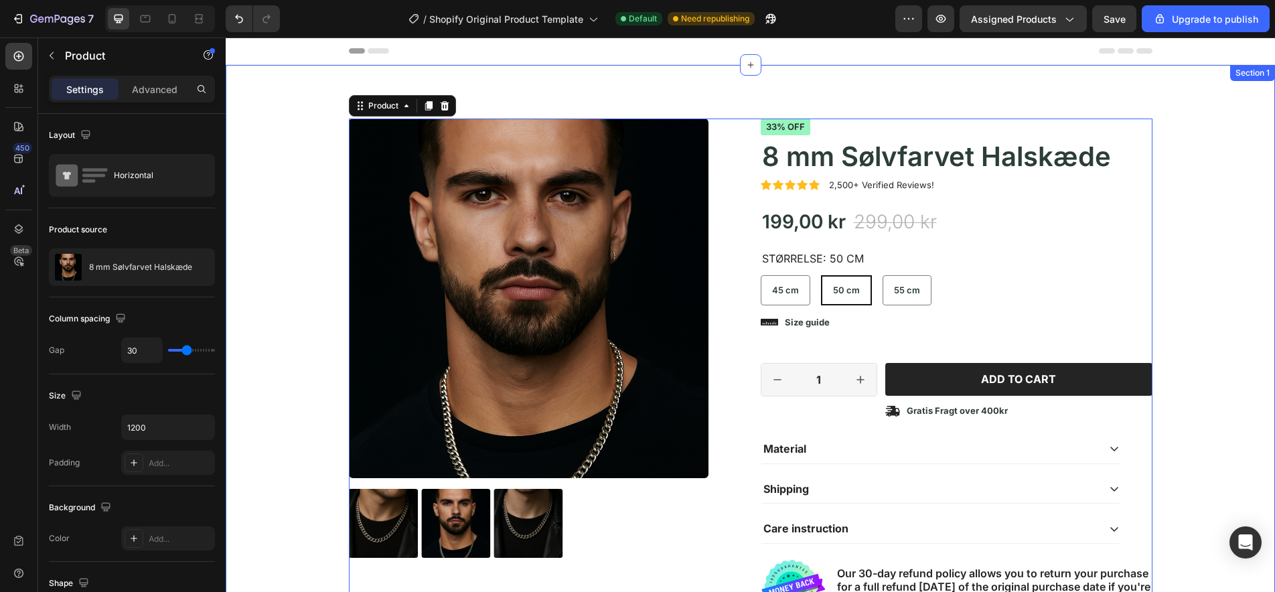
click at [291, 291] on div "Product Images Icon Icon Icon Icon Icon Icon List 2,500+ Verified Reviews! Text…" at bounding box center [750, 371] width 1029 height 506
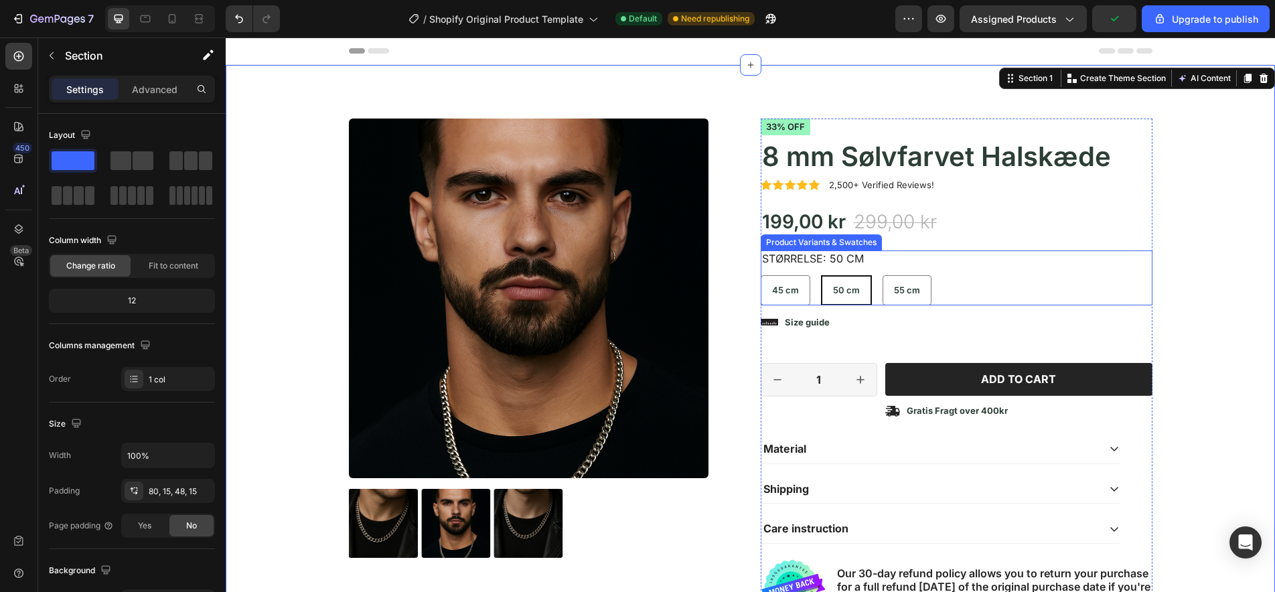
click at [853, 285] on span "50 cm" at bounding box center [846, 290] width 27 height 11
click at [821, 275] on input "50 cm 50 cm 50 cm" at bounding box center [820, 274] width 1 height 1
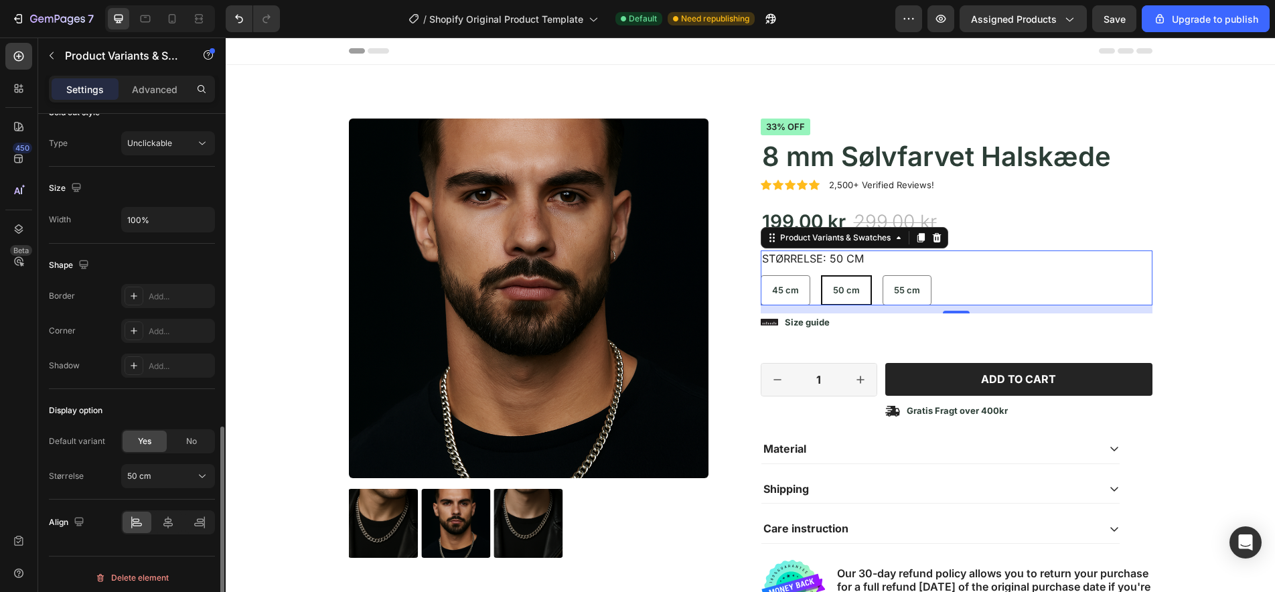
scroll to position [807, 0]
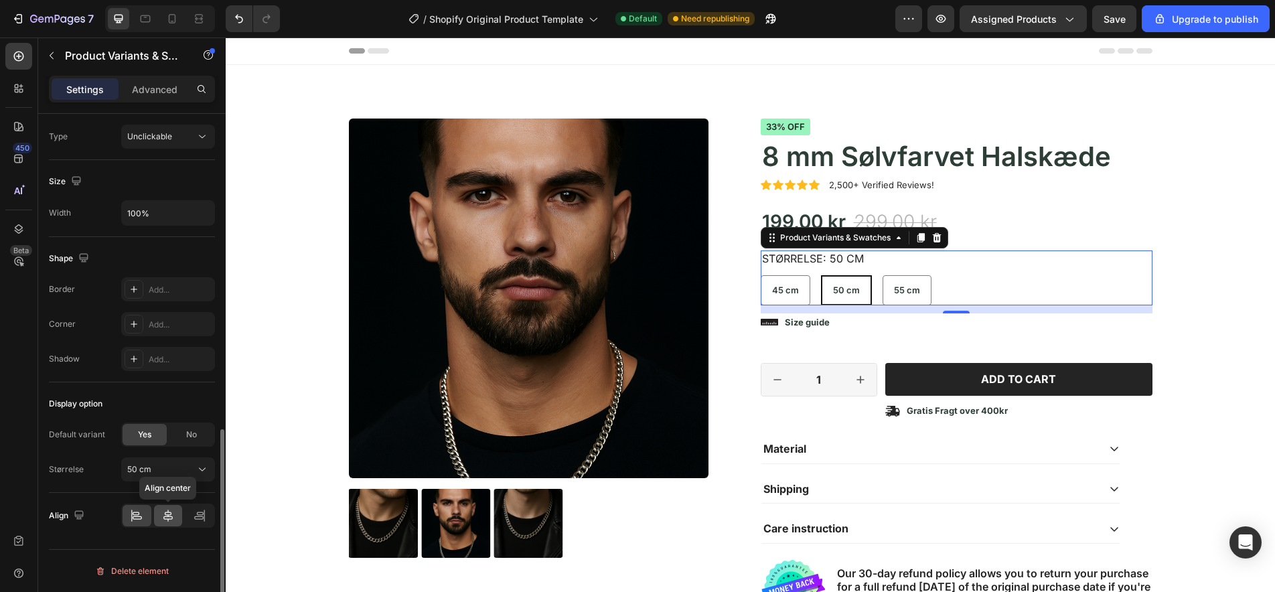
click at [166, 514] on icon at bounding box center [167, 515] width 13 height 13
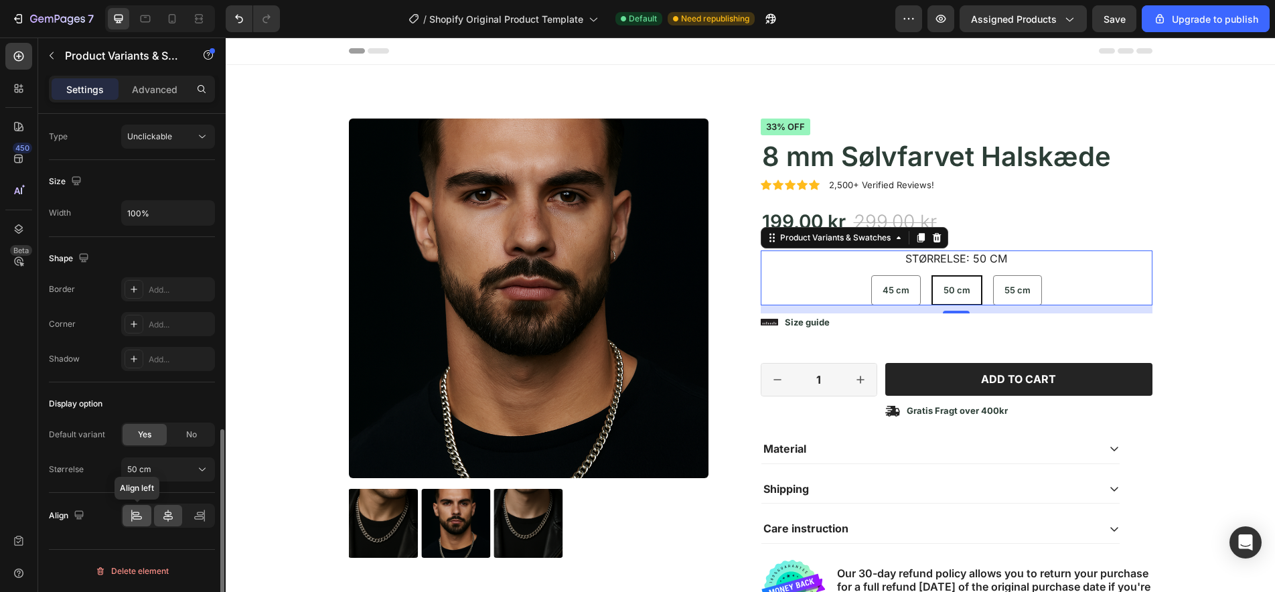
click at [135, 513] on icon at bounding box center [136, 515] width 13 height 13
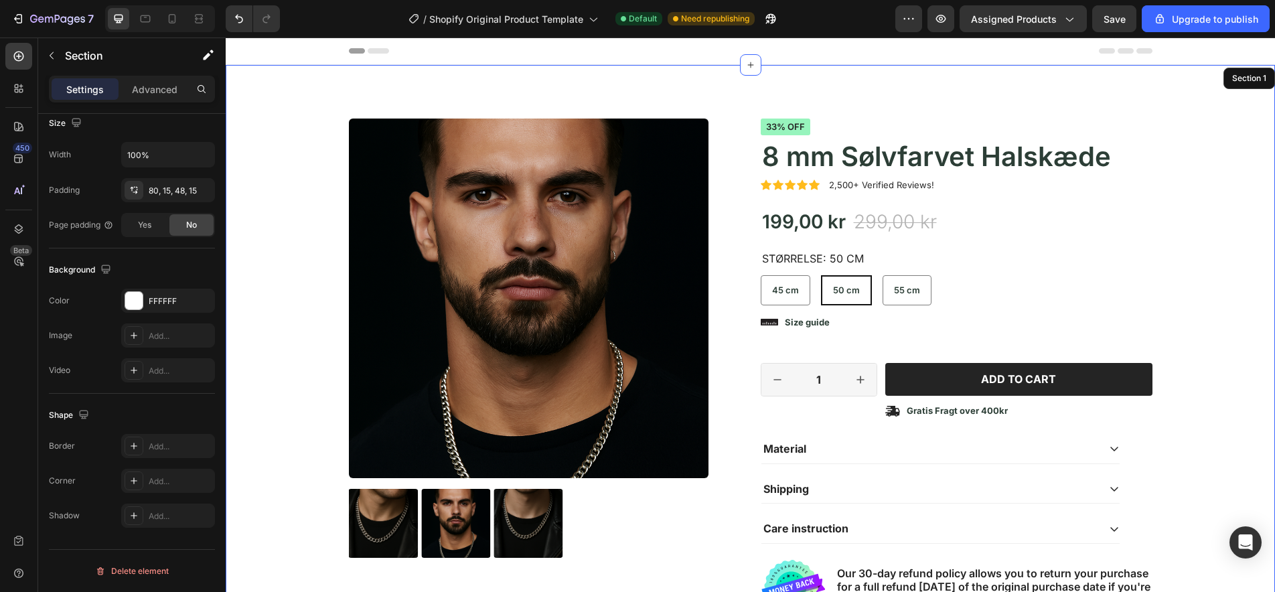
click at [281, 372] on div "Product Images Icon Icon Icon Icon Icon Icon List 2,500+ Verified Reviews! Text…" at bounding box center [750, 371] width 1029 height 506
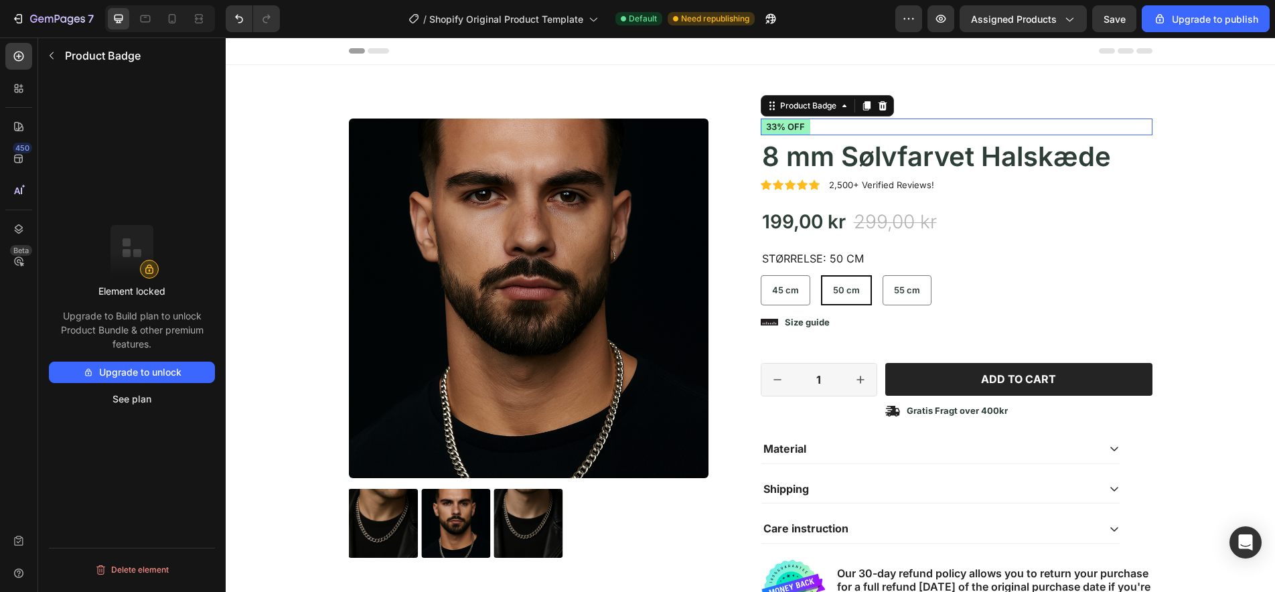
click at [790, 125] on pre "33% off" at bounding box center [786, 126] width 50 height 17
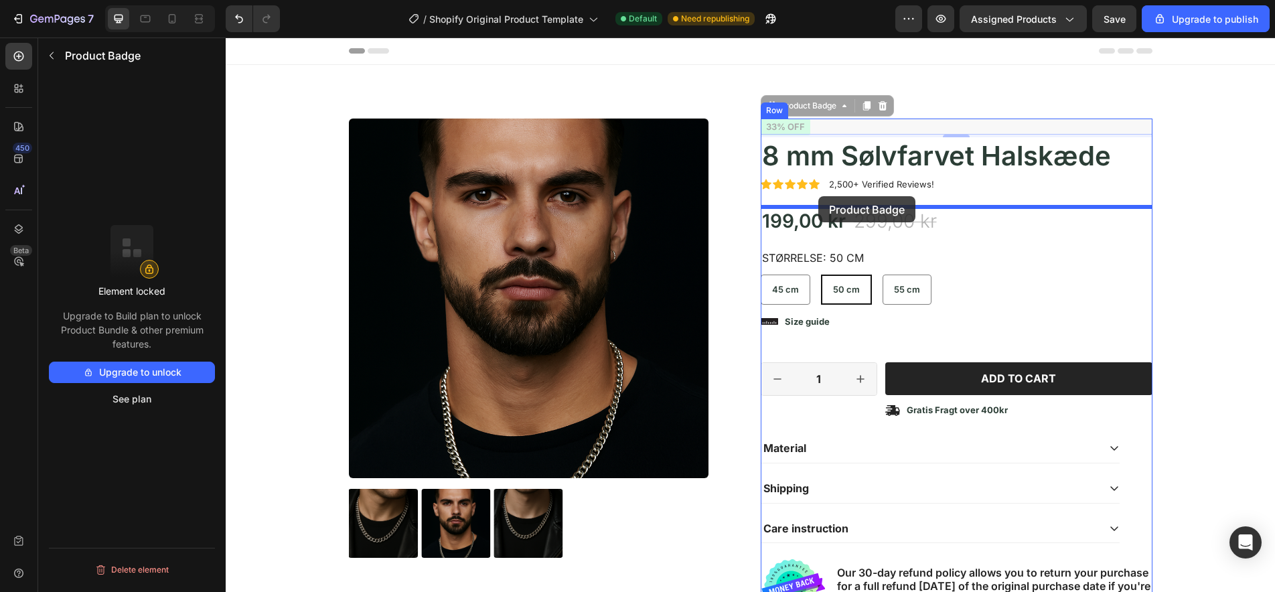
drag, startPoint x: 844, startPoint y: 126, endPoint x: 818, endPoint y: 196, distance: 74.8
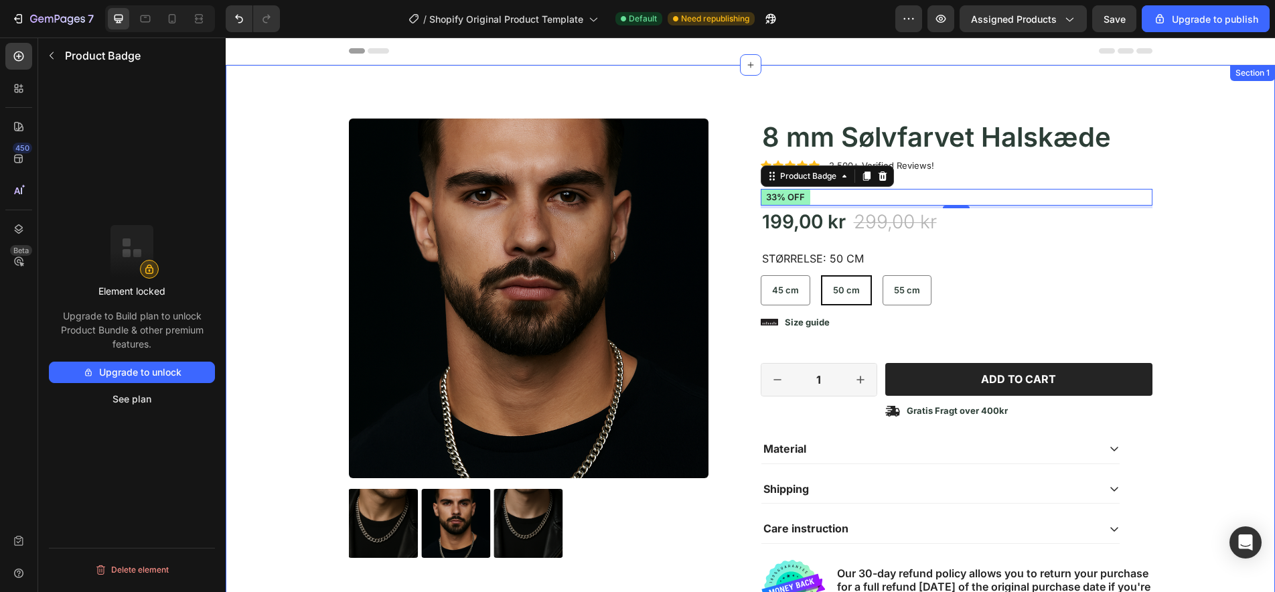
click at [703, 81] on div "Product Images Icon Icon Icon Icon Icon Icon List 2,500+ Verified Reviews! Text…" at bounding box center [750, 361] width 1049 height 592
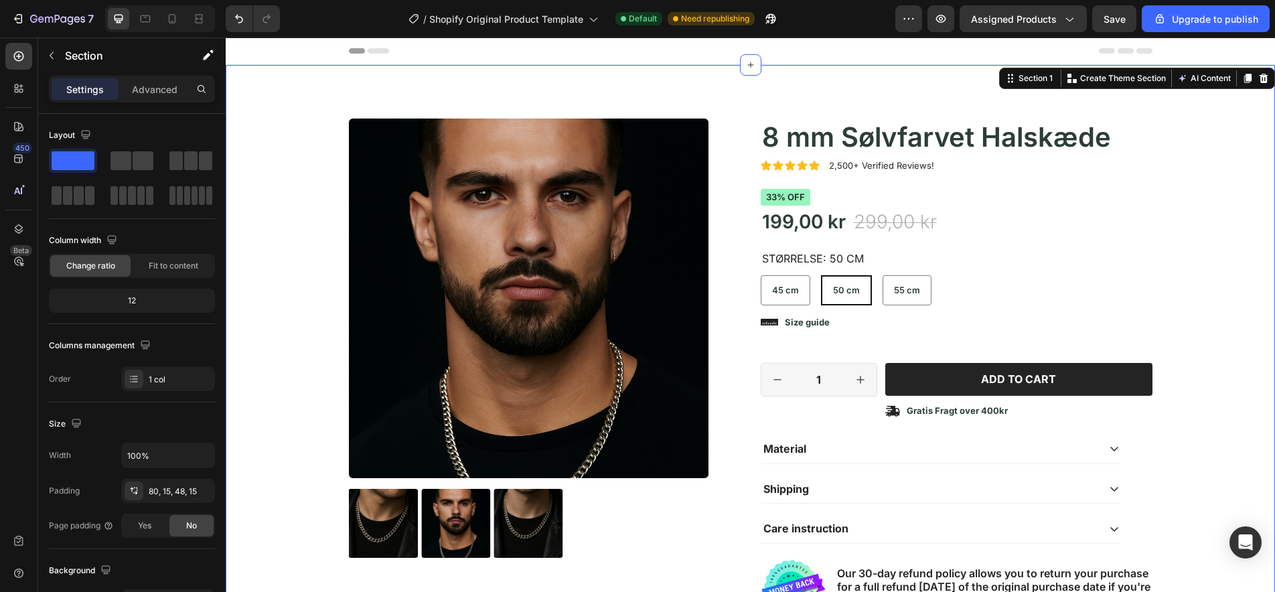
click at [293, 208] on div "Product Images Icon Icon Icon Icon Icon Icon List 2,500+ Verified Reviews! Text…" at bounding box center [750, 371] width 1029 height 506
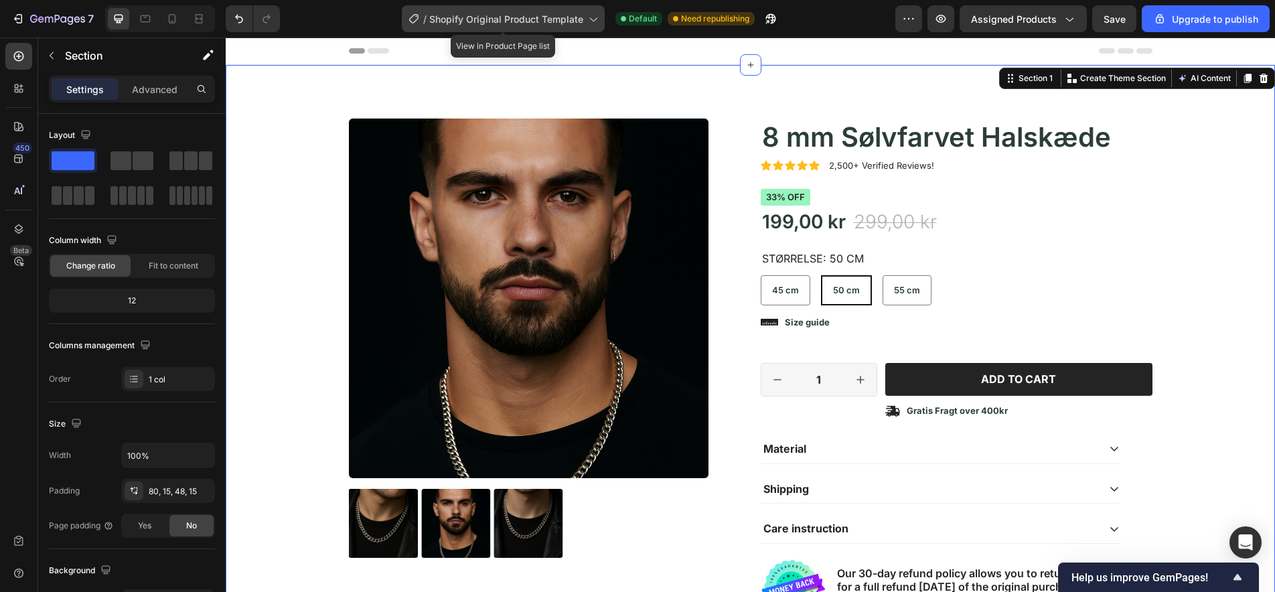
click at [591, 19] on icon at bounding box center [593, 20] width 7 height 4
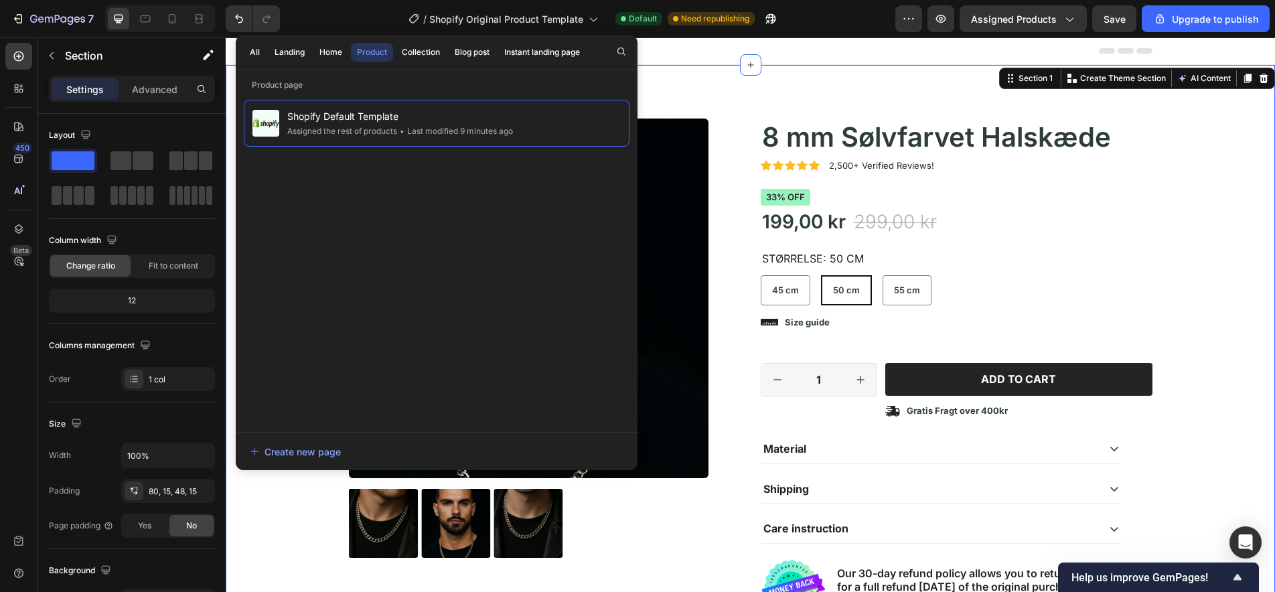
click at [748, 98] on div "Product Images Icon Icon Icon Icon Icon Icon List 2,500+ Verified Reviews! Text…" at bounding box center [750, 361] width 1049 height 592
click at [673, 102] on div "Product Images Icon Icon Icon Icon Icon Icon List 2,500+ Verified Reviews! Text…" at bounding box center [750, 361] width 1049 height 592
drag, startPoint x: 1210, startPoint y: 268, endPoint x: 1222, endPoint y: 211, distance: 58.8
click at [1213, 266] on div "Product Images Icon Icon Icon Icon Icon Icon List 2,500+ Verified Reviews! Text…" at bounding box center [750, 371] width 1029 height 506
click at [1113, 19] on span "Save" at bounding box center [1114, 18] width 22 height 11
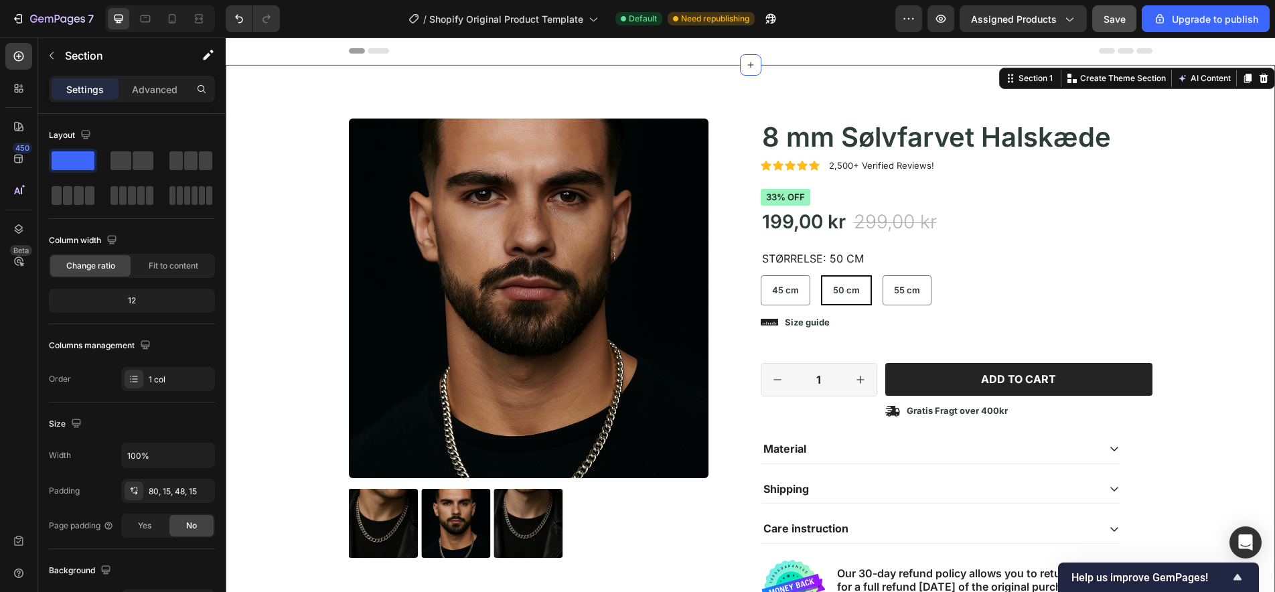
click at [316, 309] on div "Product Images Icon Icon Icon Icon Icon Icon List 2,500+ Verified Reviews! Text…" at bounding box center [750, 371] width 1029 height 506
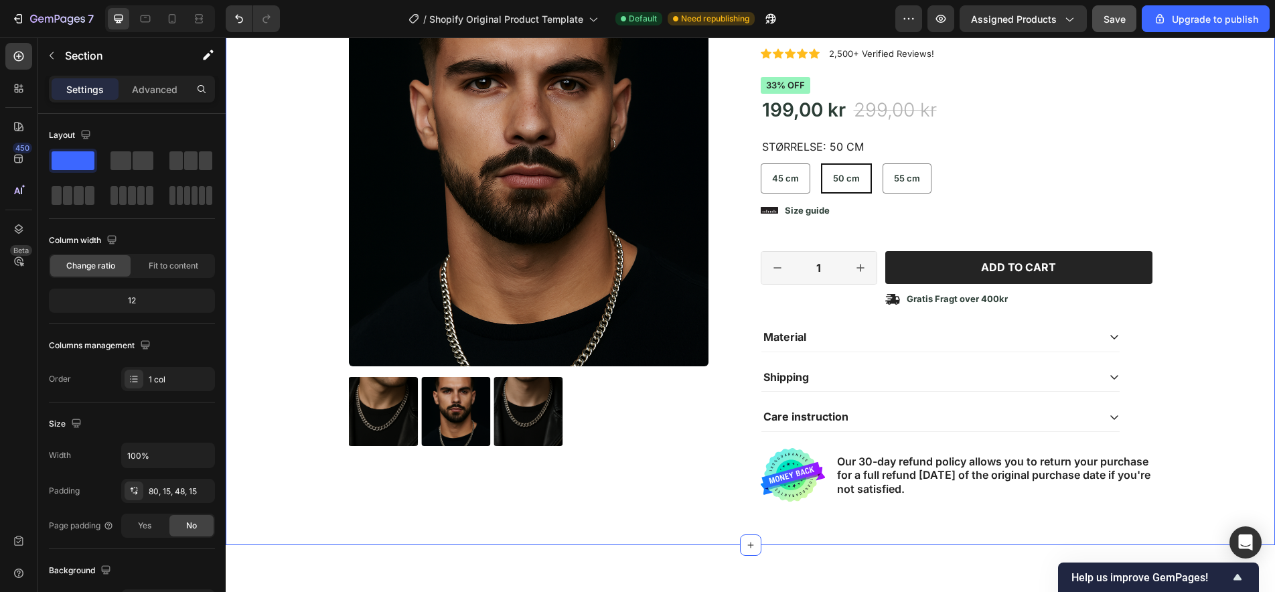
select select "585886651360805779"
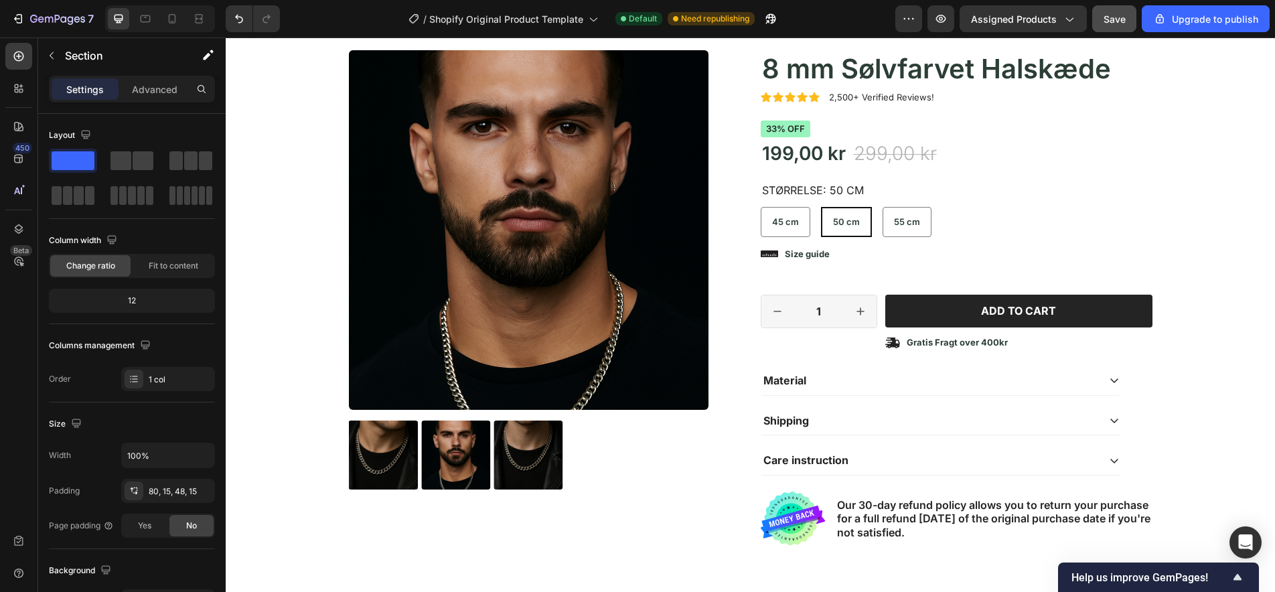
select select "585886651360805779"
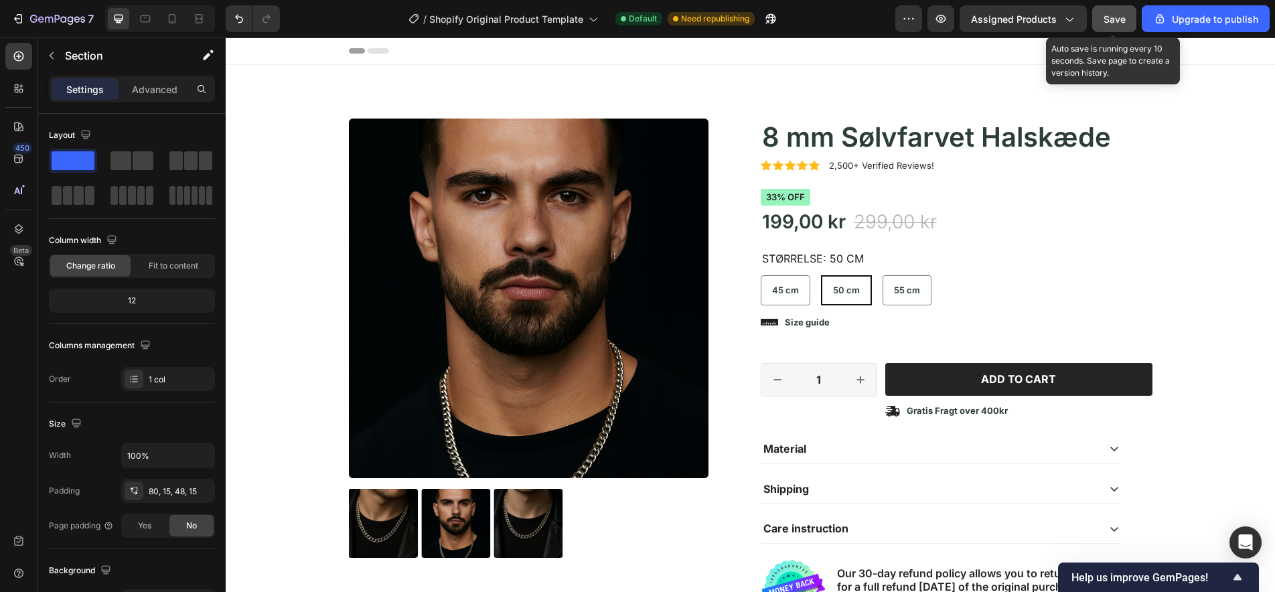
click at [1117, 20] on span "Save" at bounding box center [1114, 18] width 22 height 11
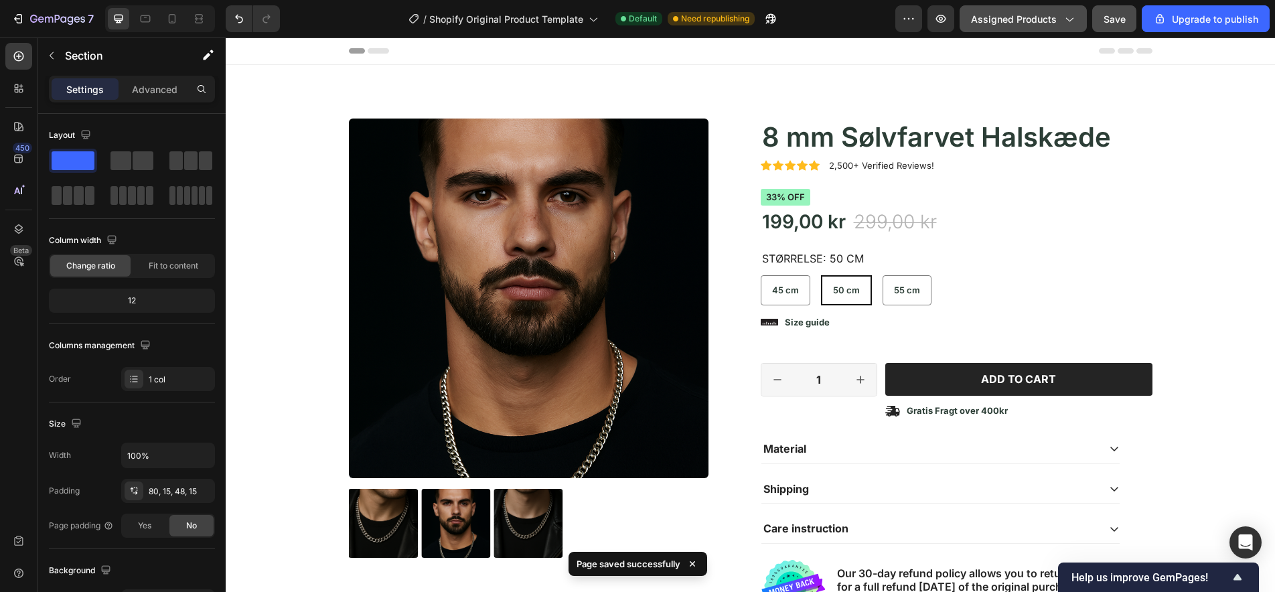
click at [1072, 19] on icon "button" at bounding box center [1069, 20] width 7 height 4
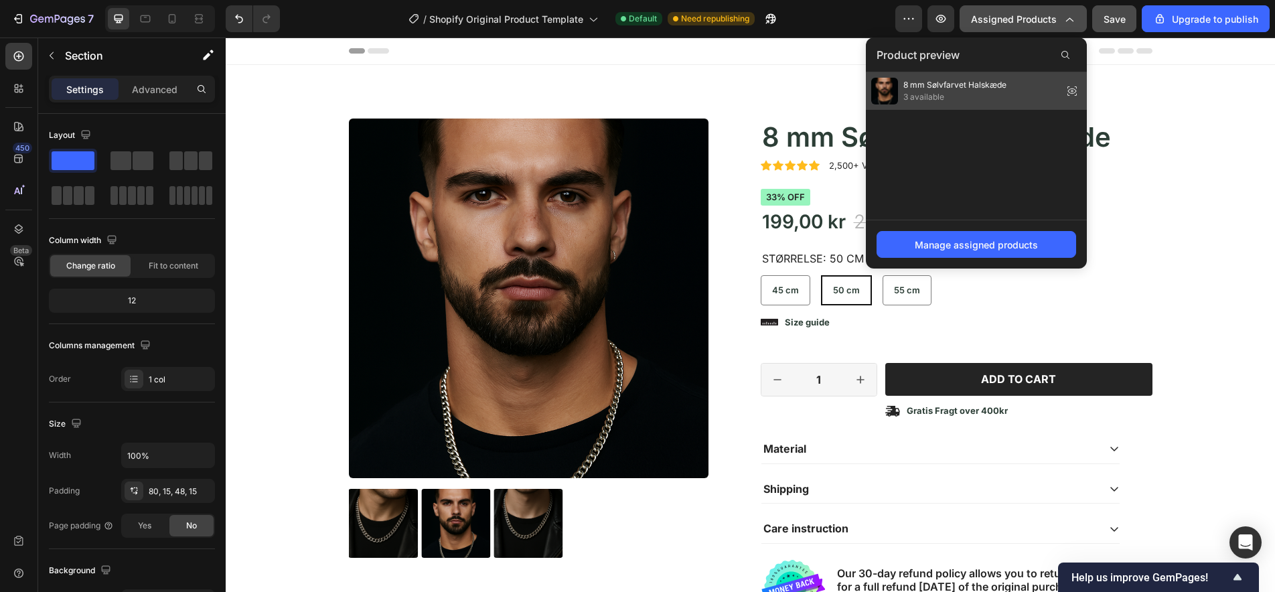
click at [1074, 89] on icon at bounding box center [1071, 91] width 19 height 19
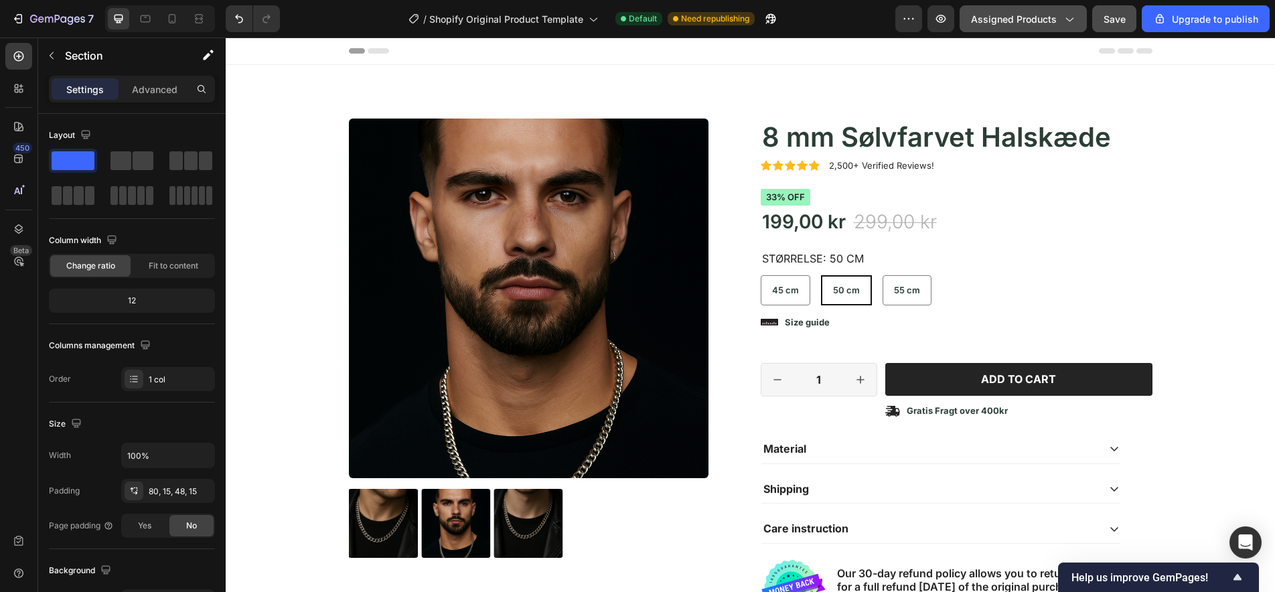
click at [1072, 15] on icon "button" at bounding box center [1068, 18] width 13 height 13
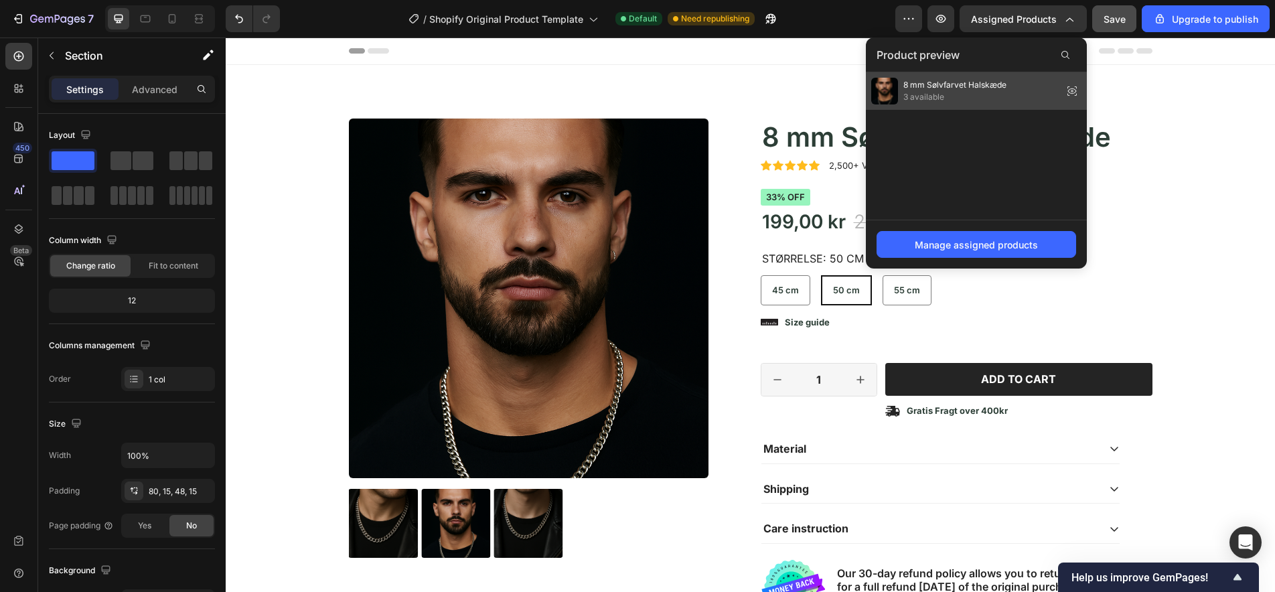
click at [934, 84] on span "8 mm Sølvfarvet Halskæde" at bounding box center [954, 85] width 103 height 12
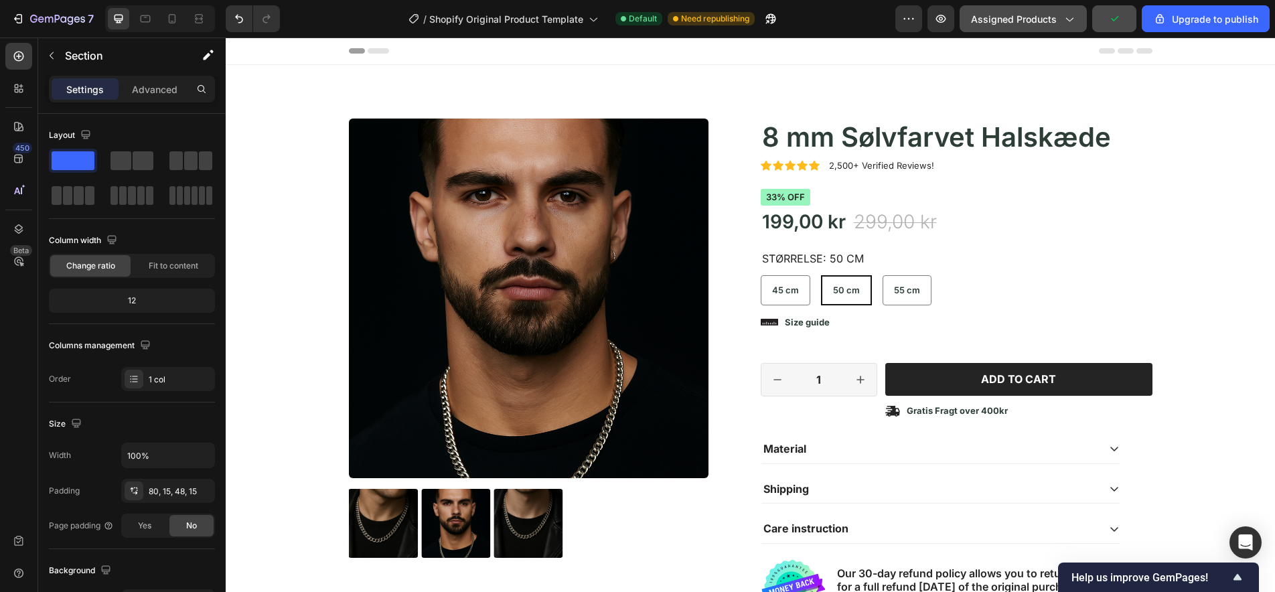
click at [1073, 16] on icon "button" at bounding box center [1068, 18] width 13 height 13
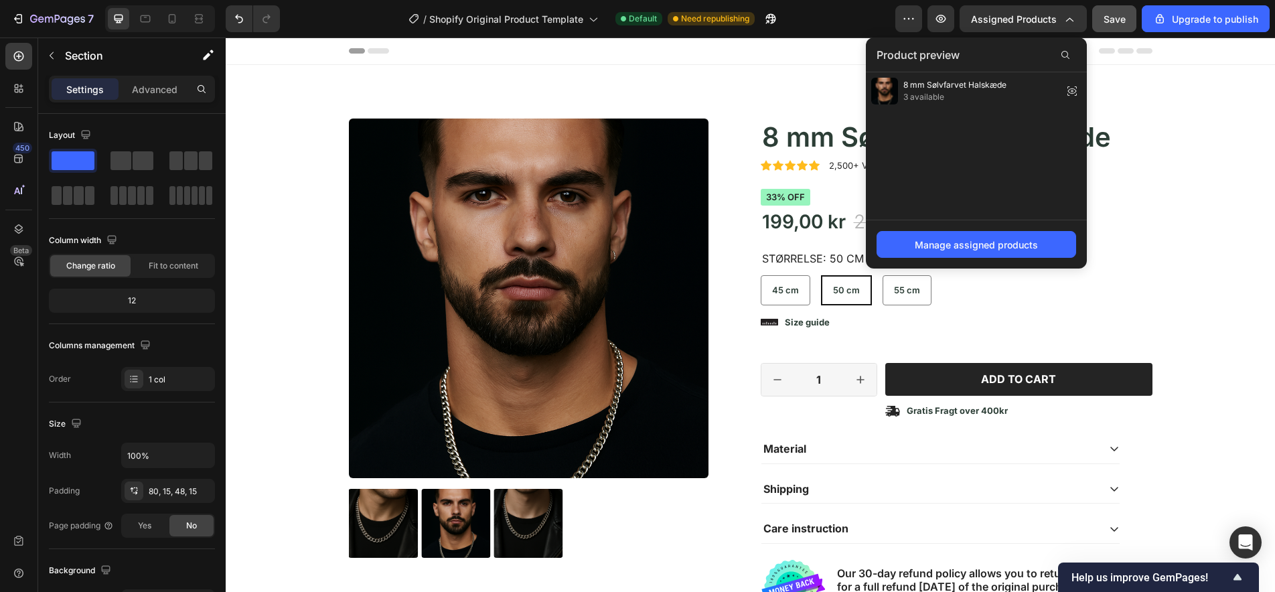
click at [947, 54] on span "Product preview" at bounding box center [917, 55] width 83 height 16
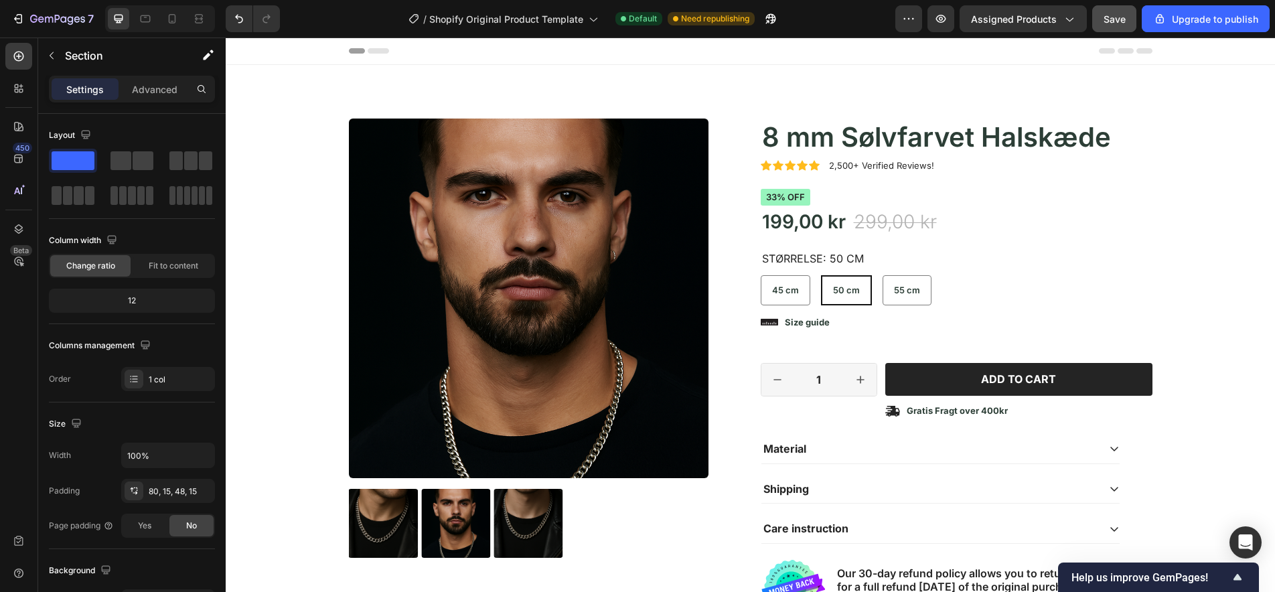
click at [848, 21] on div "/ Shopify Original Product Template Default Need republishing" at bounding box center [593, 18] width 605 height 27
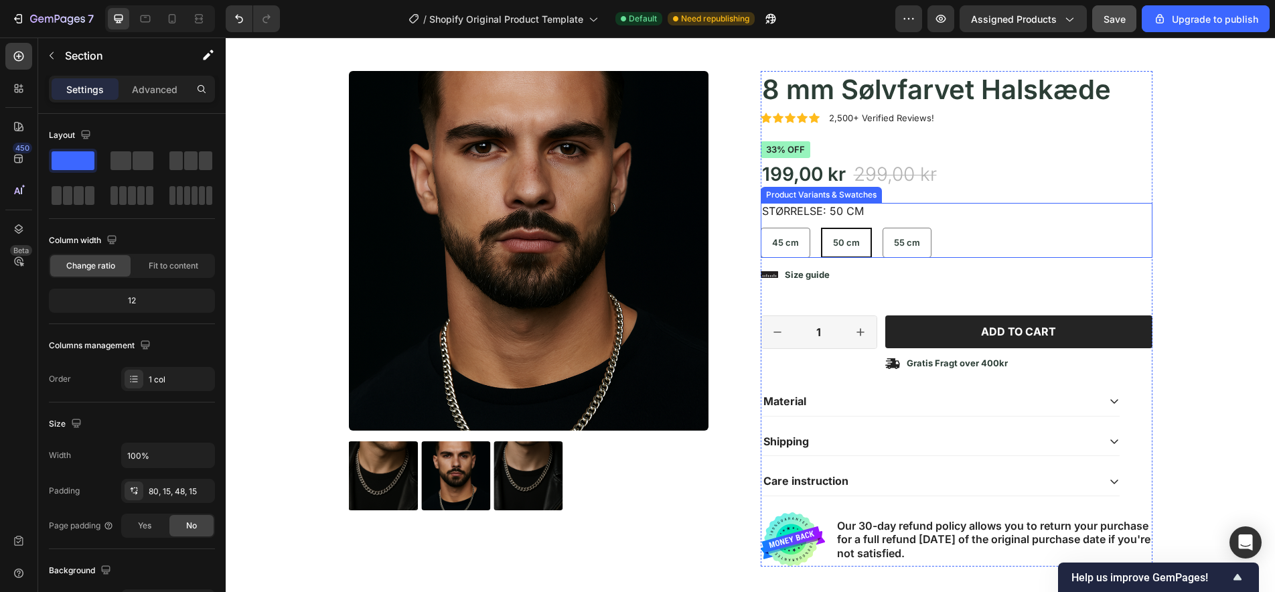
select select "585886651360805779"
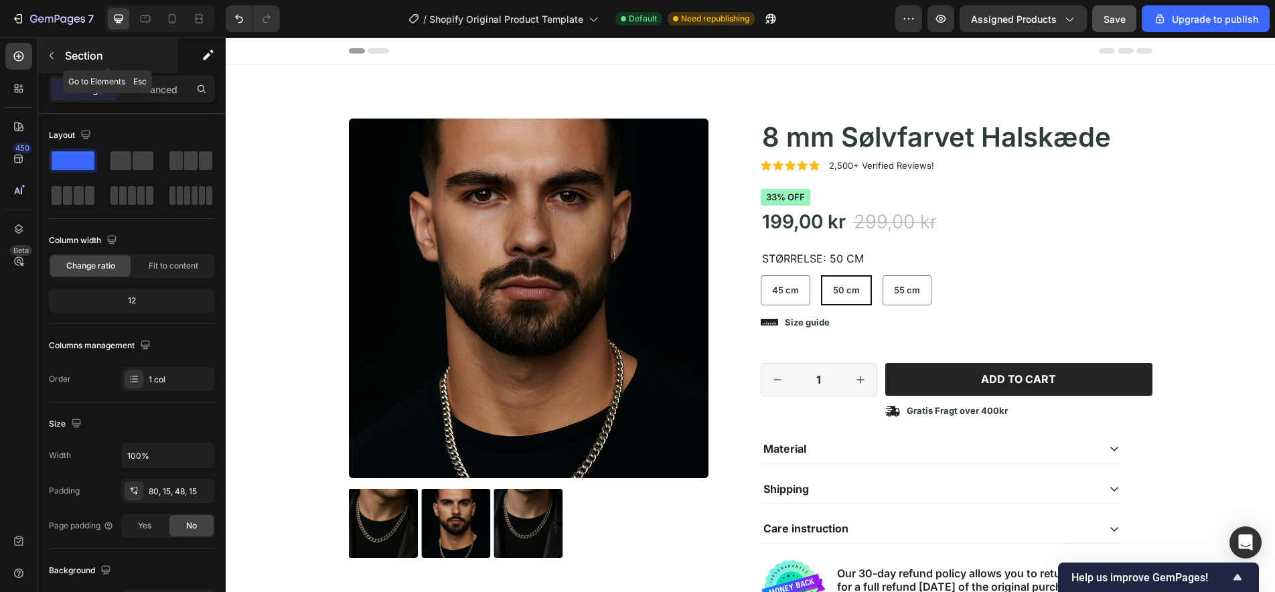
click at [49, 56] on icon "button" at bounding box center [51, 55] width 11 height 11
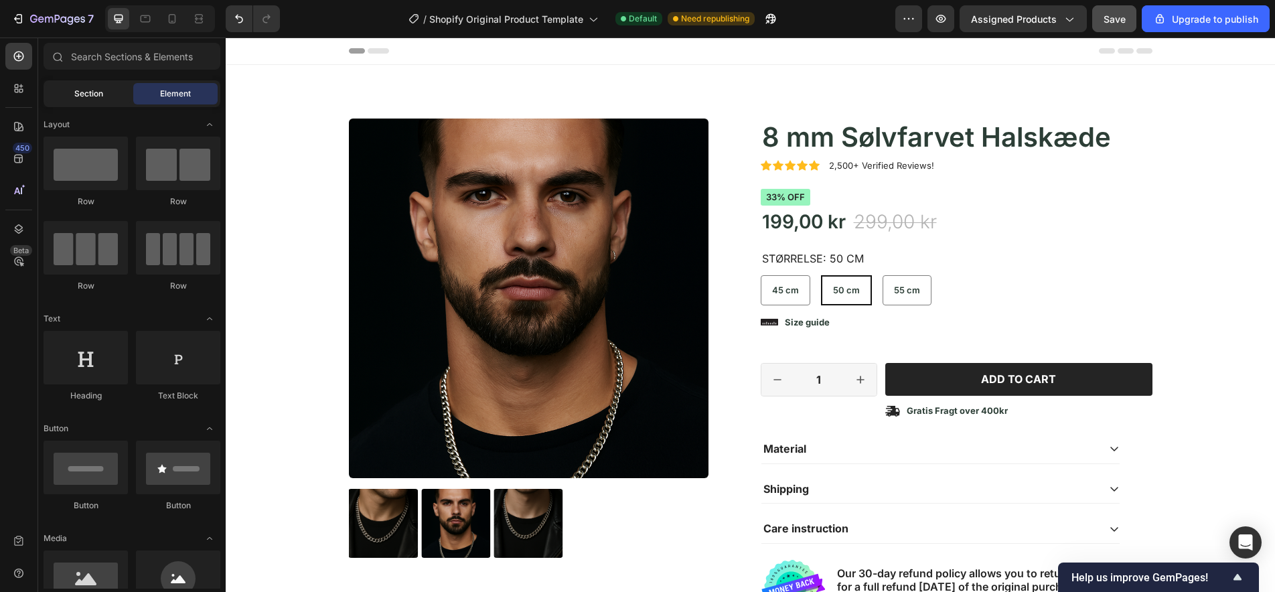
click at [100, 90] on span "Section" at bounding box center [88, 94] width 29 height 12
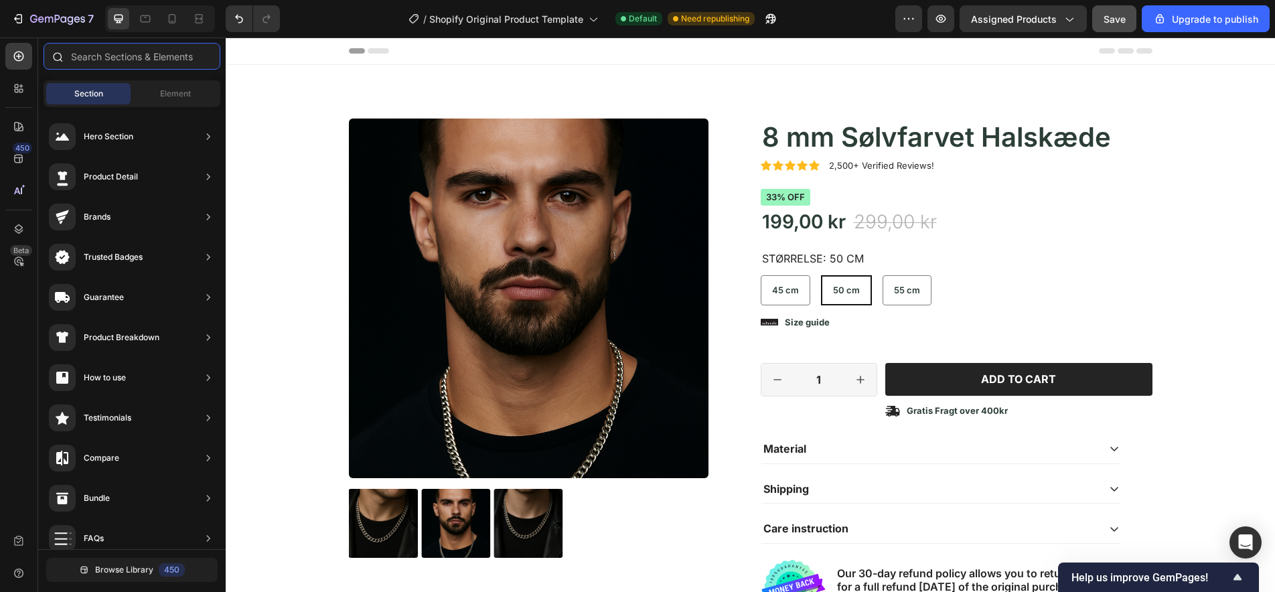
click at [151, 60] on input "text" at bounding box center [132, 56] width 177 height 27
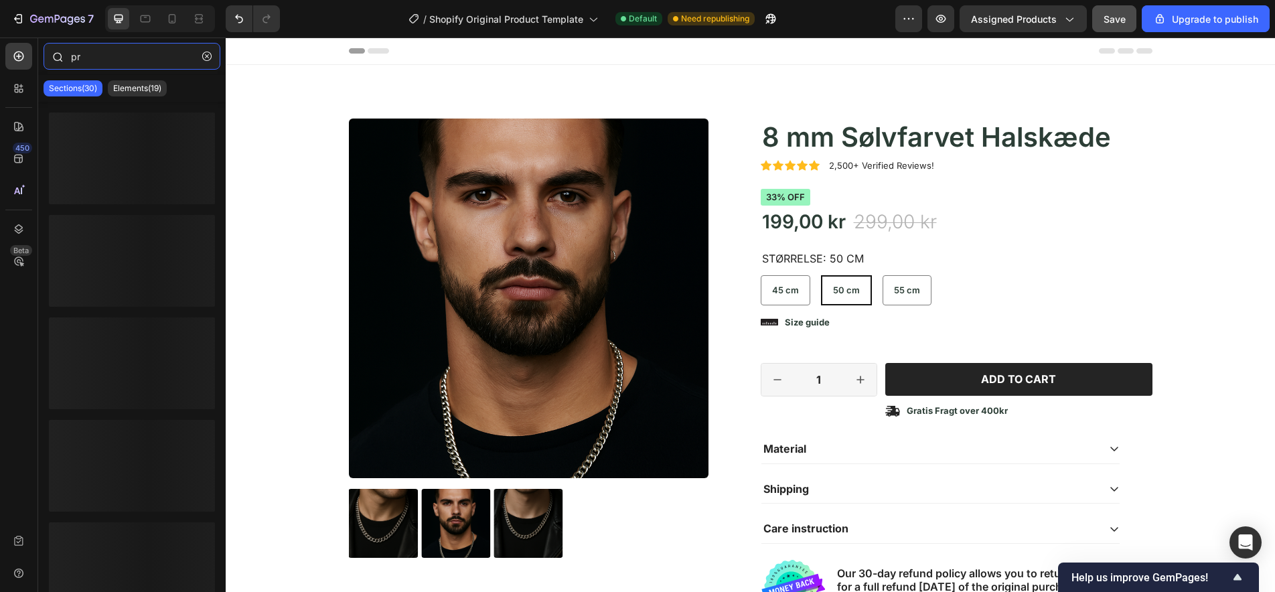
type input "p"
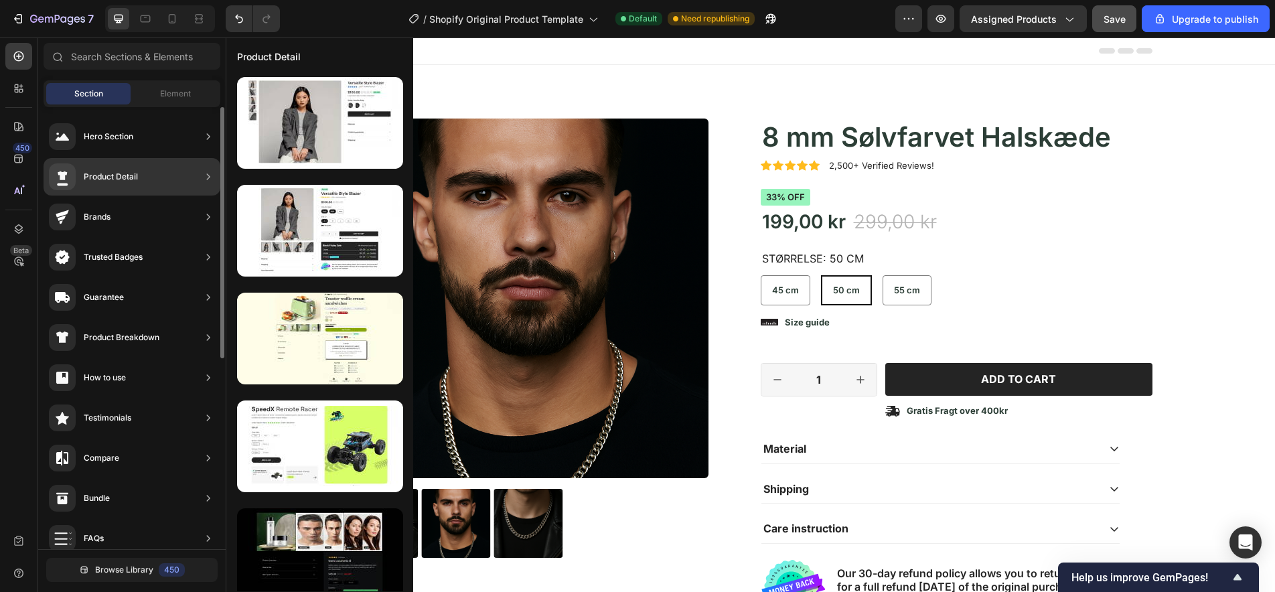
click at [124, 178] on div "Product Detail" at bounding box center [111, 176] width 54 height 13
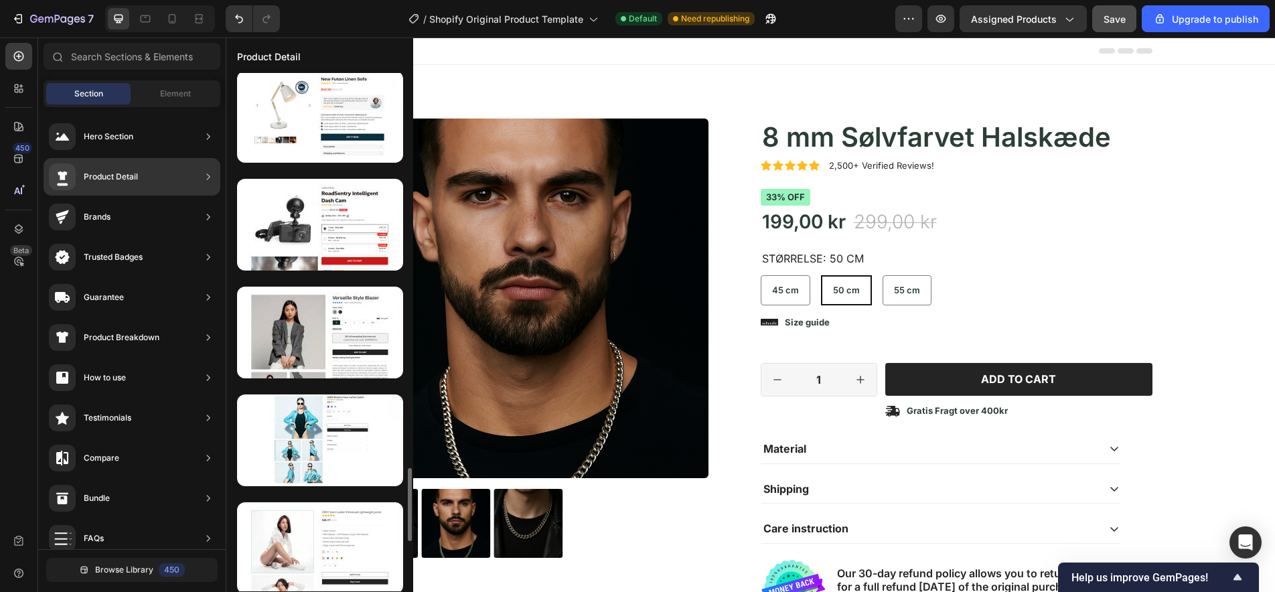
scroll to position [2810, 0]
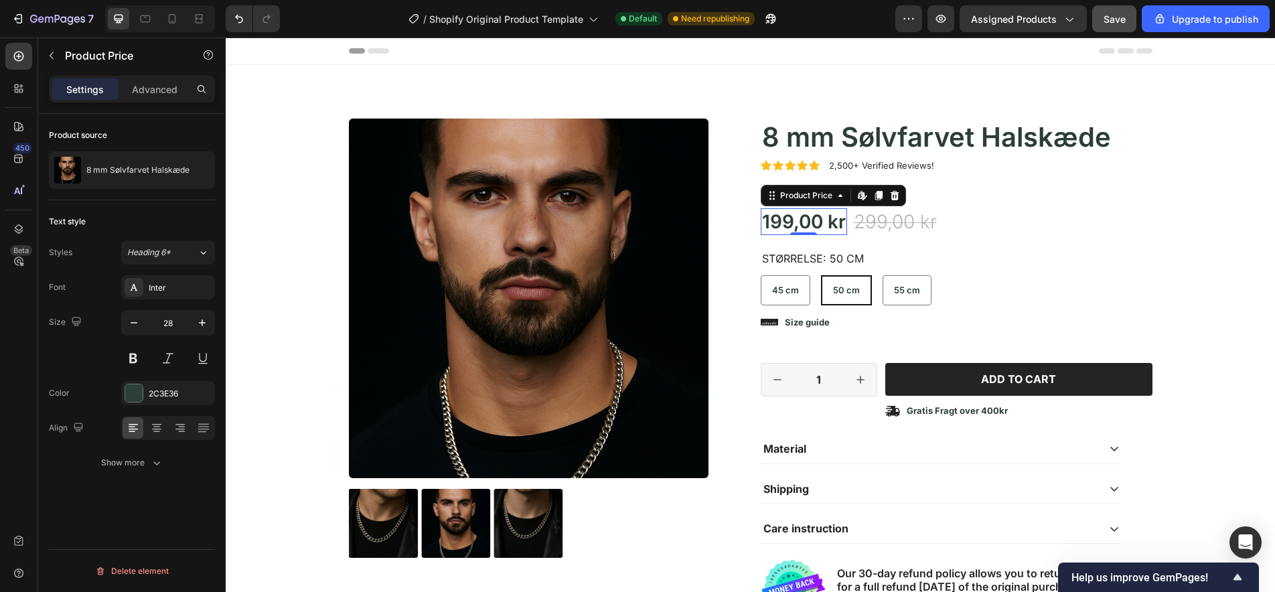
click at [789, 214] on div "199,00 kr" at bounding box center [804, 221] width 86 height 27
click at [858, 195] on icon at bounding box center [860, 195] width 5 height 8
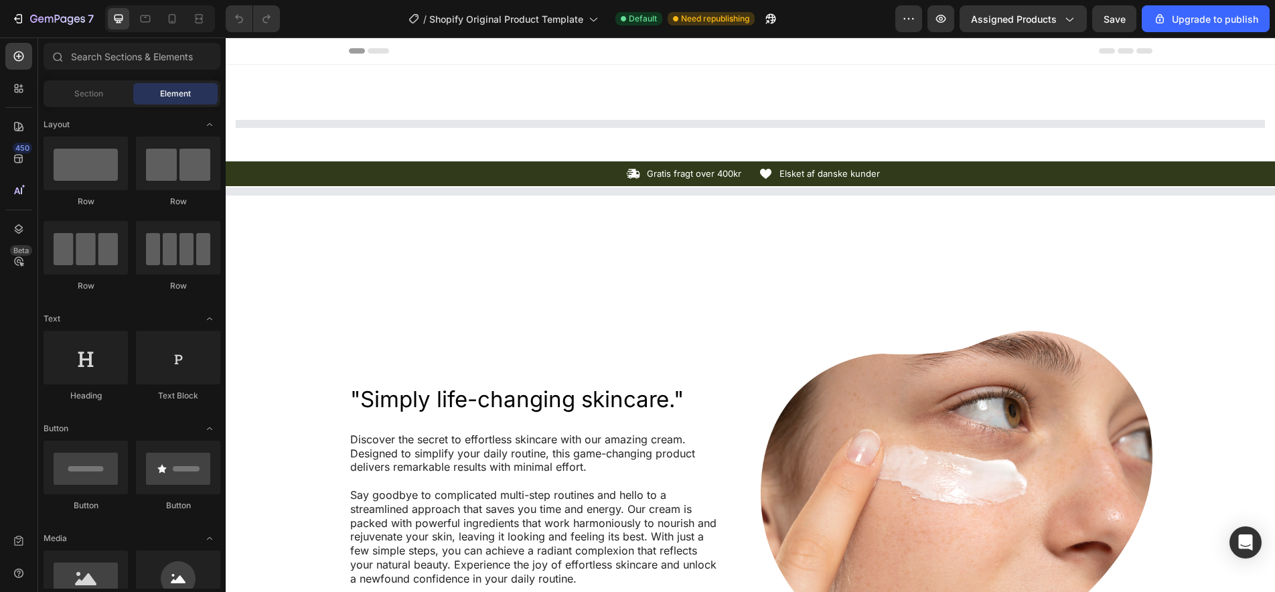
select select "585886651360805779"
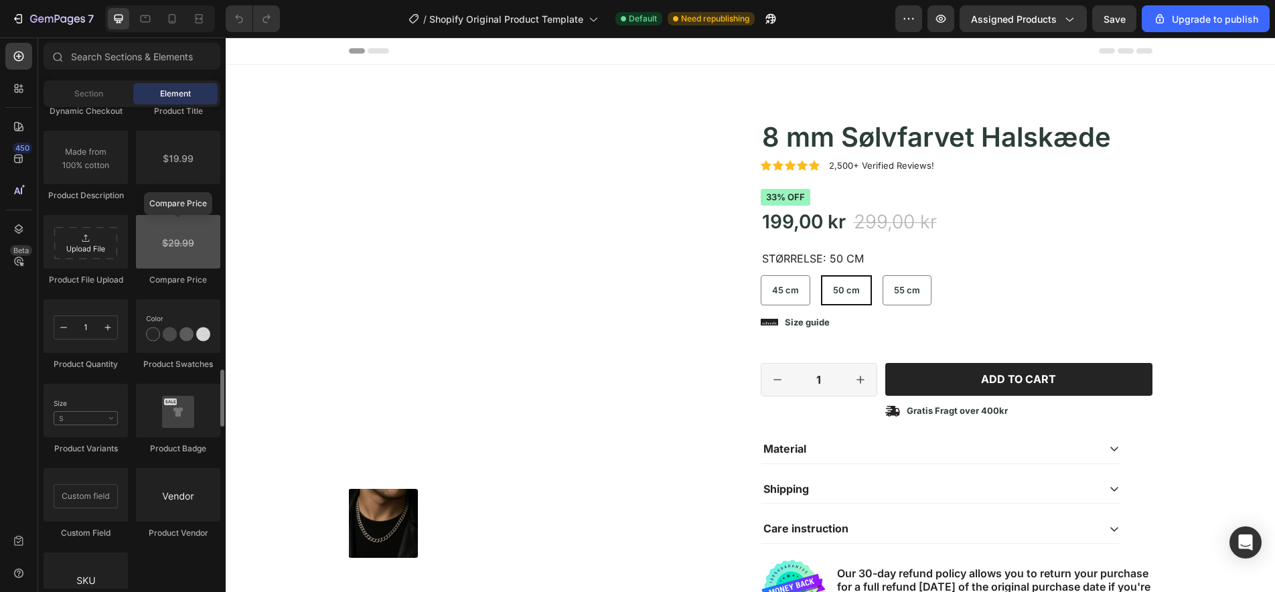
scroll to position [2222, 0]
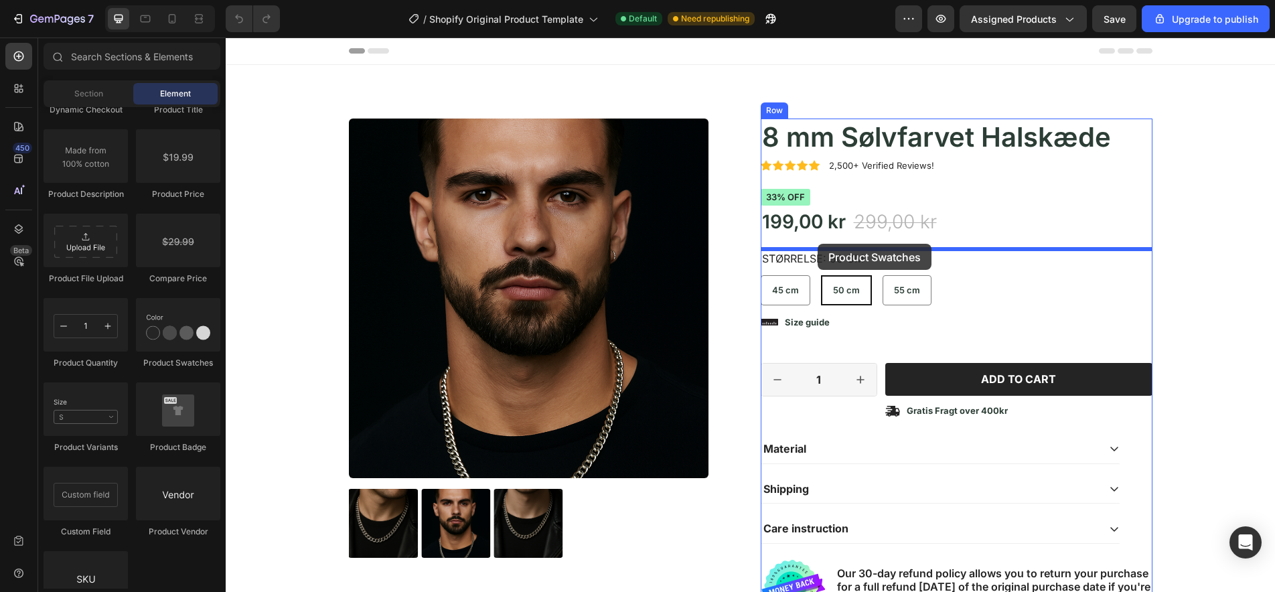
drag, startPoint x: 442, startPoint y: 353, endPoint x: 817, endPoint y: 244, distance: 391.1
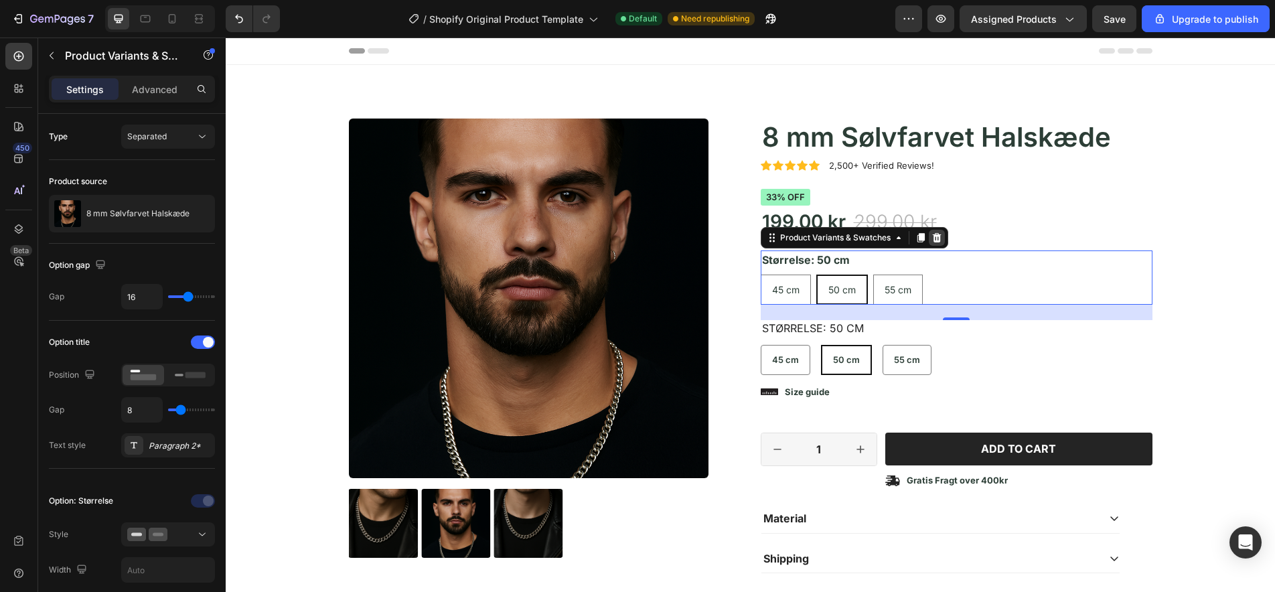
click at [940, 238] on icon at bounding box center [936, 237] width 9 height 9
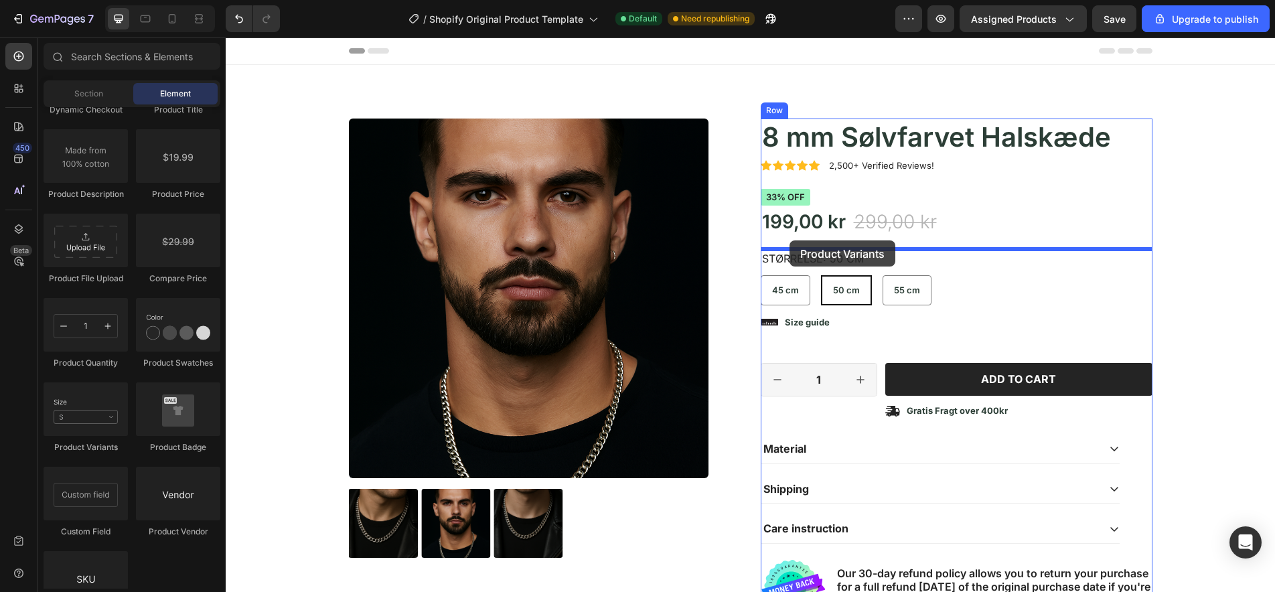
drag, startPoint x: 309, startPoint y: 438, endPoint x: 789, endPoint y: 240, distance: 519.7
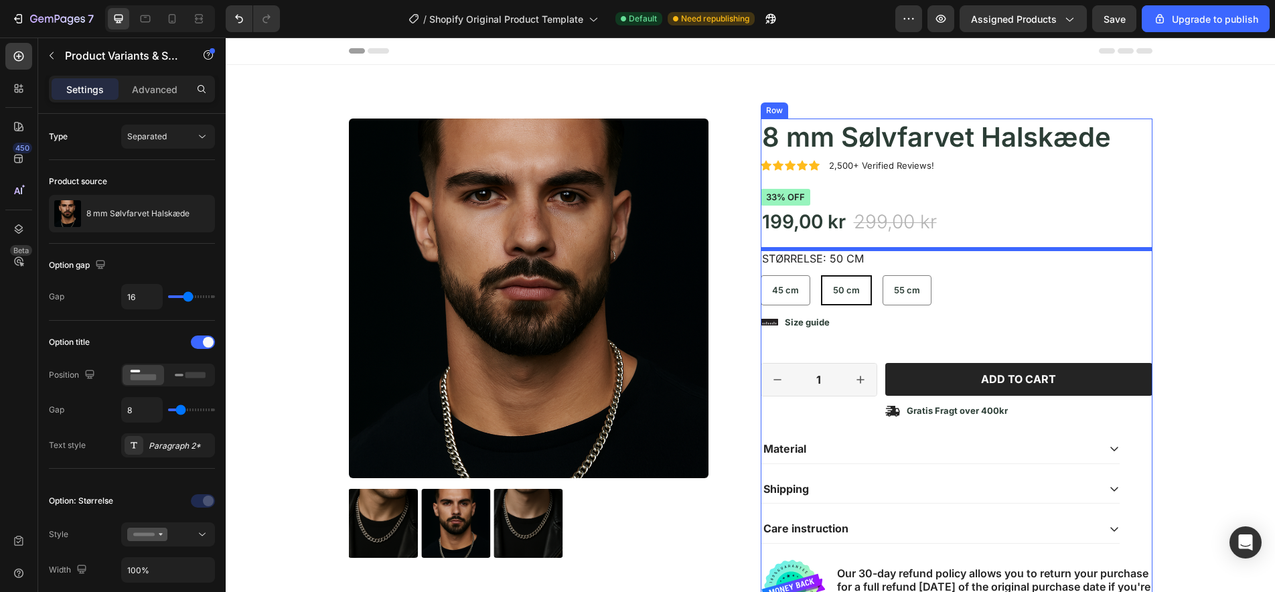
select select "50 cm"
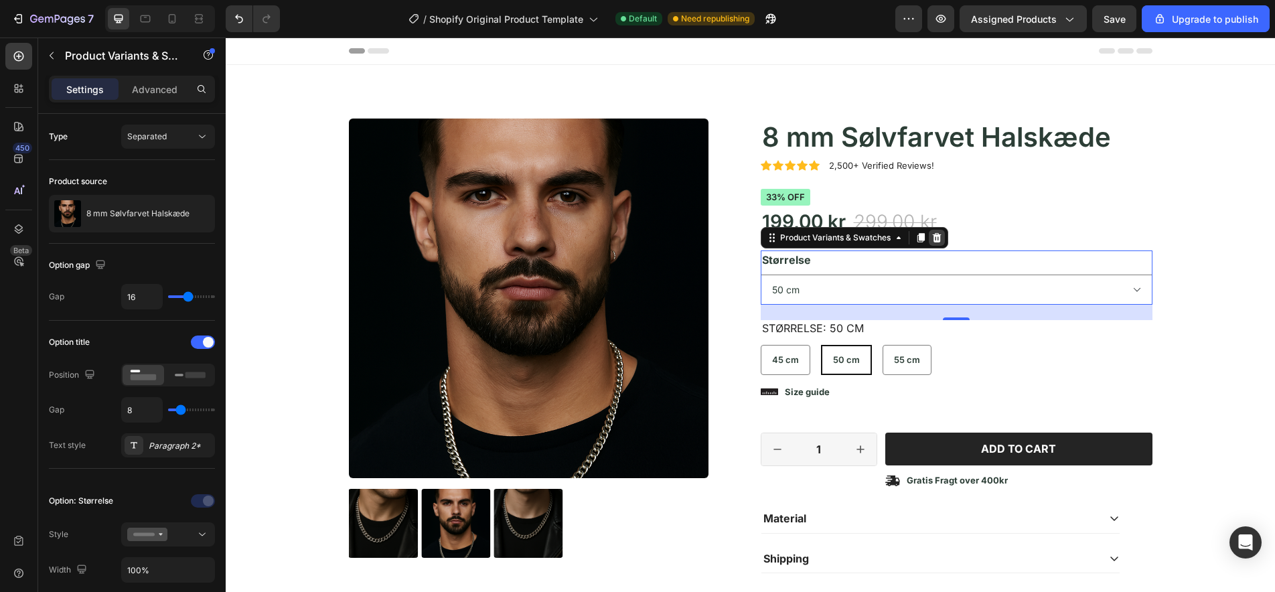
click at [936, 239] on icon at bounding box center [936, 237] width 9 height 9
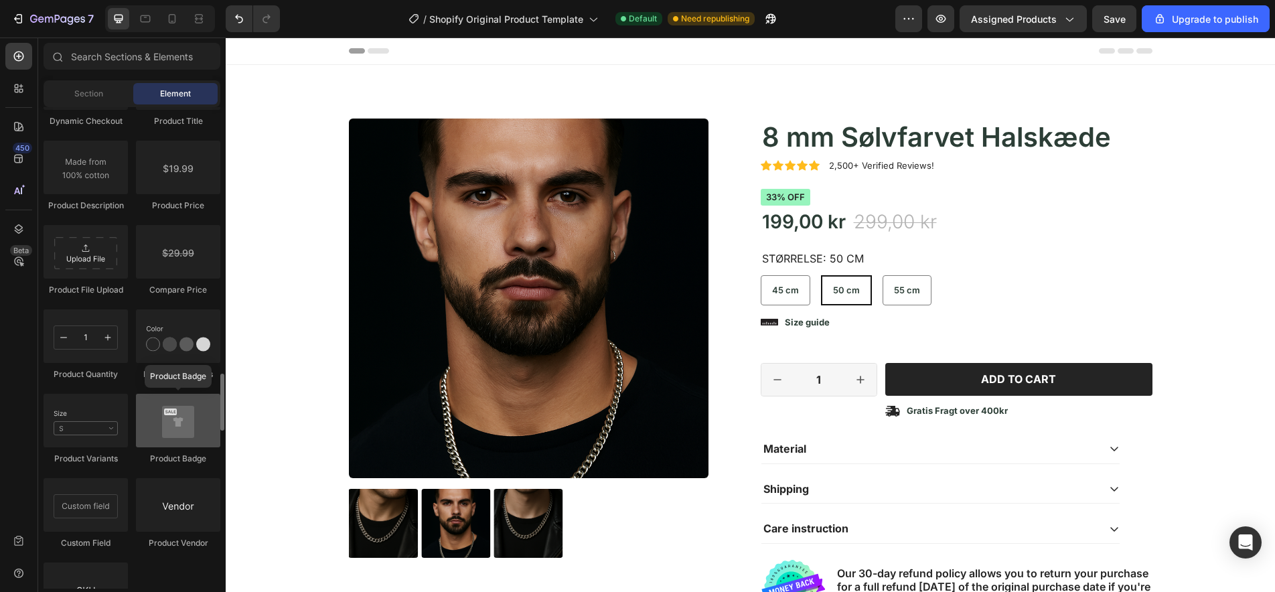
scroll to position [2209, 0]
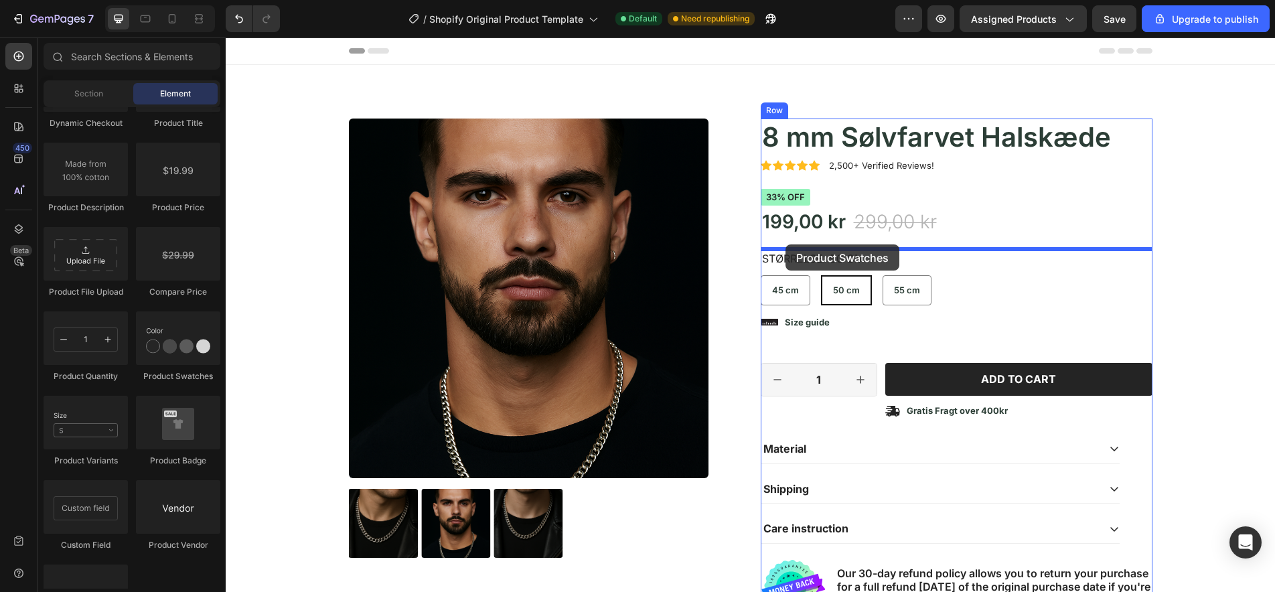
drag, startPoint x: 400, startPoint y: 366, endPoint x: 785, endPoint y: 244, distance: 403.6
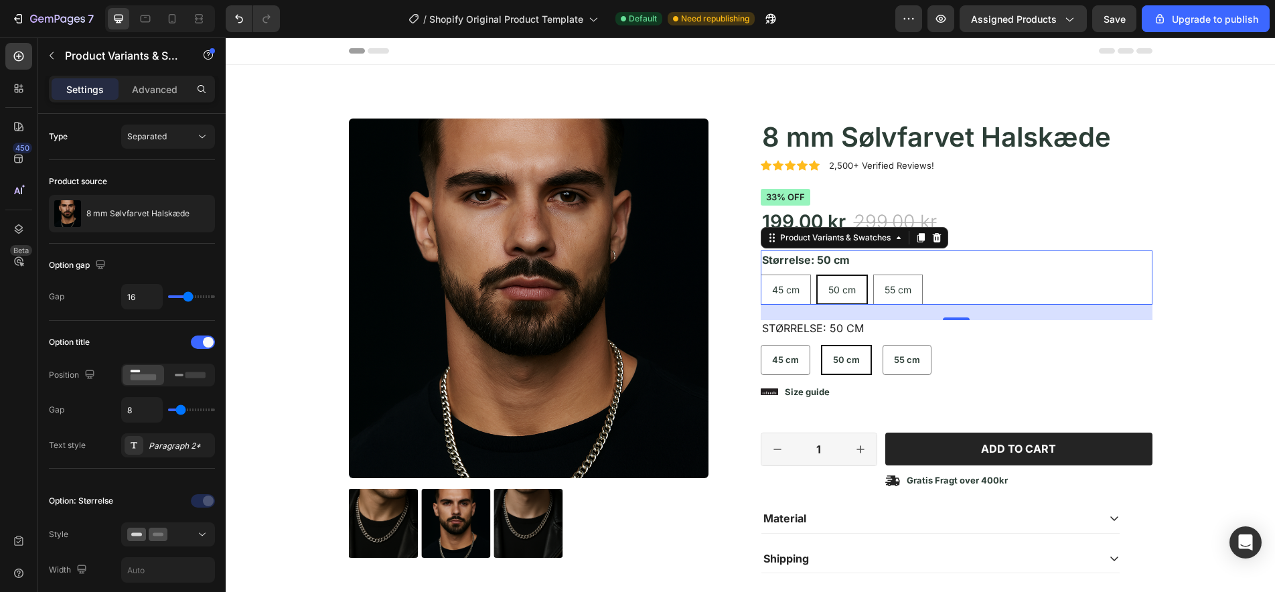
click at [964, 259] on div "Størrelse: 50 cm 45 cm 45 cm 45 cm 50 cm 50 cm 50 cm 55 cm 55 cm 55 cm" at bounding box center [957, 277] width 392 height 54
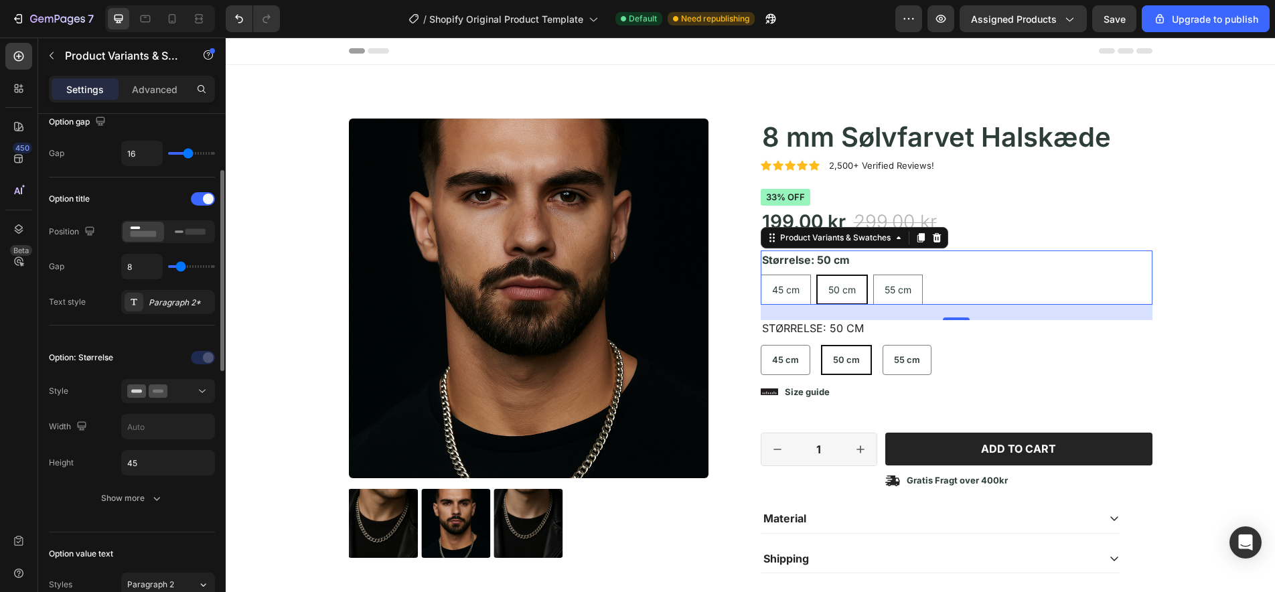
scroll to position [146, 0]
click at [201, 393] on icon at bounding box center [201, 388] width 13 height 13
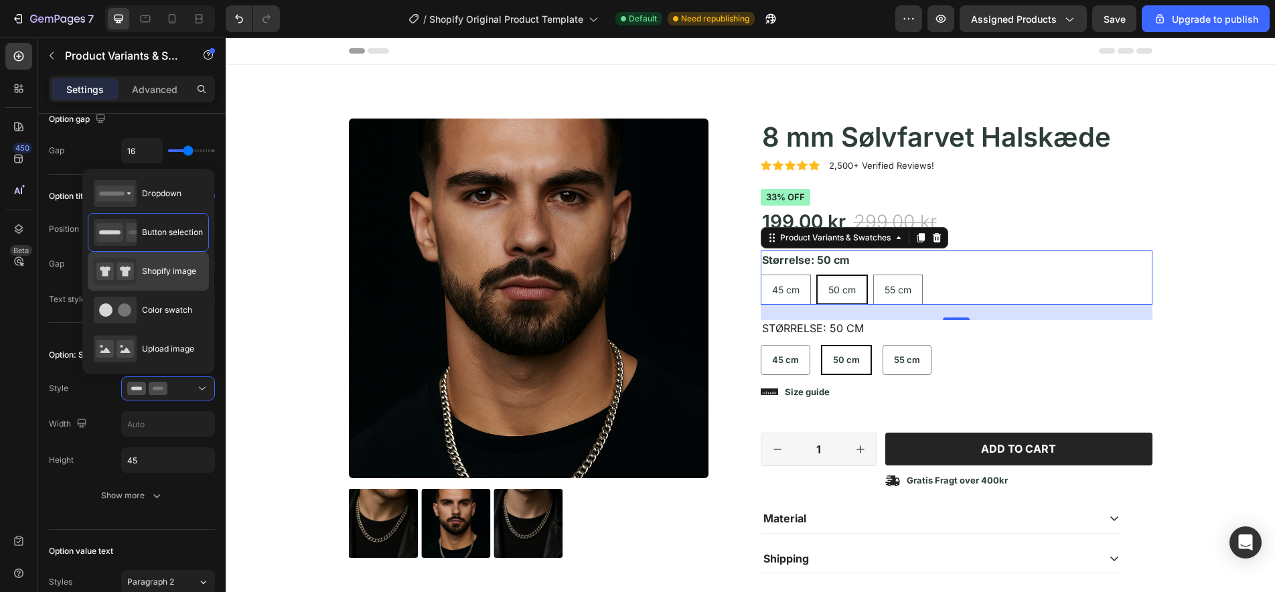
click at [172, 271] on span "Shopify image" at bounding box center [169, 271] width 54 height 12
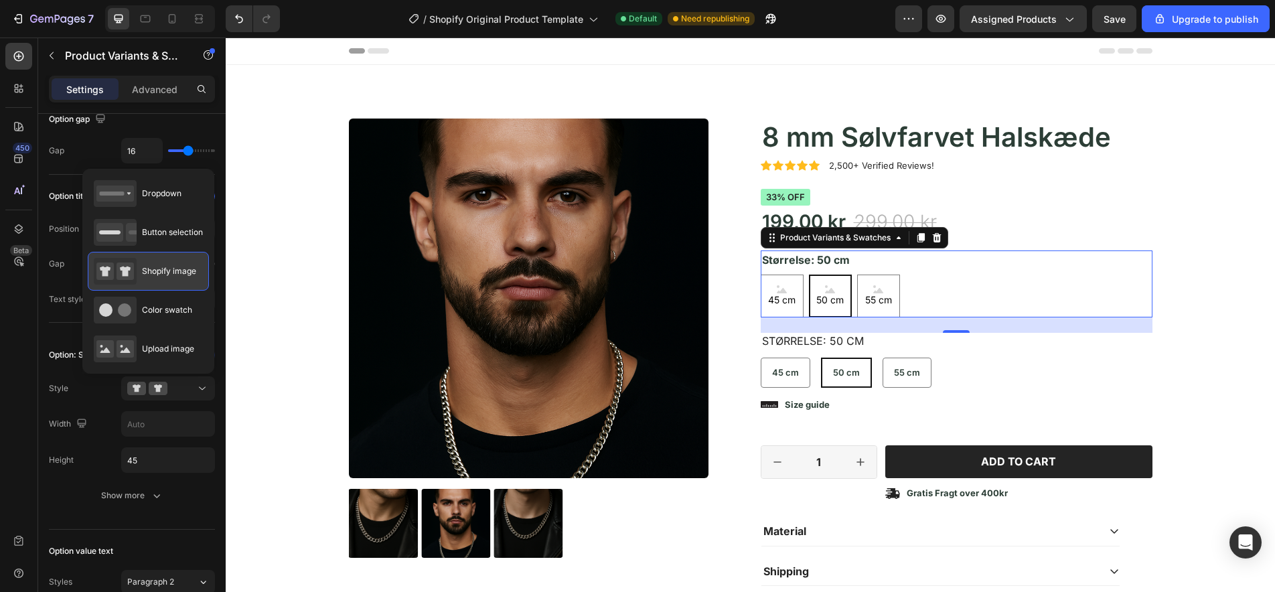
type input "64"
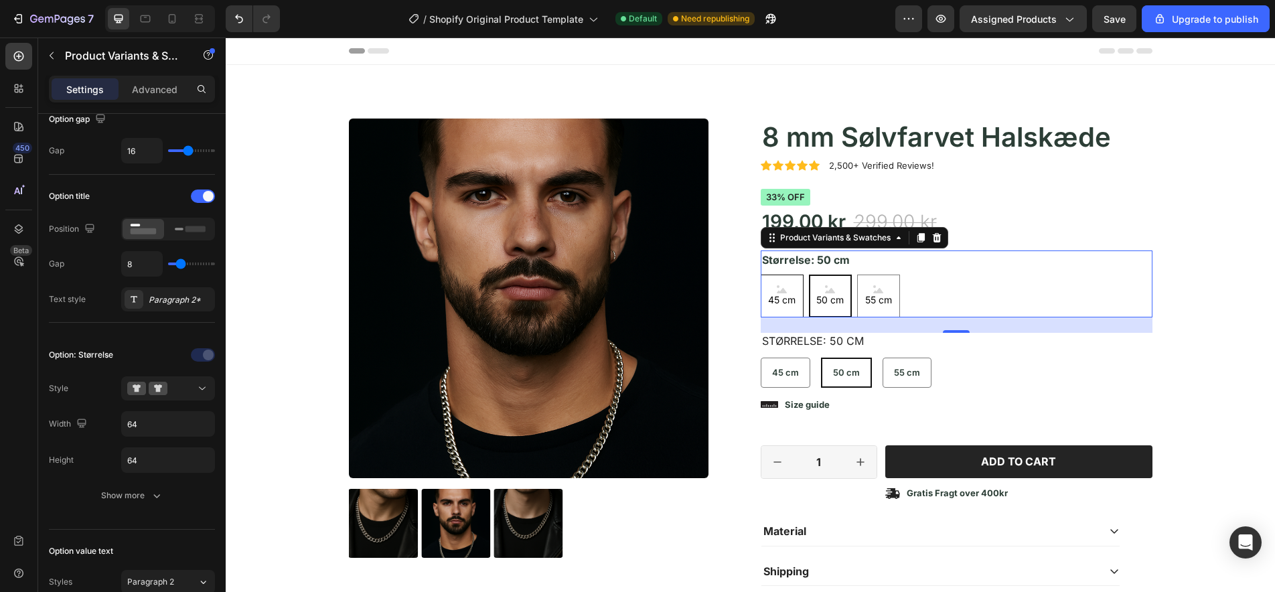
click at [785, 295] on span "45 cm" at bounding box center [781, 299] width 33 height 13
click at [761, 274] on input "45 cm 45 cm 45 cm" at bounding box center [760, 274] width 1 height 1
radio input "false"
select select "585886651360740243"
click at [887, 261] on div "Størrelse: 45 cm 45 cm 45 cm 45 cm 50 cm 50 cm 50 cm 55 cm 55 cm 55 cm" at bounding box center [957, 283] width 392 height 67
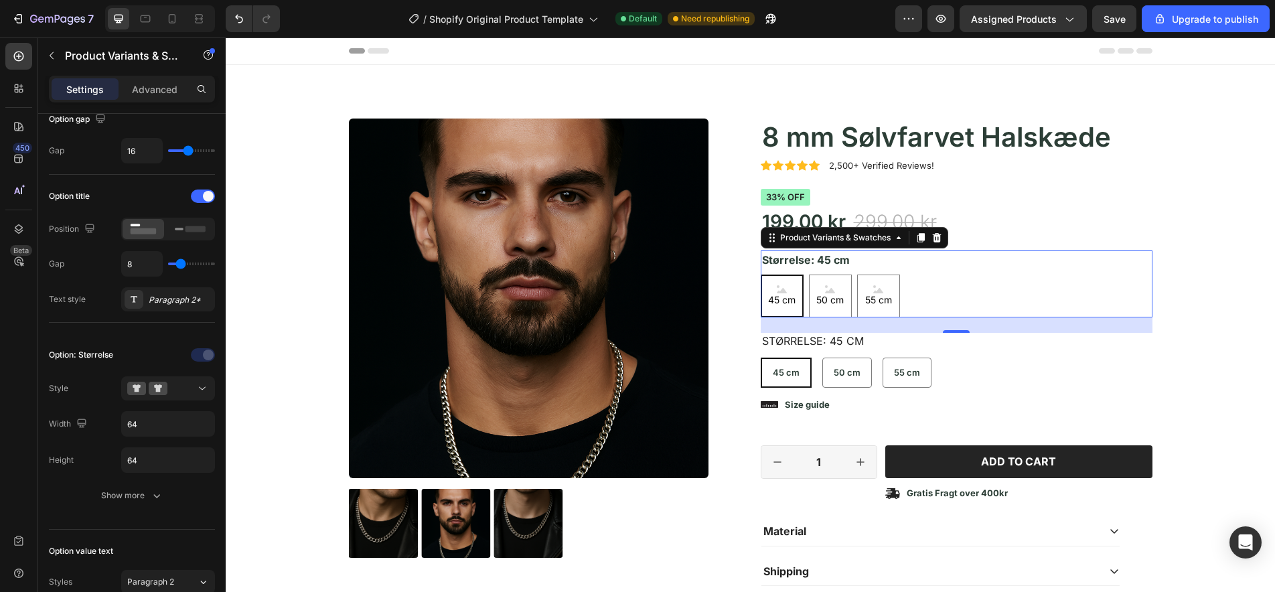
drag, startPoint x: 764, startPoint y: 260, endPoint x: 833, endPoint y: 266, distance: 69.9
click at [765, 260] on legend "Størrelse: 45 cm" at bounding box center [806, 259] width 90 height 19
click at [998, 290] on div "45 cm 45 cm 45 cm 50 cm 50 cm 50 cm 55 cm 55 cm 55 cm" at bounding box center [957, 295] width 392 height 43
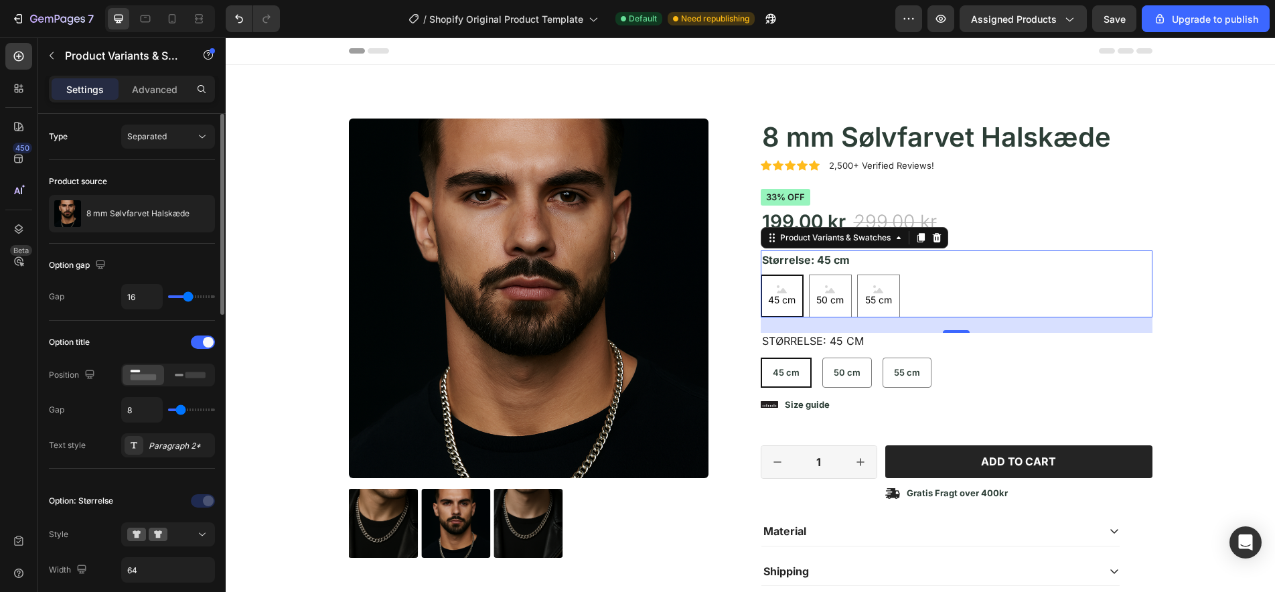
scroll to position [0, 0]
click at [157, 91] on p "Advanced" at bounding box center [155, 89] width 46 height 14
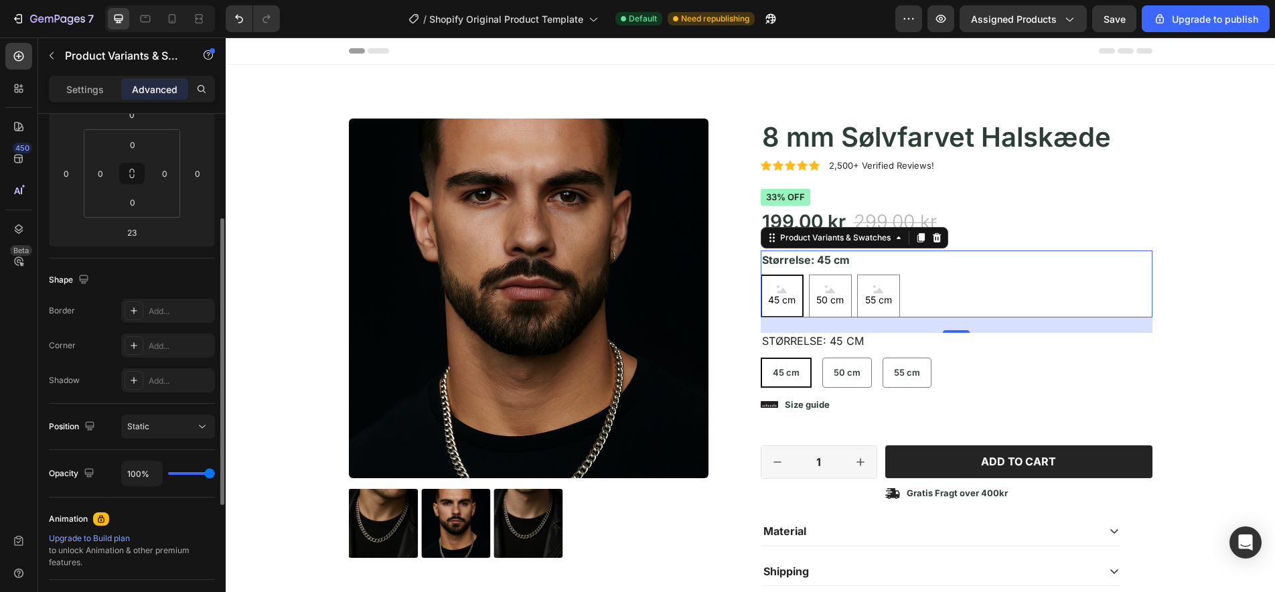
scroll to position [211, 0]
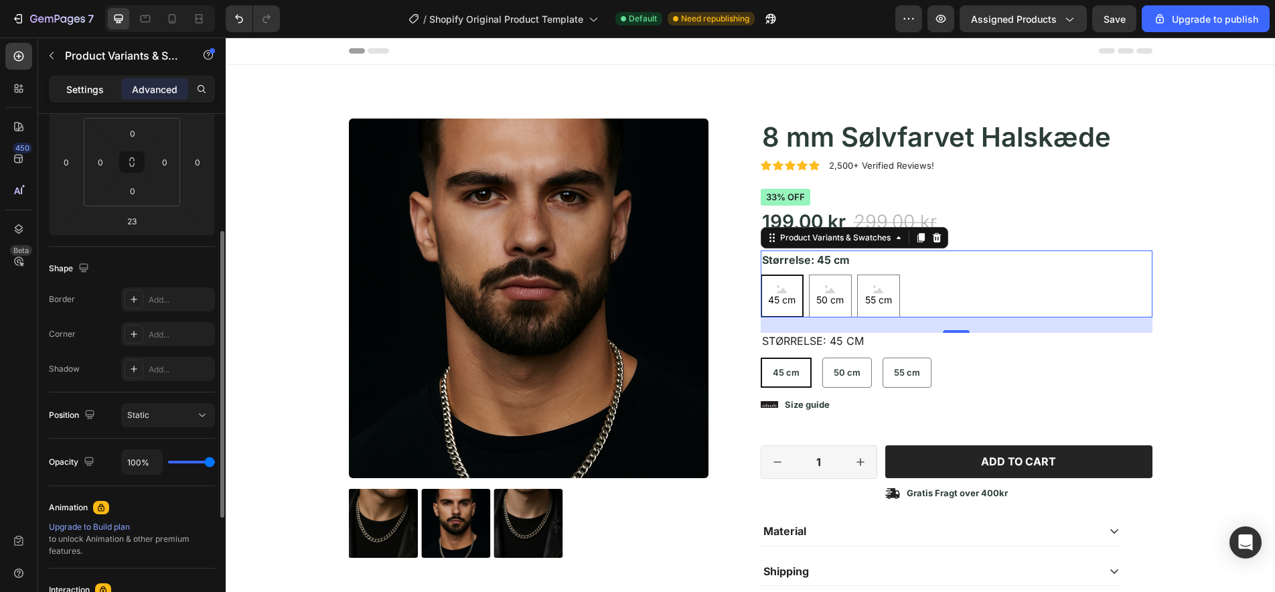
click at [90, 87] on p "Settings" at bounding box center [84, 89] width 37 height 14
radio input "true"
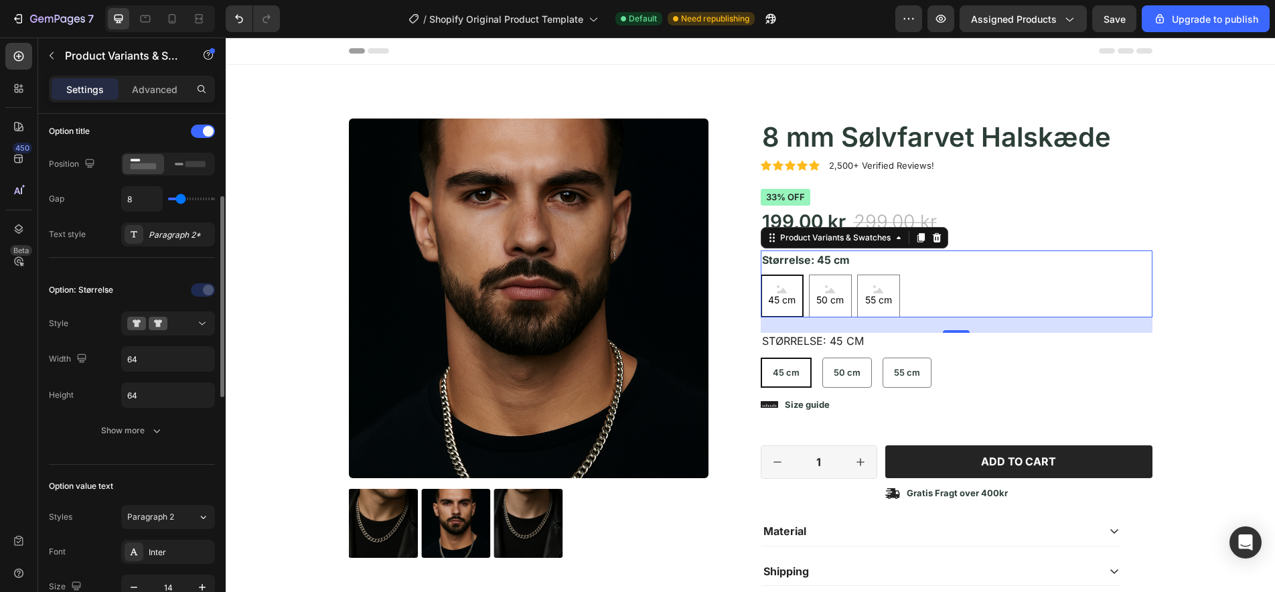
radio input "false"
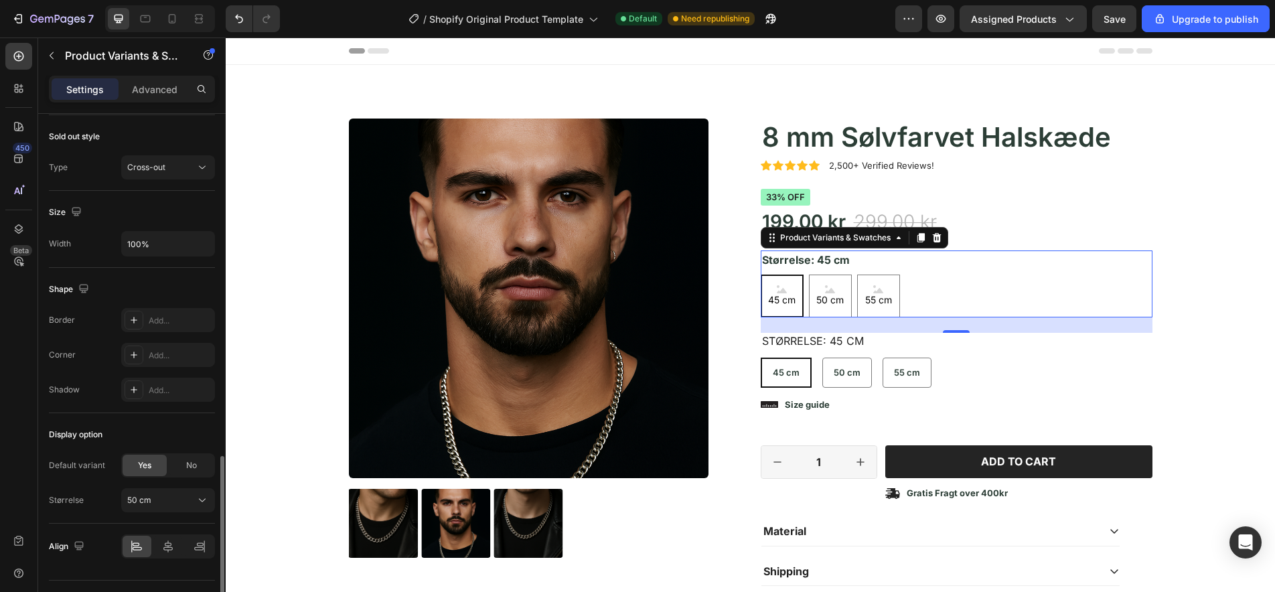
scroll to position [807, 0]
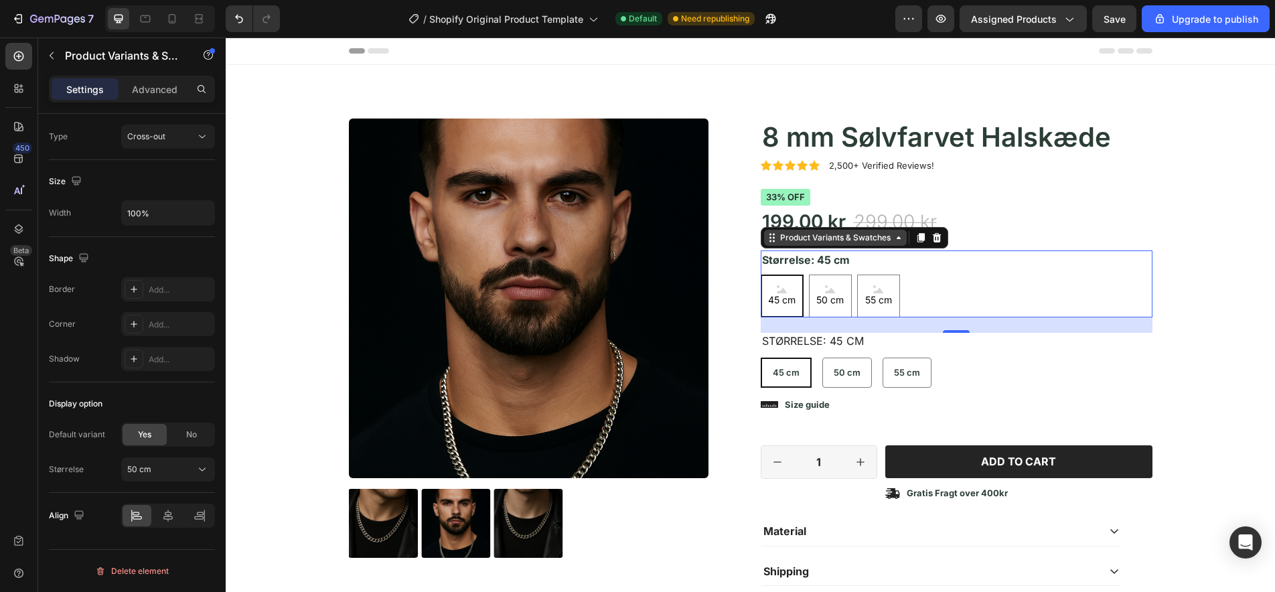
click at [899, 238] on icon at bounding box center [898, 237] width 4 height 3
click at [807, 236] on div "Product Variants & Swatches" at bounding box center [835, 238] width 116 height 12
click at [961, 297] on div "45 cm 45 cm 45 cm 50 cm 50 cm 50 cm 55 cm 55 cm 55 cm" at bounding box center [957, 295] width 392 height 43
click at [811, 262] on legend "Størrelse: 45 cm" at bounding box center [806, 259] width 90 height 19
click at [985, 292] on div "45 cm 45 cm 45 cm 50 cm 50 cm 50 cm 55 cm 55 cm 55 cm" at bounding box center [957, 295] width 392 height 43
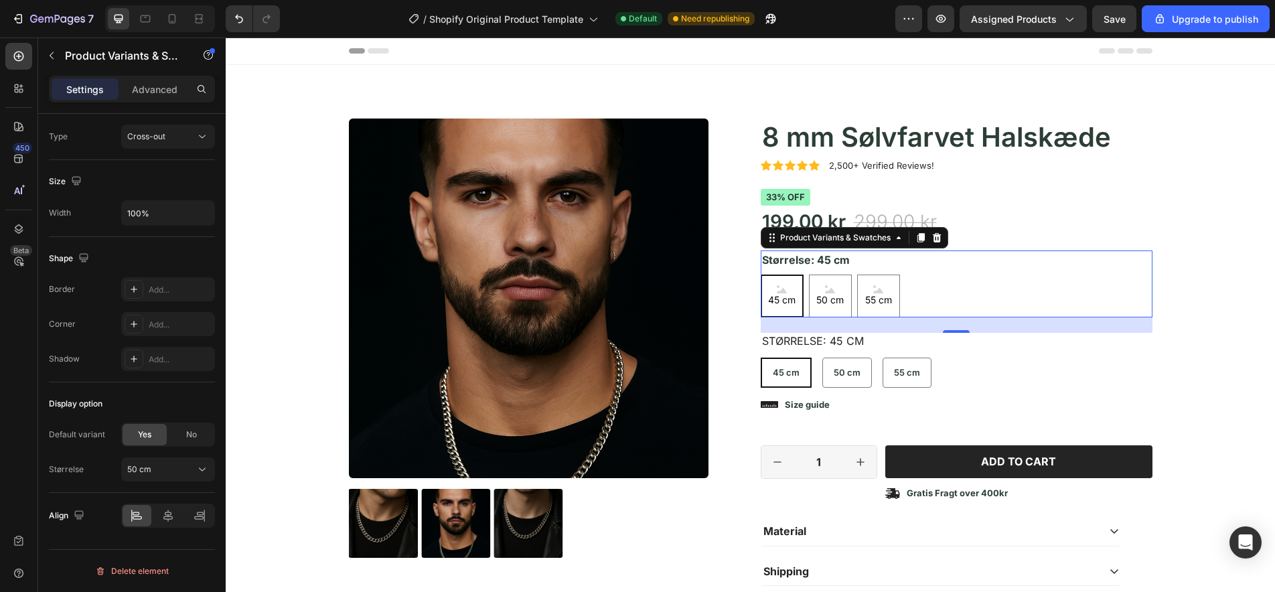
click at [943, 296] on div "45 cm 45 cm 45 cm 50 cm 50 cm 50 cm 55 cm 55 cm 55 cm" at bounding box center [957, 295] width 392 height 43
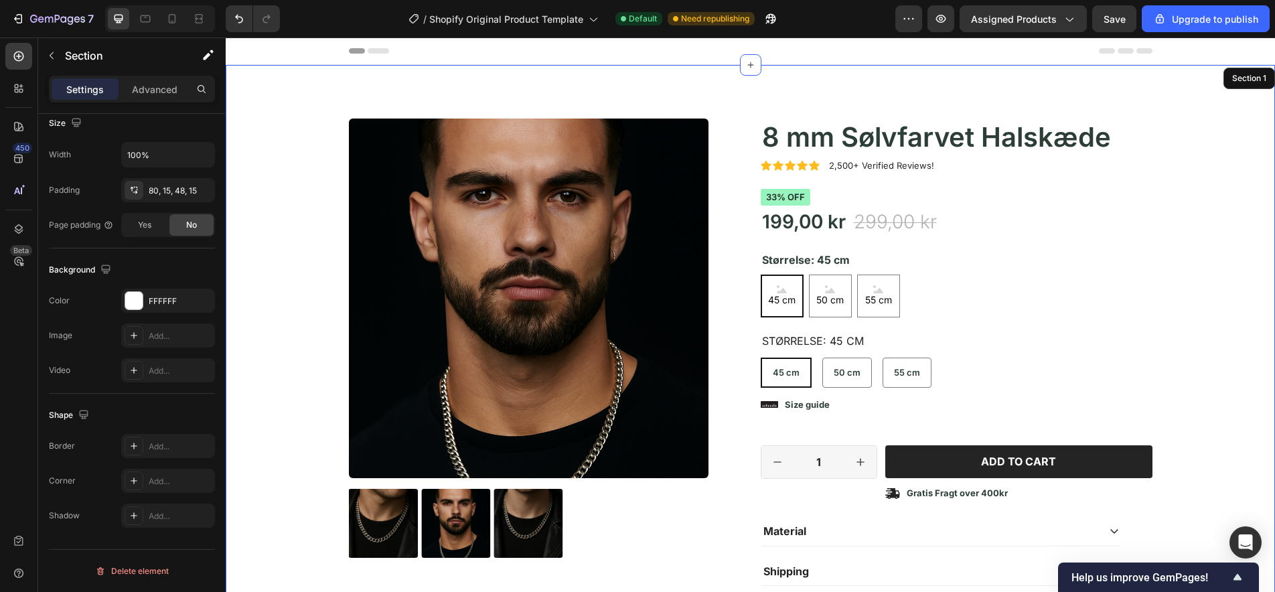
click at [313, 253] on div "Product Images Icon Icon Icon Icon Icon Icon List 2,500+ Verified Reviews! Text…" at bounding box center [750, 412] width 1029 height 588
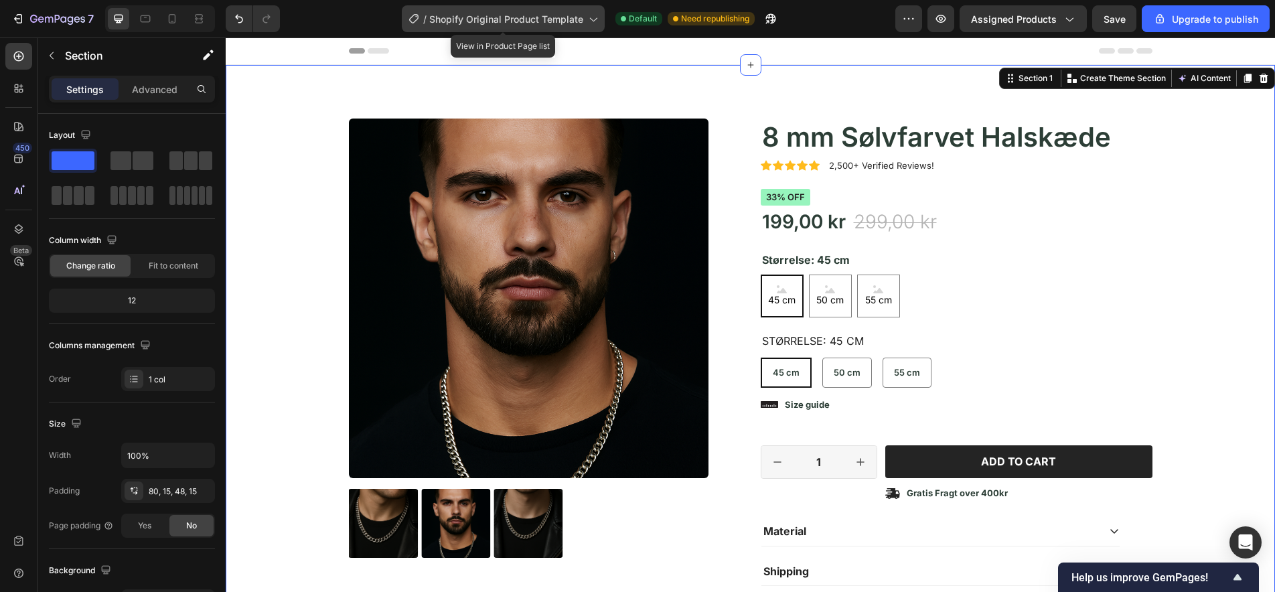
click at [588, 19] on icon at bounding box center [592, 18] width 13 height 13
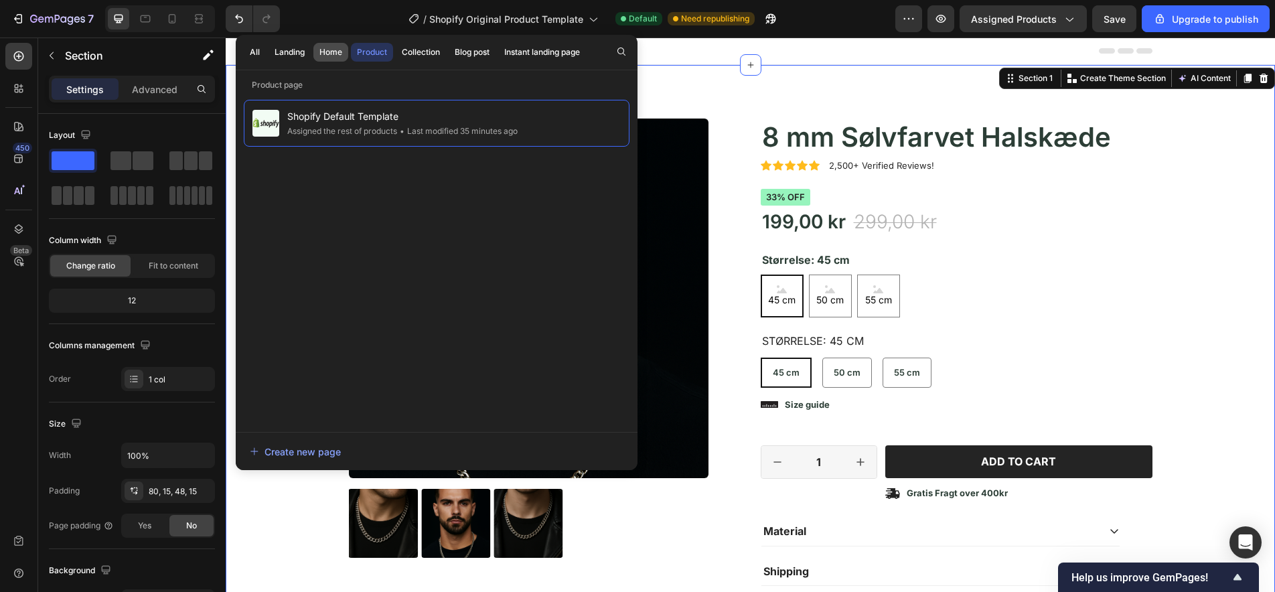
click at [329, 54] on div "Home" at bounding box center [330, 52] width 23 height 12
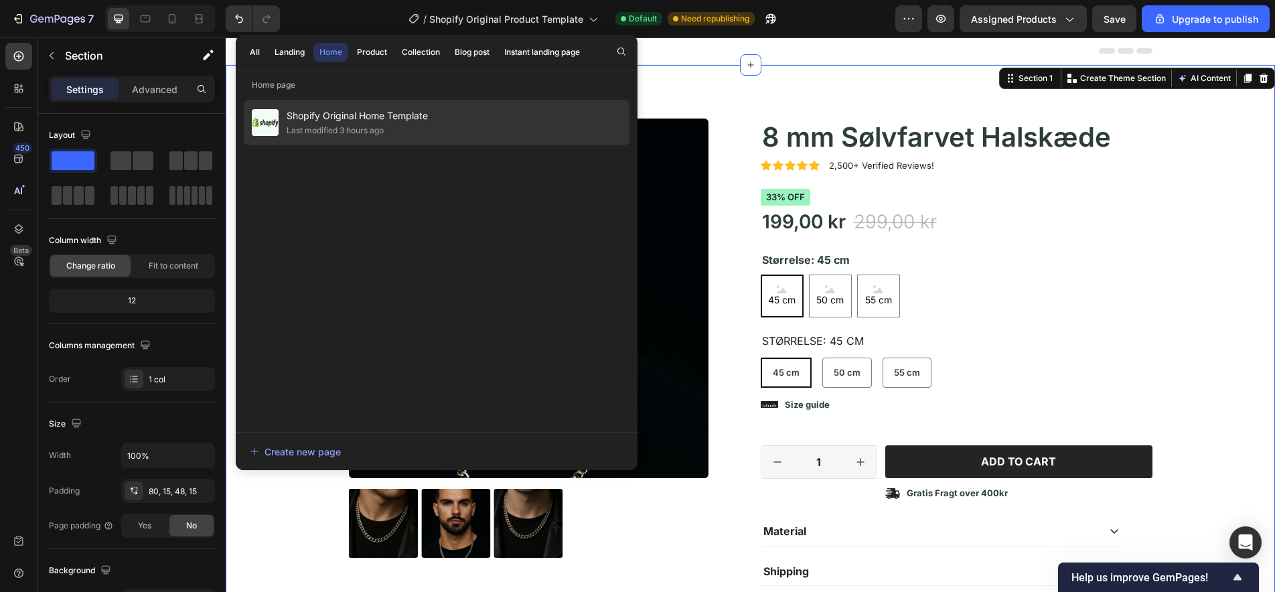
click at [331, 127] on div "Last modified 3 hours ago" at bounding box center [335, 130] width 97 height 13
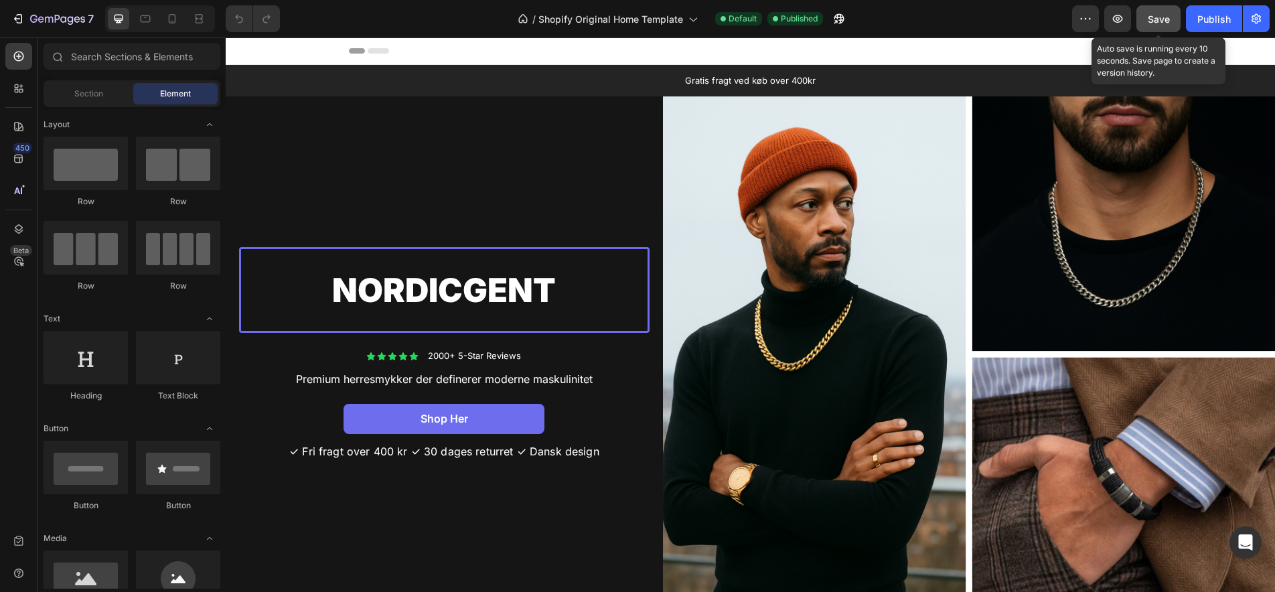
click at [1153, 16] on span "Save" at bounding box center [1158, 18] width 22 height 11
click at [838, 19] on icon "button" at bounding box center [838, 19] width 10 height 10
click at [847, 21] on button "button" at bounding box center [838, 18] width 27 height 27
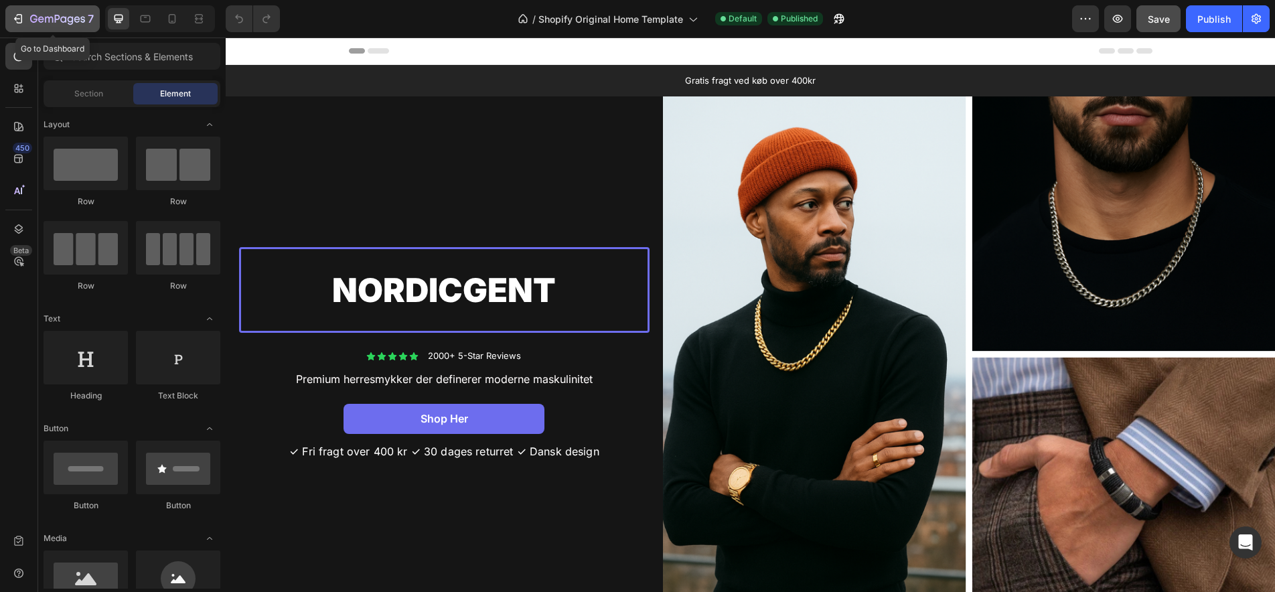
click at [17, 19] on icon "button" at bounding box center [17, 18] width 13 height 13
click at [1117, 19] on icon "button" at bounding box center [1117, 19] width 4 height 4
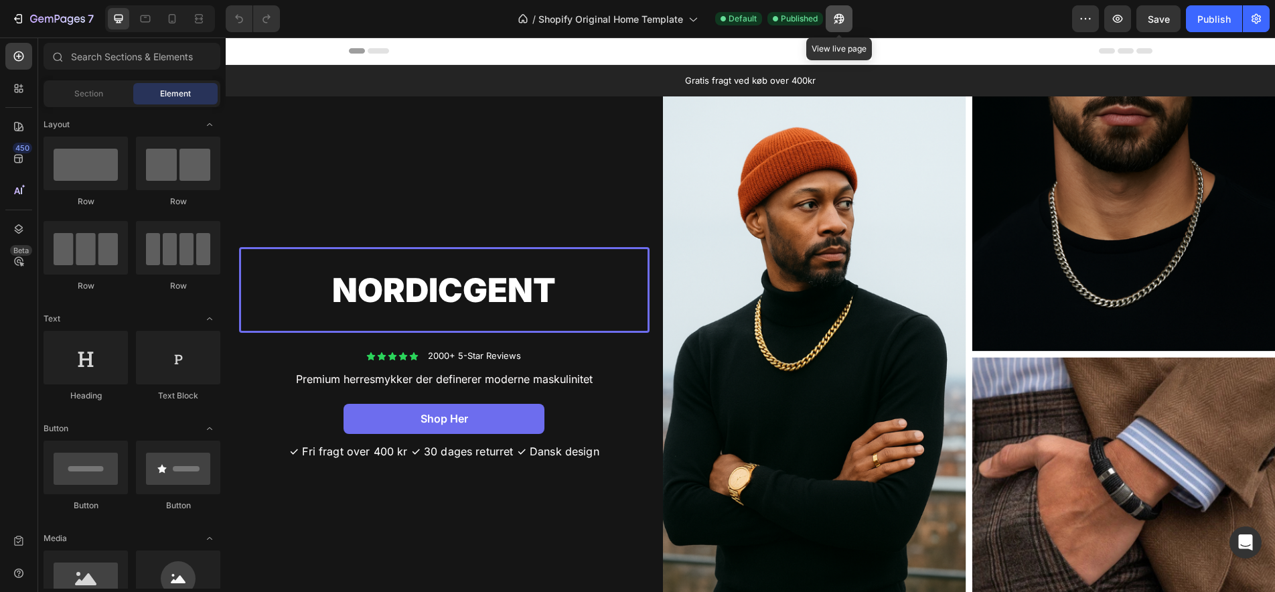
click at [844, 21] on icon "button" at bounding box center [838, 19] width 10 height 10
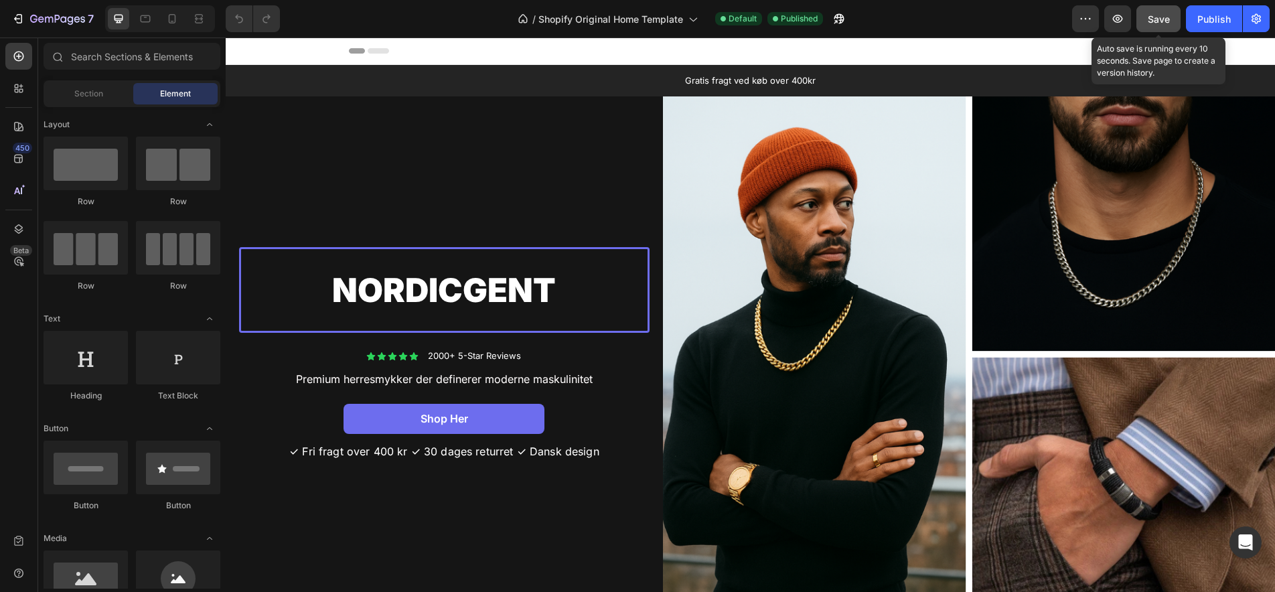
click at [1153, 24] on span "Save" at bounding box center [1158, 18] width 22 height 11
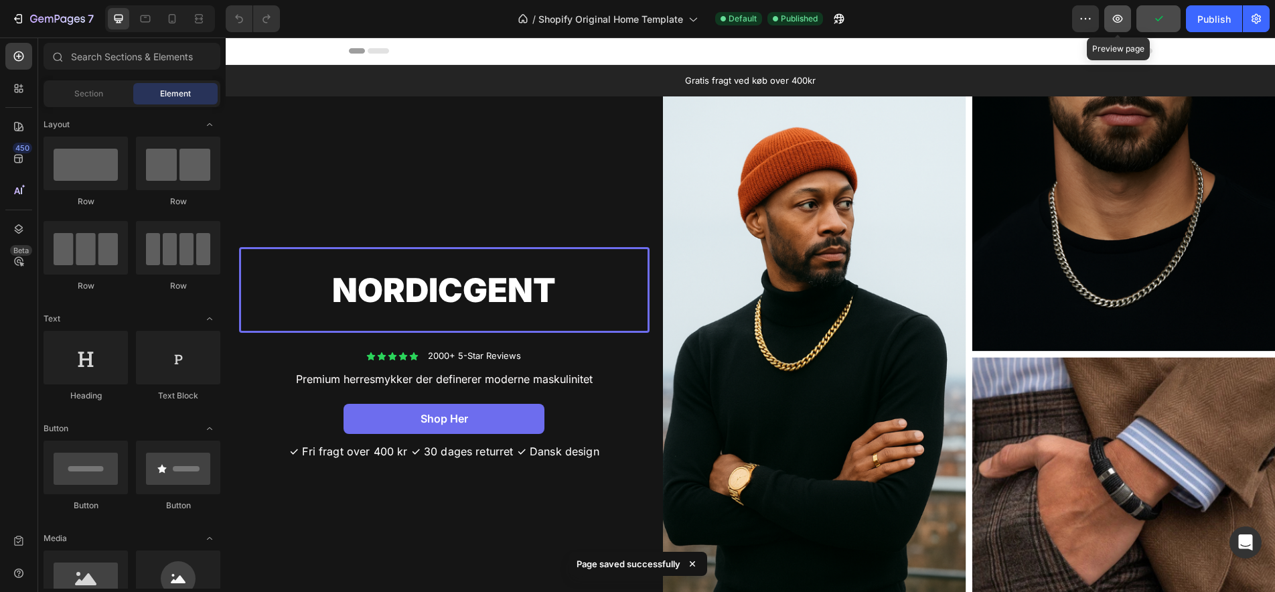
click at [1120, 23] on icon "button" at bounding box center [1117, 18] width 13 height 13
